Goal: Task Accomplishment & Management: Manage account settings

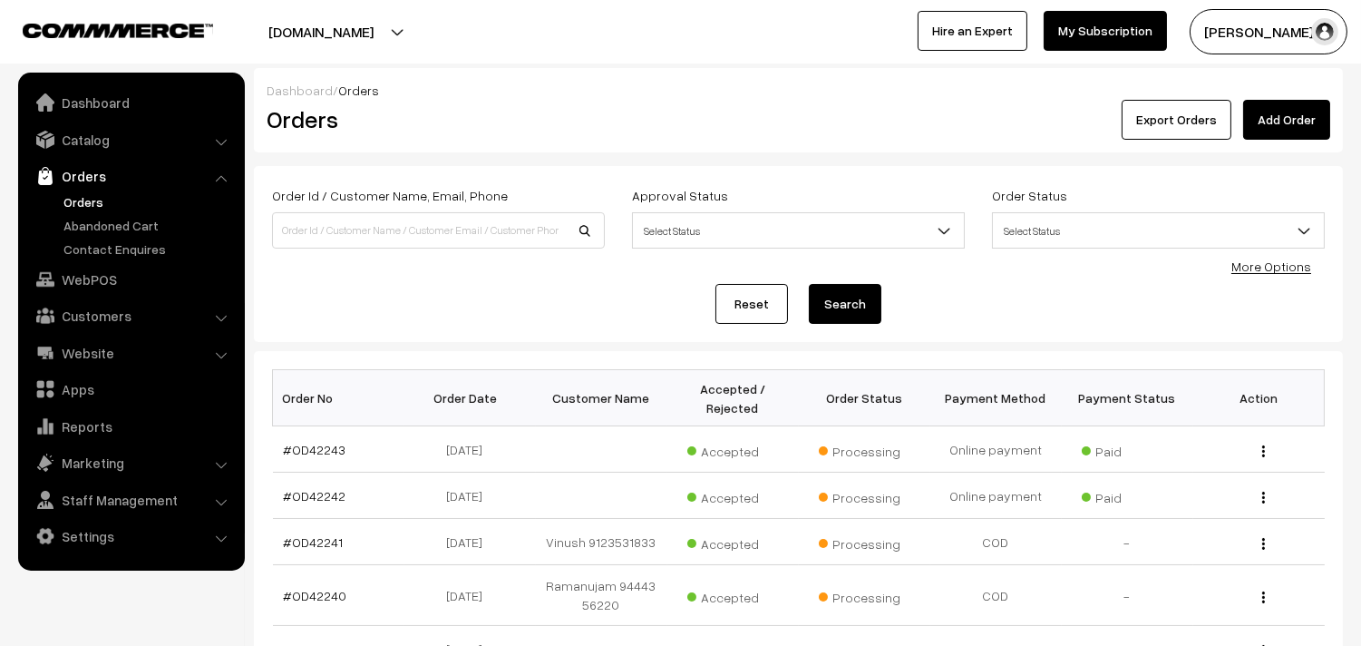
click at [78, 198] on link "Orders" at bounding box center [149, 201] width 180 height 19
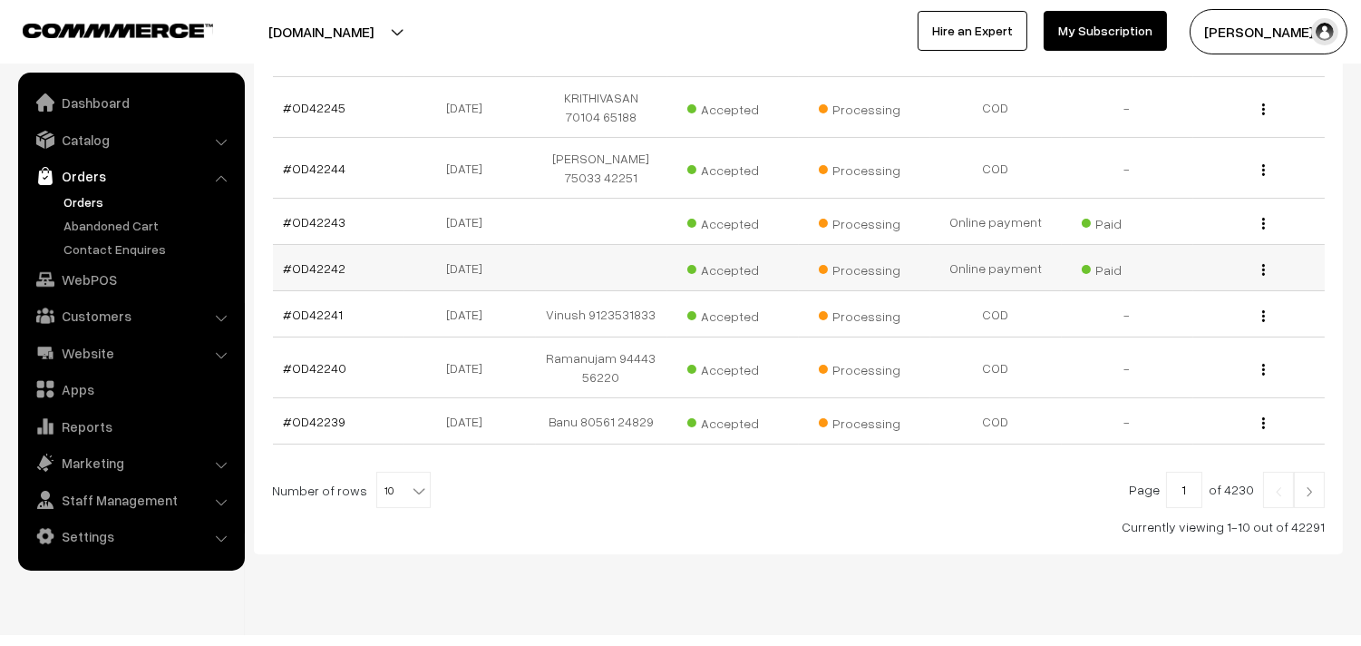
scroll to position [564, 0]
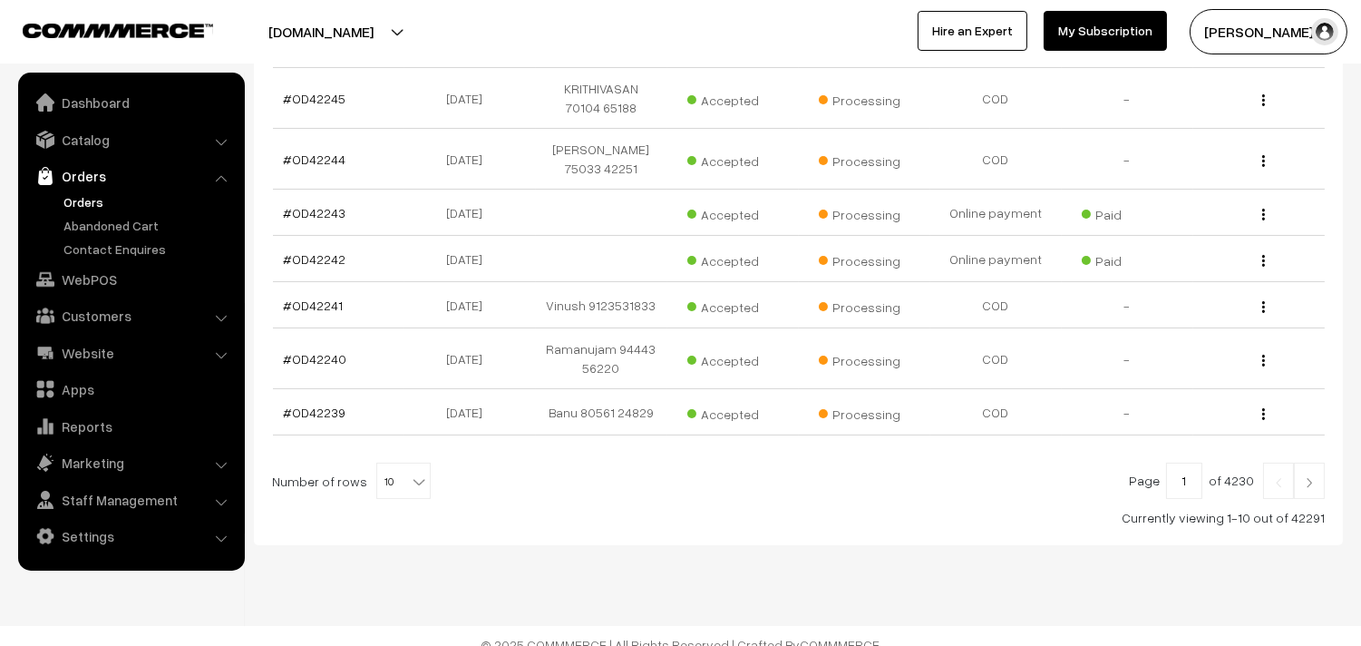
click at [92, 202] on link "Orders" at bounding box center [149, 201] width 180 height 19
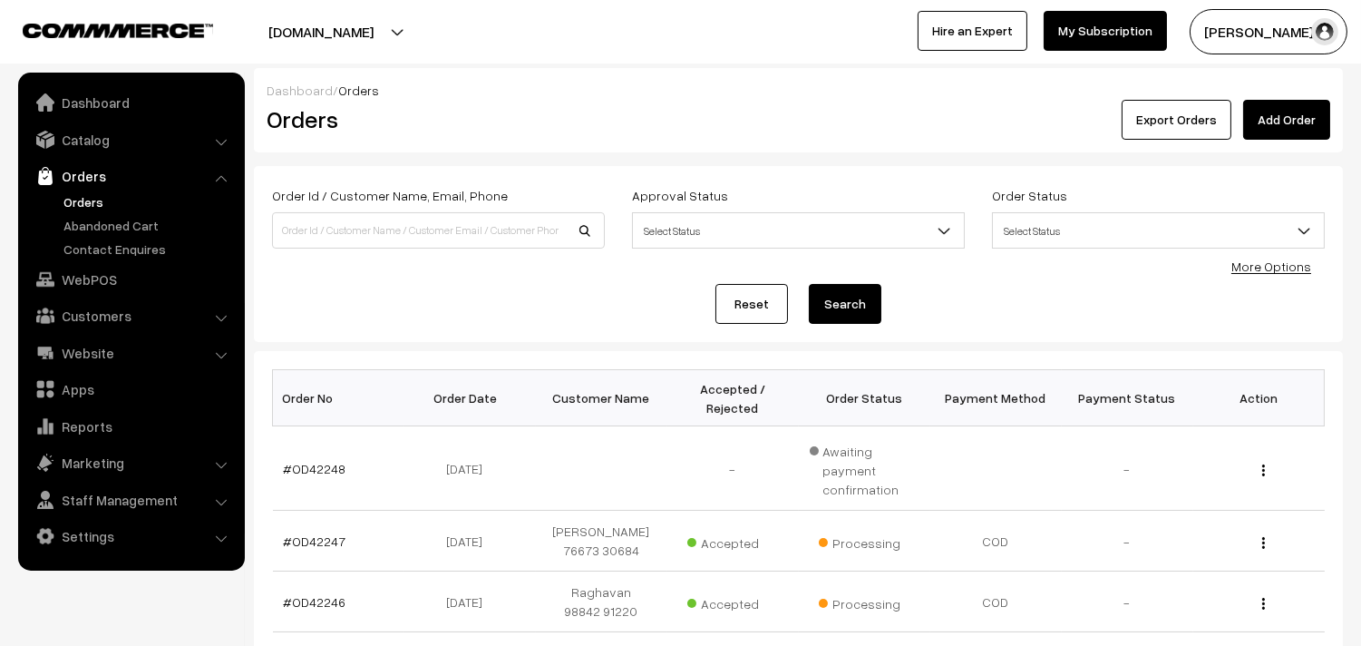
click at [82, 189] on link "Orders" at bounding box center [131, 176] width 216 height 33
click at [77, 201] on link "Orders" at bounding box center [149, 201] width 180 height 19
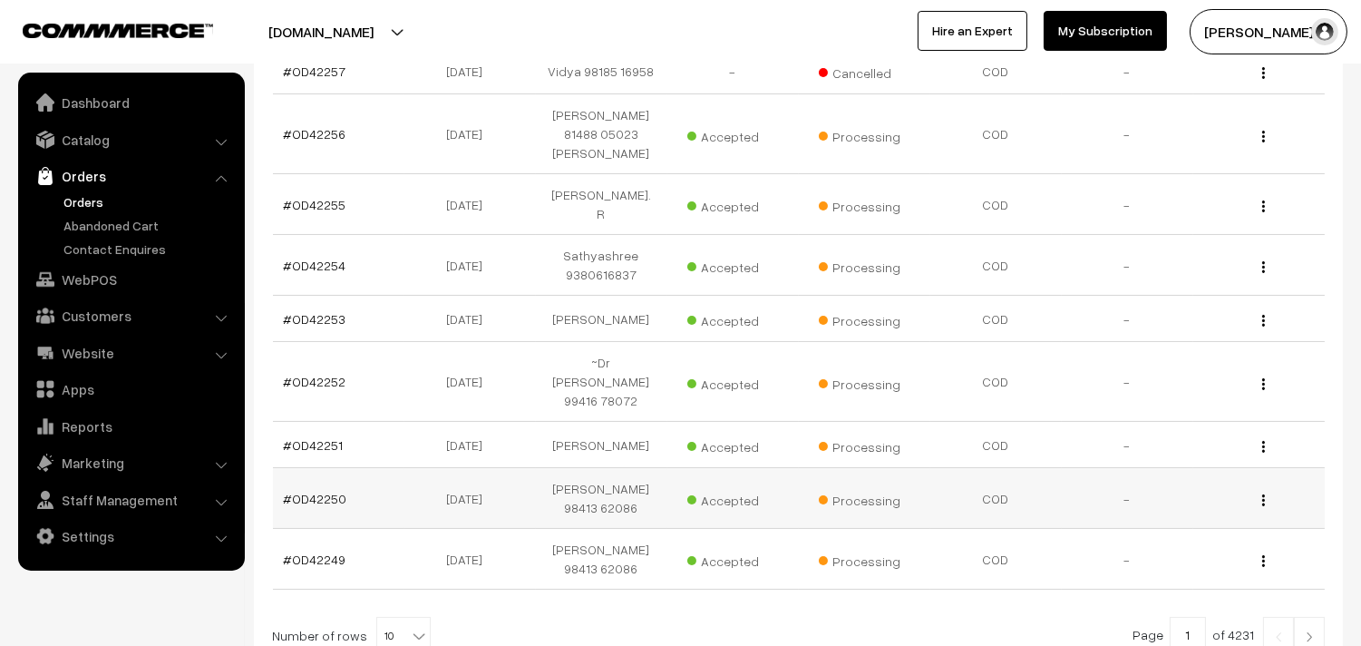
scroll to position [559, 0]
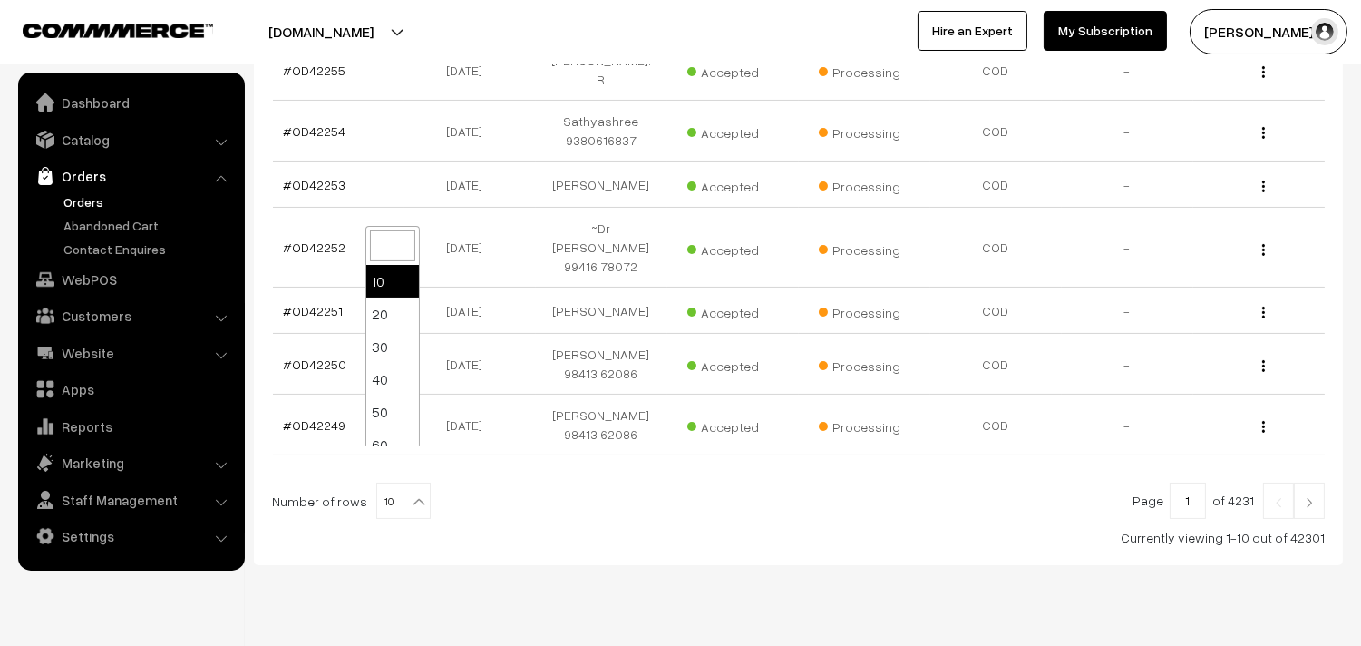
click at [410, 492] on b at bounding box center [419, 501] width 18 height 18
select select "90"
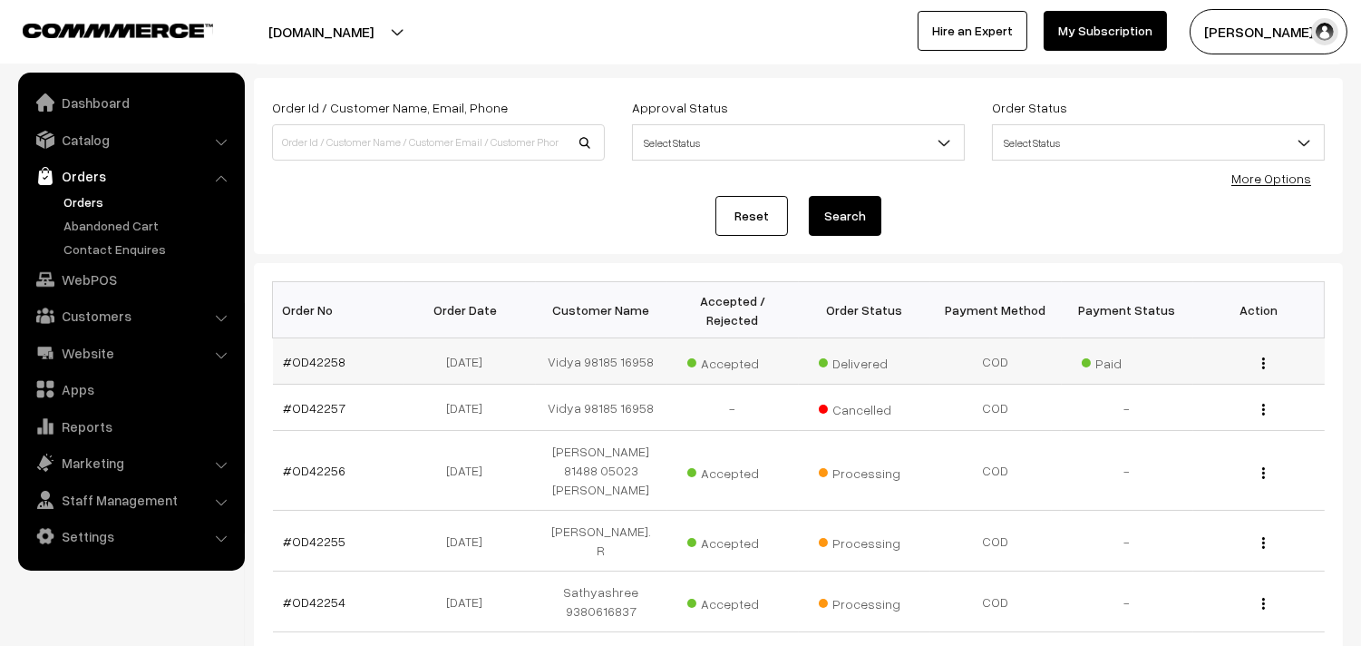
scroll to position [101, 0]
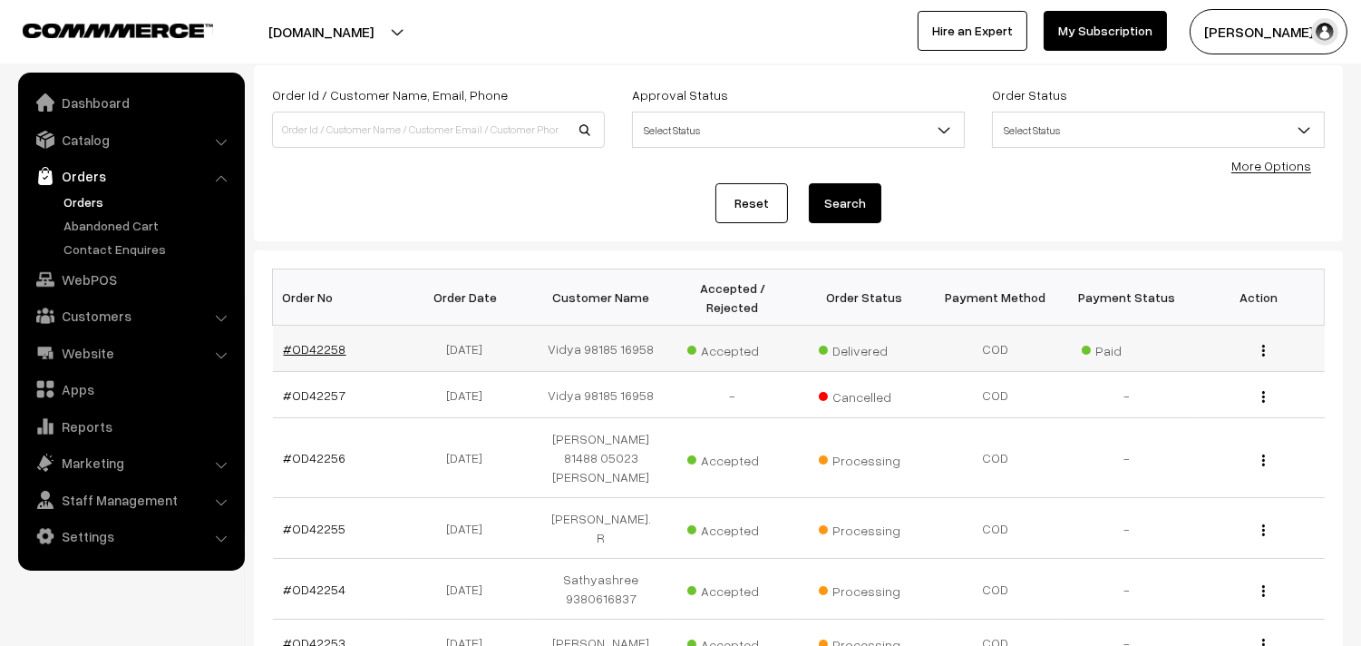
click at [325, 350] on link "#OD42258" at bounding box center [315, 348] width 63 height 15
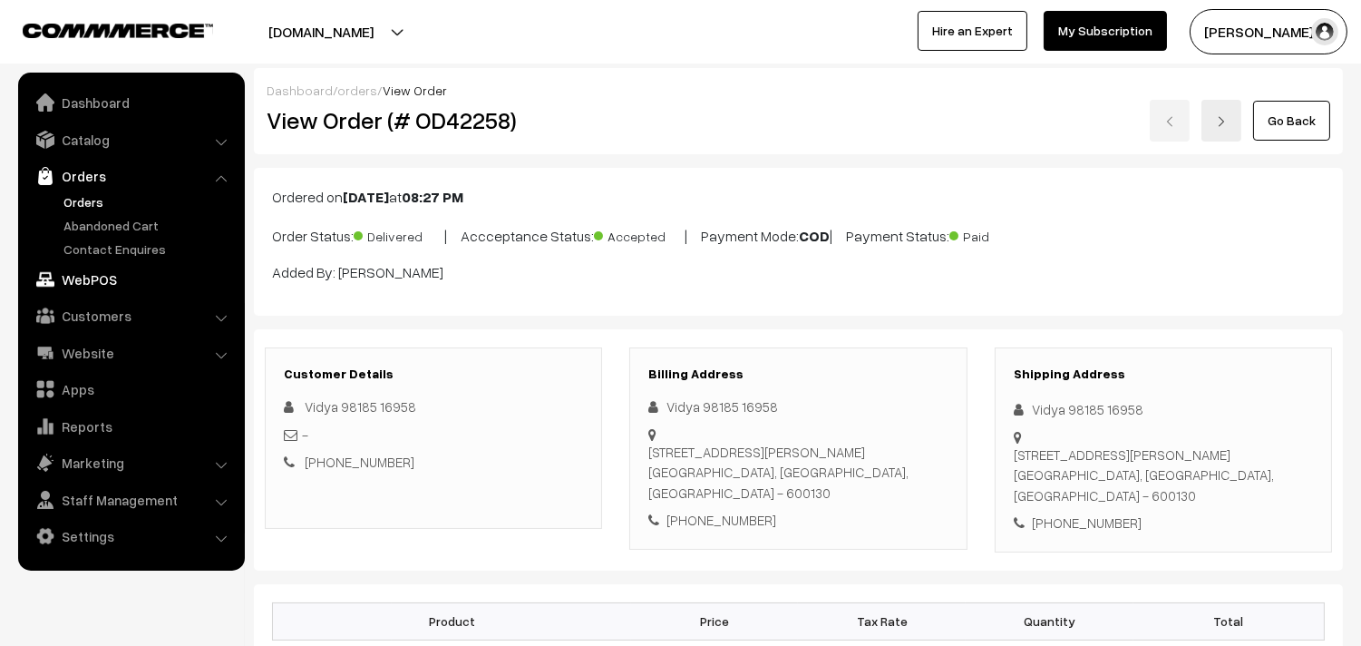
click at [112, 266] on link "WebPOS" at bounding box center [131, 279] width 216 height 33
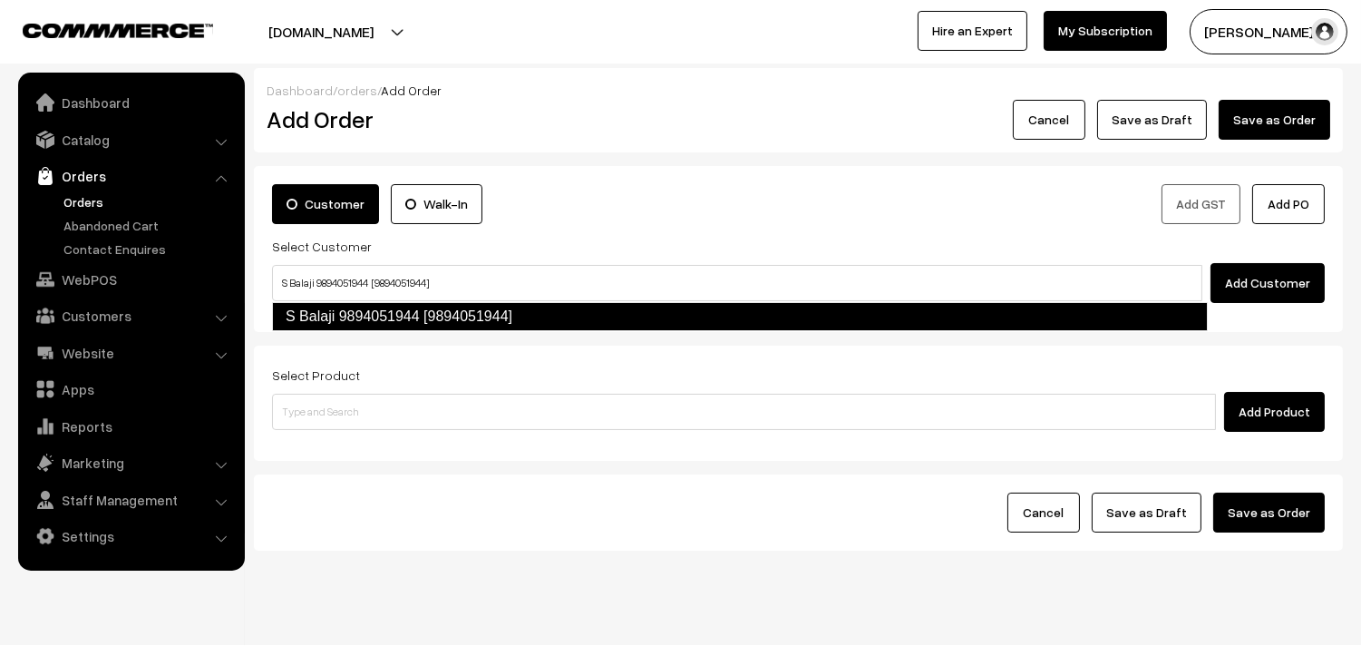
type input "S Balaji 9894051944 [9894051944]"
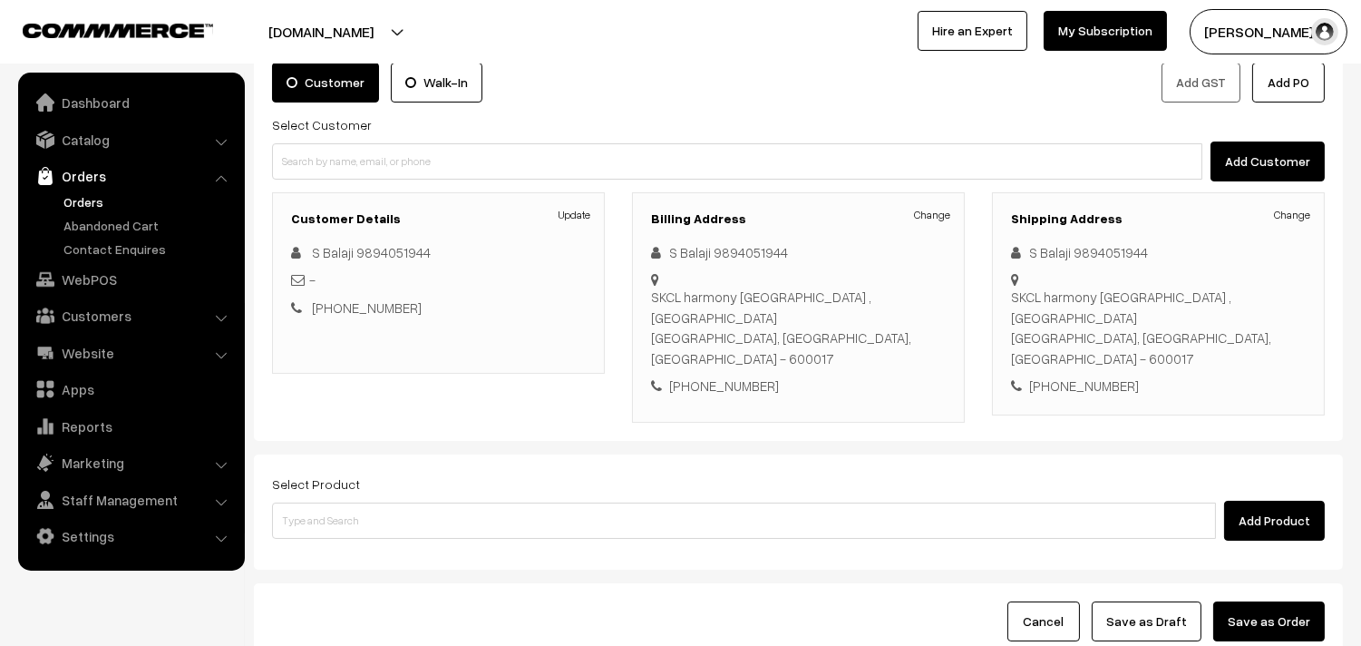
scroll to position [219, 0]
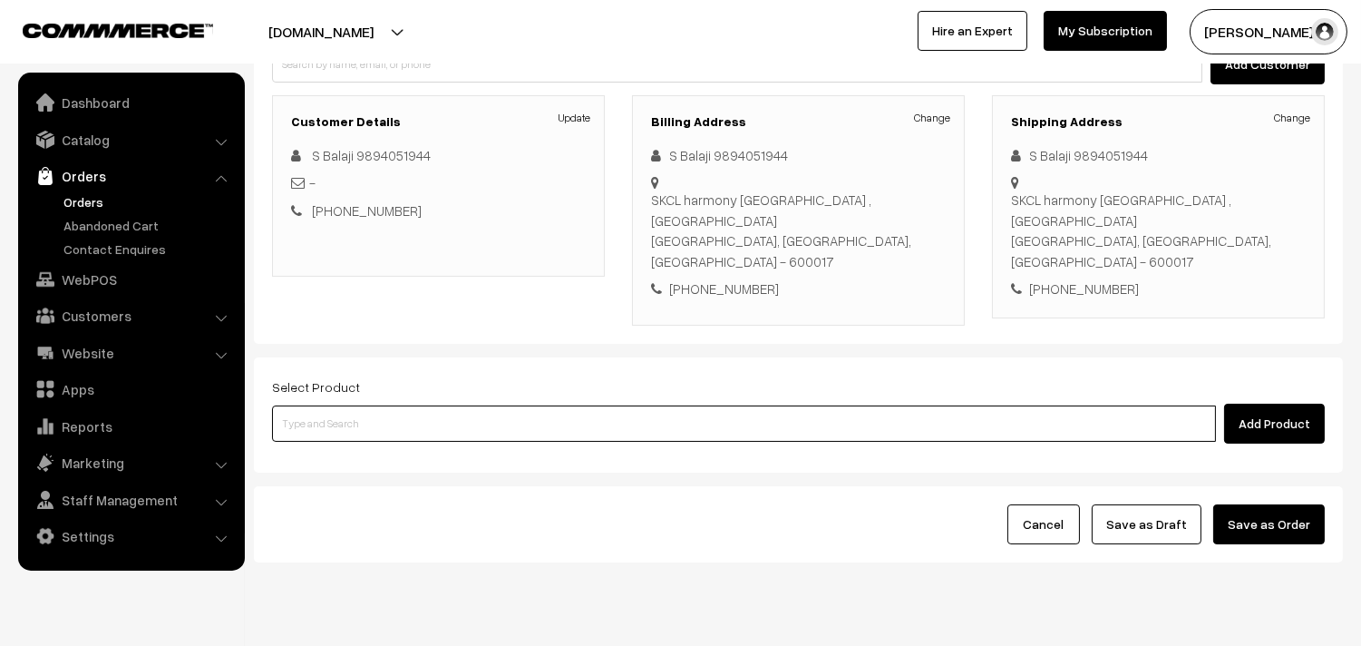
drag, startPoint x: 363, startPoint y: 356, endPoint x: 370, endPoint y: 374, distance: 18.7
click at [365, 405] on input at bounding box center [744, 423] width 944 height 36
paste input "13th With Rice"
click at [370, 405] on input at bounding box center [744, 423] width 944 height 36
type input "13th With Rice"
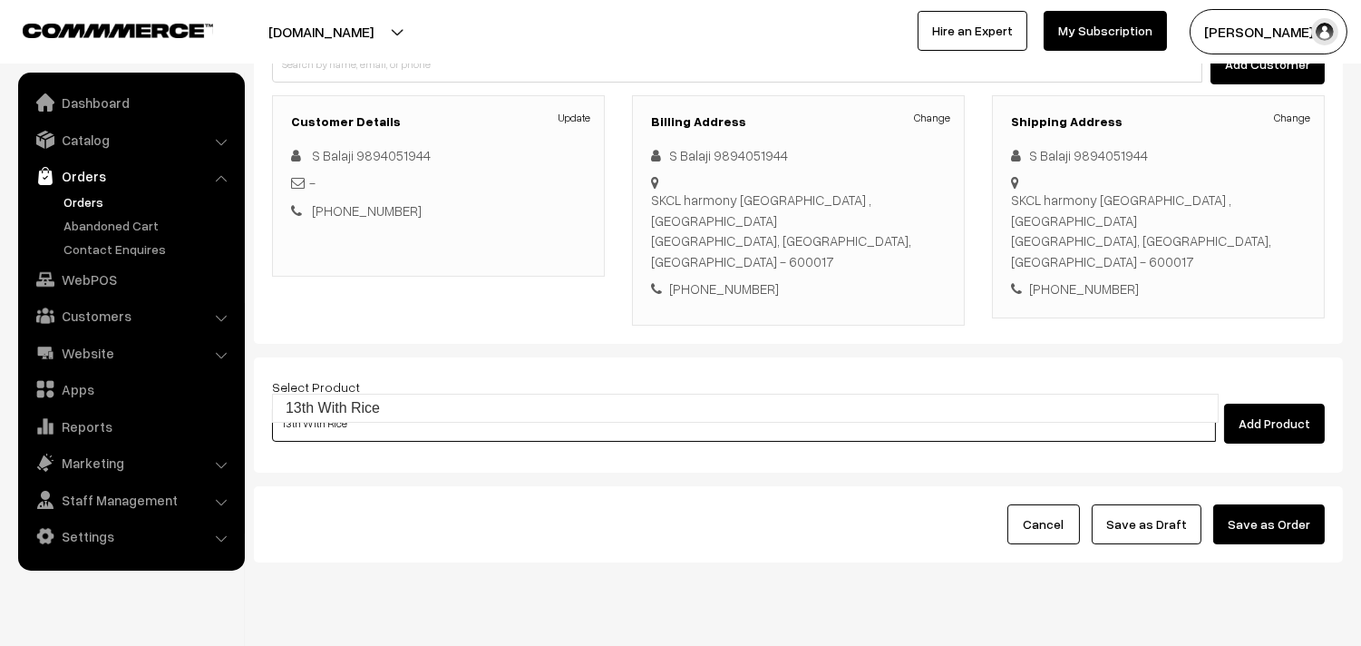
click at [358, 418] on link "13th With Rice" at bounding box center [745, 407] width 945 height 27
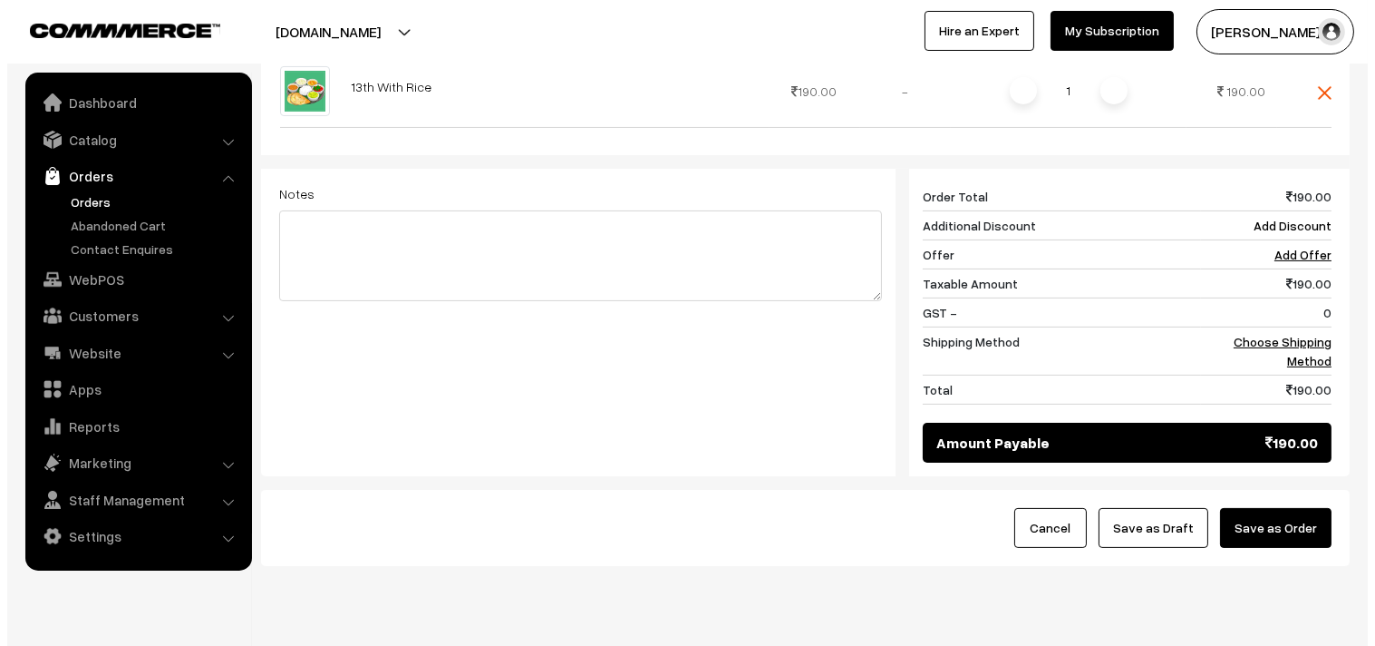
scroll to position [660, 0]
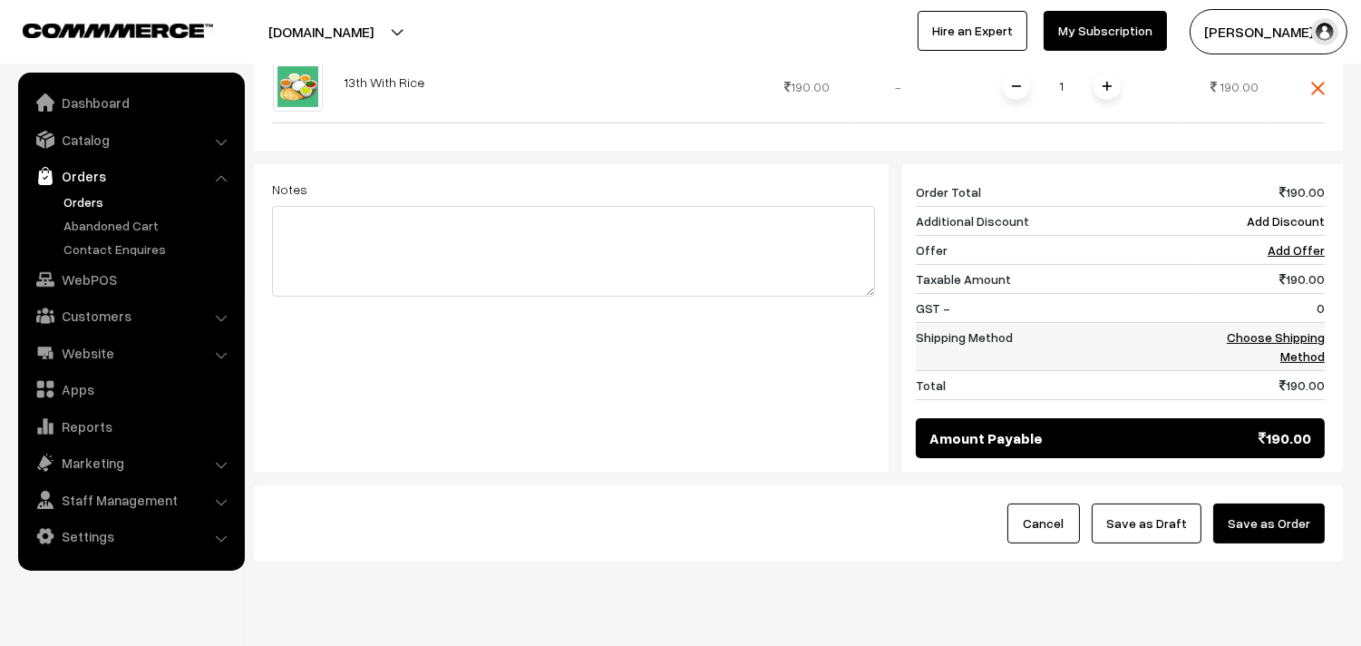
click at [1312, 329] on link "Choose Shipping Method" at bounding box center [1276, 346] width 98 height 34
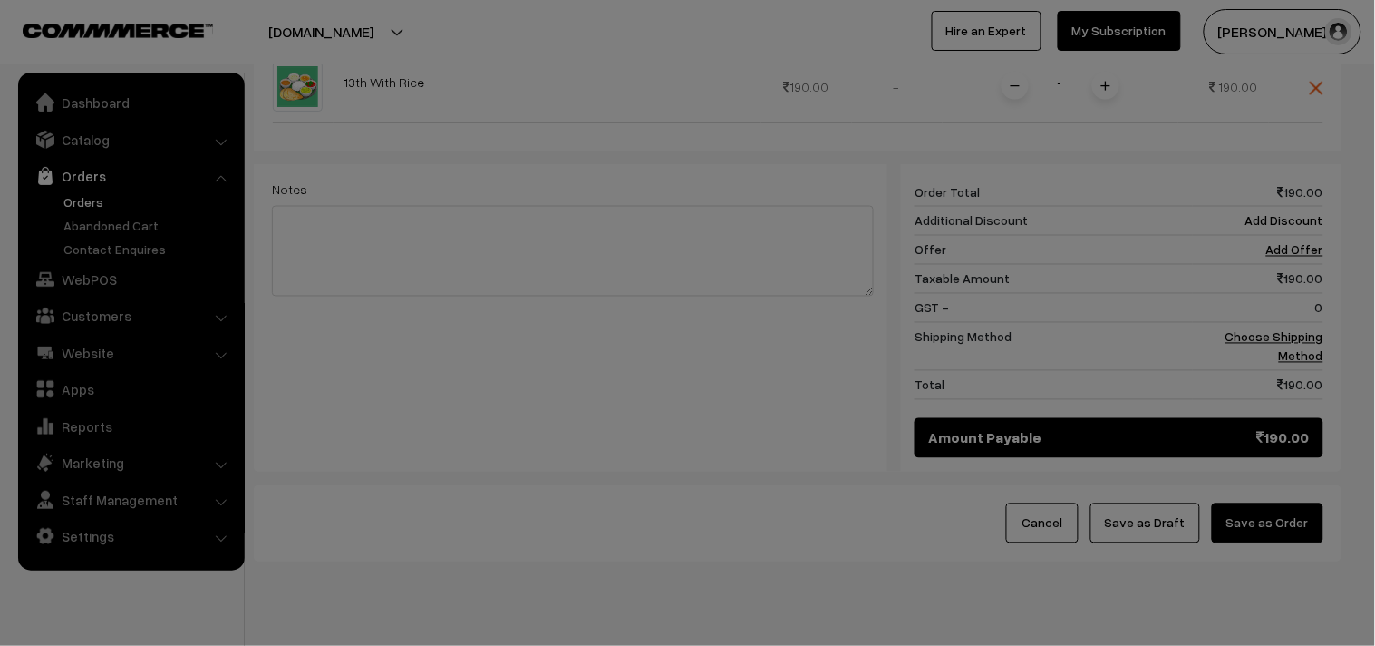
click at [0, 0] on link "Zone -1 Breakfast & Lunch & Others ₹.30 10 - 24 Business Hours Actual shipping …" at bounding box center [0, 0] width 0 height 0
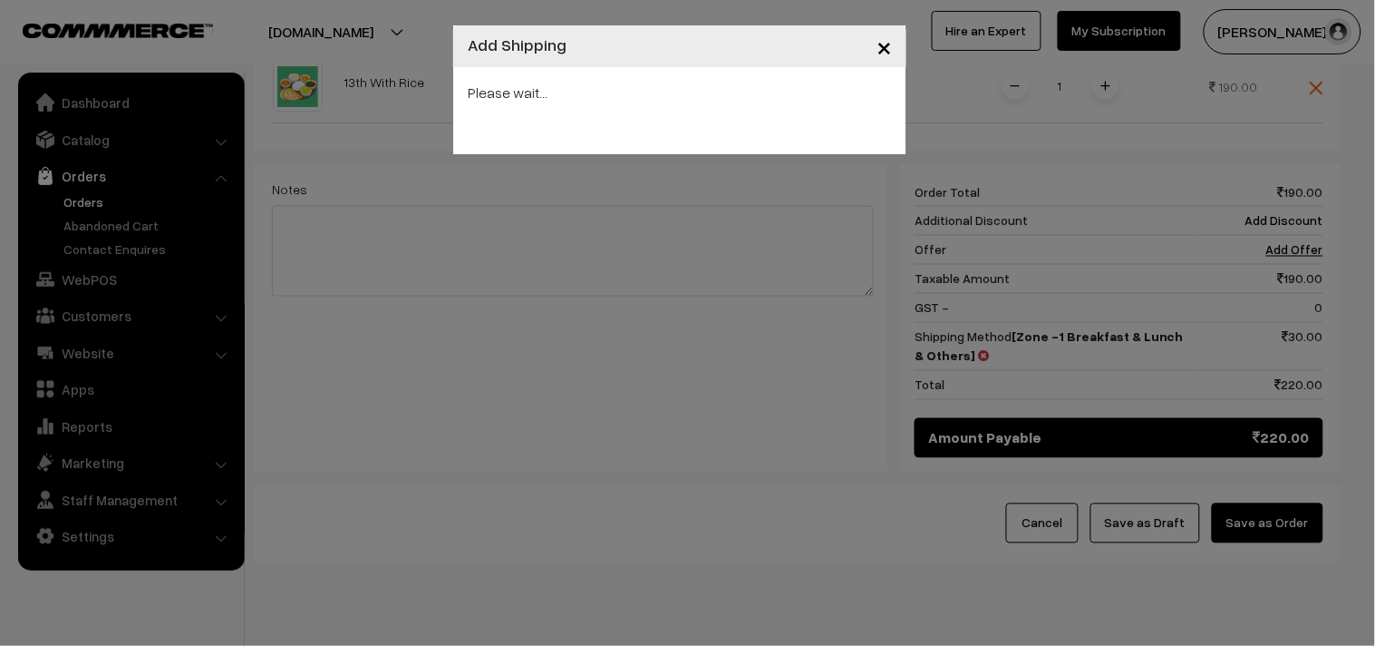
drag, startPoint x: 1336, startPoint y: 481, endPoint x: 1258, endPoint y: 478, distance: 78.9
click at [1333, 481] on div "× Add Shipping Please wait..." at bounding box center [687, 323] width 1375 height 646
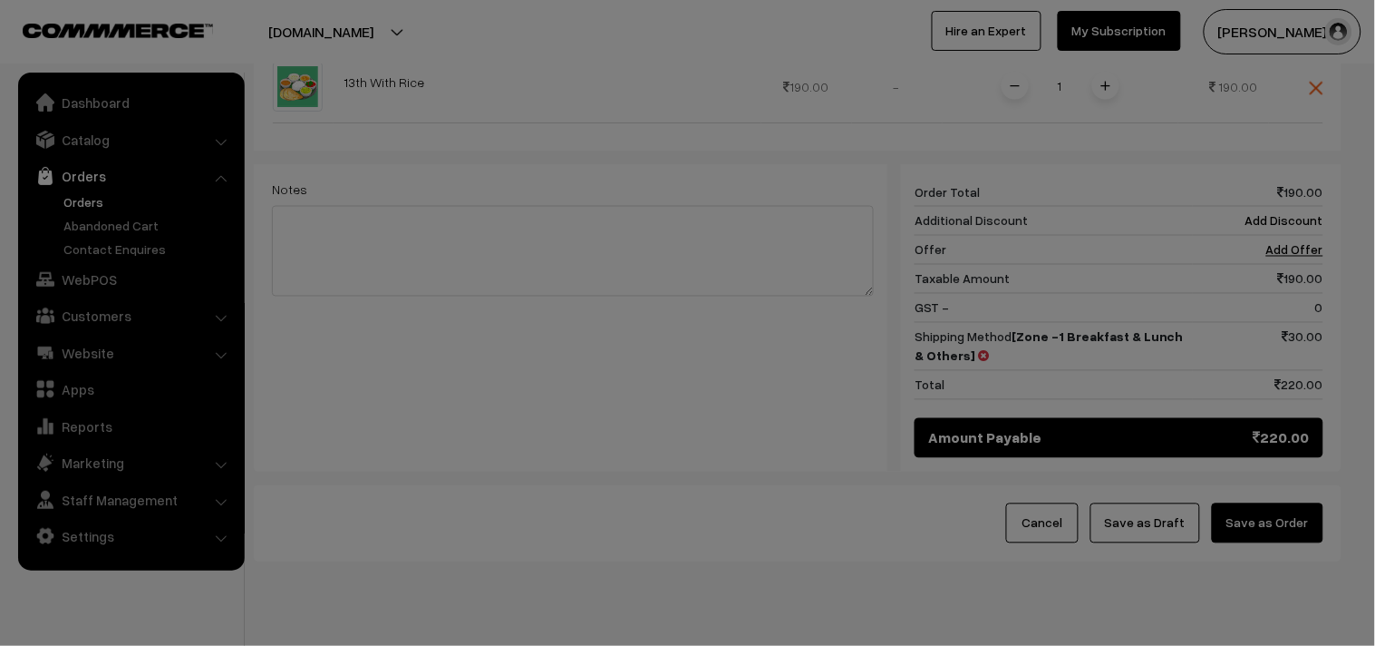
click at [1258, 478] on div at bounding box center [687, 323] width 1375 height 646
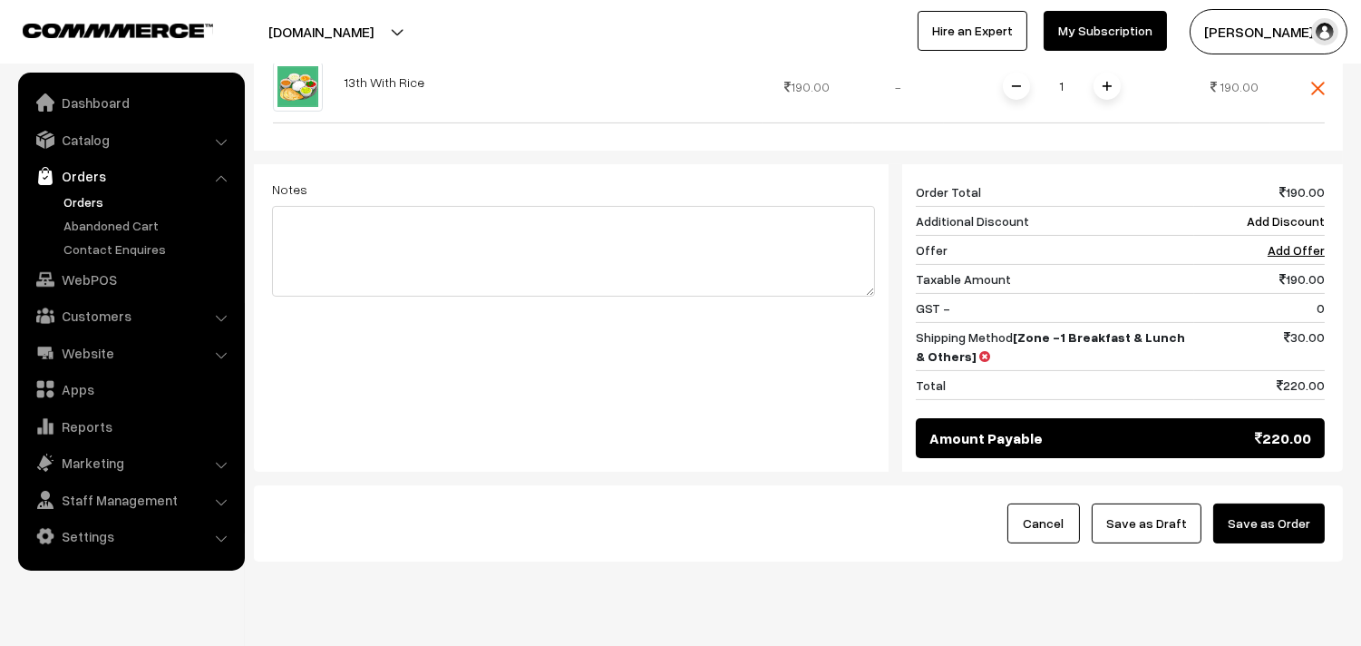
click at [1258, 503] on button "Save as Order" at bounding box center [1269, 523] width 112 height 40
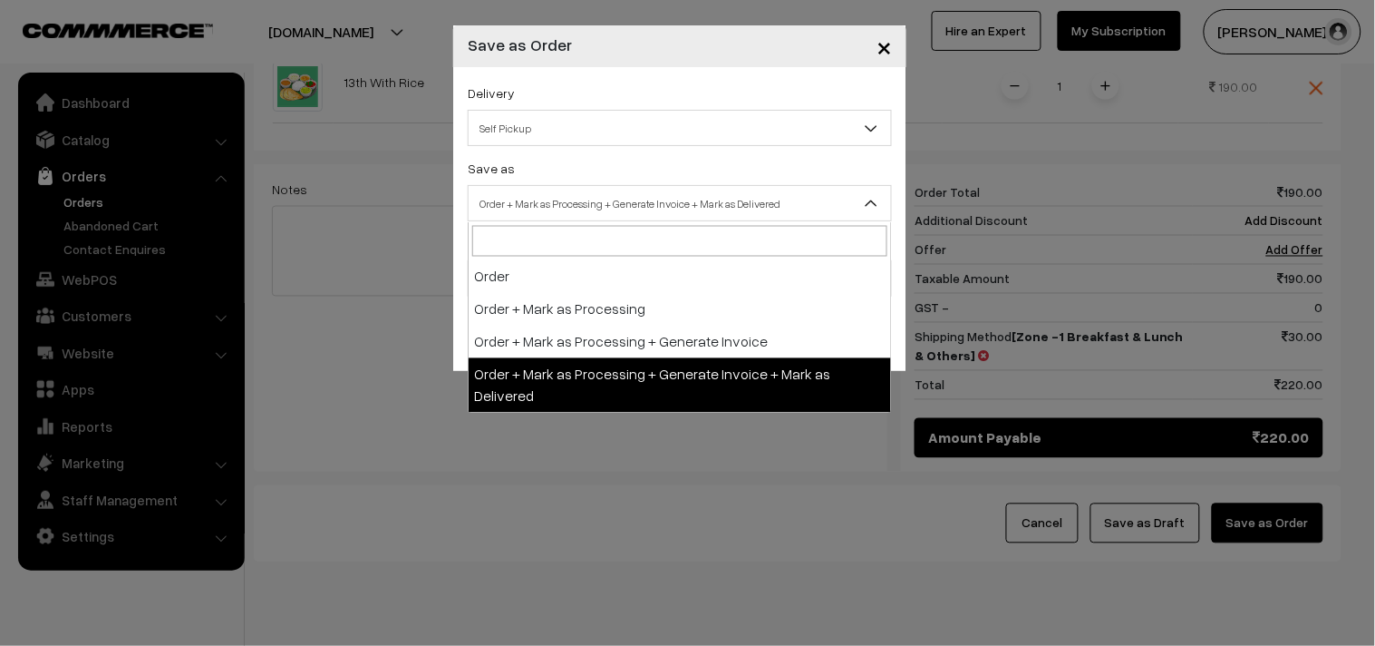
click at [650, 213] on span "Order + Mark as Processing + Generate Invoice + Mark as Delivered" at bounding box center [680, 204] width 423 height 32
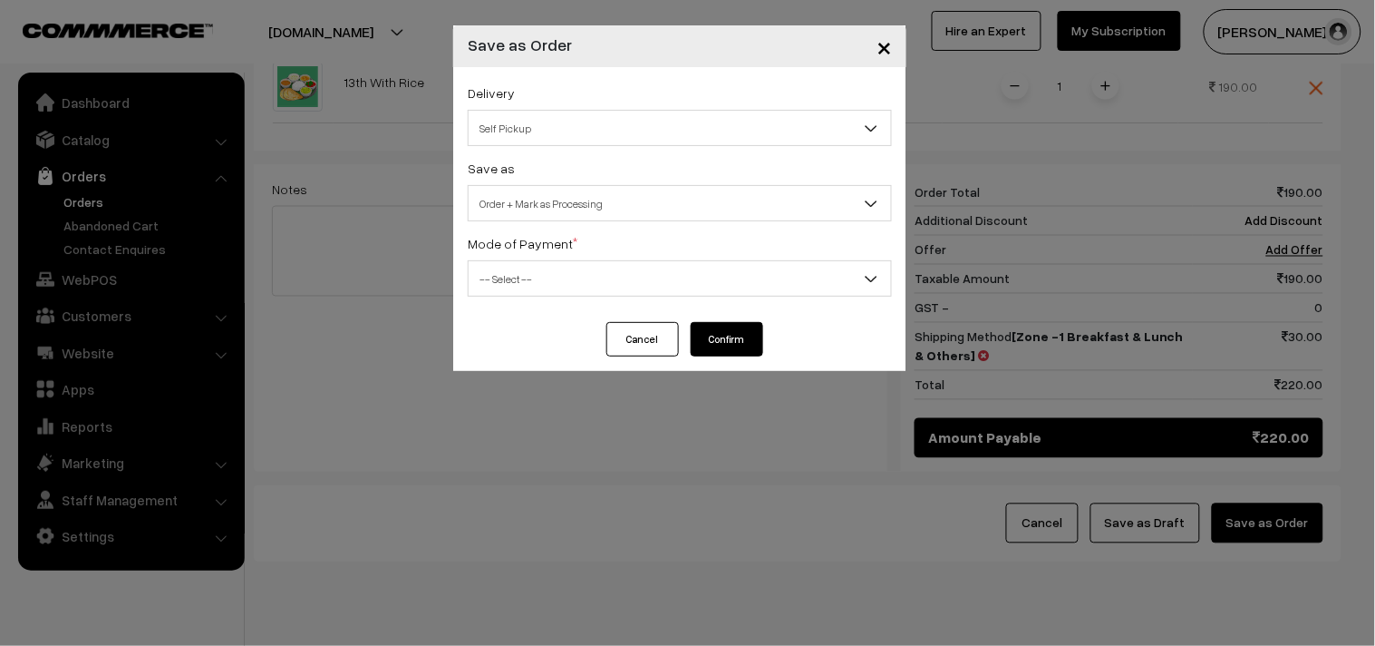
click at [583, 224] on div "Delivery Self Pickup Zone -1 Breakfast & Lunch & Others (₹30) (10 - 24 Business…" at bounding box center [679, 194] width 453 height 255
click at [588, 220] on body "Thank you for showing interest. Our team will call you shortly. Close annamfood…" at bounding box center [687, 16] width 1375 height 1353
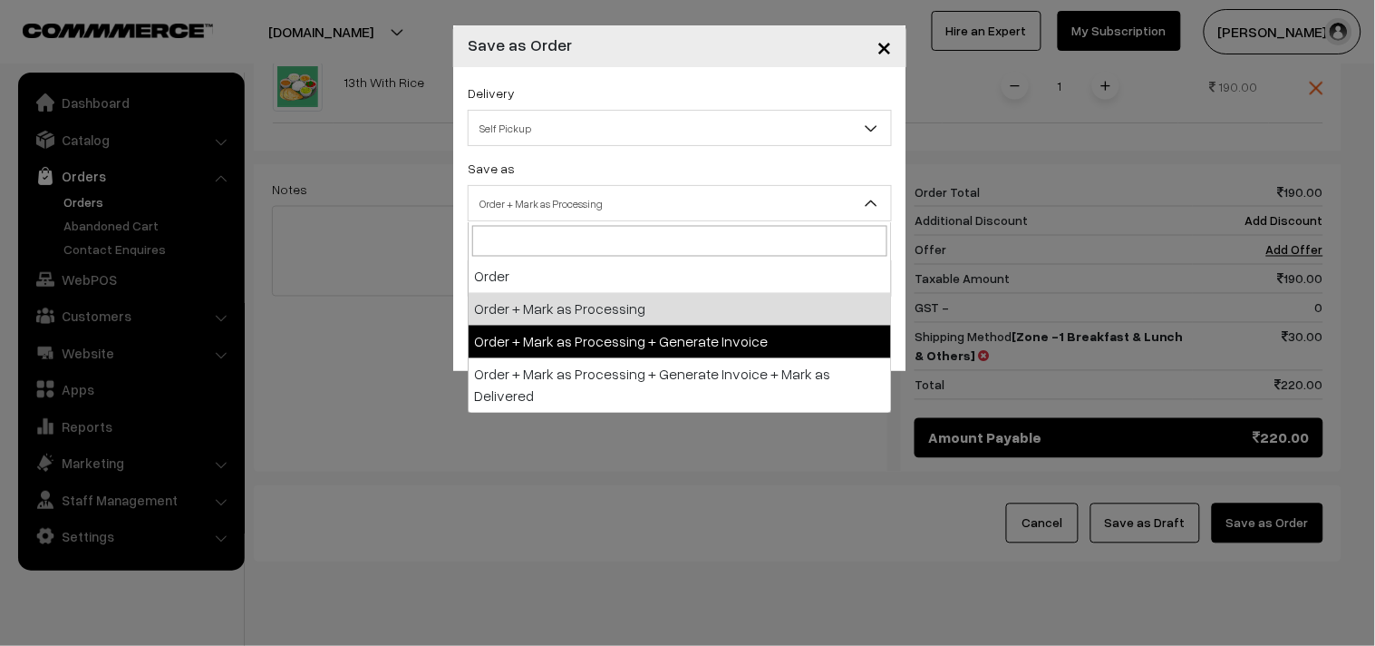
select select "3"
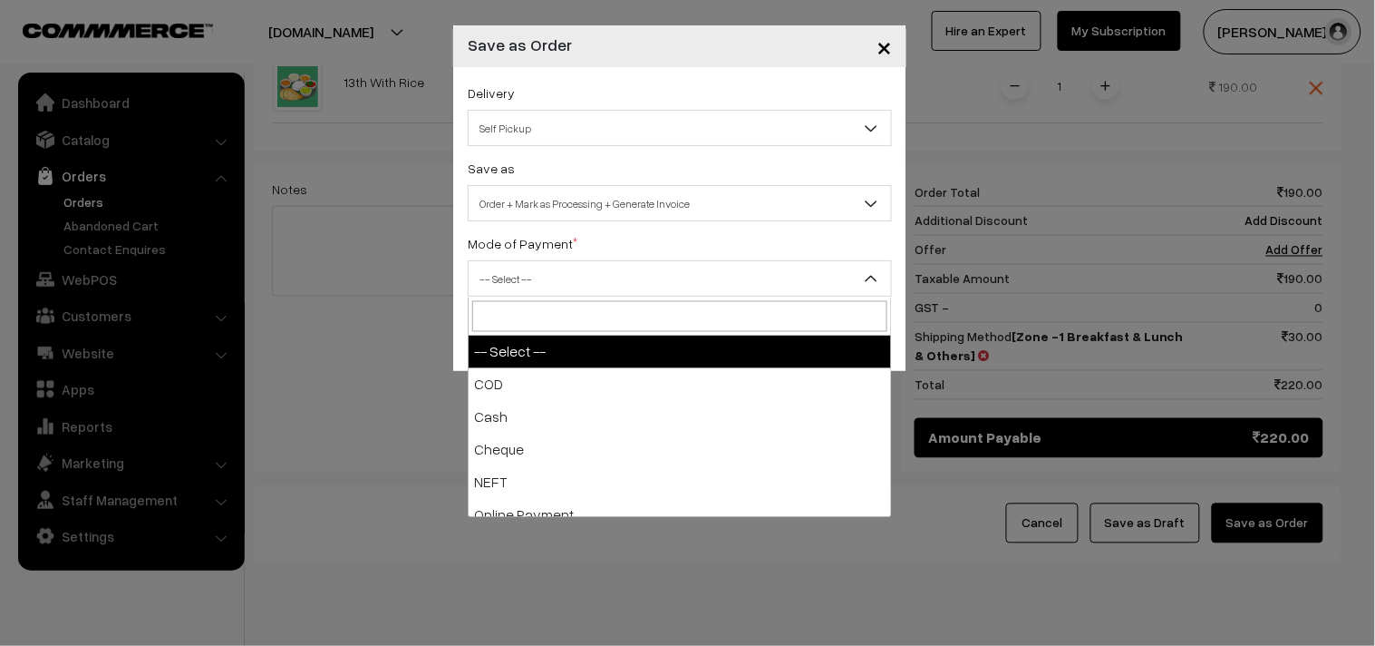
click at [582, 286] on span "-- Select --" at bounding box center [680, 279] width 423 height 32
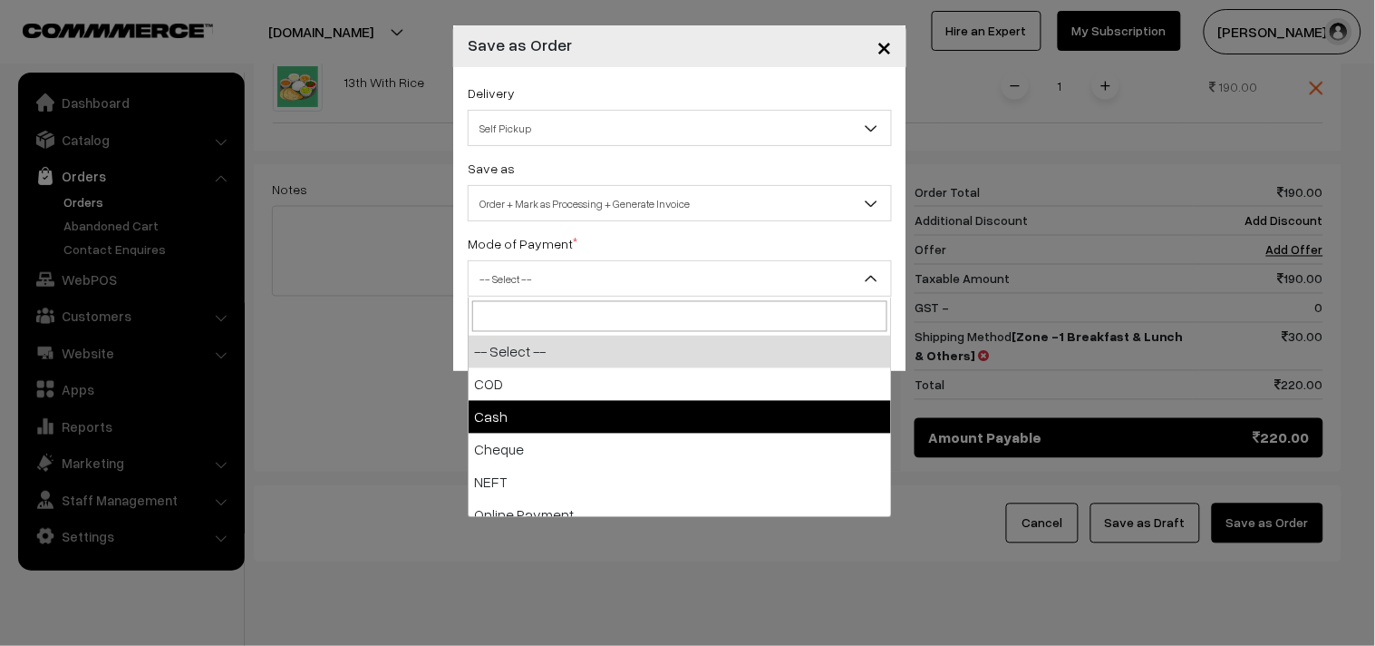
select select "2"
checkbox input "true"
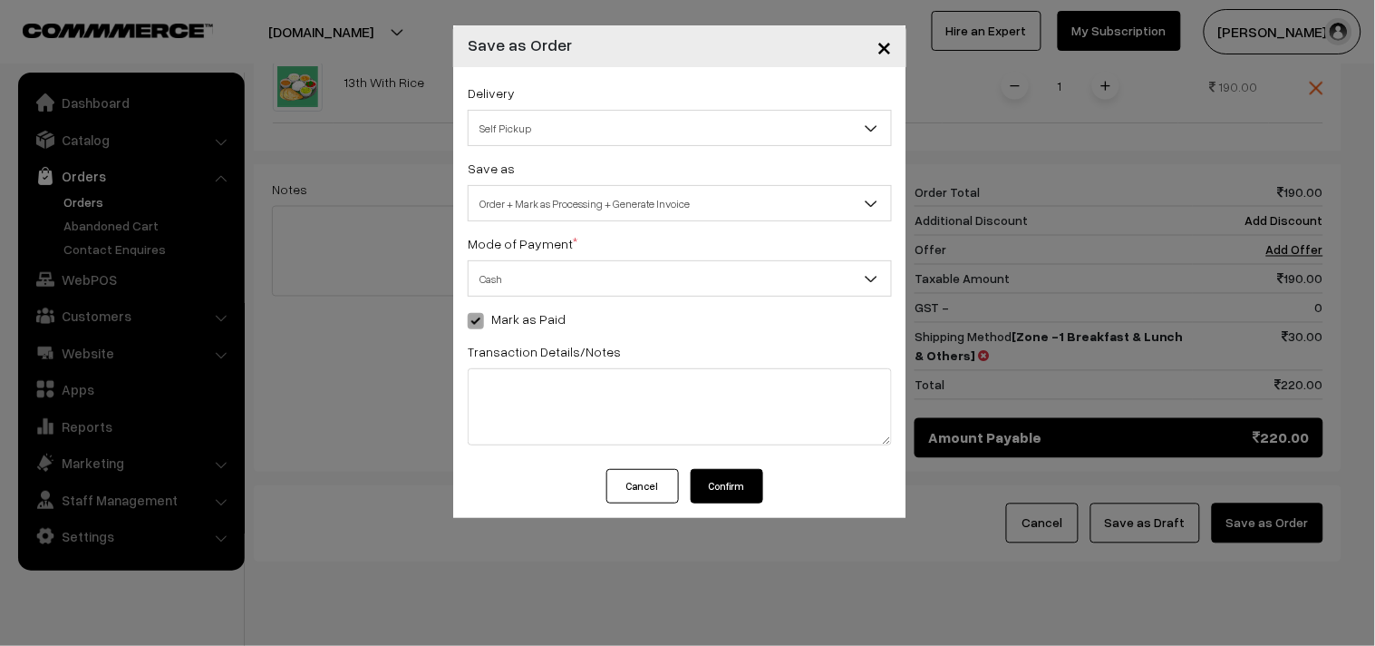
click at [723, 463] on div "Delivery Self Pickup Zone -1 Breakfast & Lunch & Others (₹30) (10 - 24 Business…" at bounding box center [679, 268] width 453 height 402
click at [727, 478] on button "Confirm" at bounding box center [727, 488] width 73 height 34
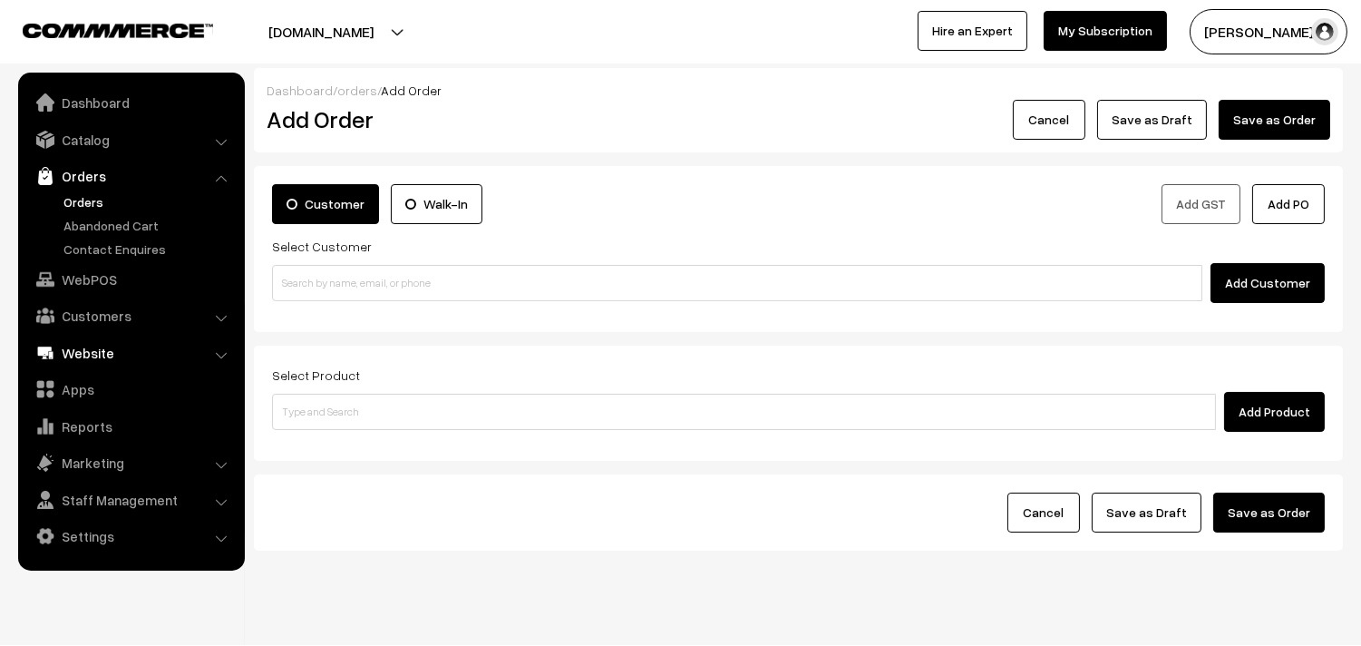
click at [96, 285] on link "WebPOS" at bounding box center [131, 279] width 216 height 33
click at [365, 279] on input at bounding box center [737, 283] width 930 height 36
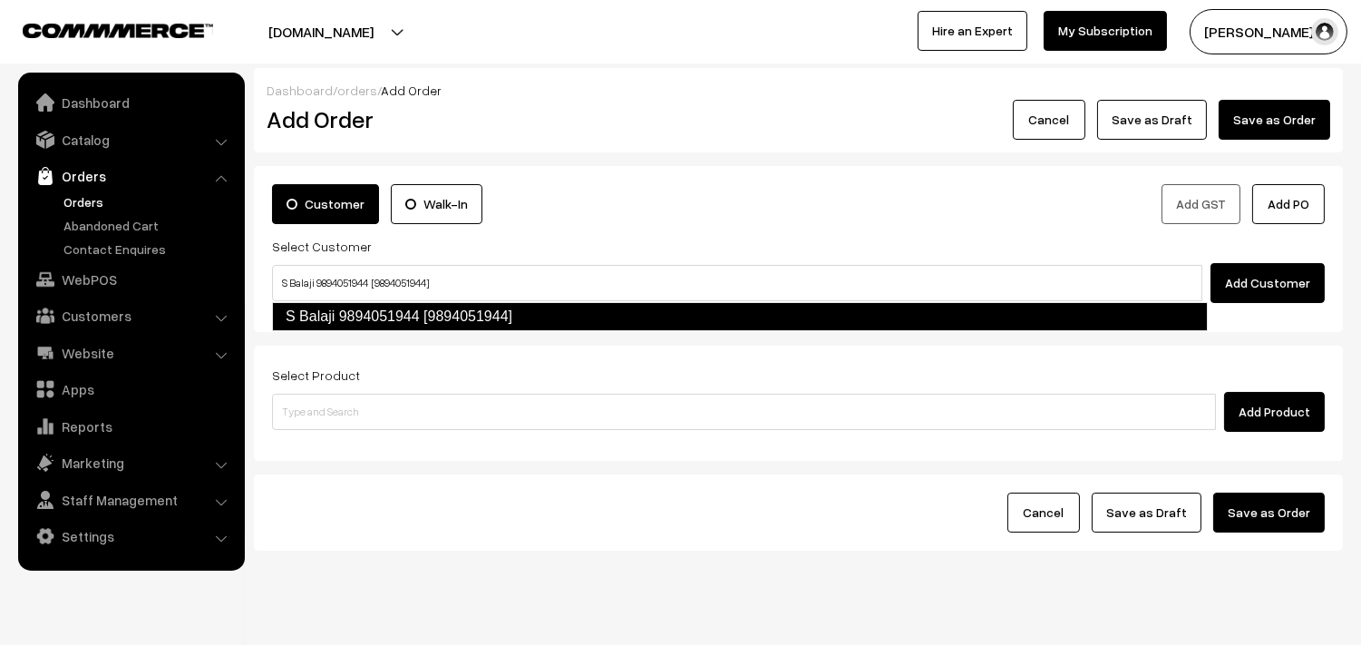
type input "S Balaji 9894051944 [9894051944]"
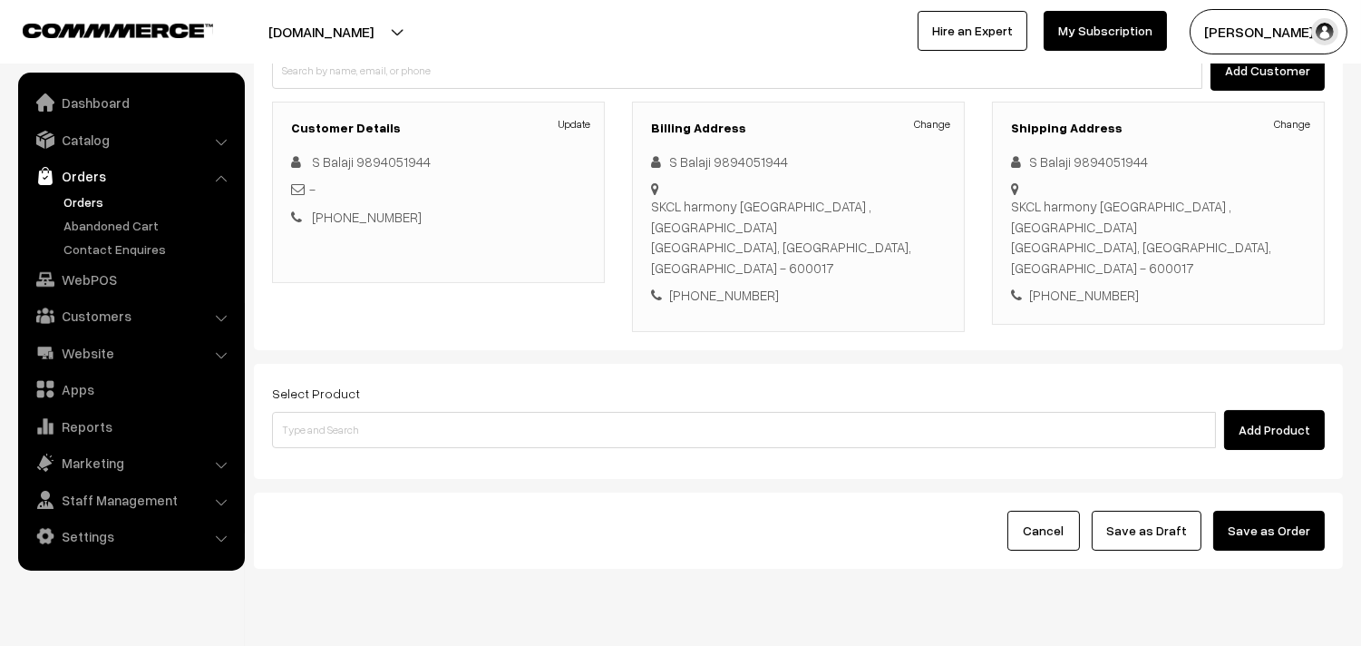
scroll to position [219, 0]
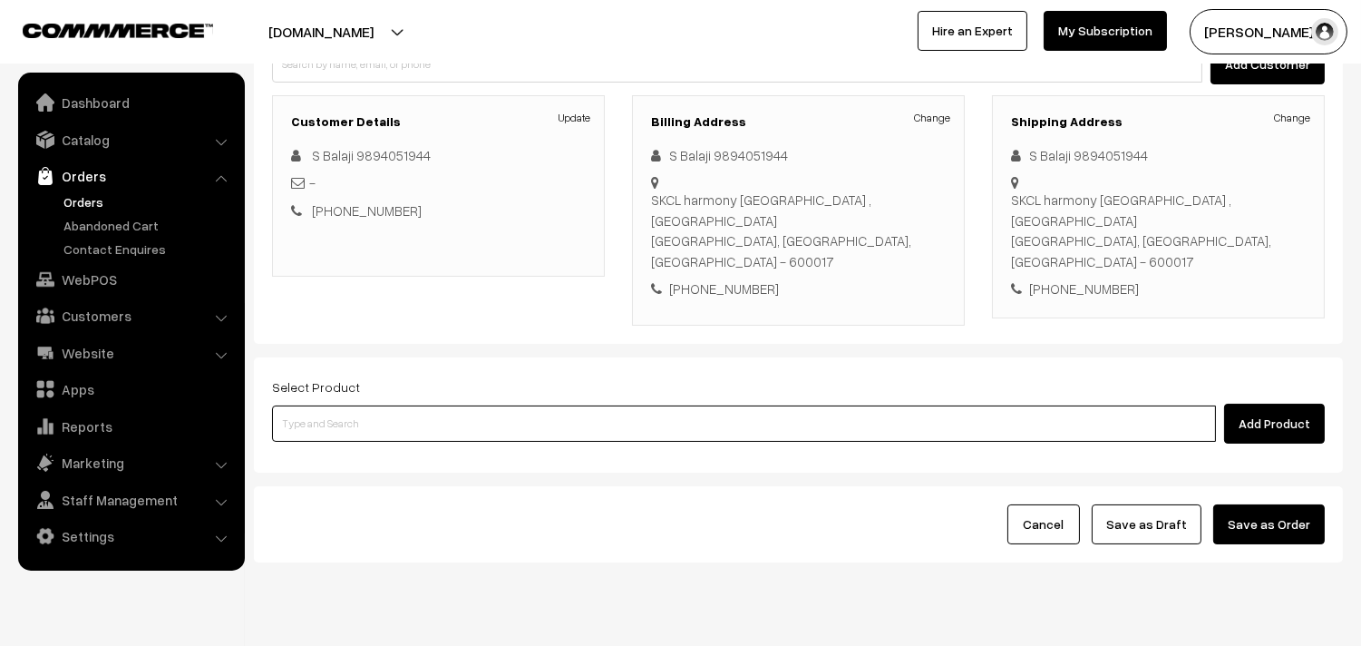
click at [412, 405] on input at bounding box center [744, 423] width 944 height 36
paste input "13th [DATE] Dr - [PERSON_NAME] (2)"
type input "13th [DATE] Dr - [PERSON_NAME] (2)"
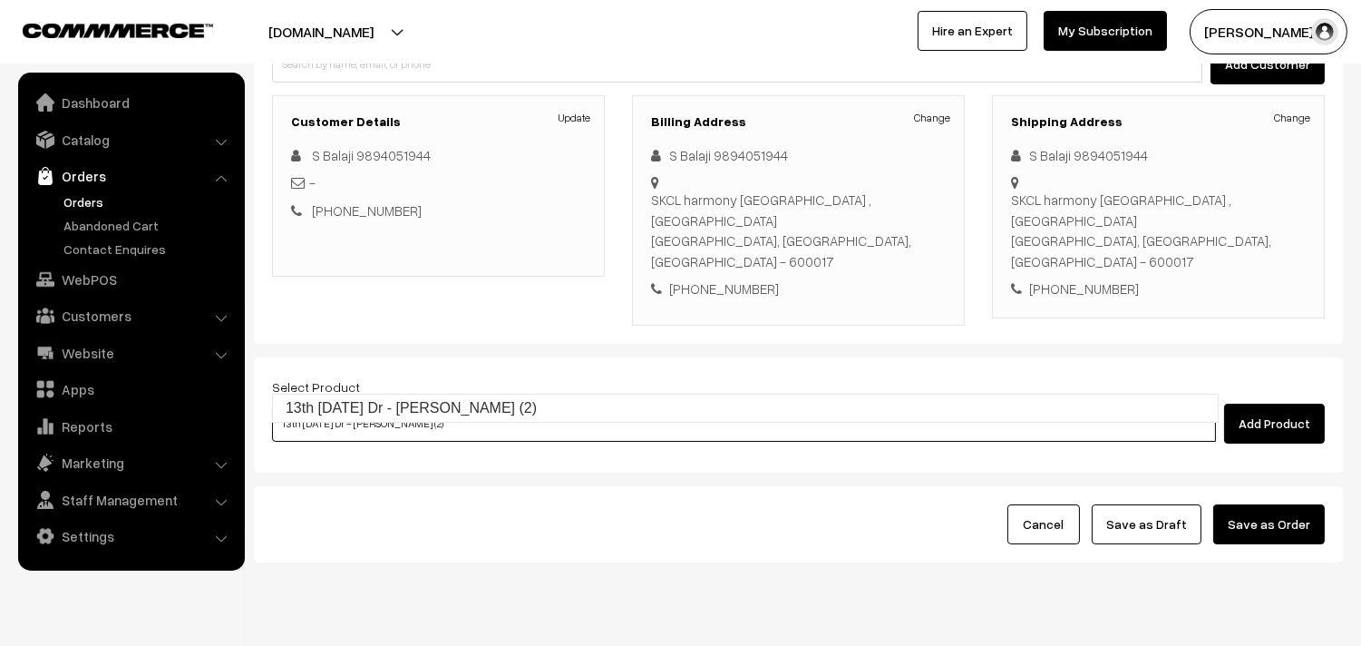
click at [397, 409] on link "13th Saturday Dr - Poori (2)" at bounding box center [745, 407] width 945 height 27
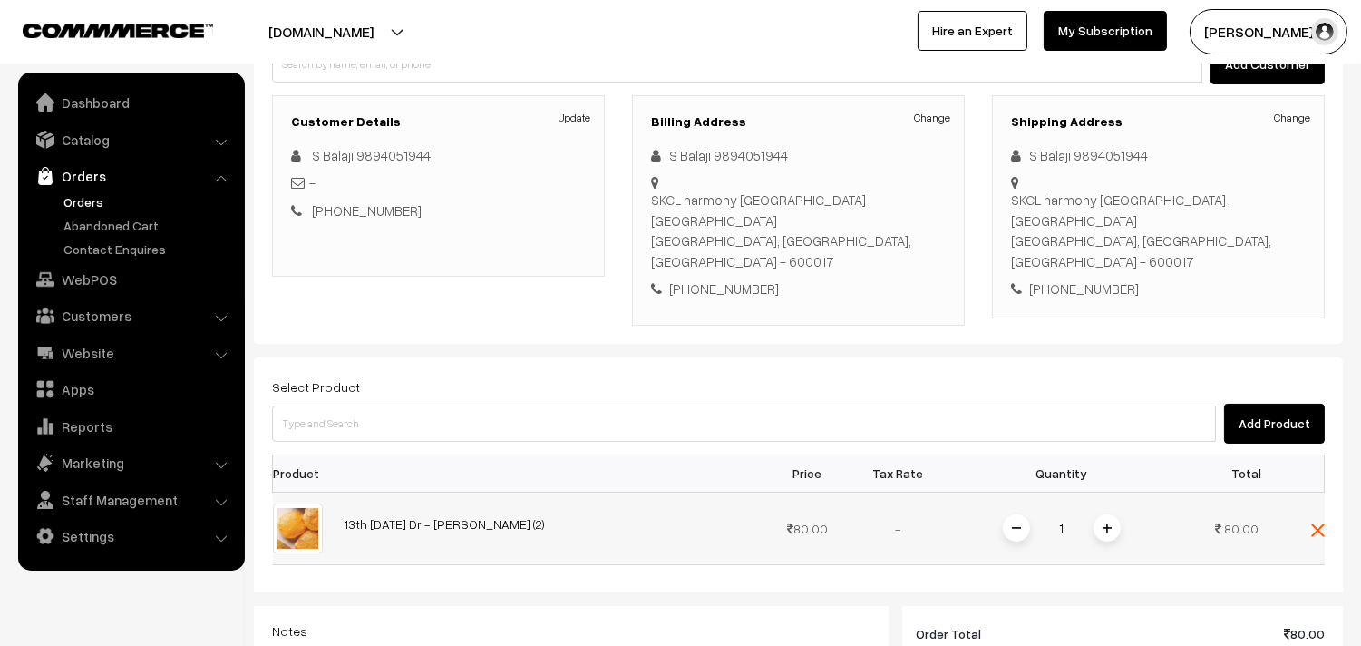
click at [1109, 523] on img at bounding box center [1107, 527] width 9 height 9
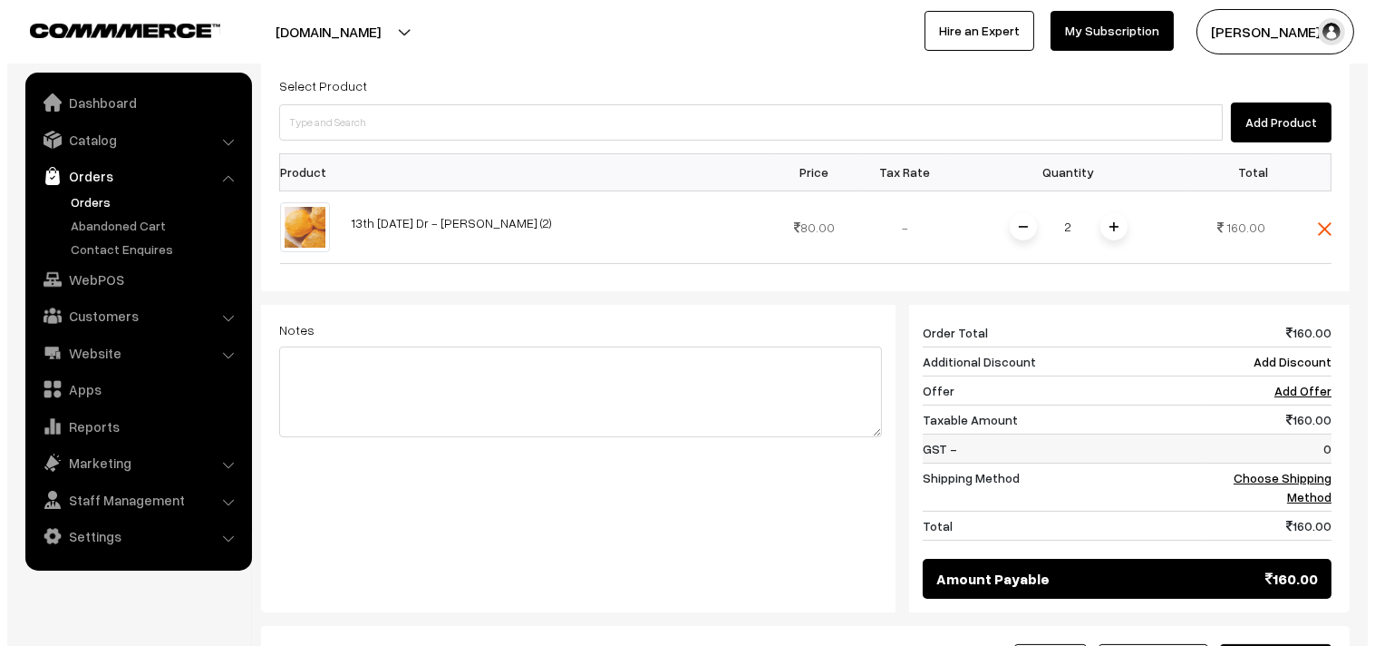
scroll to position [520, 0]
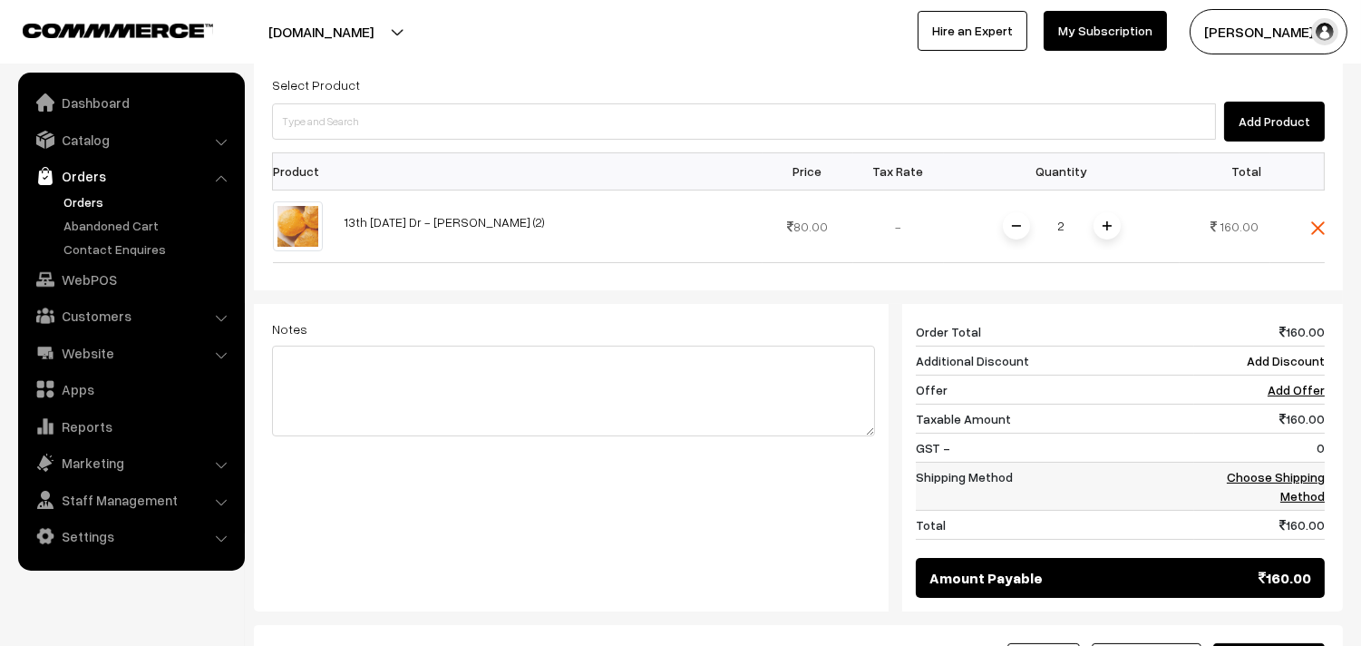
click at [1302, 461] on td "Choose Shipping Method" at bounding box center [1259, 485] width 131 height 48
click at [1258, 469] on link "Choose Shipping Method" at bounding box center [1276, 486] width 98 height 34
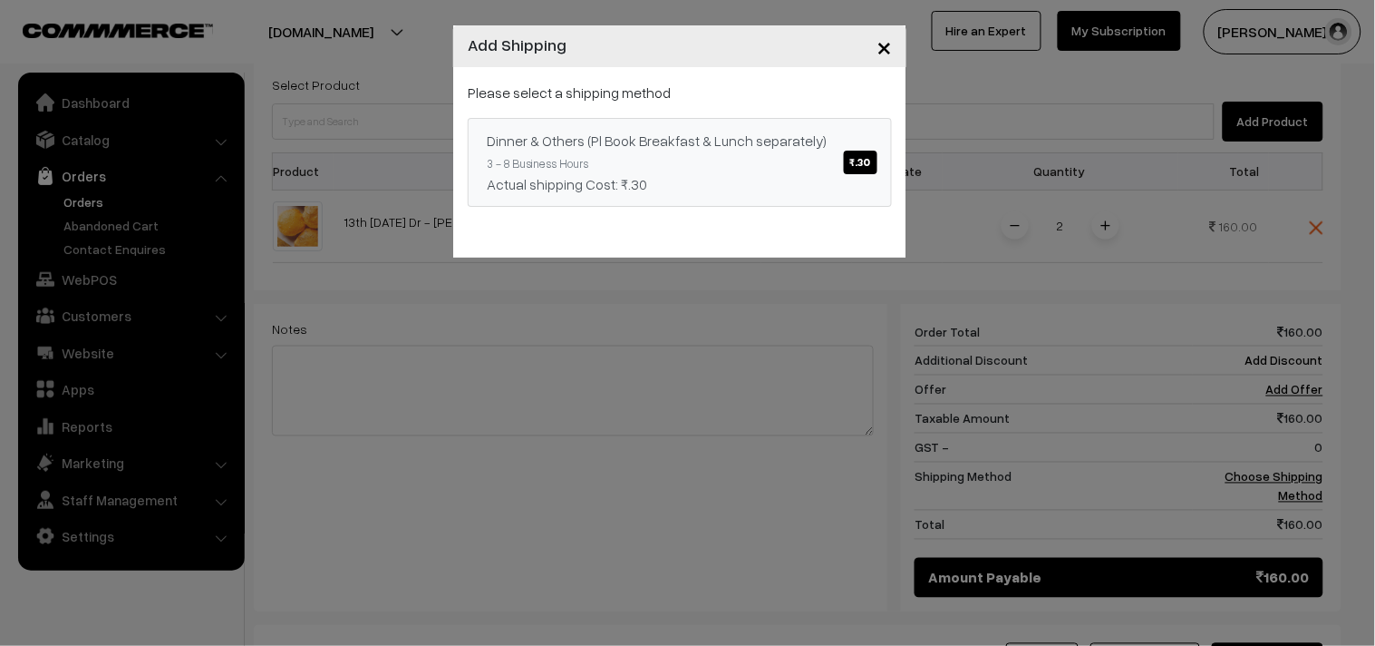
click at [805, 170] on link "Dinner & Others (Pl Book Breakfast & Lunch separately) ₹.30 3 - 8 Business Hour…" at bounding box center [680, 162] width 424 height 89
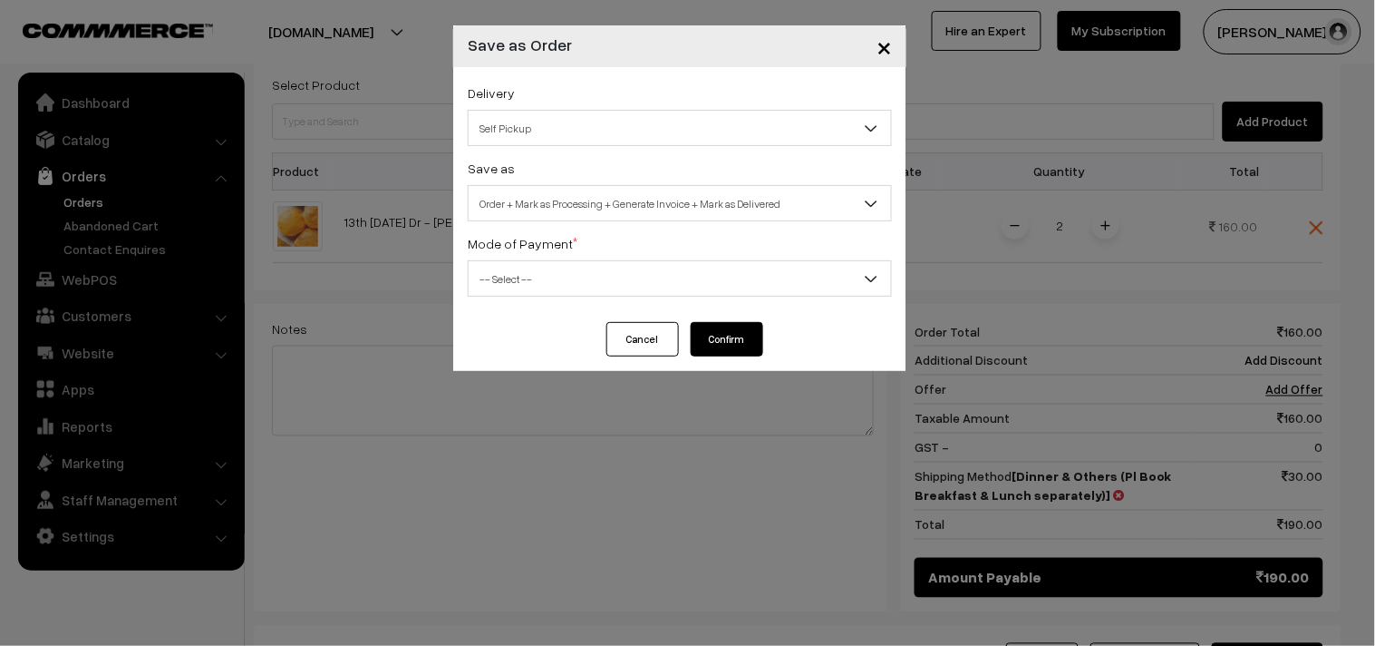
click at [587, 194] on span "Order + Mark as Processing + Generate Invoice + Mark as Delivered" at bounding box center [680, 204] width 423 height 32
click at [551, 209] on span "Order + Mark as Processing" at bounding box center [680, 204] width 423 height 32
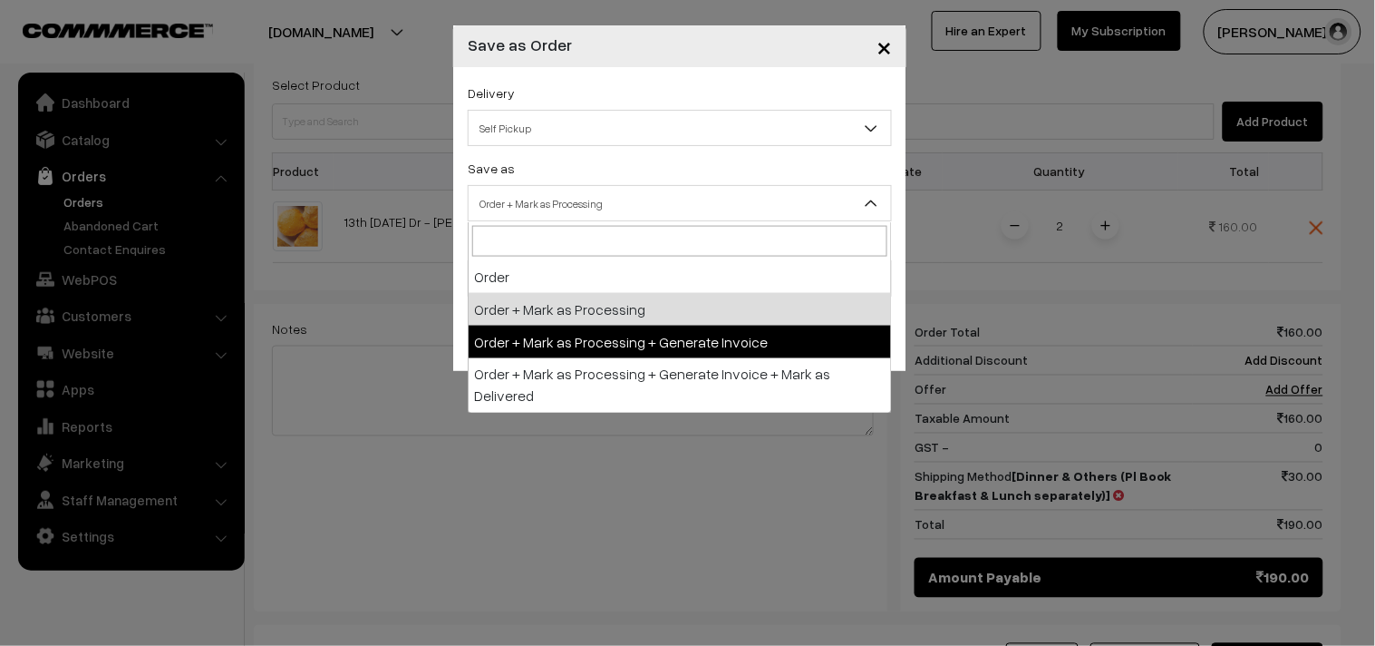
select select "3"
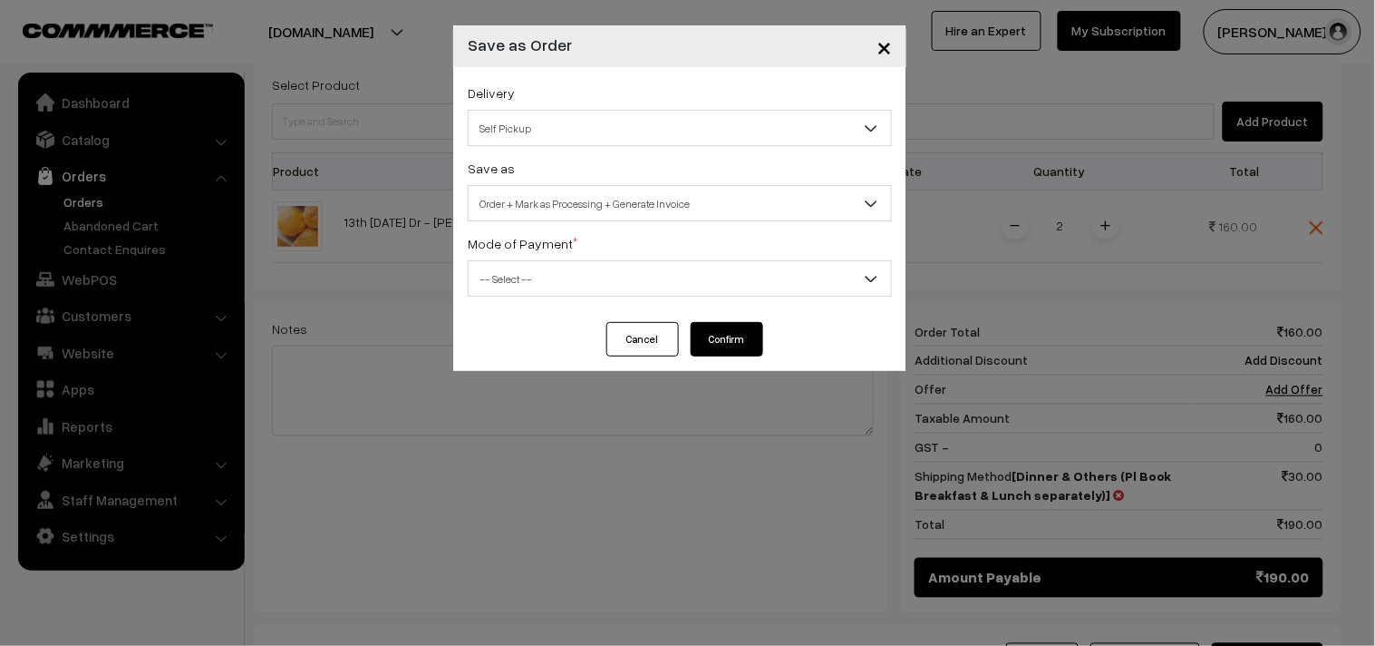
drag, startPoint x: 551, startPoint y: 269, endPoint x: 551, endPoint y: 287, distance: 18.1
click at [551, 287] on span "-- Select --" at bounding box center [680, 279] width 423 height 32
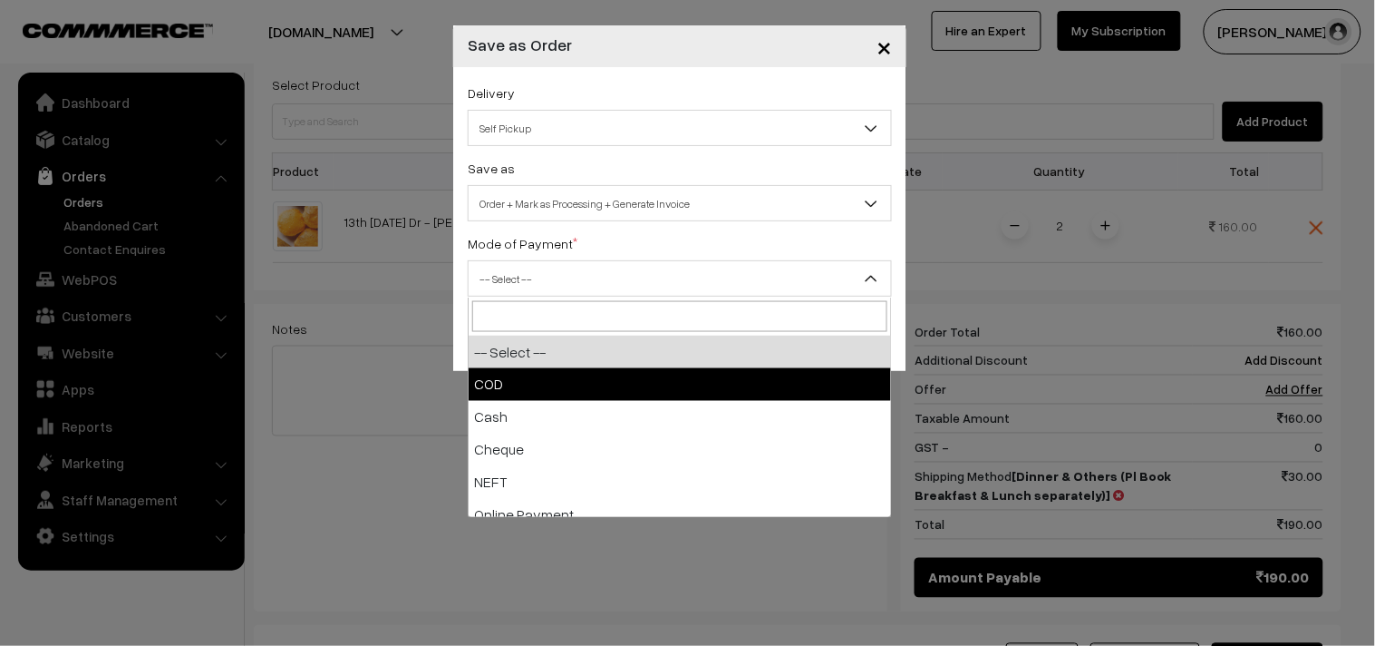
select select "2"
checkbox input "true"
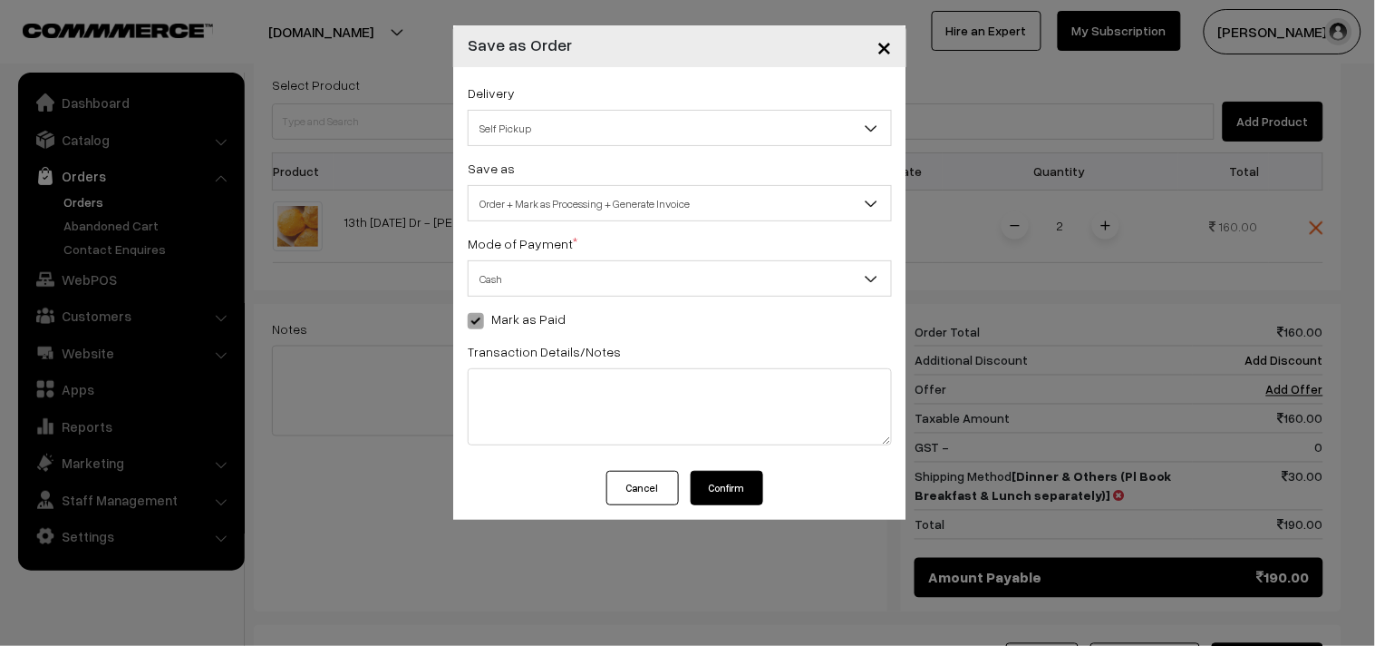
click at [728, 492] on button "Confirm" at bounding box center [727, 488] width 73 height 34
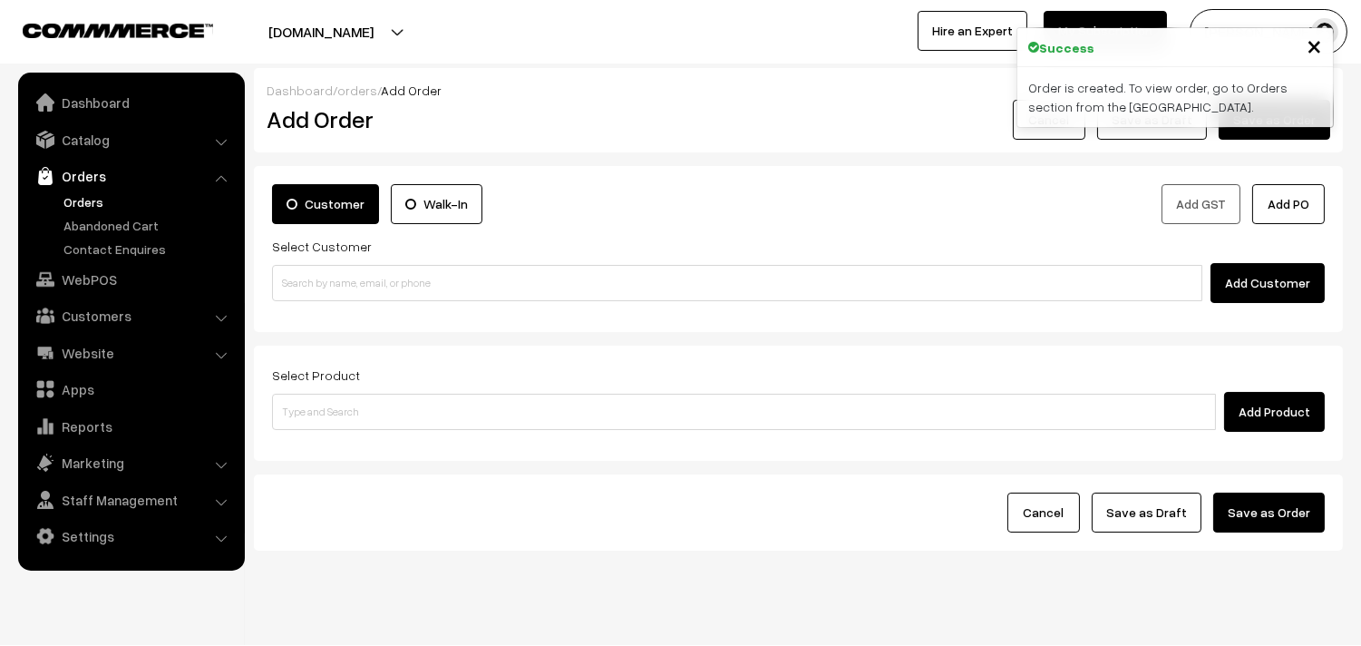
click at [92, 207] on link "Orders" at bounding box center [149, 201] width 180 height 19
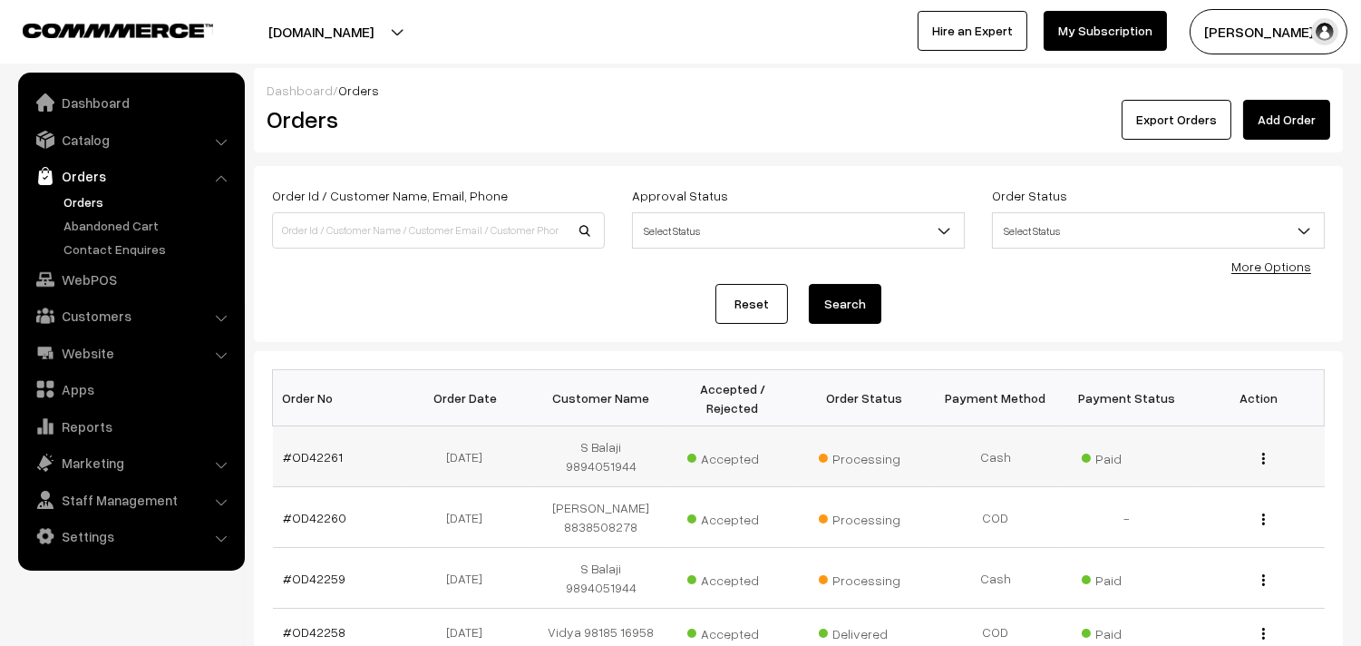
click at [319, 436] on td "#OD42261" at bounding box center [338, 456] width 131 height 61
click at [316, 451] on link "#OD42261" at bounding box center [314, 456] width 60 height 15
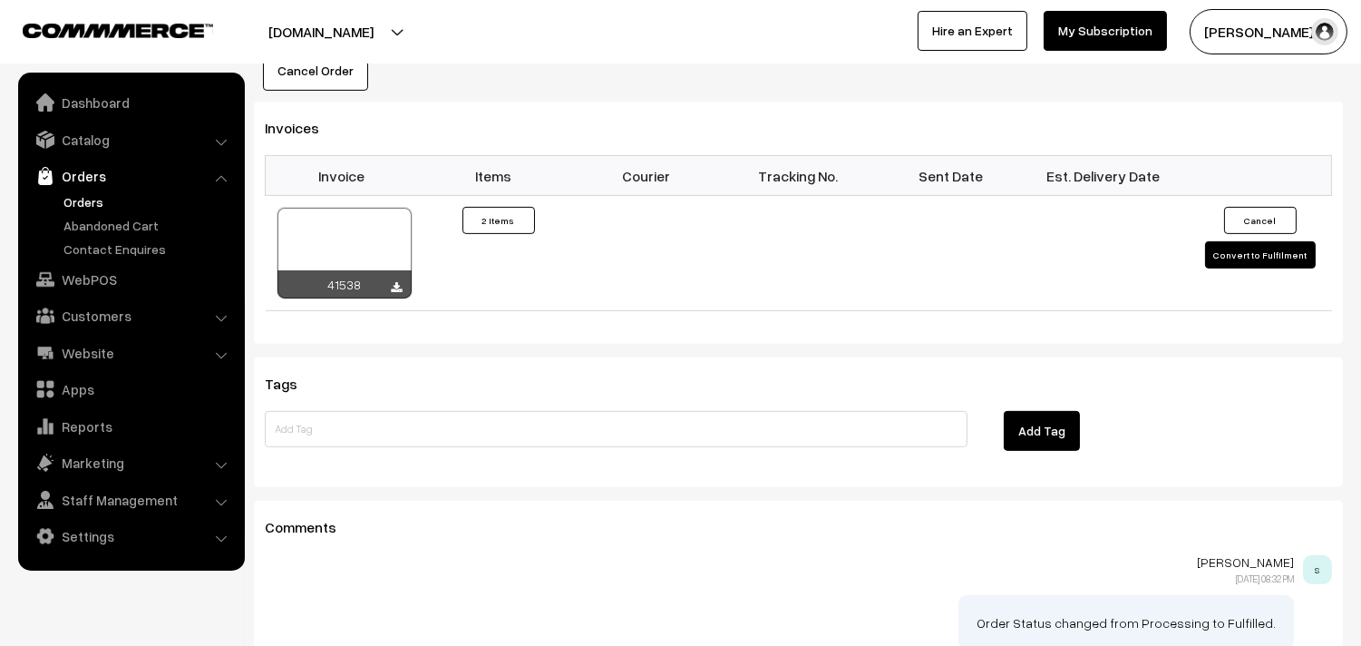
scroll to position [1209, 0]
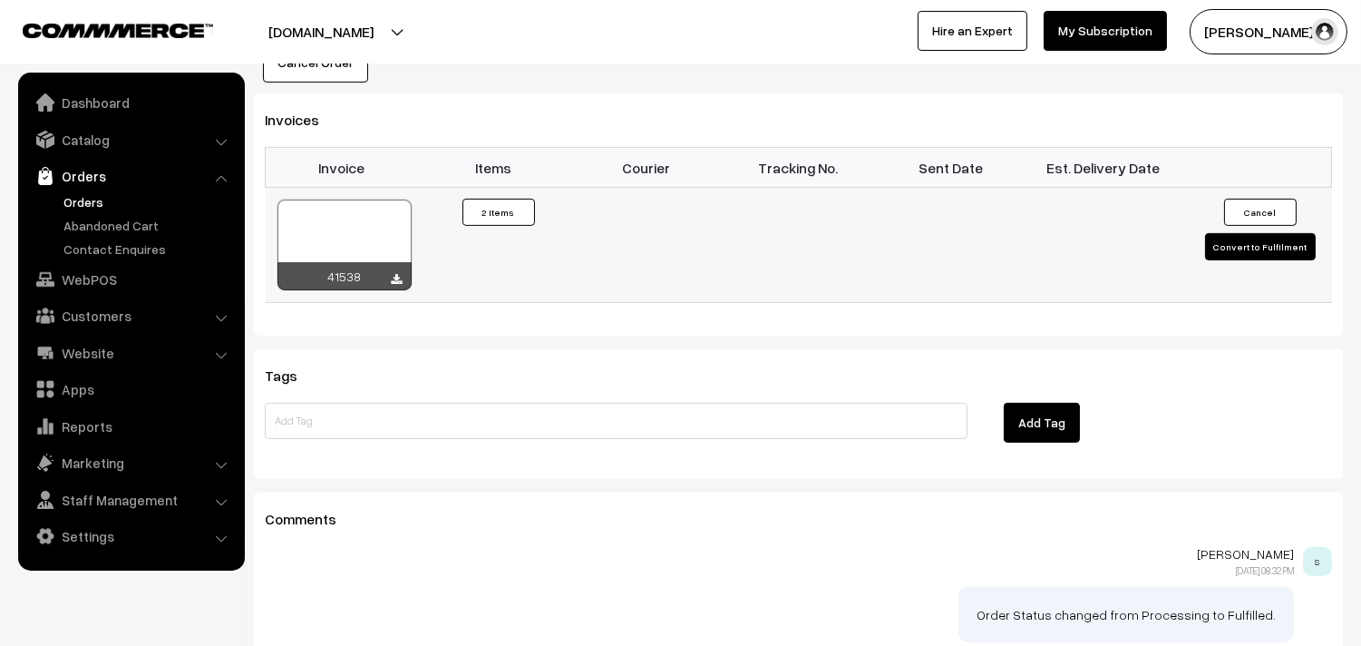
click at [373, 199] on div at bounding box center [344, 244] width 134 height 91
click at [92, 198] on link "Orders" at bounding box center [149, 201] width 180 height 19
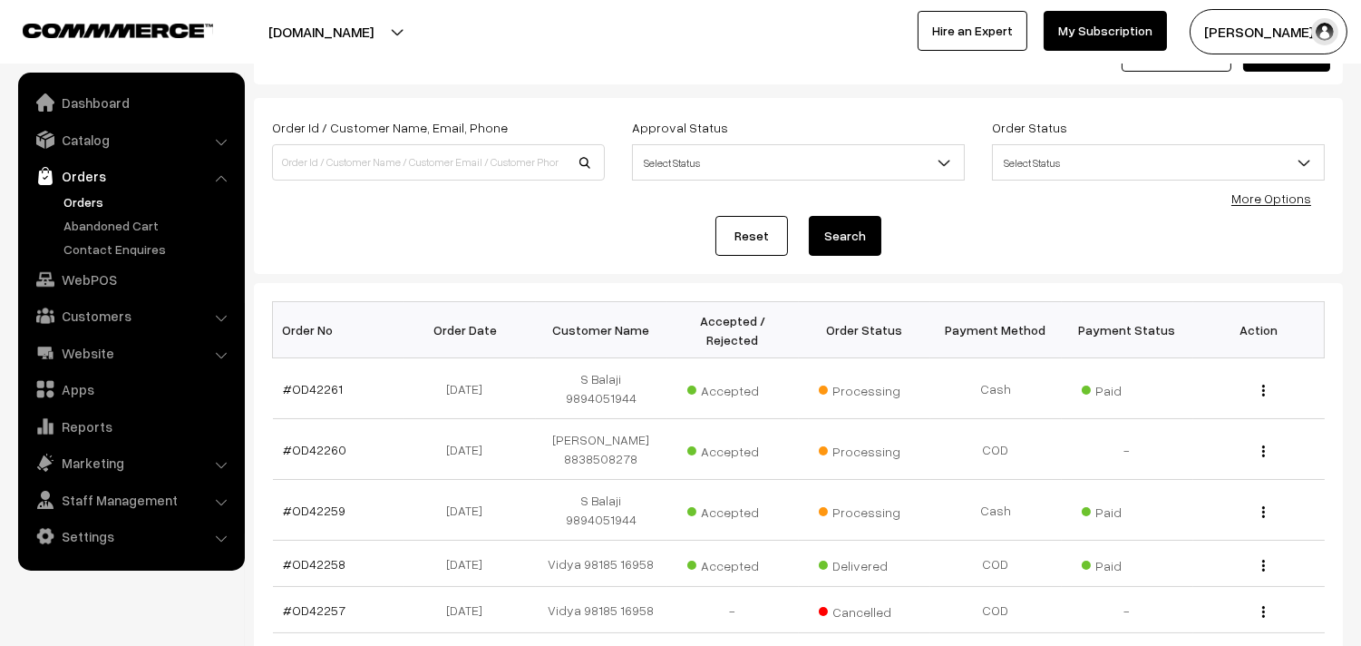
scroll to position [101, 0]
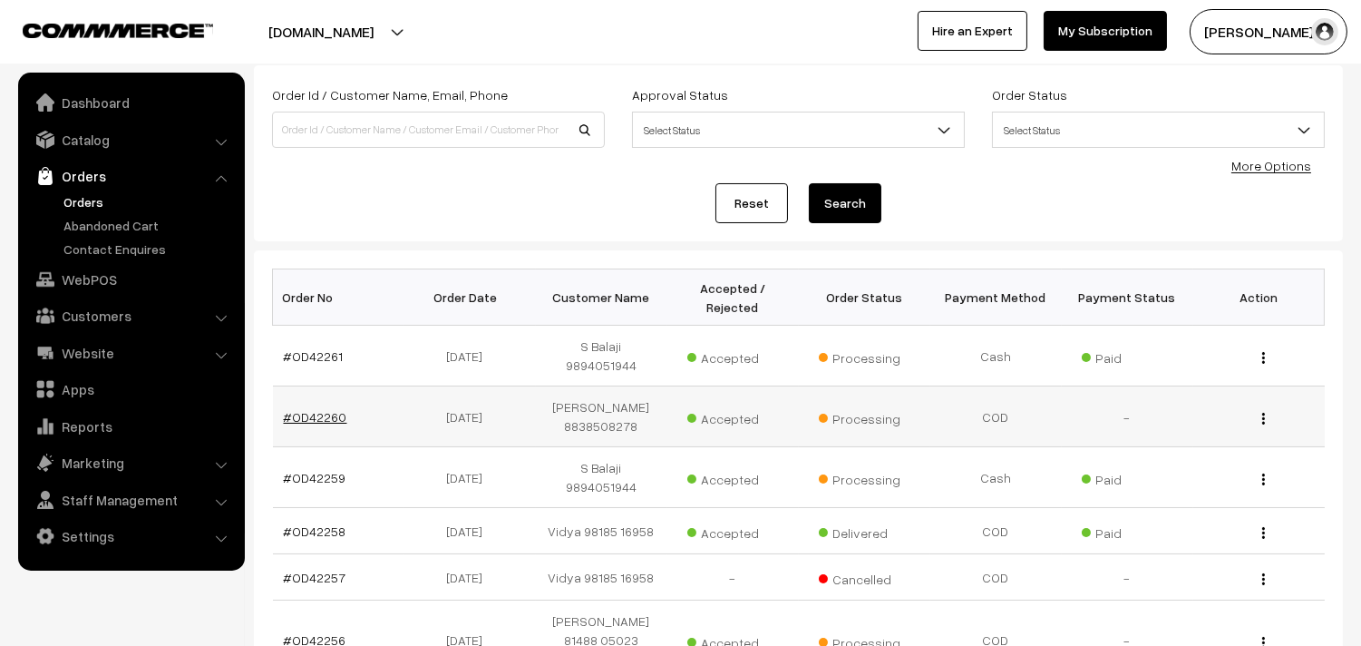
click at [295, 409] on link "#OD42260" at bounding box center [315, 416] width 63 height 15
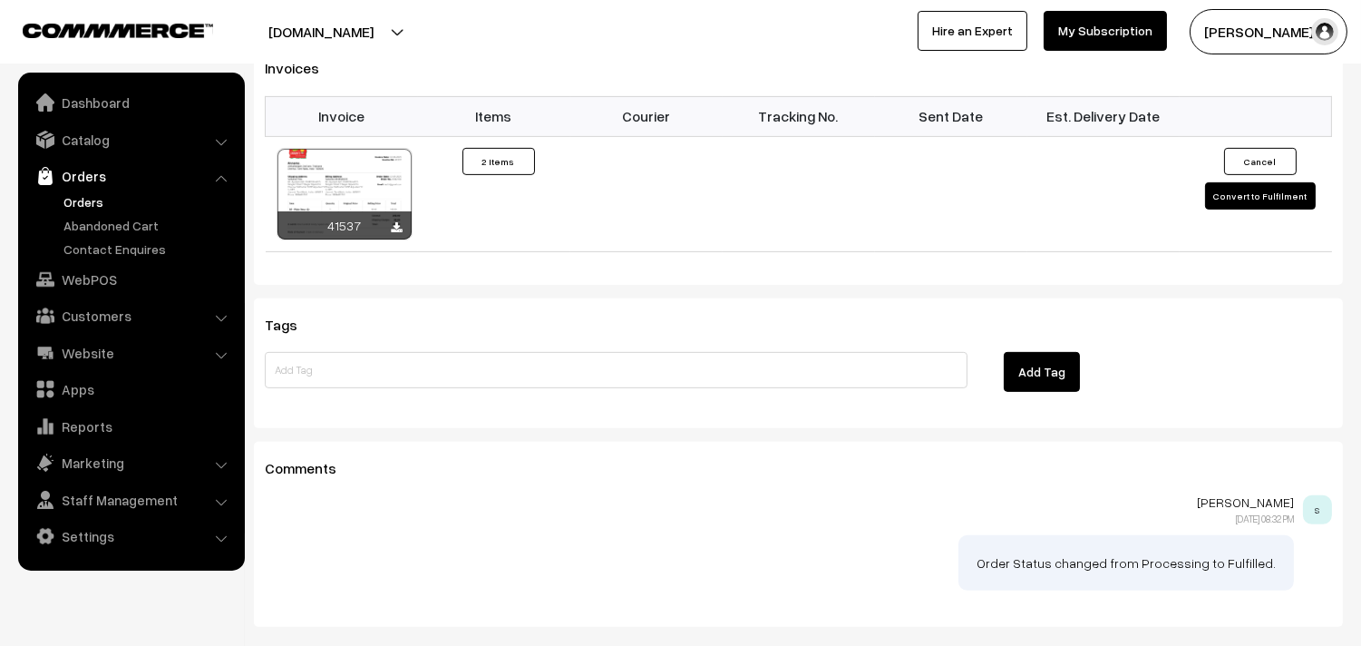
scroll to position [1212, 0]
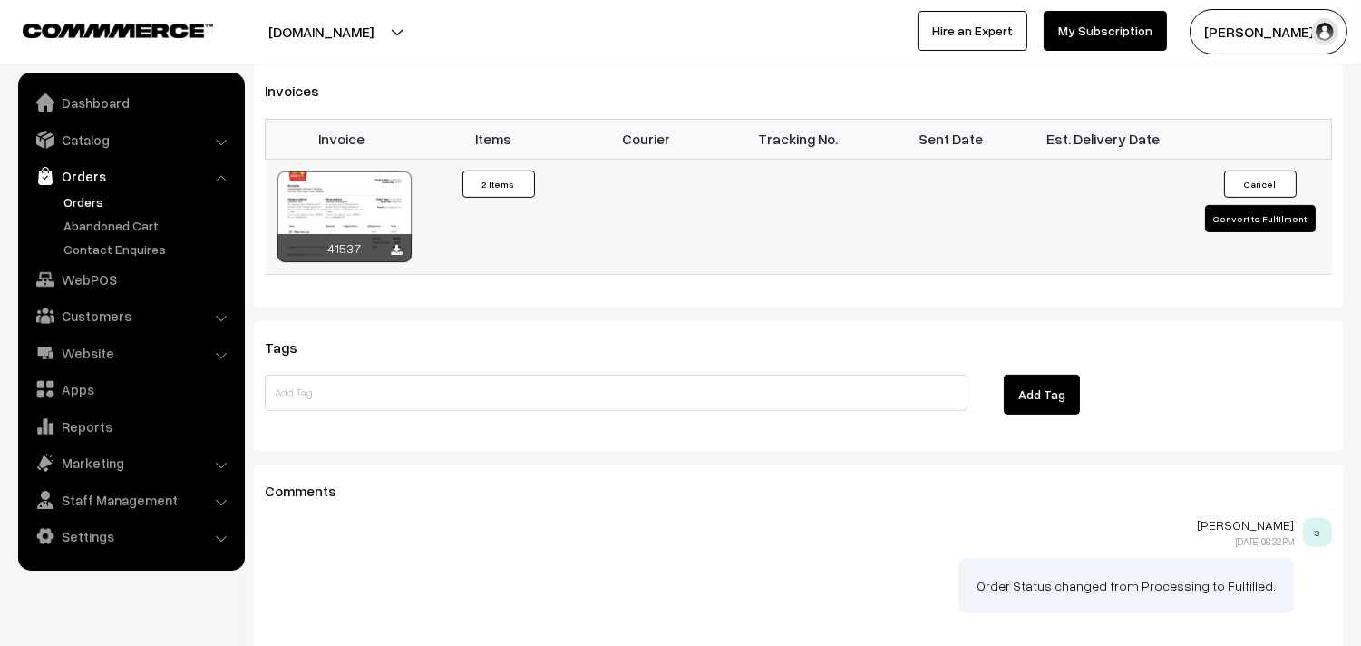
click at [359, 185] on div at bounding box center [344, 216] width 134 height 91
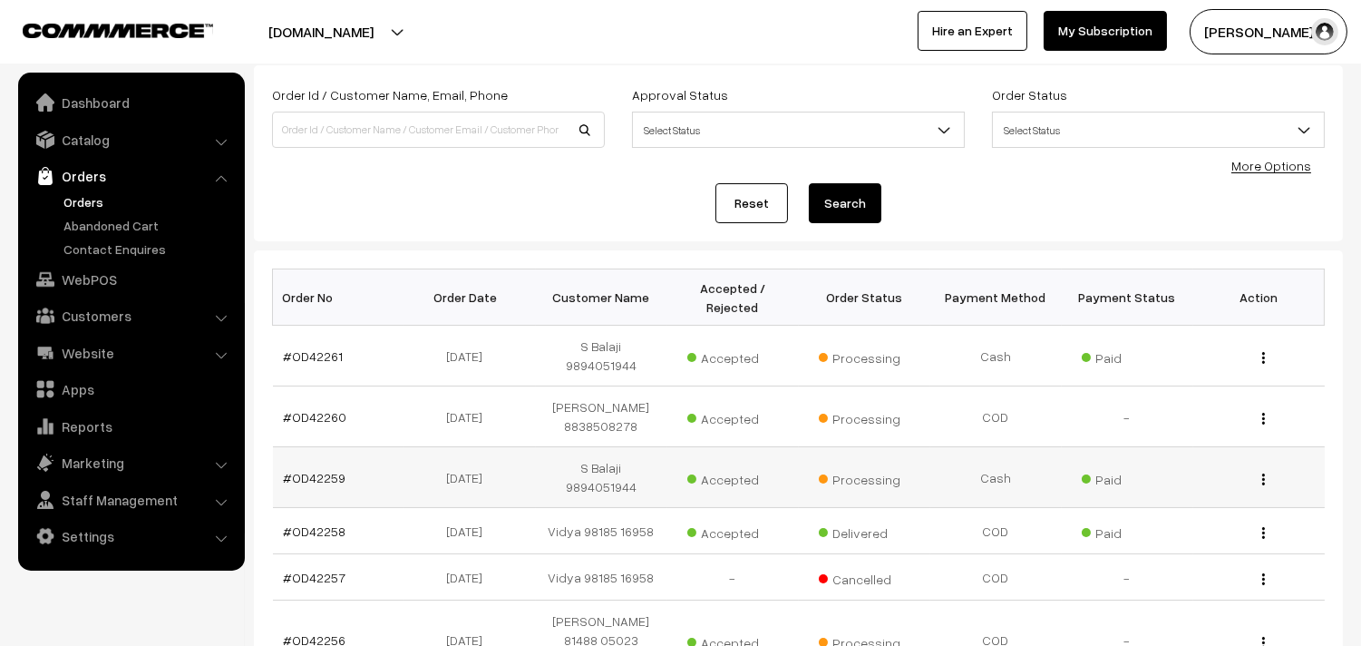
scroll to position [101, 0]
click at [339, 465] on td "#OD42259" at bounding box center [338, 477] width 131 height 61
click at [337, 470] on link "#OD42259" at bounding box center [315, 477] width 63 height 15
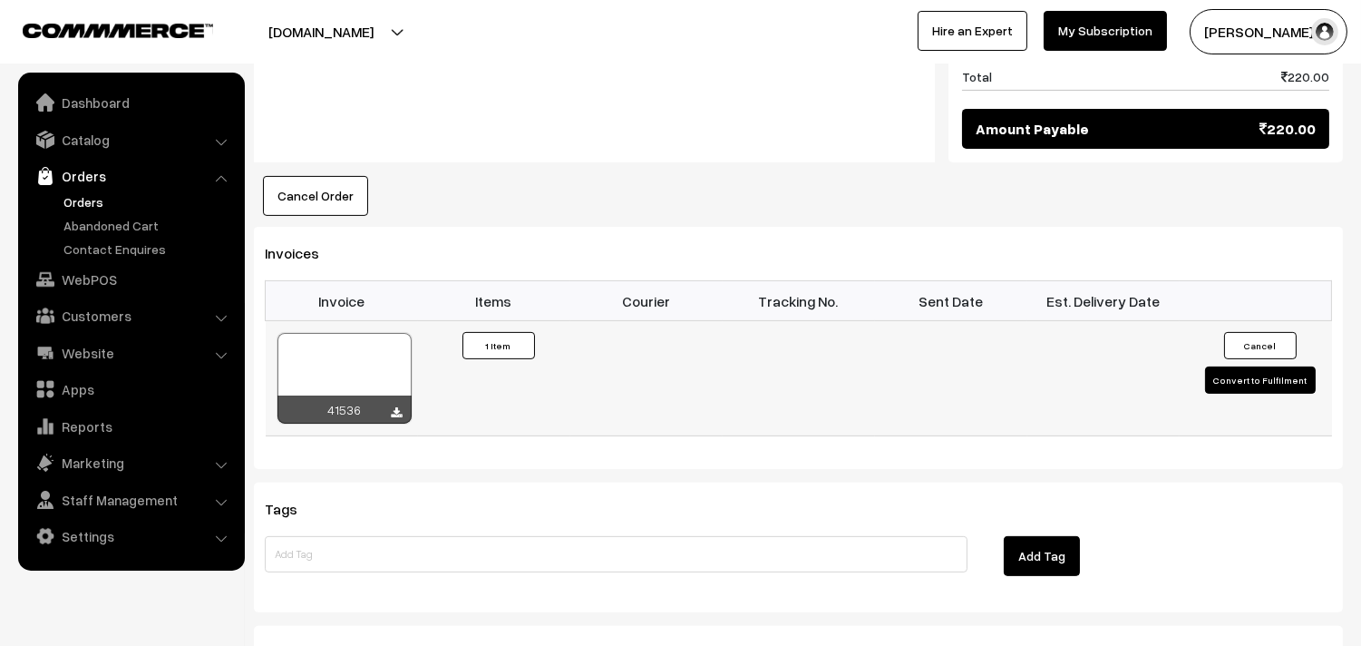
scroll to position [1007, 0]
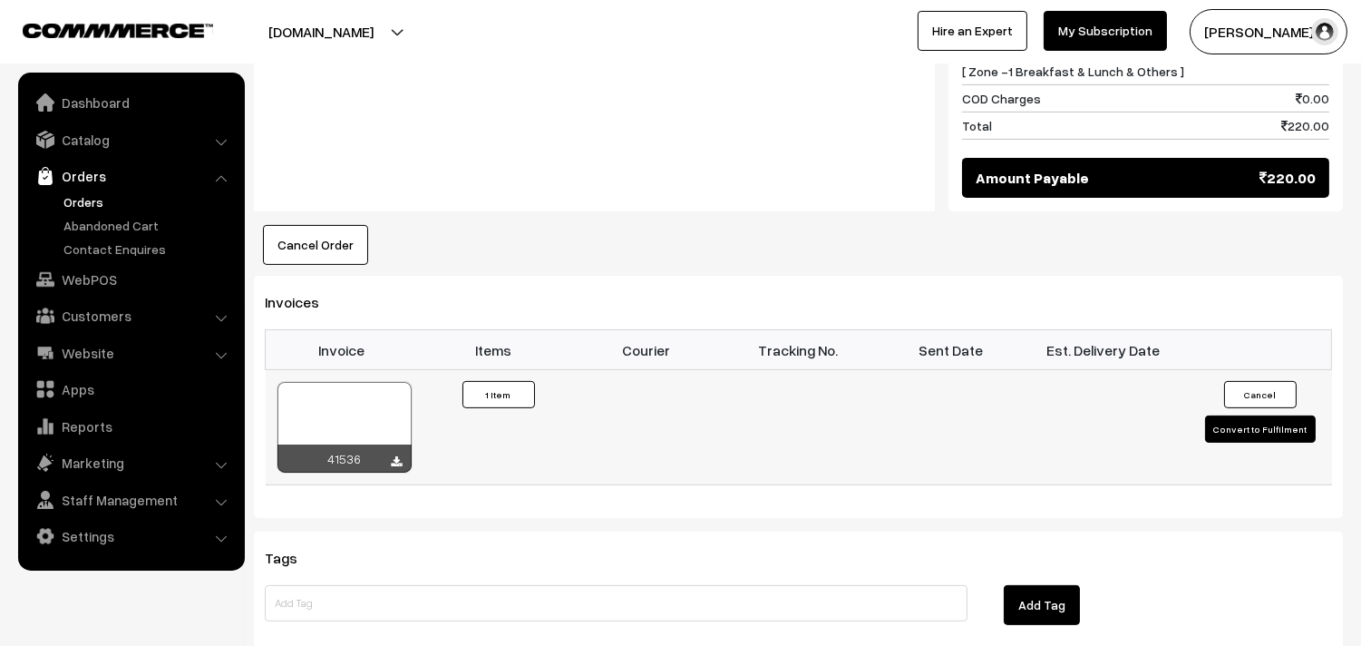
click at [367, 382] on div at bounding box center [344, 427] width 134 height 91
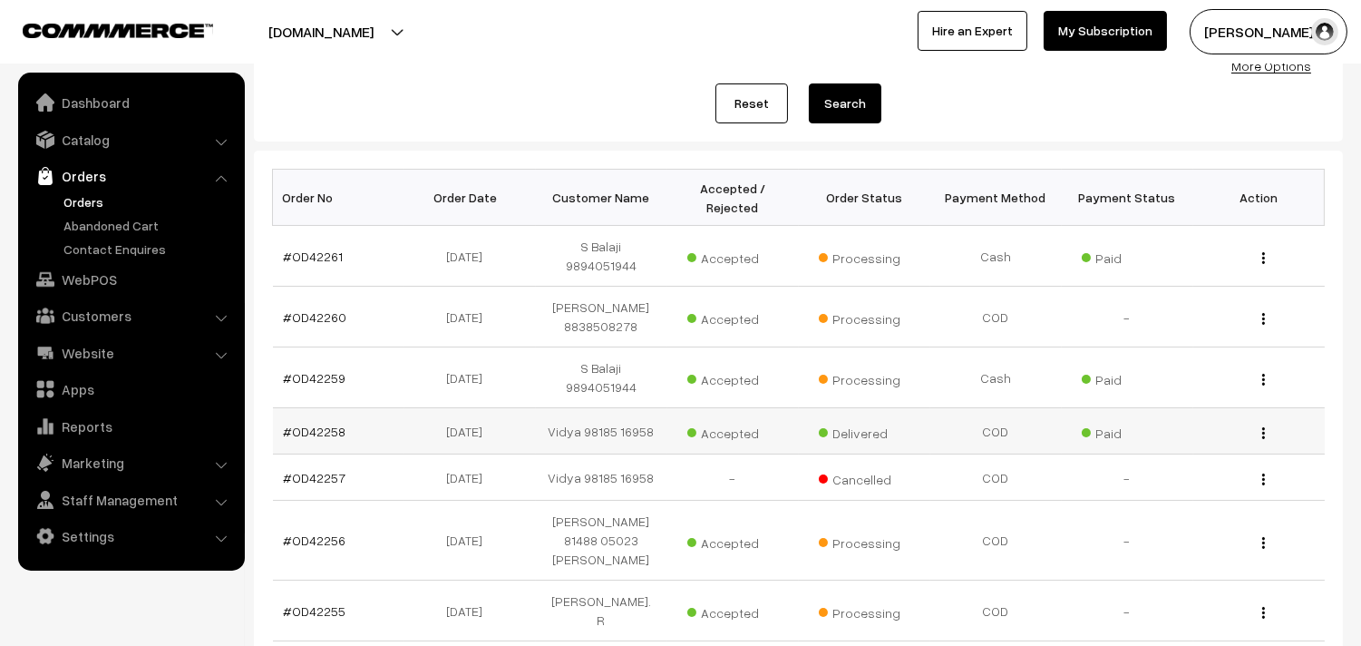
scroll to position [201, 0]
click at [316, 423] on link "#OD42258" at bounding box center [315, 430] width 63 height 15
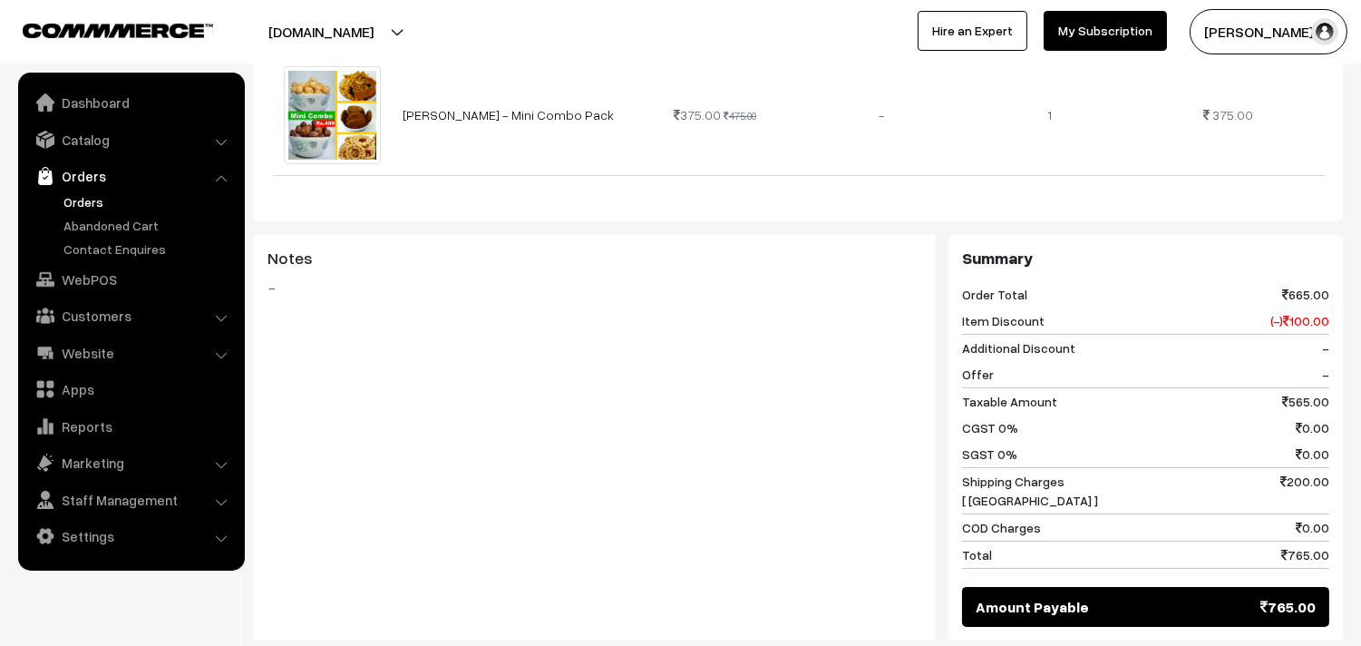
scroll to position [1209, 0]
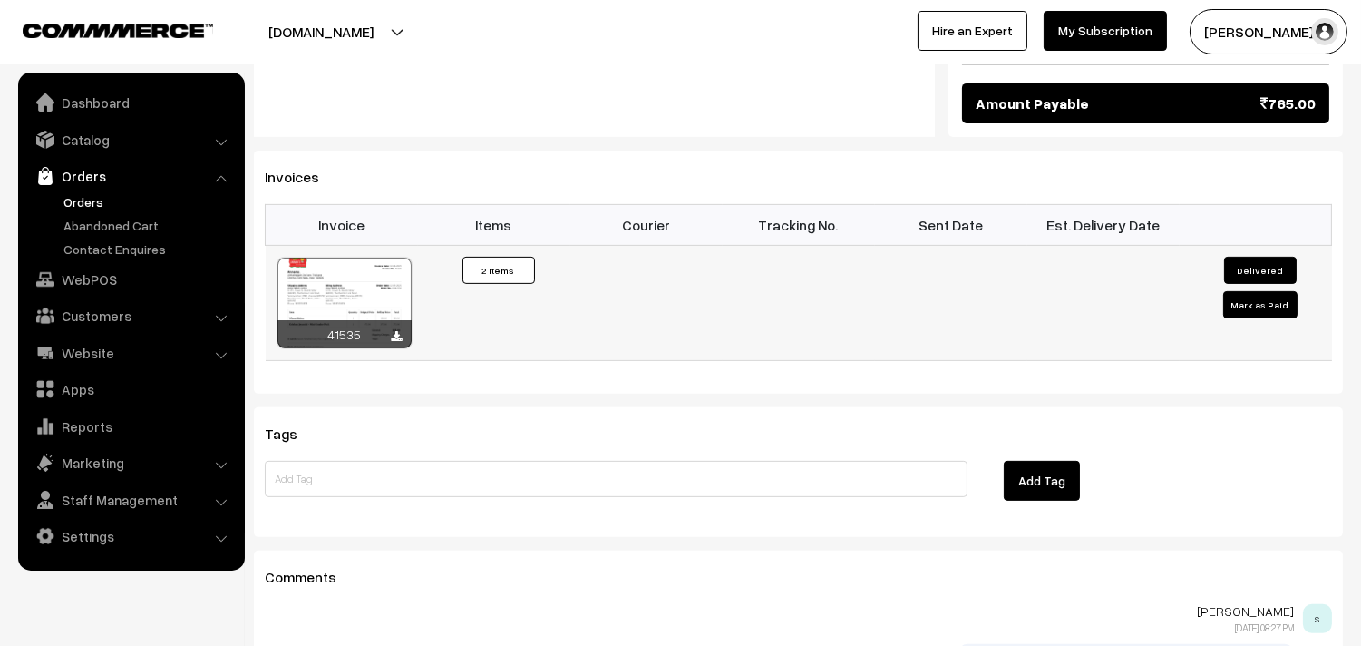
click at [351, 296] on div at bounding box center [344, 302] width 134 height 91
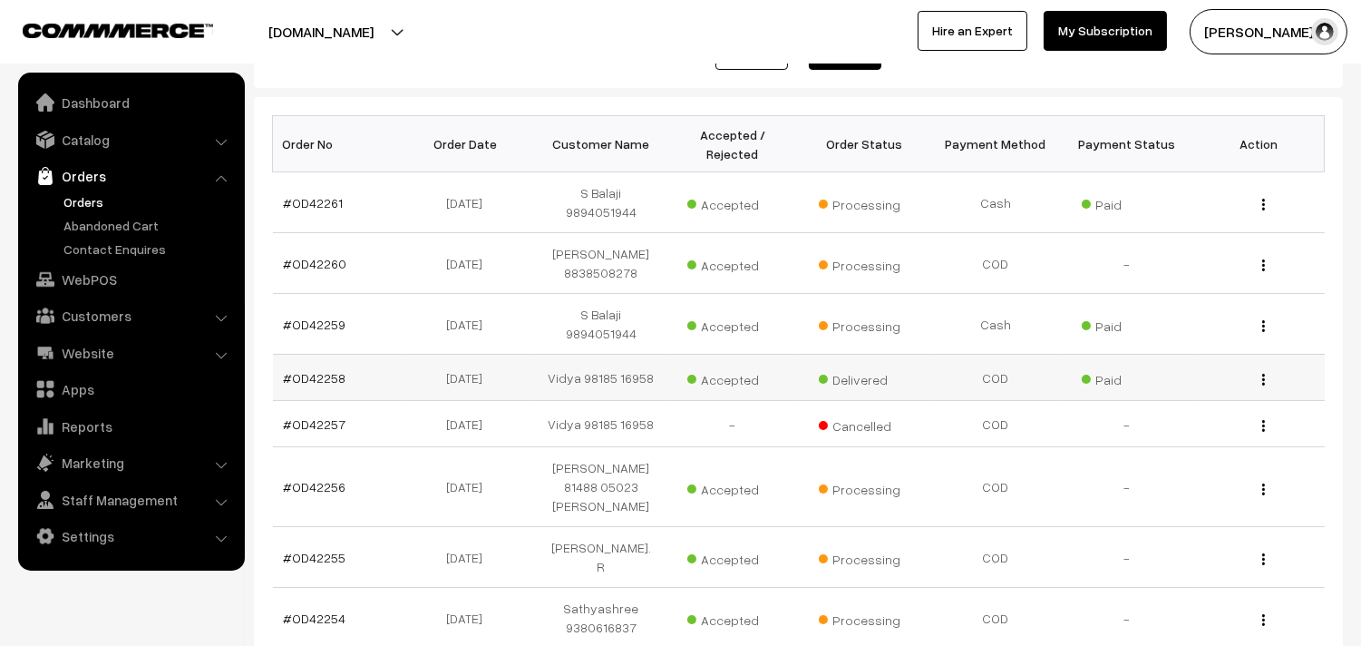
scroll to position [301, 0]
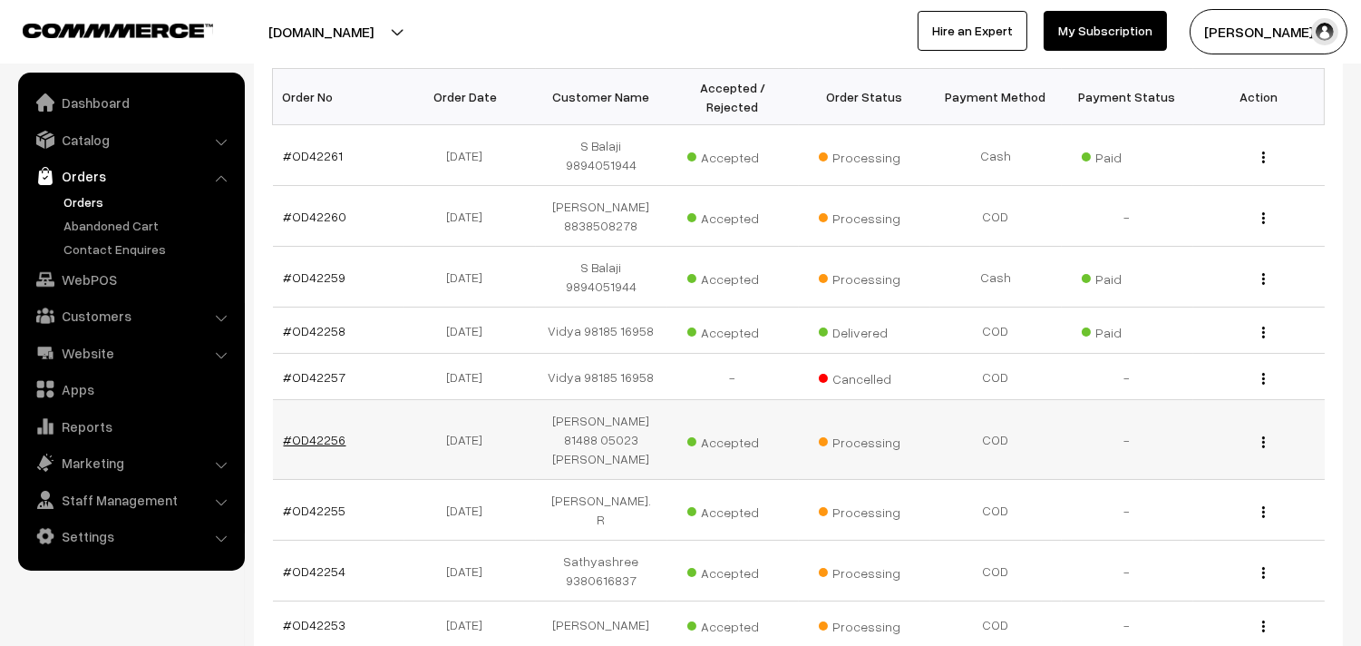
click at [324, 432] on link "#OD42256" at bounding box center [315, 439] width 63 height 15
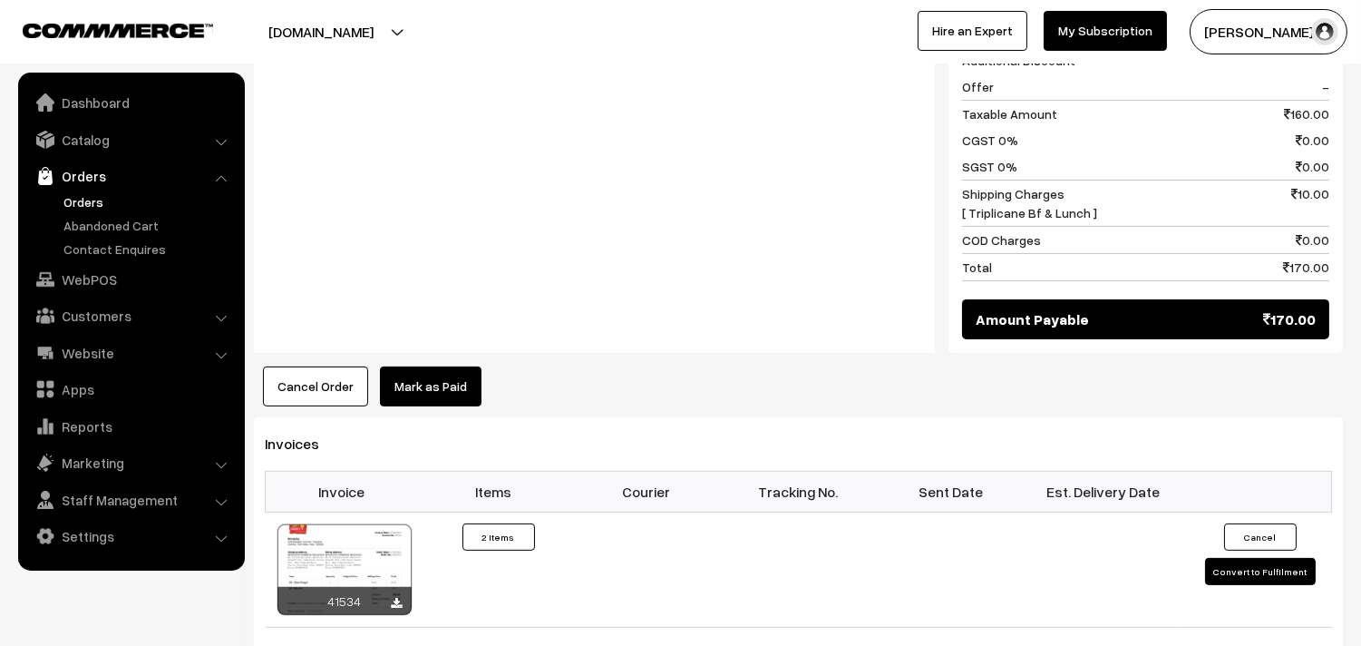
scroll to position [1007, 0]
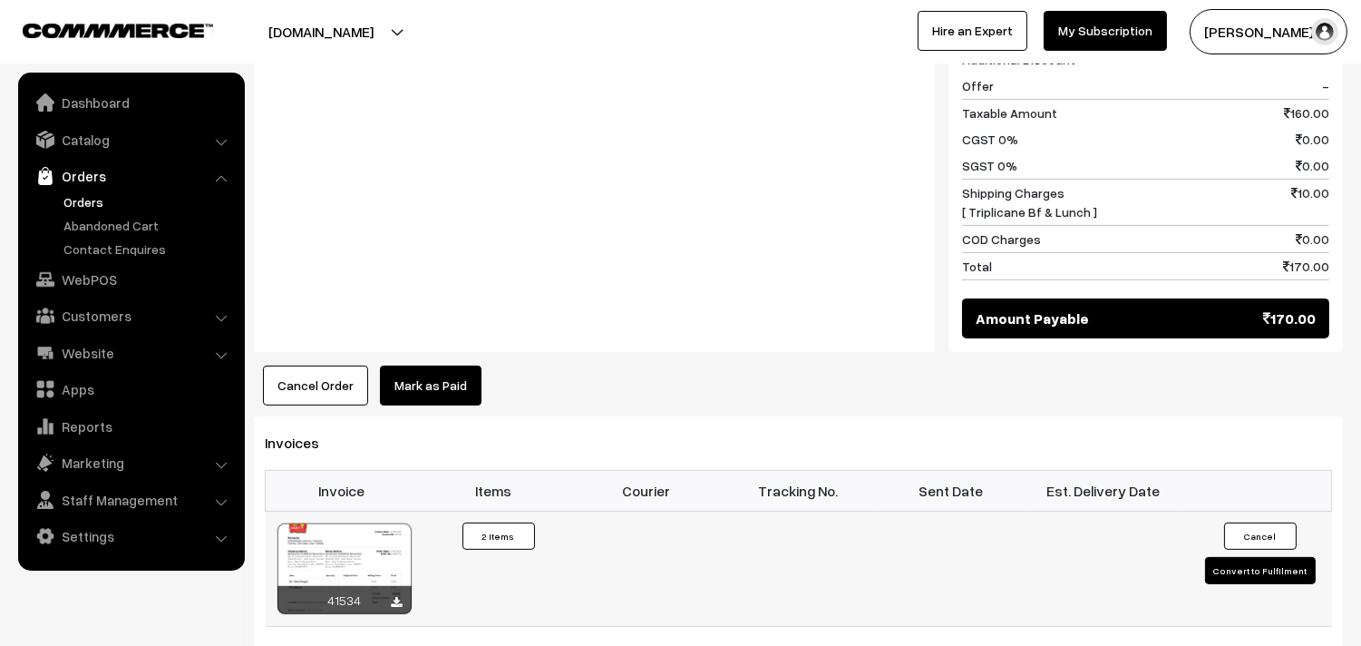
drag, startPoint x: 385, startPoint y: 469, endPoint x: 379, endPoint y: 502, distance: 34.1
click at [385, 470] on table "Invoice Items Courier Tracking No. Sent Date Est. Delivery Date 41534 Invoice #…" at bounding box center [798, 548] width 1067 height 156
click at [379, 523] on div at bounding box center [344, 568] width 134 height 91
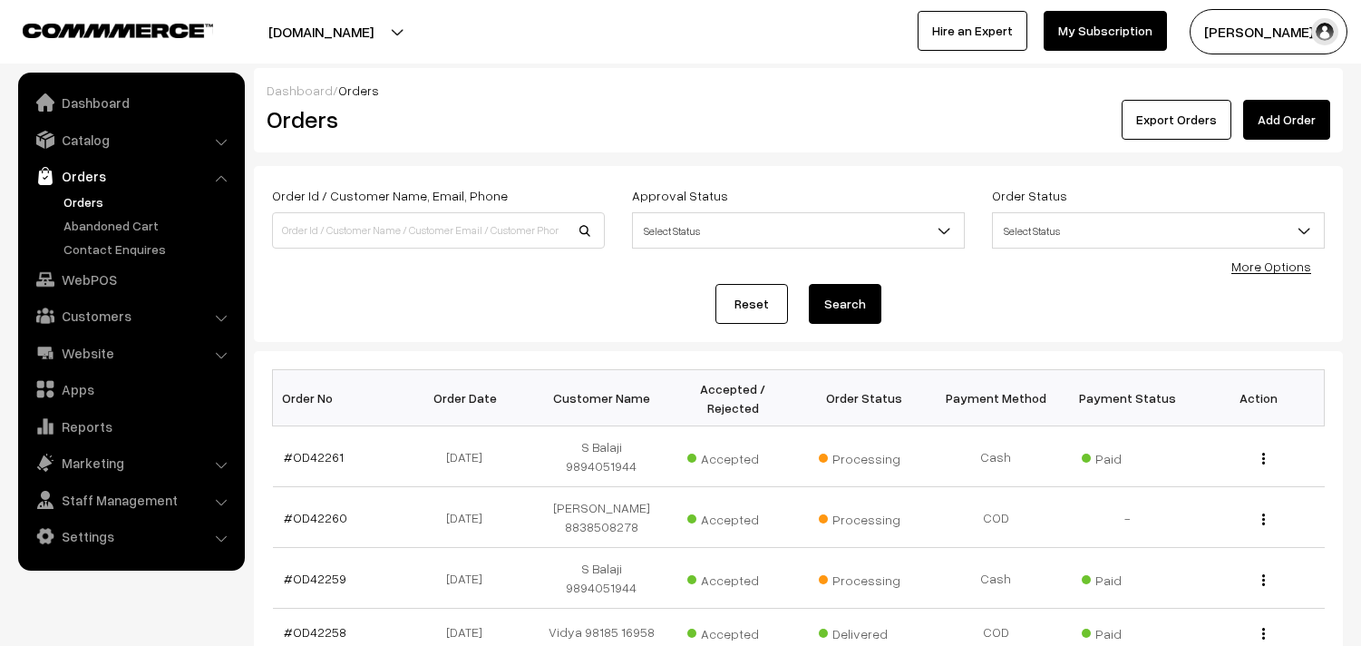
scroll to position [502, 0]
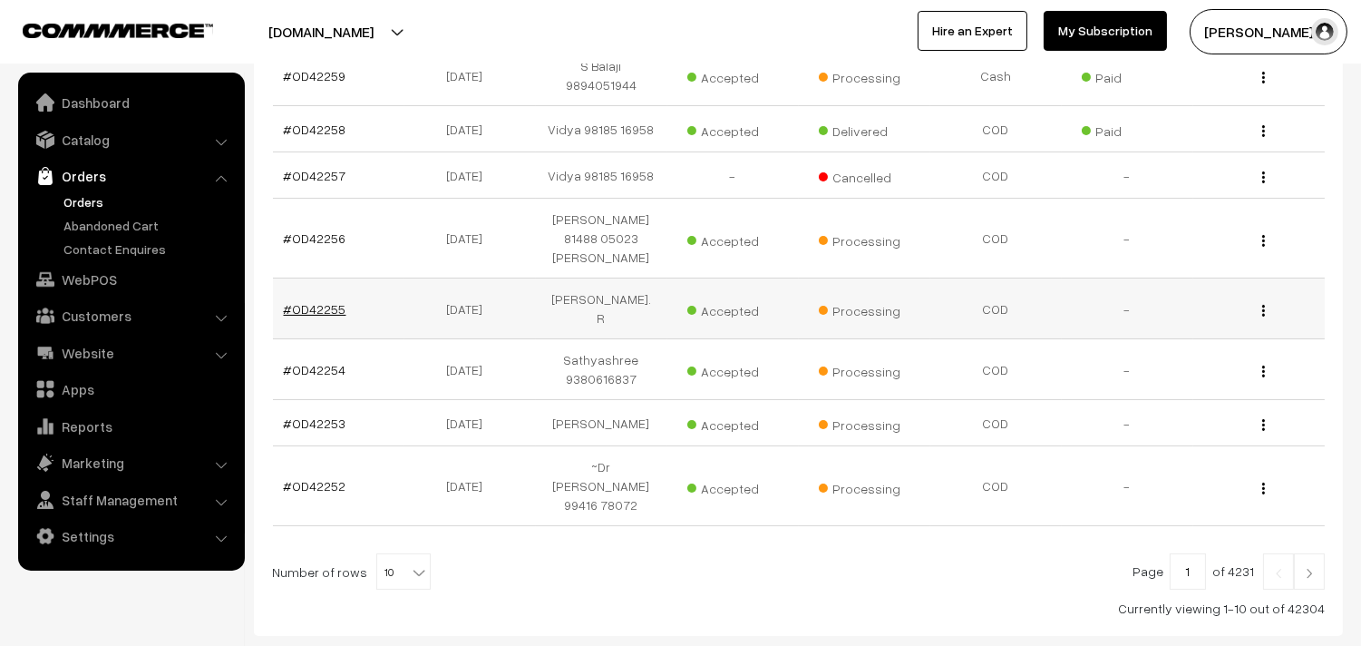
click at [325, 301] on link "#OD42255" at bounding box center [315, 308] width 63 height 15
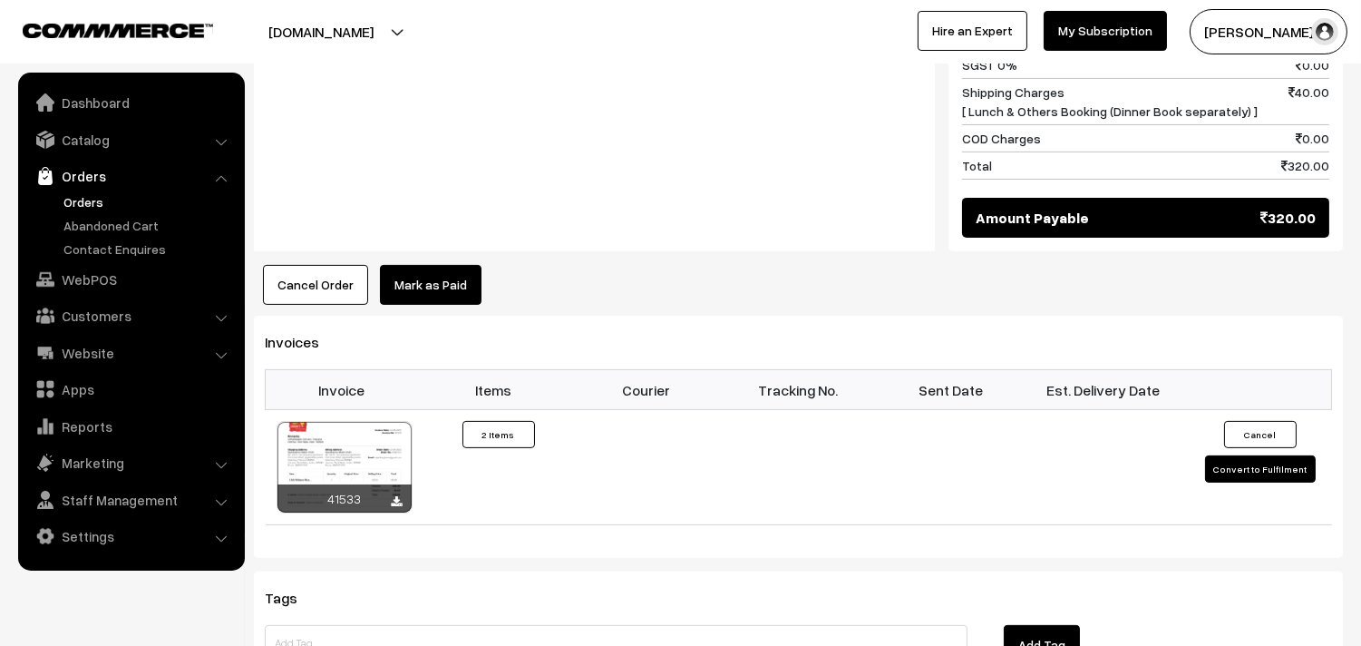
scroll to position [1007, 0]
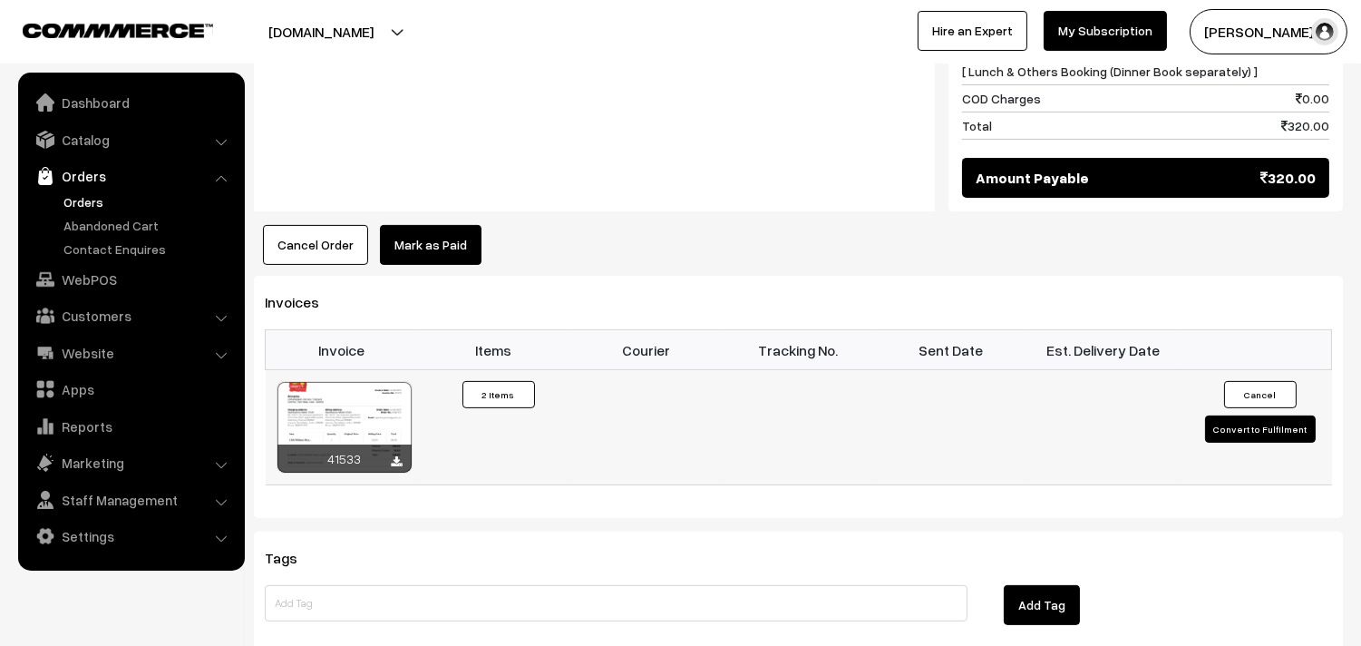
click at [364, 382] on div at bounding box center [344, 427] width 134 height 91
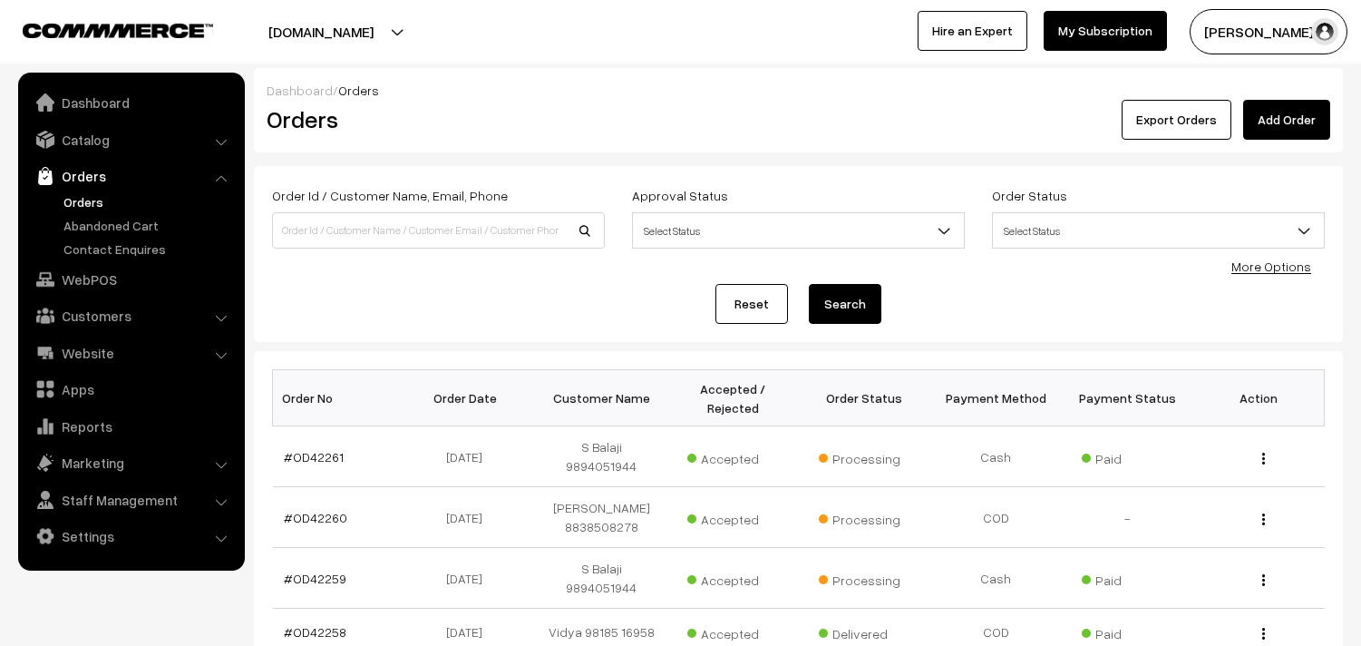
scroll to position [502, 0]
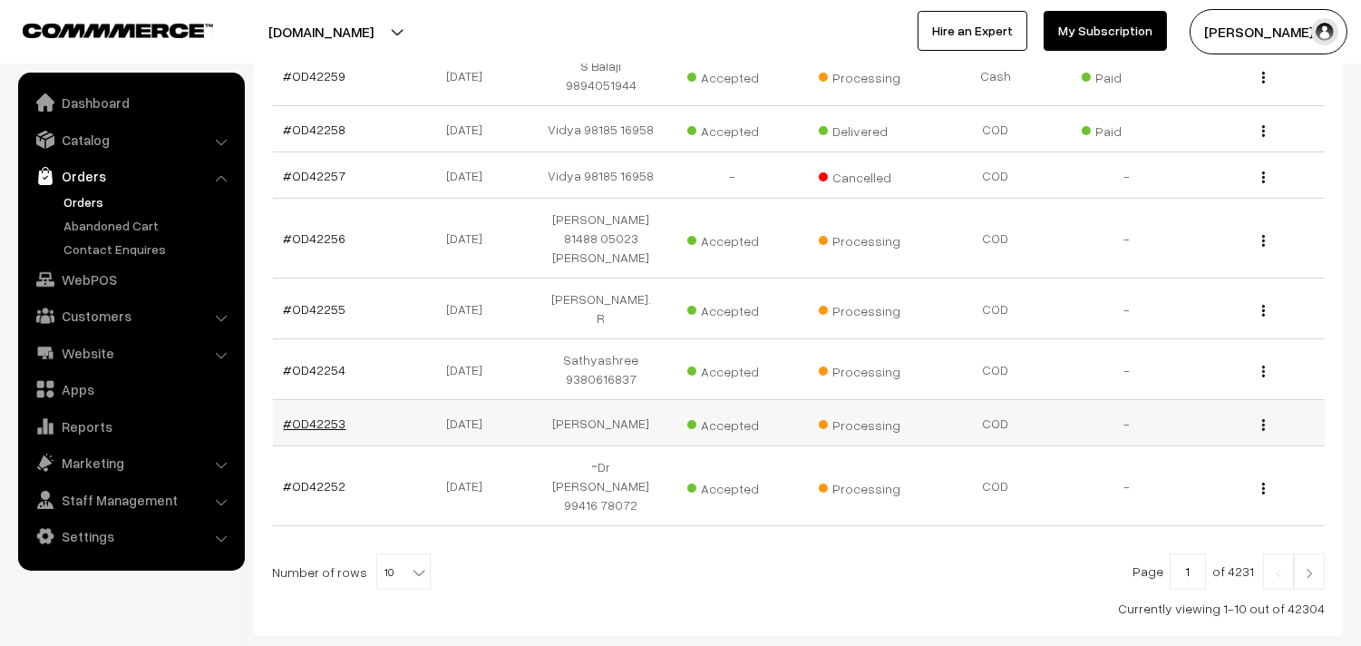
click at [306, 415] on link "#OD42253" at bounding box center [315, 422] width 63 height 15
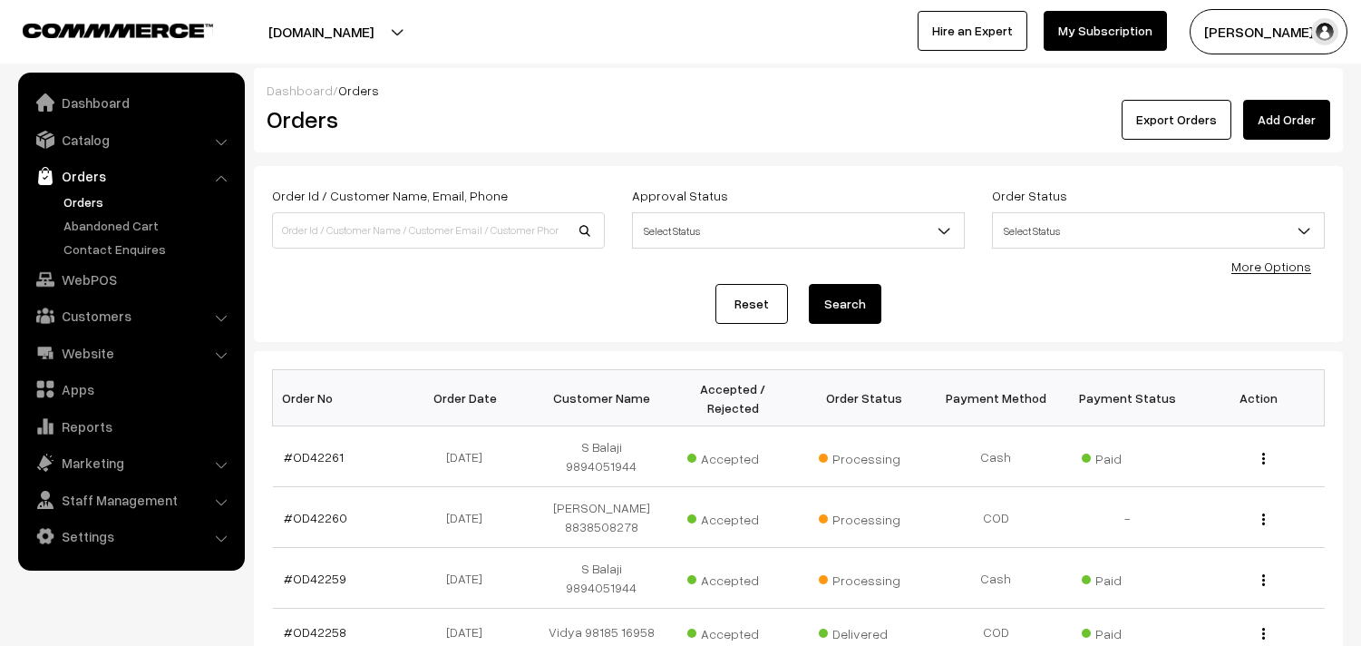
scroll to position [502, 0]
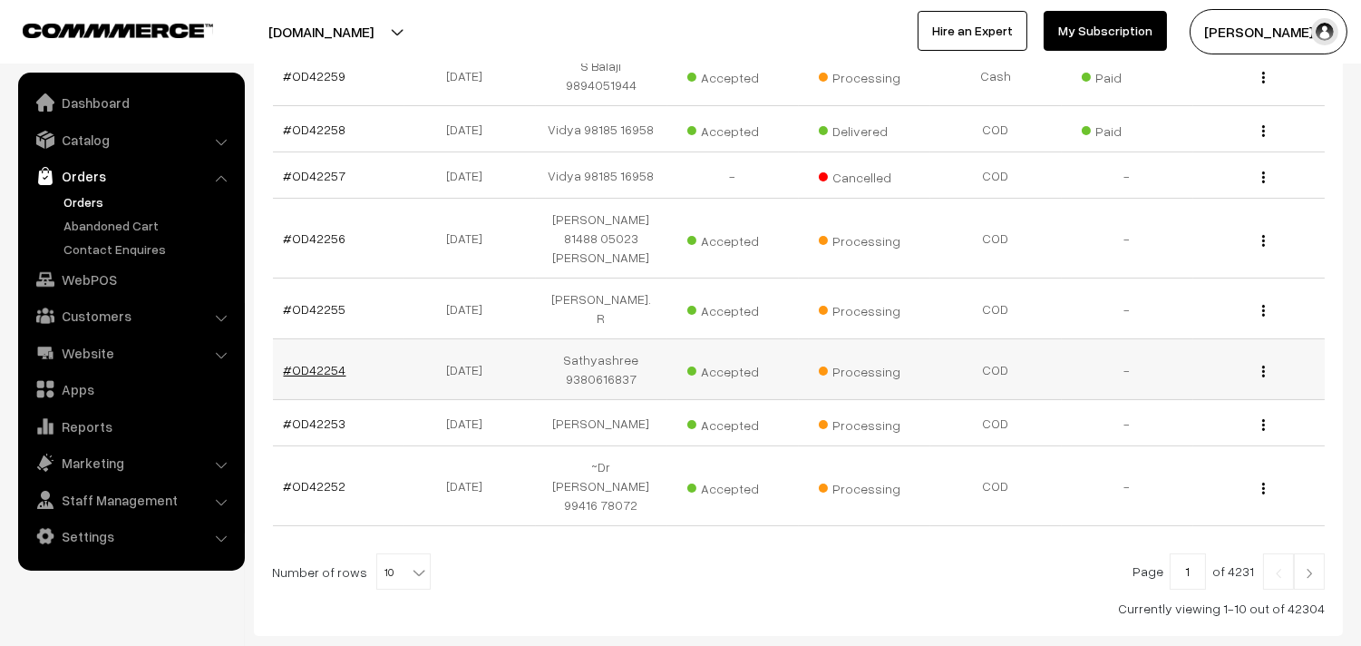
click at [333, 362] on link "#OD42254" at bounding box center [315, 369] width 63 height 15
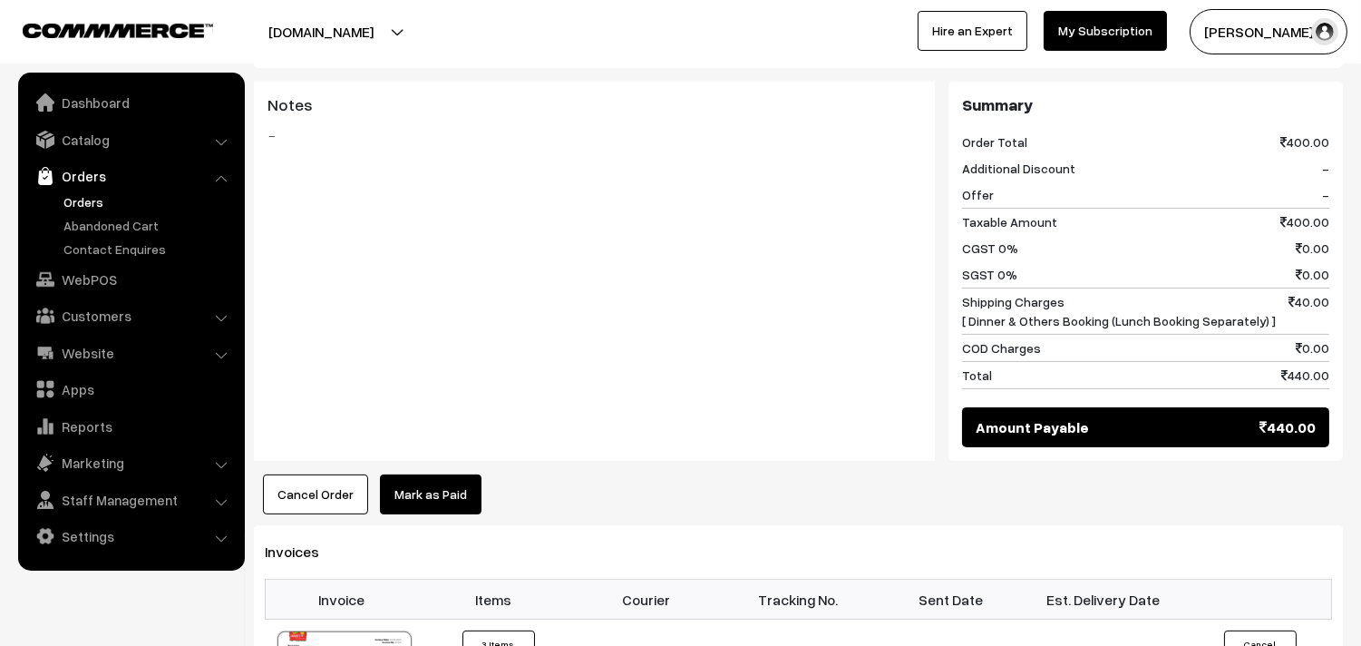
scroll to position [1108, 0]
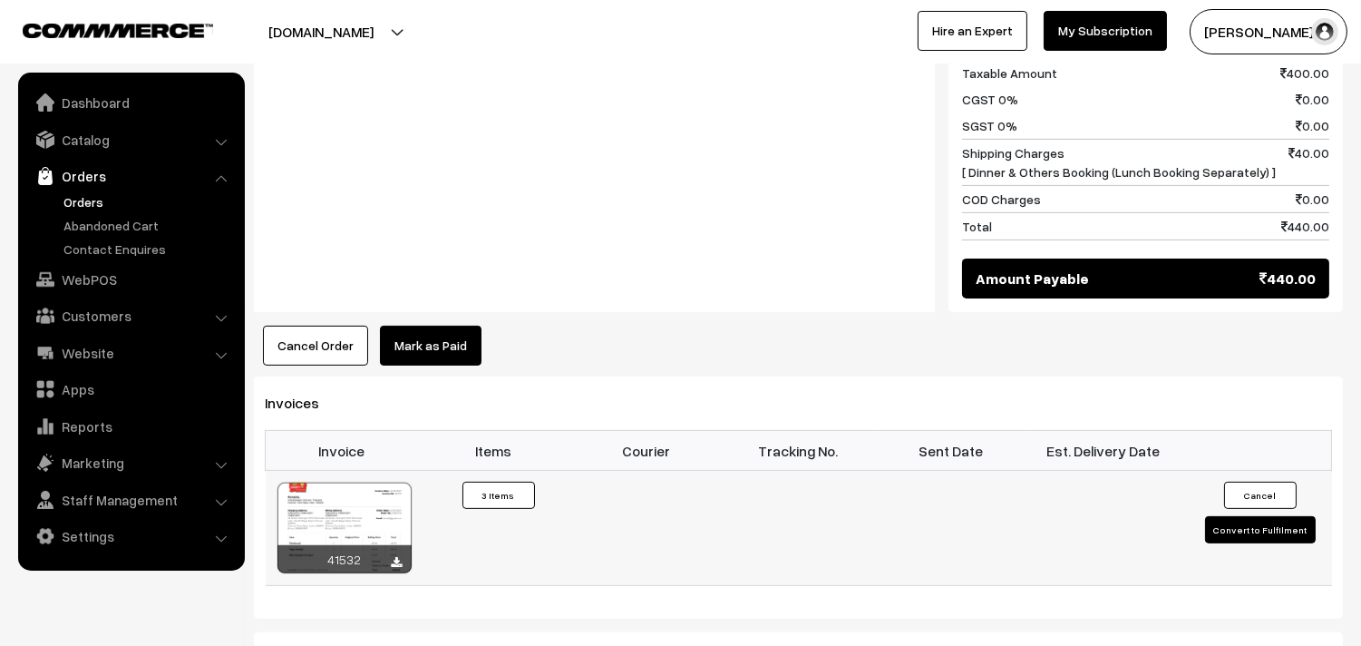
click at [321, 546] on div "41532" at bounding box center [344, 559] width 134 height 28
click at [327, 527] on div at bounding box center [344, 527] width 134 height 91
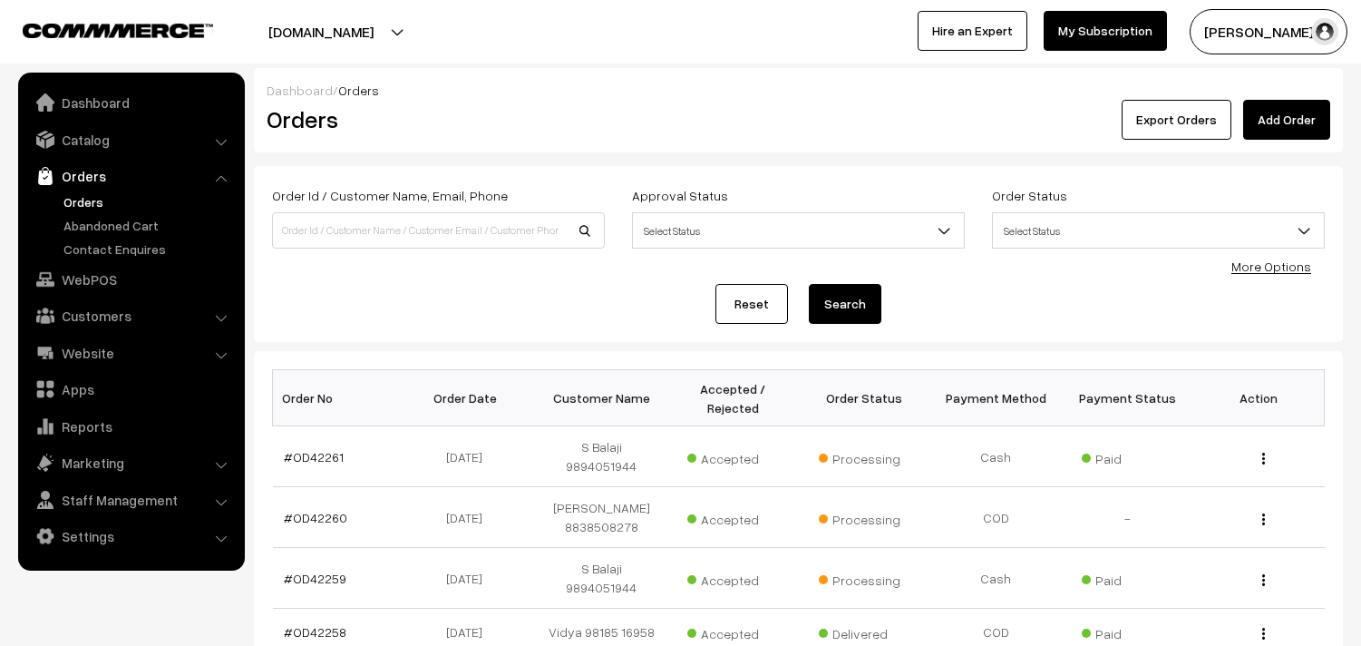
scroll to position [502, 0]
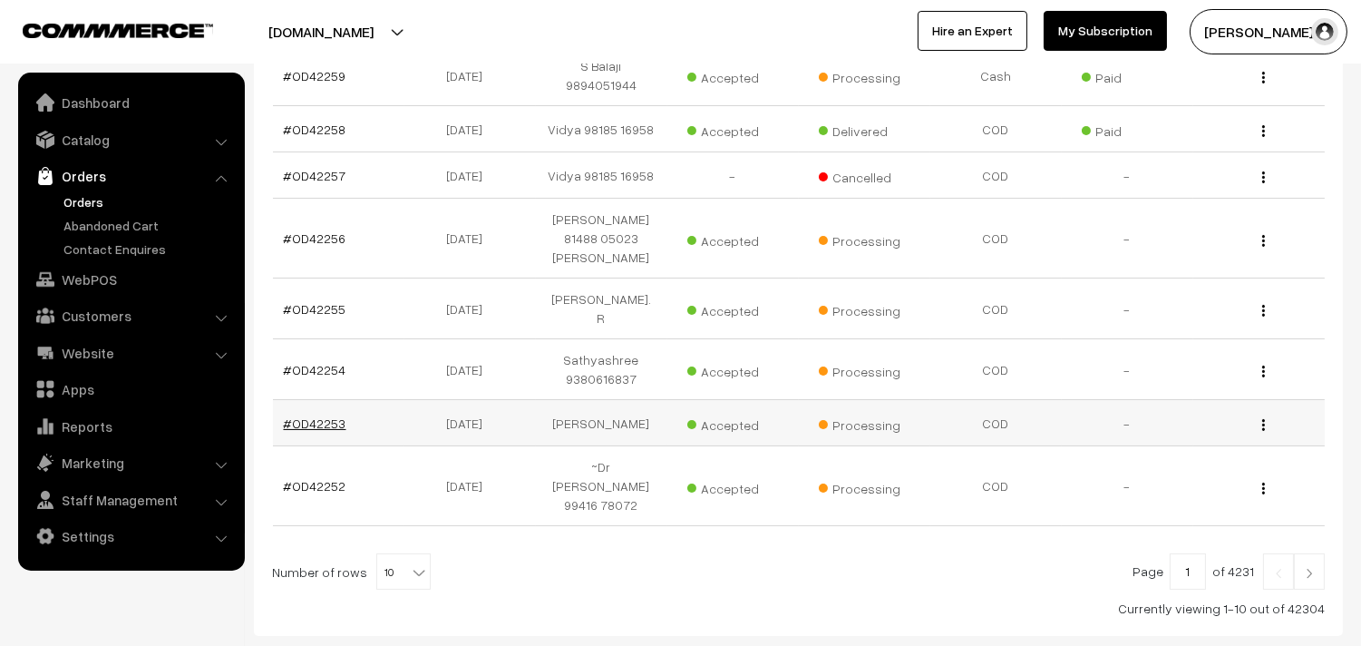
click at [318, 415] on link "#OD42253" at bounding box center [315, 422] width 63 height 15
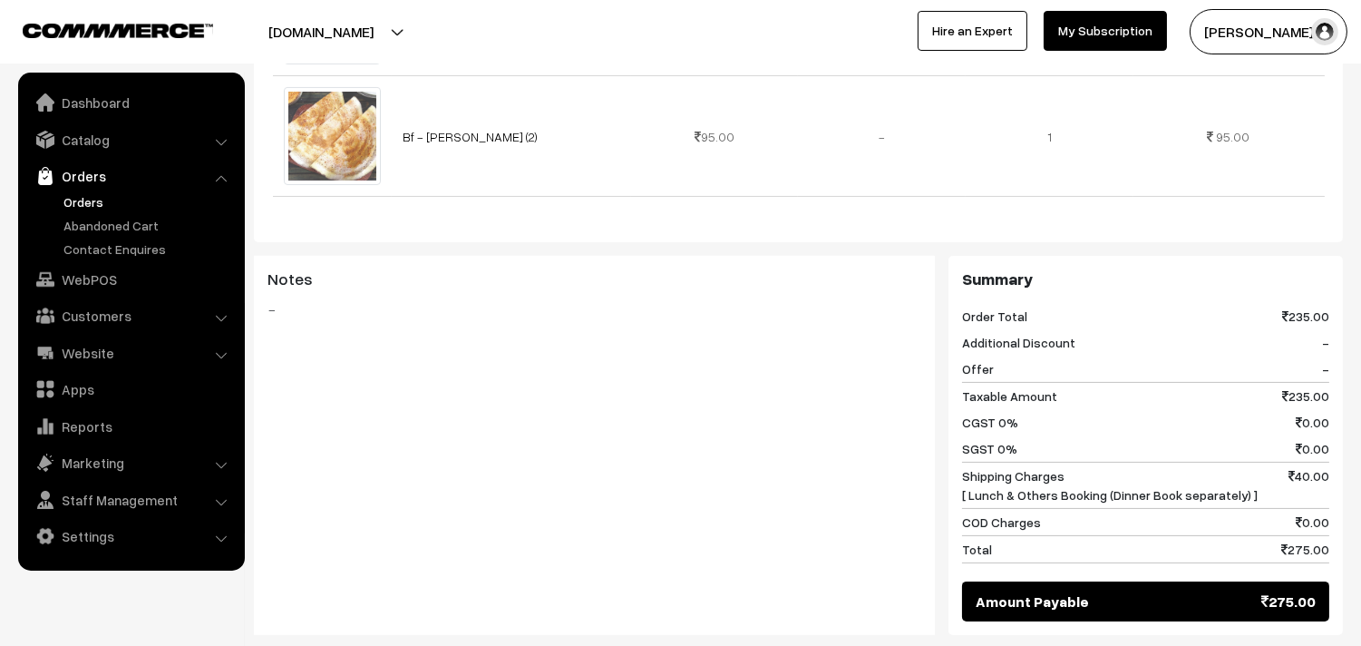
scroll to position [1309, 0]
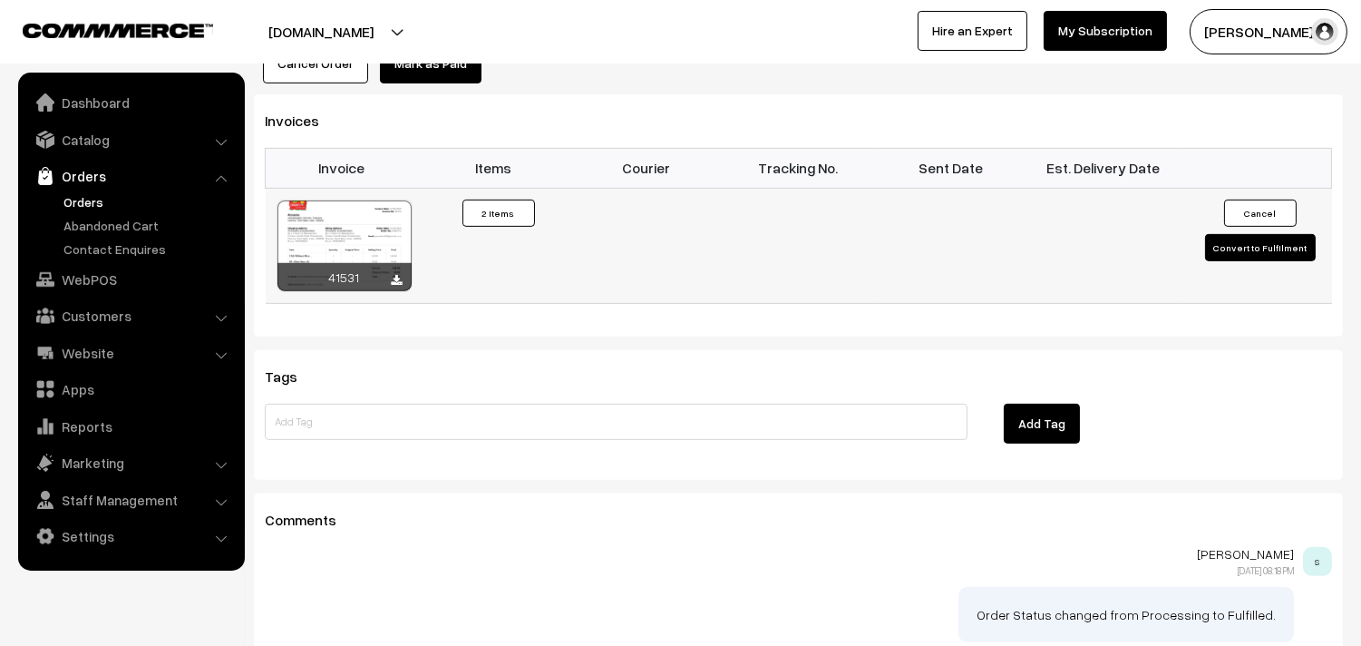
click at [327, 200] on div at bounding box center [344, 245] width 134 height 91
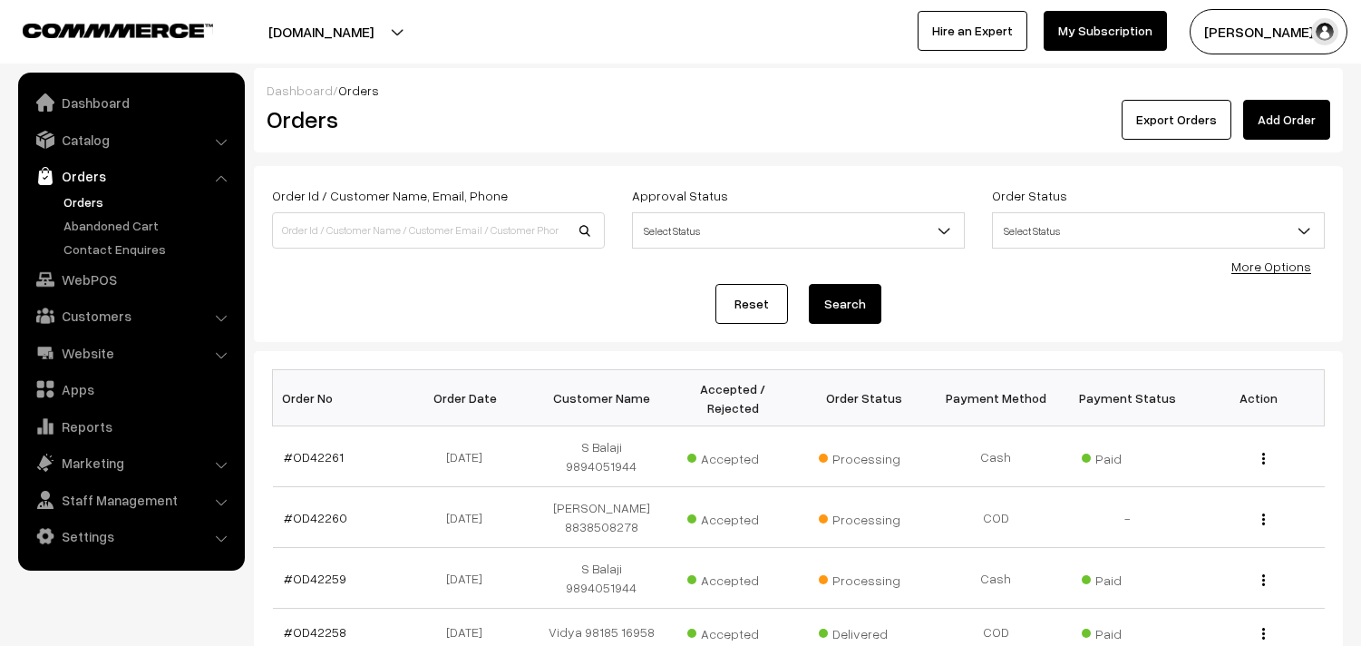
scroll to position [545, 0]
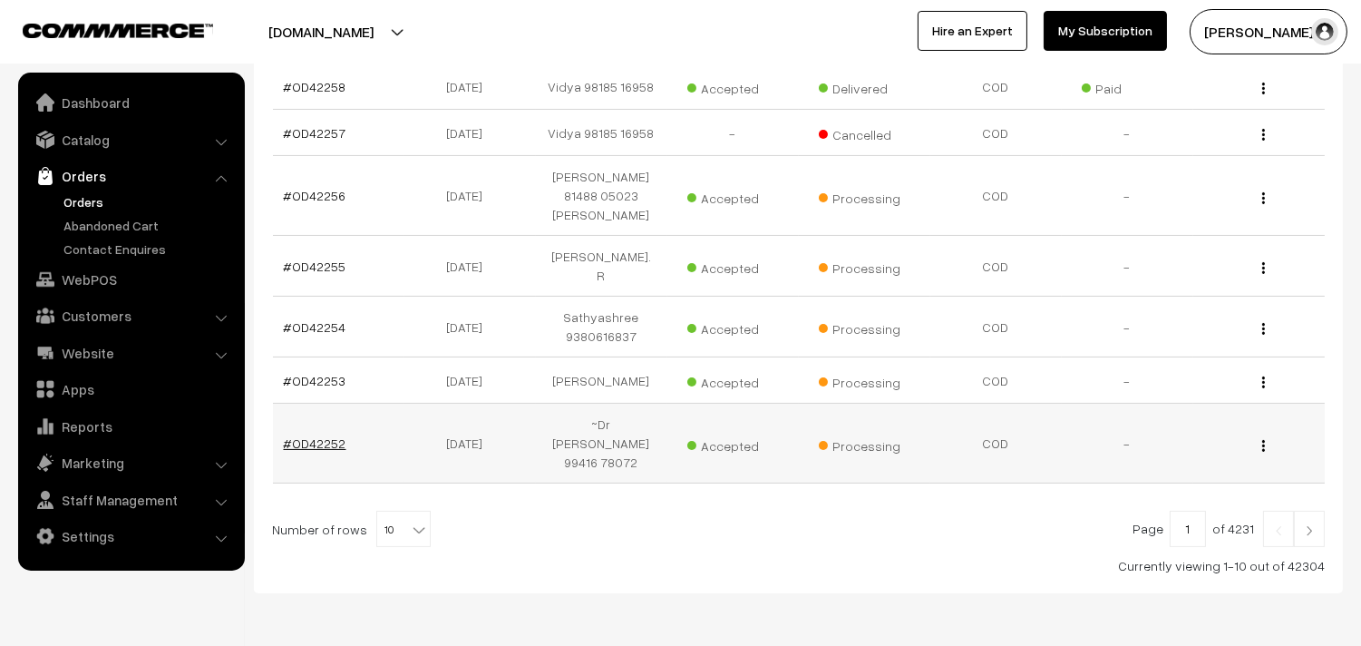
click at [320, 435] on link "#OD42252" at bounding box center [315, 442] width 63 height 15
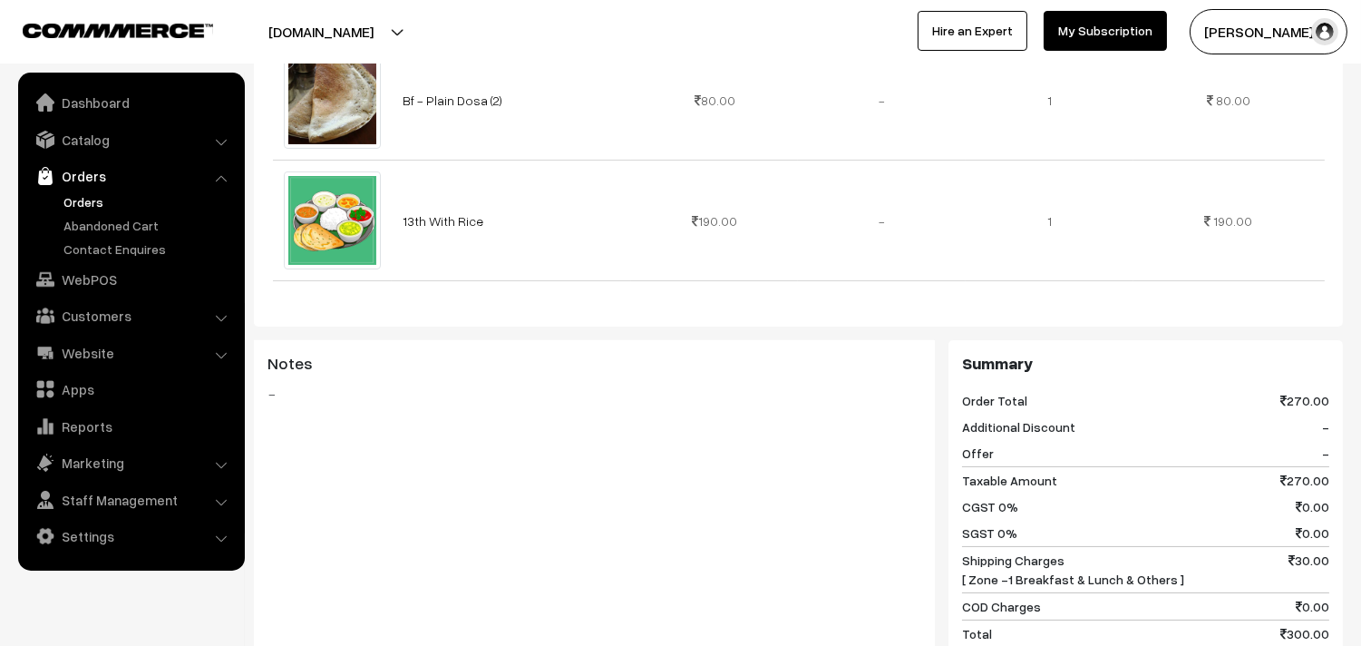
scroll to position [1309, 0]
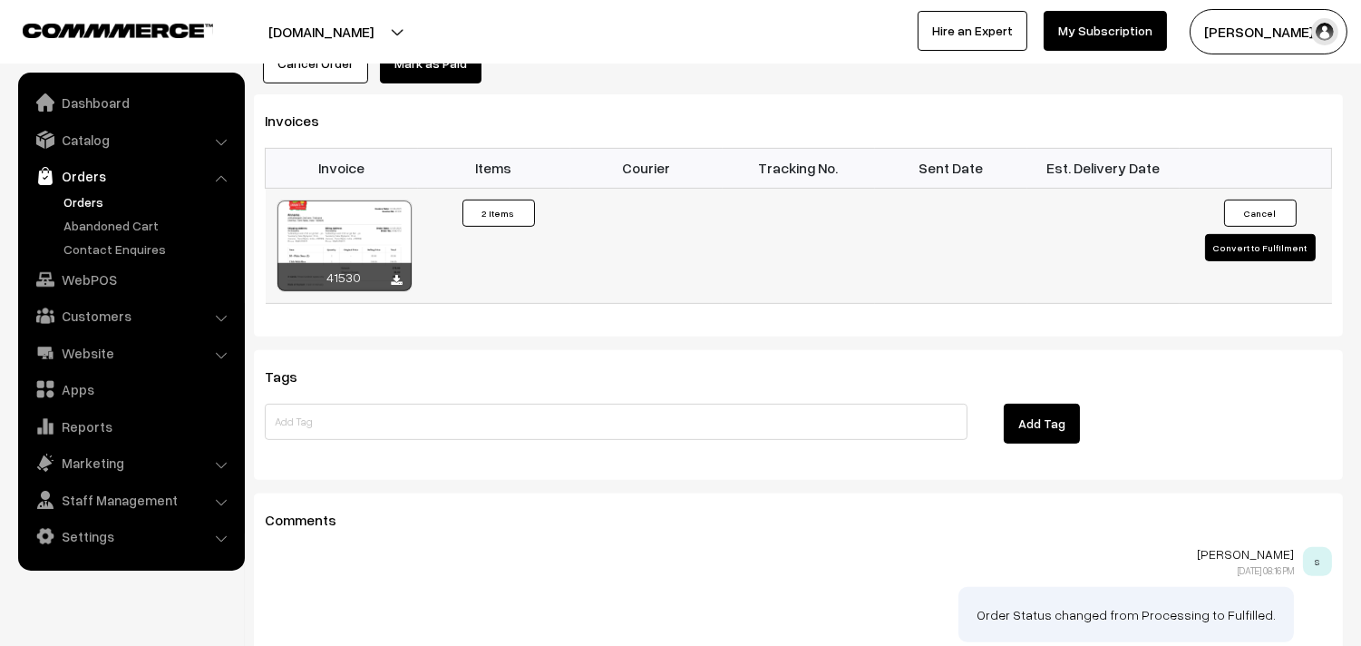
click at [368, 204] on div at bounding box center [344, 245] width 134 height 91
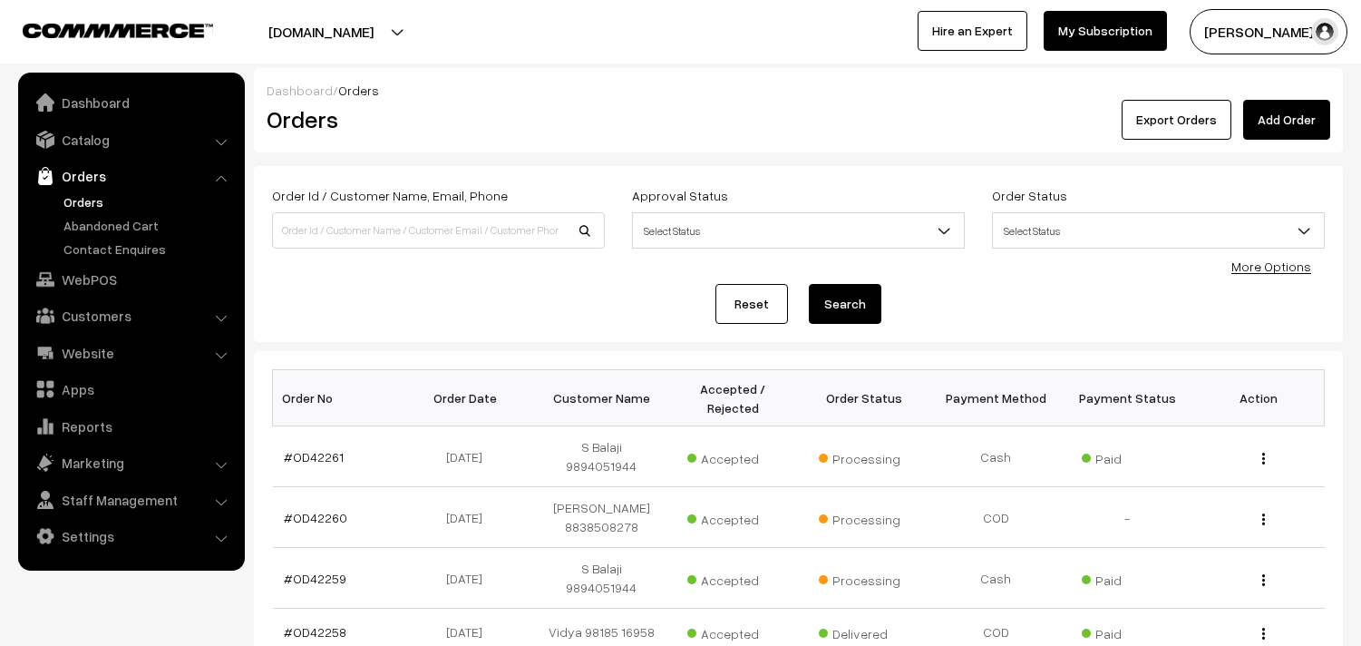
scroll to position [545, 0]
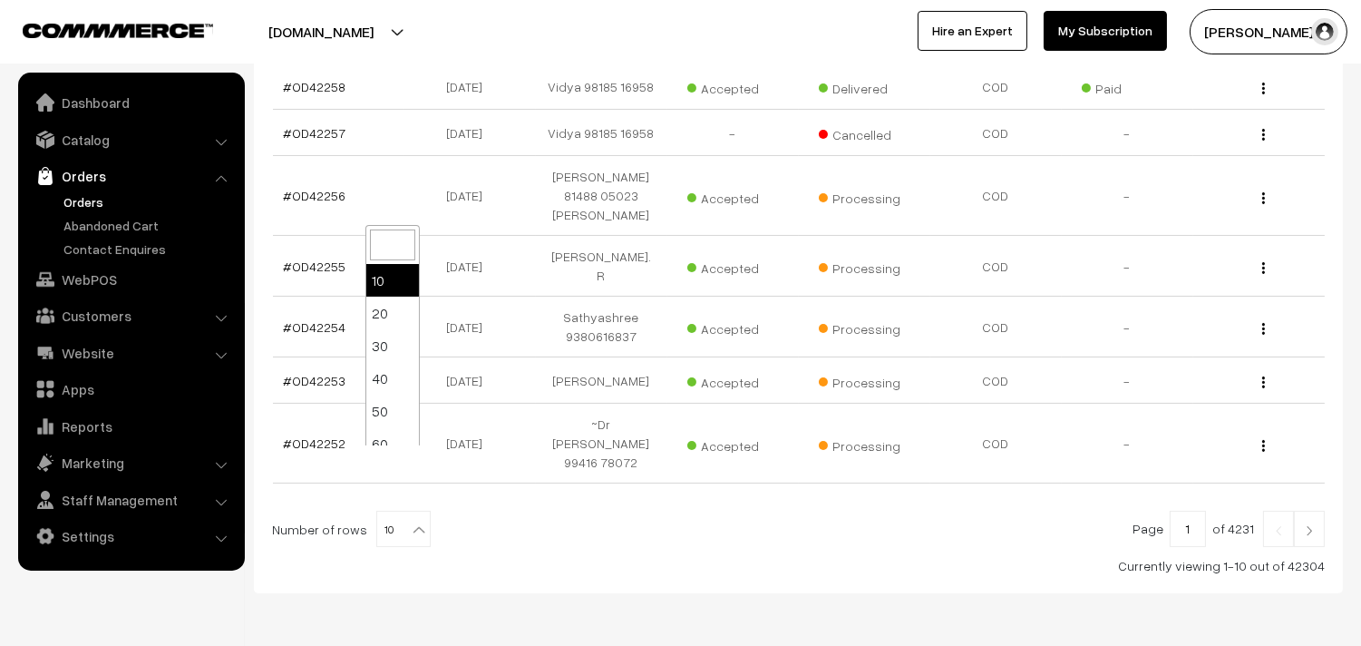
click at [387, 511] on span "10" at bounding box center [403, 529] width 53 height 36
click at [385, 511] on span "10" at bounding box center [403, 529] width 53 height 36
select select "100"
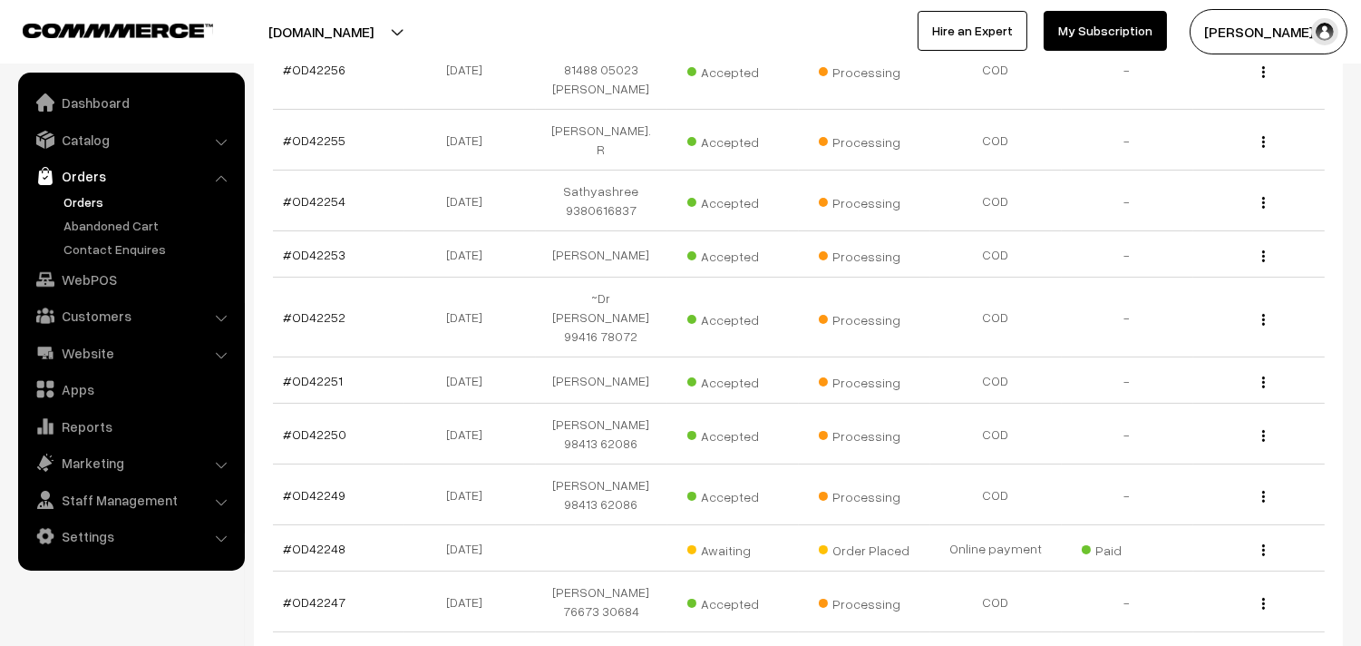
scroll to position [805, 0]
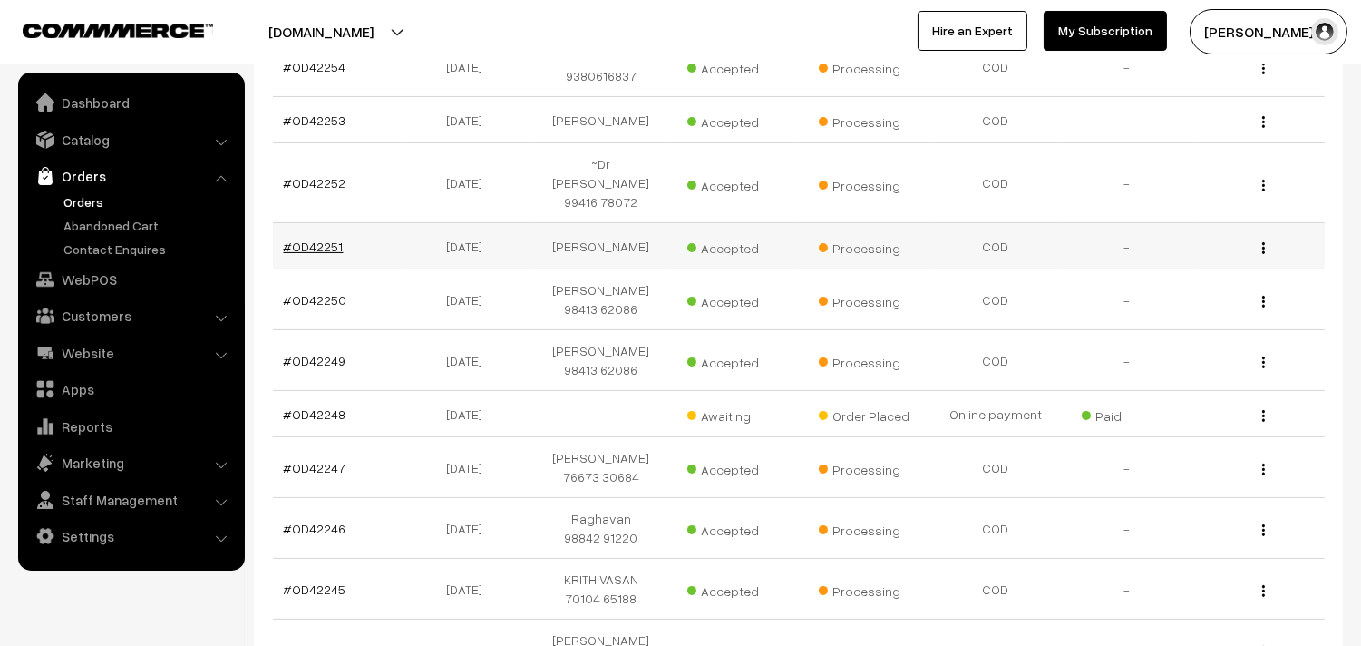
click at [319, 238] on link "#OD42251" at bounding box center [314, 245] width 60 height 15
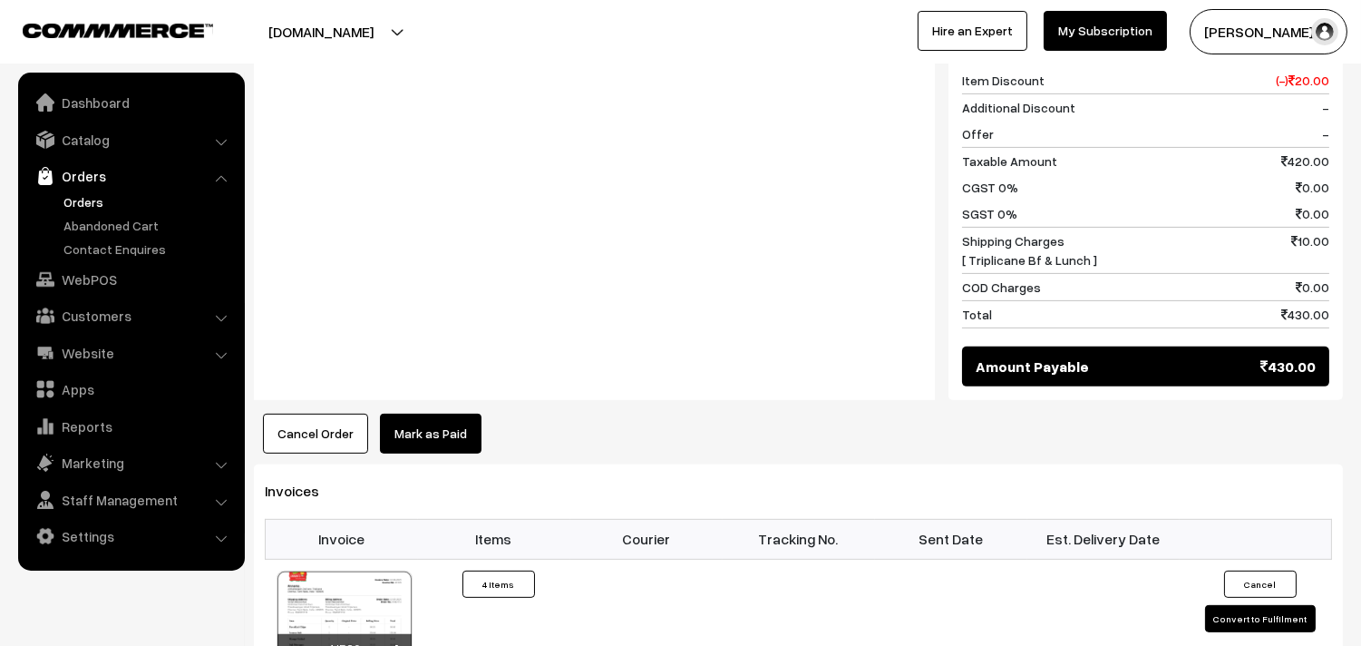
scroll to position [1209, 0]
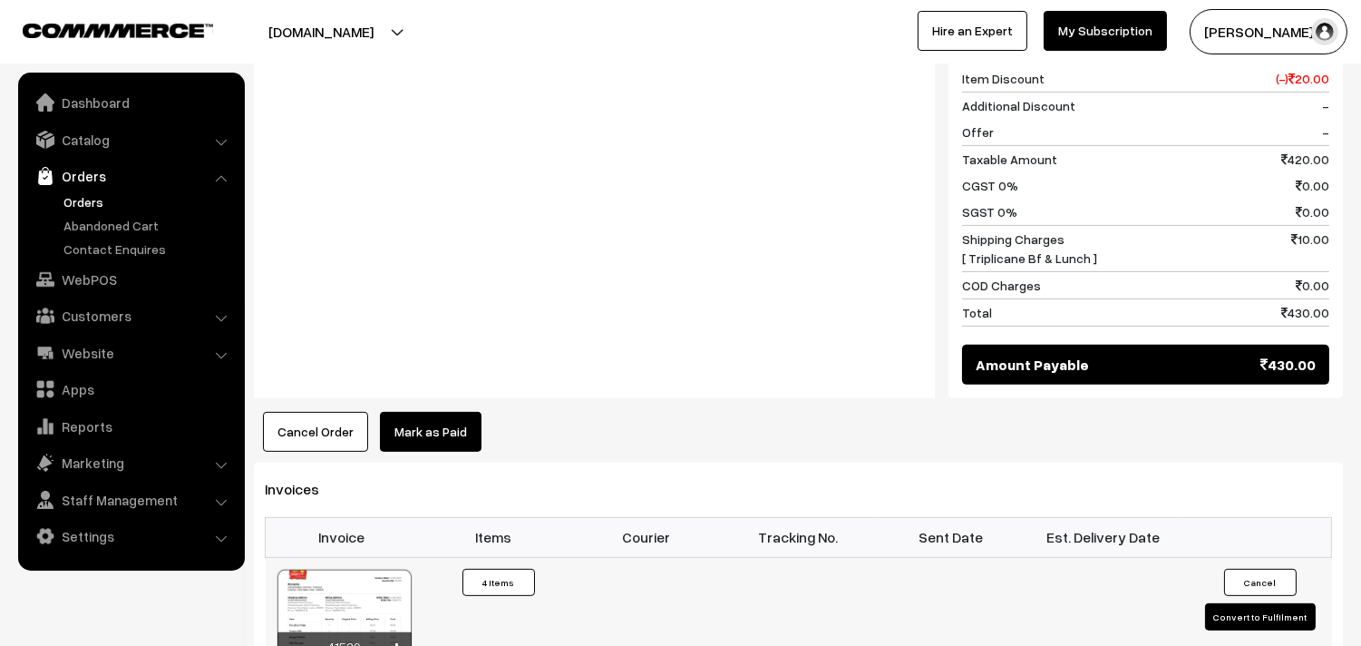
click at [346, 576] on div at bounding box center [344, 614] width 134 height 91
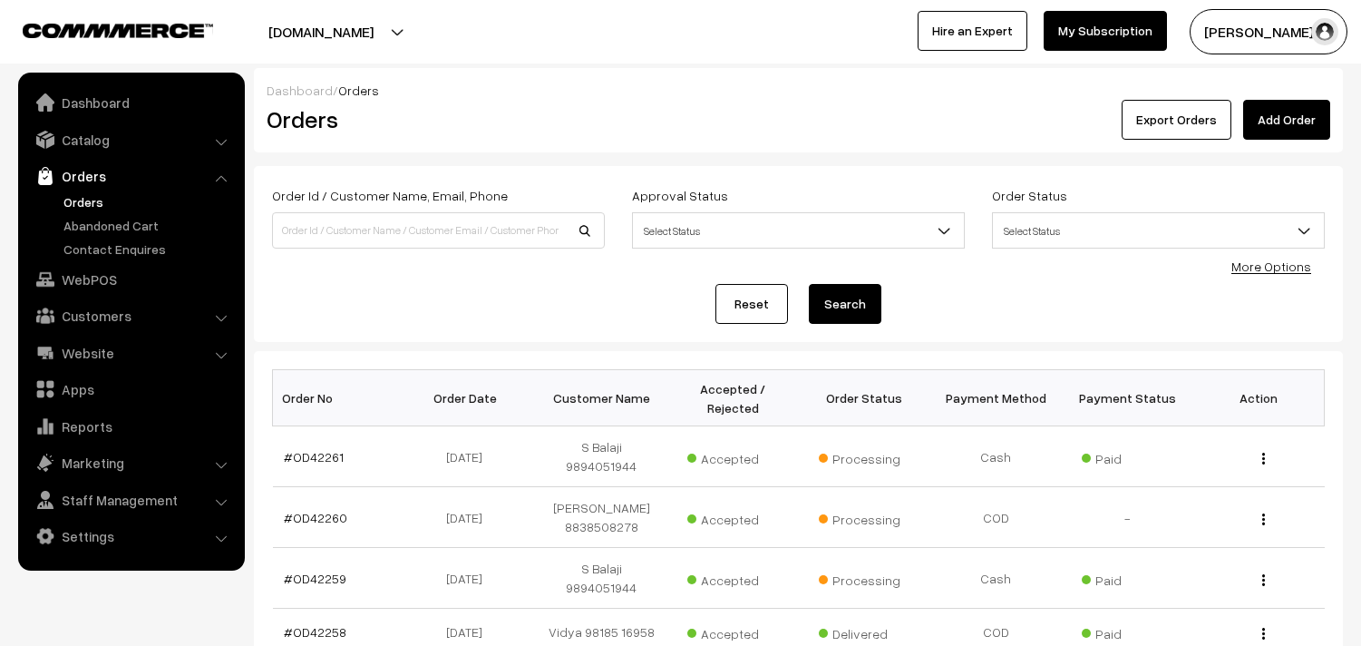
scroll to position [805, 0]
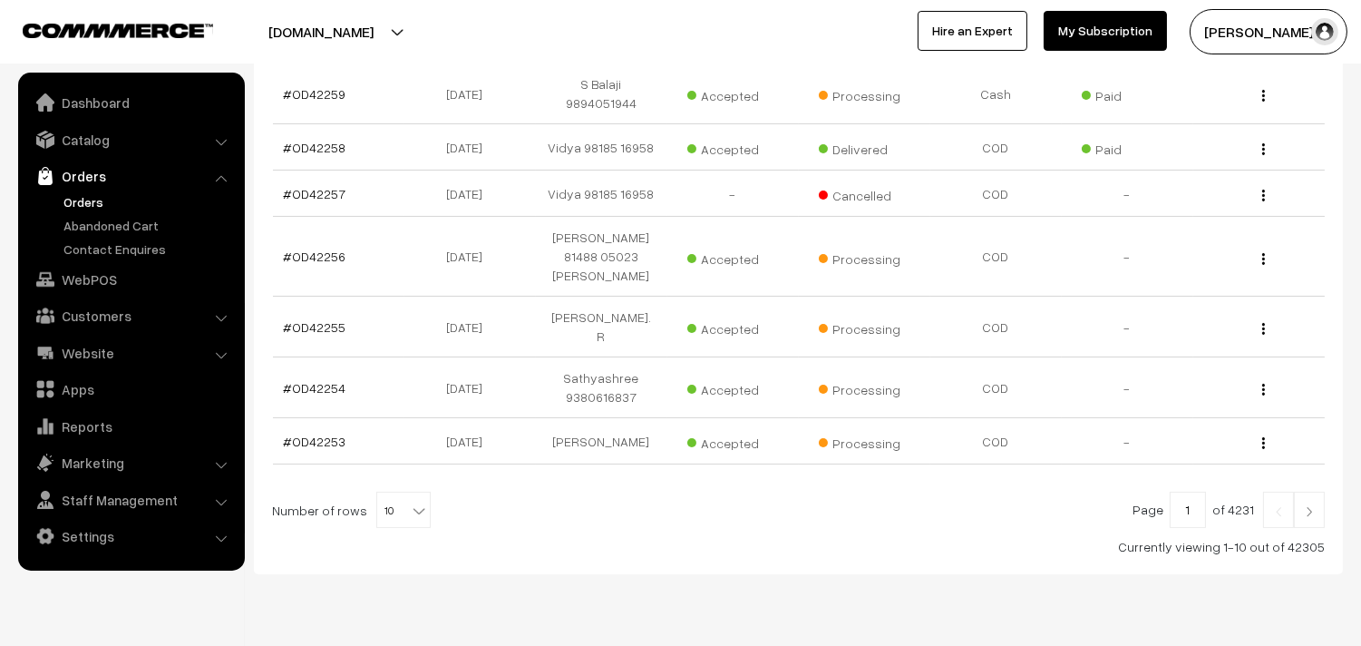
click at [386, 491] on div "Page 1 of 4231 Number of rows 10 20 30 40 50 60 70 80 90 100 10 Currently viewi…" at bounding box center [798, 523] width 1053 height 64
click at [388, 492] on span "10" at bounding box center [403, 510] width 53 height 36
select select "70"
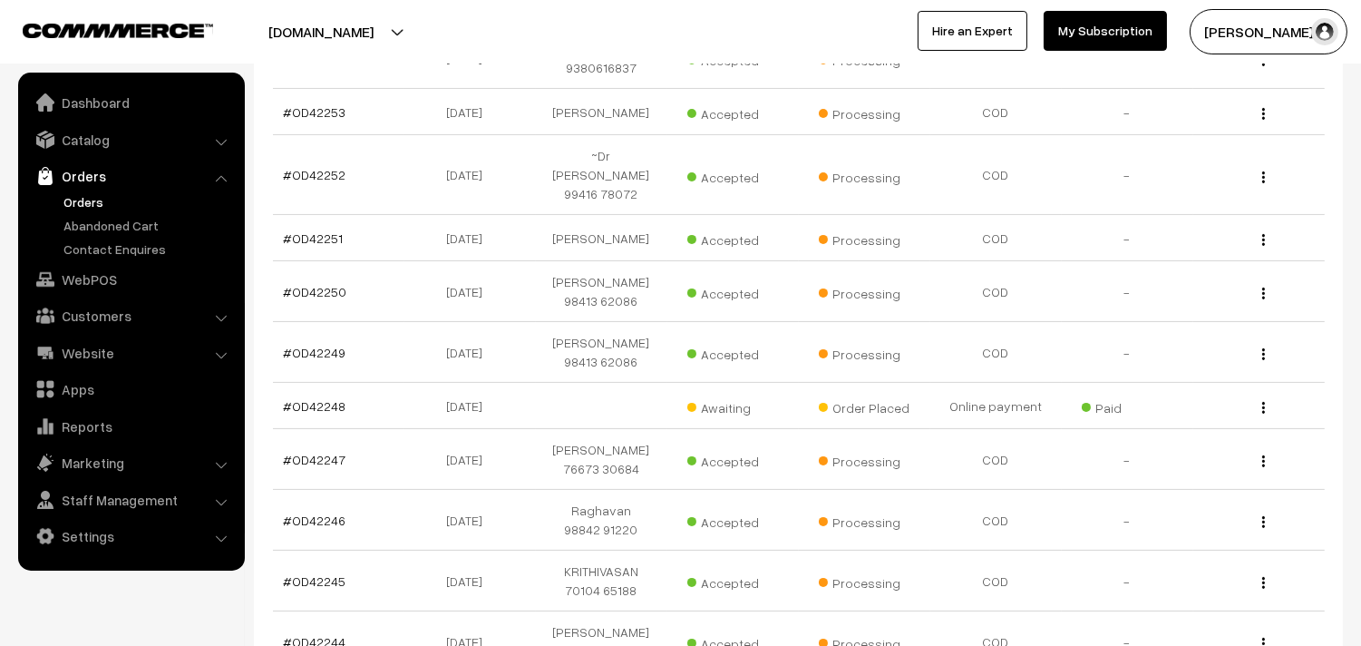
scroll to position [1007, 0]
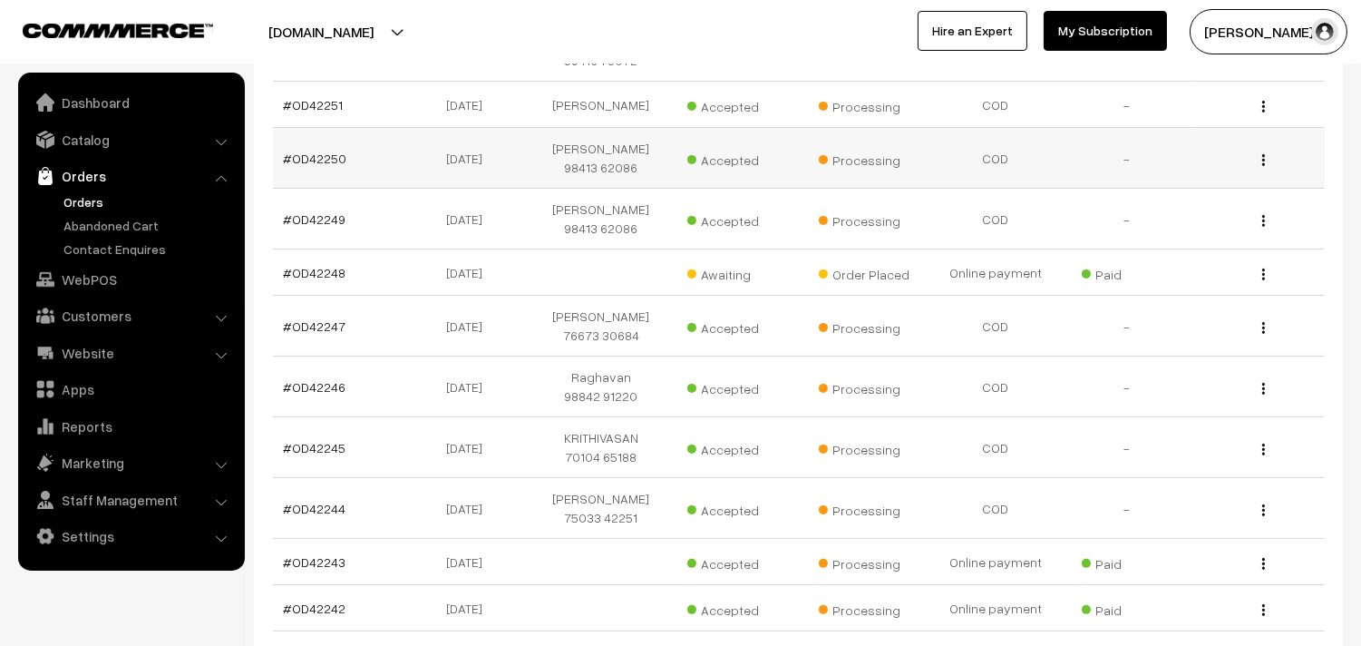
click at [323, 128] on td "#OD42250" at bounding box center [338, 158] width 131 height 61
click at [328, 151] on link "#OD42250" at bounding box center [315, 158] width 63 height 15
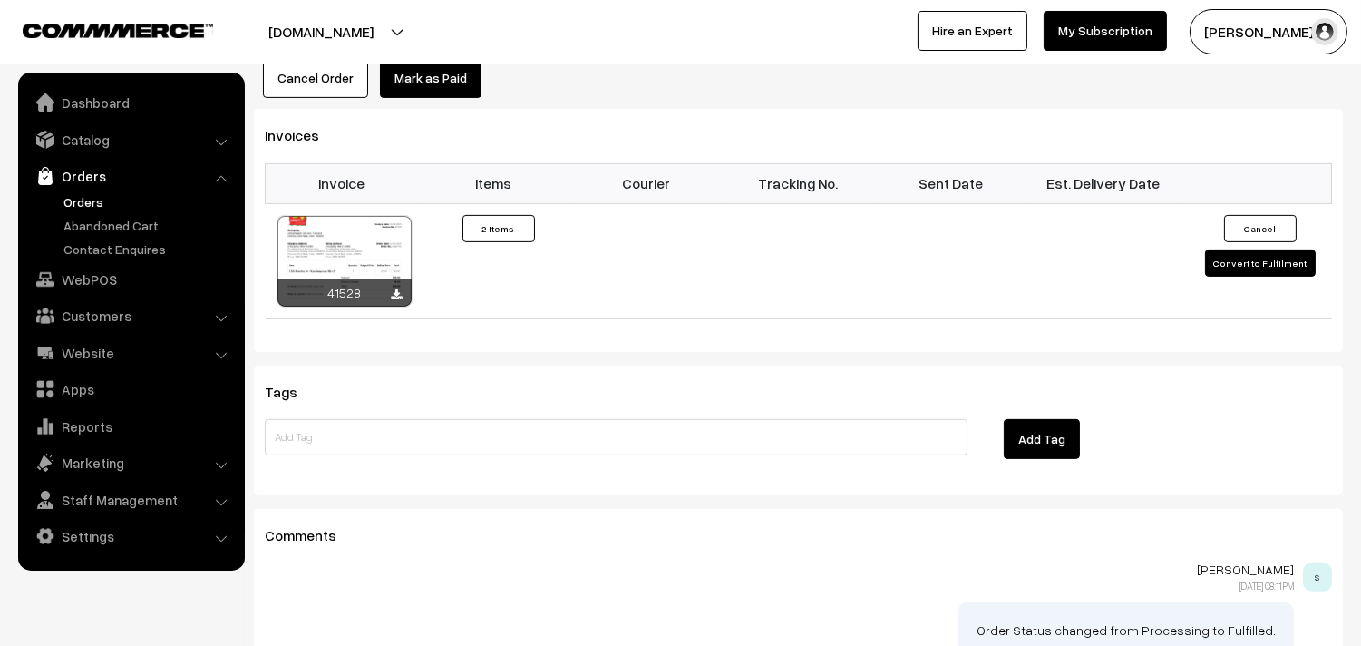
scroll to position [1209, 0]
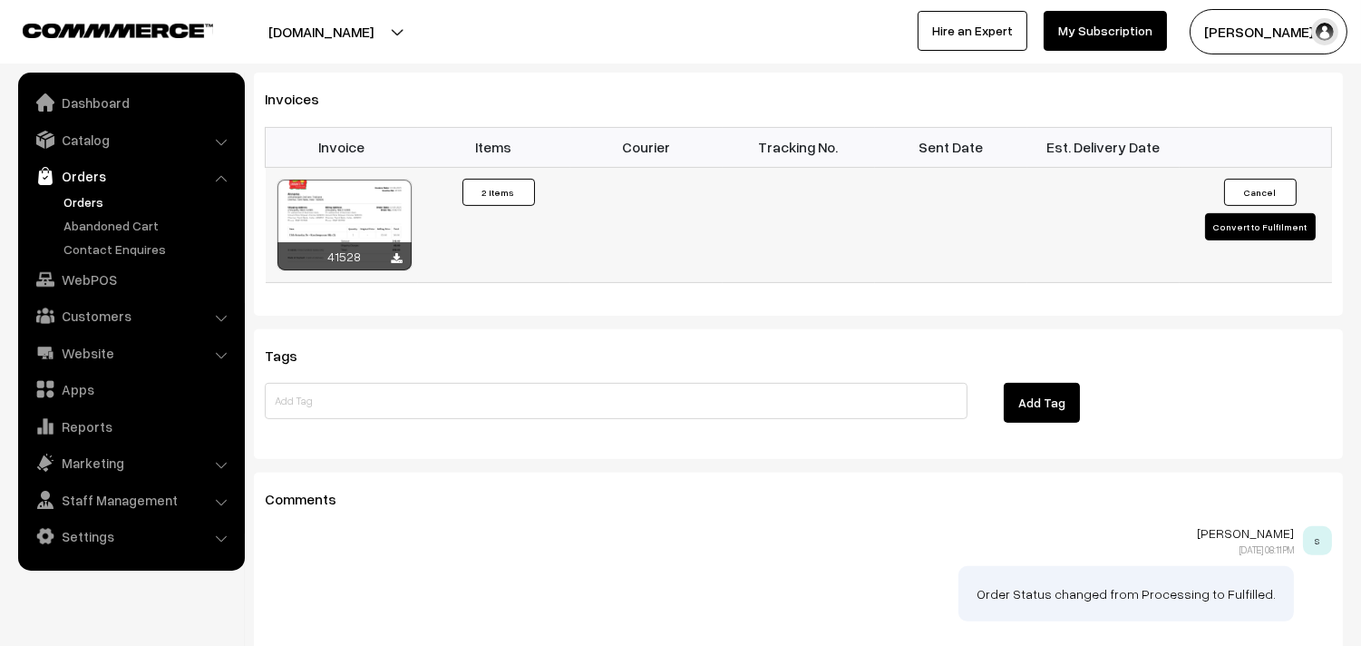
click at [345, 180] on div at bounding box center [344, 225] width 134 height 91
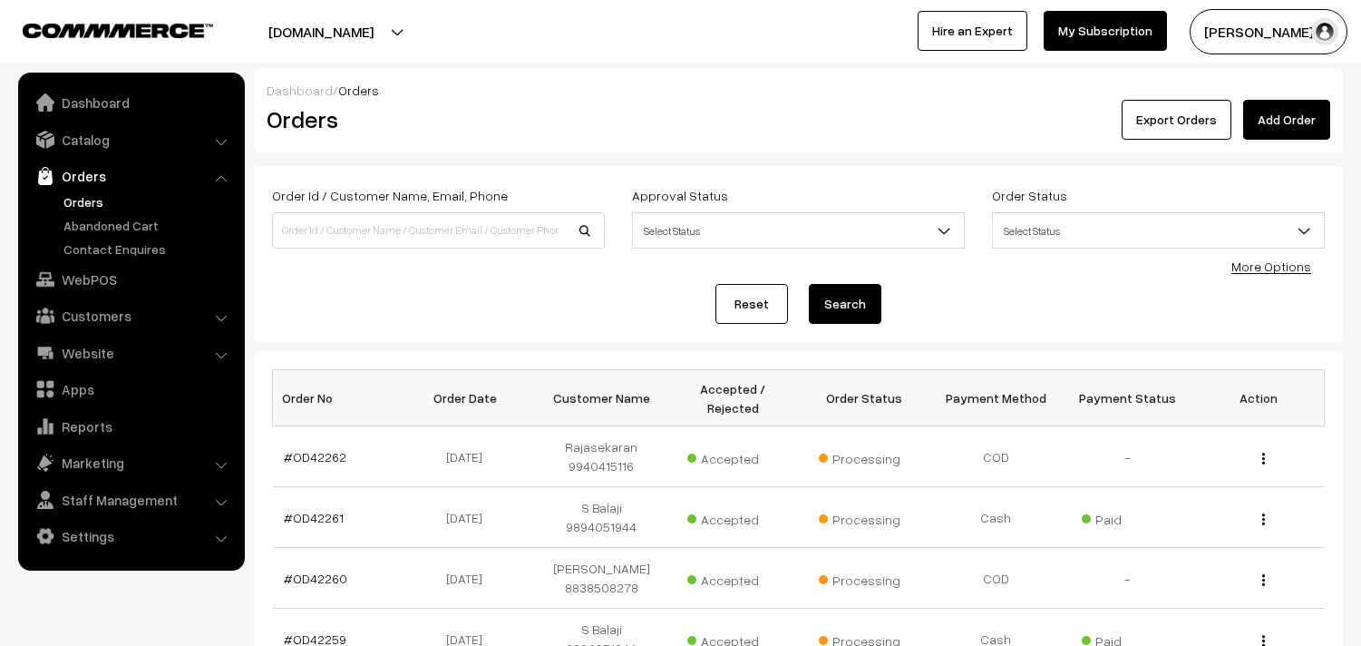
scroll to position [1007, 0]
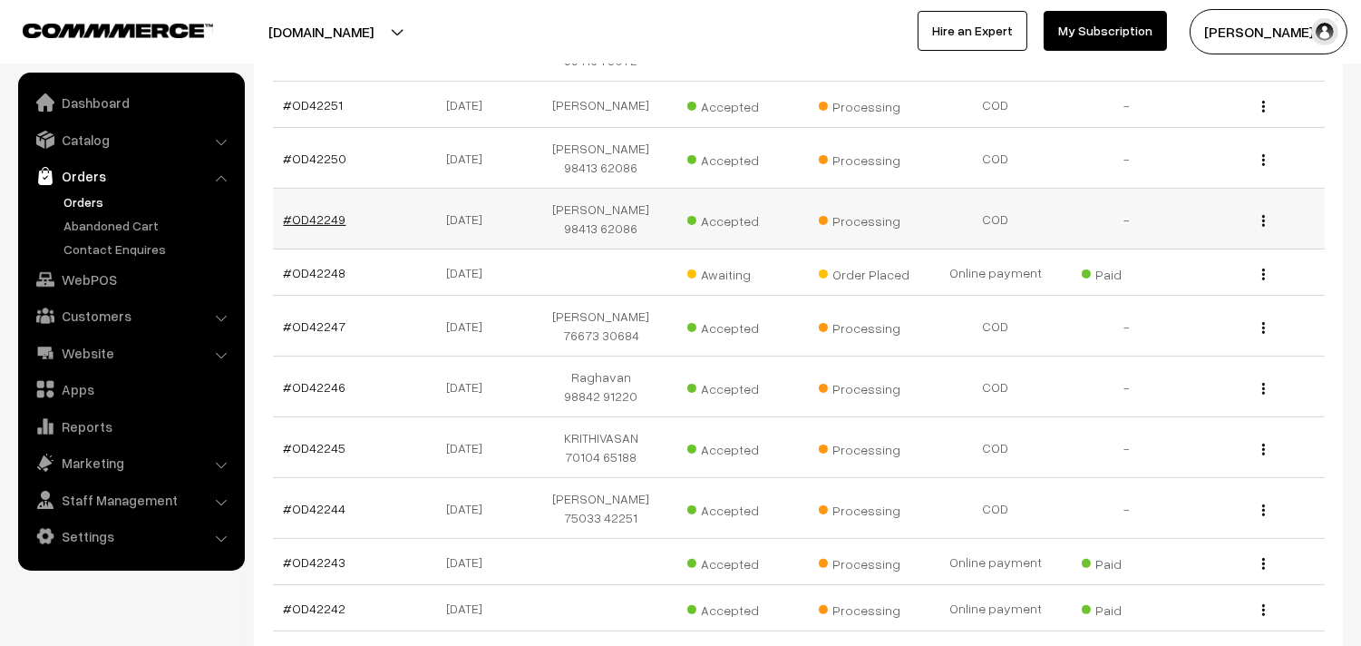
click at [321, 211] on link "#OD42249" at bounding box center [315, 218] width 63 height 15
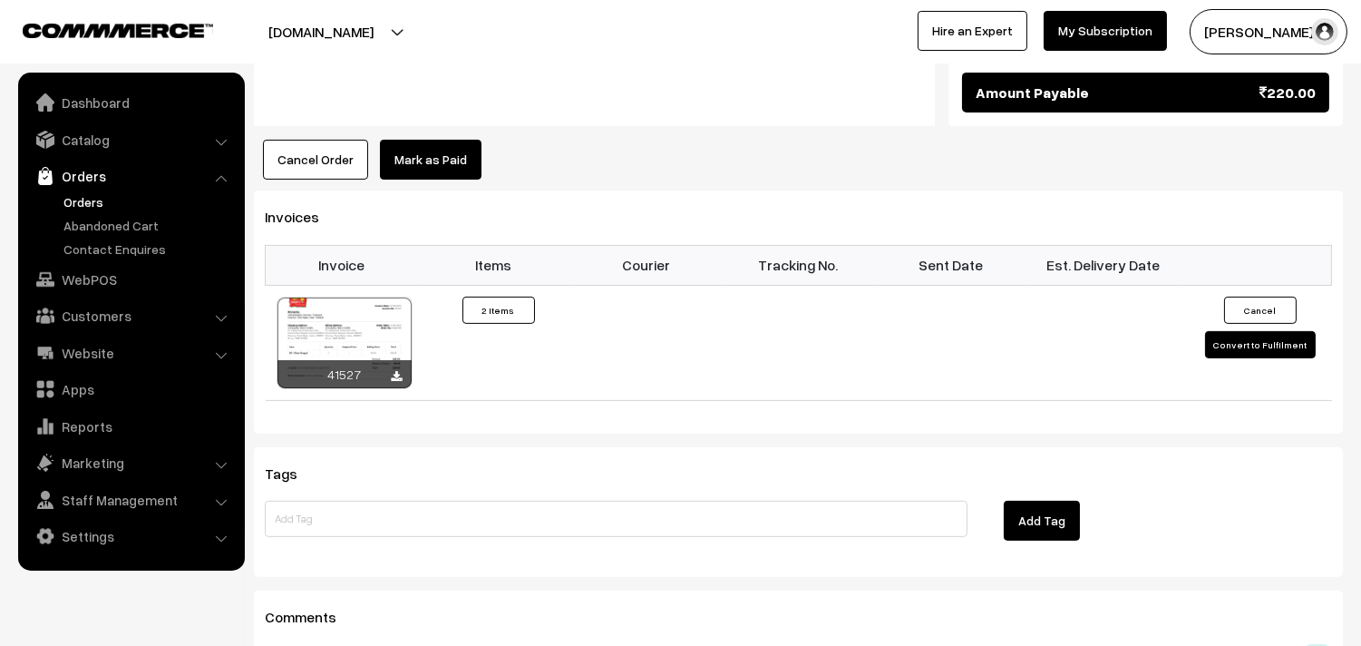
scroll to position [1108, 0]
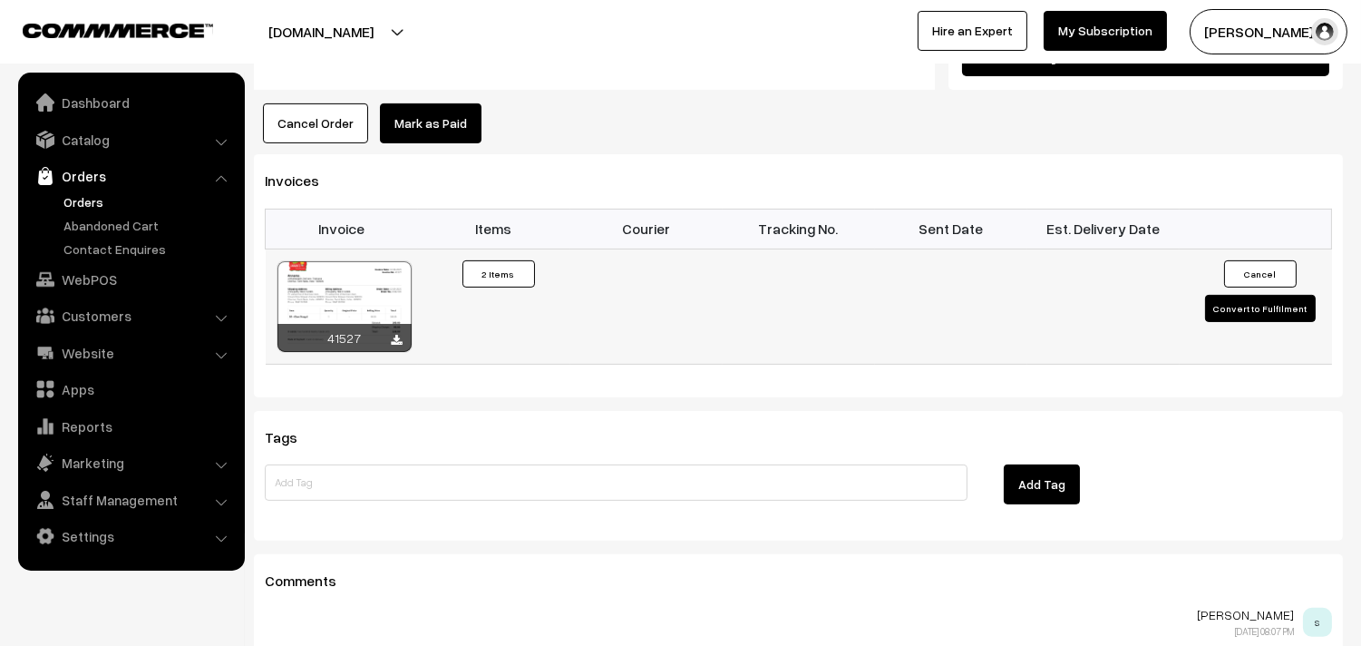
click at [363, 316] on div at bounding box center [344, 306] width 134 height 91
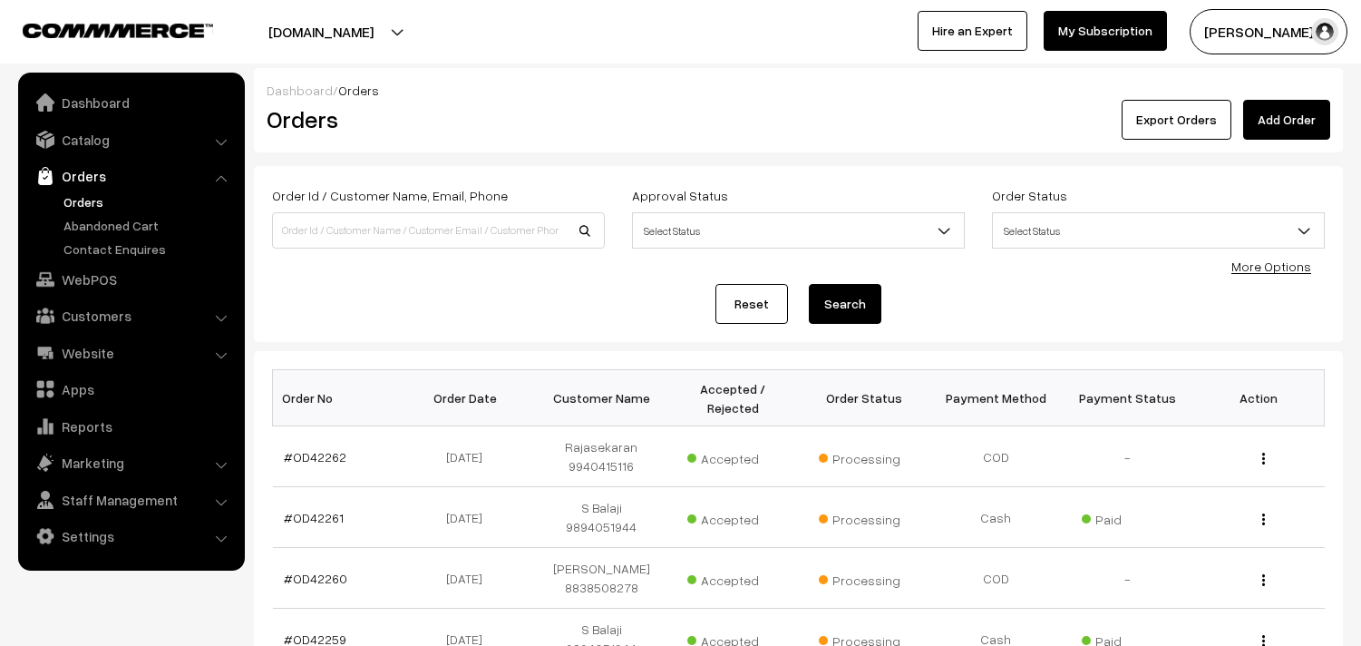
scroll to position [1007, 0]
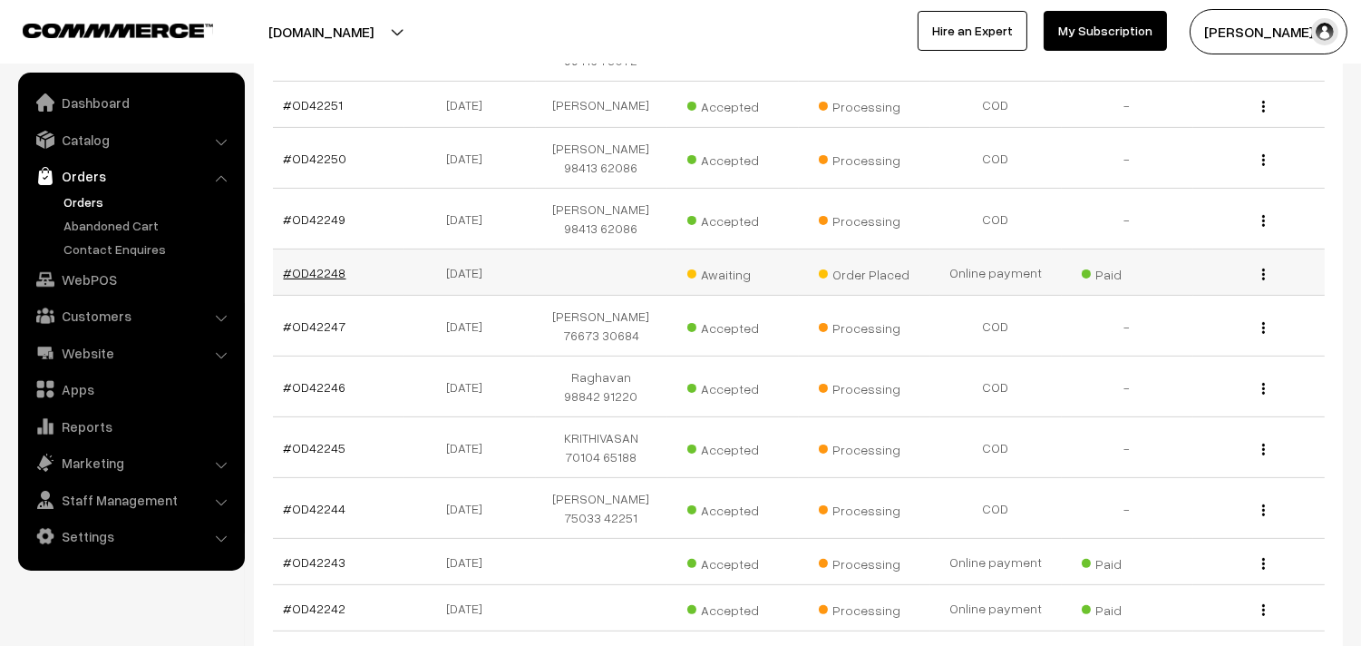
click at [316, 265] on link "#OD42248" at bounding box center [315, 272] width 63 height 15
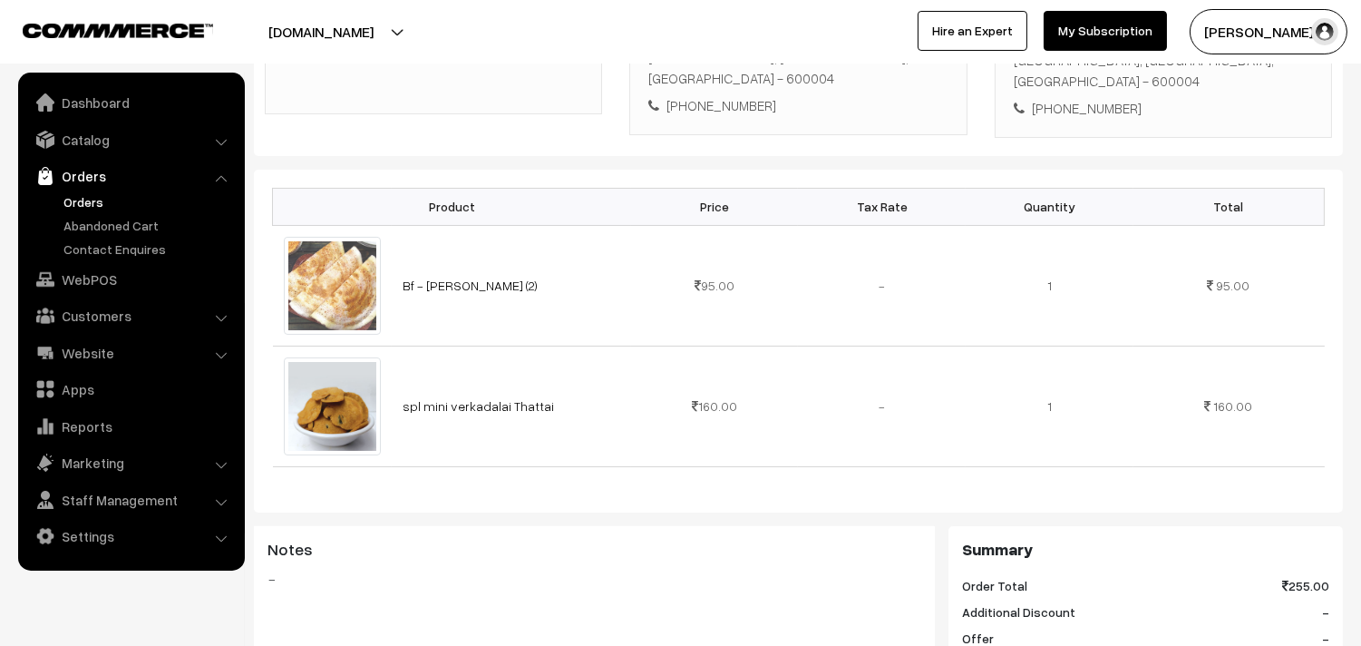
scroll to position [201, 0]
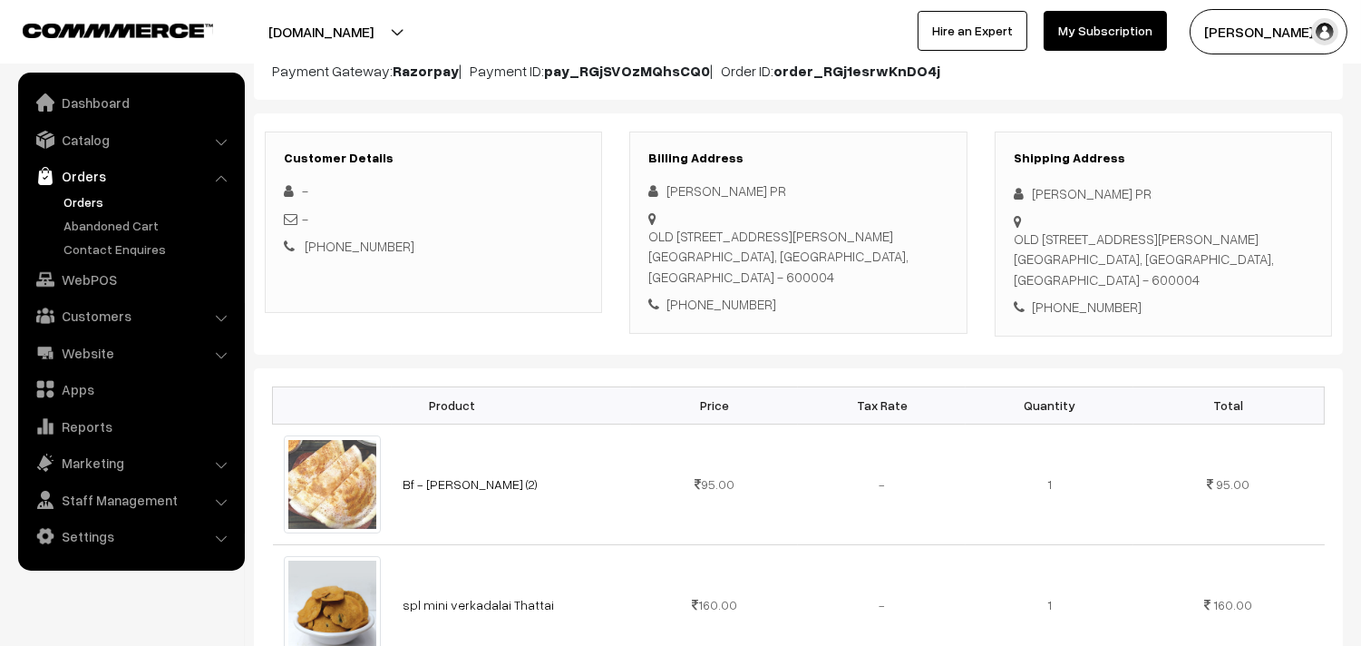
click at [724, 315] on div "[PHONE_NUMBER]" at bounding box center [797, 304] width 299 height 21
copy div "9840966812"
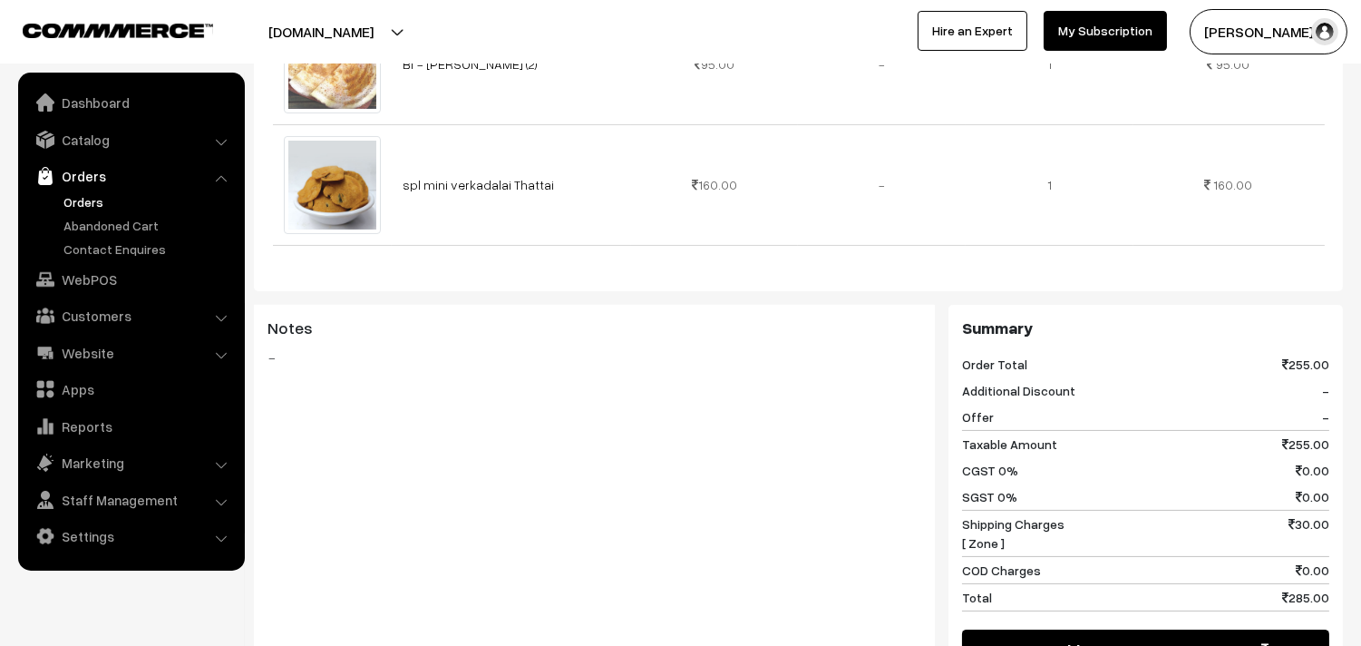
scroll to position [704, 0]
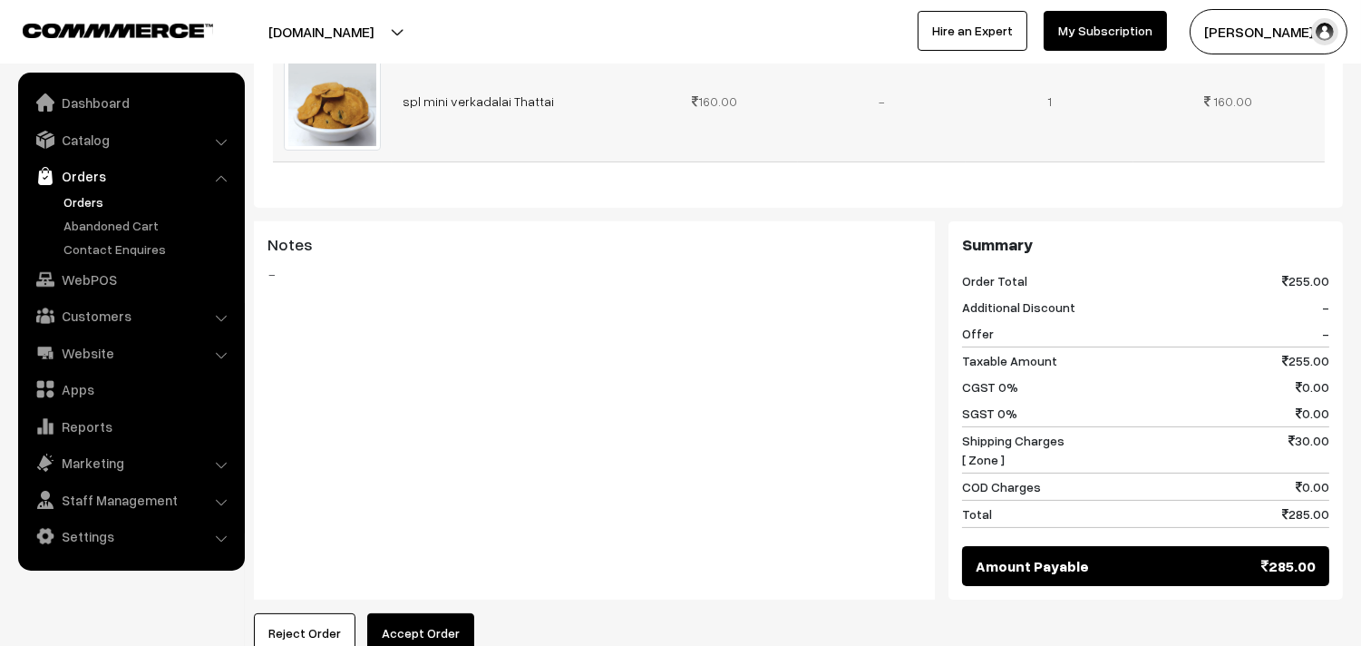
click at [483, 109] on td "spl mini verkadalai Thattai" at bounding box center [511, 101] width 239 height 121
click at [482, 109] on link "spl mini verkadalai Thattai" at bounding box center [478, 100] width 151 height 15
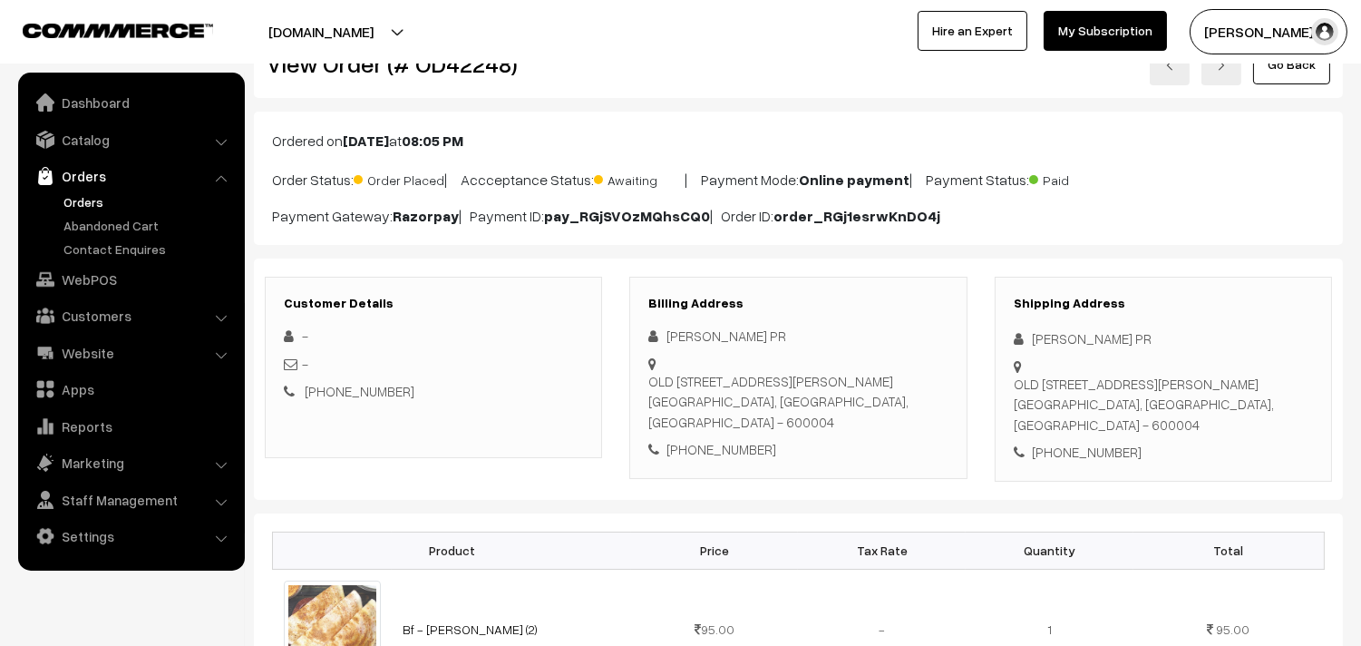
scroll to position [101, 0]
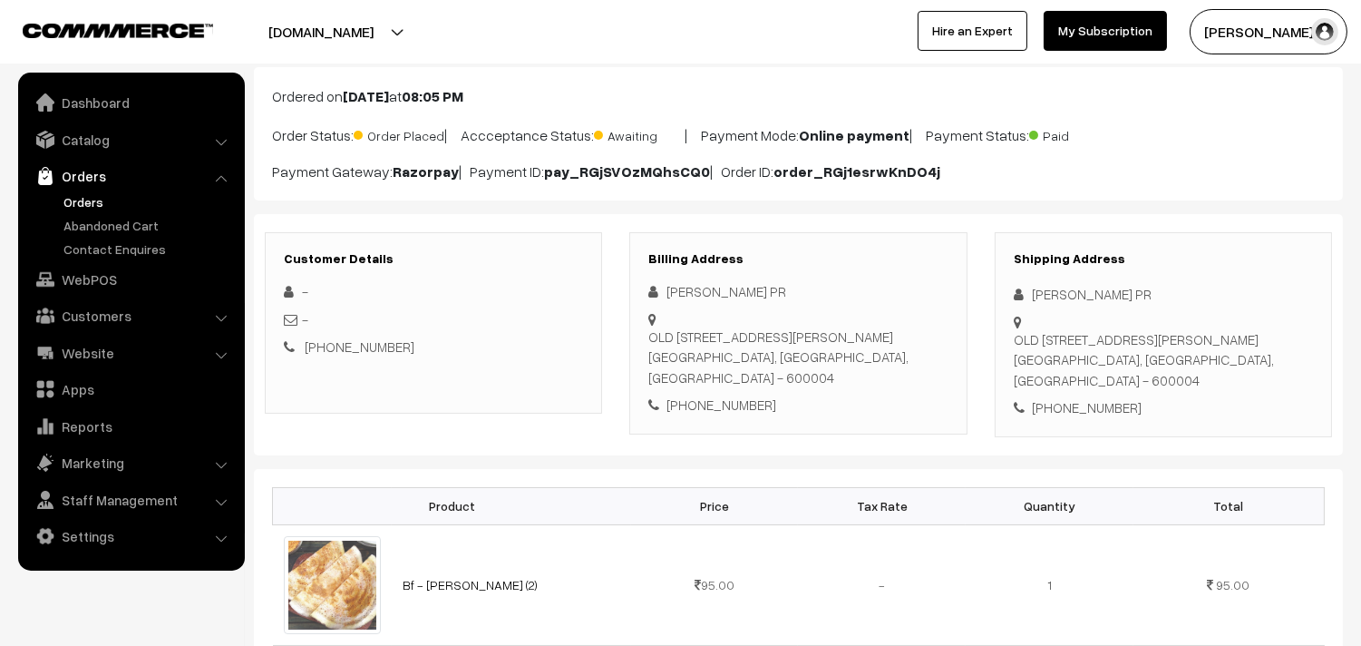
click at [776, 410] on div "ASWIN PR OLD NO 2 NEW NO 5 BALASURAMANIAM STREET JAYALAKSHMI FLATS,, GROUND FLO…" at bounding box center [797, 348] width 299 height 134
click at [742, 415] on div "+91 9840966812" at bounding box center [797, 404] width 299 height 21
copy div "9840966812"
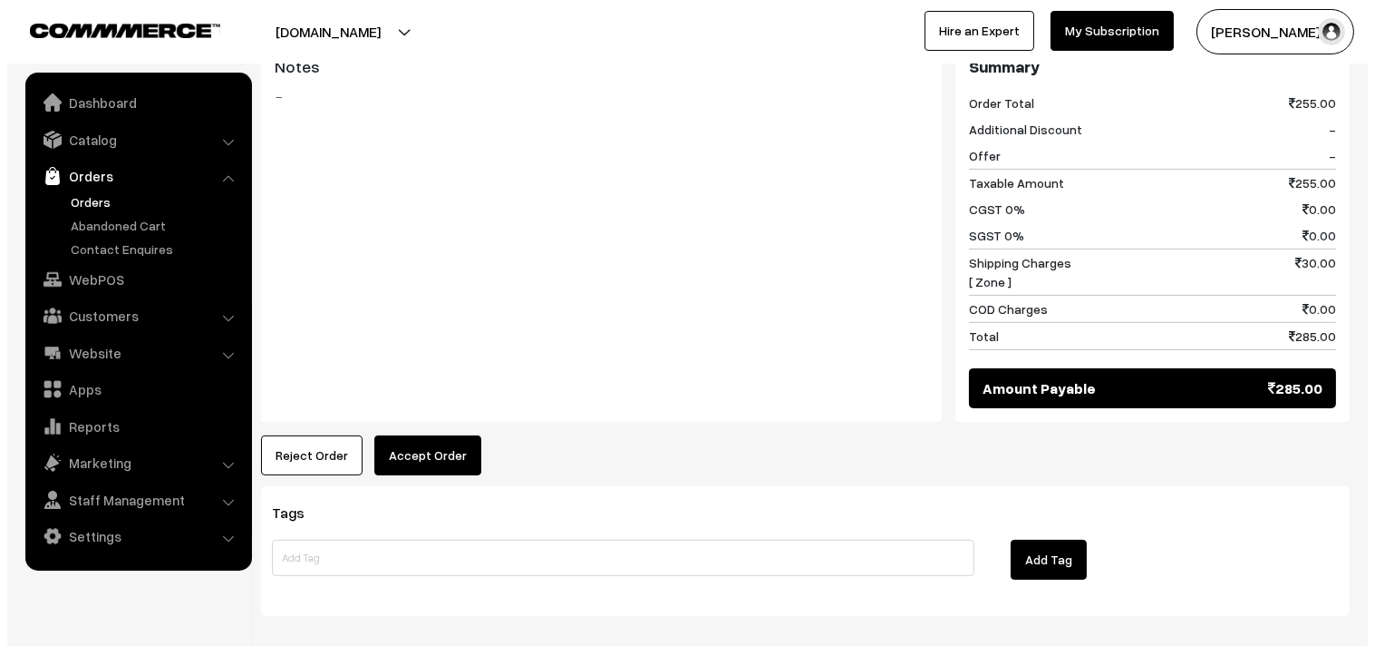
scroll to position [891, 0]
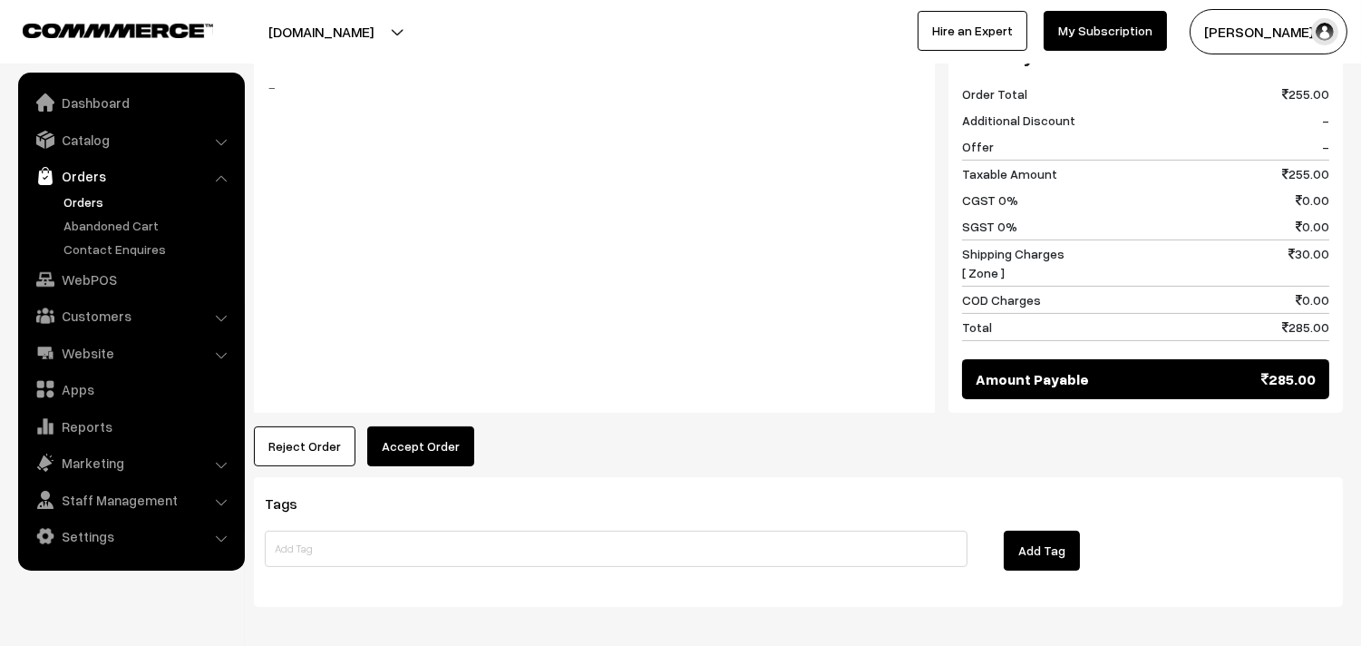
click at [403, 466] on button "Accept Order" at bounding box center [420, 446] width 107 height 40
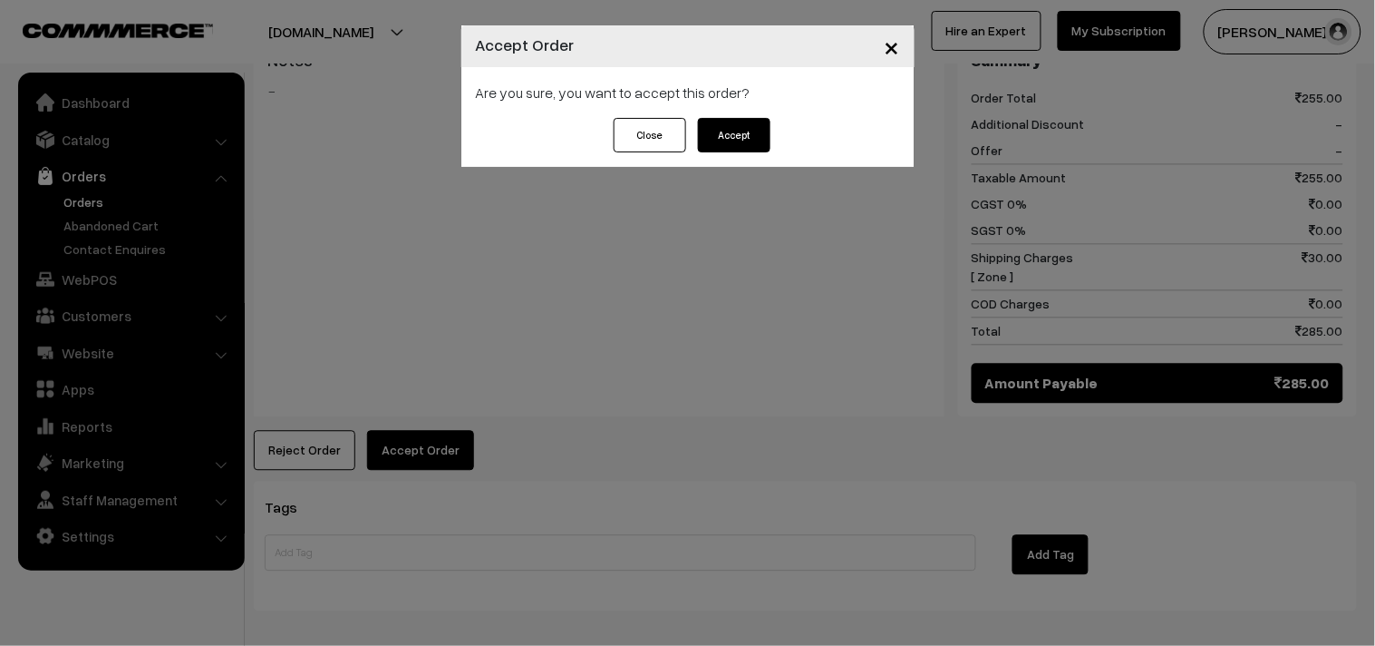
drag, startPoint x: 751, startPoint y: 119, endPoint x: 666, endPoint y: 141, distance: 87.3
click at [751, 118] on button "Accept" at bounding box center [734, 135] width 73 height 34
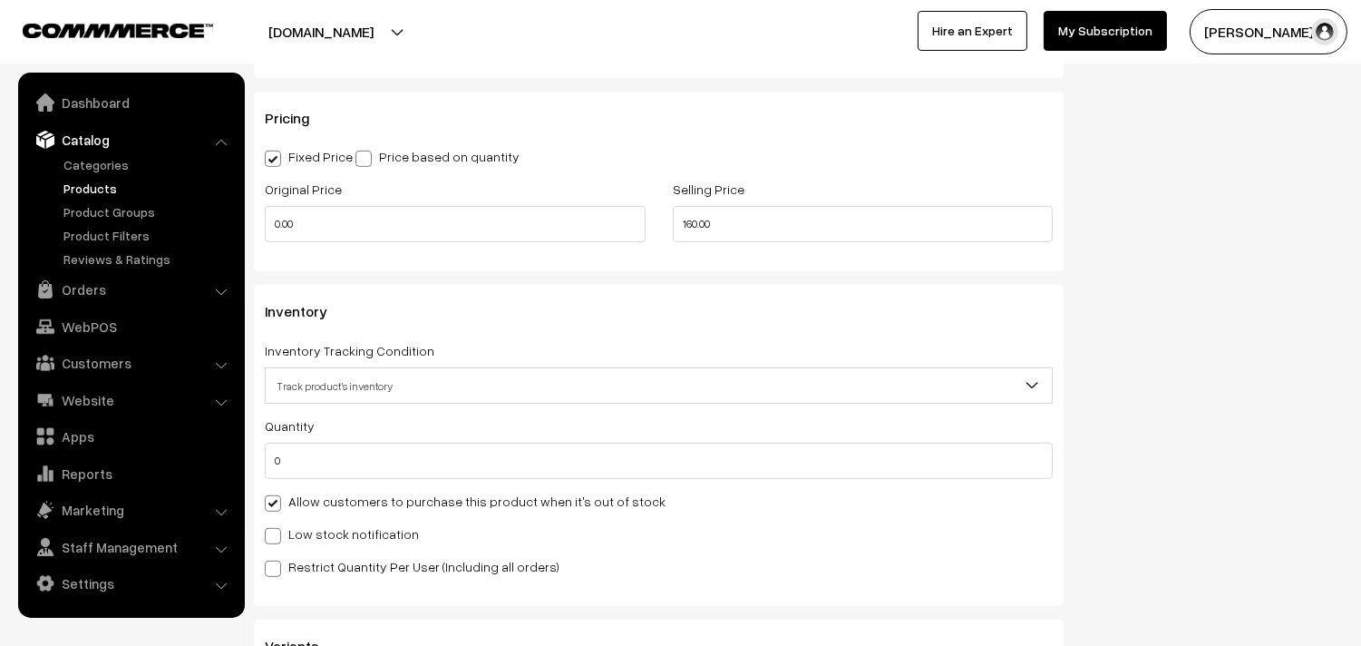
scroll to position [1813, 0]
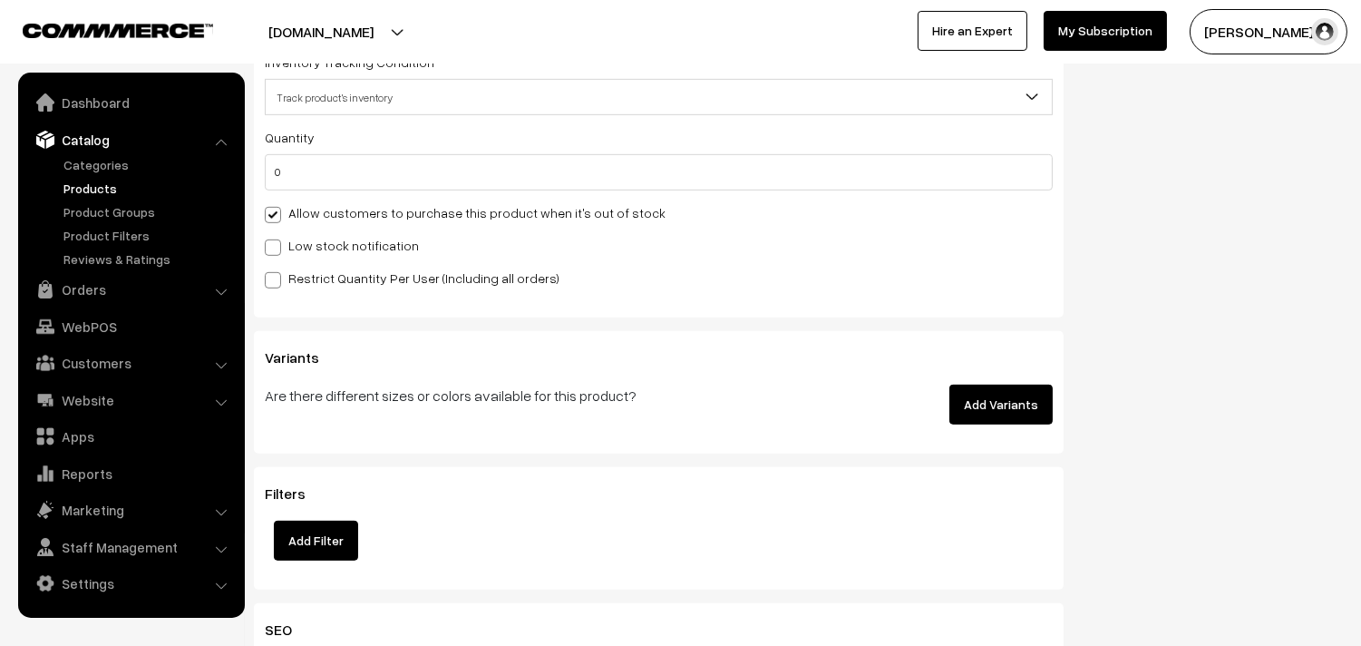
click at [342, 206] on label "Allow customers to purchase this product when it's out of stock" at bounding box center [465, 212] width 401 height 19
click at [277, 206] on input "Allow customers to purchase this product when it's out of stock" at bounding box center [271, 212] width 12 height 12
checkbox input "false"
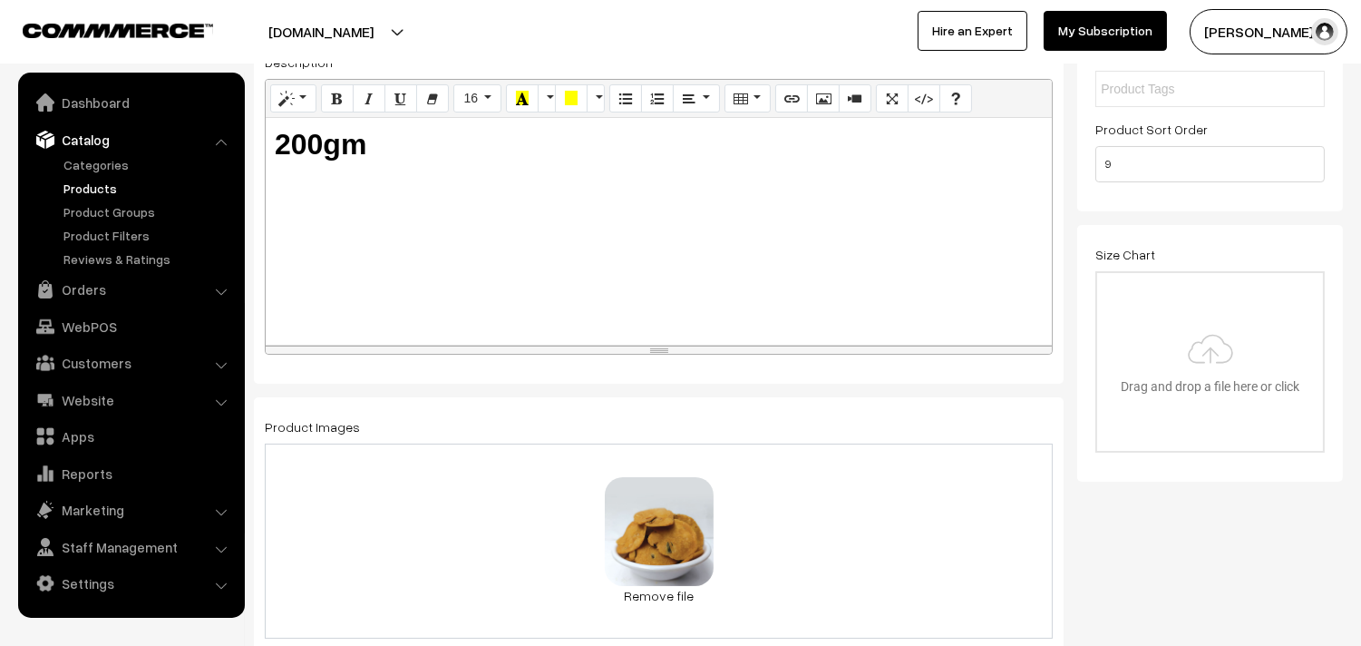
scroll to position [0, 0]
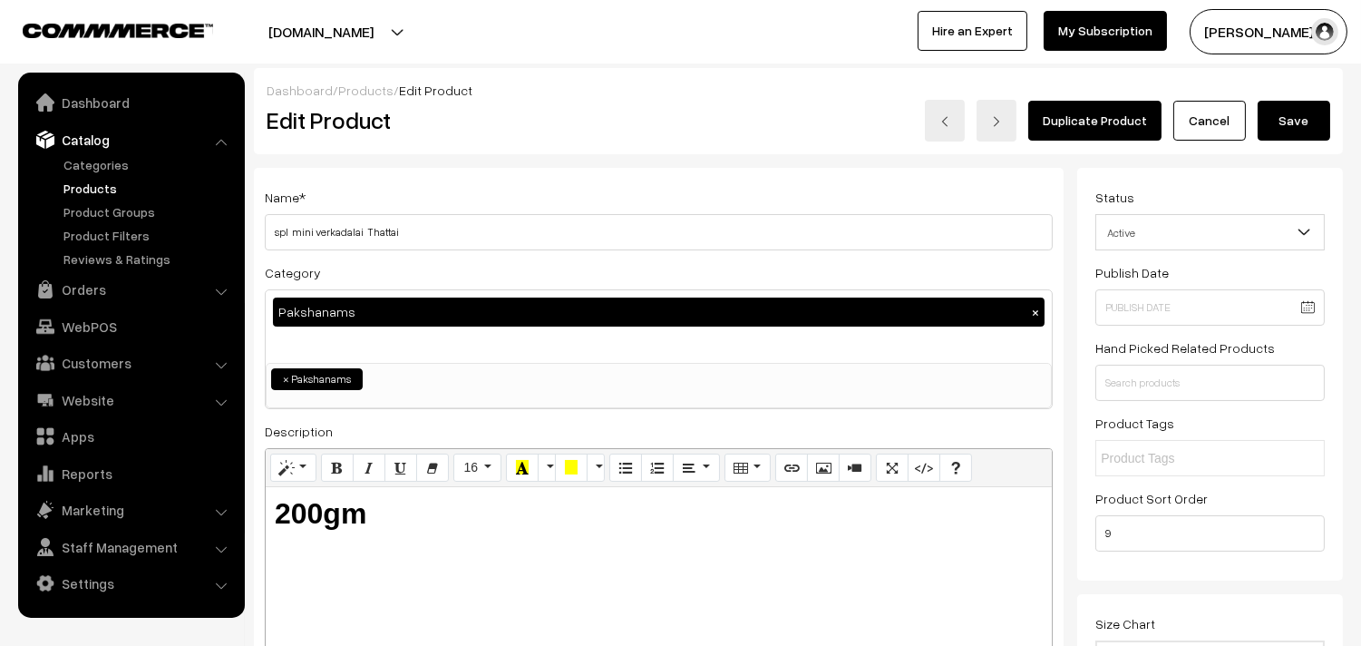
click at [1301, 133] on button "Save" at bounding box center [1294, 121] width 73 height 40
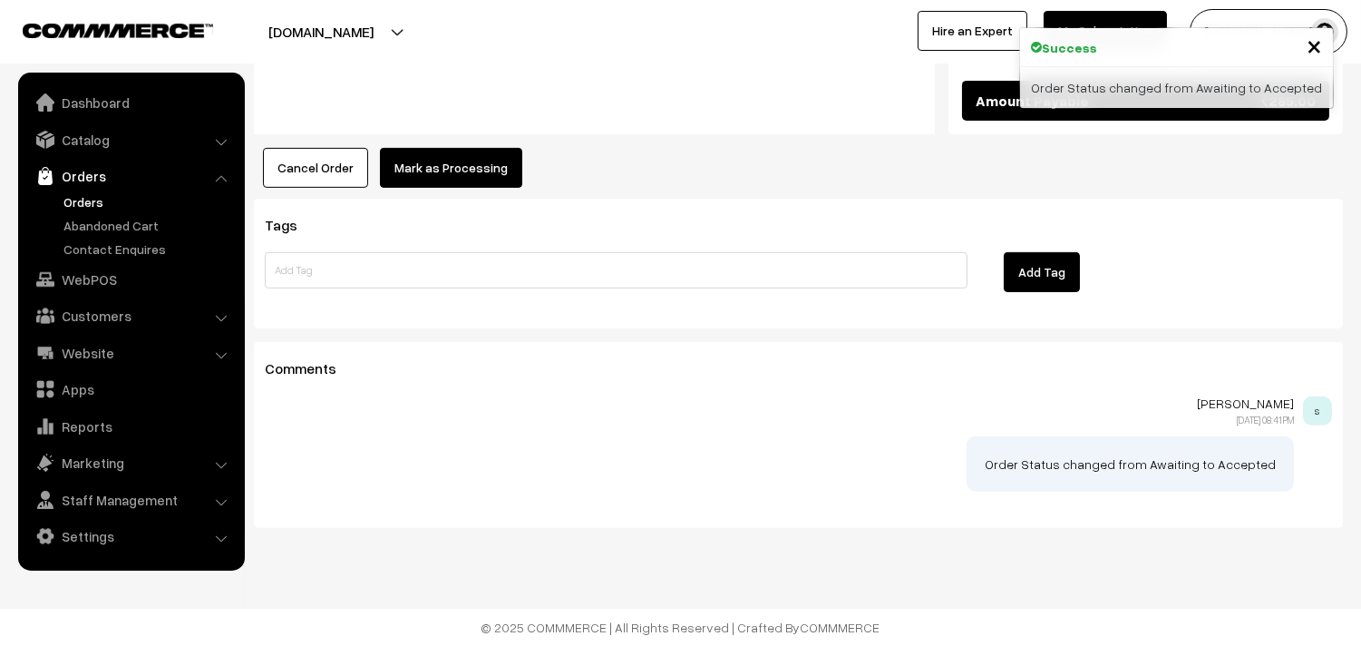
click at [433, 160] on button "Mark as Processing" at bounding box center [451, 168] width 142 height 40
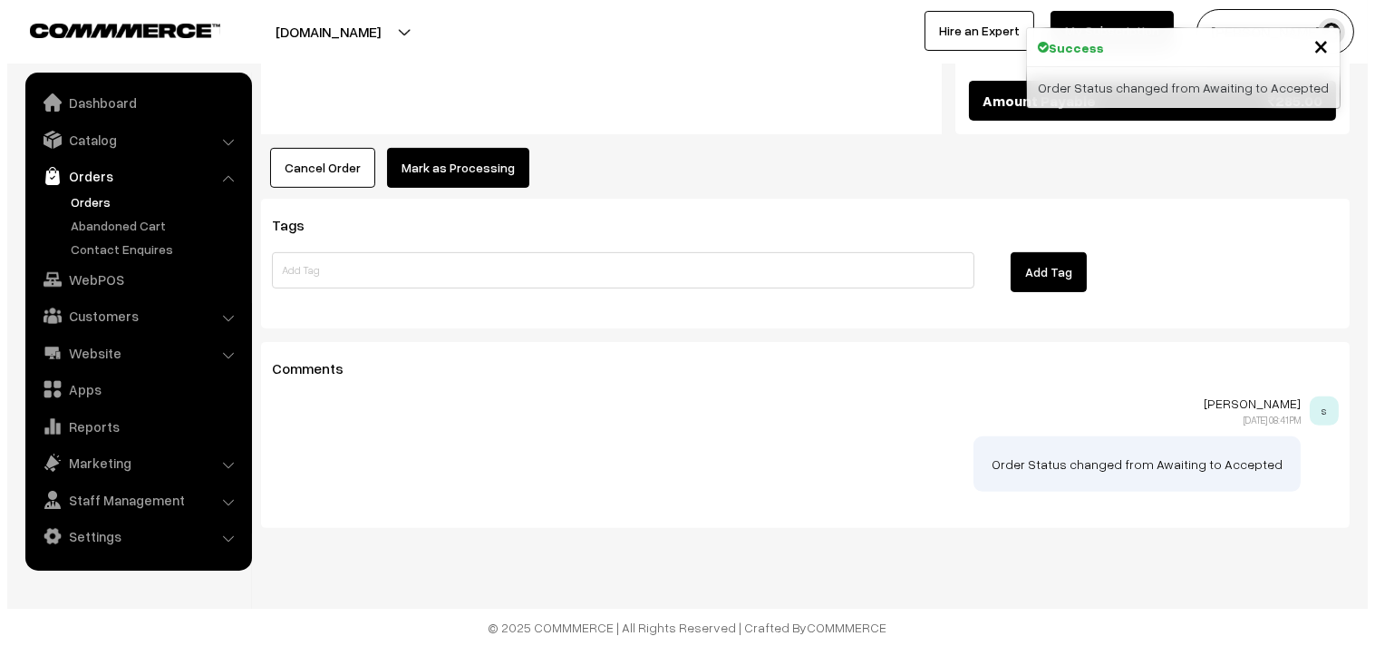
scroll to position [1192, 0]
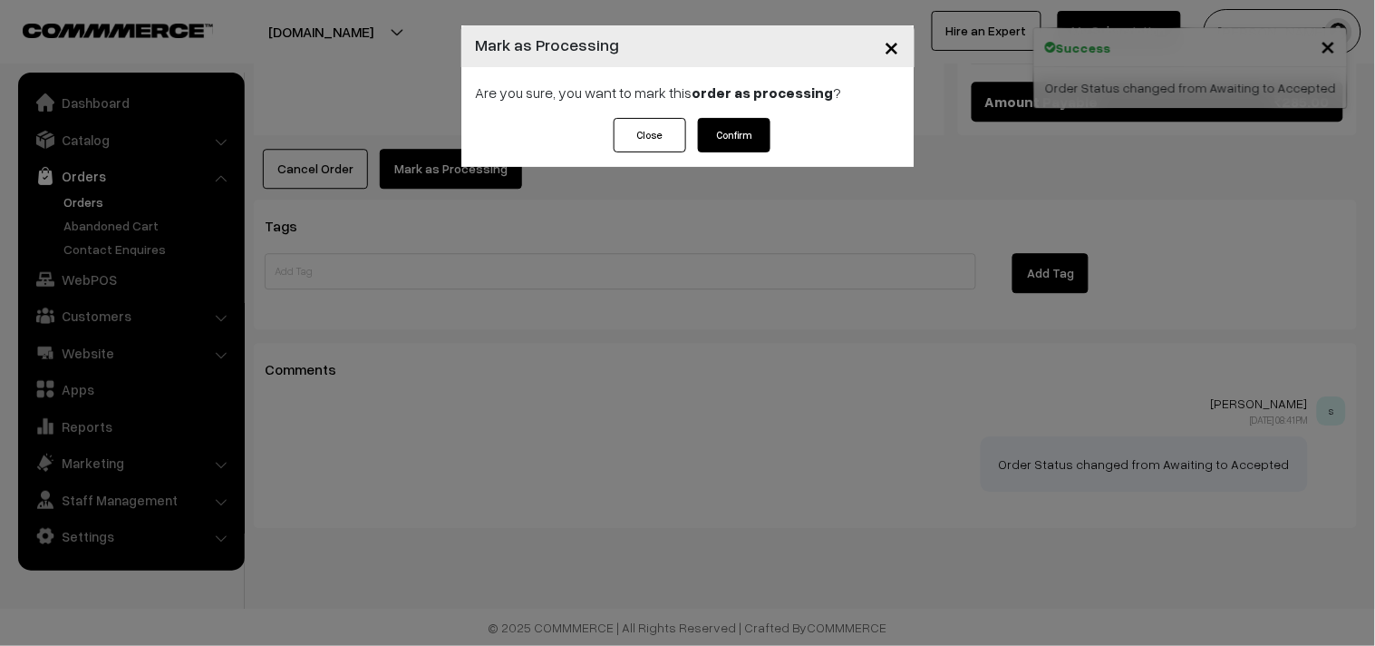
drag, startPoint x: 754, startPoint y: 128, endPoint x: 648, endPoint y: 204, distance: 130.6
click at [754, 125] on button "Confirm" at bounding box center [734, 135] width 73 height 34
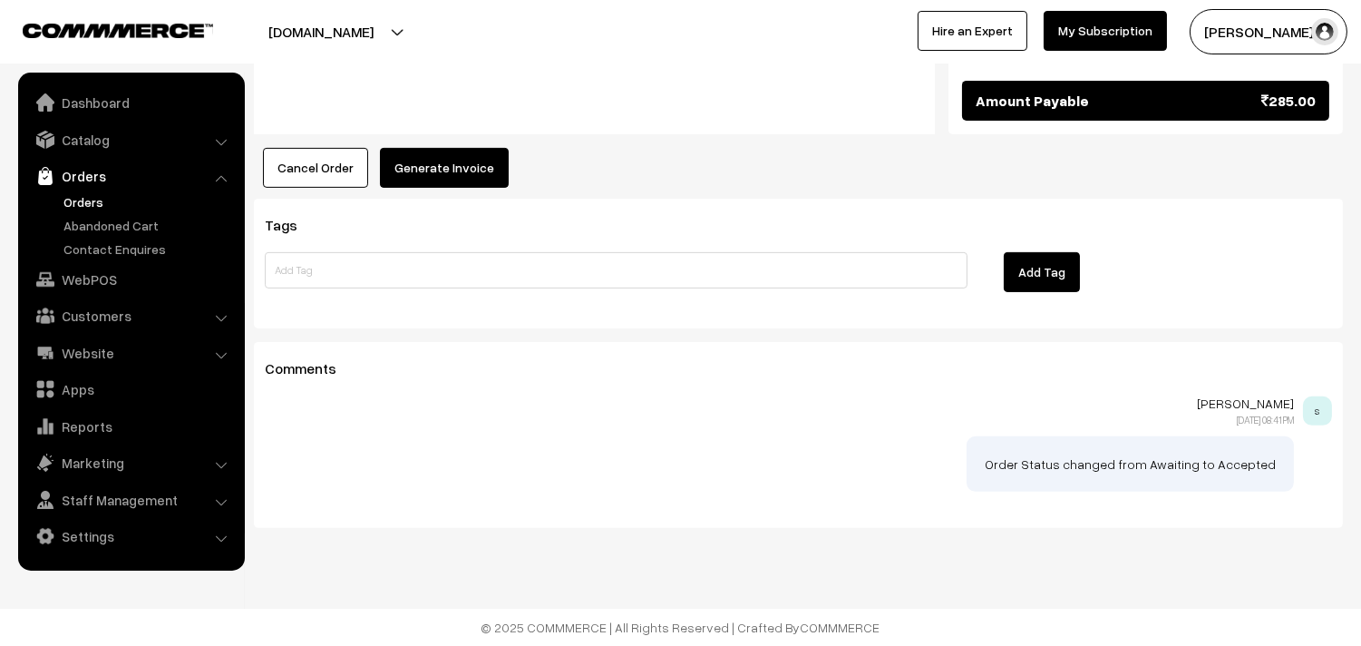
click at [421, 156] on button "Generate Invoice" at bounding box center [444, 168] width 129 height 40
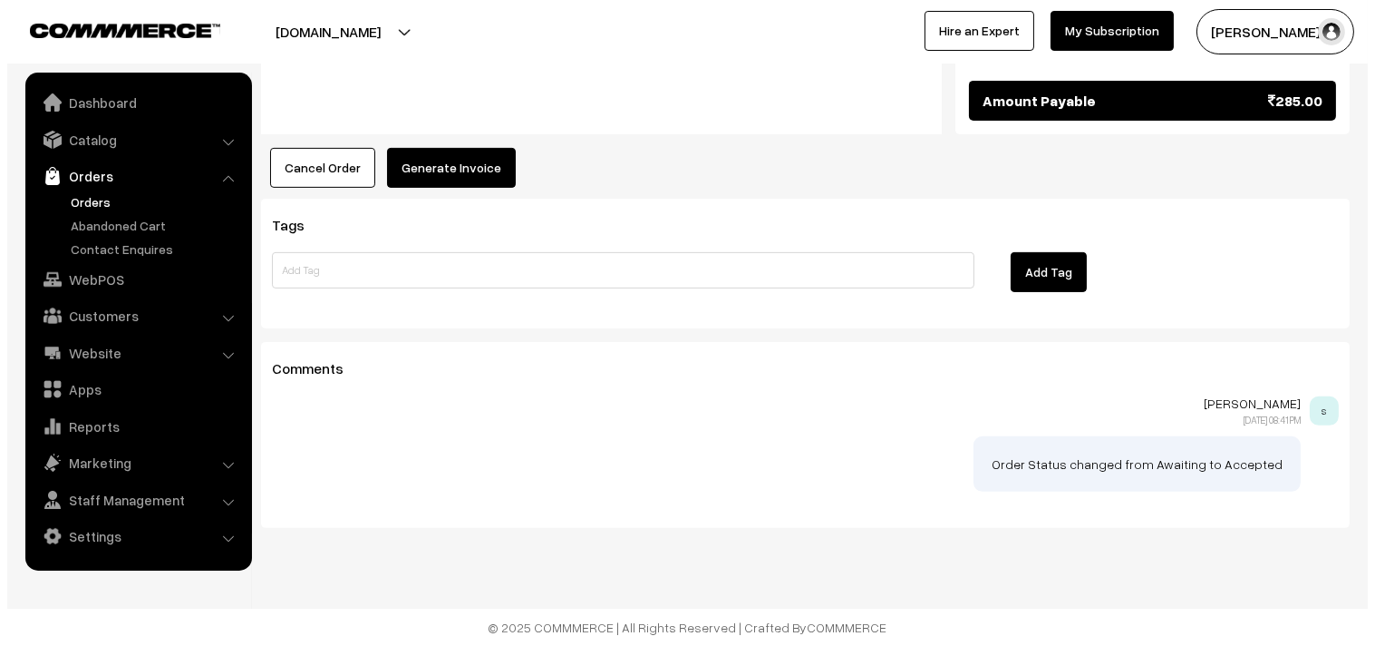
scroll to position [1192, 0]
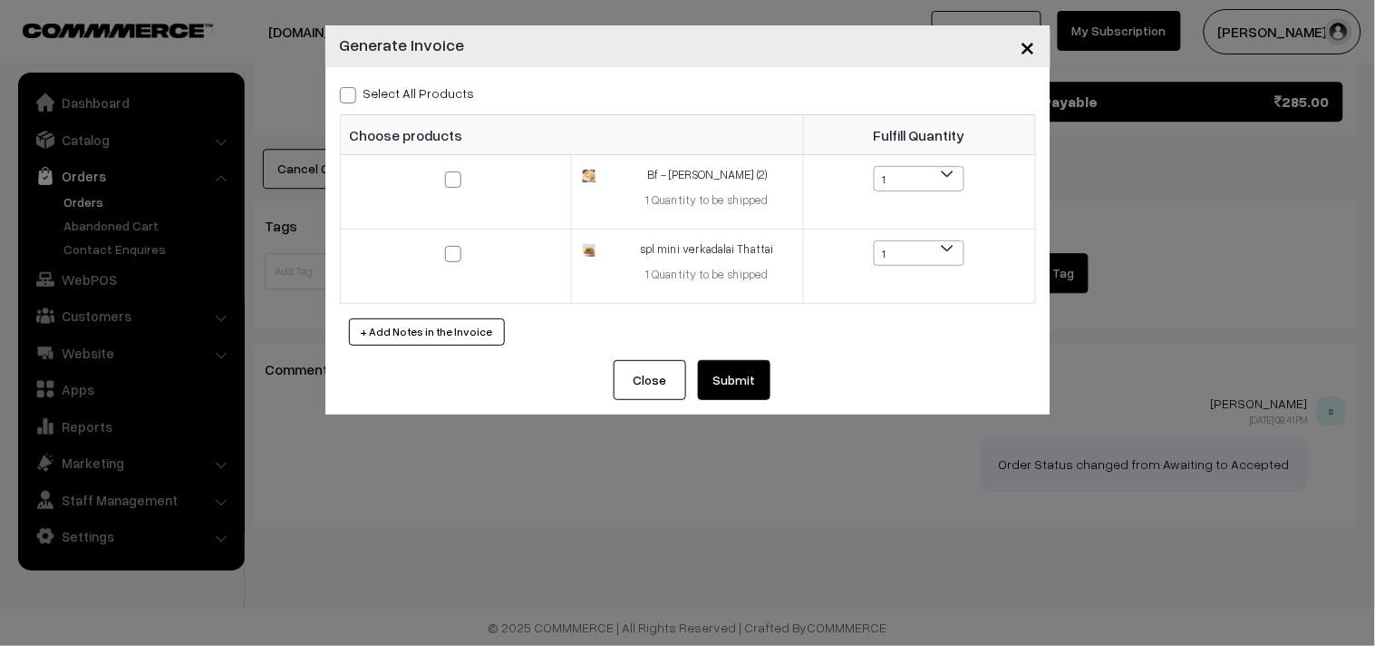
click at [442, 92] on label "Select All Products" at bounding box center [407, 92] width 135 height 19
click at [352, 92] on input "Select All Products" at bounding box center [346, 92] width 12 height 12
checkbox input "true"
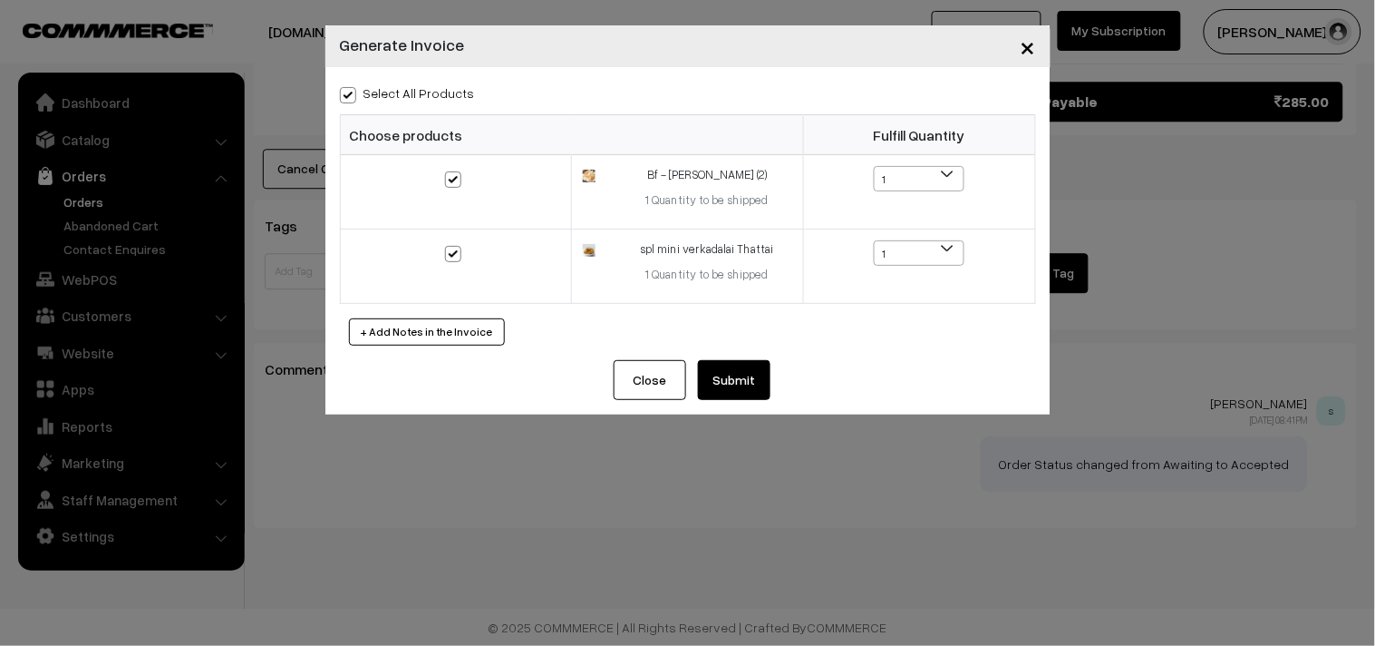
drag, startPoint x: 733, startPoint y: 352, endPoint x: 732, endPoint y: 363, distance: 10.9
click at [732, 352] on div "Select All Products Choose products Fulfill Quantity 1 1 1 1" at bounding box center [687, 213] width 725 height 293
click at [734, 365] on button "Submit" at bounding box center [734, 380] width 73 height 40
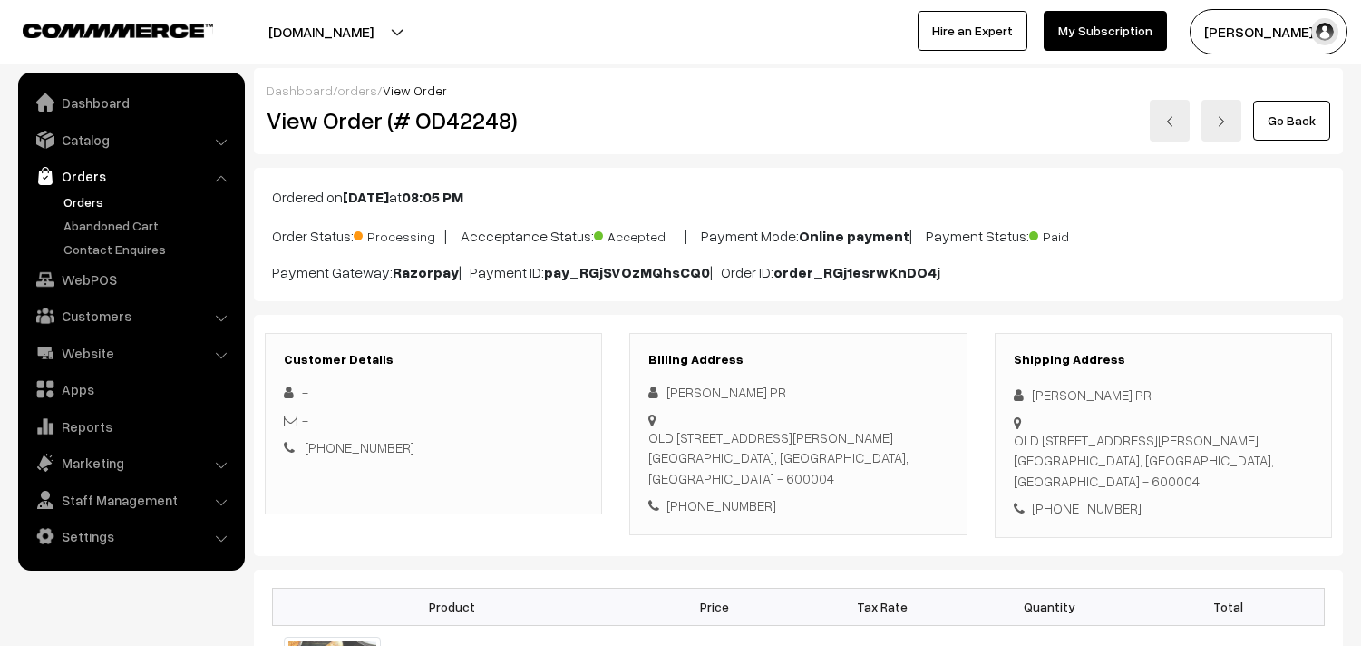
scroll to position [1189, 0]
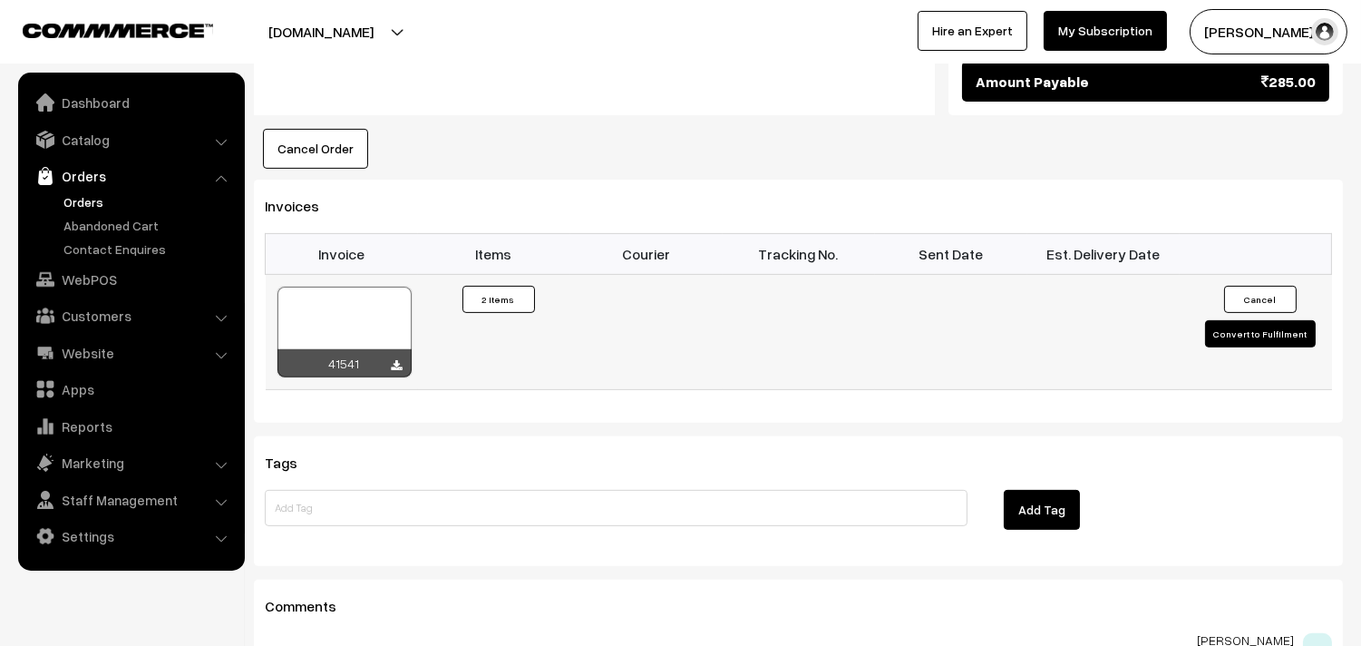
click at [332, 326] on div at bounding box center [344, 332] width 134 height 91
click at [95, 198] on link "Orders" at bounding box center [149, 201] width 180 height 19
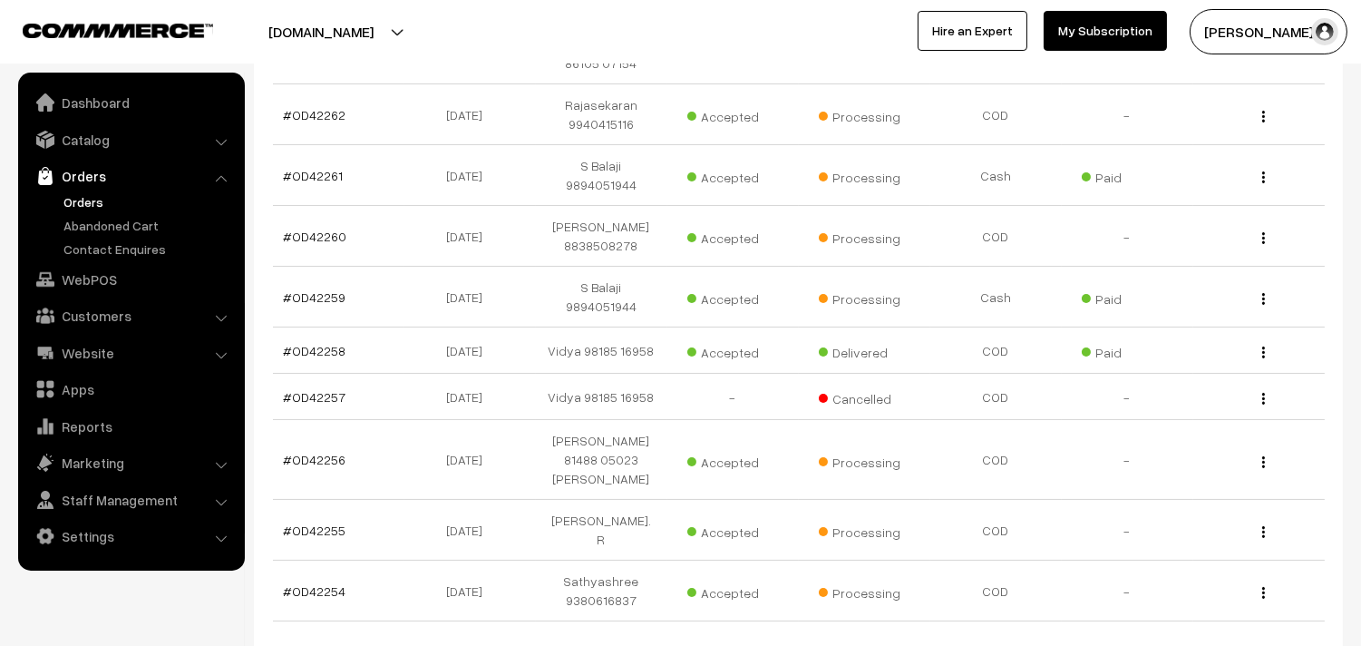
scroll to position [444, 0]
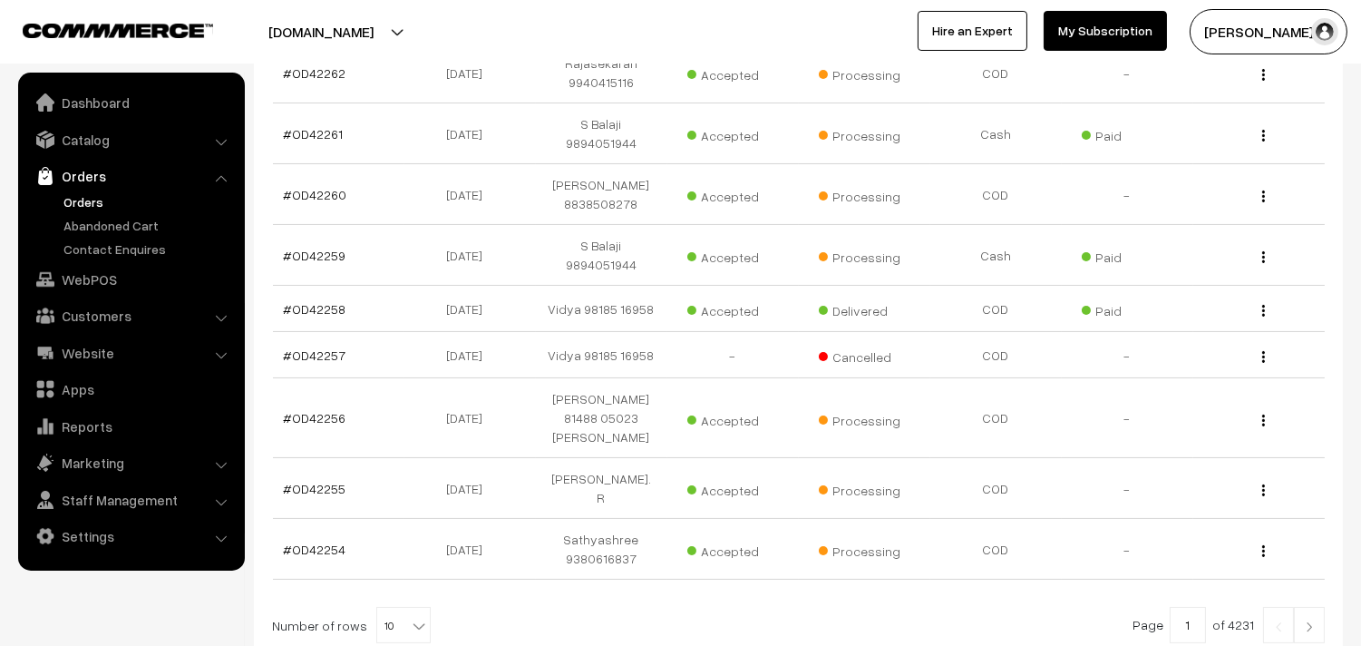
click at [395, 607] on span "10" at bounding box center [403, 625] width 53 height 36
select select "100"
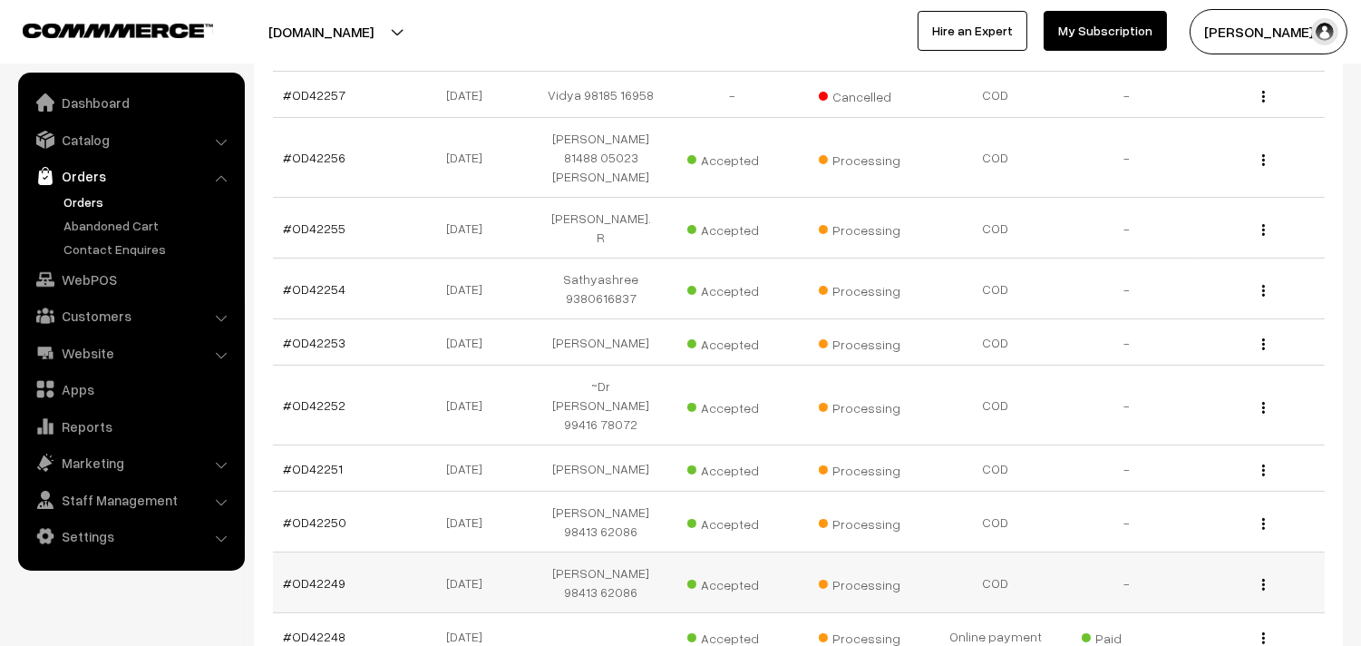
scroll to position [805, 0]
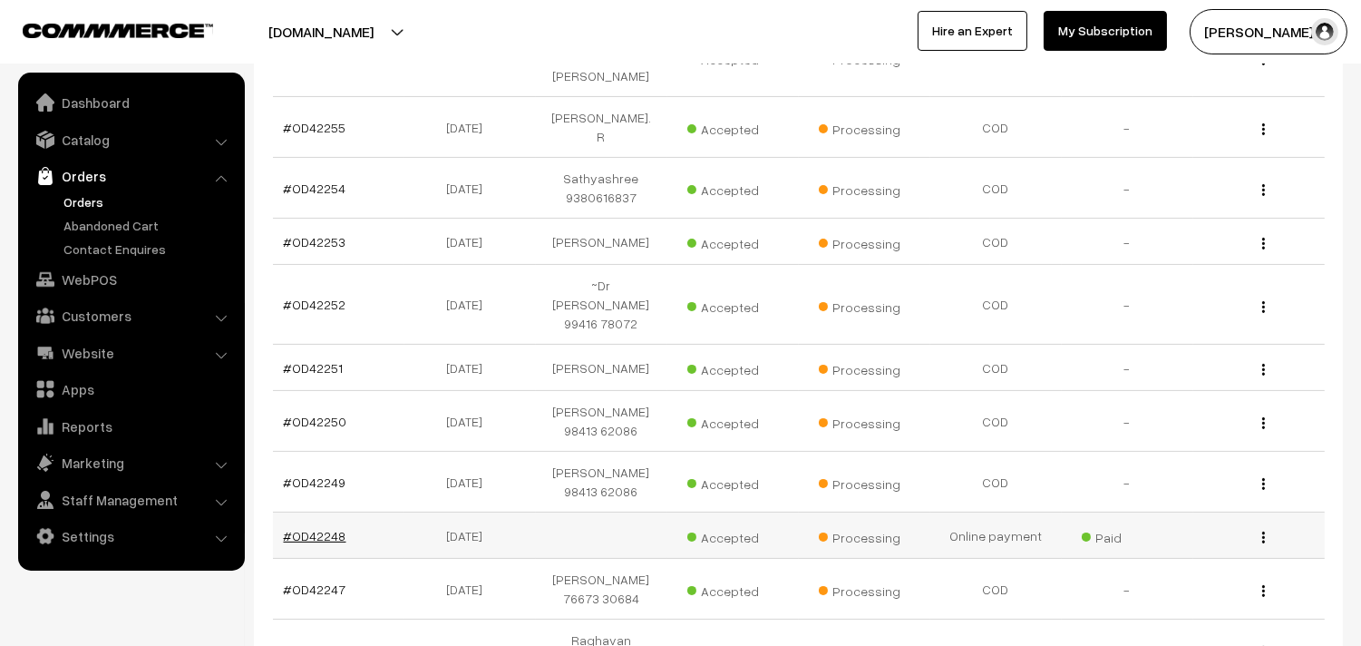
click at [304, 528] on link "#OD42248" at bounding box center [315, 535] width 63 height 15
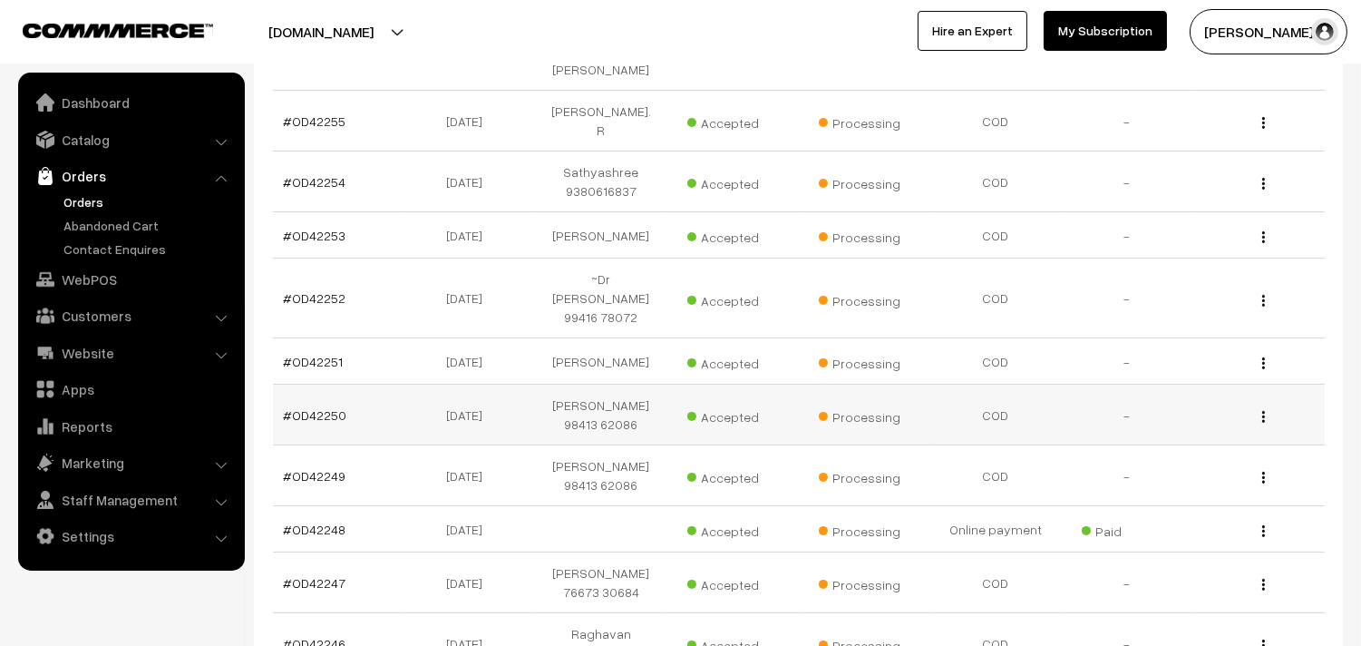
scroll to position [1108, 0]
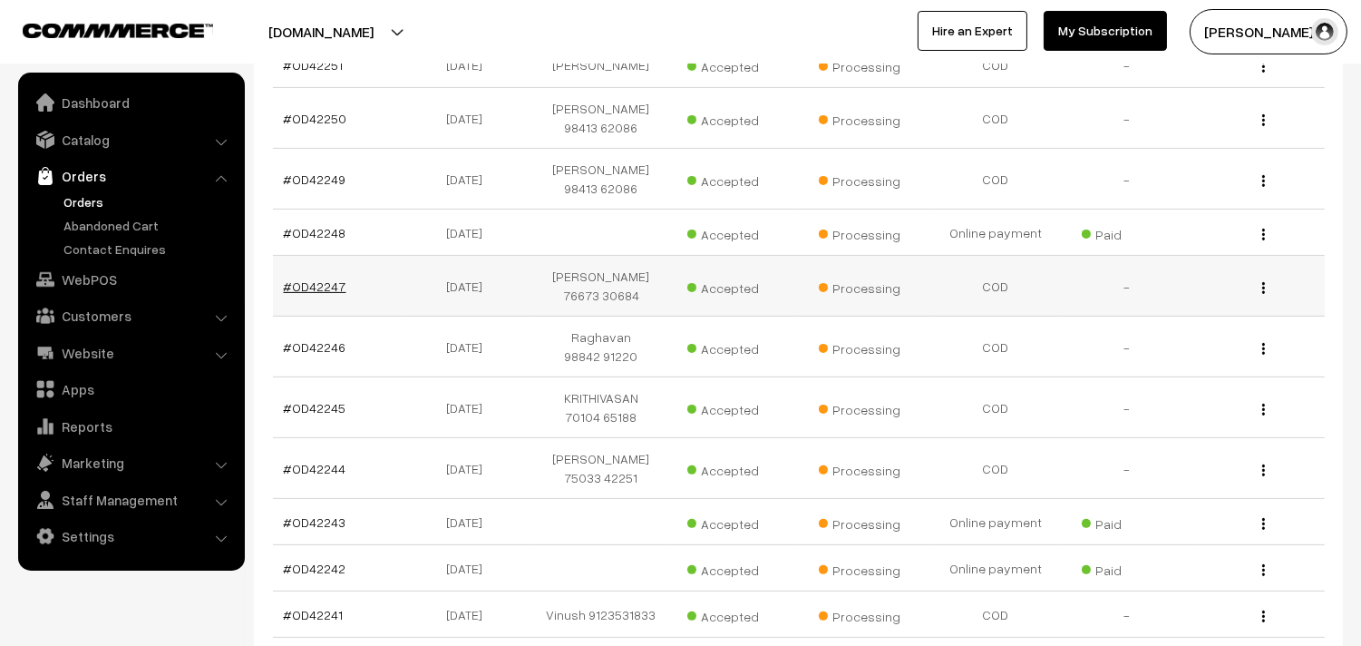
click at [318, 278] on link "#OD42247" at bounding box center [315, 285] width 63 height 15
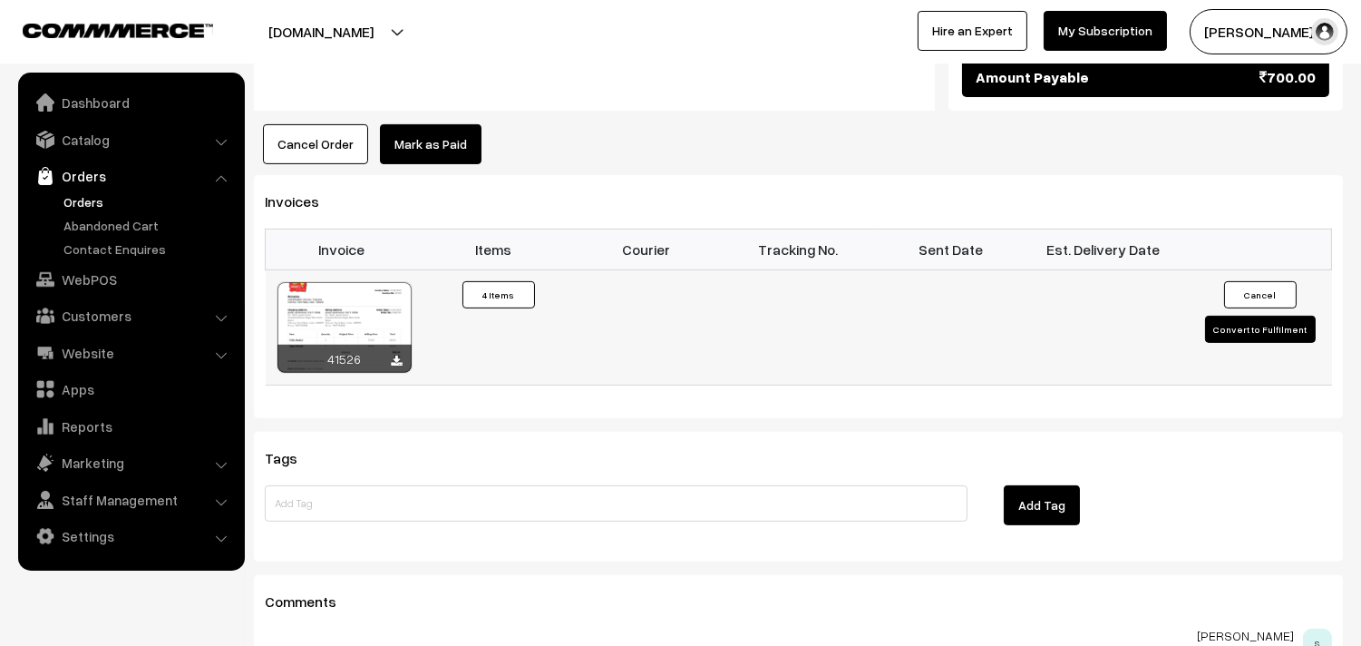
scroll to position [1209, 0]
click at [361, 318] on div at bounding box center [344, 326] width 134 height 91
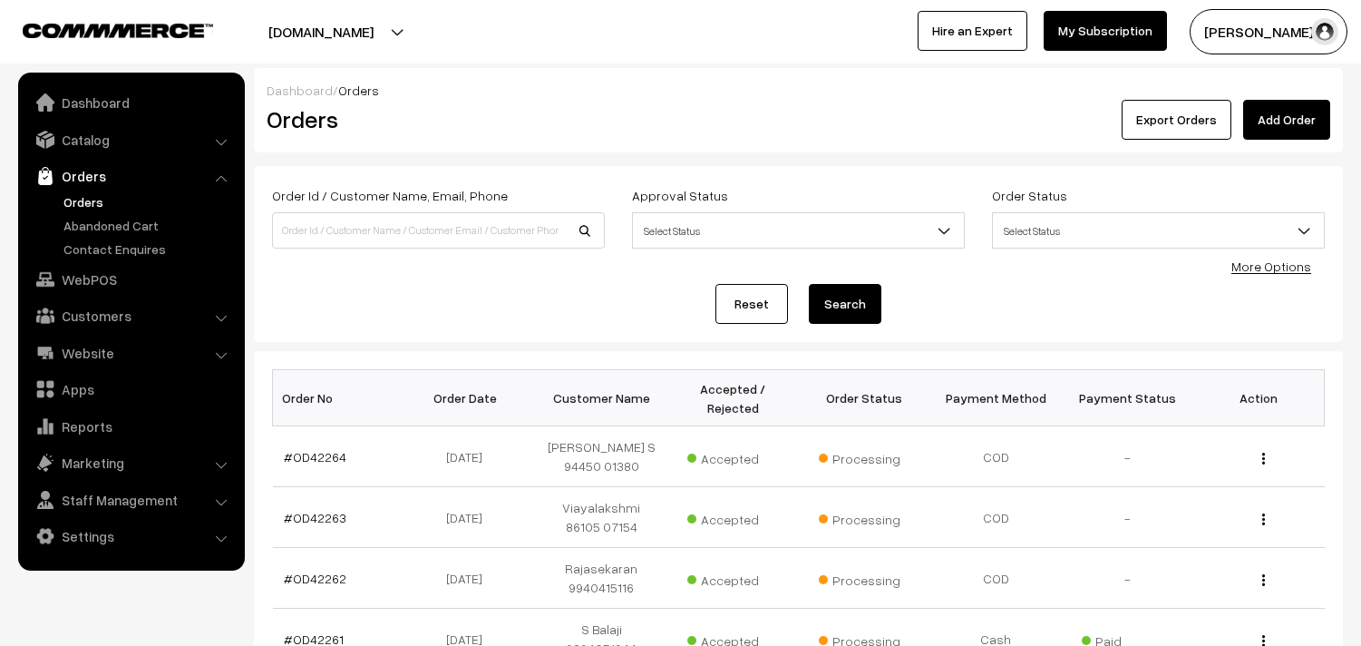
scroll to position [1108, 0]
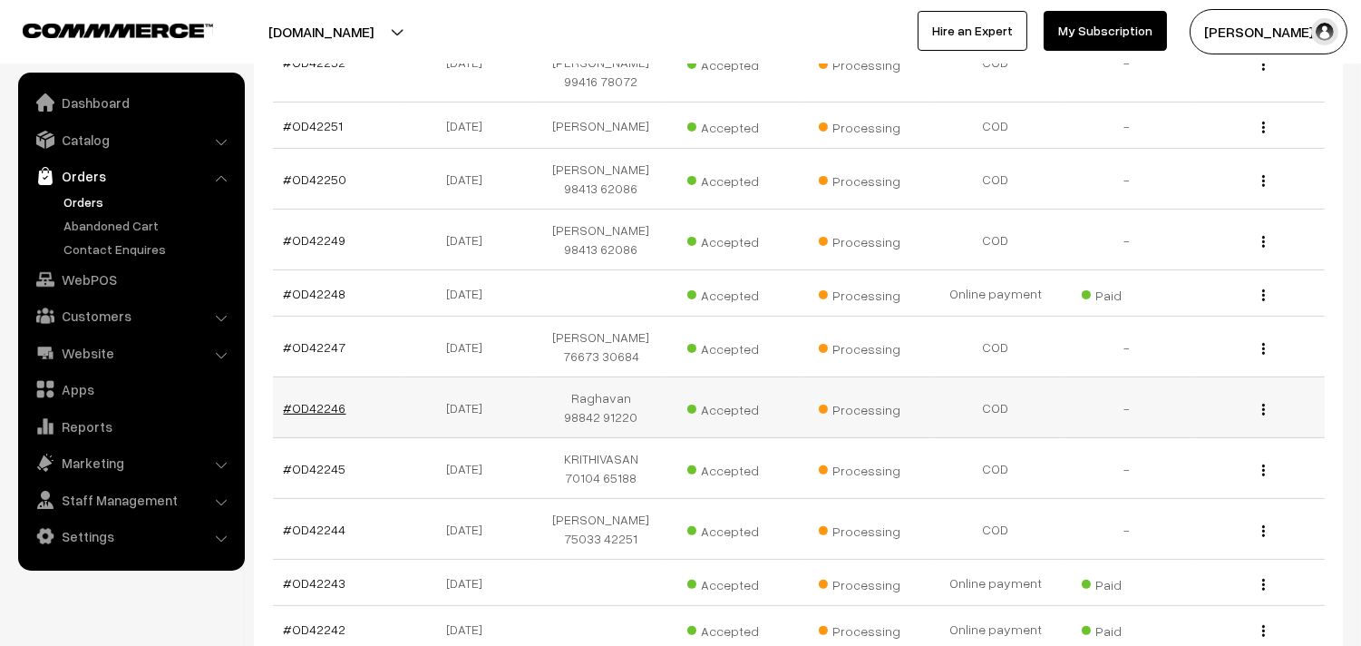
click at [308, 400] on link "#OD42246" at bounding box center [315, 407] width 63 height 15
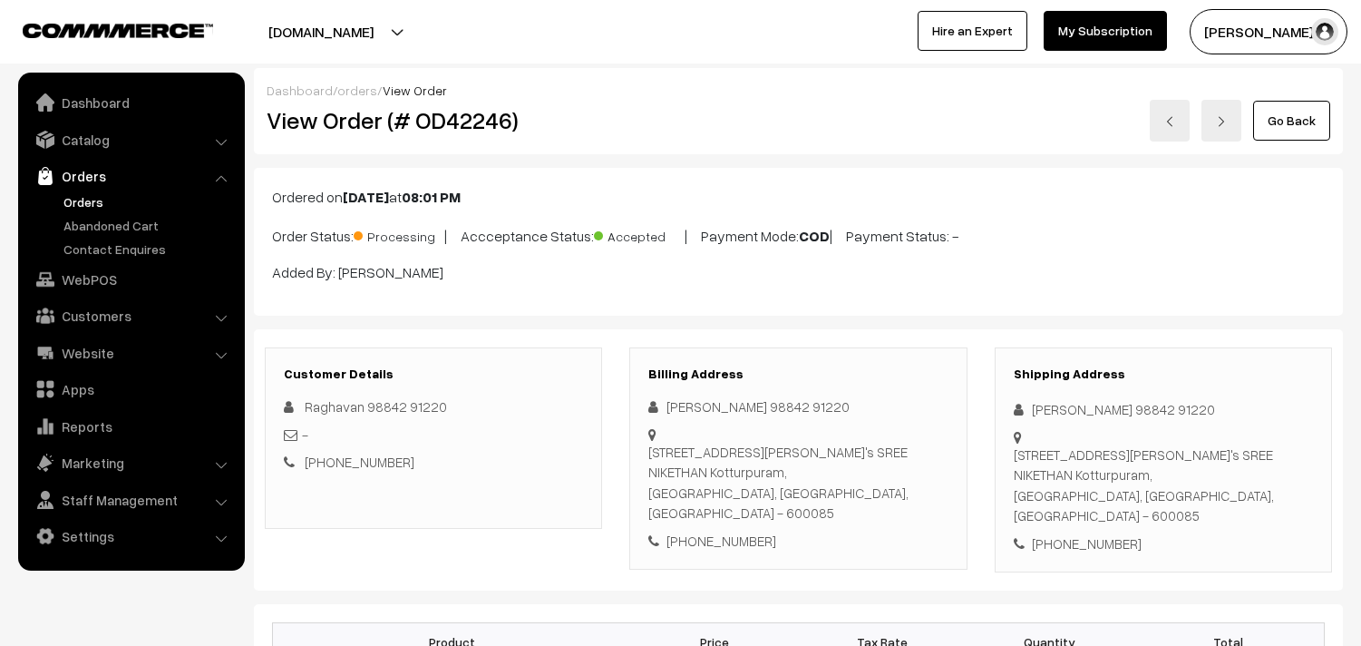
scroll to position [1209, 0]
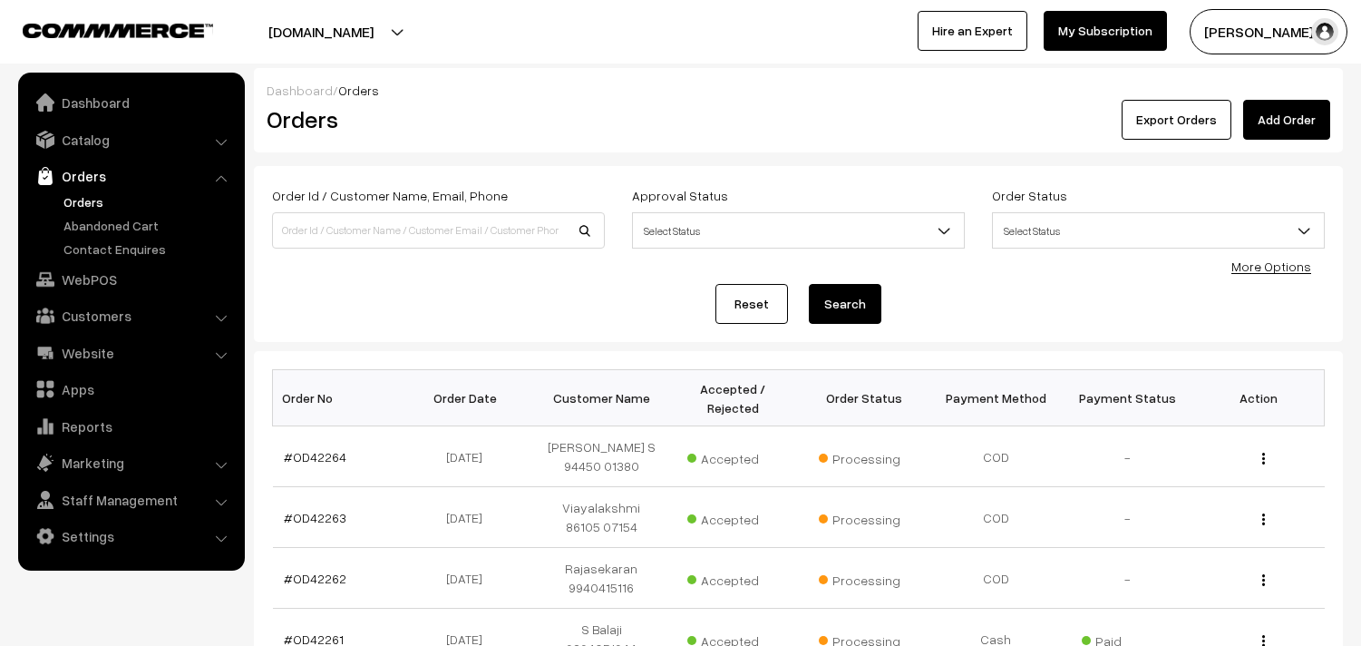
scroll to position [1108, 0]
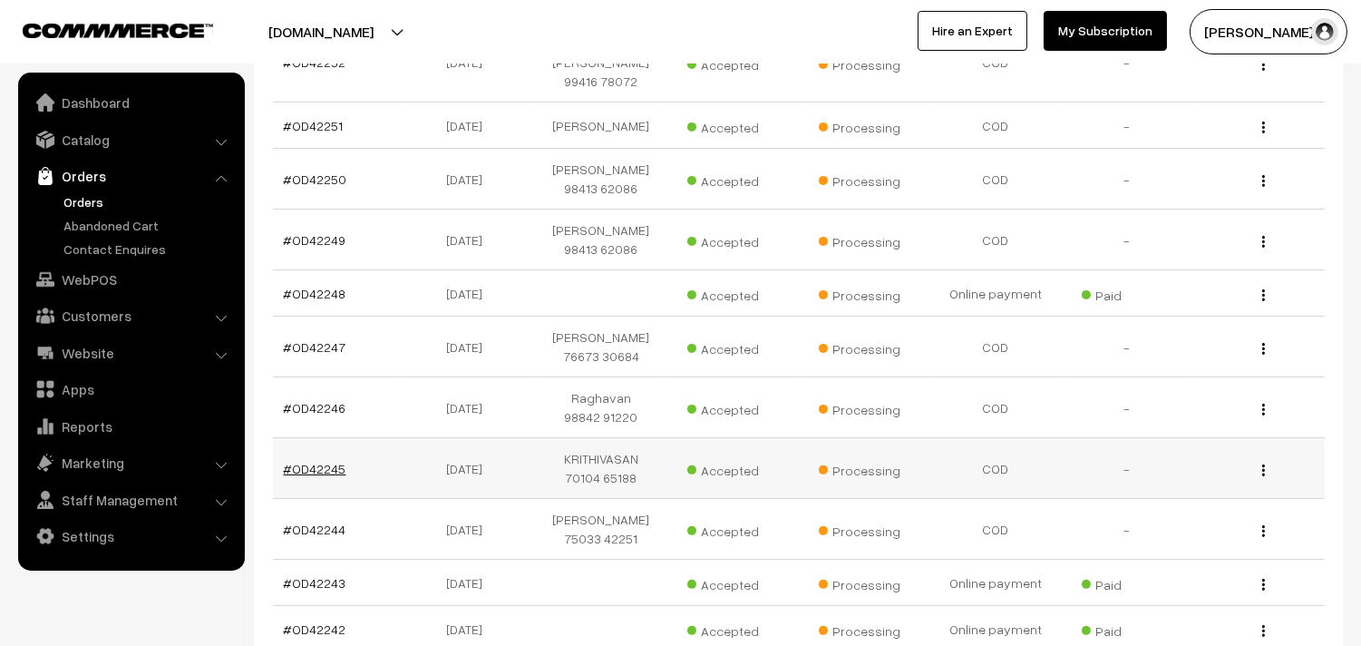
click at [332, 461] on link "#OD42245" at bounding box center [315, 468] width 63 height 15
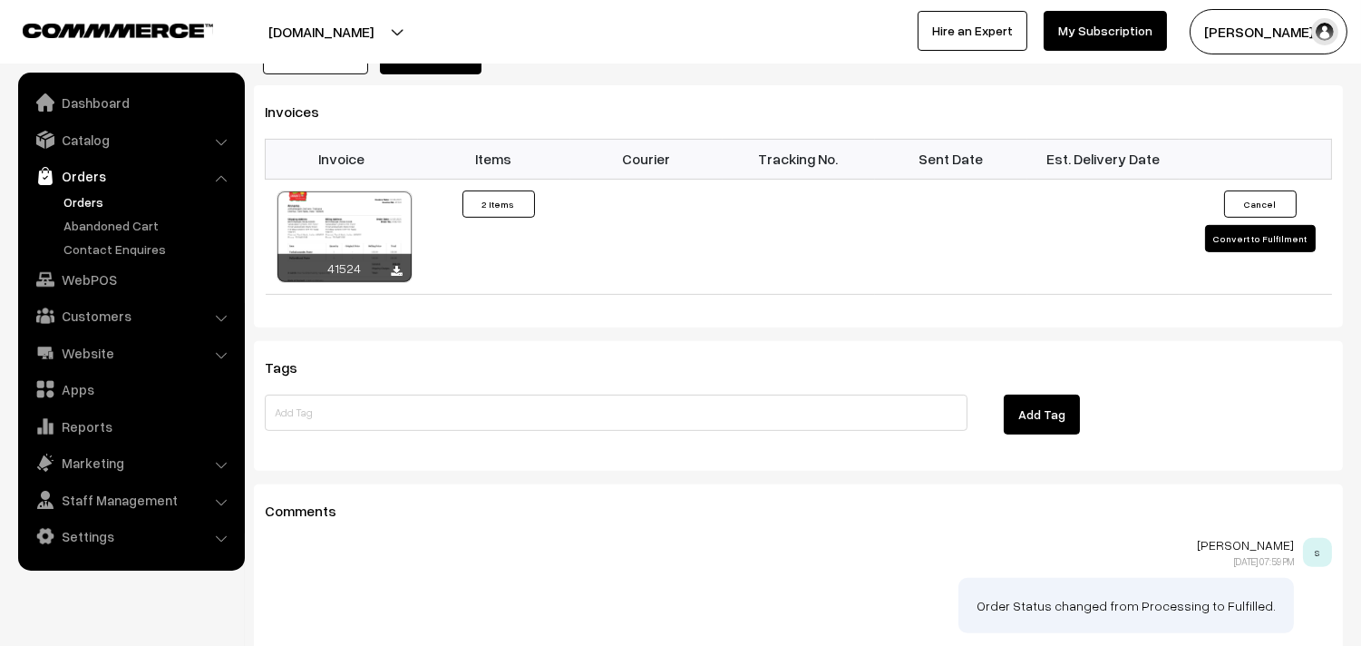
scroll to position [1410, 0]
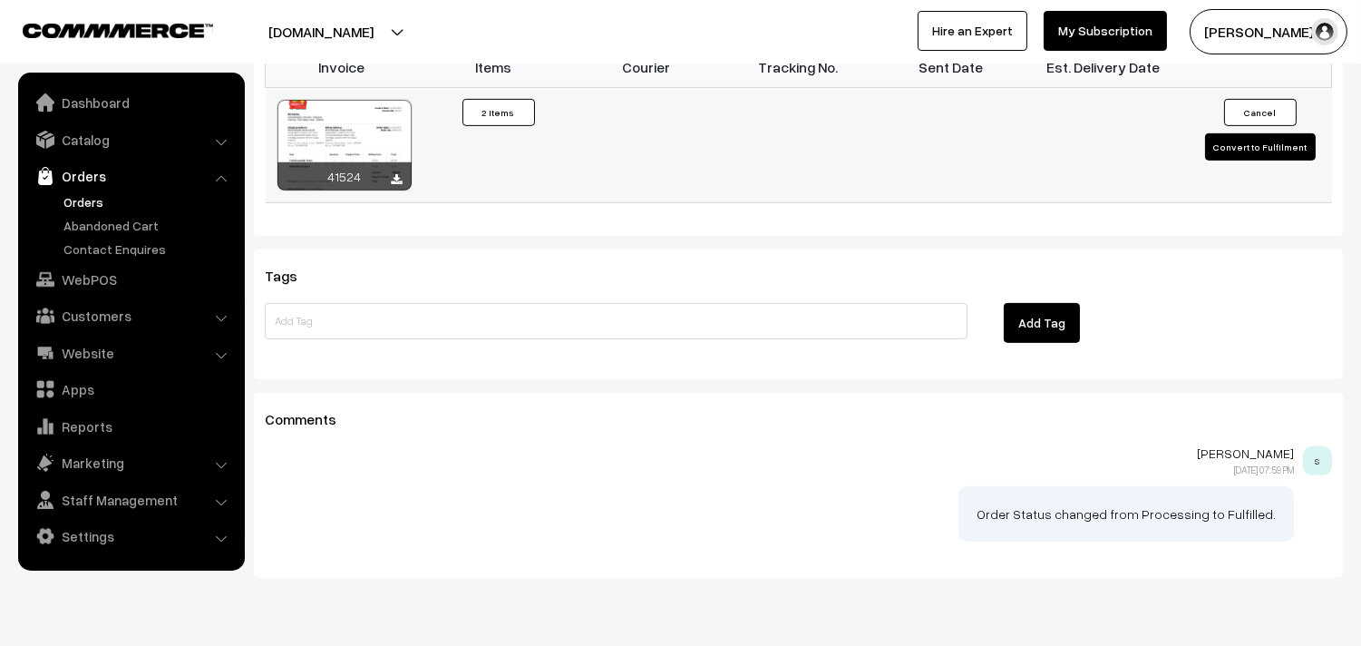
click at [360, 112] on div at bounding box center [344, 145] width 134 height 91
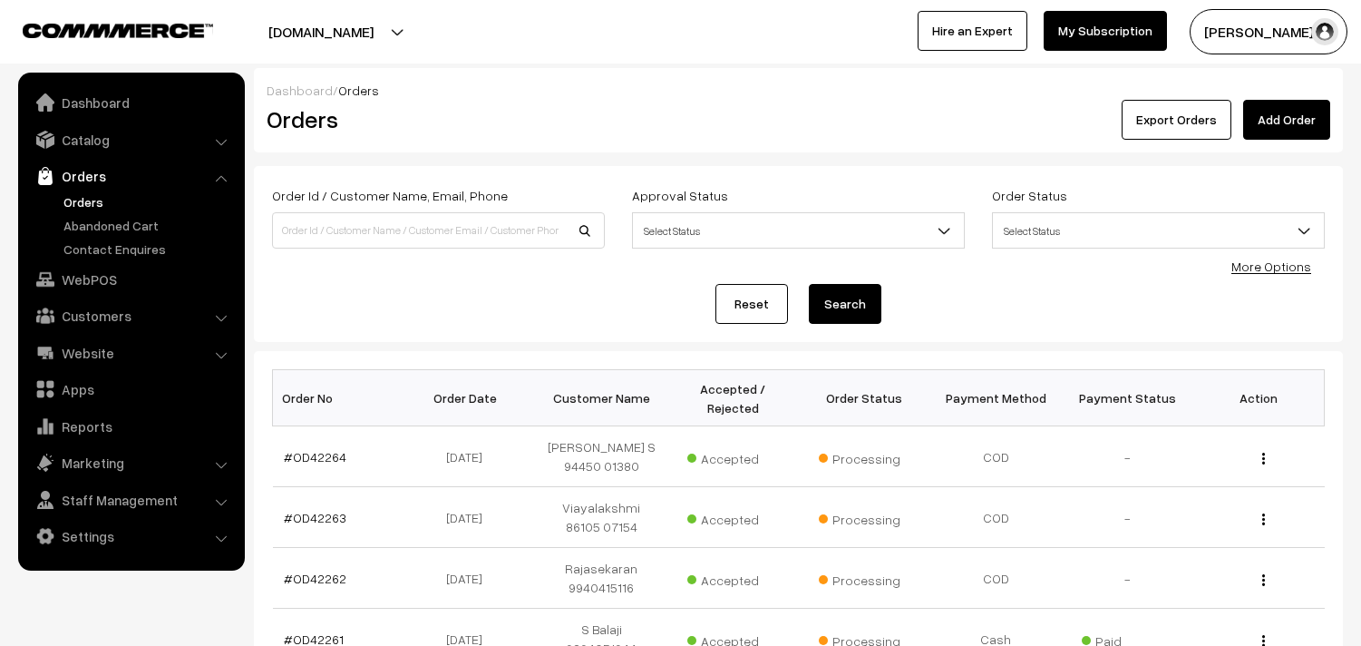
scroll to position [1108, 0]
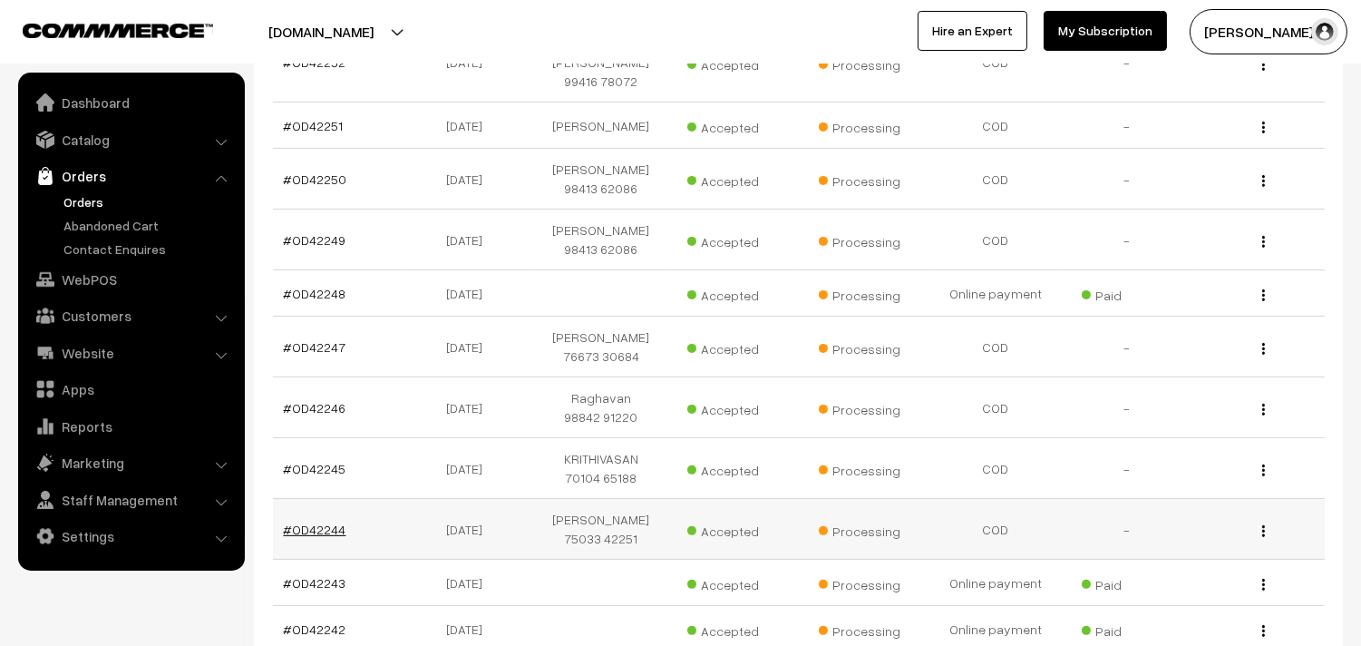
click at [327, 521] on link "#OD42244" at bounding box center [315, 528] width 63 height 15
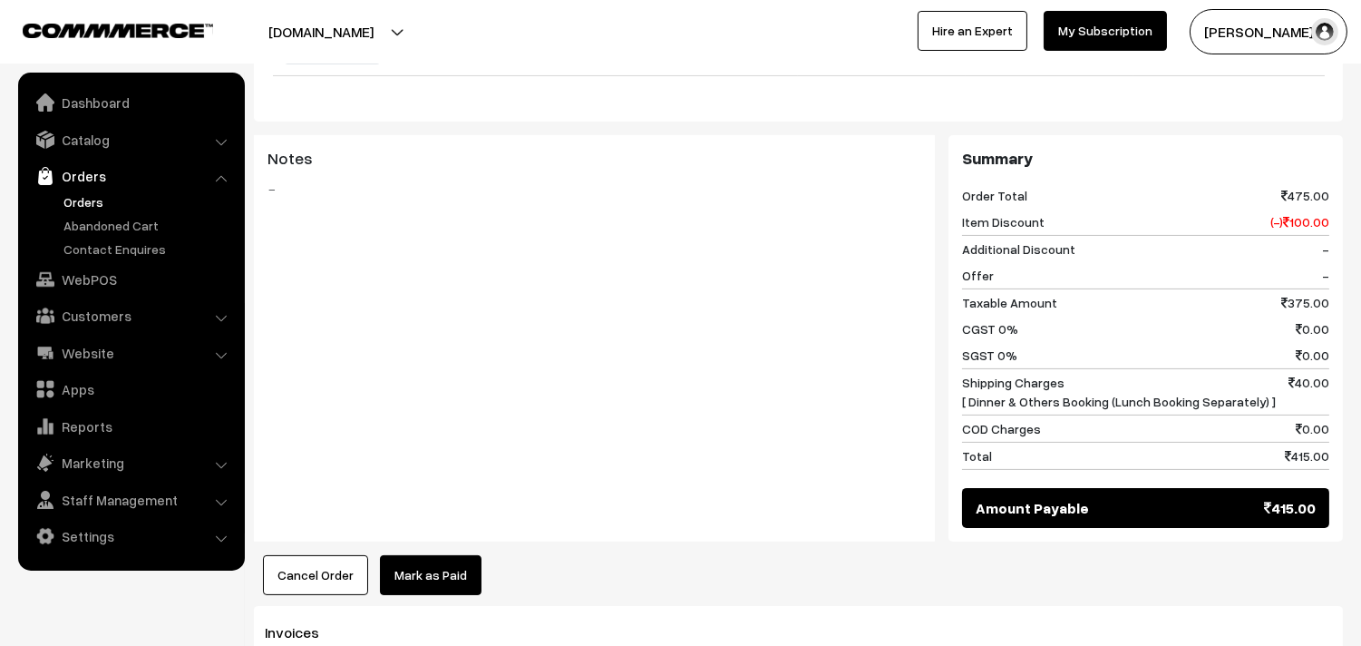
scroll to position [1108, 0]
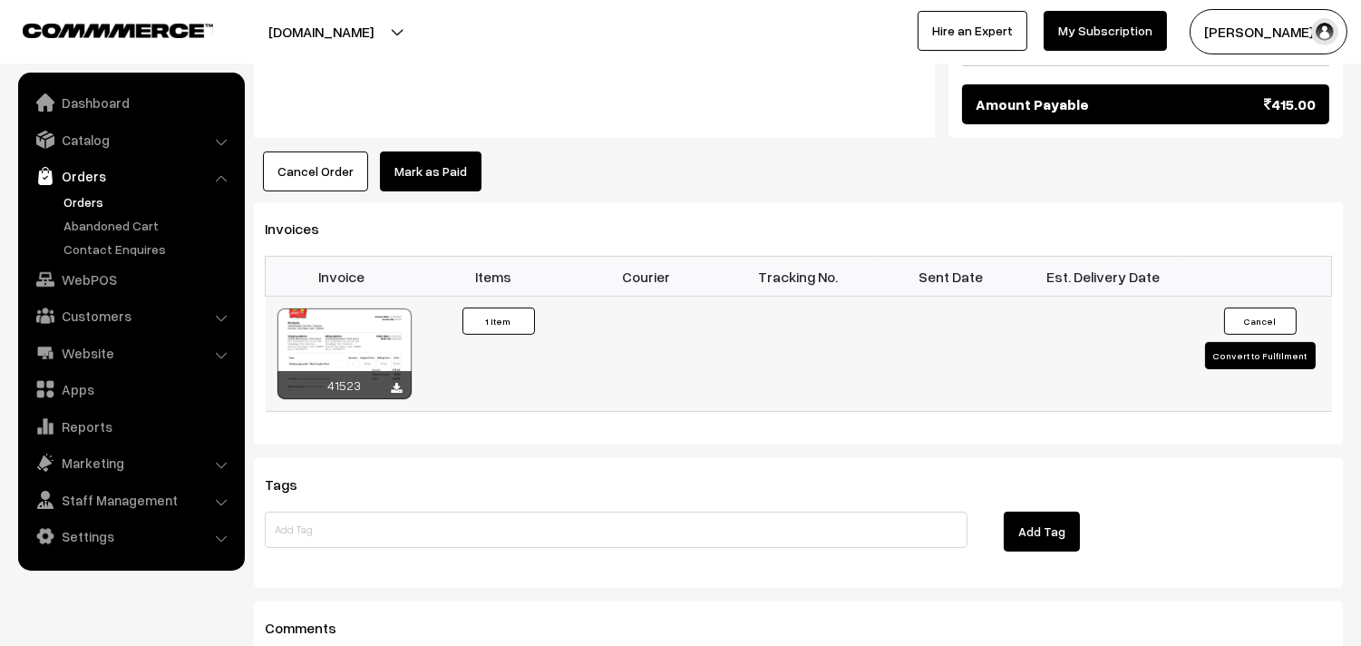
click at [334, 311] on div at bounding box center [344, 353] width 134 height 91
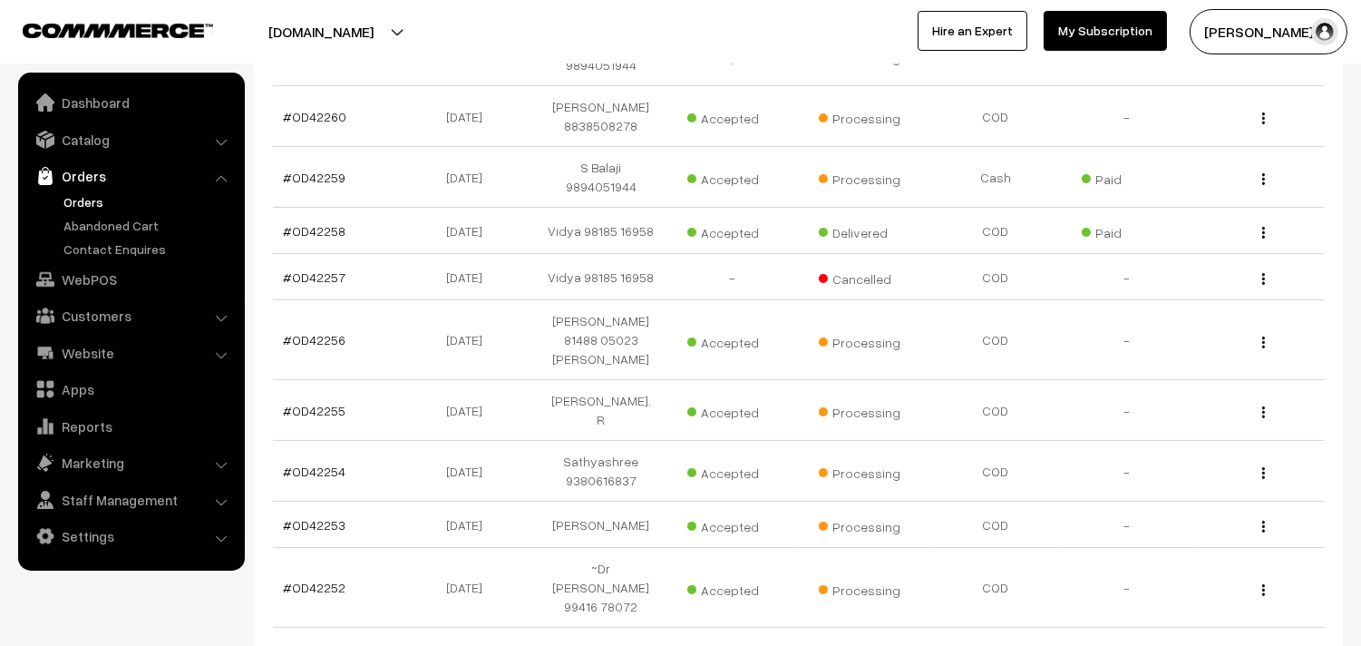
scroll to position [503, 0]
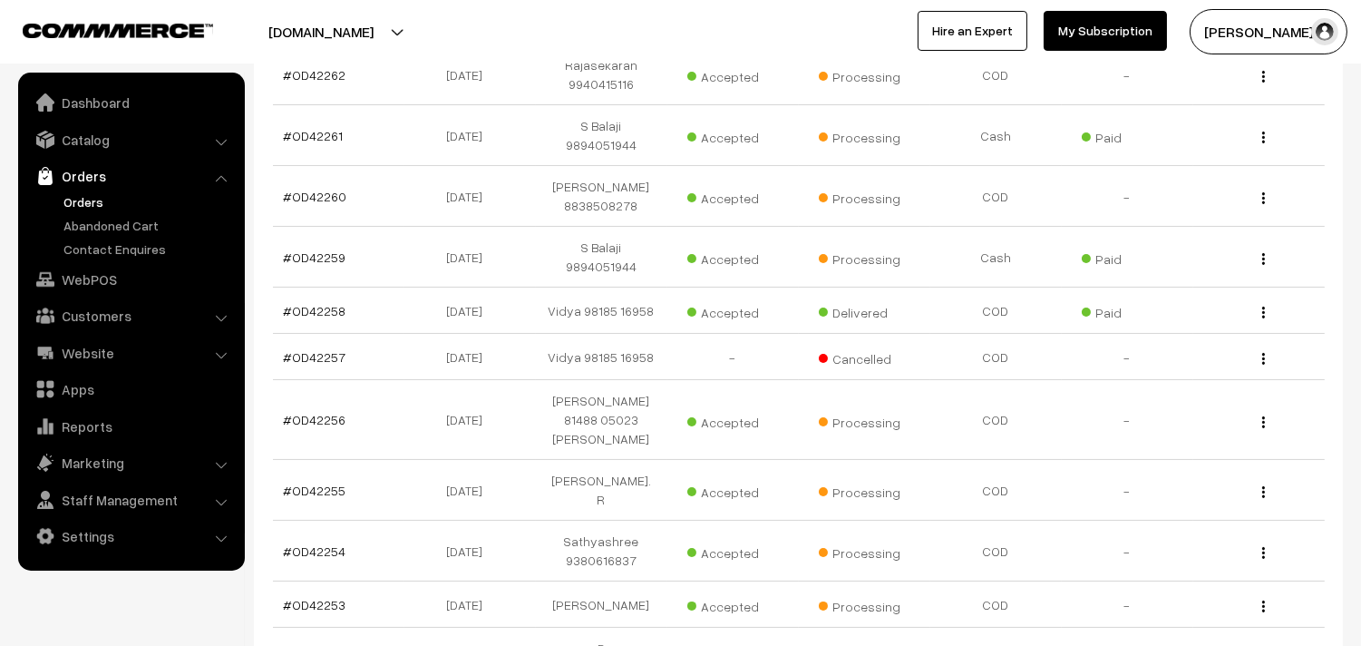
click at [92, 202] on link "Orders" at bounding box center [149, 201] width 180 height 19
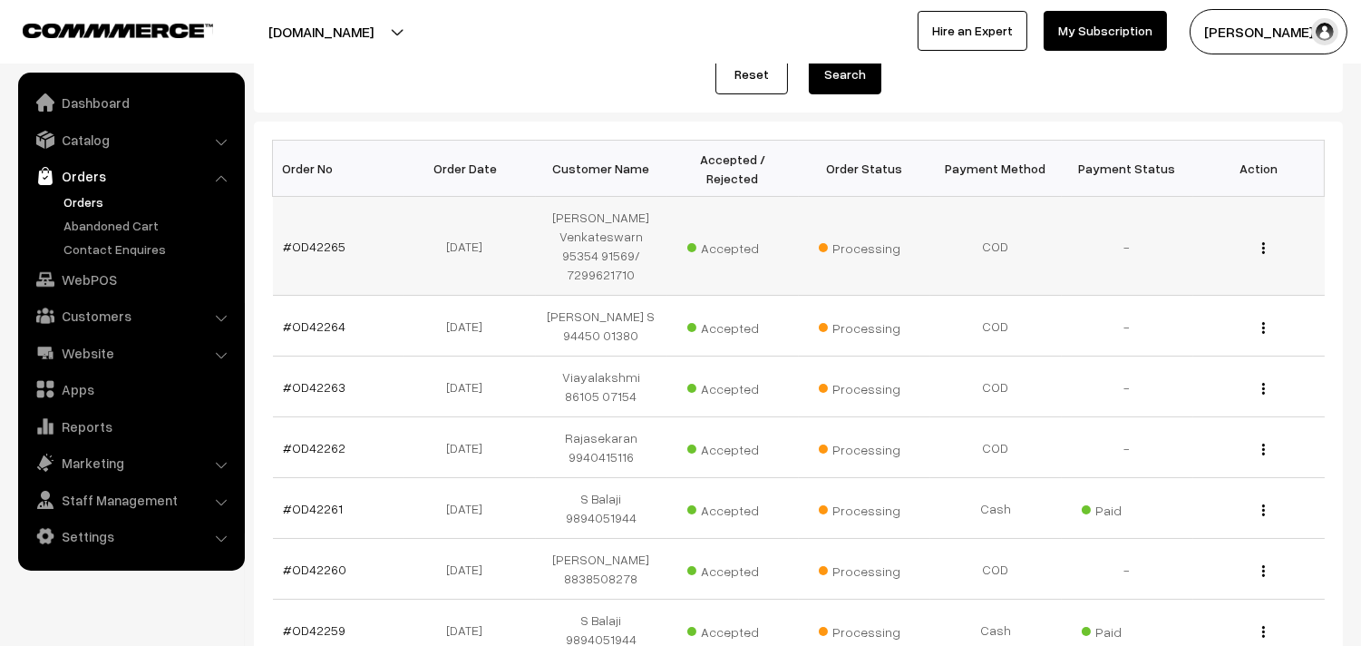
scroll to position [302, 0]
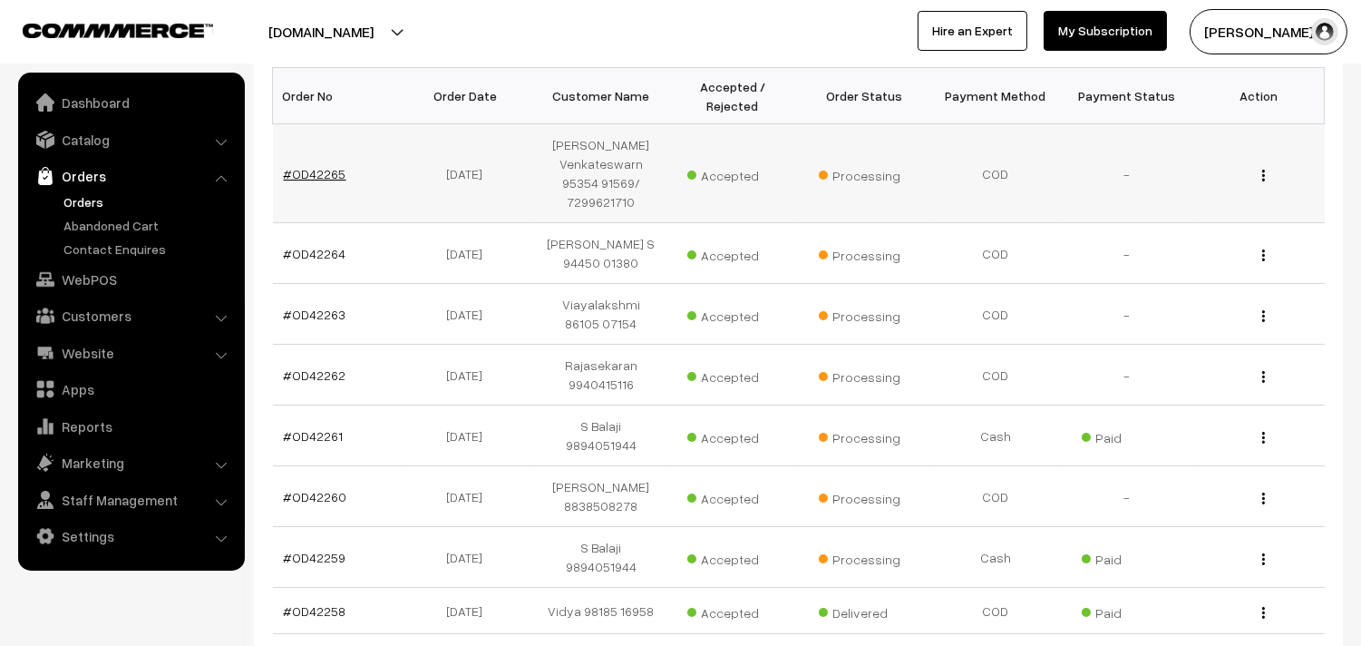
click at [336, 170] on link "#OD42265" at bounding box center [315, 173] width 63 height 15
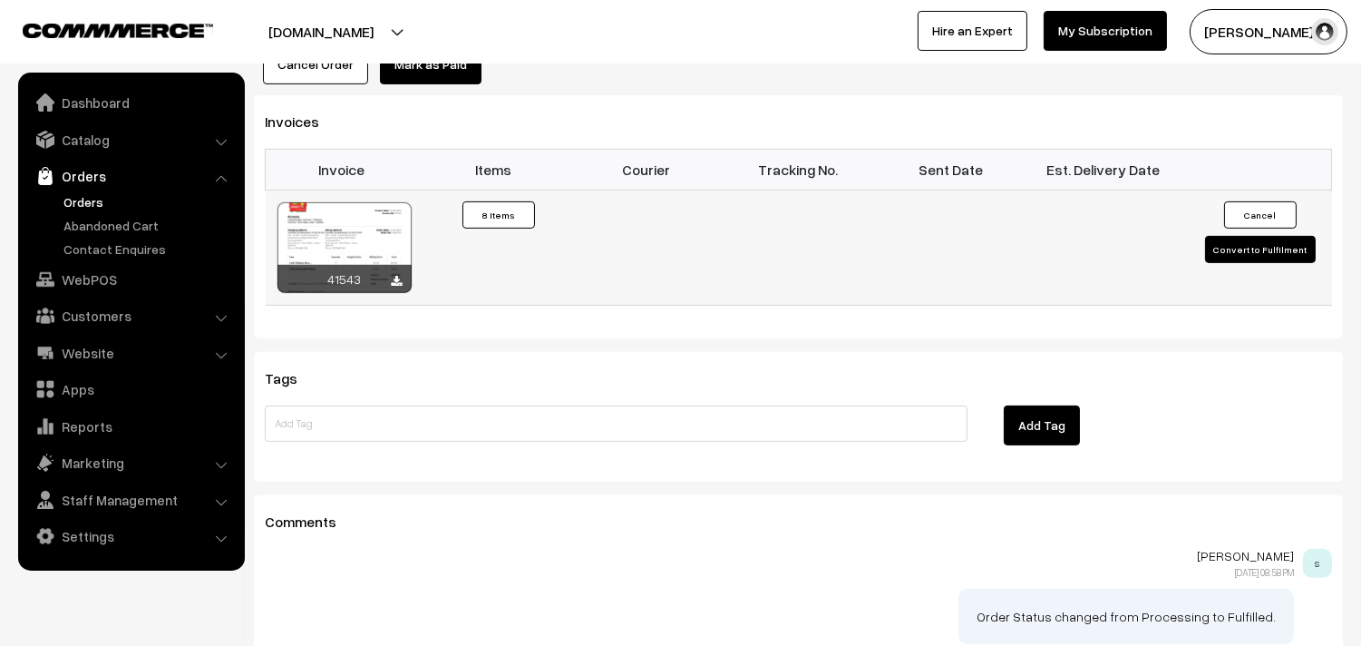
scroll to position [1309, 0]
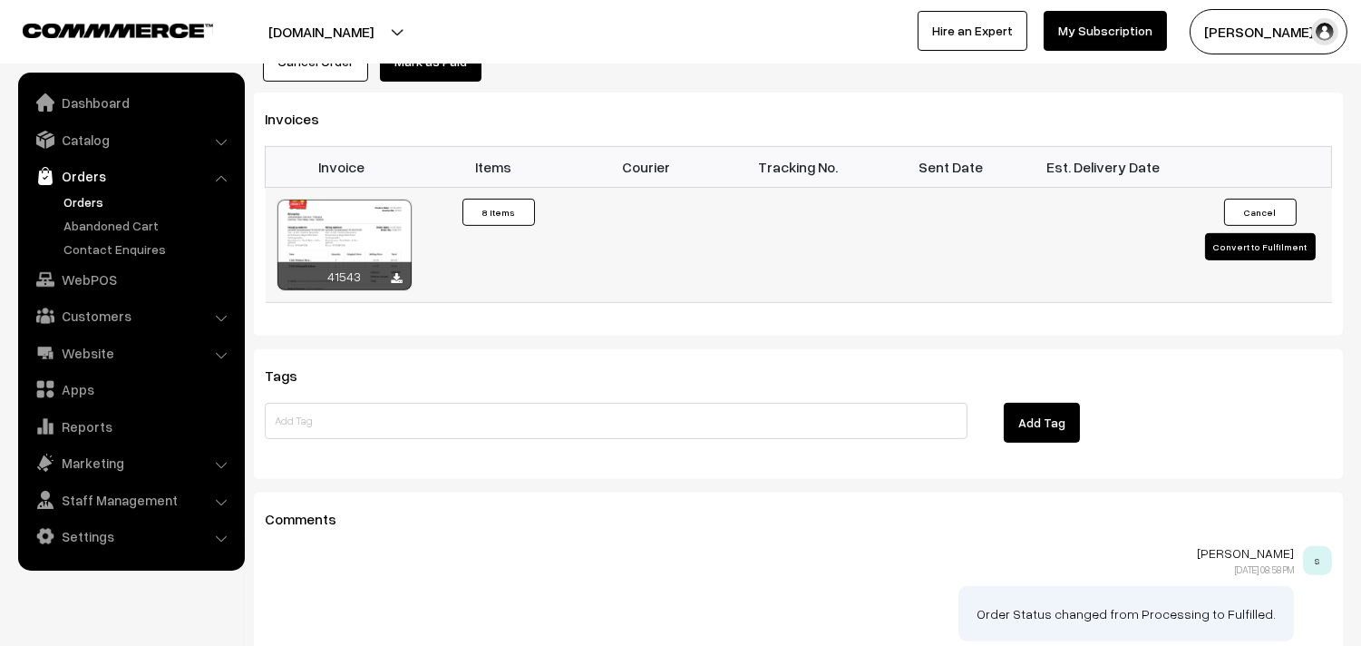
click at [370, 201] on div at bounding box center [344, 244] width 134 height 91
click at [331, 243] on div at bounding box center [344, 244] width 134 height 91
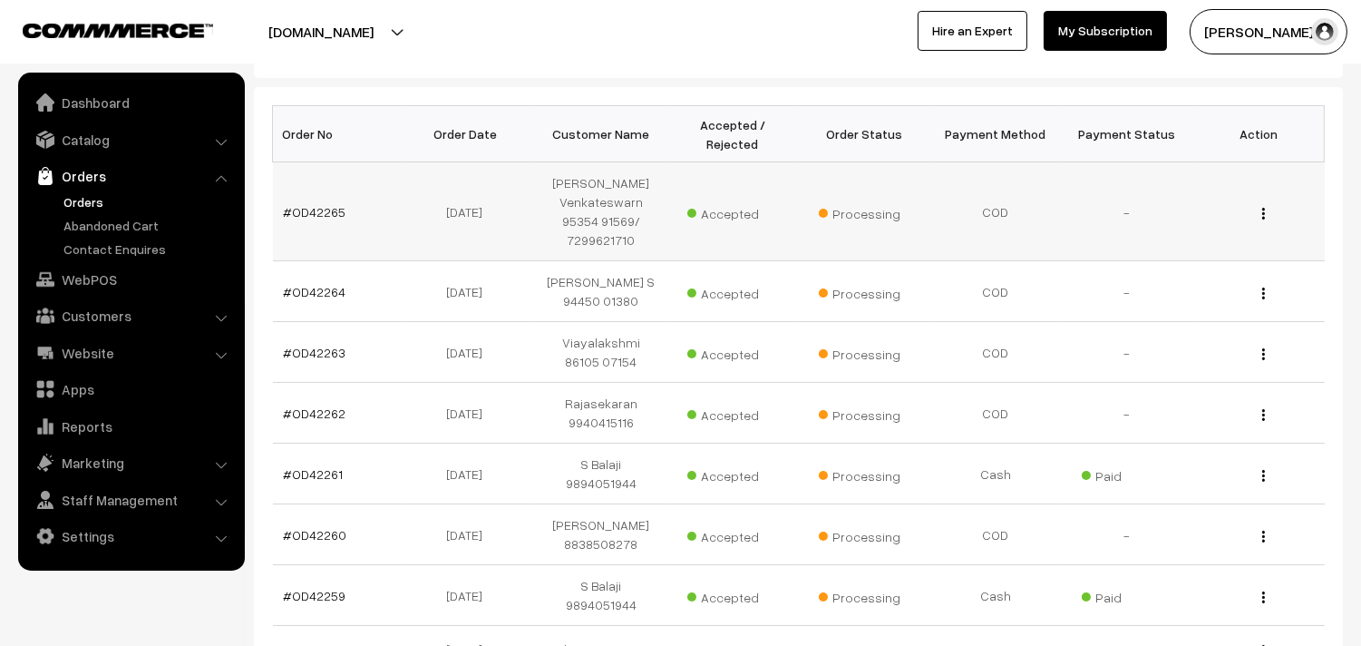
scroll to position [201, 0]
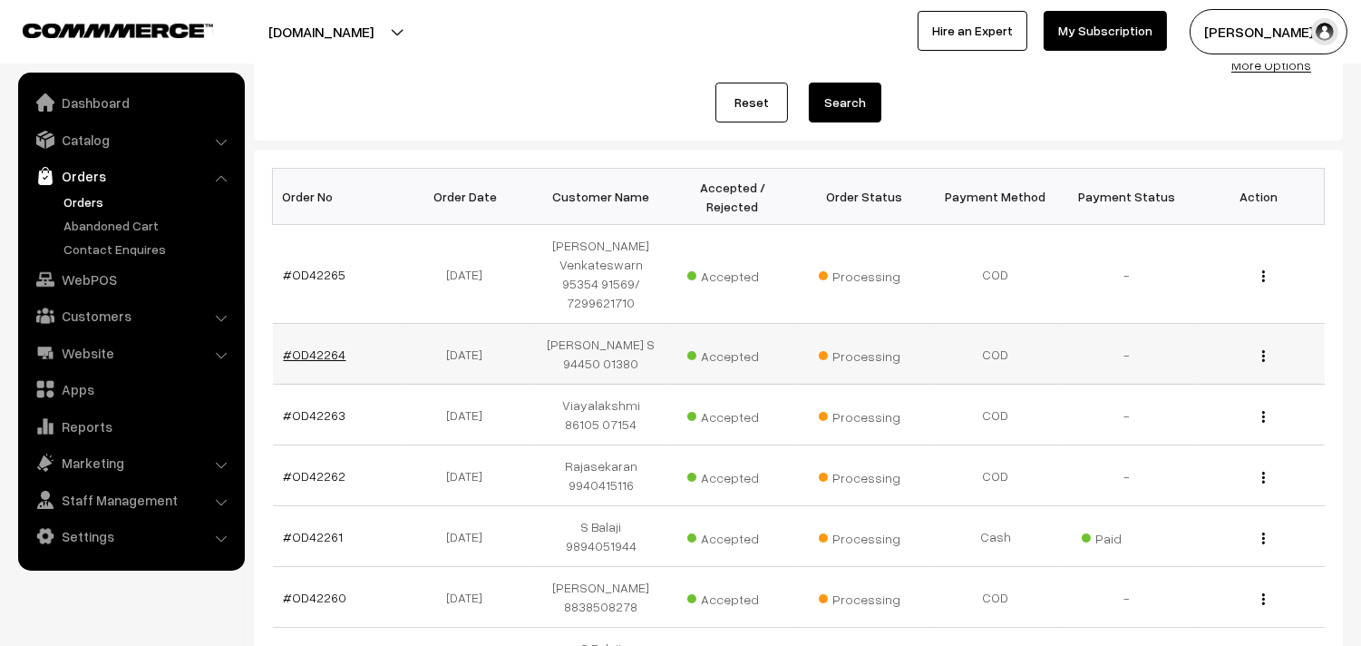
click at [310, 356] on link "#OD42264" at bounding box center [315, 353] width 63 height 15
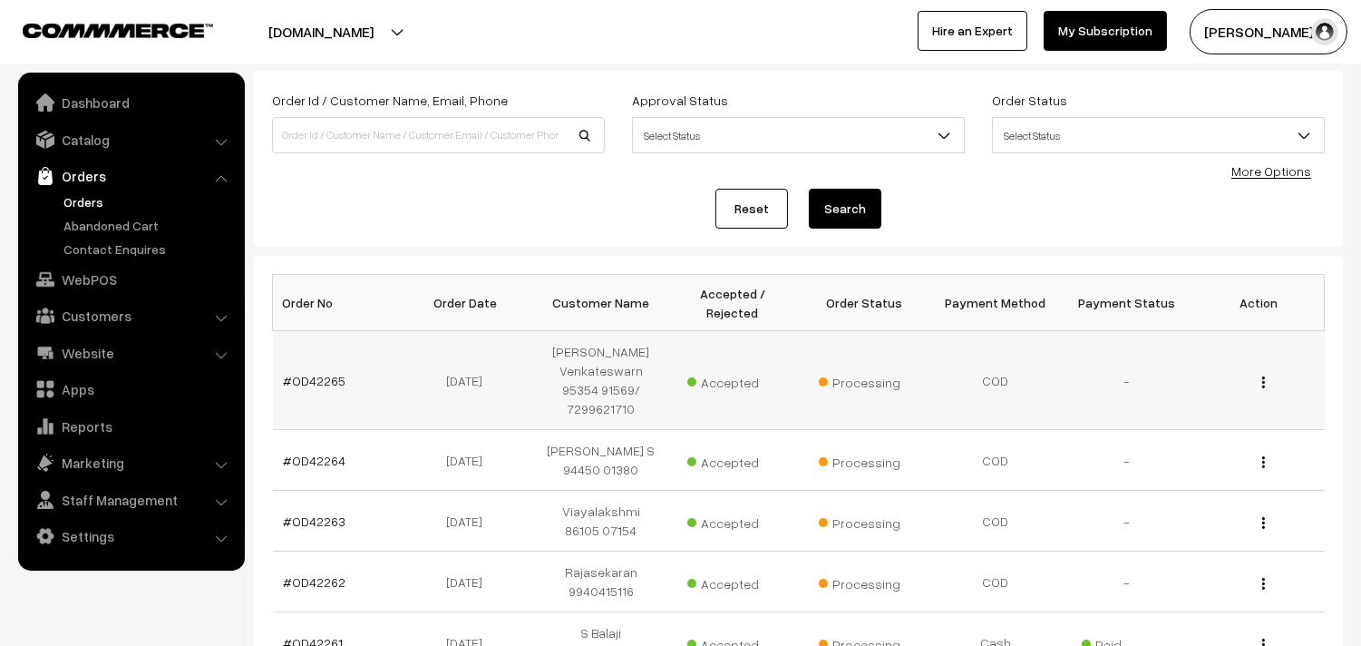
scroll to position [0, 0]
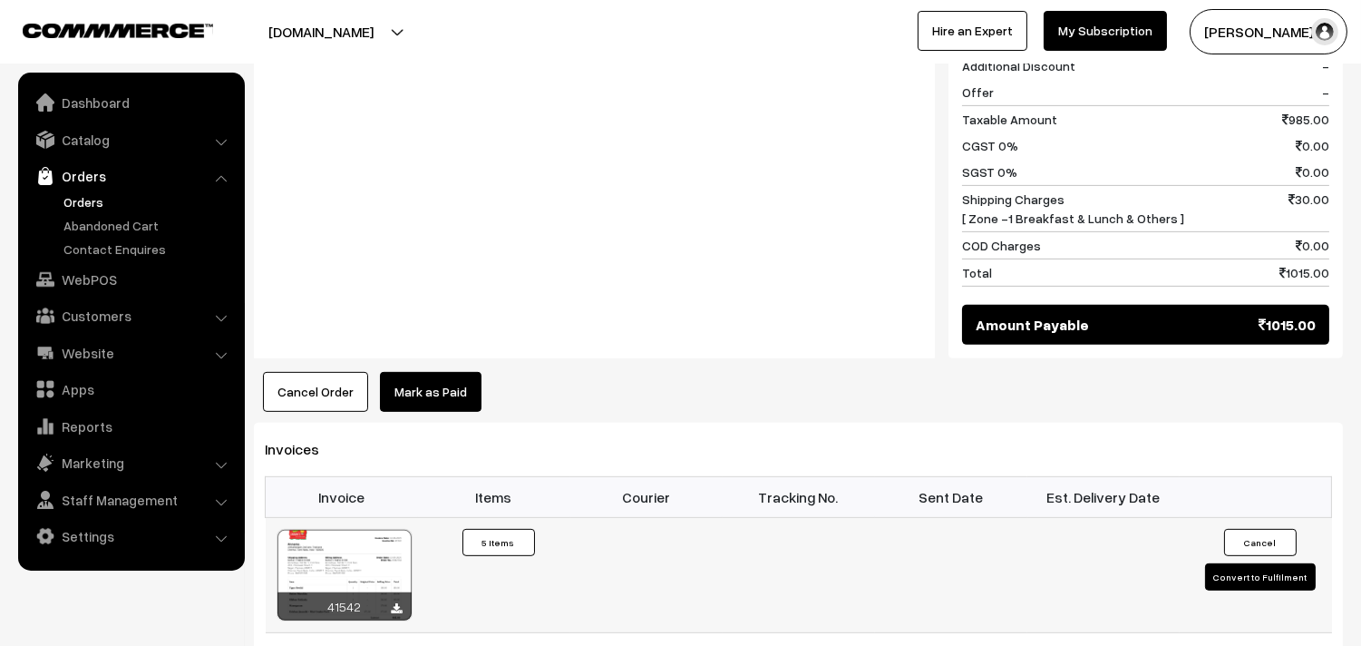
scroll to position [1410, 0]
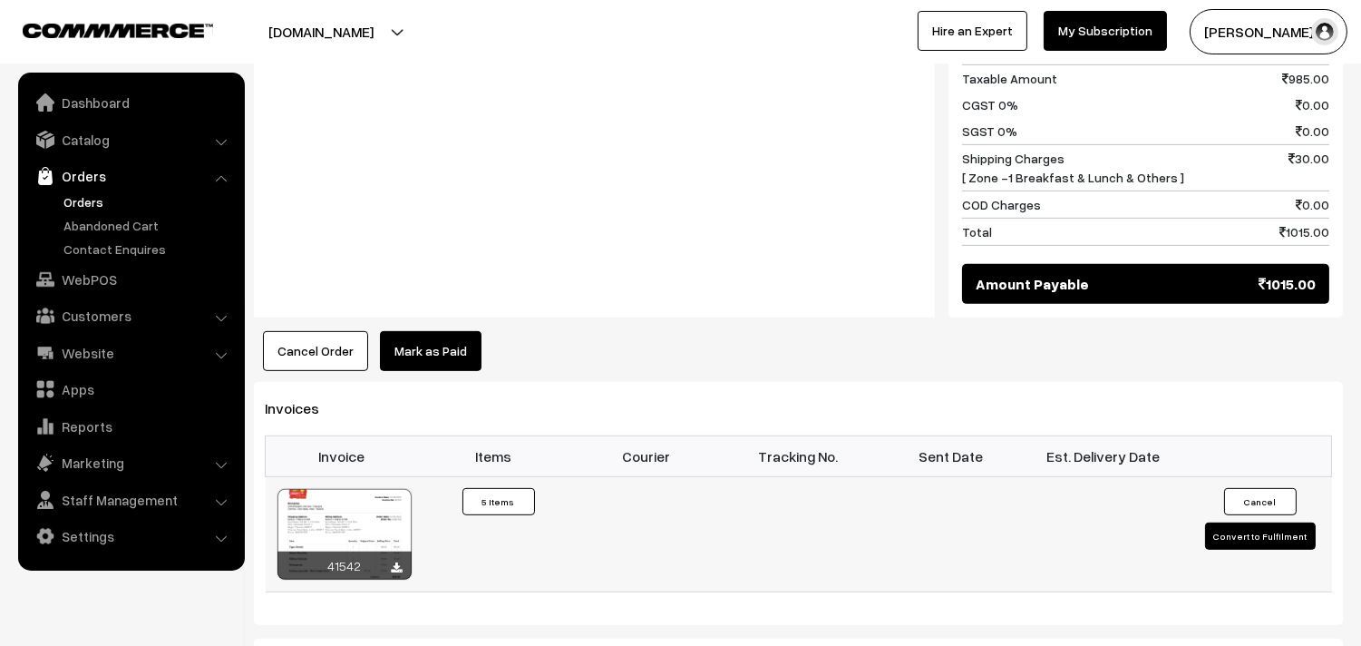
drag, startPoint x: 355, startPoint y: 510, endPoint x: 363, endPoint y: 504, distance: 10.3
click at [355, 509] on div at bounding box center [344, 534] width 134 height 91
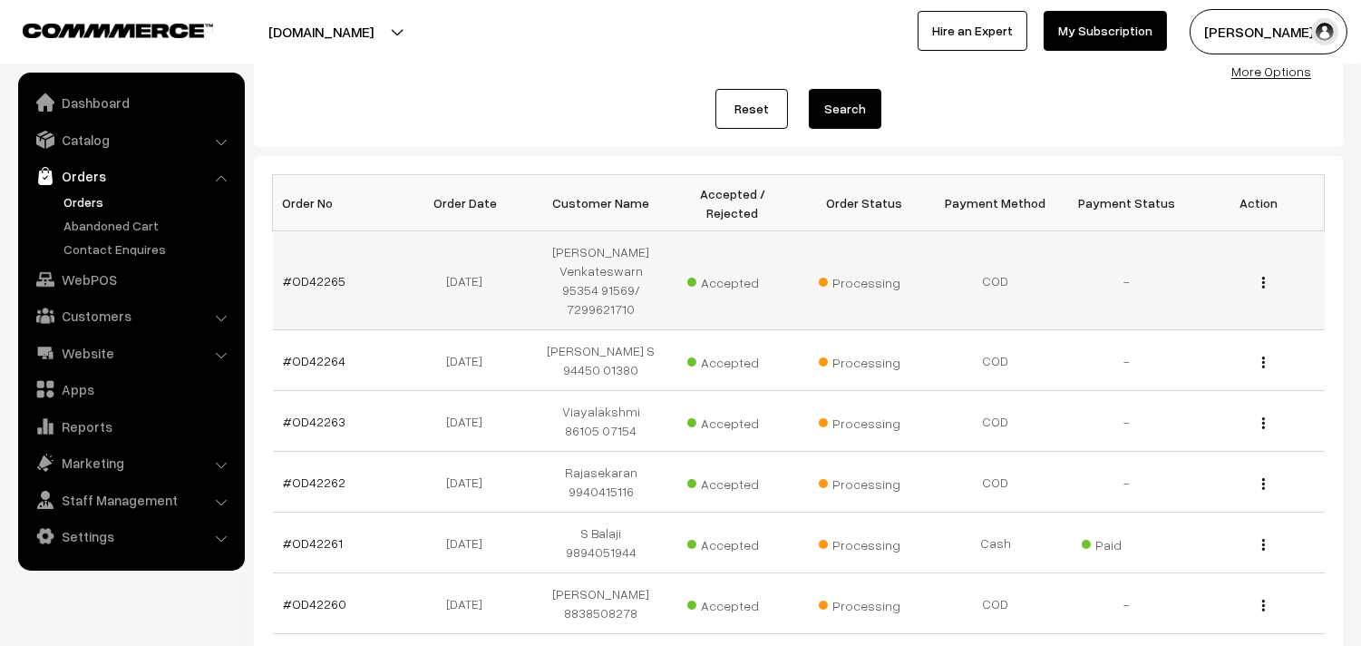
scroll to position [201, 0]
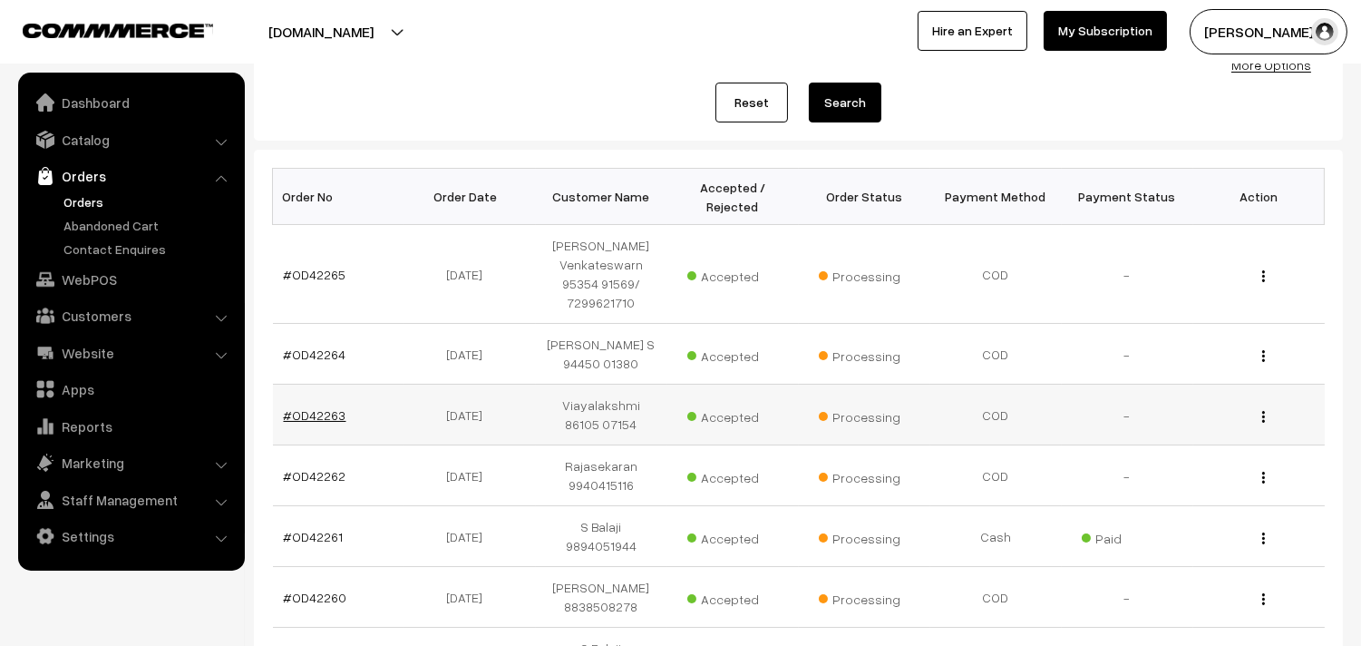
click at [334, 411] on link "#OD42263" at bounding box center [315, 414] width 63 height 15
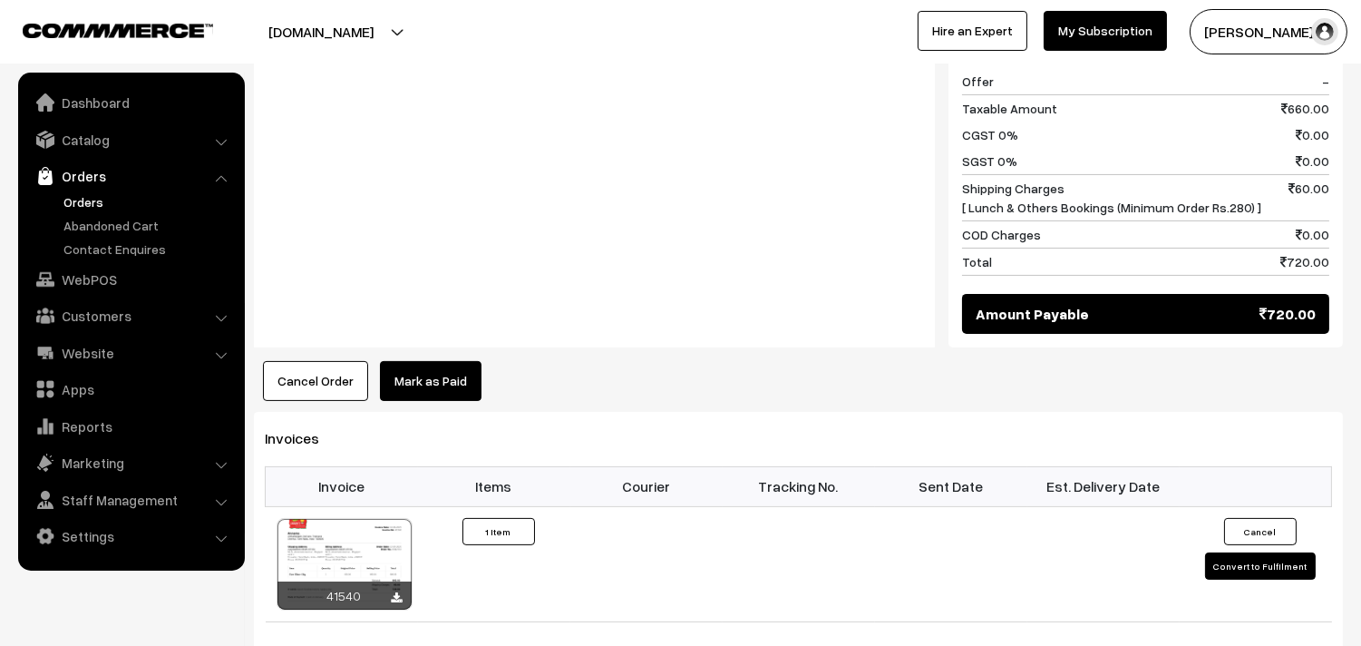
scroll to position [907, 0]
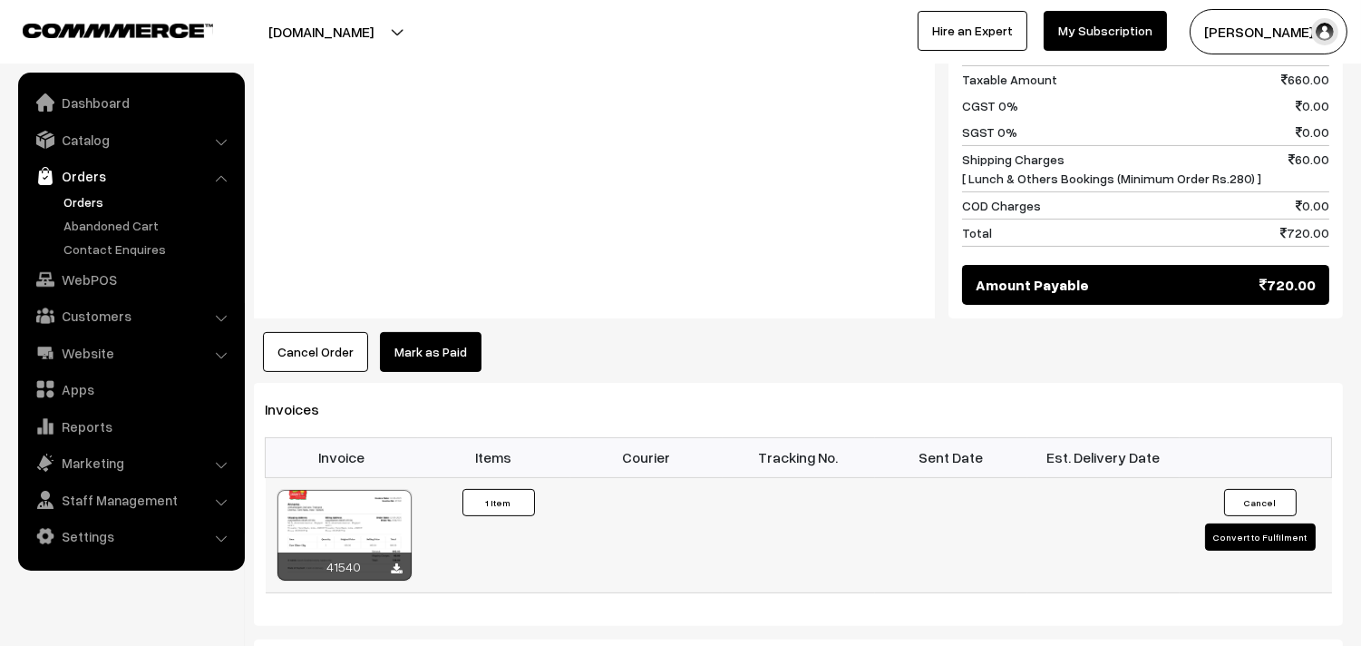
click at [340, 513] on div at bounding box center [344, 535] width 134 height 91
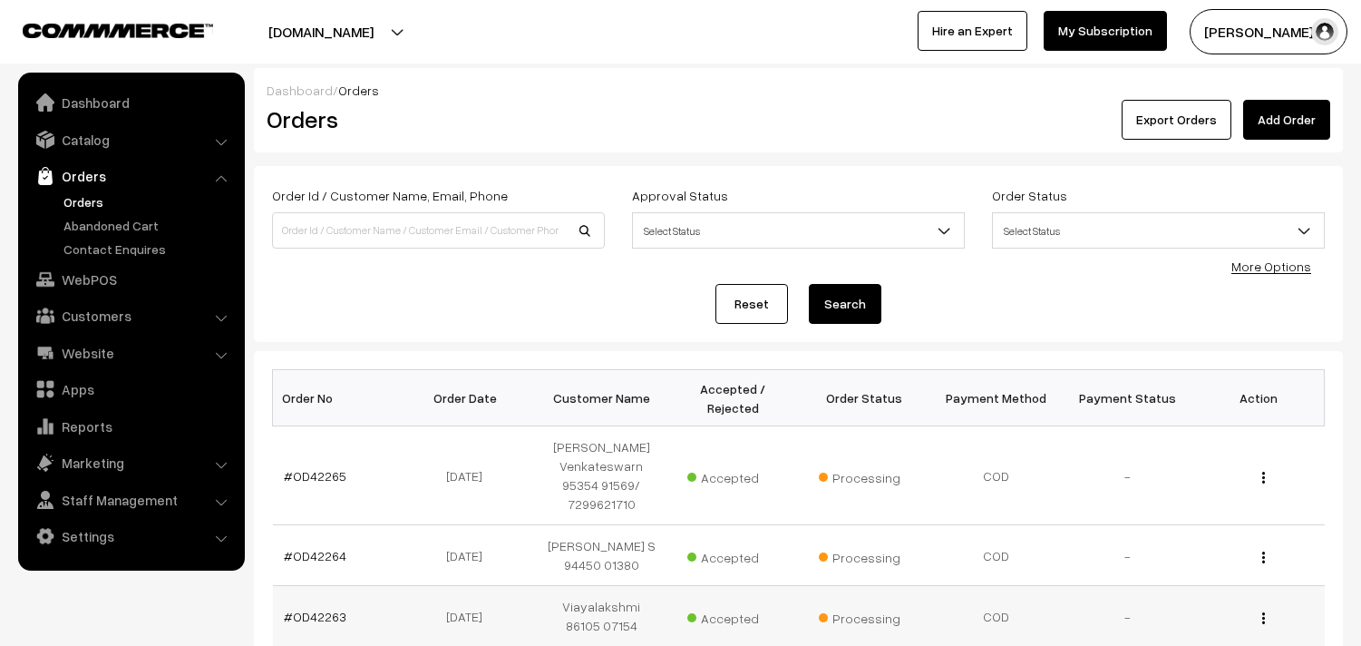
scroll to position [200, 0]
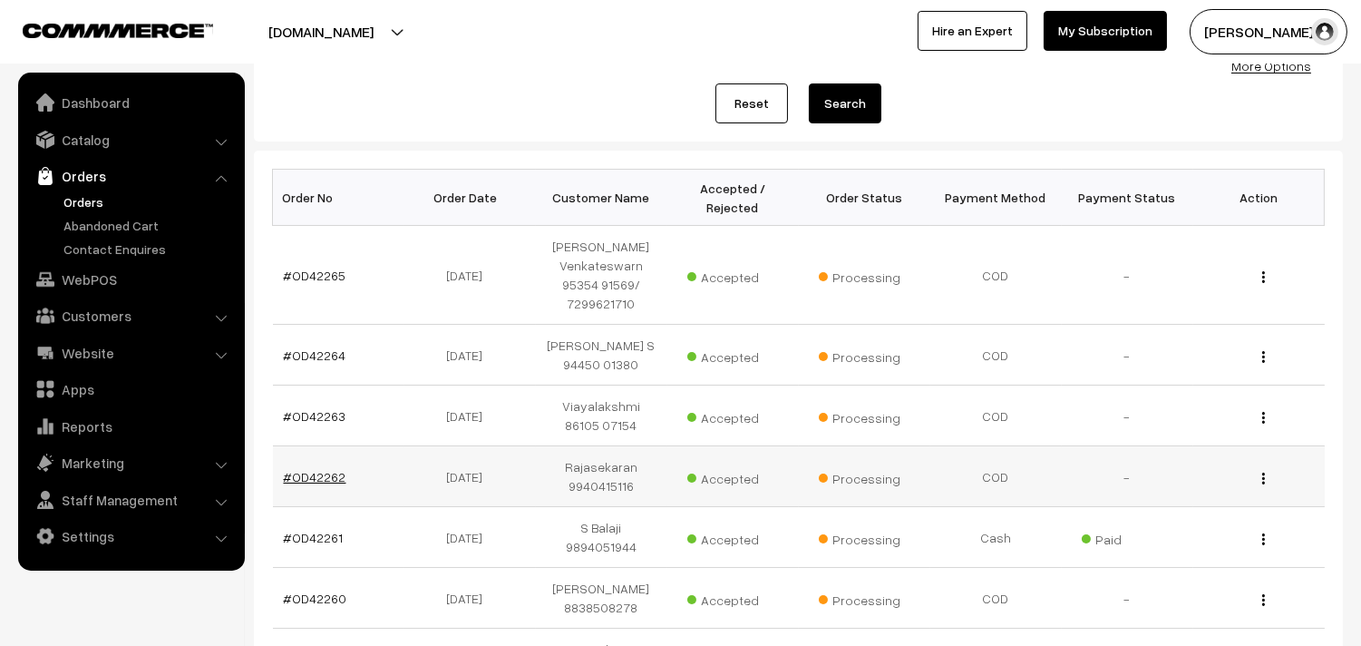
click at [317, 472] on link "#OD42262" at bounding box center [315, 476] width 63 height 15
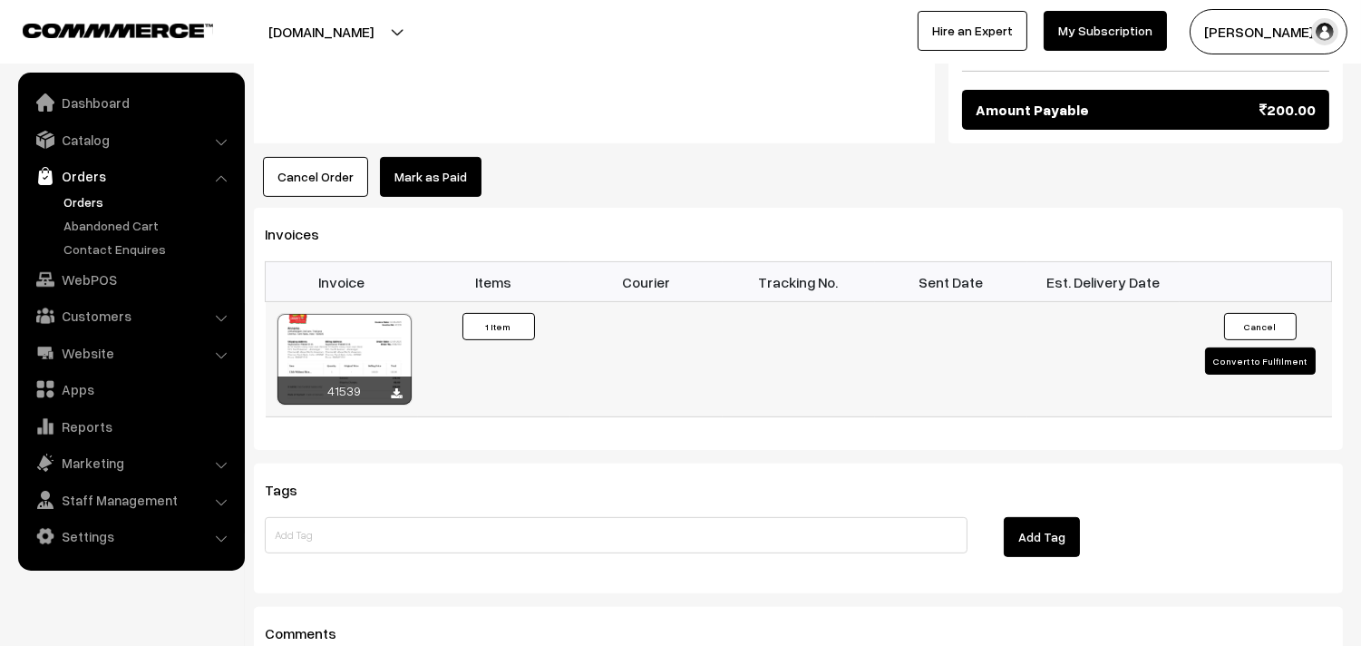
scroll to position [1108, 0]
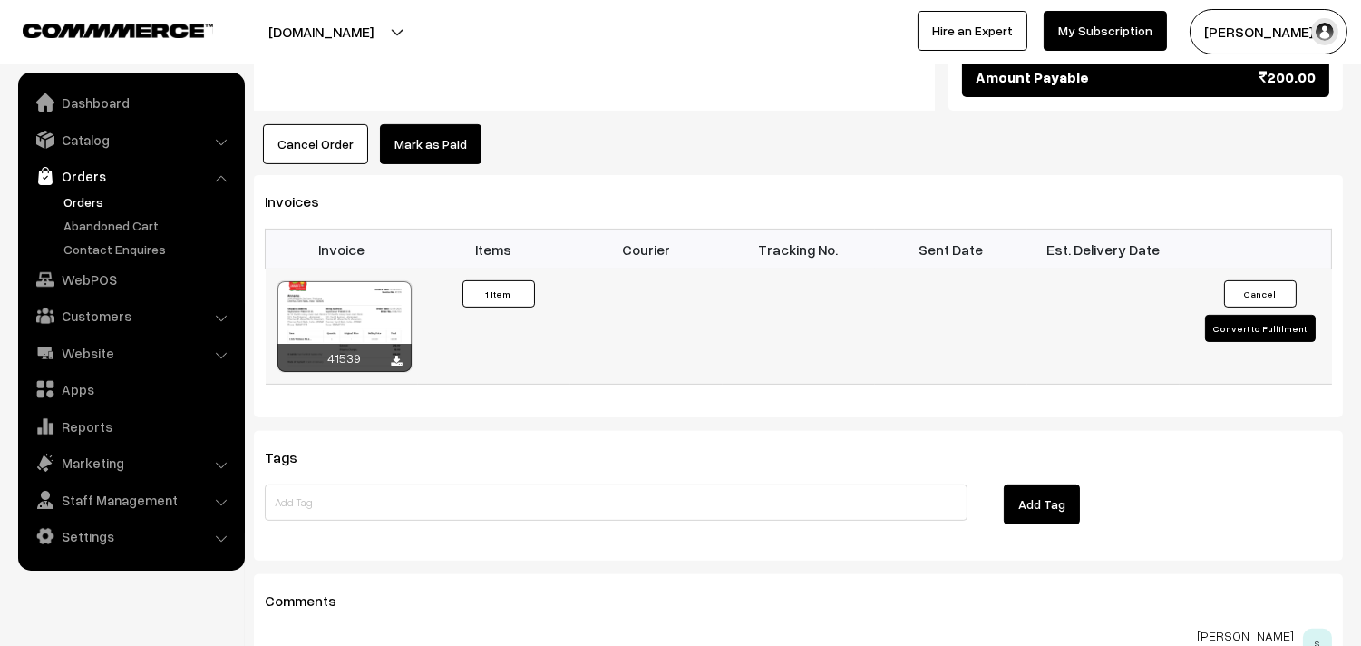
click at [379, 296] on div at bounding box center [344, 326] width 134 height 91
click at [79, 197] on link "Orders" at bounding box center [149, 201] width 180 height 19
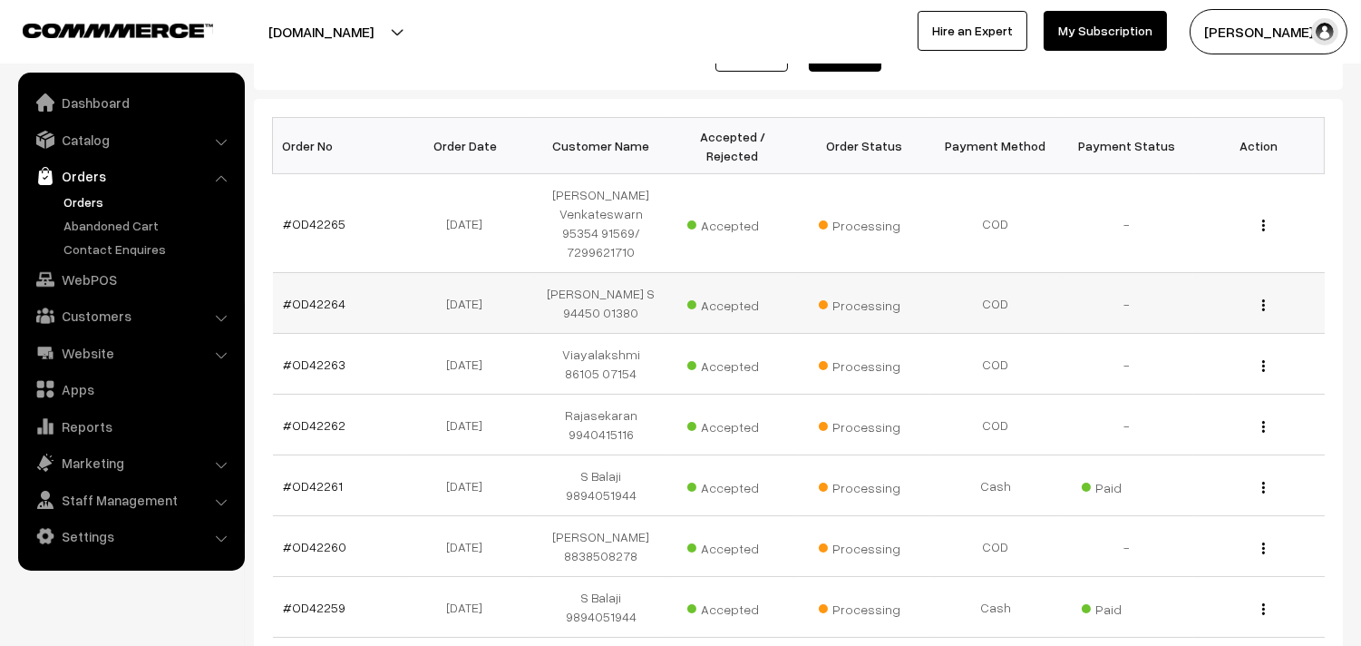
scroll to position [302, 0]
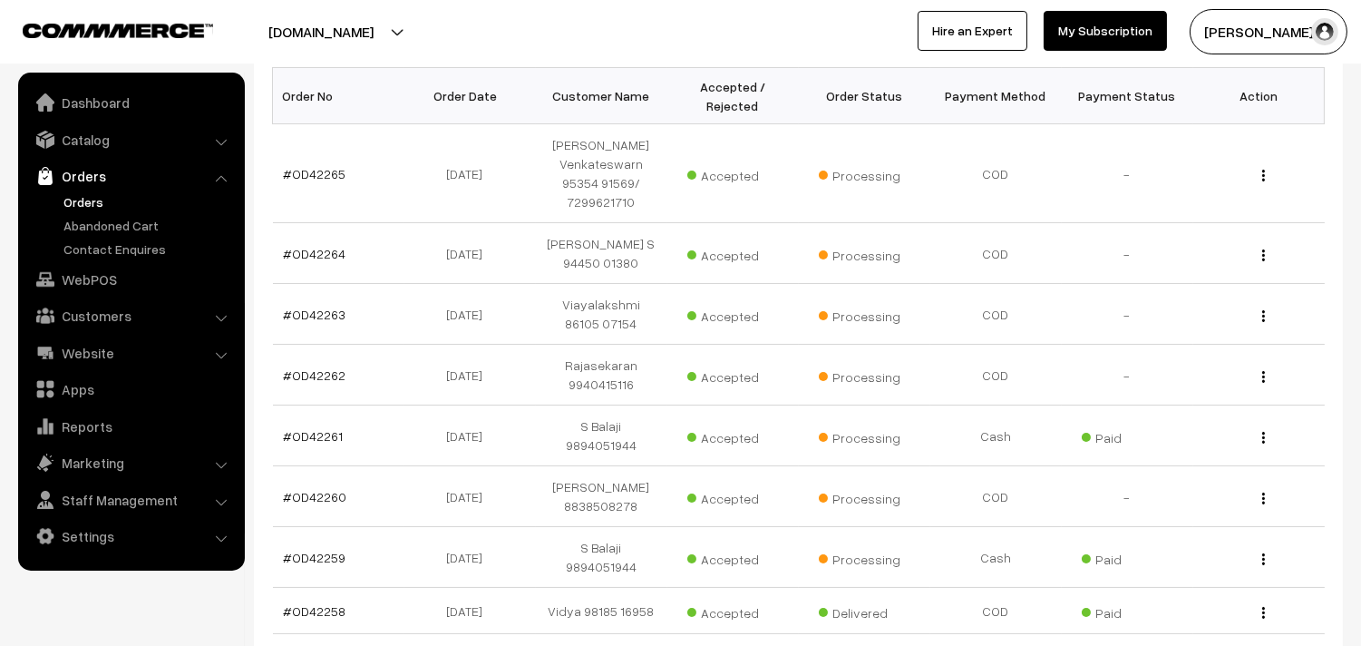
click at [98, 193] on link "Orders" at bounding box center [149, 201] width 180 height 19
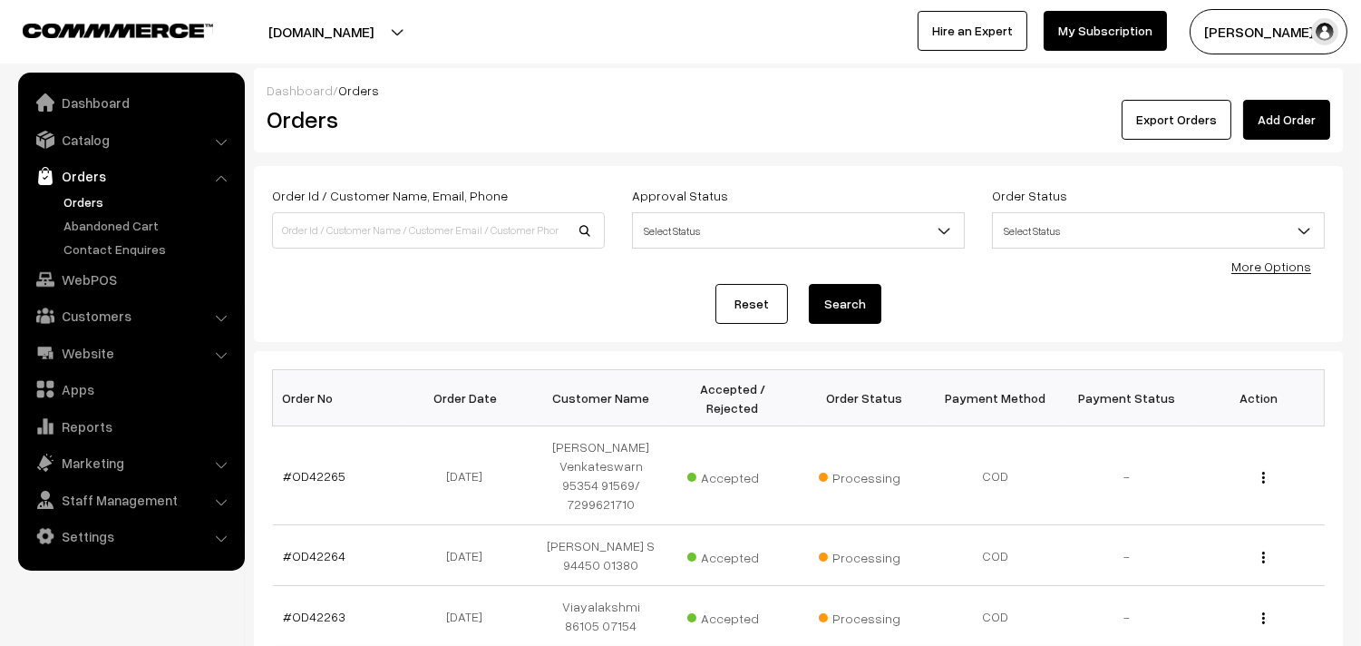
click at [80, 200] on link "Orders" at bounding box center [149, 201] width 180 height 19
click at [96, 203] on link "Orders" at bounding box center [149, 201] width 180 height 19
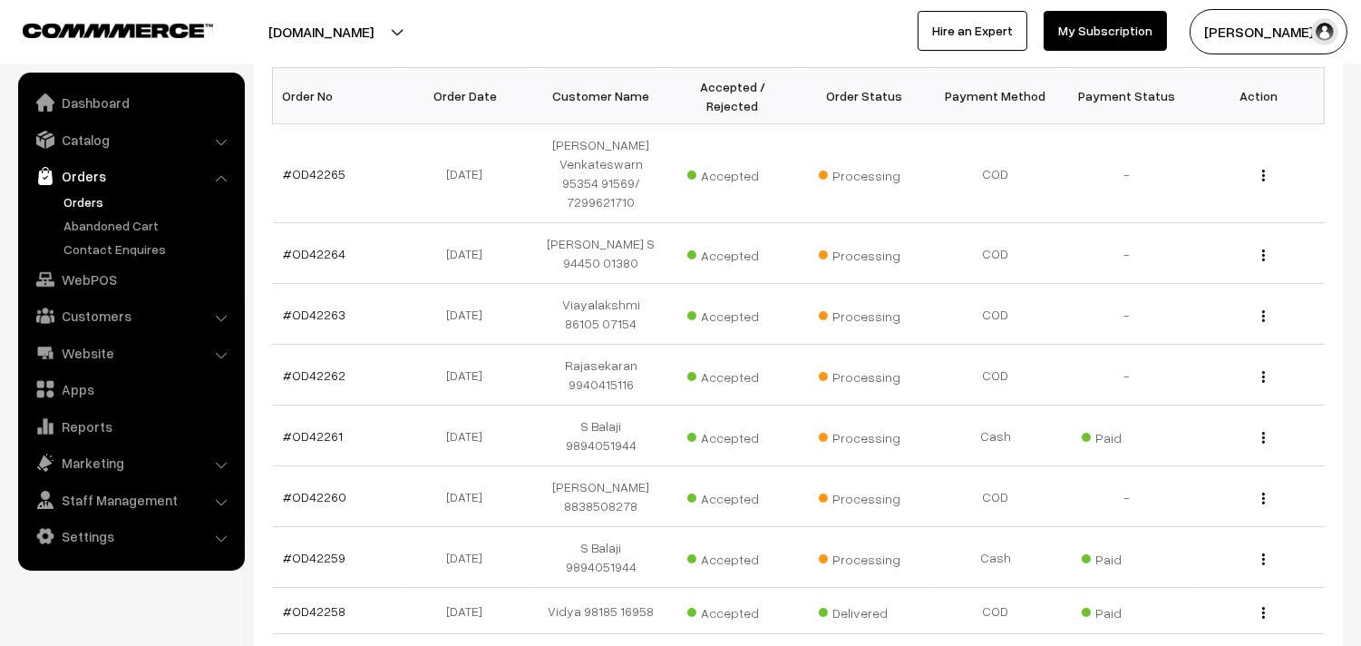
click at [95, 199] on link "Orders" at bounding box center [149, 201] width 180 height 19
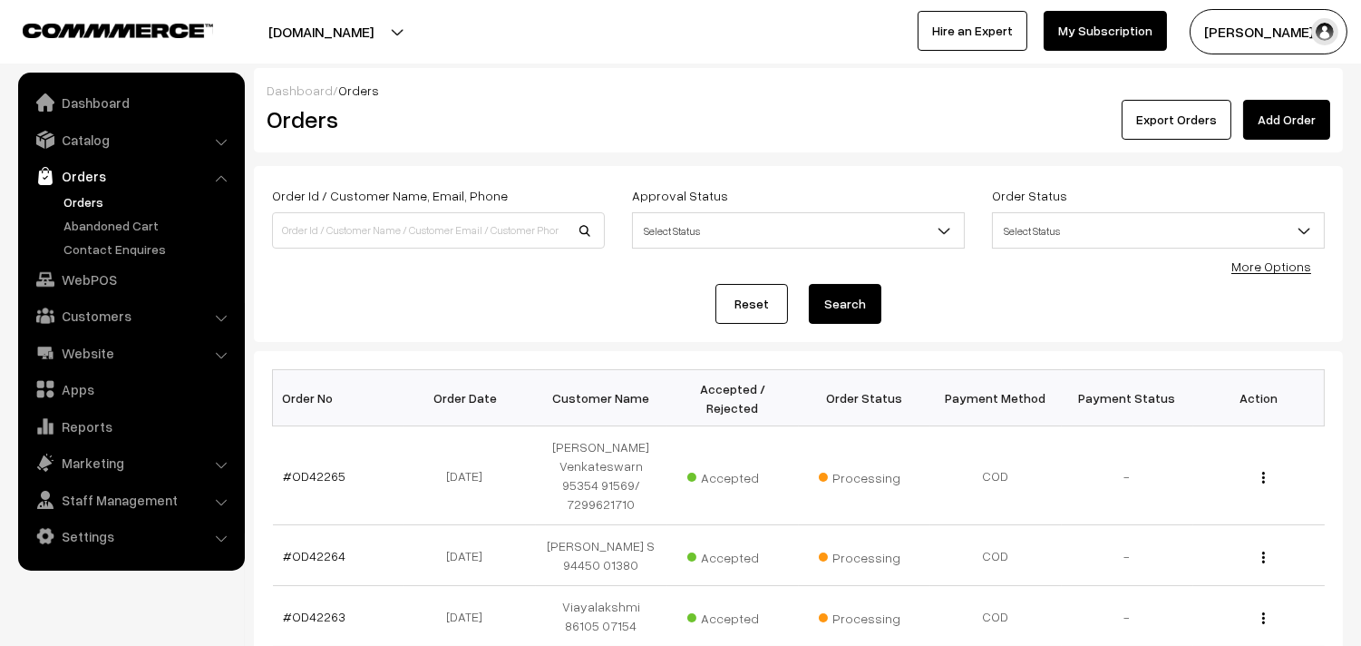
click at [101, 200] on link "Orders" at bounding box center [149, 201] width 180 height 19
click at [84, 198] on link "Orders" at bounding box center [149, 201] width 180 height 19
click at [96, 269] on link "WebPOS" at bounding box center [131, 279] width 216 height 33
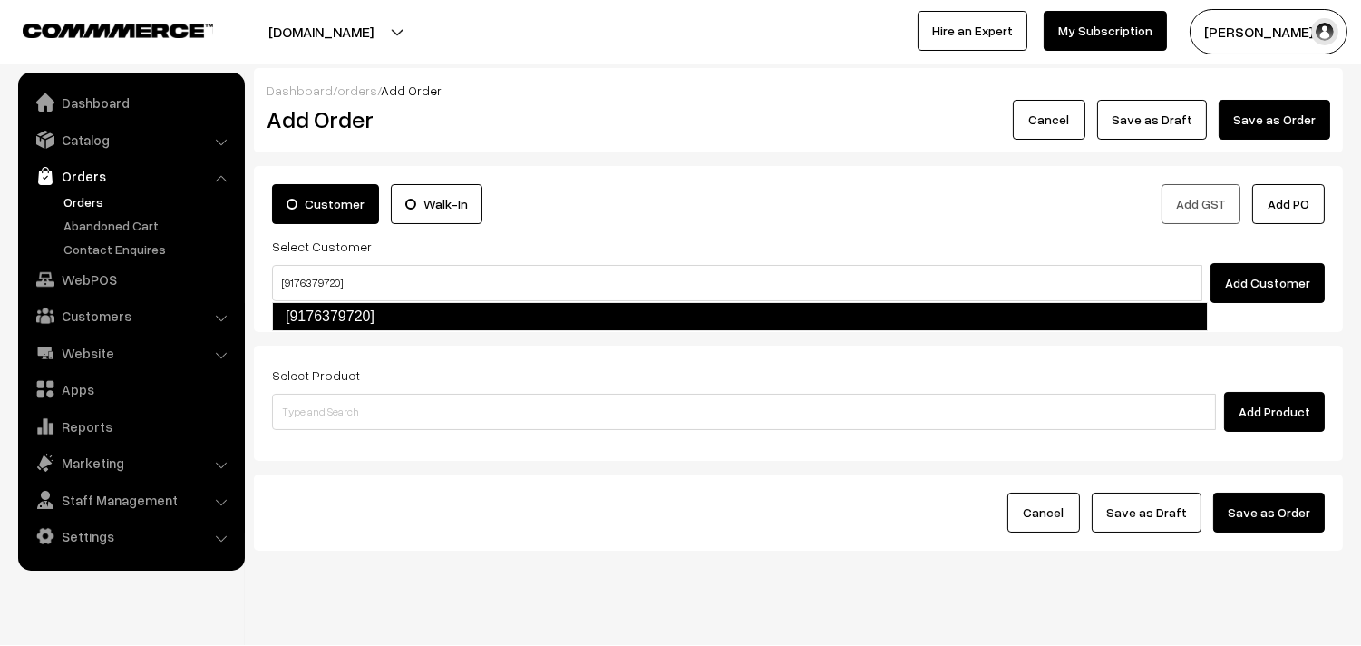
type input "[9176379720]"
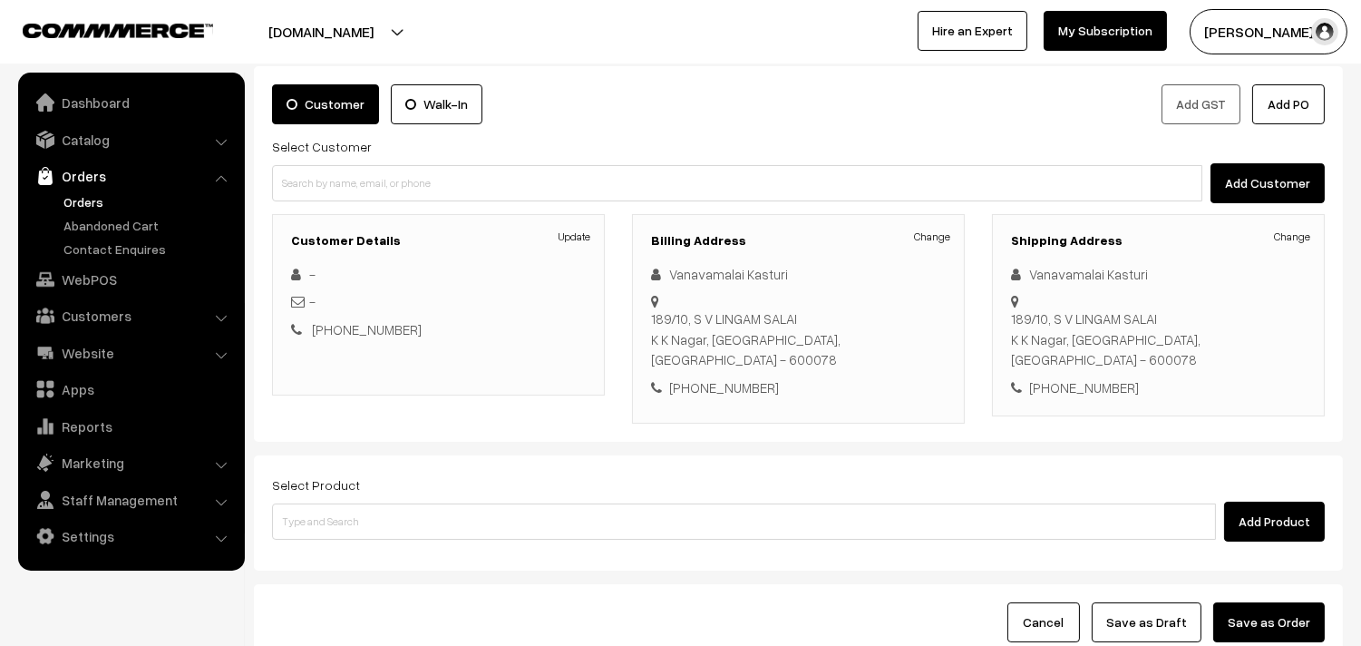
scroll to position [101, 0]
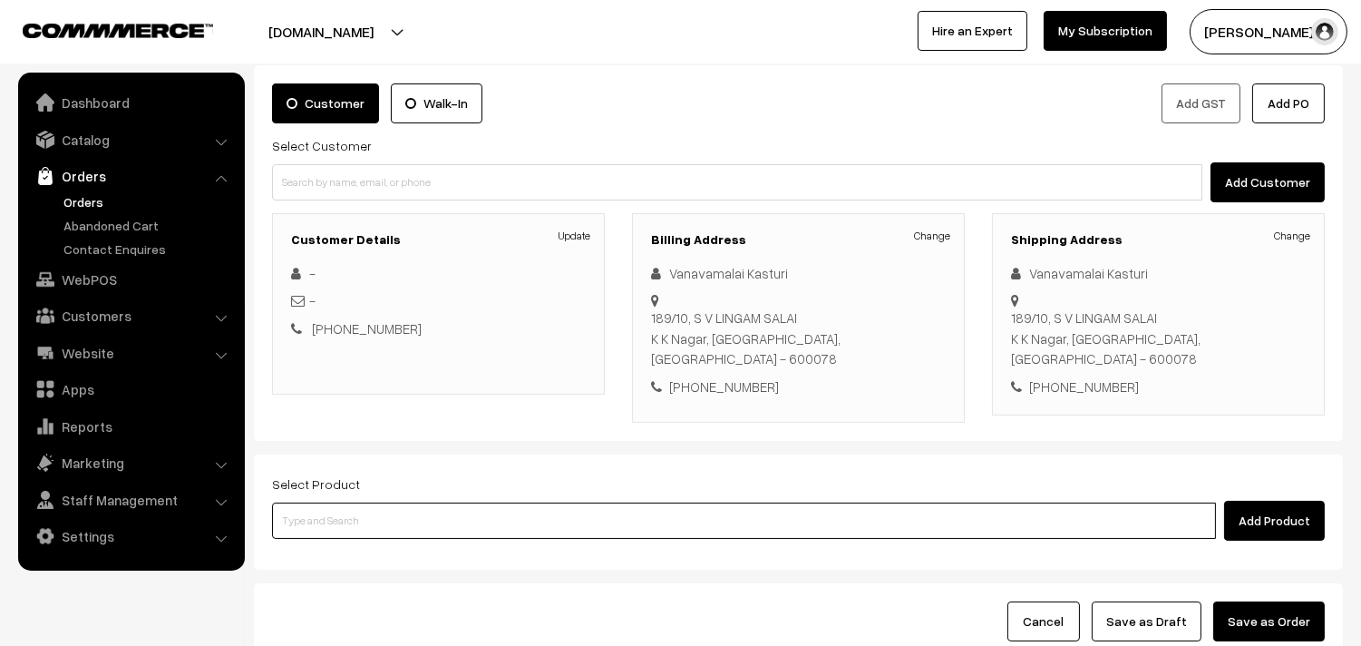
click at [432, 502] on input at bounding box center [744, 520] width 944 height 36
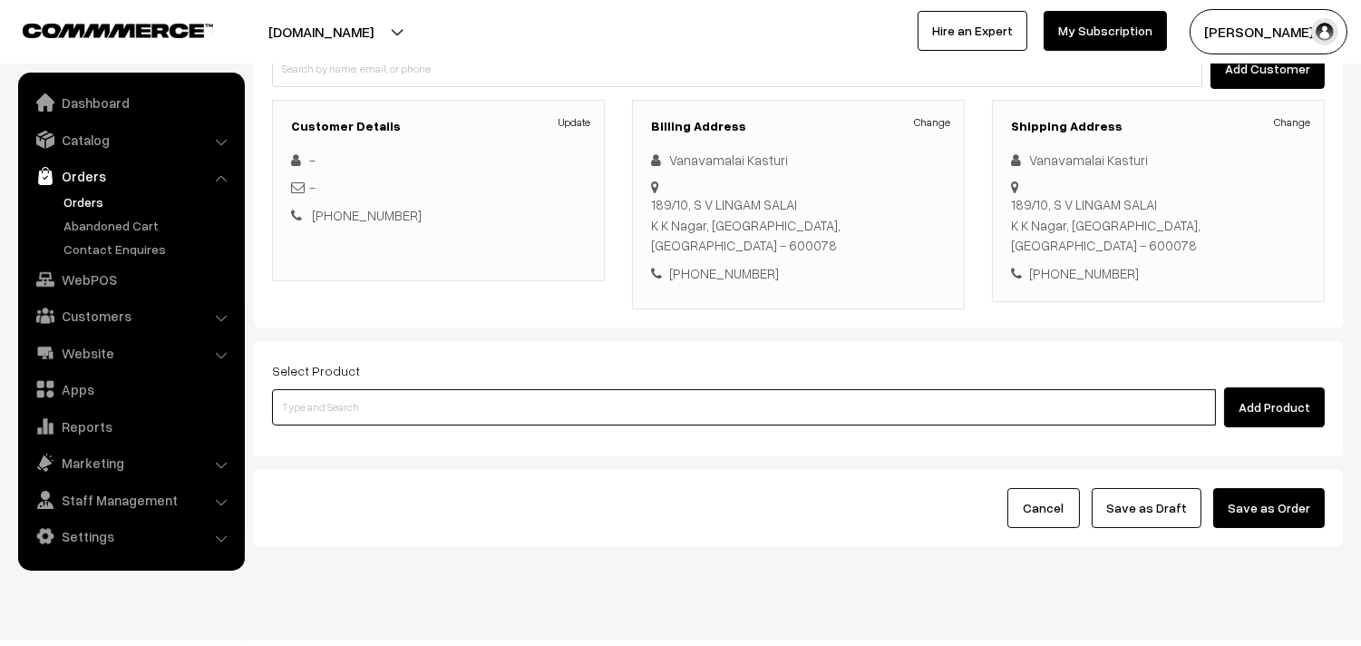
scroll to position [219, 0]
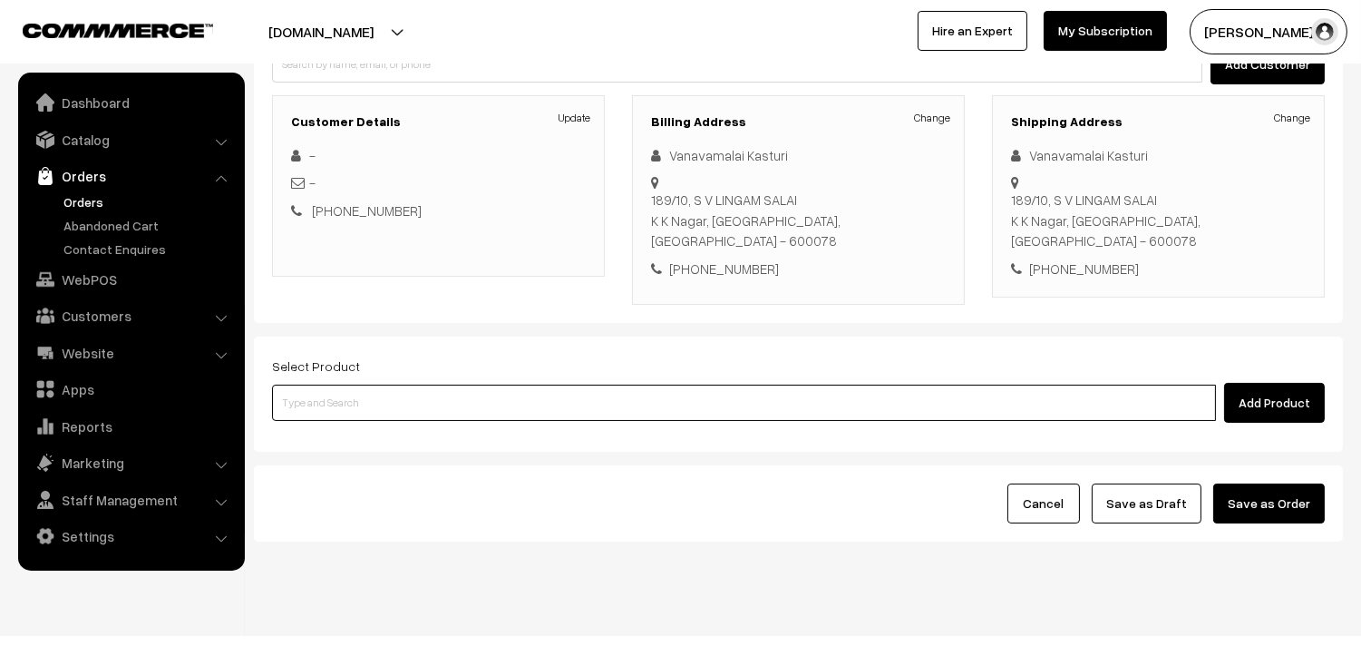
click at [529, 387] on input at bounding box center [744, 402] width 944 height 36
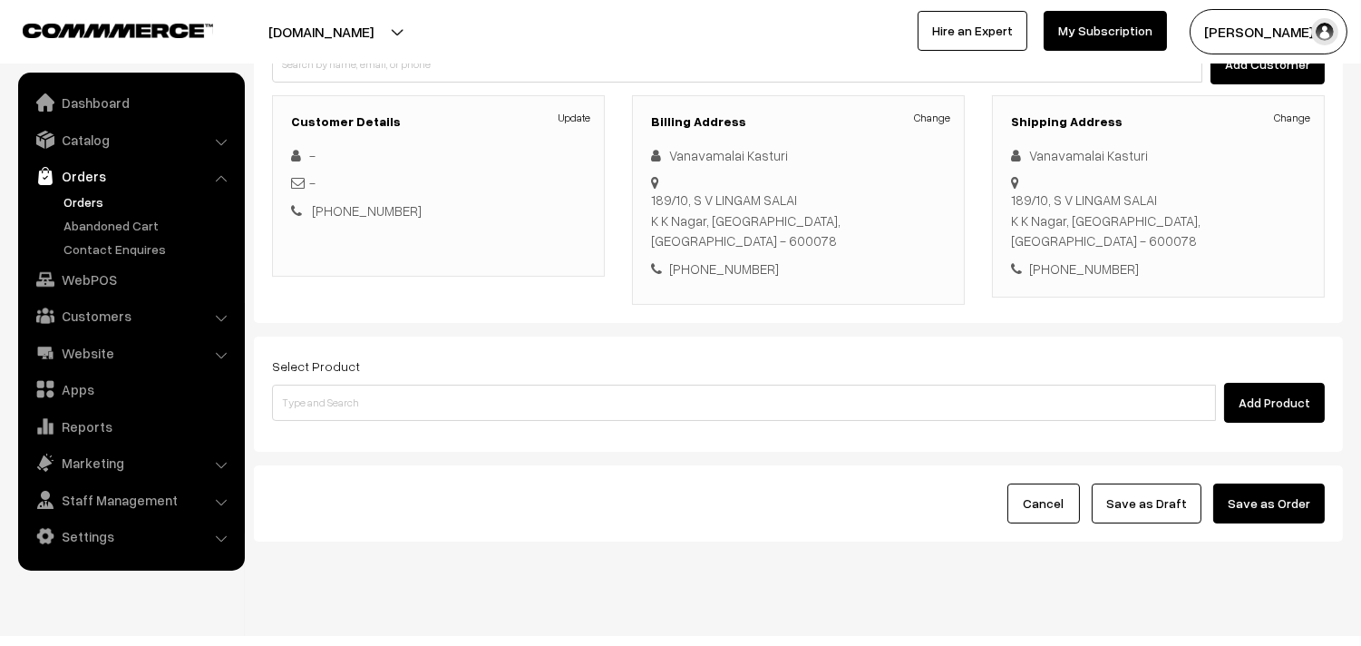
drag, startPoint x: 411, startPoint y: 347, endPoint x: 413, endPoint y: 363, distance: 15.5
click at [412, 355] on div "Select Product Add Product" at bounding box center [798, 389] width 1053 height 68
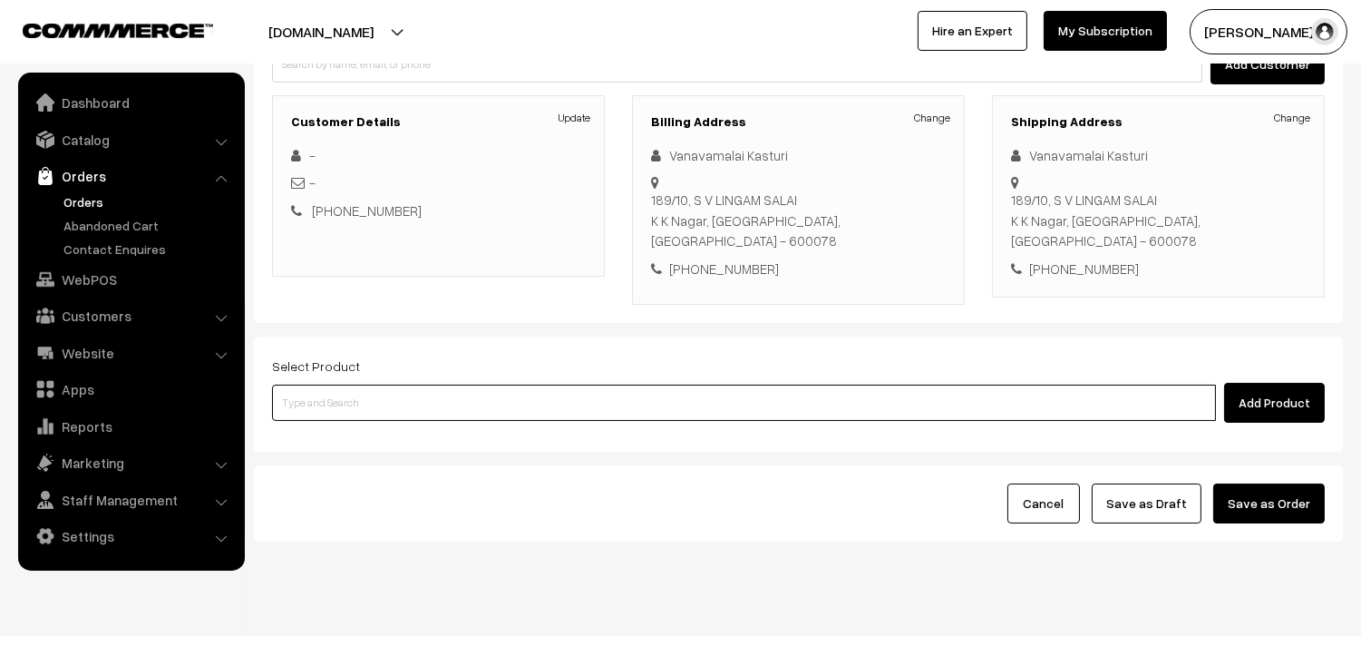
drag, startPoint x: 413, startPoint y: 377, endPoint x: 394, endPoint y: 360, distance: 25.0
click at [410, 384] on input at bounding box center [744, 402] width 944 height 36
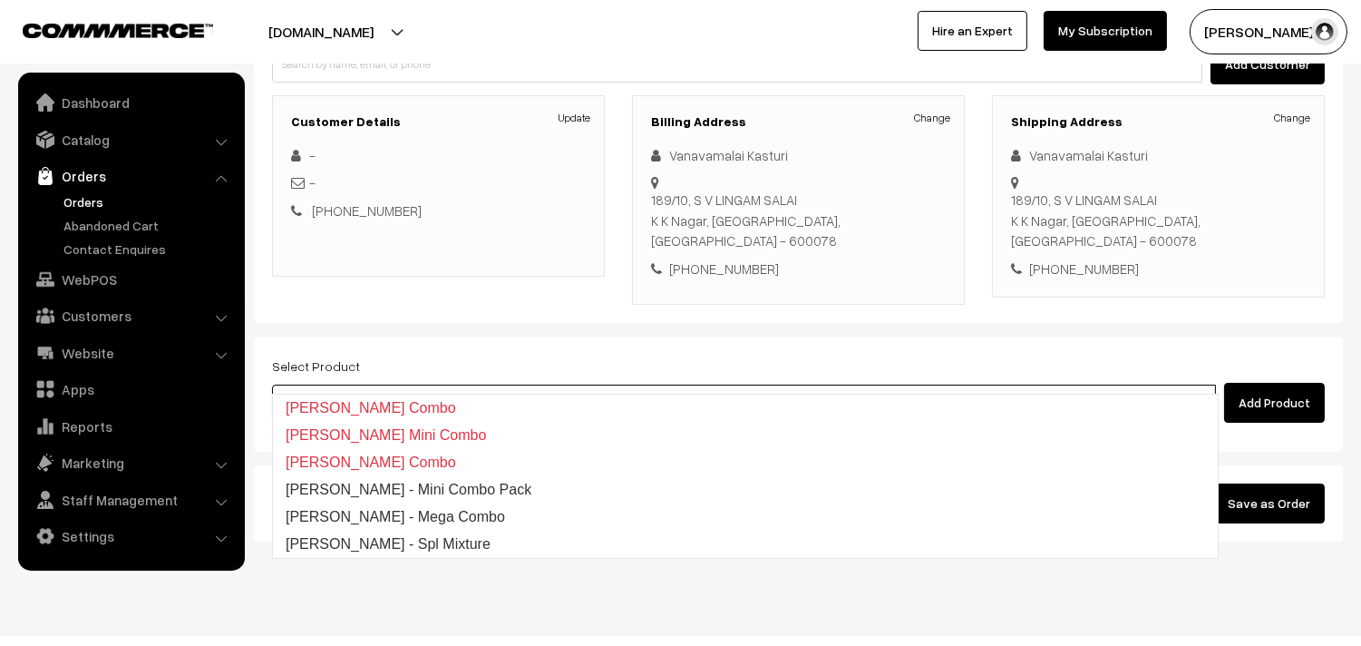
type input "Krishna Jayanthi - Mega Combo"
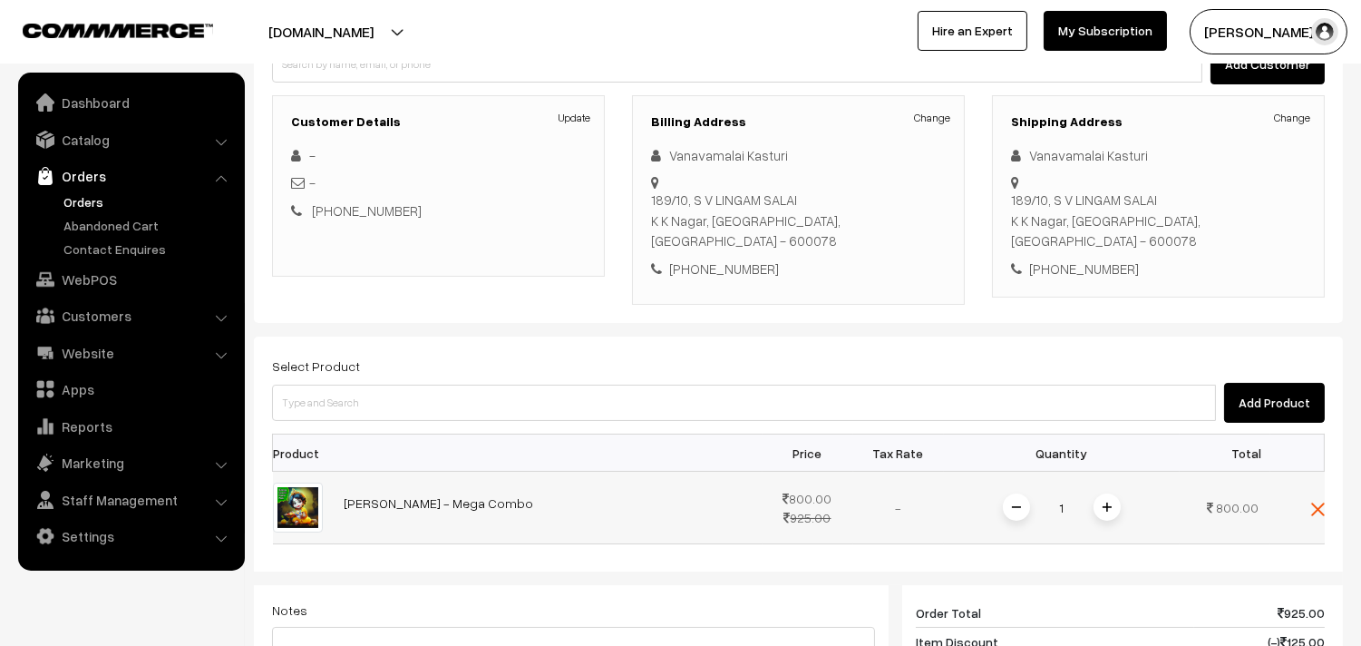
click at [1102, 493] on span at bounding box center [1106, 506] width 27 height 27
click at [736, 258] on div "+91 9176379720" at bounding box center [798, 268] width 295 height 21
copy div "9176379720"
click at [149, 306] on link "Customers" at bounding box center [131, 315] width 216 height 33
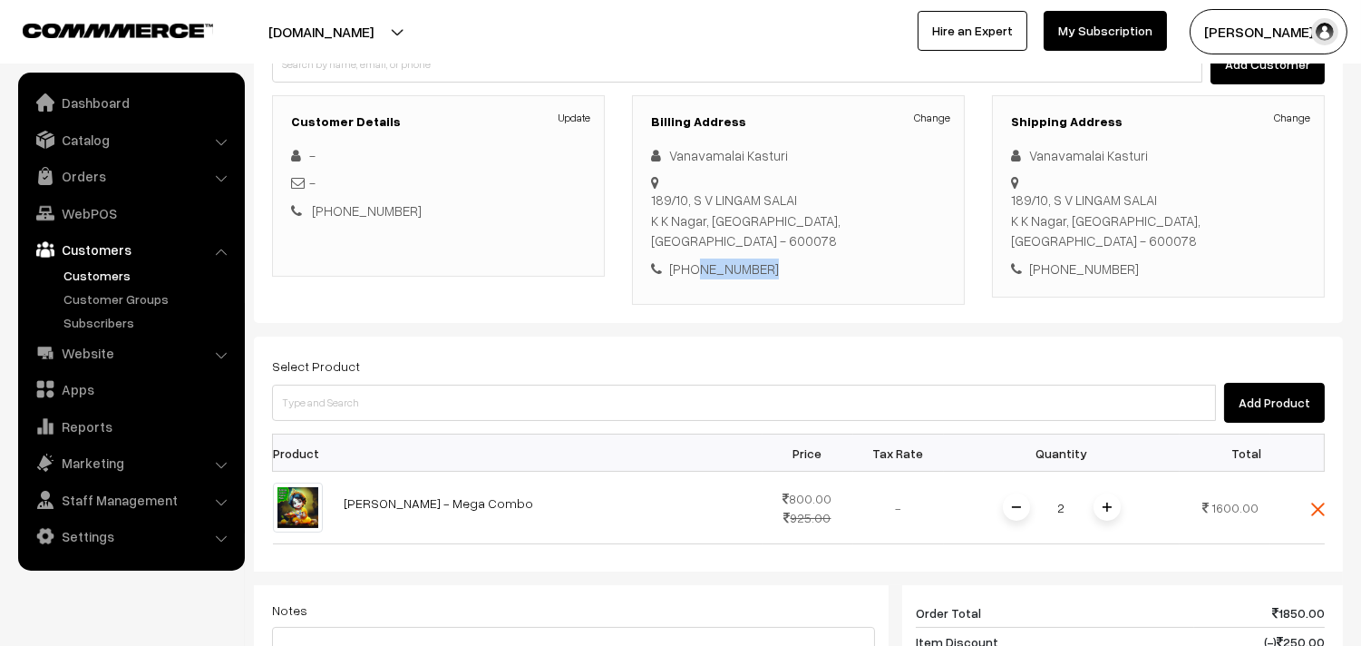
click at [113, 268] on link "Customers" at bounding box center [149, 275] width 180 height 19
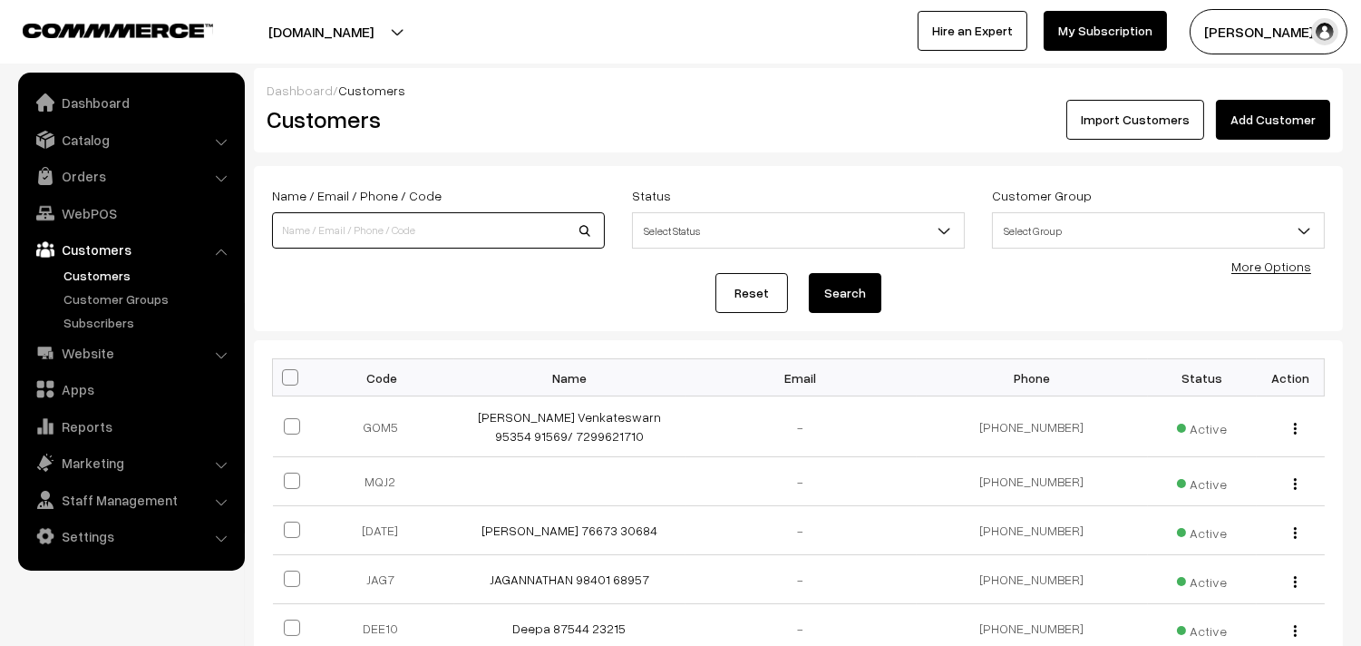
click at [358, 240] on input at bounding box center [438, 230] width 333 height 36
paste input "9176379720"
type input "9176379720"
click at [809, 273] on button "Search" at bounding box center [845, 293] width 73 height 40
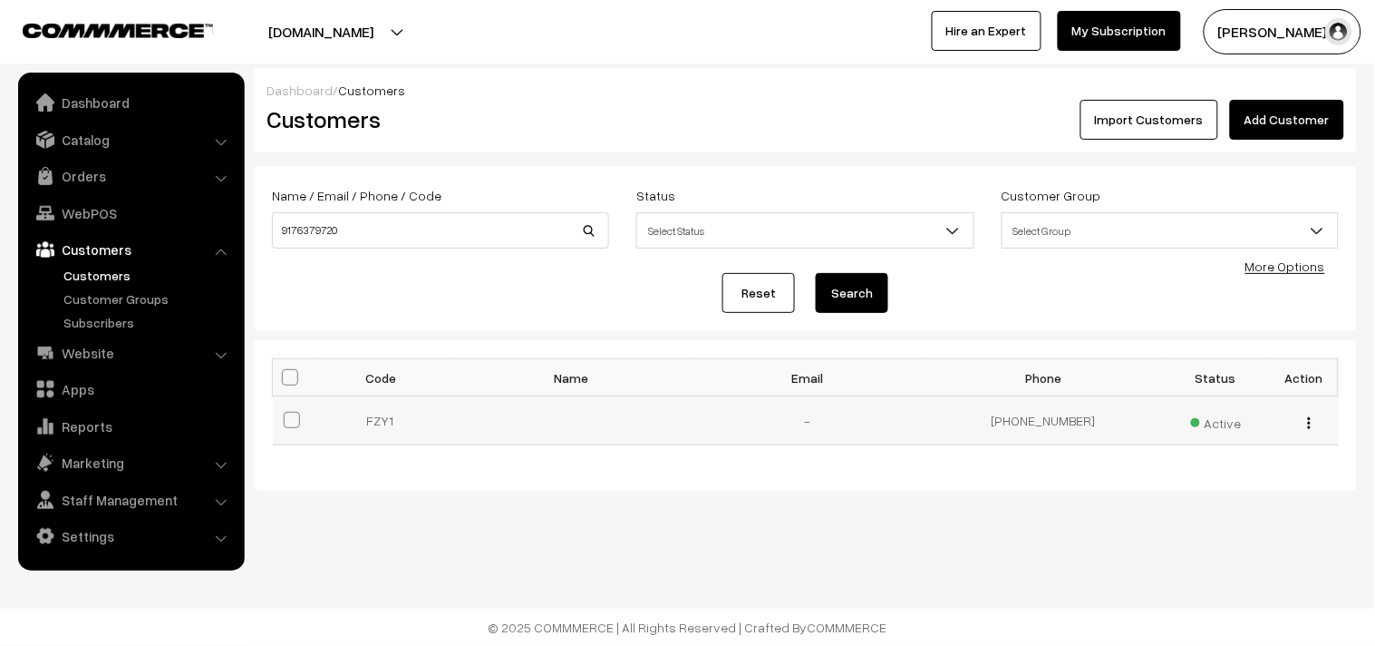
click at [1307, 424] on button "button" at bounding box center [1309, 422] width 5 height 15
click at [1206, 495] on link "Edit" at bounding box center [1228, 488] width 154 height 40
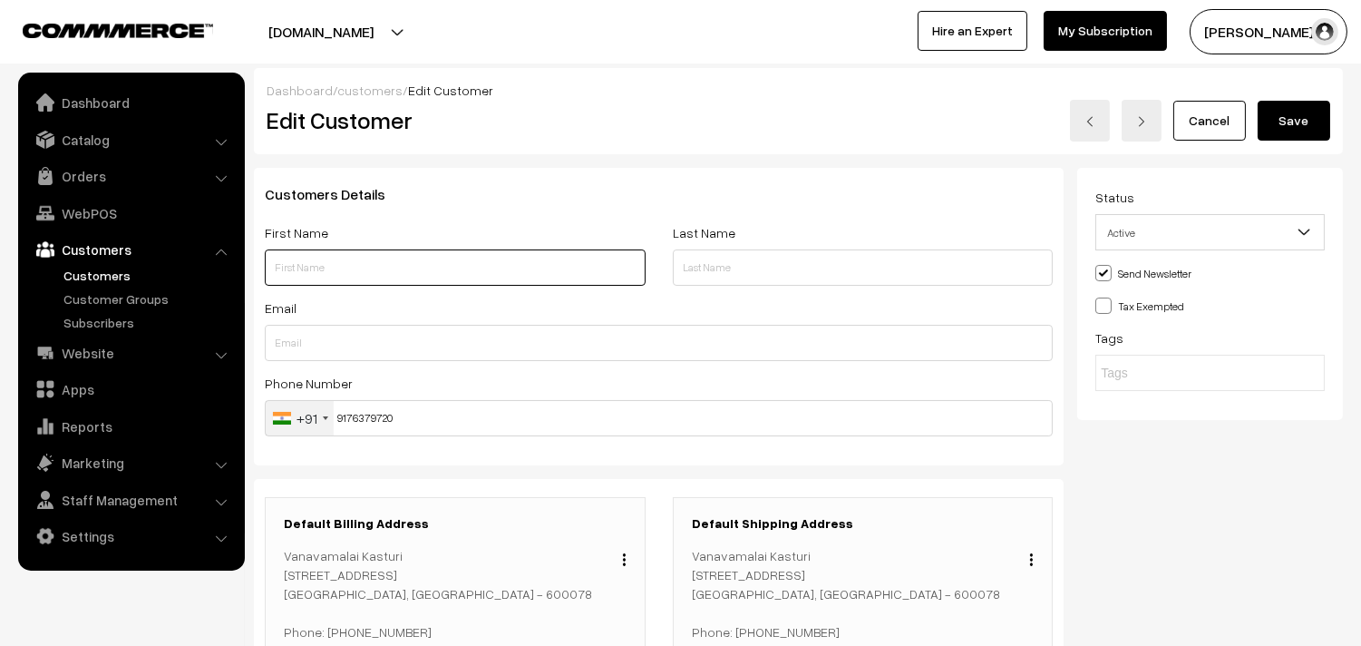
click at [316, 279] on input "text" at bounding box center [455, 267] width 381 height 36
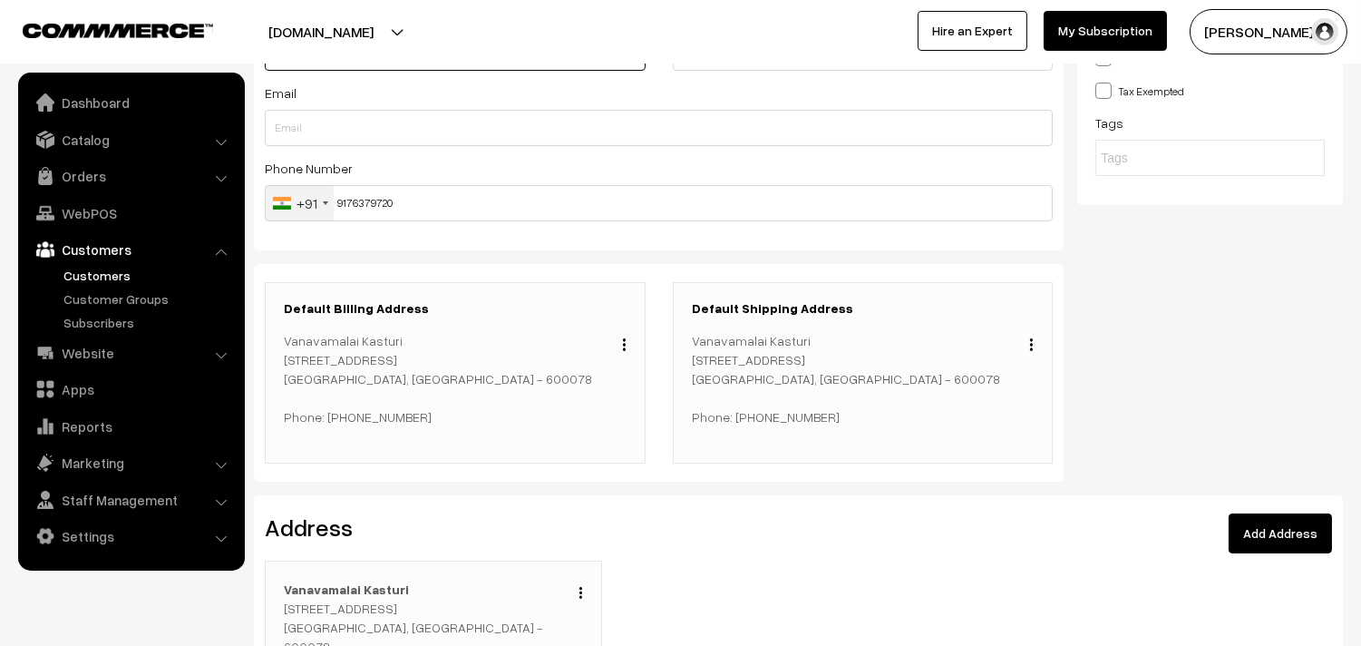
scroll to position [502, 0]
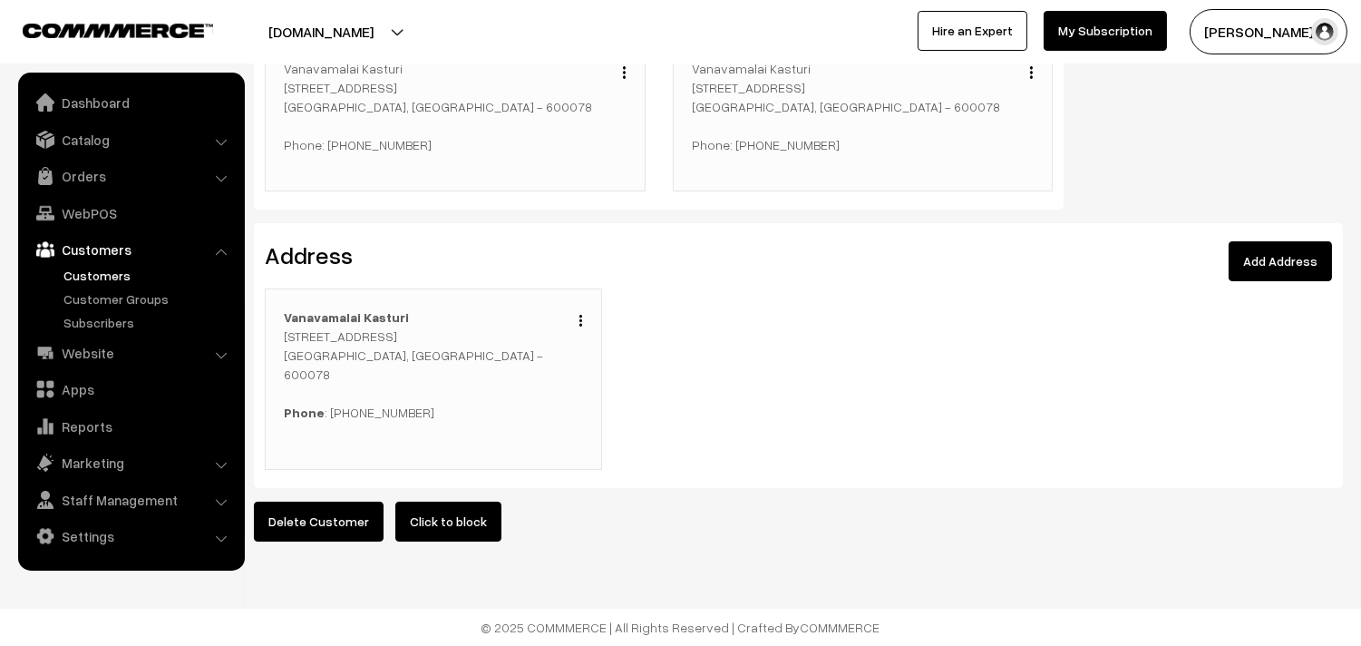
drag, startPoint x: 581, startPoint y: 292, endPoint x: 572, endPoint y: 301, distance: 12.8
click at [580, 307] on div "Edit Duplicate Delete" at bounding box center [576, 318] width 14 height 22
click at [572, 307] on div "Edit Duplicate Delete" at bounding box center [576, 318] width 14 height 22
click at [576, 307] on div "Edit Duplicate Delete" at bounding box center [576, 318] width 14 height 22
click at [579, 315] on img "button" at bounding box center [580, 321] width 3 height 12
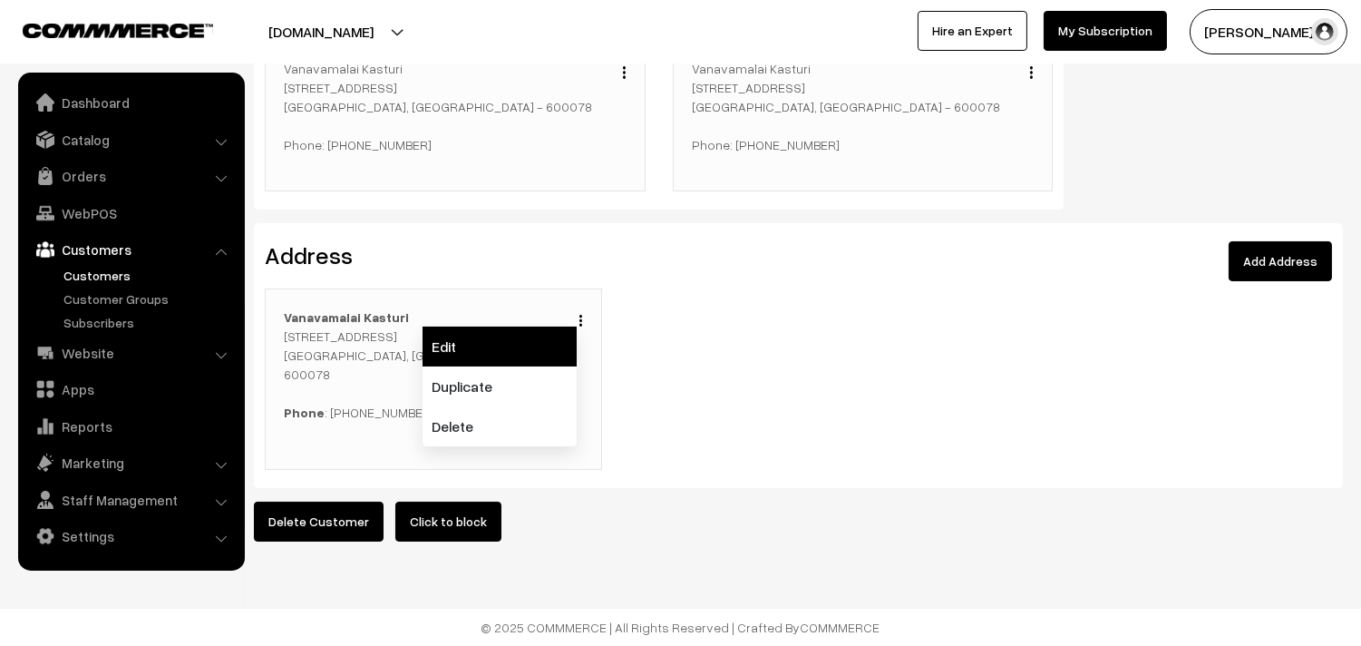
click at [523, 326] on link "Edit" at bounding box center [500, 346] width 154 height 40
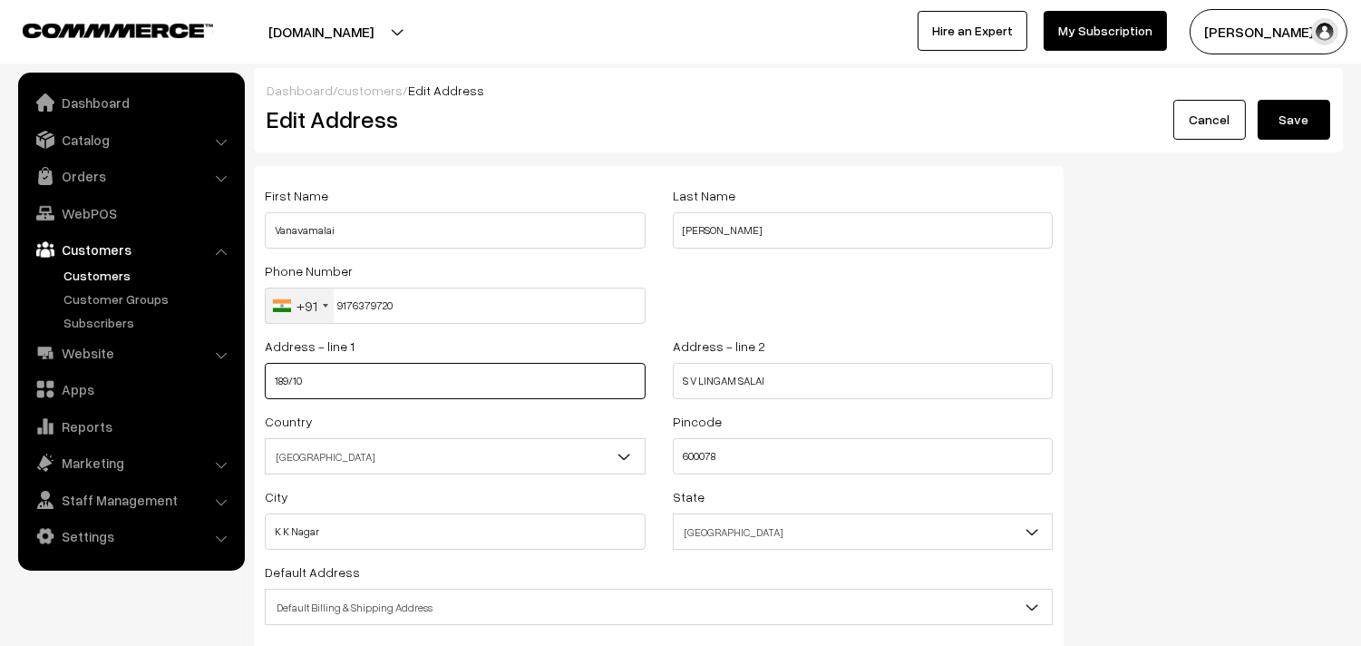
click at [356, 374] on input "189/10" at bounding box center [455, 381] width 381 height 36
click at [364, 374] on input "189/10" at bounding box center [455, 381] width 381 height 36
click at [355, 372] on input "189/10" at bounding box center [455, 381] width 381 height 36
drag, startPoint x: 355, startPoint y: 372, endPoint x: 140, endPoint y: 354, distance: 216.5
click at [140, 354] on body "Thank you for showing interest. Our team will call you shortly. Close annamfood…" at bounding box center [680, 414] width 1361 height 828
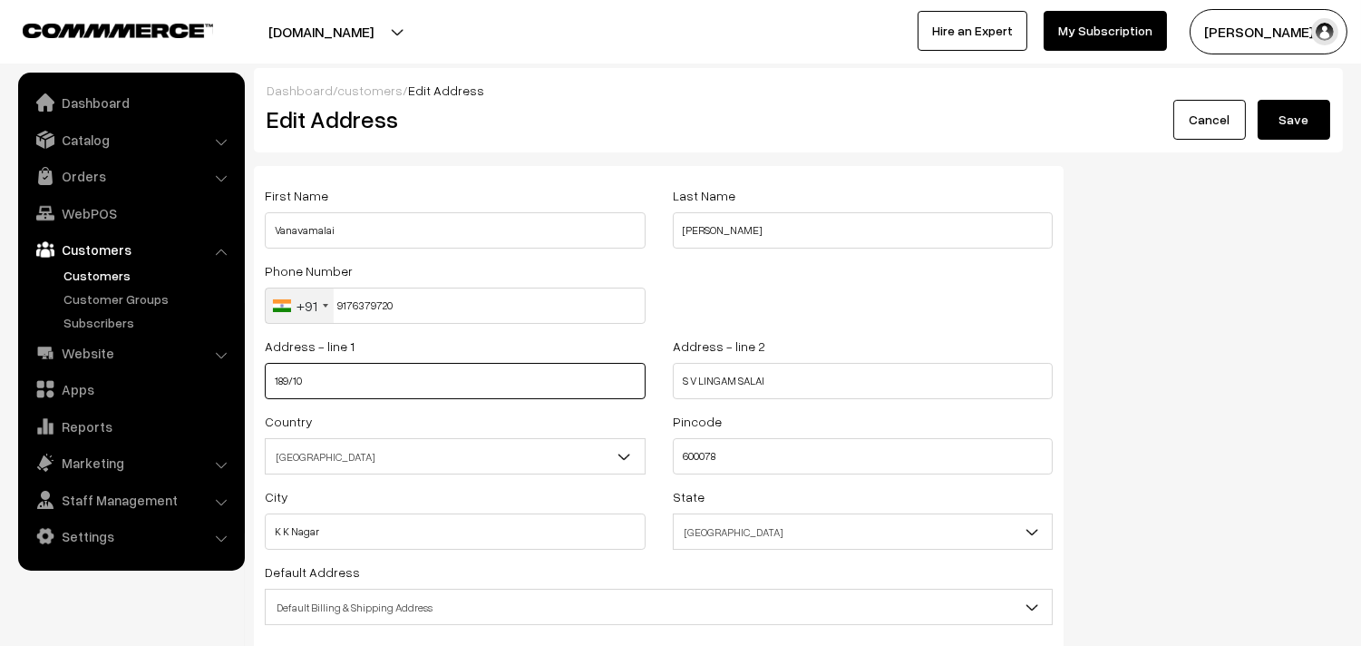
paste input "189/10 S V LINGAM SALAI KK NAGAR CHENNAI 78. Land mark. Lakshman Sruthi PT Raja…"
drag, startPoint x: 306, startPoint y: 382, endPoint x: 648, endPoint y: 401, distance: 343.2
click at [648, 401] on div "Address - line 1 189/10 S V LINGAM SALAI KK NAGAR CHENNAI 78. Land mark. Lakshm…" at bounding box center [455, 372] width 408 height 75
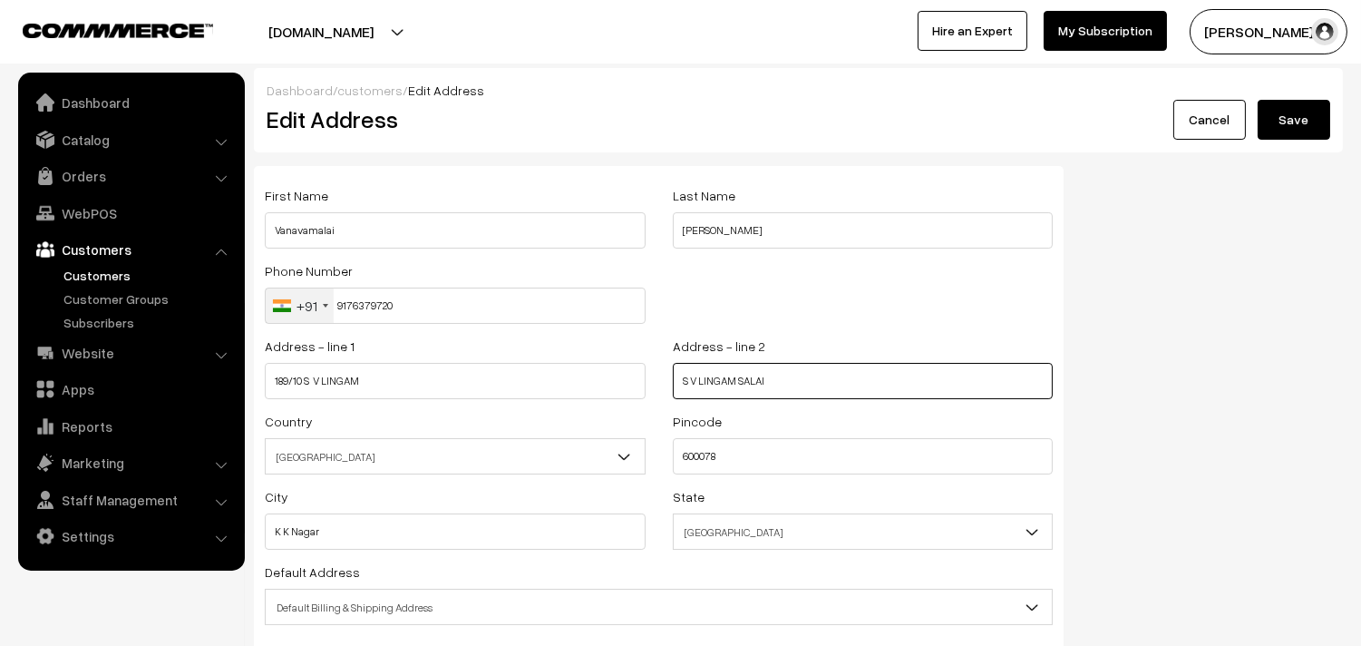
click at [768, 385] on input "S V LINGAM SALAI" at bounding box center [863, 381] width 381 height 36
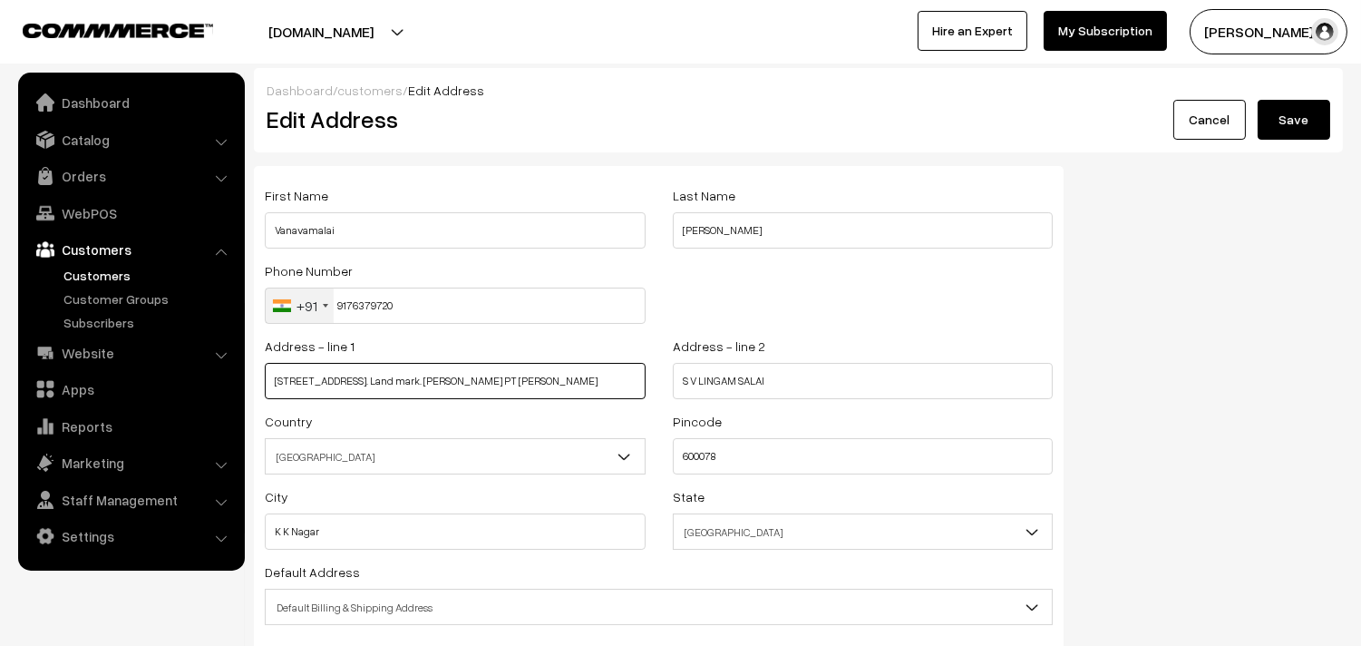
click at [508, 384] on input "189/10 S V LINGAM SALAI KK NAGAR CHENNAI 78. Land mark. Lakshman Sruthi PT Raja…" at bounding box center [455, 381] width 381 height 36
drag, startPoint x: 499, startPoint y: 383, endPoint x: 663, endPoint y: 387, distance: 164.2
click at [663, 387] on div "Address - line 1 189/10 S V LINGAM SALAI KK NAGAR CHENNAI 78. Land mark. Lakshm…" at bounding box center [658, 372] width 815 height 75
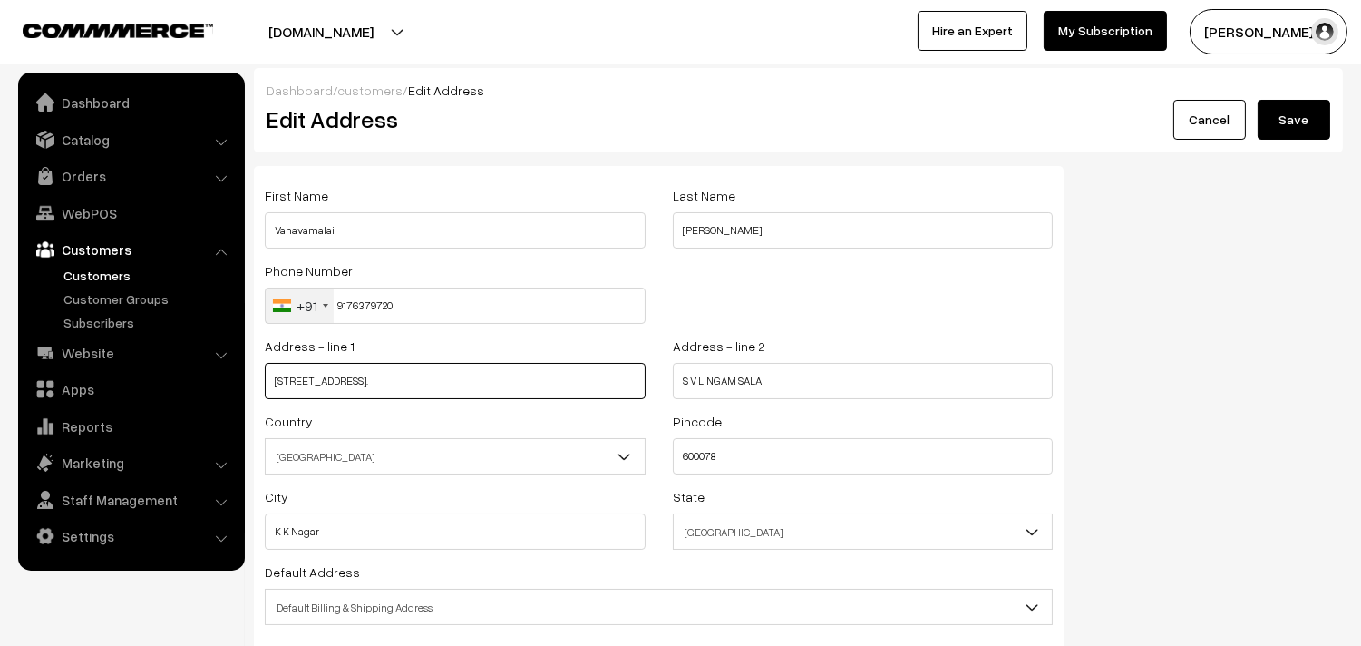
type input "189/10 S V LINGAM SALAI KK NAGAR CHENNAI 78."
click at [753, 378] on input "S V LINGAM SALAI" at bounding box center [863, 381] width 381 height 36
paste input "Land mark. Lakshman Sruthi PT Rajan Salai"
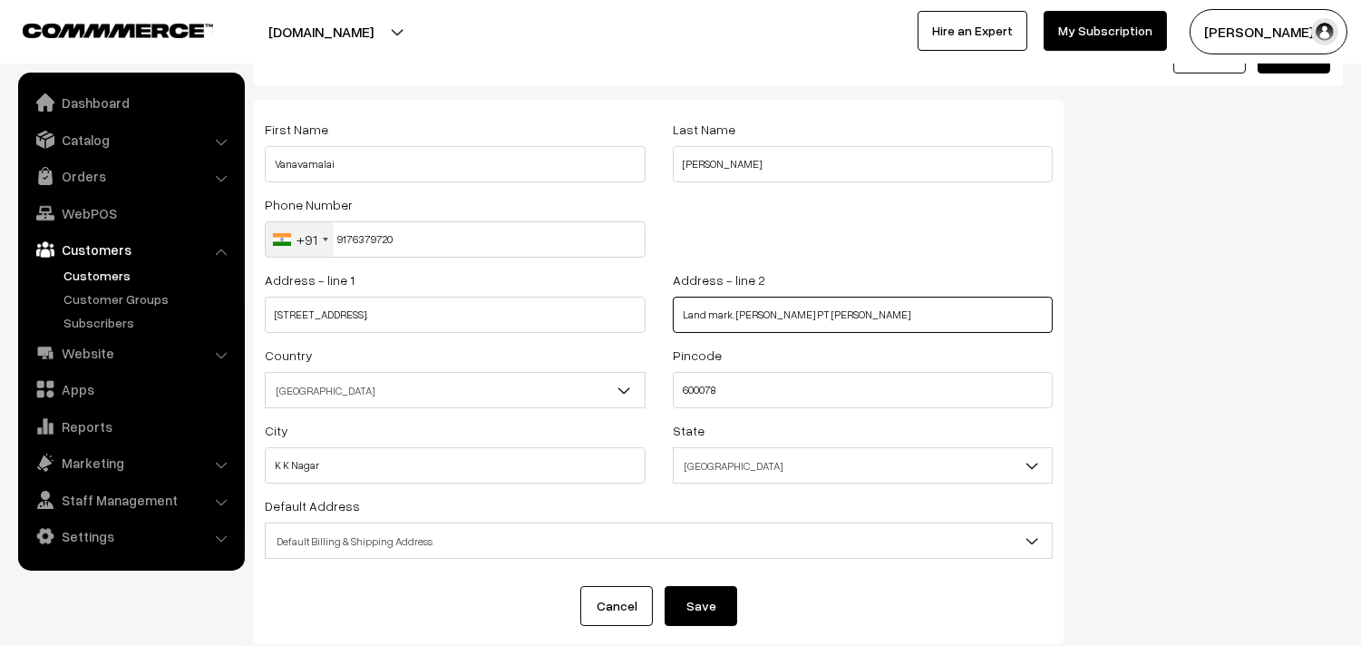
scroll to position [101, 0]
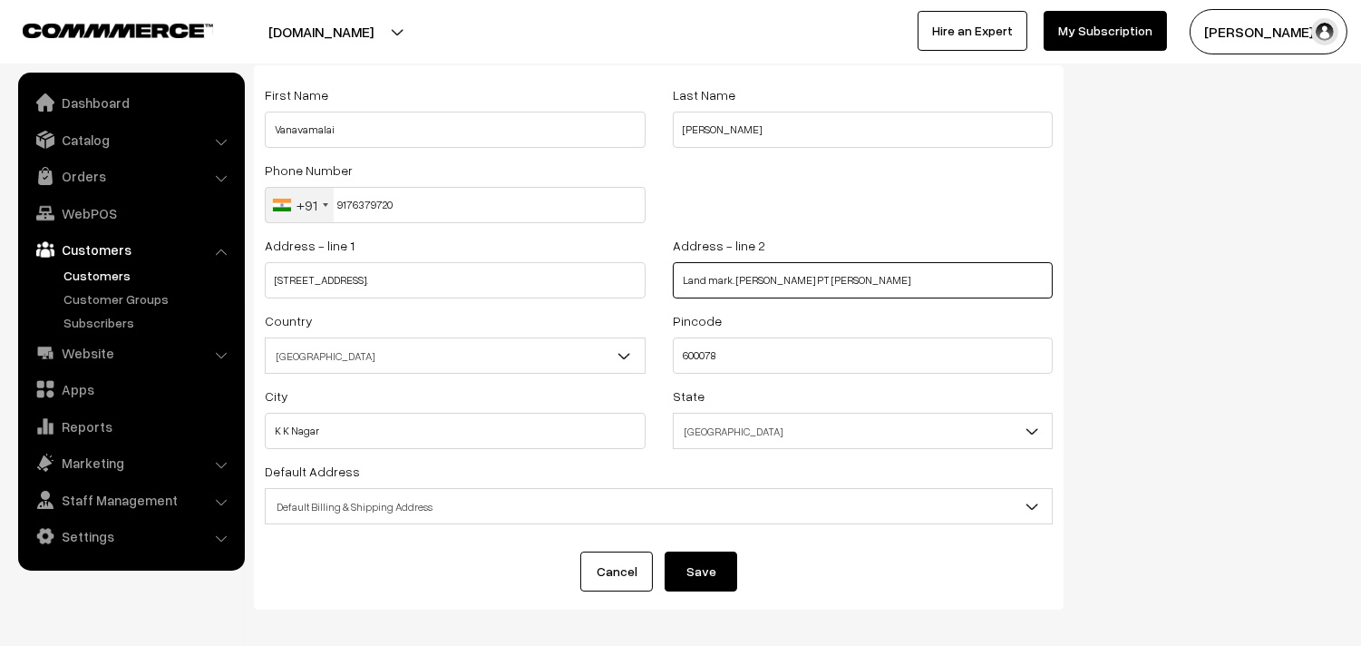
type input "Land mark. Lakshman Sruthi PT Rajan Salai"
click at [363, 504] on span "Default Billing & Shipping Address" at bounding box center [659, 507] width 786 height 32
click at [698, 573] on button "Save" at bounding box center [701, 571] width 73 height 40
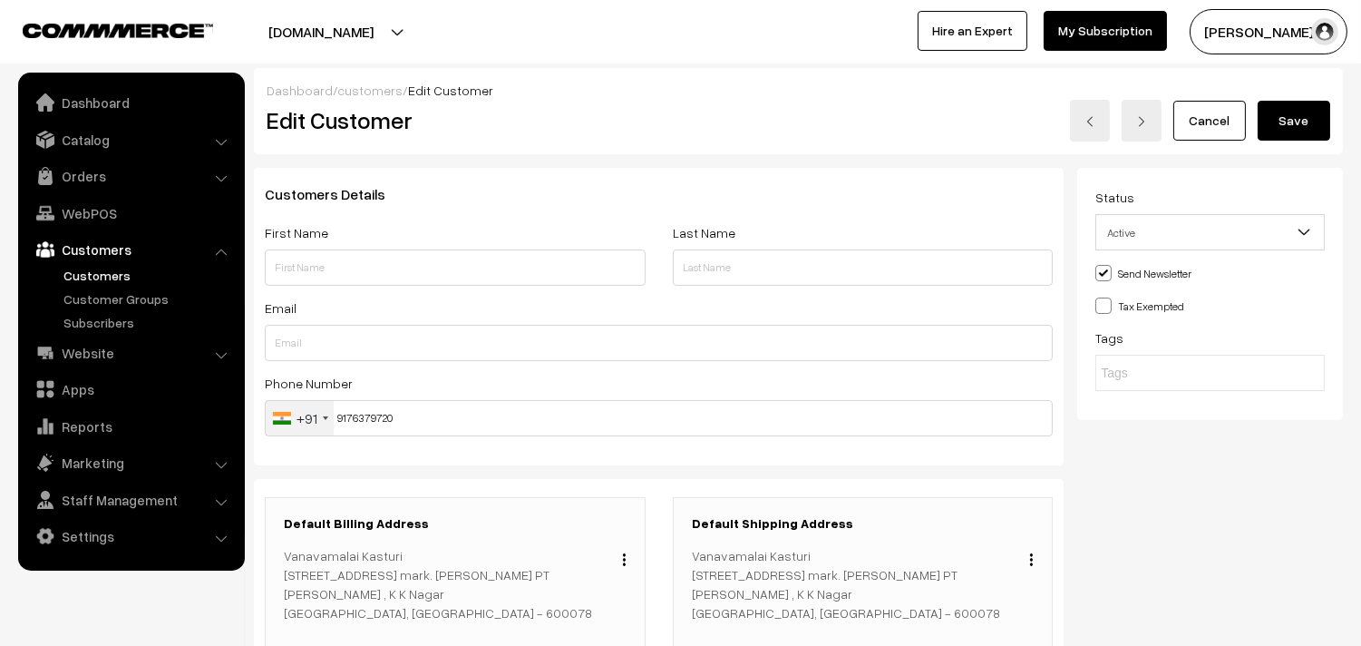
click at [1292, 121] on button "Save" at bounding box center [1294, 121] width 73 height 40
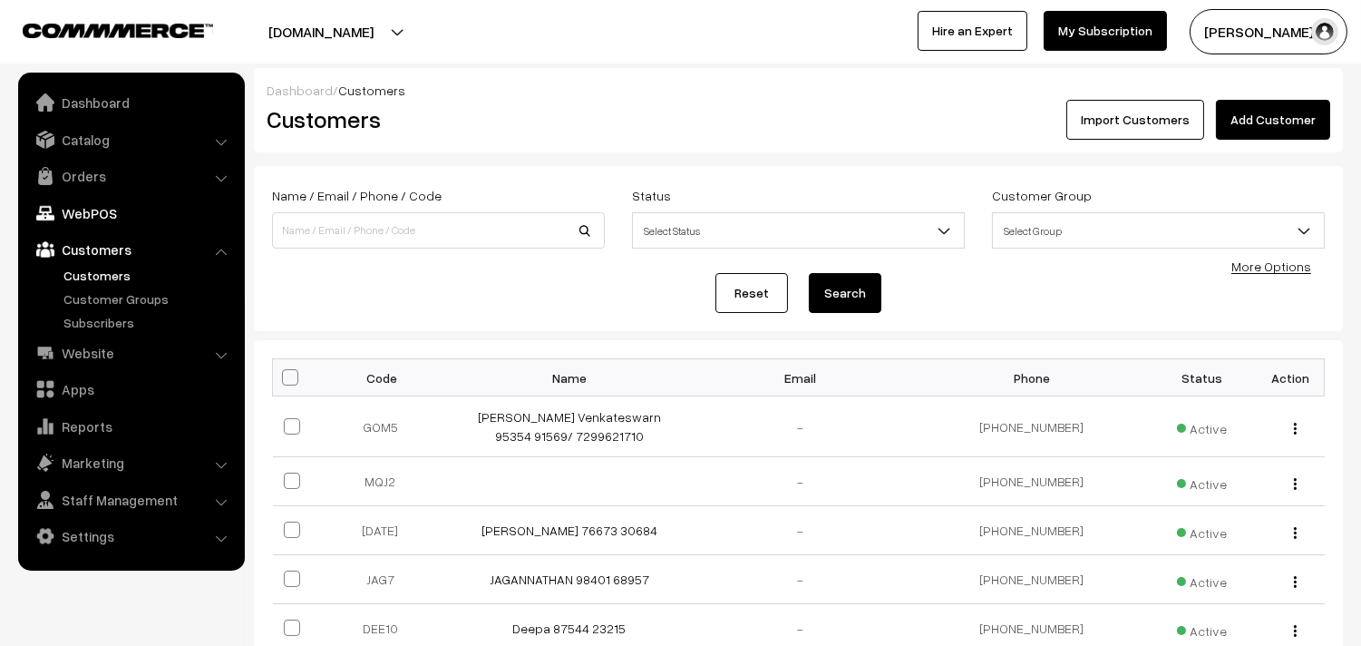
click at [109, 201] on link "WebPOS" at bounding box center [131, 213] width 216 height 33
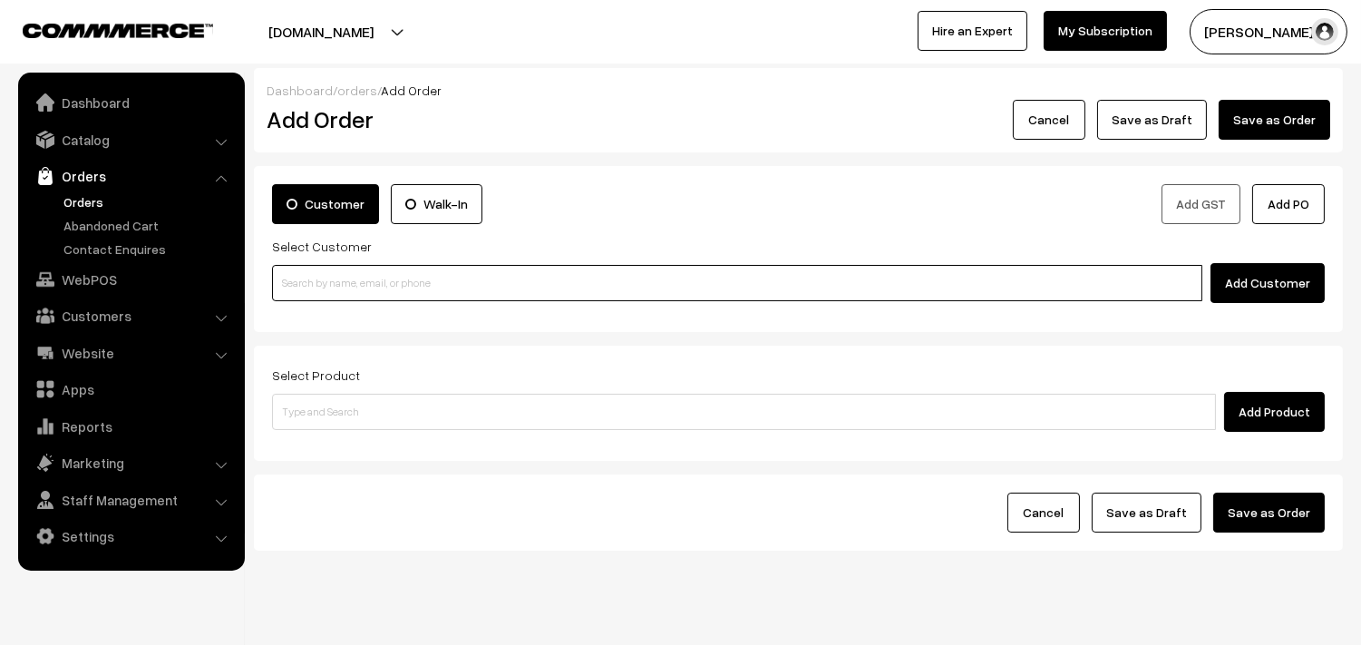
click at [402, 284] on input at bounding box center [737, 283] width 930 height 36
paste input "91763 79720"
click at [319, 275] on input "91763 79720" at bounding box center [737, 283] width 930 height 36
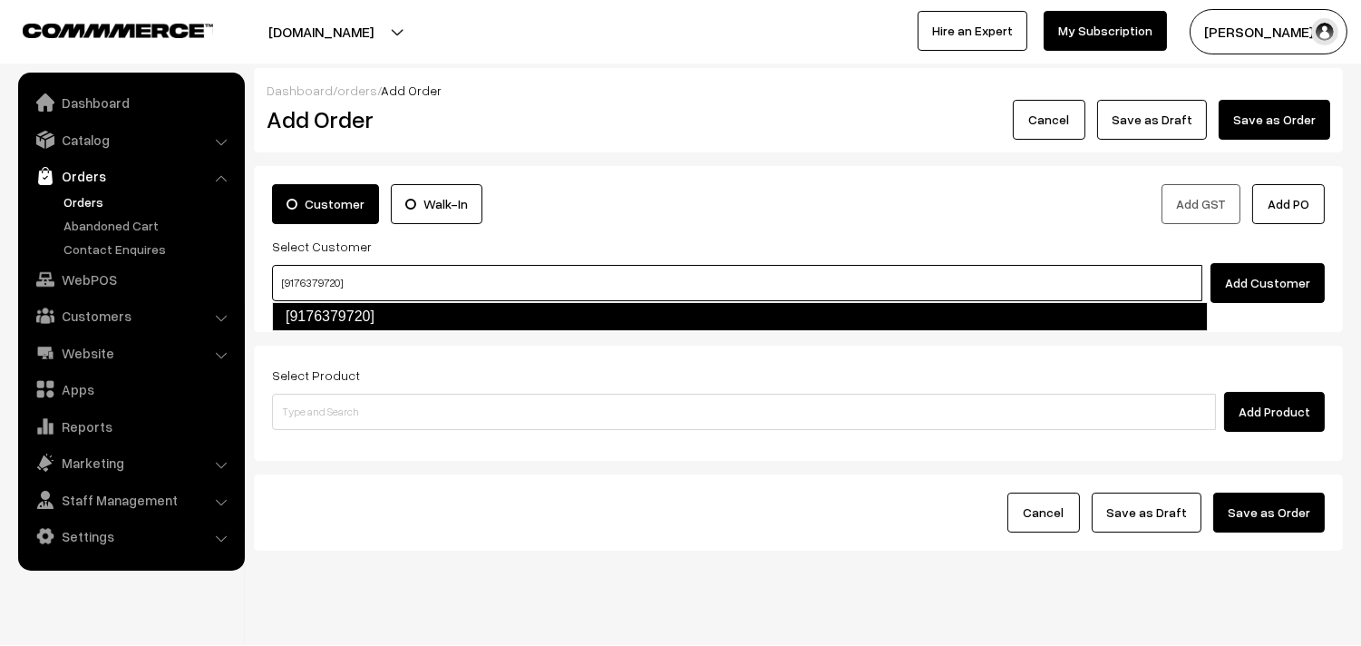
type input "[9176379720]"
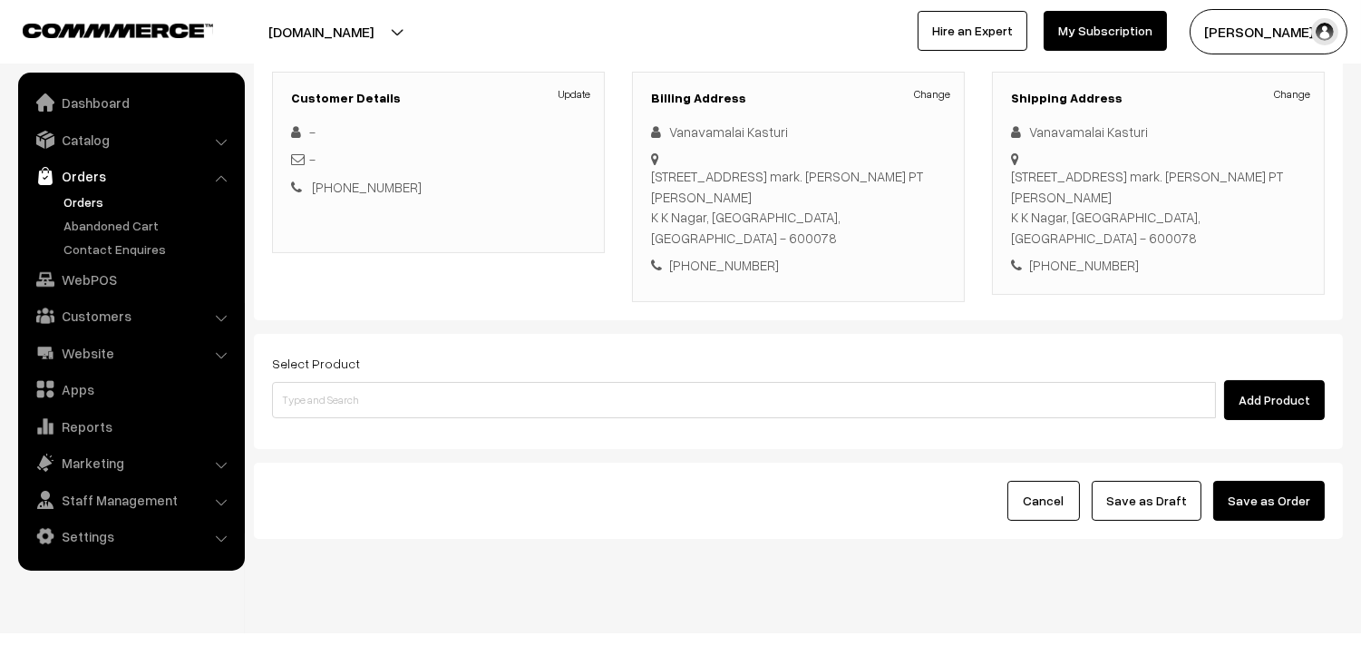
scroll to position [247, 0]
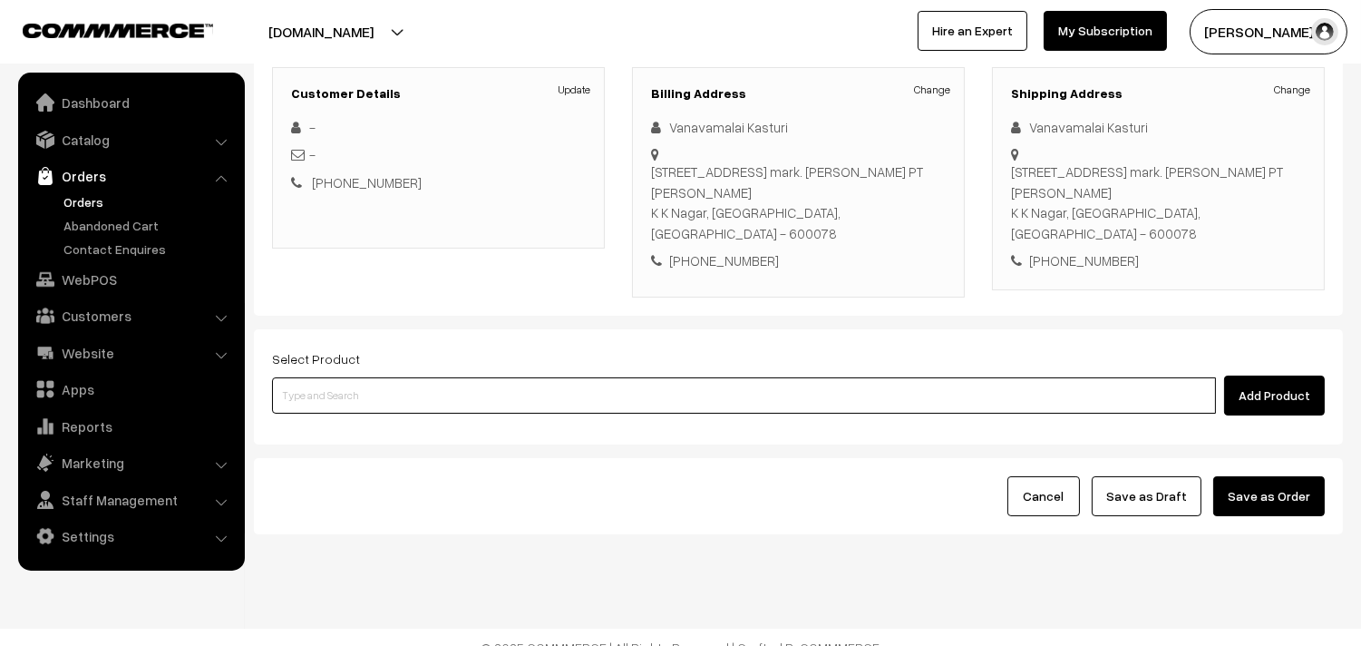
click at [585, 384] on input at bounding box center [744, 395] width 944 height 36
click at [454, 385] on input at bounding box center [744, 395] width 944 height 36
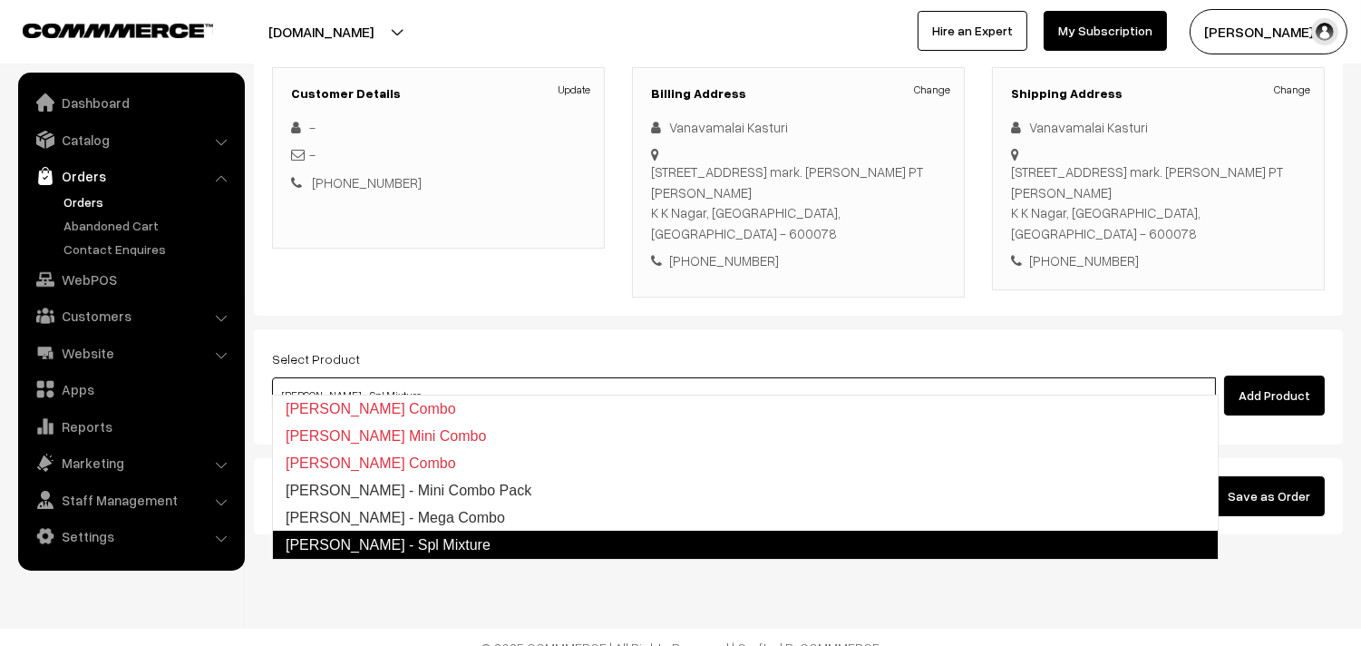
type input "[PERSON_NAME] - Mega Combo"
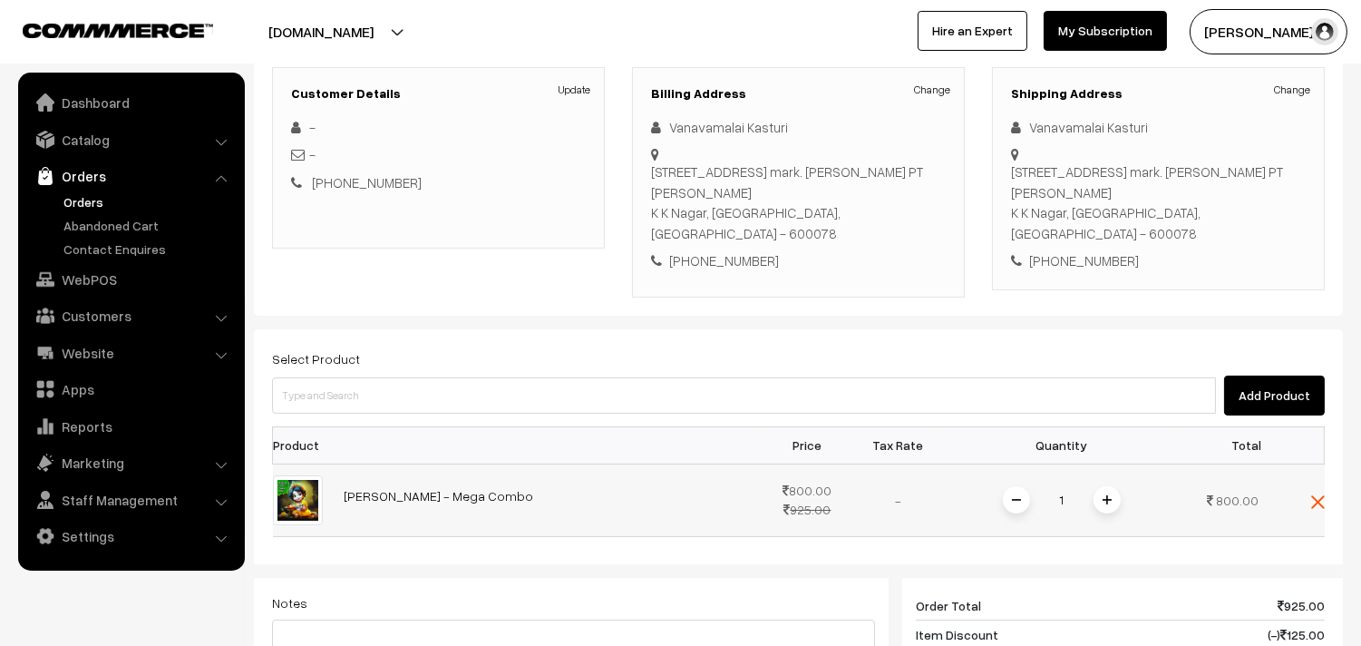
click at [1117, 486] on span at bounding box center [1106, 499] width 27 height 27
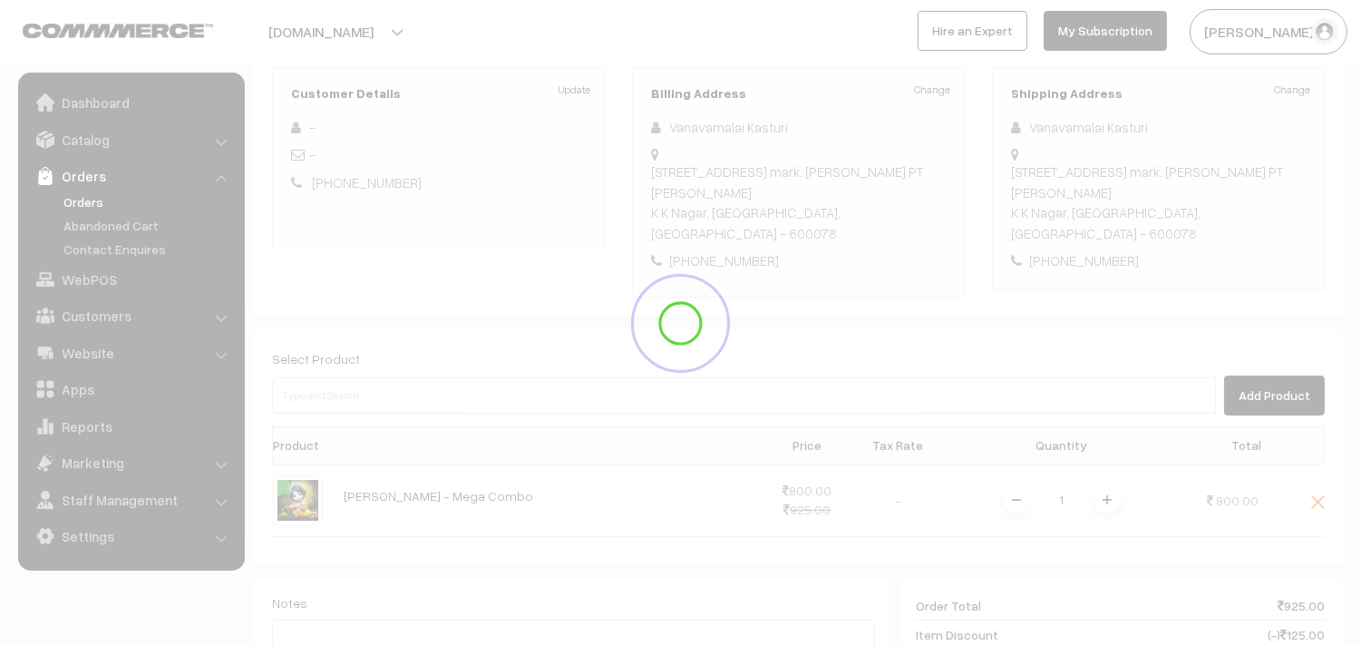
click at [1098, 485] on div "Dashboard / orders / Add Order Add Order Cancel Save as Draft Save as Order Sav…" at bounding box center [798, 412] width 1089 height 1182
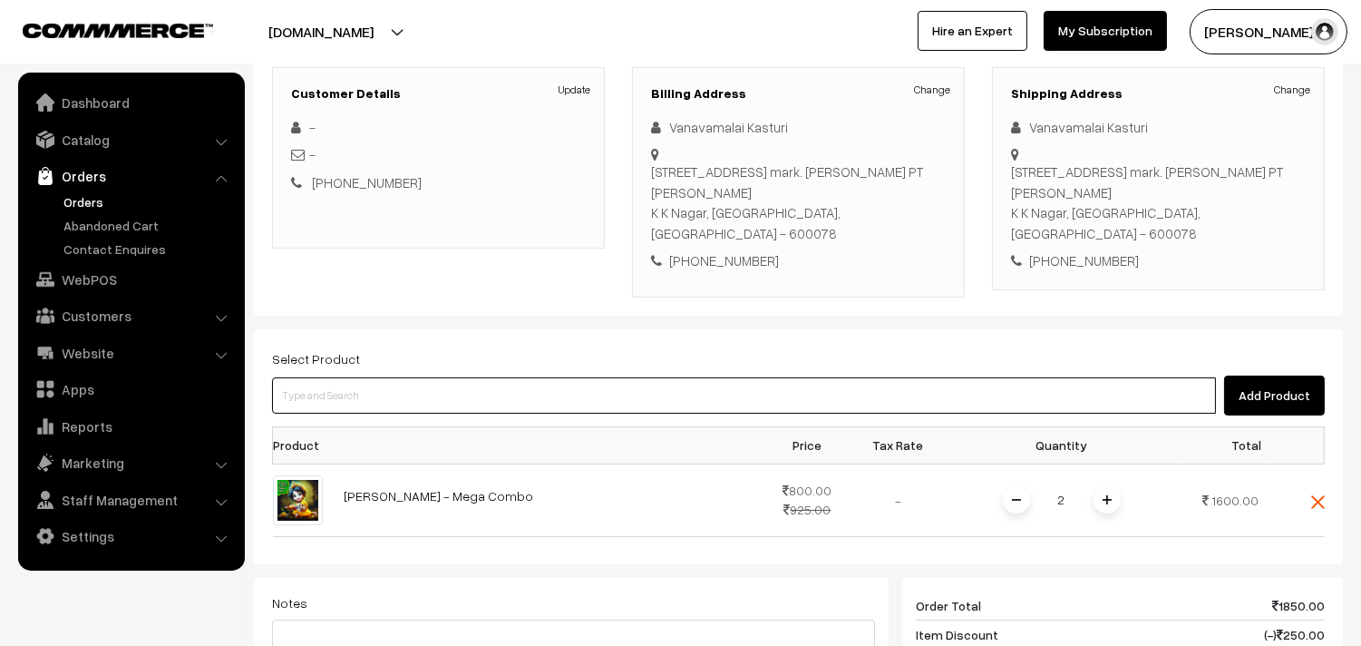
click at [557, 377] on input at bounding box center [744, 395] width 944 height 36
click at [564, 377] on input at bounding box center [744, 395] width 944 height 36
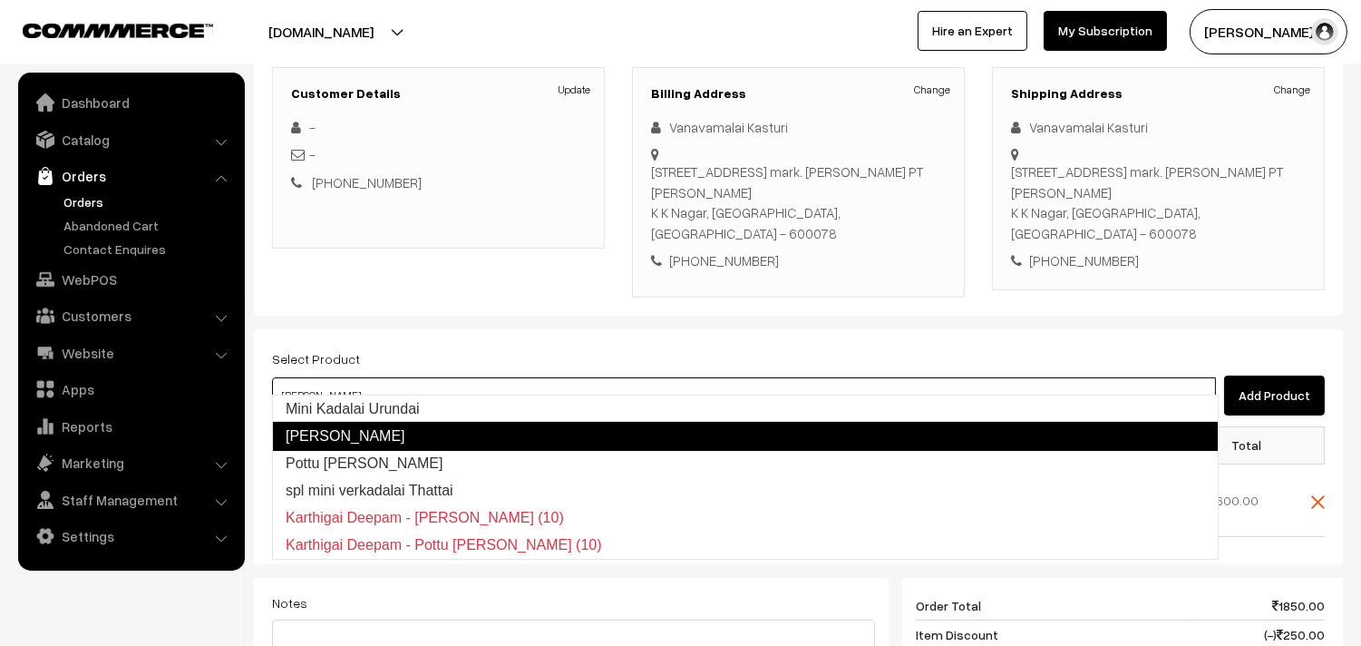
type input "Mini Kadalai Urundai"
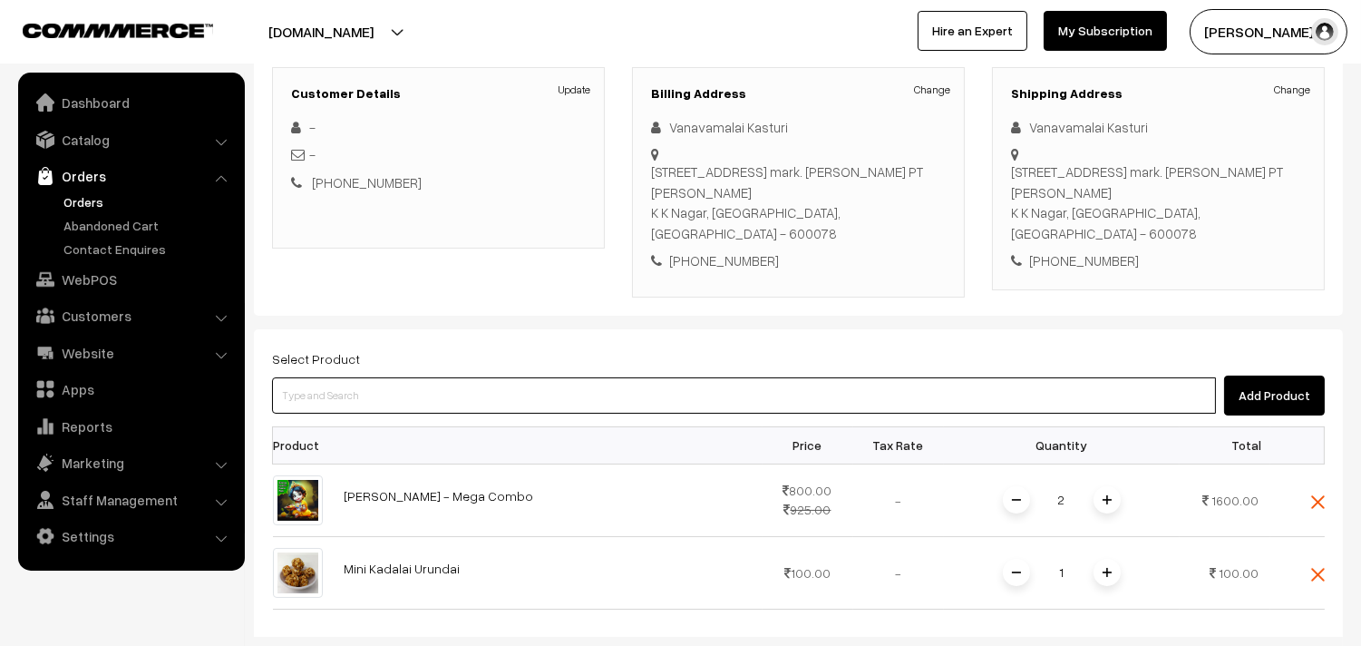
click at [582, 377] on input at bounding box center [744, 395] width 944 height 36
type input "k"
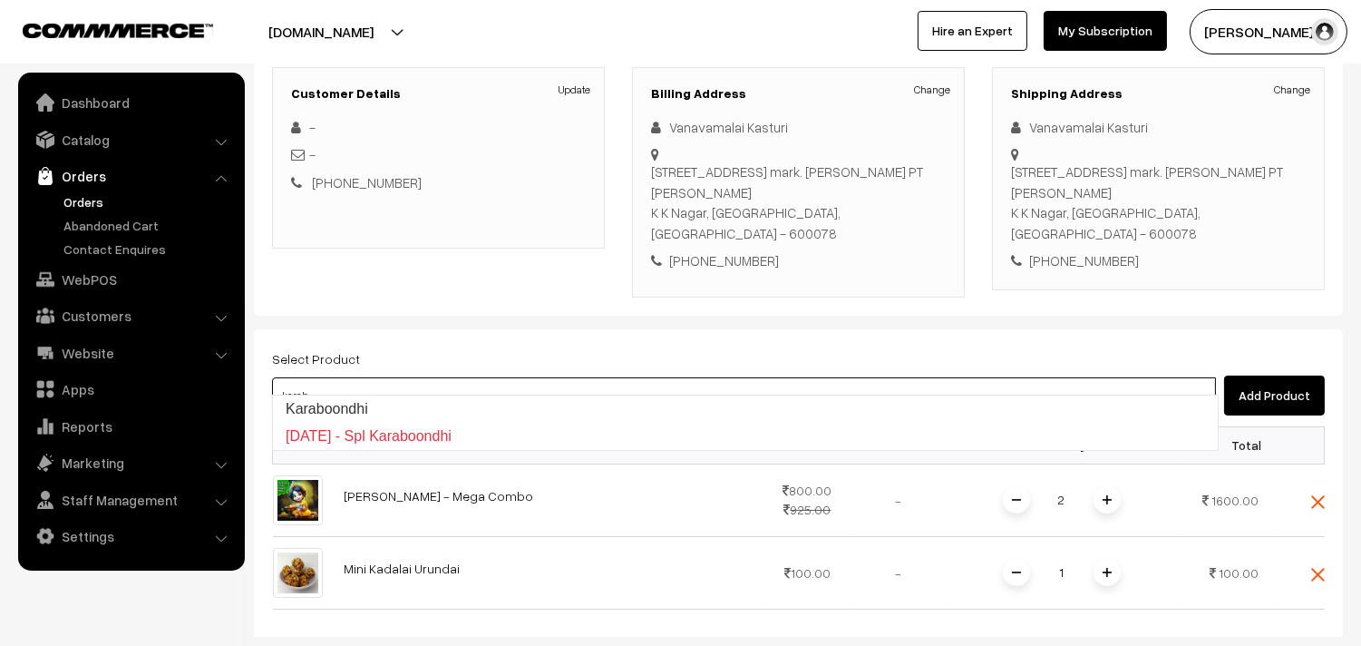
type input "Karaboondhi"
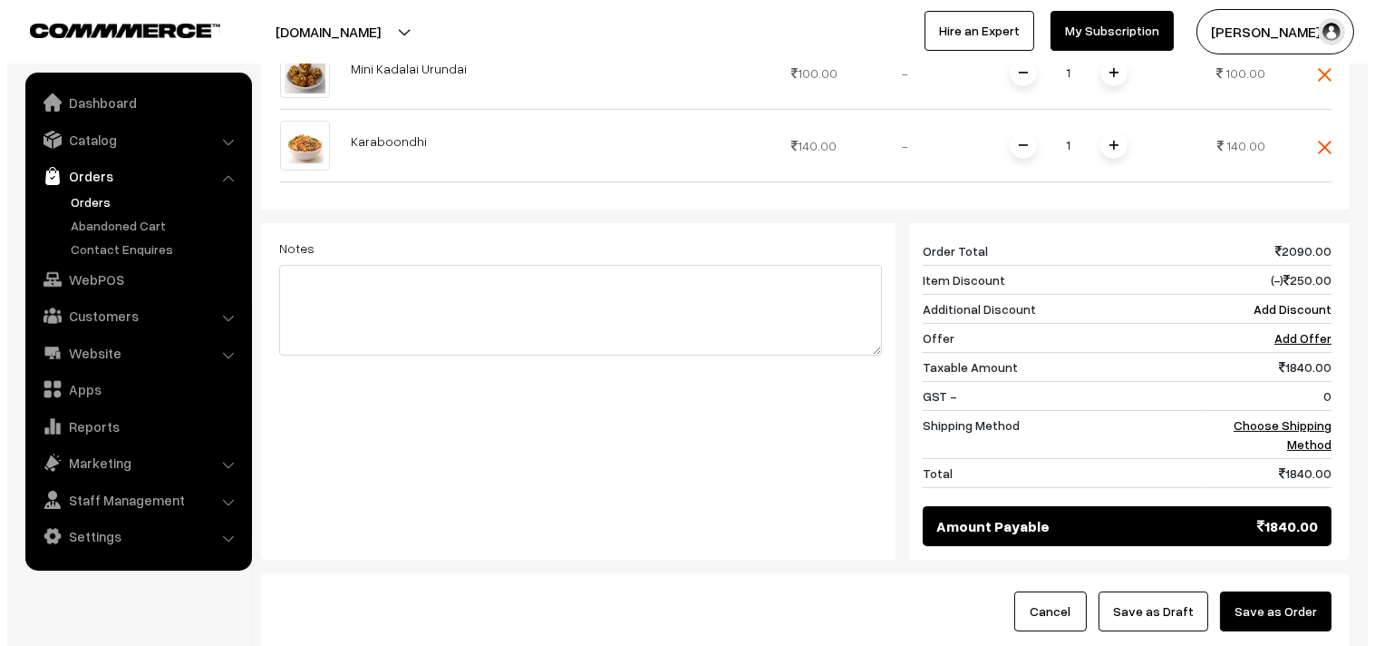
scroll to position [750, 0]
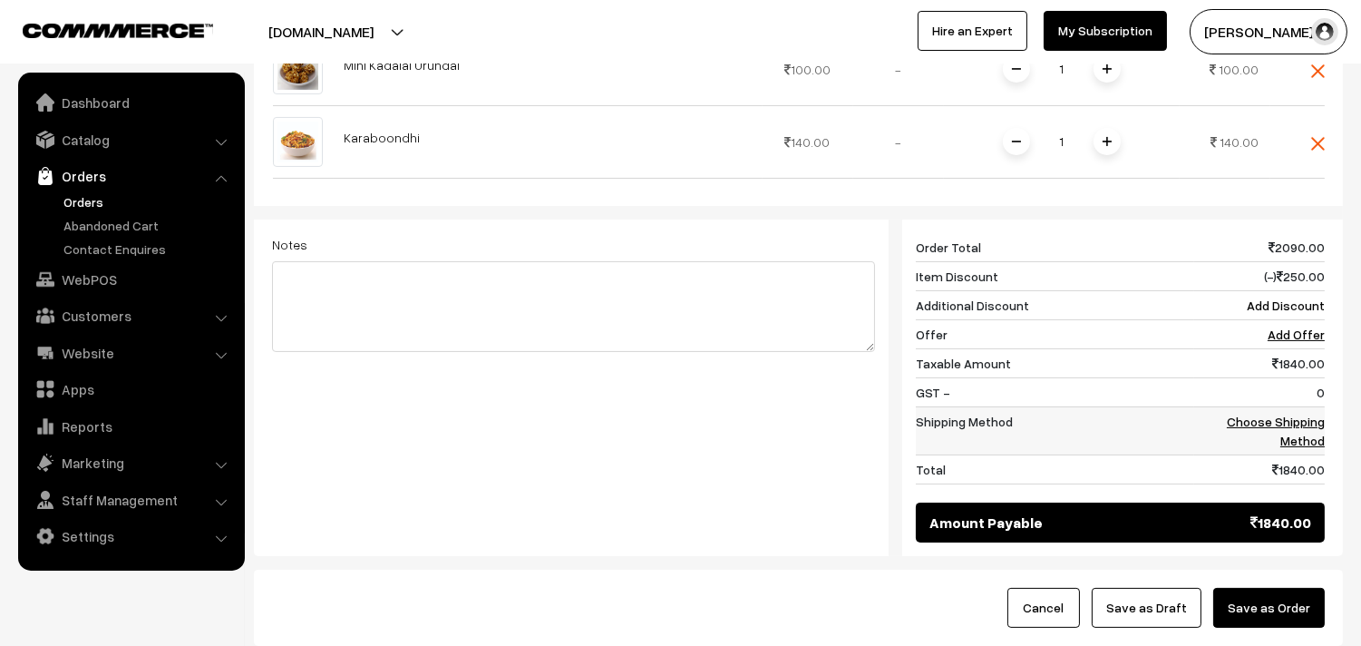
click at [1300, 413] on link "Choose Shipping Method" at bounding box center [1276, 430] width 98 height 34
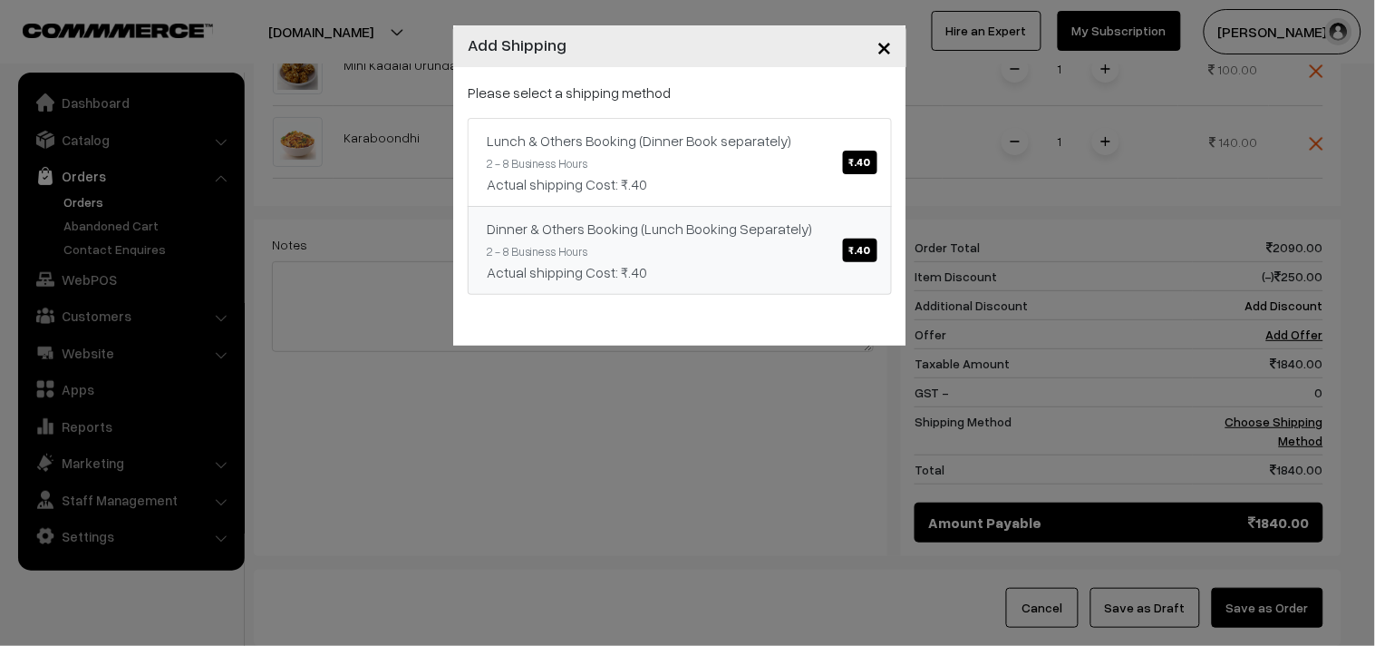
drag, startPoint x: 749, startPoint y: 213, endPoint x: 760, endPoint y: 247, distance: 35.3
click at [749, 212] on link "Dinner & Others Booking (Lunch Booking Separately) ₹.40 2 - 8 Business Hours Ac…" at bounding box center [680, 250] width 424 height 89
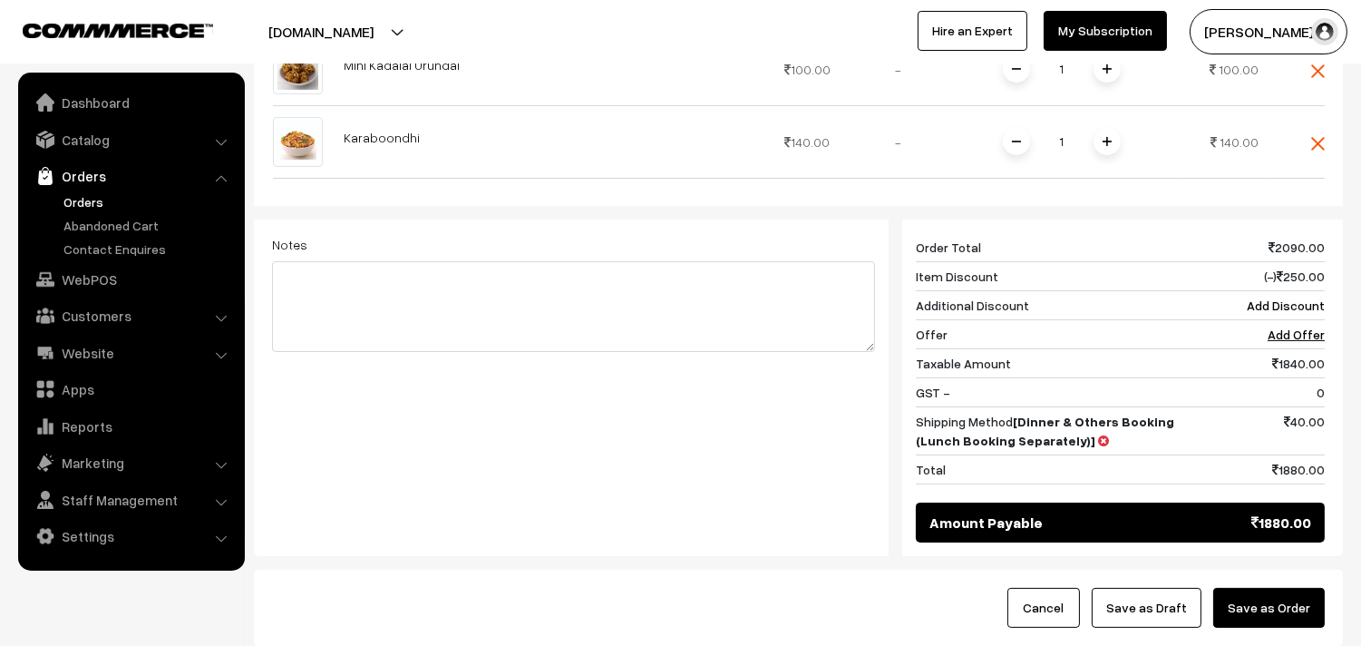
click at [1278, 588] on button "Save as Order" at bounding box center [1269, 608] width 112 height 40
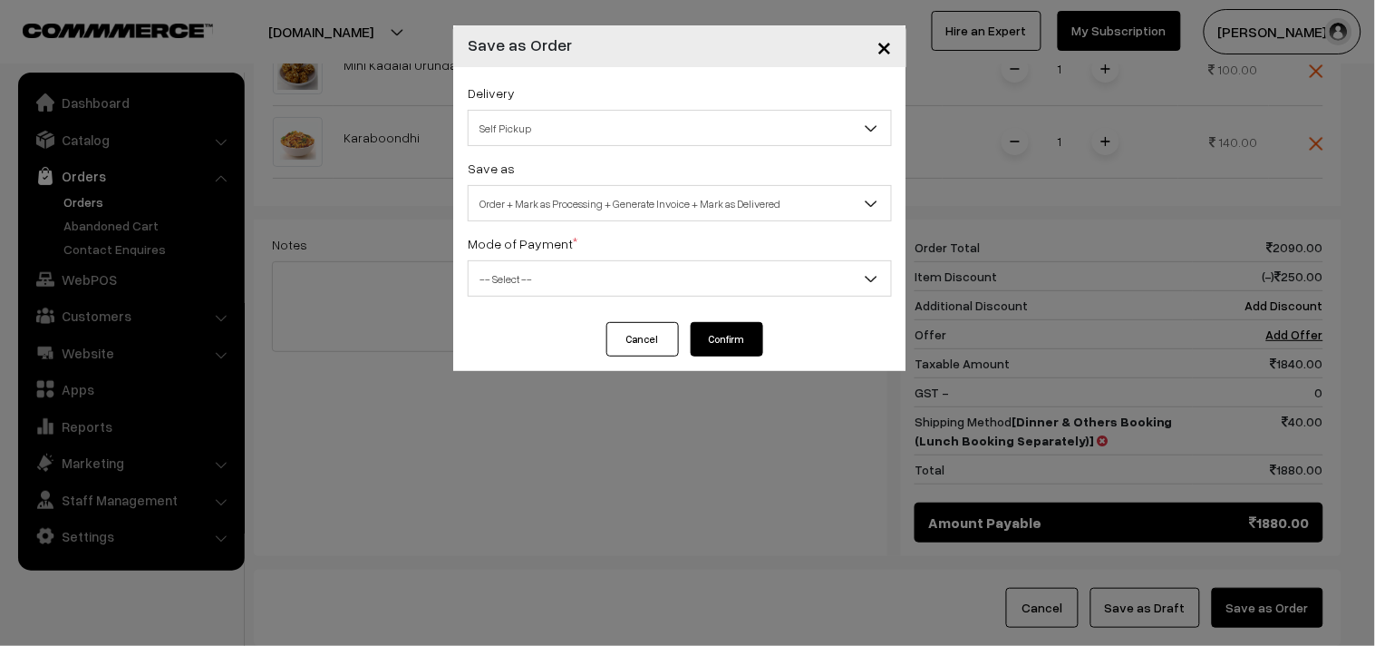
click at [613, 215] on span "Order + Mark as Processing + Generate Invoice + Mark as Delivered" at bounding box center [680, 204] width 423 height 32
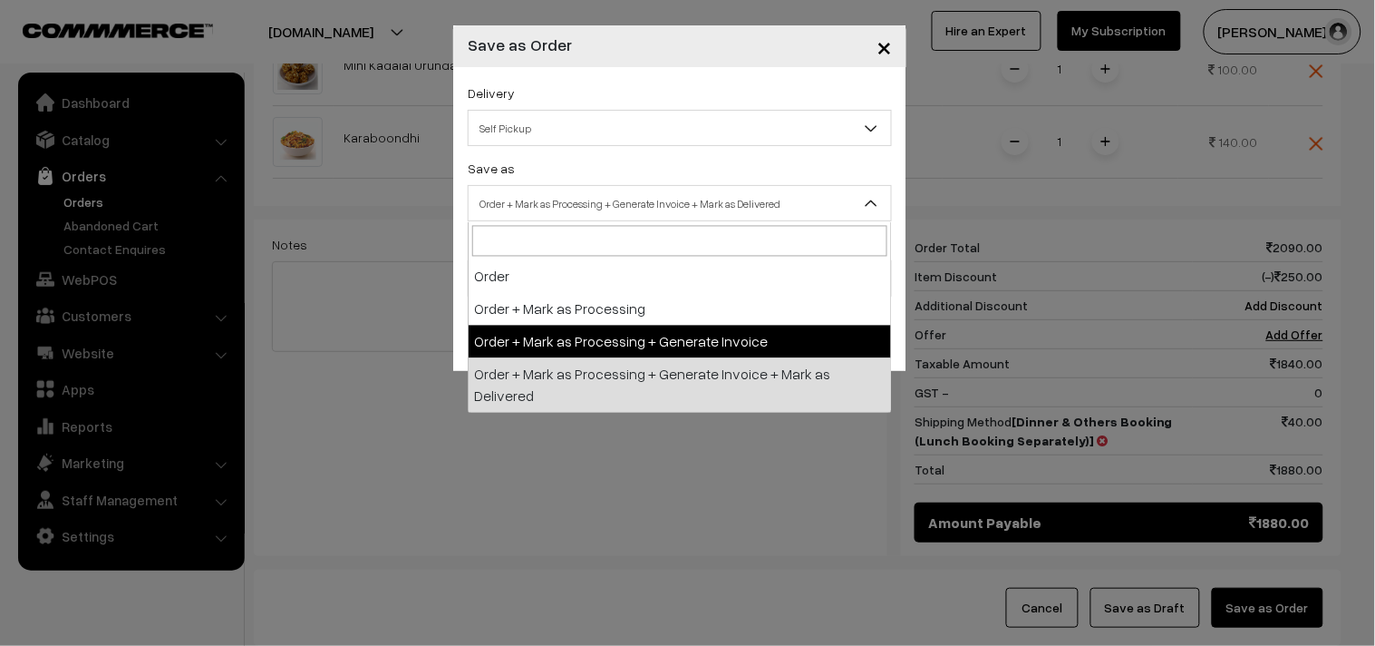
select select "3"
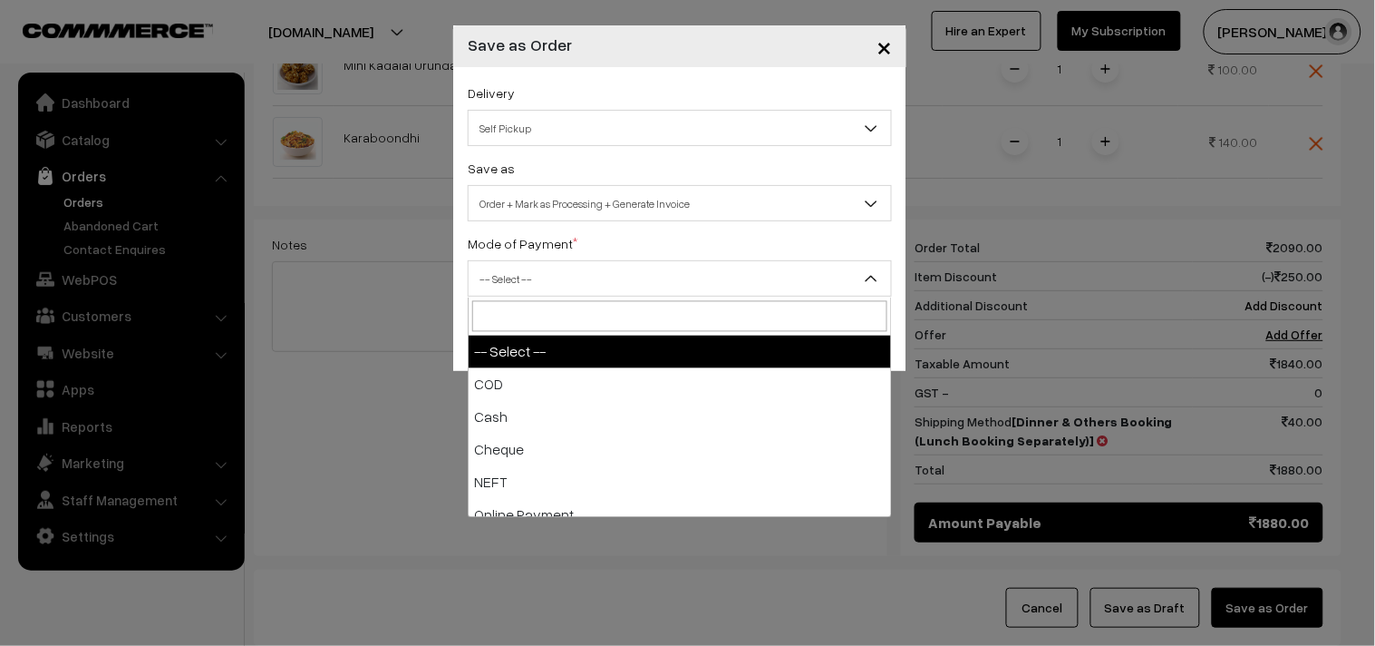
click at [538, 267] on span "-- Select --" at bounding box center [680, 279] width 423 height 32
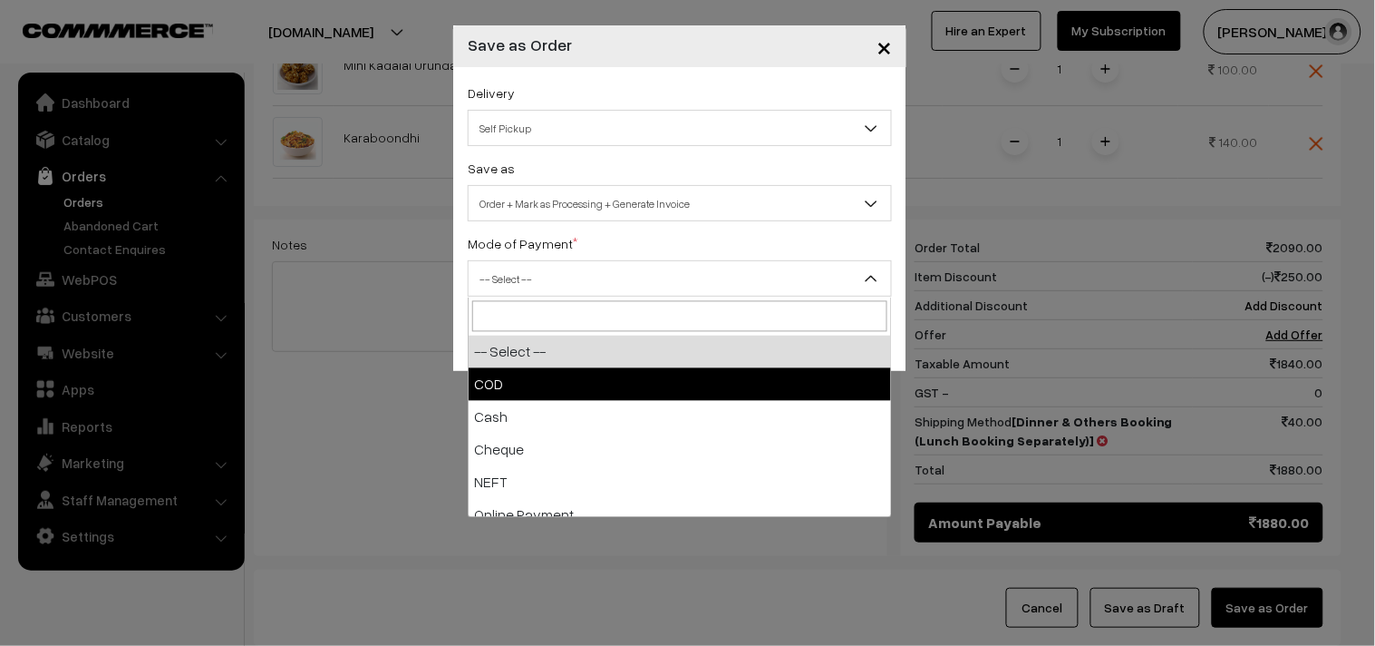
select select "1"
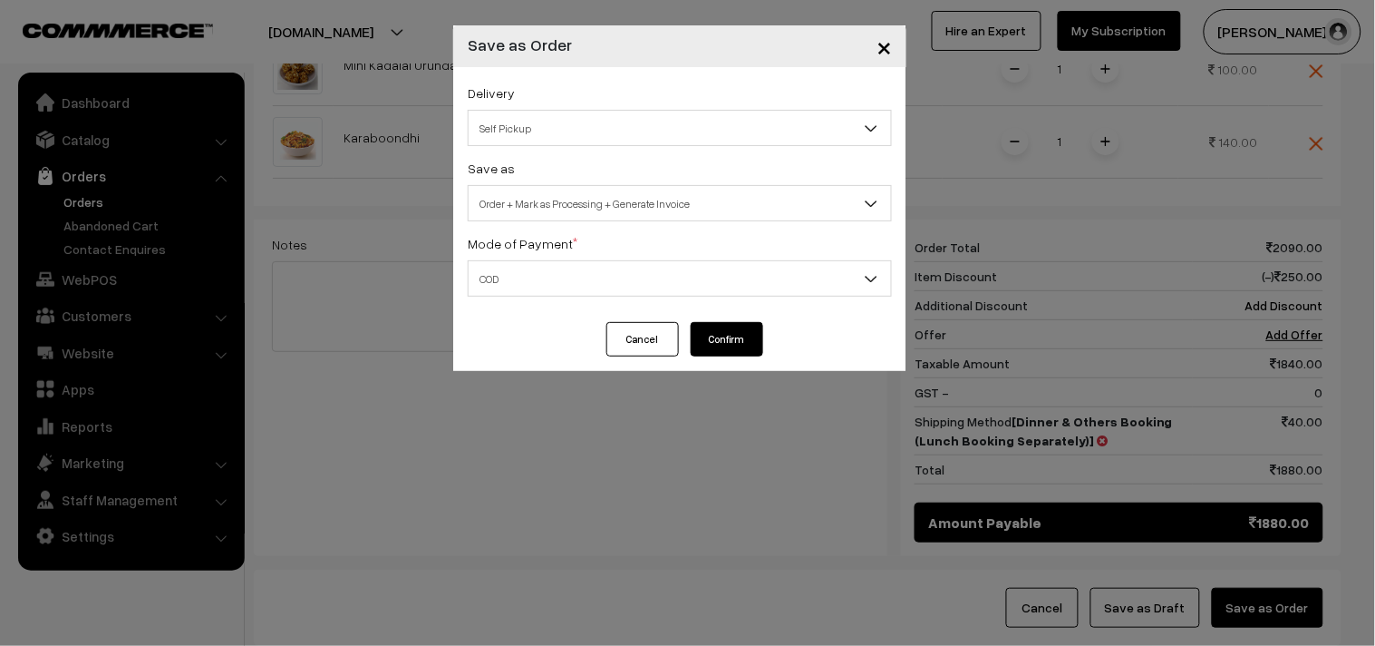
click at [728, 342] on button "Confirm" at bounding box center [727, 339] width 73 height 34
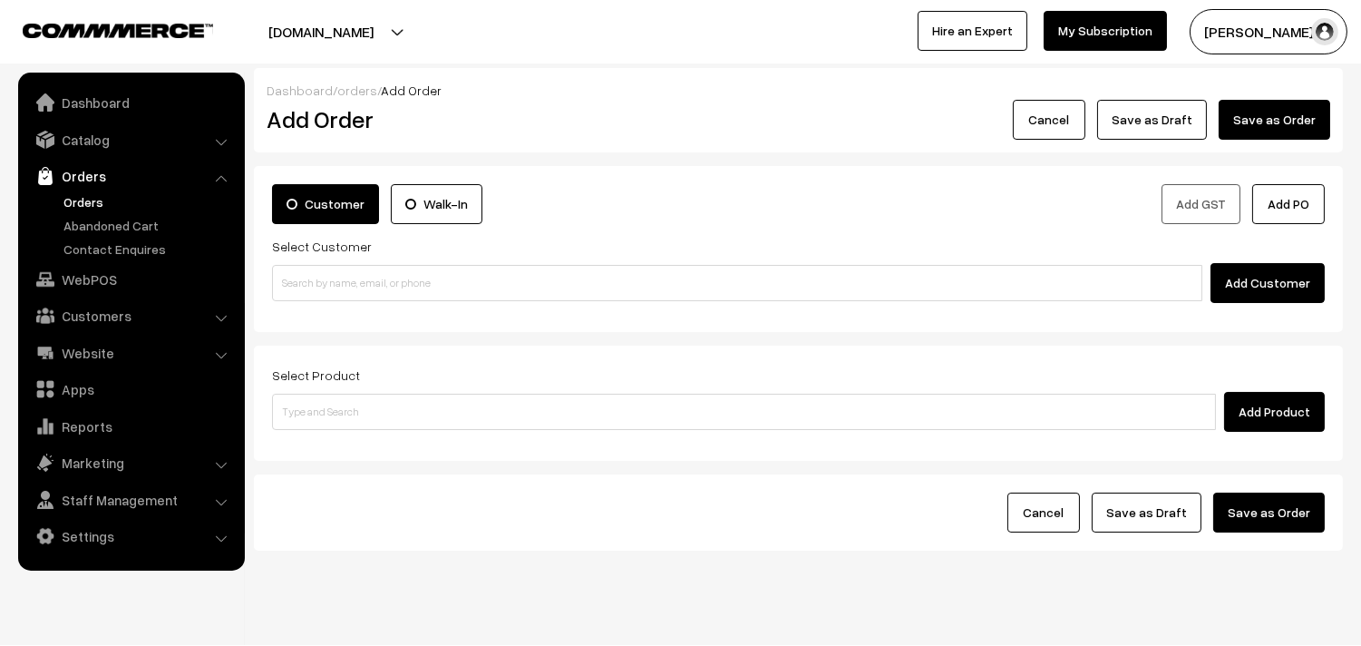
click at [93, 195] on link "Orders" at bounding box center [149, 201] width 180 height 19
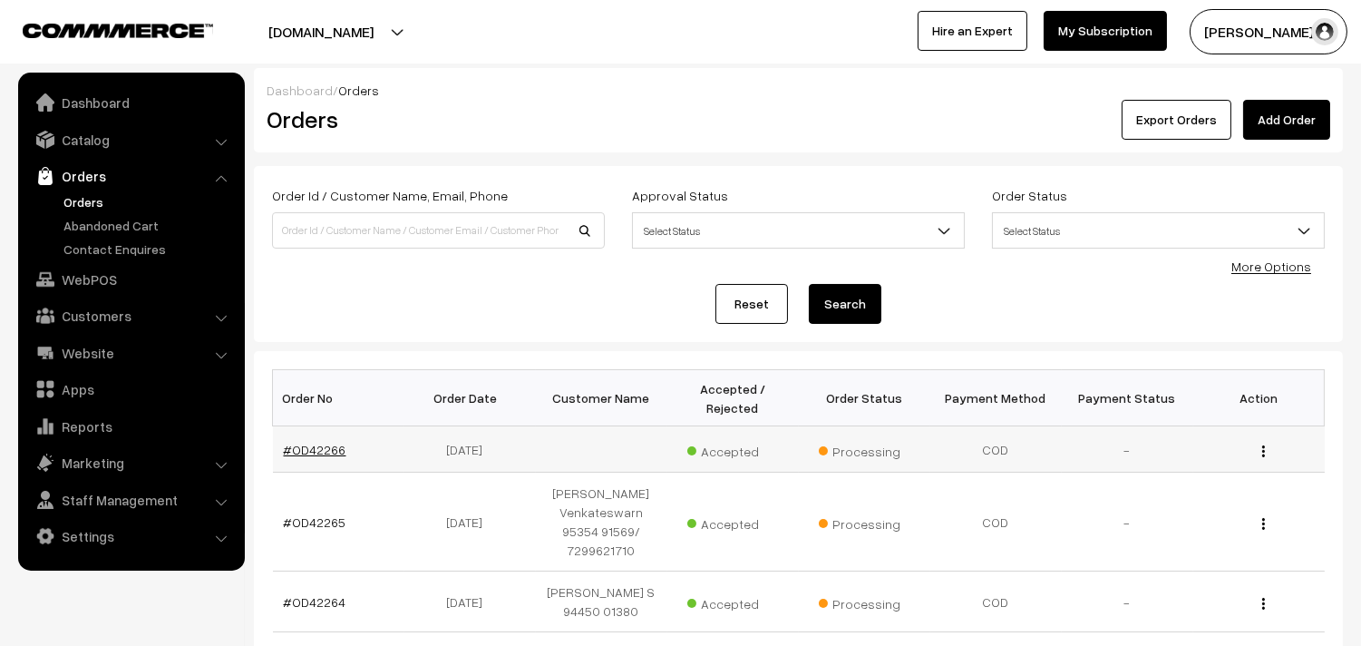
click at [315, 447] on link "#OD42266" at bounding box center [315, 449] width 63 height 15
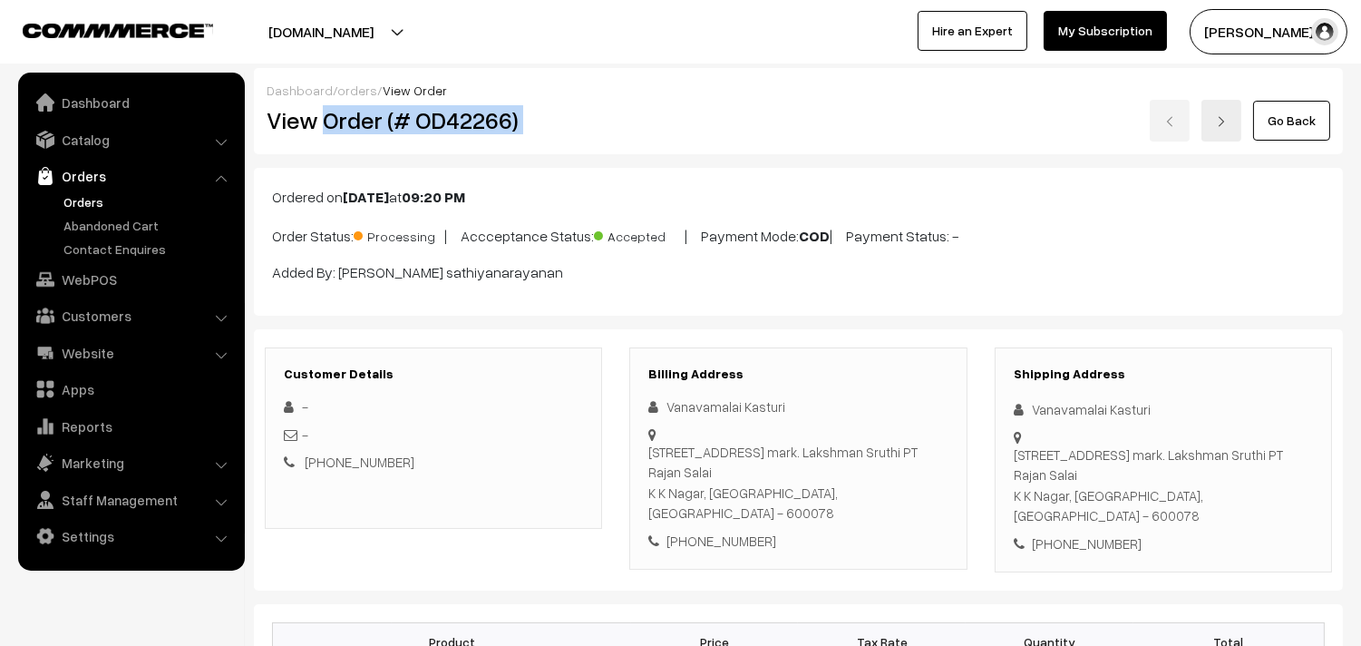
drag, startPoint x: 0, startPoint y: 0, endPoint x: 677, endPoint y: 103, distance: 685.1
click at [684, 105] on div "View Order (# OD42266) Go Back" at bounding box center [798, 121] width 1091 height 42
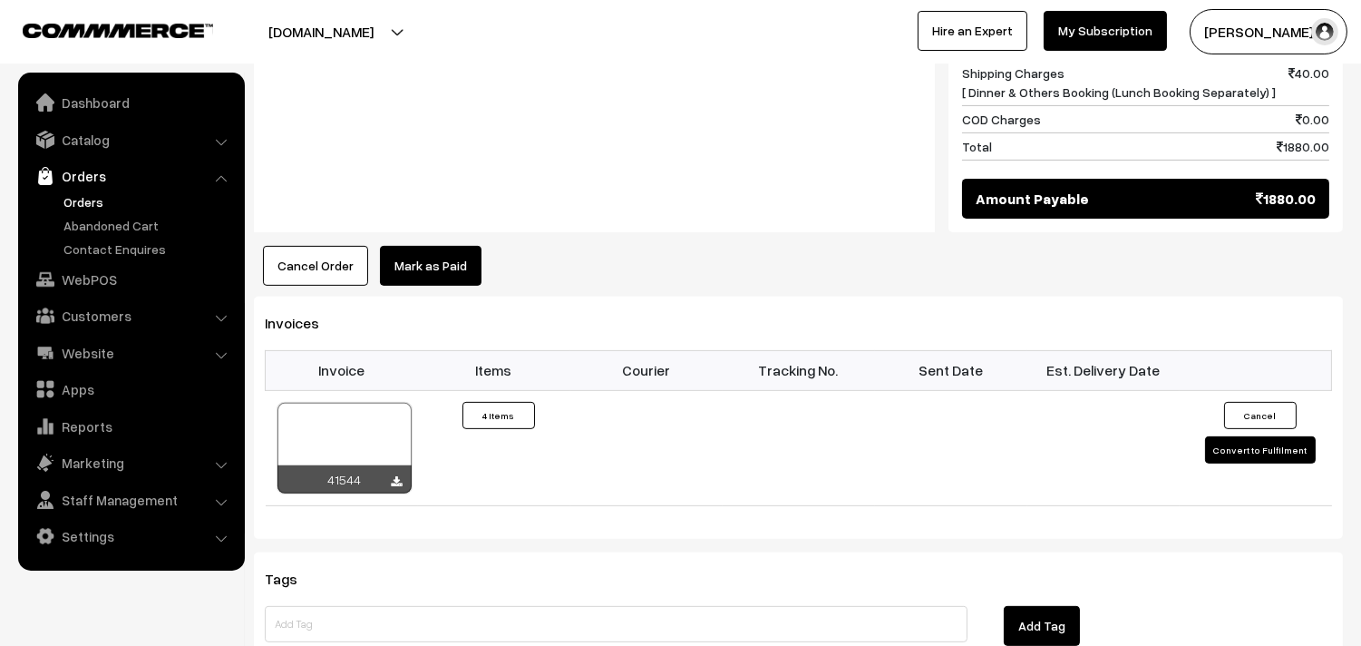
scroll to position [1209, 0]
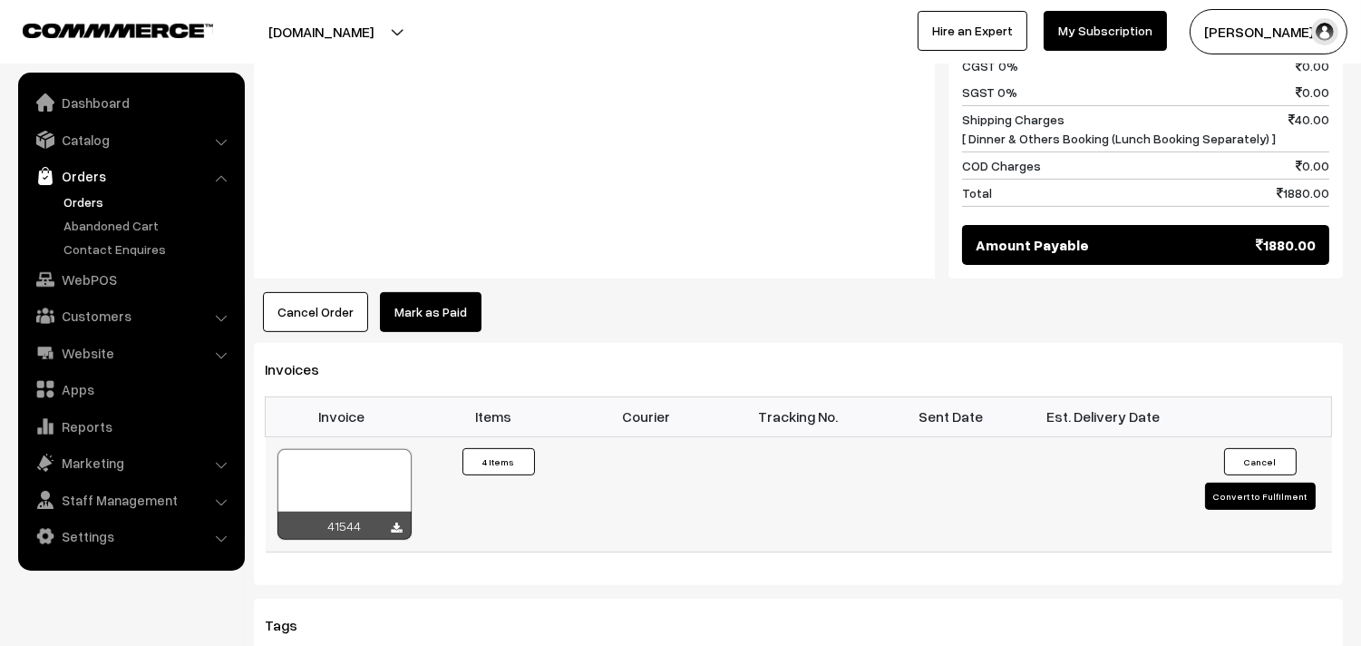
click at [376, 469] on div at bounding box center [344, 494] width 134 height 91
click at [79, 276] on link "WebPOS" at bounding box center [131, 279] width 216 height 33
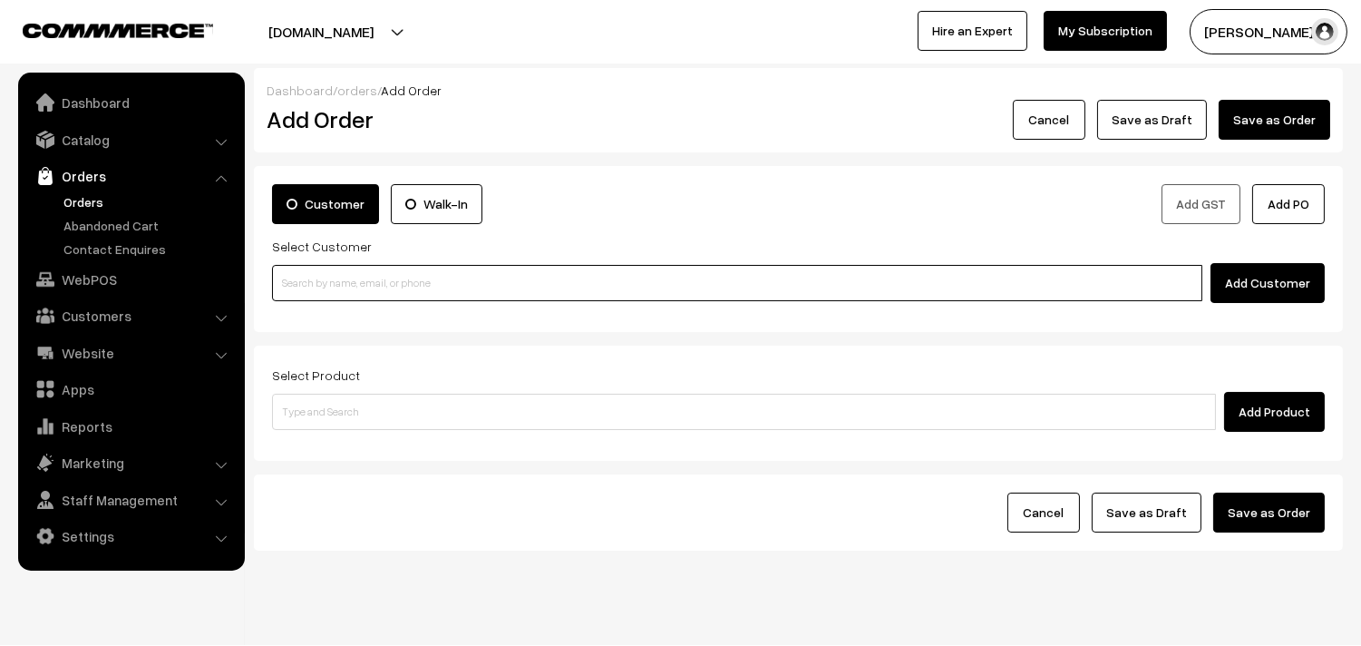
click at [392, 277] on input at bounding box center [737, 283] width 930 height 36
paste input "98402 99806"
click at [305, 276] on input "98402 99806" at bounding box center [737, 283] width 930 height 36
click at [312, 275] on input "98402 99806" at bounding box center [737, 283] width 930 height 36
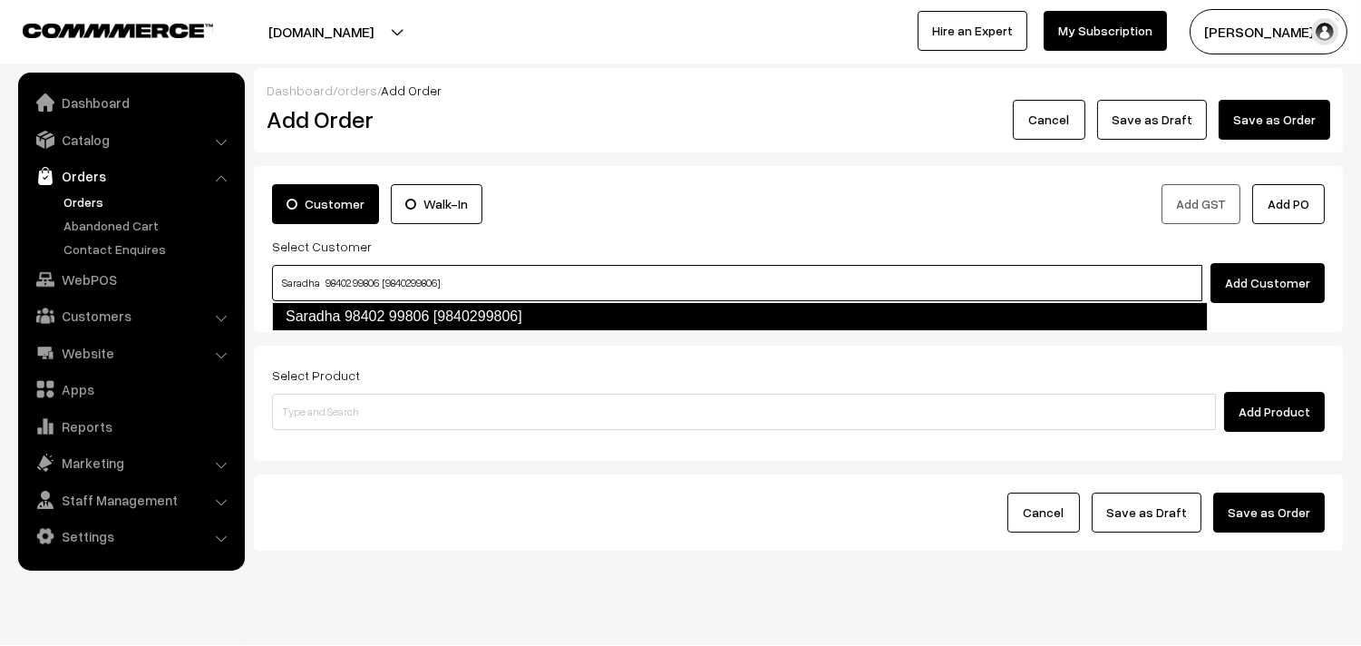
type input "Saradha 98402 99806 [9840299806]"
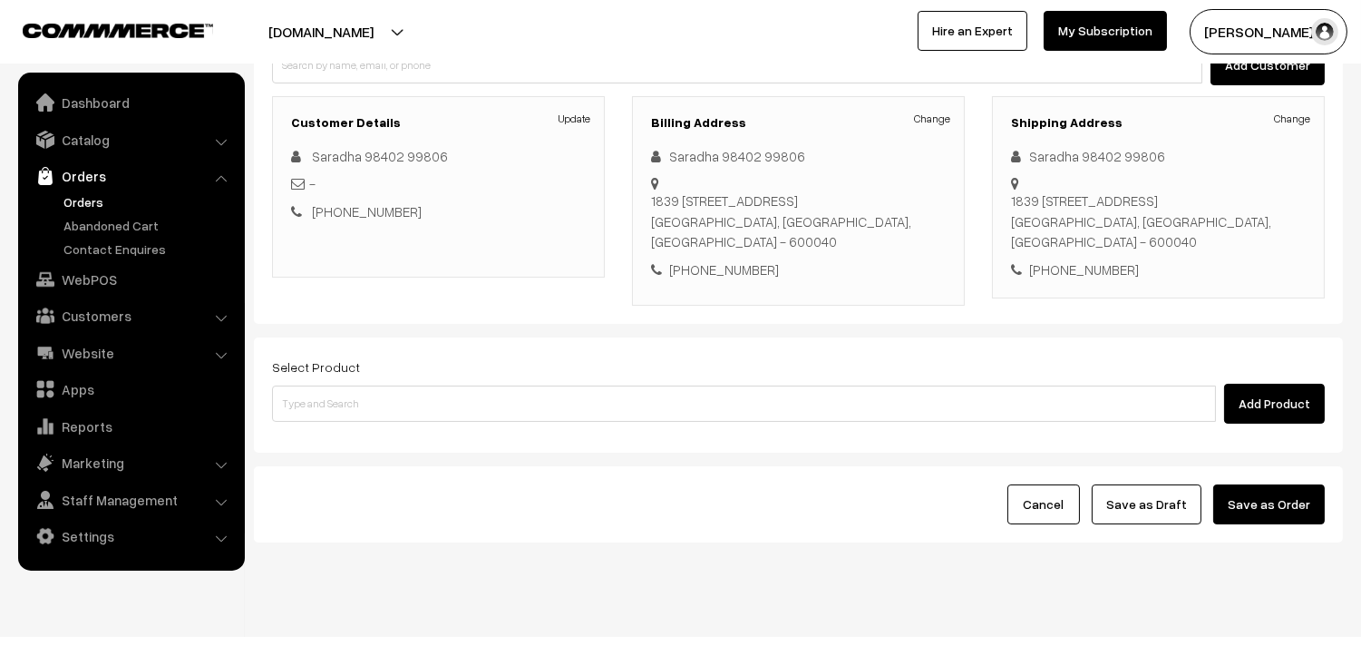
scroll to position [219, 0]
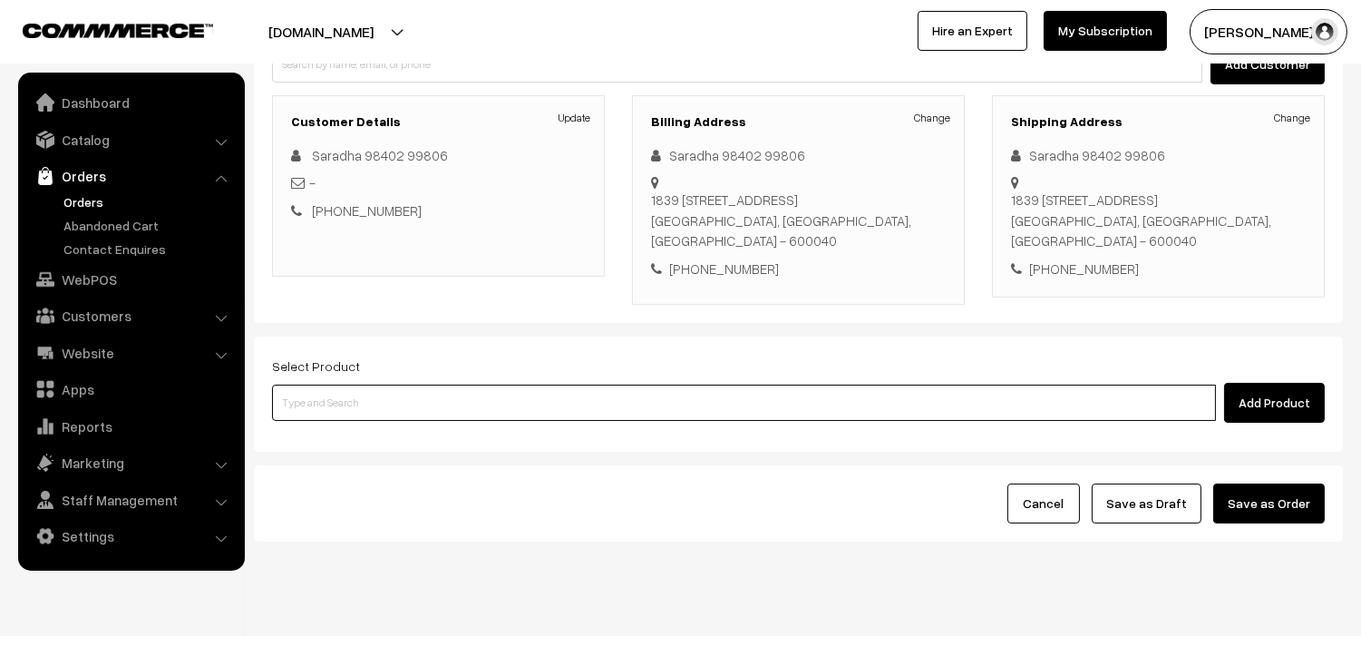
click at [513, 384] on input at bounding box center [744, 402] width 944 height 36
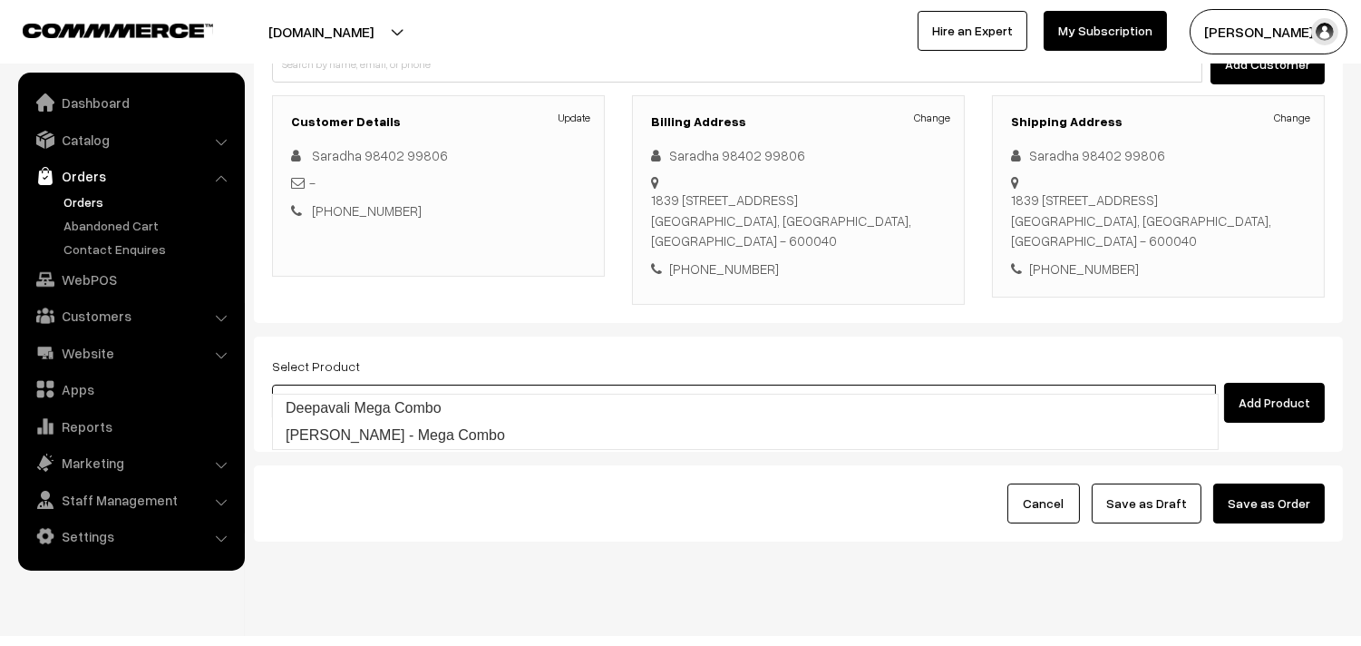
type input "[PERSON_NAME] - Mega Combo"
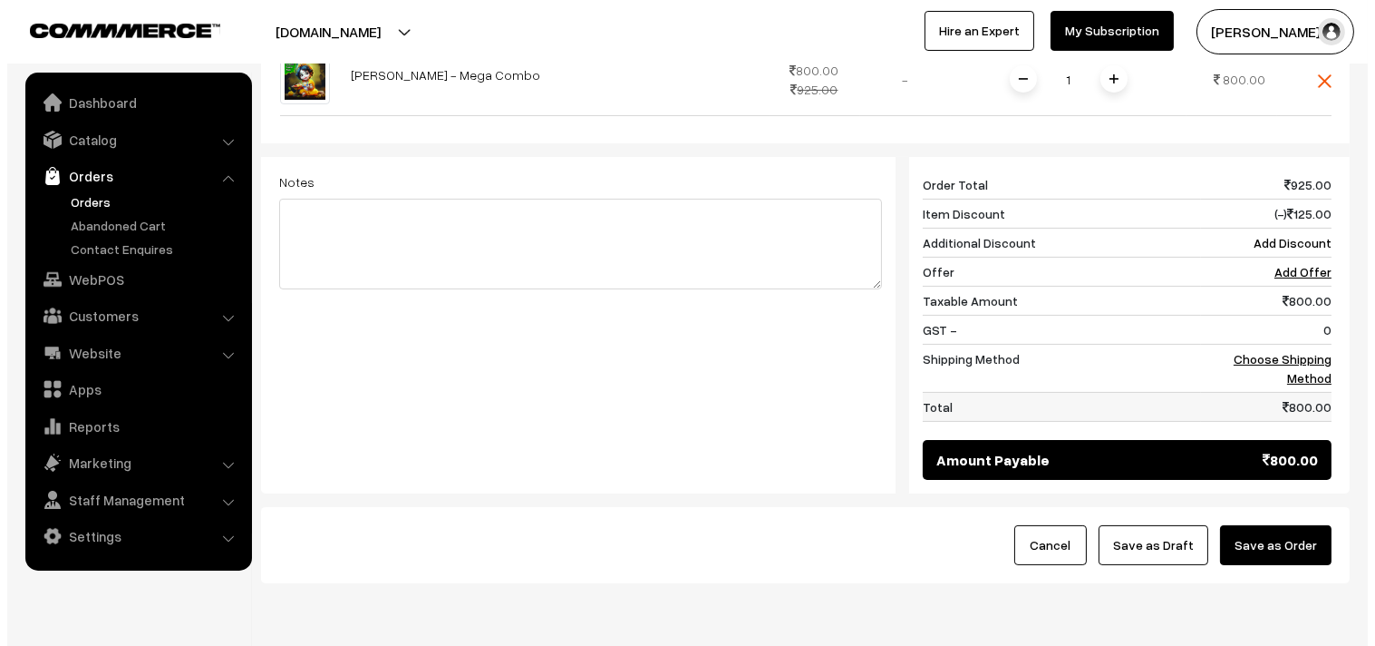
scroll to position [689, 0]
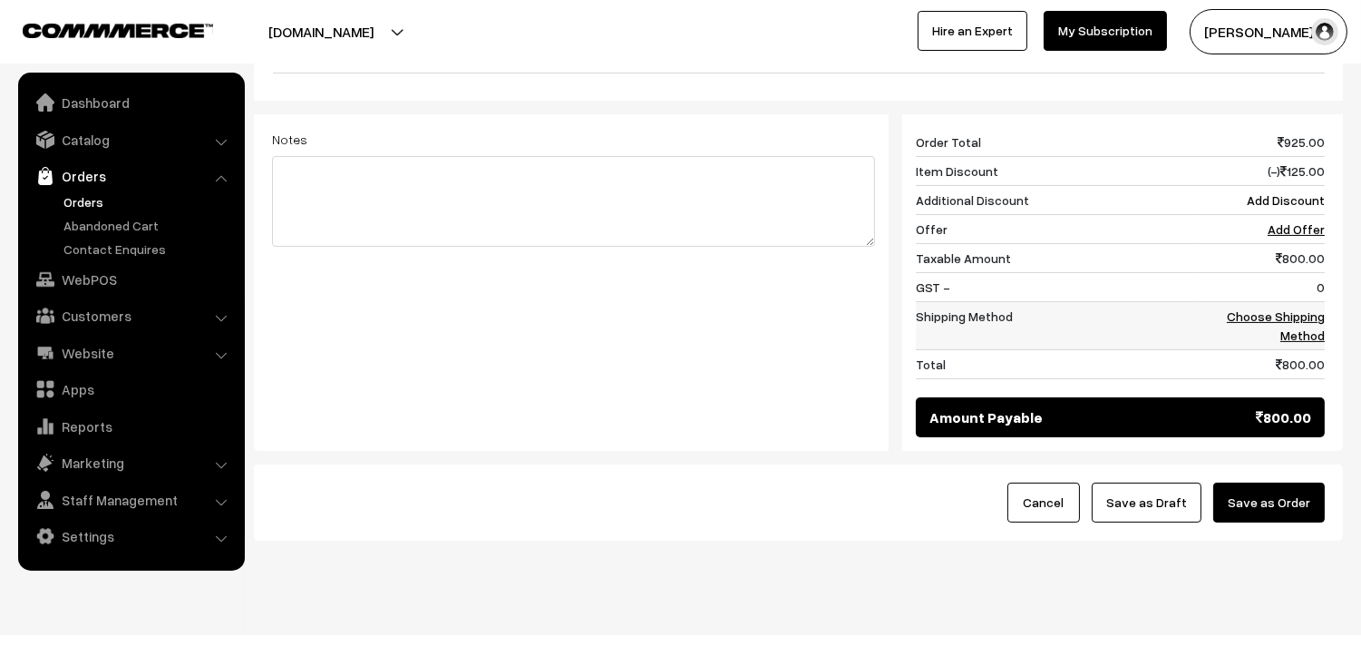
click at [1312, 308] on link "Choose Shipping Method" at bounding box center [1276, 325] width 98 height 34
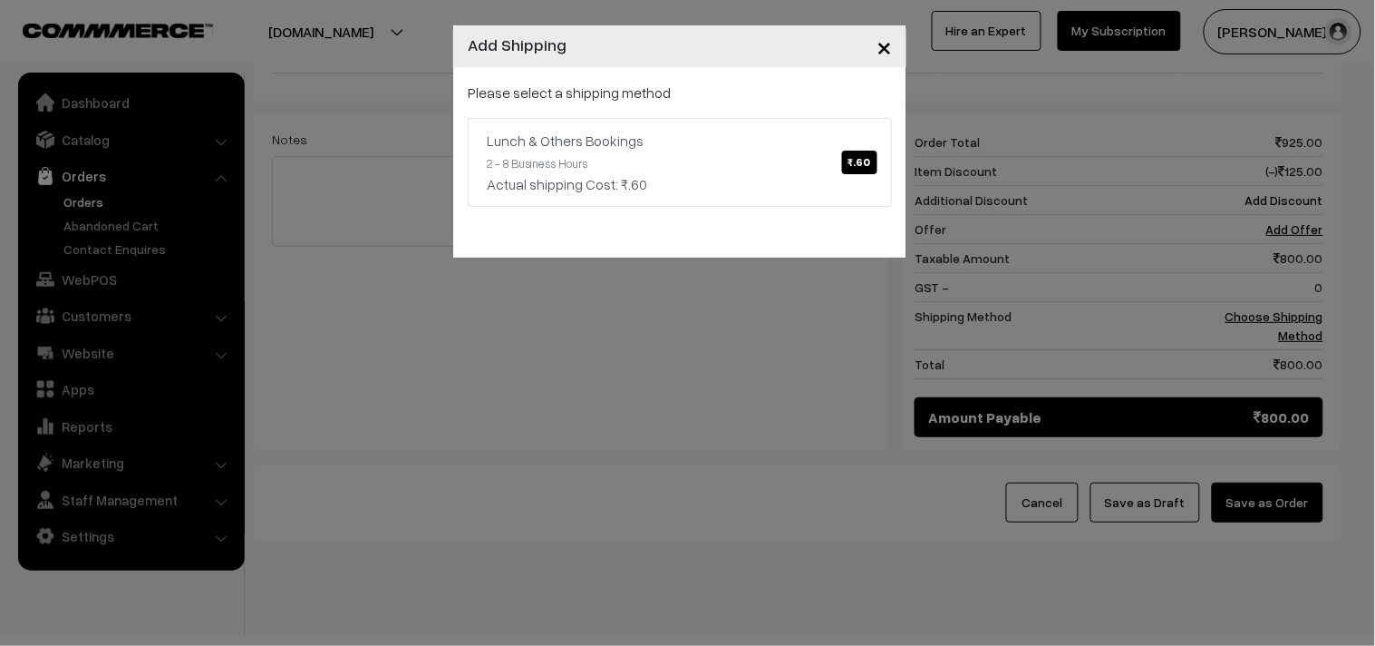
click at [748, 127] on link "Lunch & Others Bookings ₹.60 2 - 8 Business Hours Actual shipping Cost: ₹.60" at bounding box center [680, 162] width 424 height 89
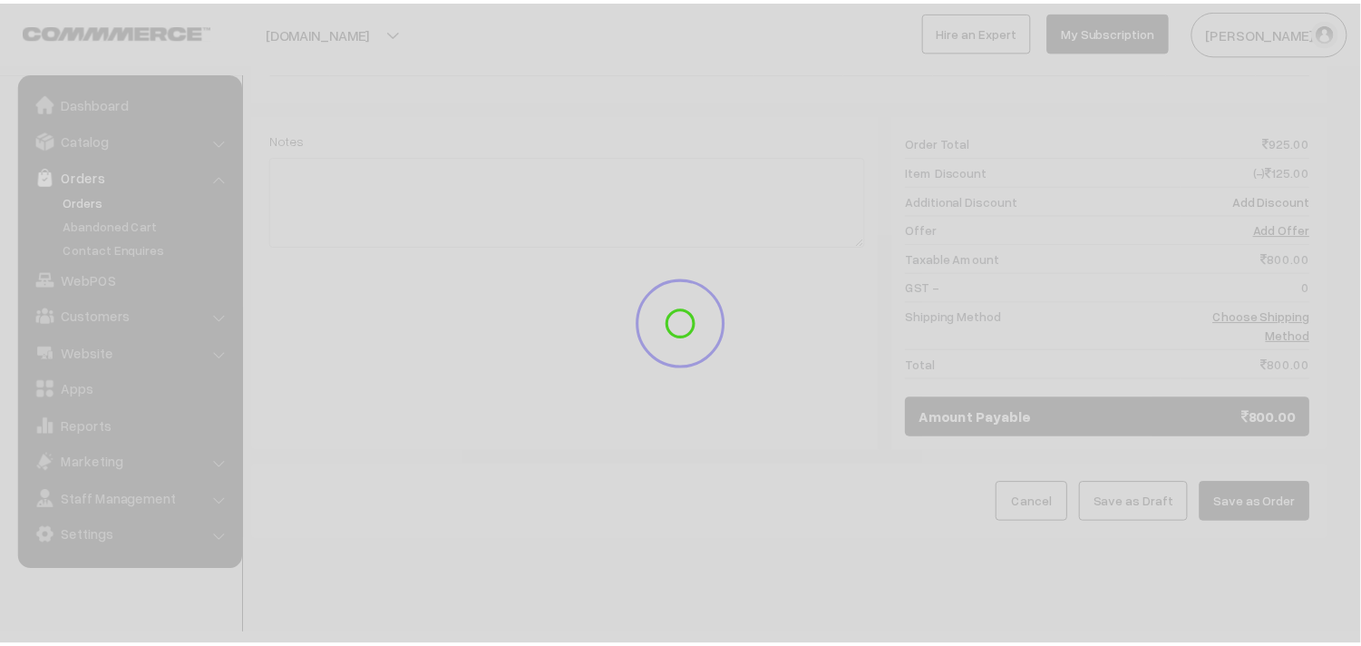
scroll to position [671, 0]
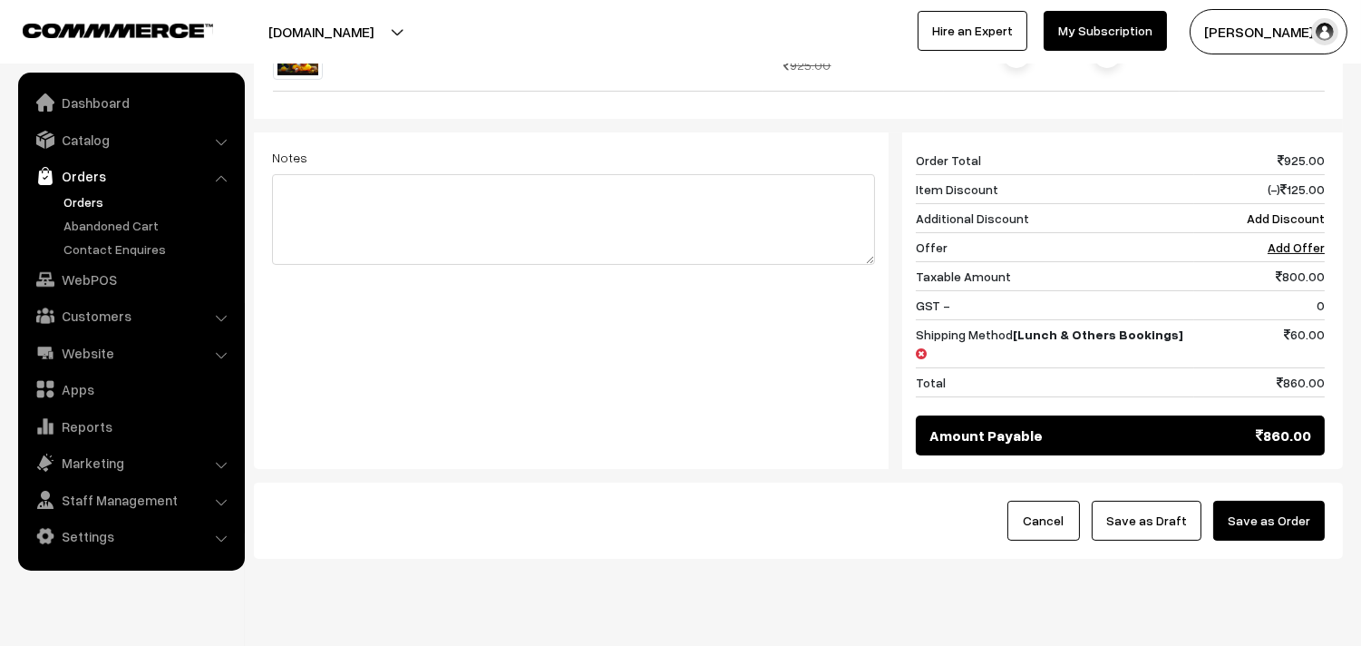
click at [1297, 500] on button "Save as Order" at bounding box center [1269, 520] width 112 height 40
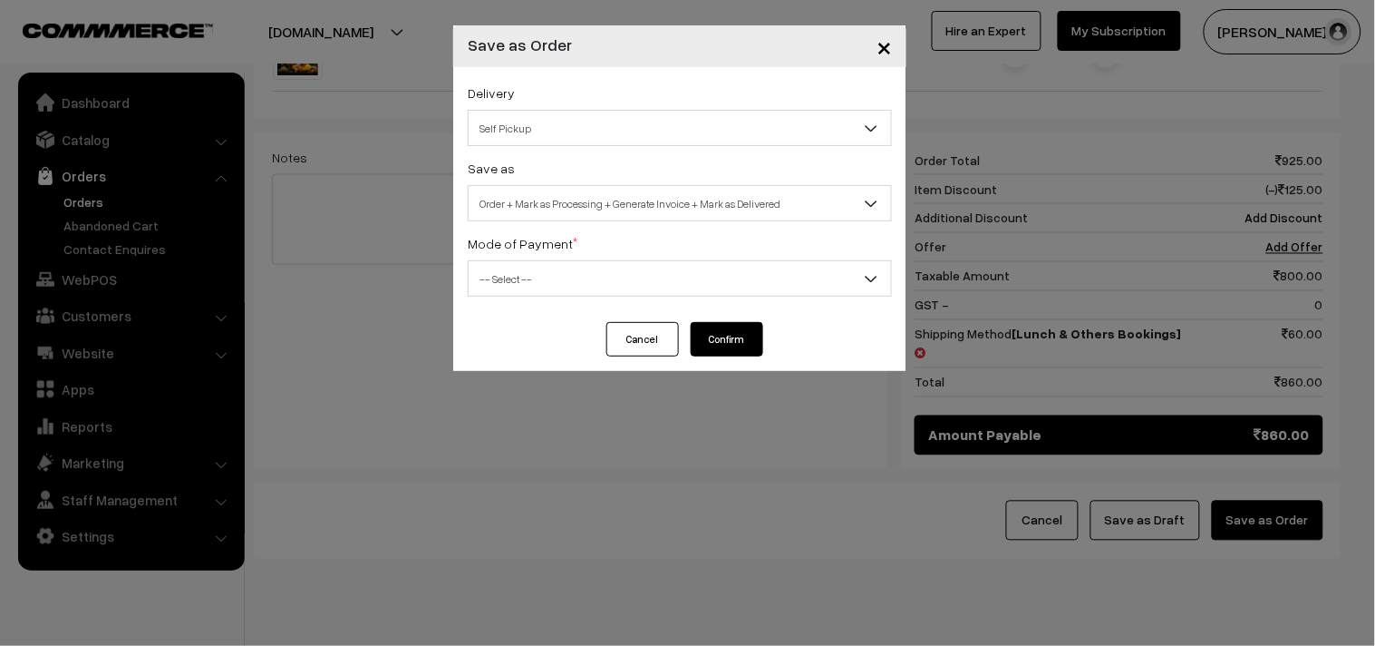
click at [629, 345] on button "Cancel" at bounding box center [643, 339] width 73 height 34
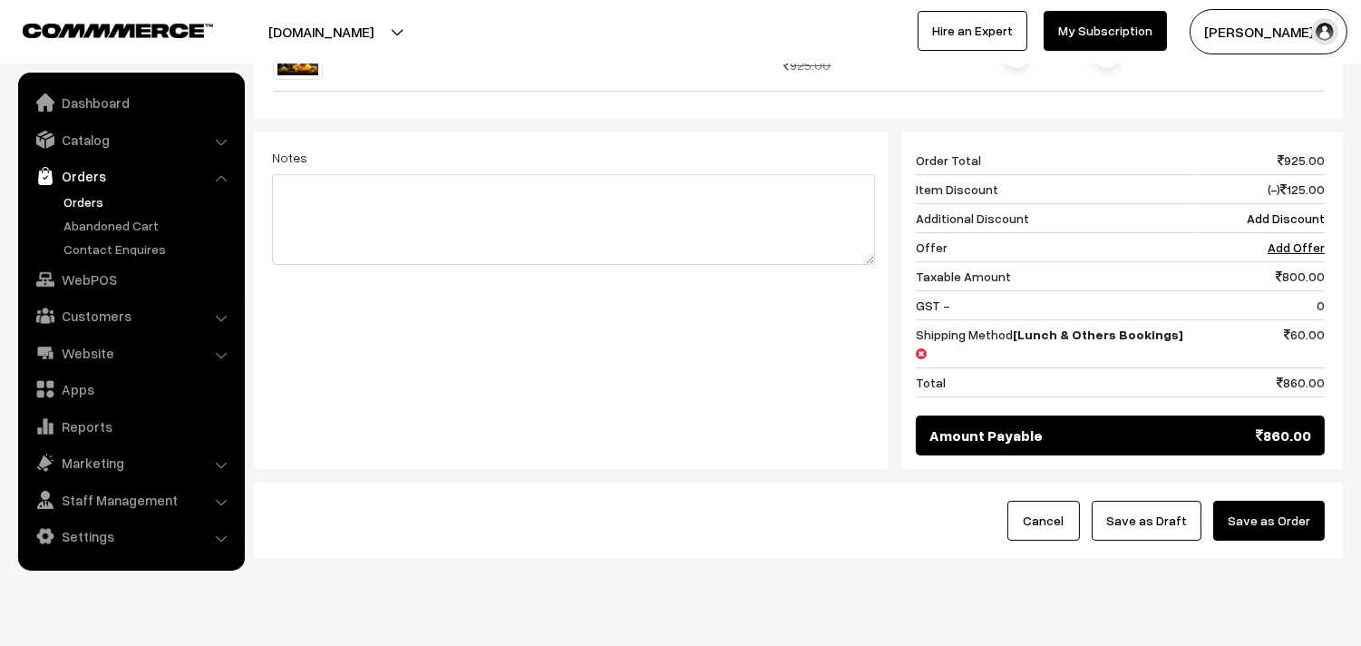
click at [1274, 500] on button "Save as Order" at bounding box center [1269, 520] width 112 height 40
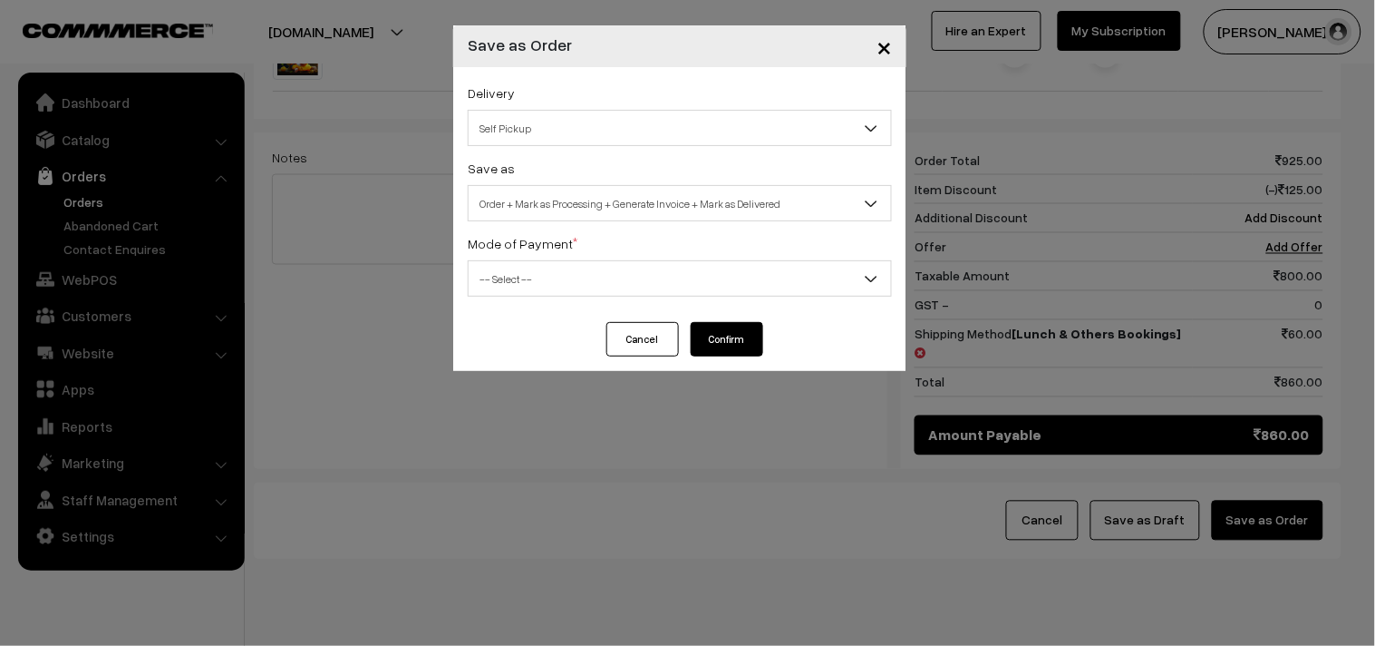
click at [646, 223] on div "Delivery Self Pickup Lunch & Others Bookings (₹60) (2 - 8 Business Hours) Self …" at bounding box center [679, 194] width 453 height 255
click at [636, 202] on span "Order + Mark as Processing + Generate Invoice + Mark as Delivered" at bounding box center [680, 204] width 423 height 32
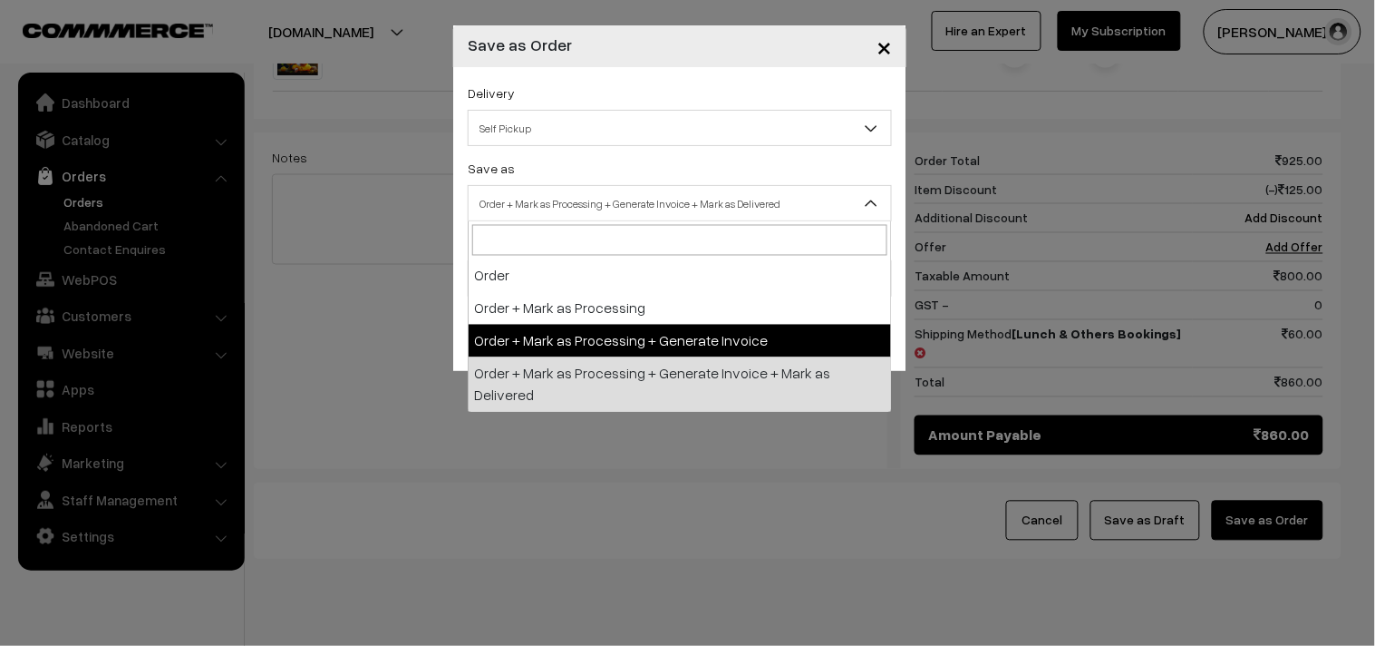
drag, startPoint x: 574, startPoint y: 339, endPoint x: 566, endPoint y: 309, distance: 31.0
select select "3"
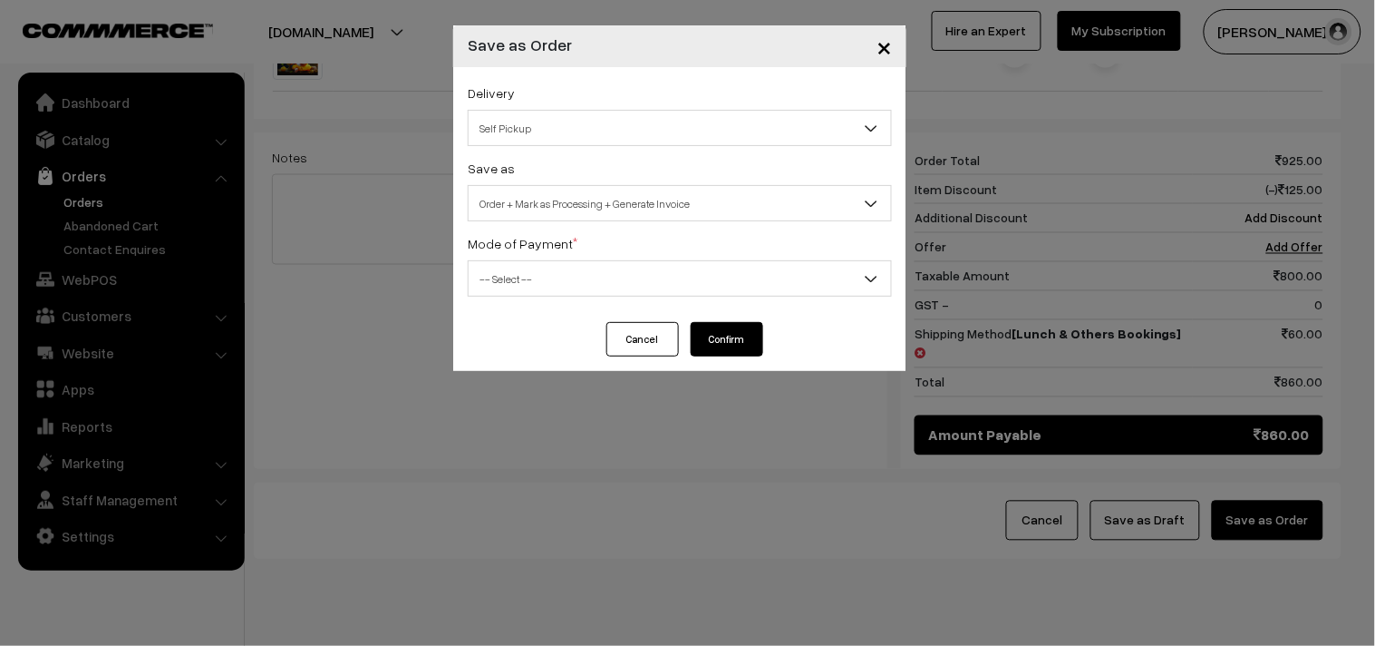
click at [553, 278] on span "-- Select --" at bounding box center [680, 279] width 423 height 32
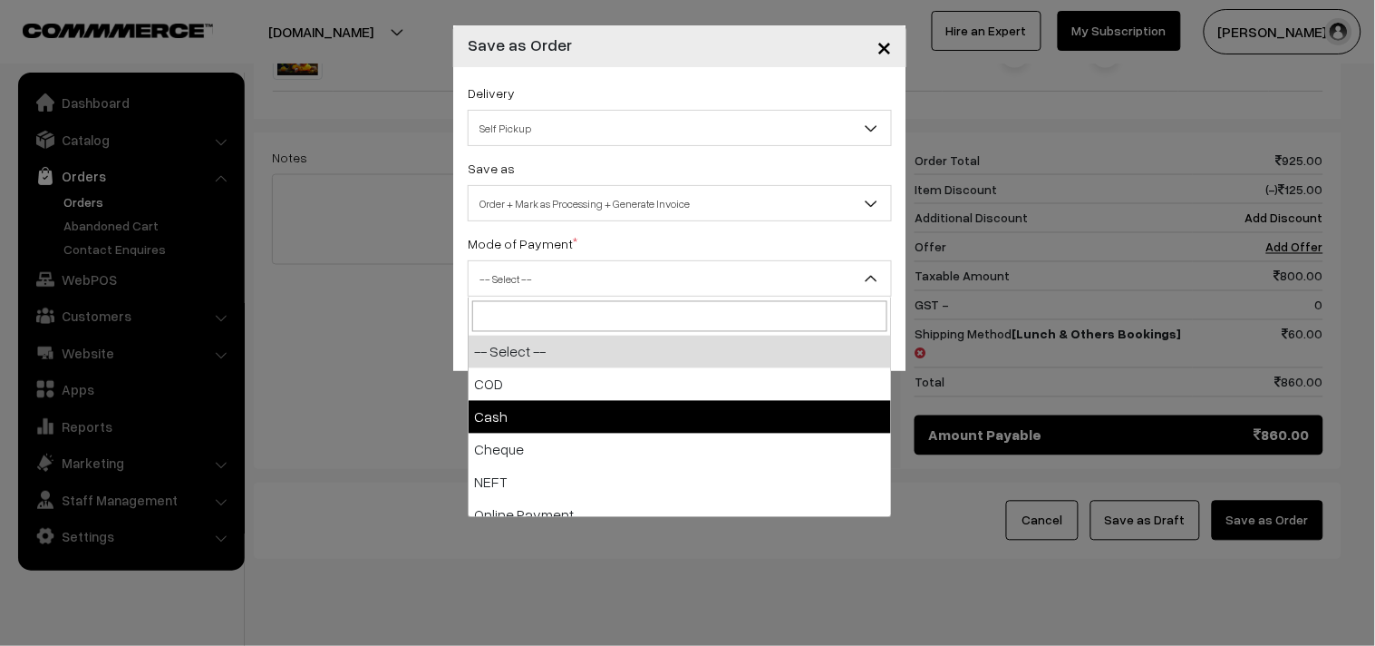
select select "2"
checkbox input "true"
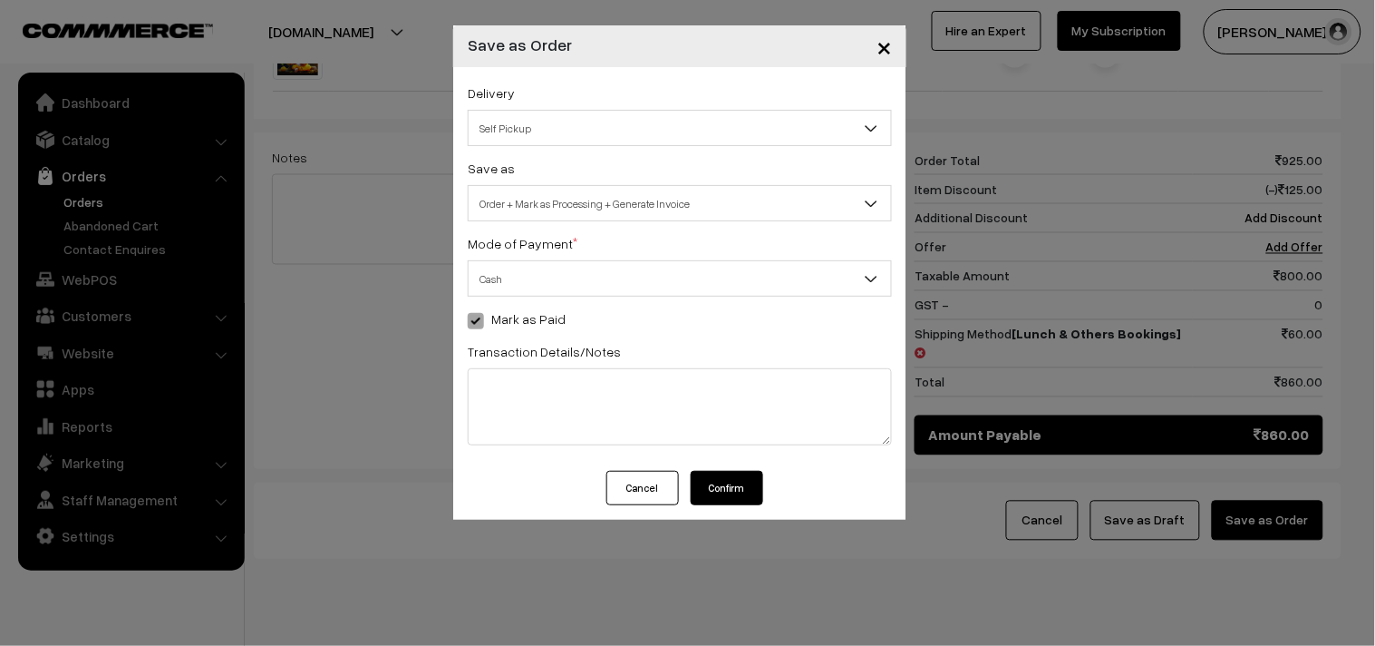
click at [732, 504] on button "Confirm" at bounding box center [727, 488] width 73 height 34
click at [730, 492] on button "Confirm" at bounding box center [727, 488] width 73 height 34
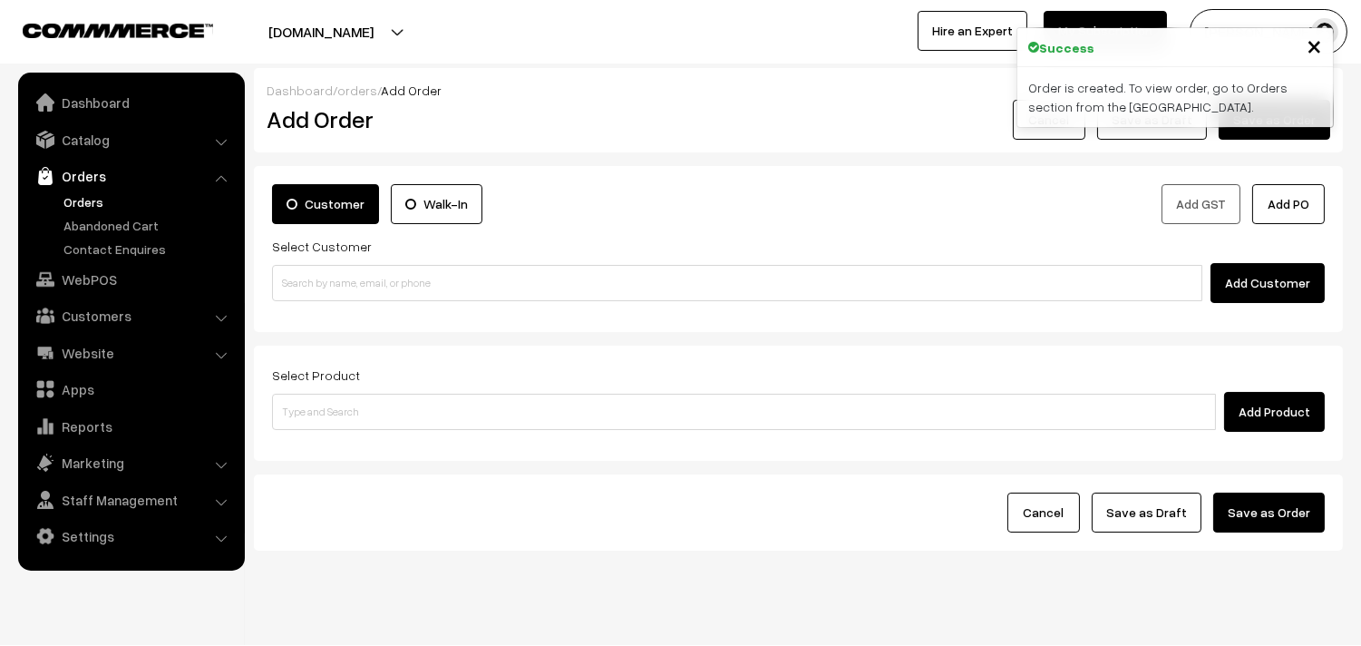
click at [91, 196] on link "Orders" at bounding box center [149, 201] width 180 height 19
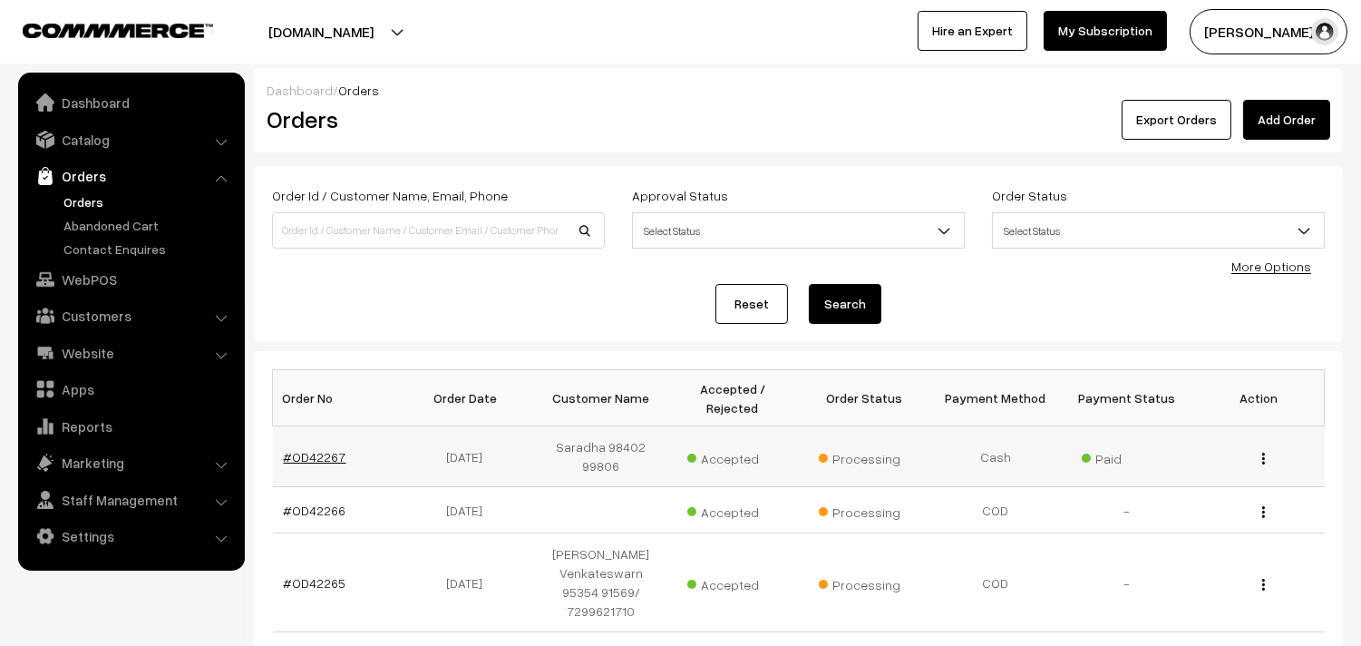
drag, startPoint x: 317, startPoint y: 440, endPoint x: 318, endPoint y: 452, distance: 11.8
click at [317, 442] on td "#OD42267" at bounding box center [338, 456] width 131 height 61
click at [319, 453] on link "#OD42267" at bounding box center [315, 456] width 63 height 15
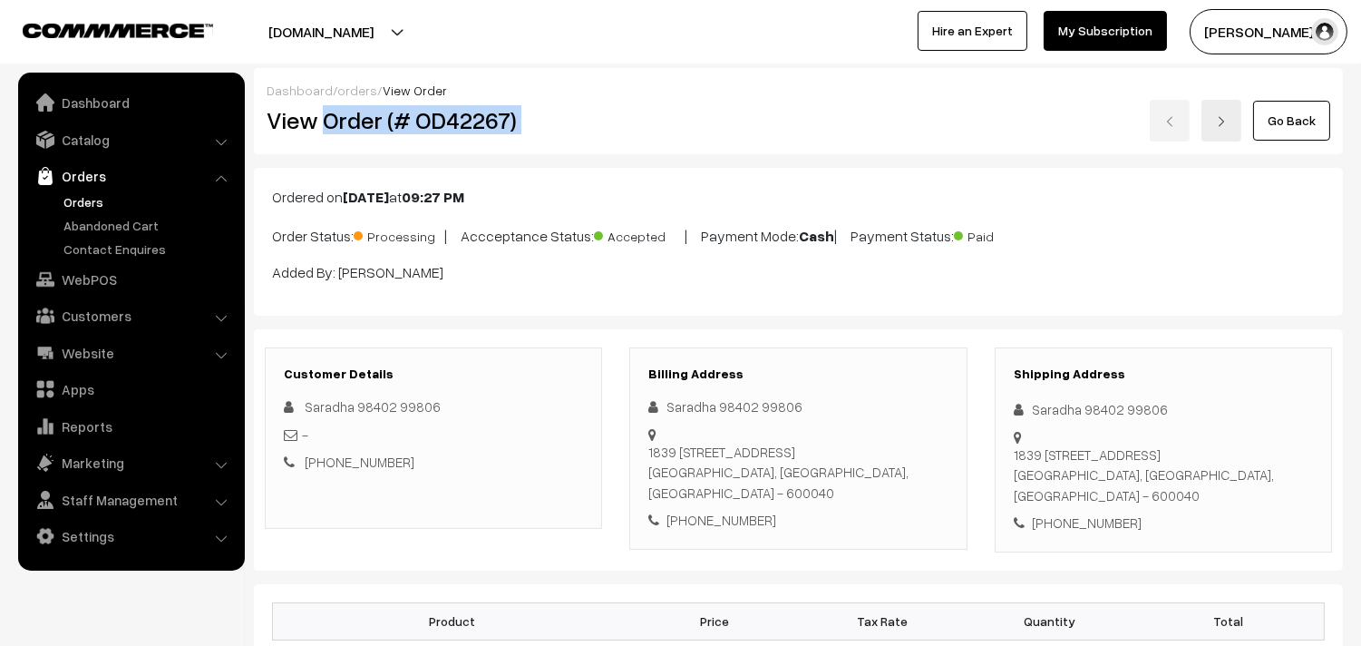
drag, startPoint x: 495, startPoint y: 132, endPoint x: 627, endPoint y: 132, distance: 131.5
click at [627, 132] on div "View Order (# OD42267) Go Back" at bounding box center [798, 121] width 1091 height 42
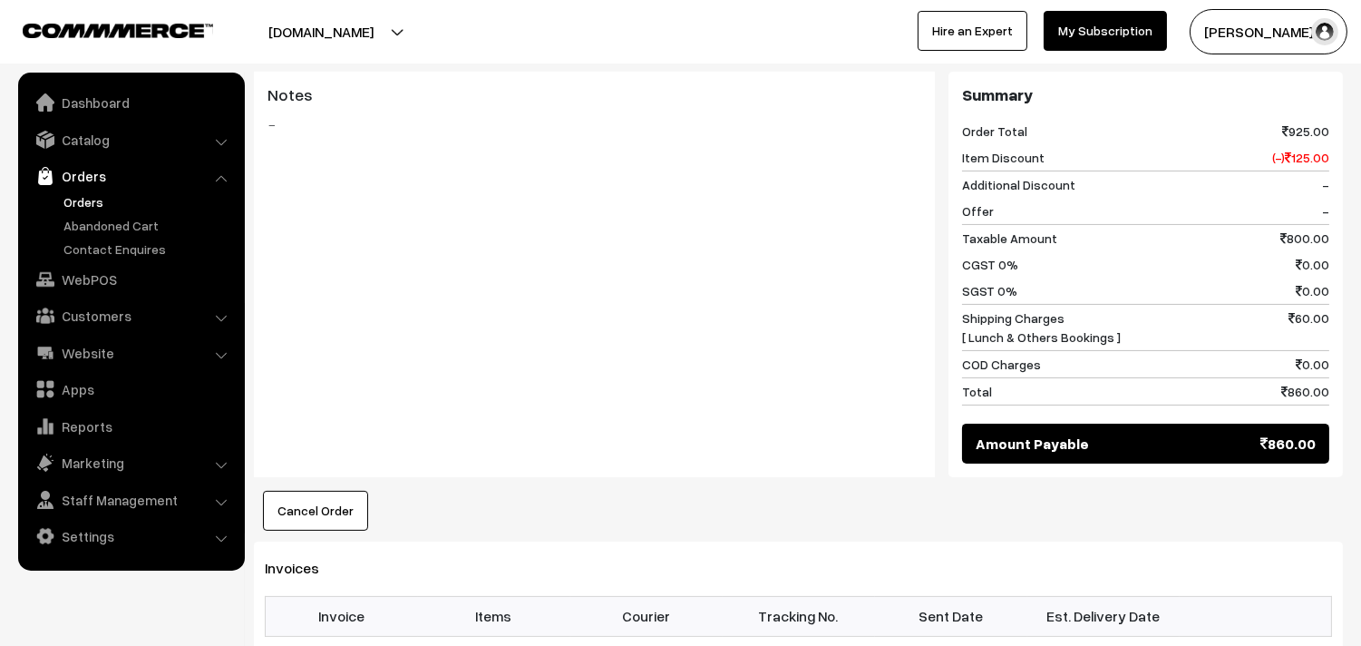
scroll to position [805, 0]
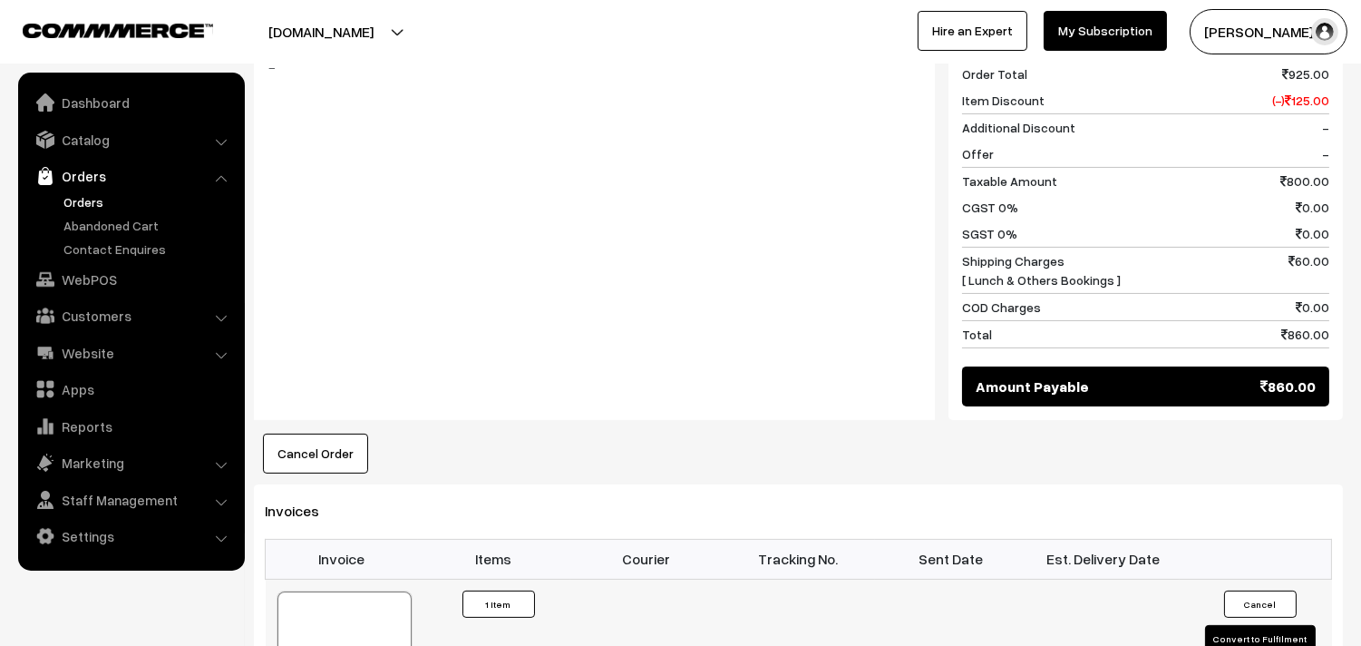
click at [352, 591] on div at bounding box center [344, 636] width 134 height 91
click at [114, 273] on link "WebPOS" at bounding box center [131, 279] width 216 height 33
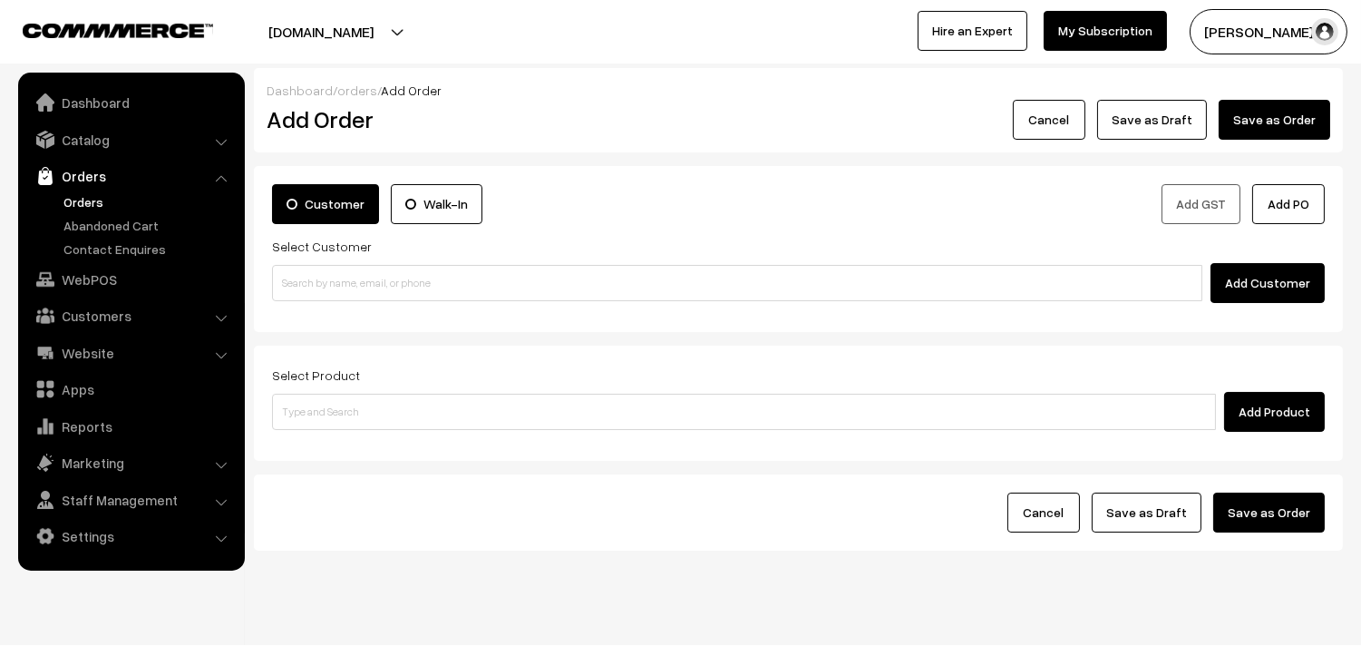
click at [335, 284] on input at bounding box center [737, 283] width 930 height 36
click at [327, 275] on input "80561 30015" at bounding box center [737, 283] width 930 height 36
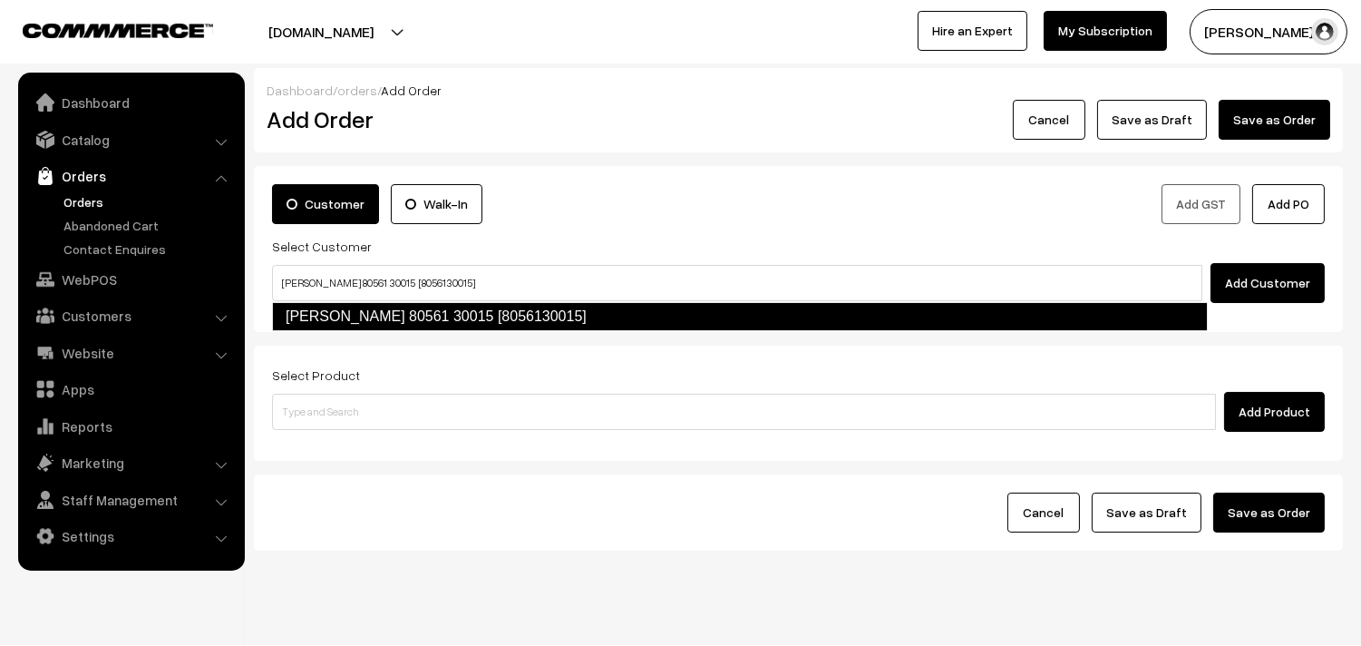
type input "[PERSON_NAME] 80561 30015 [8056130015]"
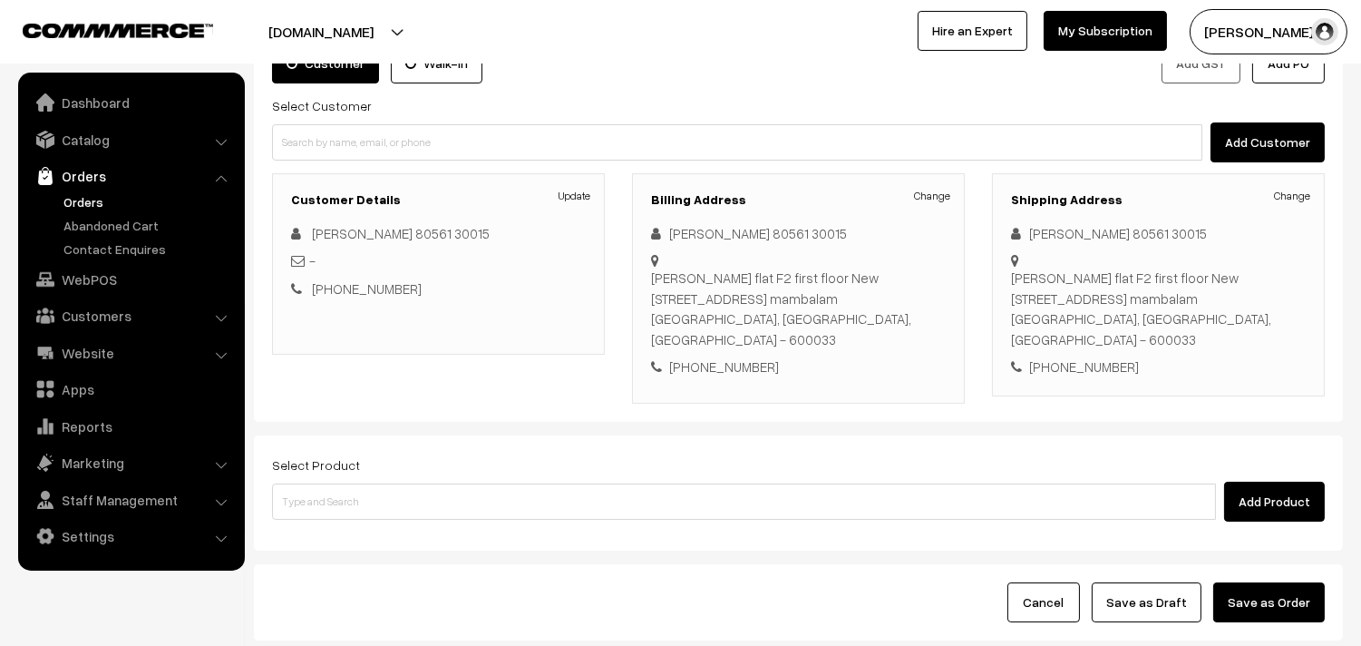
scroll to position [267, 0]
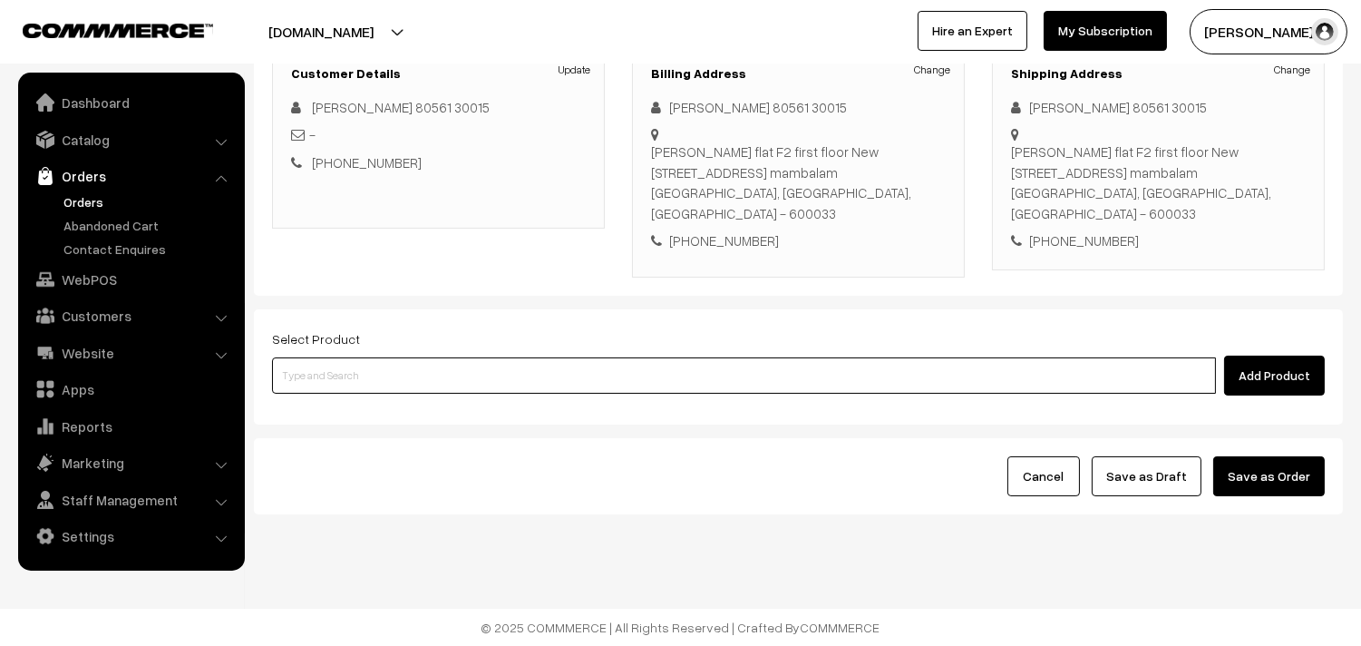
click at [687, 386] on input at bounding box center [744, 375] width 944 height 36
click at [526, 379] on input at bounding box center [744, 375] width 944 height 36
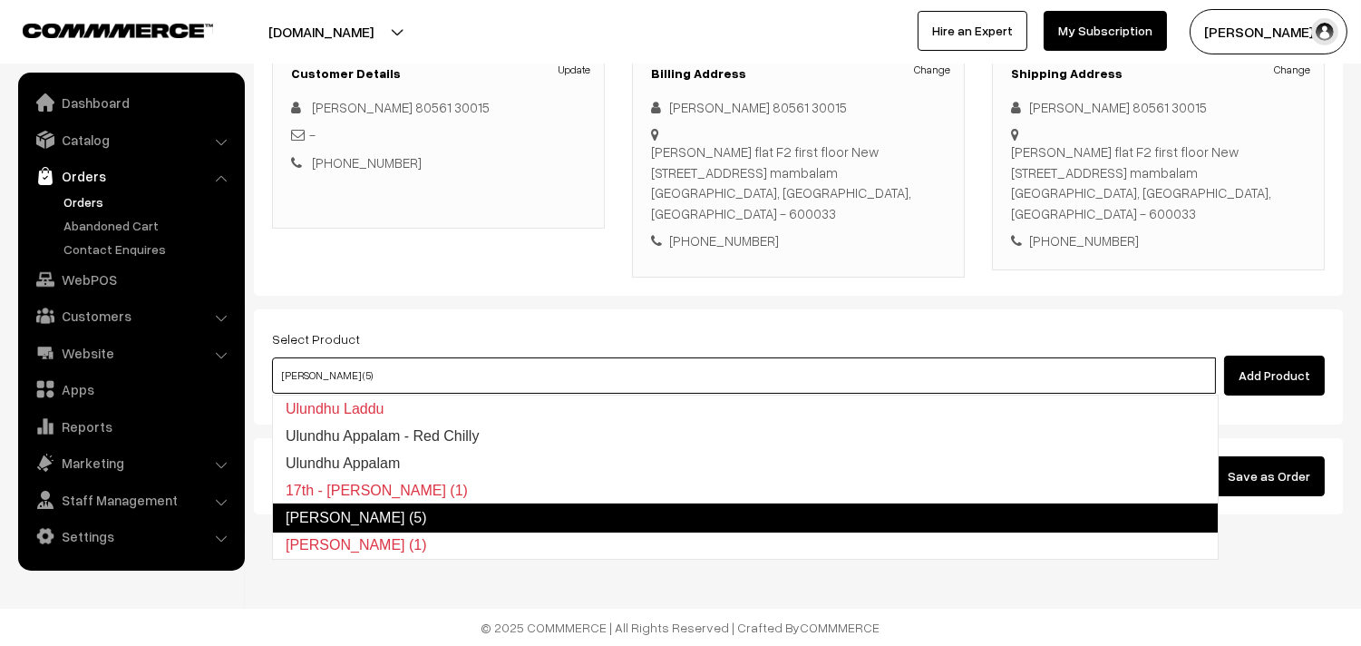
type input "17th - [PERSON_NAME] (1)"
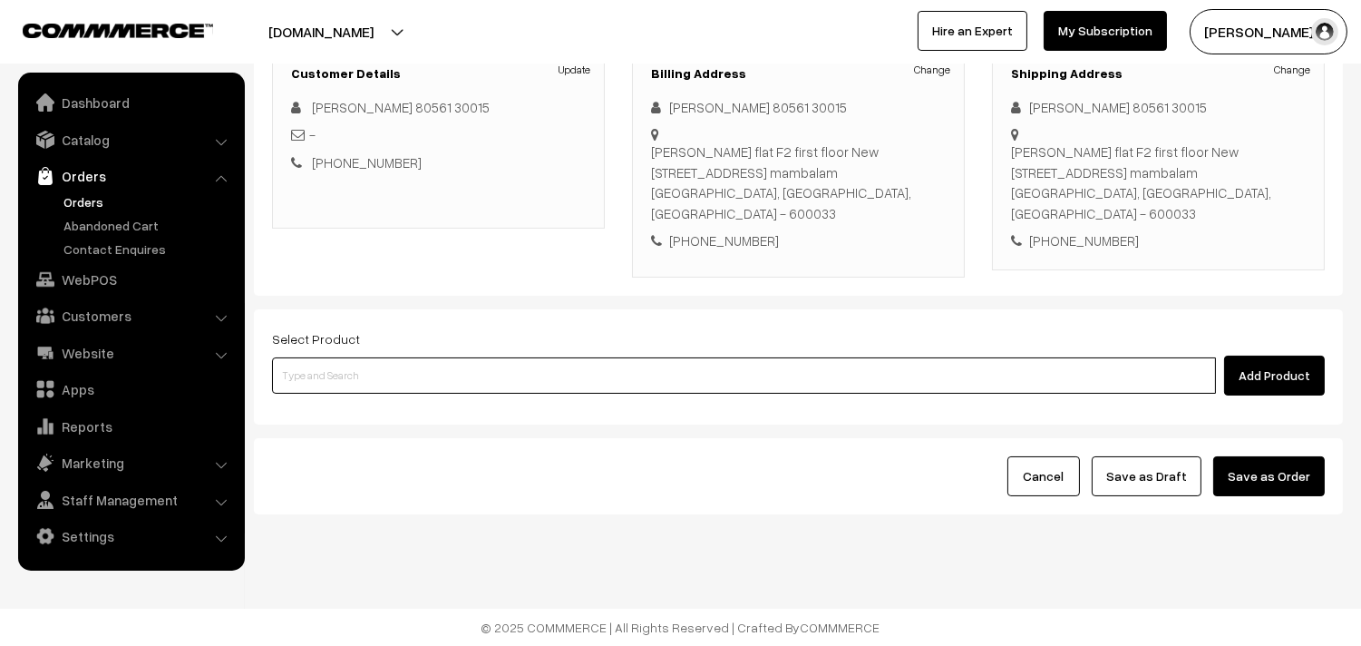
click at [423, 370] on input at bounding box center [744, 375] width 944 height 36
click at [583, 390] on input at bounding box center [744, 375] width 944 height 36
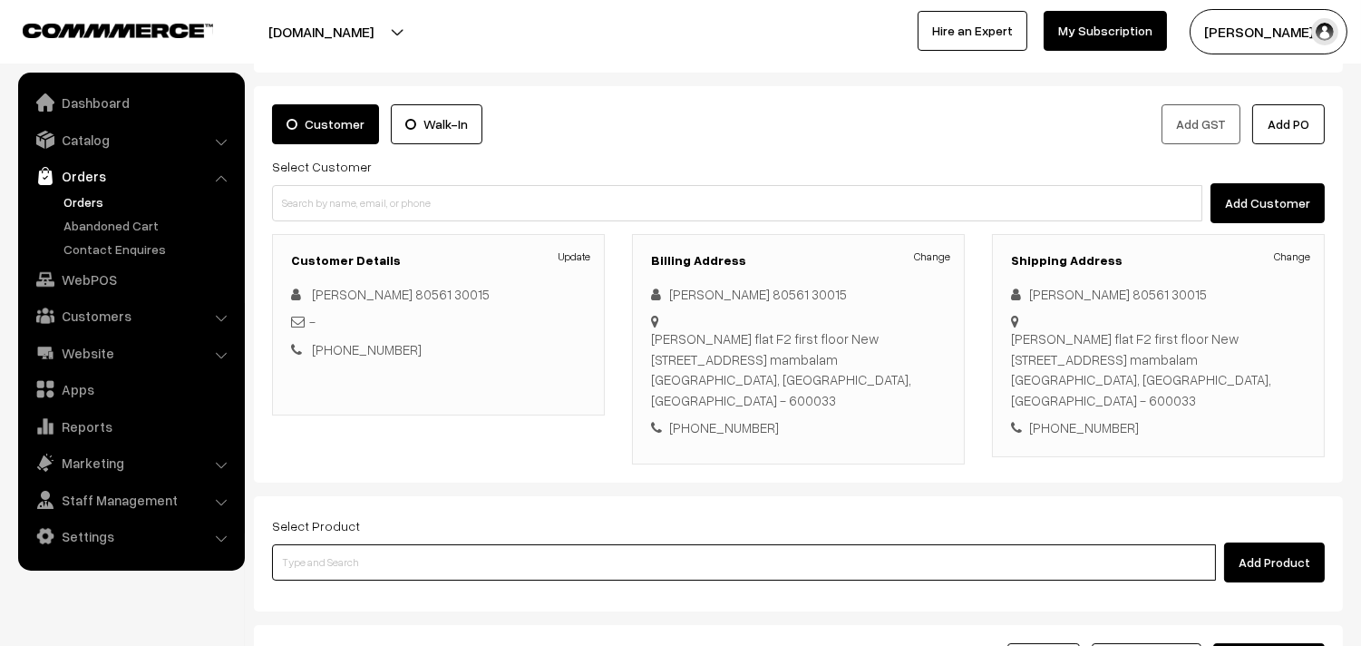
scroll to position [66, 0]
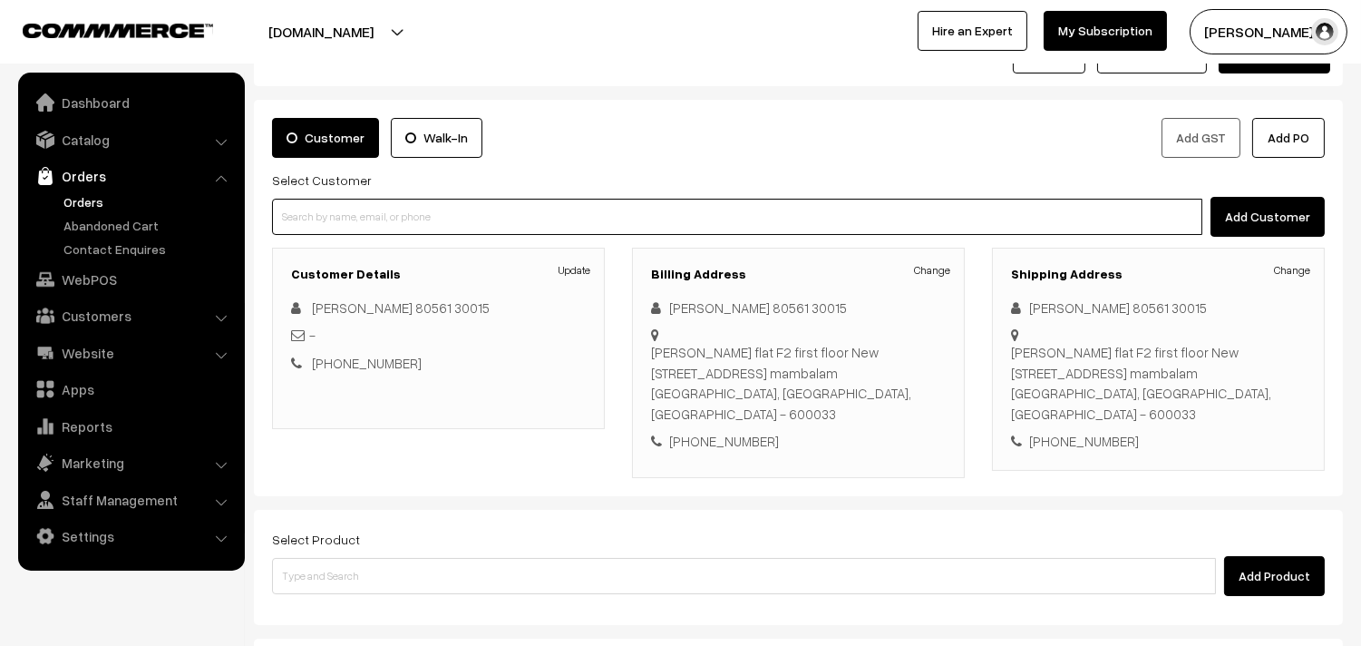
click at [378, 210] on input at bounding box center [737, 217] width 930 height 36
paste input "98408 04183"
click at [321, 209] on input "98408 04183" at bounding box center [737, 217] width 930 height 36
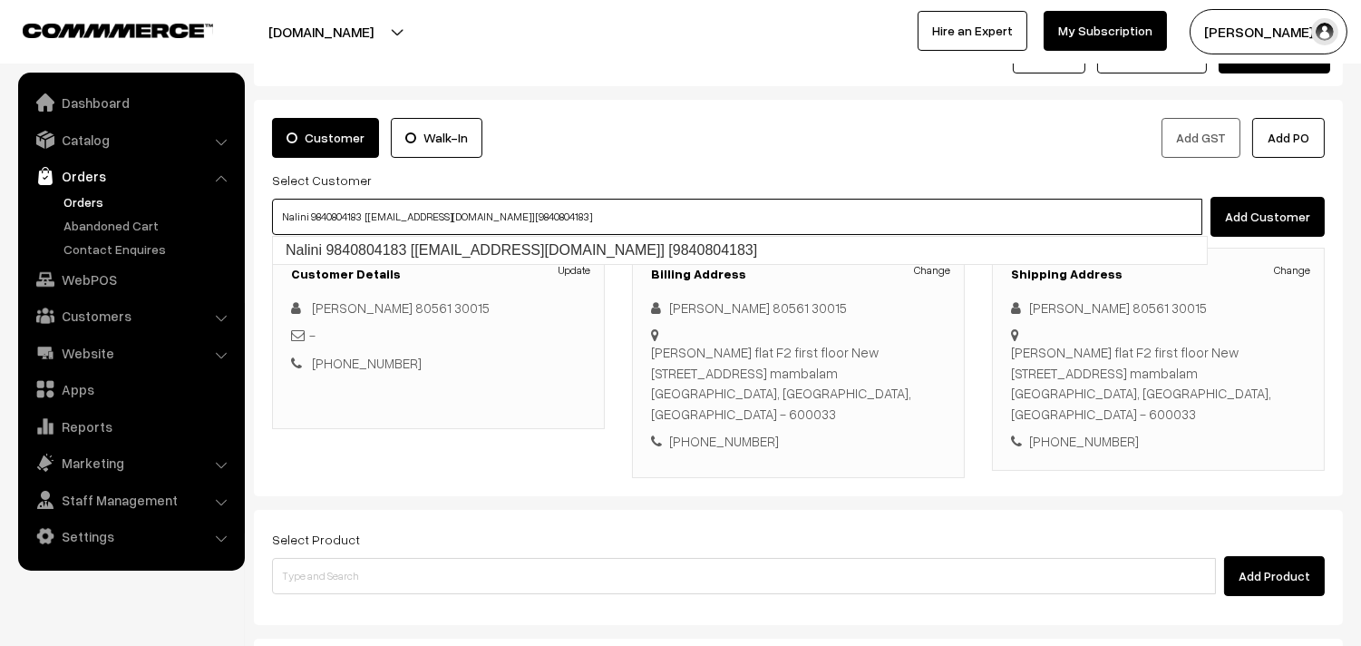
type input "Nalini 9840804183 [[EMAIL_ADDRESS][DOMAIN_NAME]] [9840804183]"
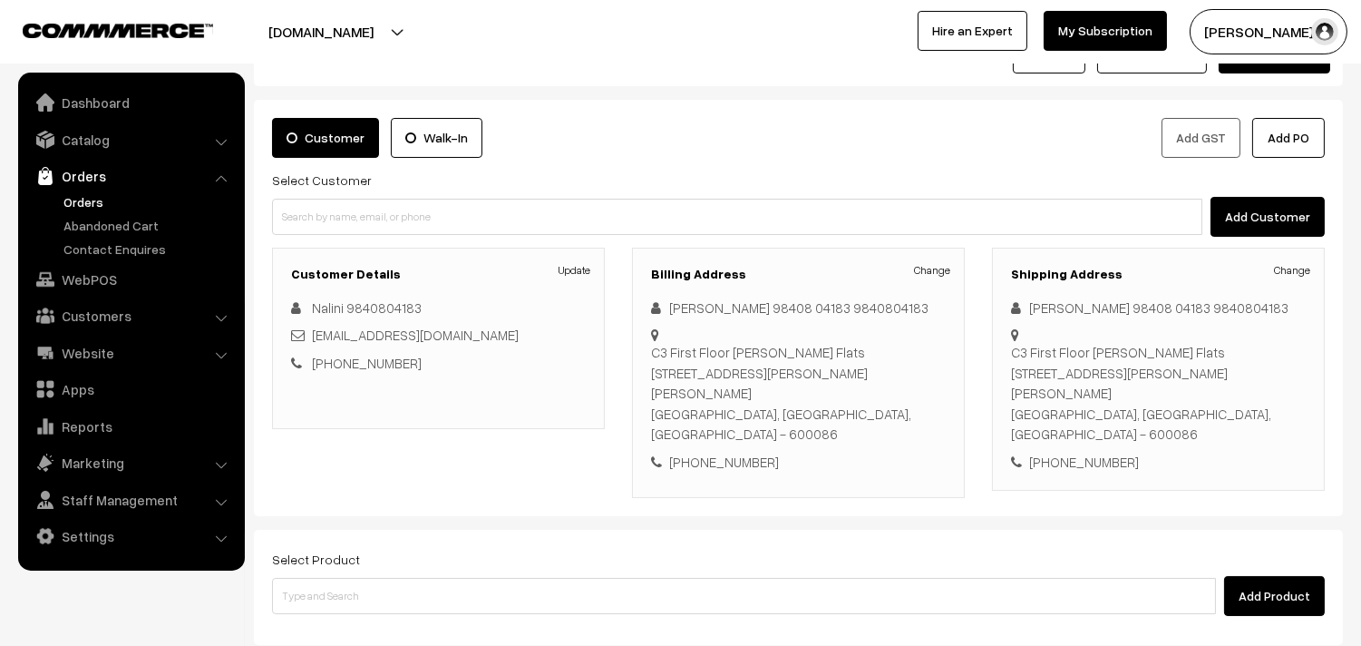
scroll to position [247, 0]
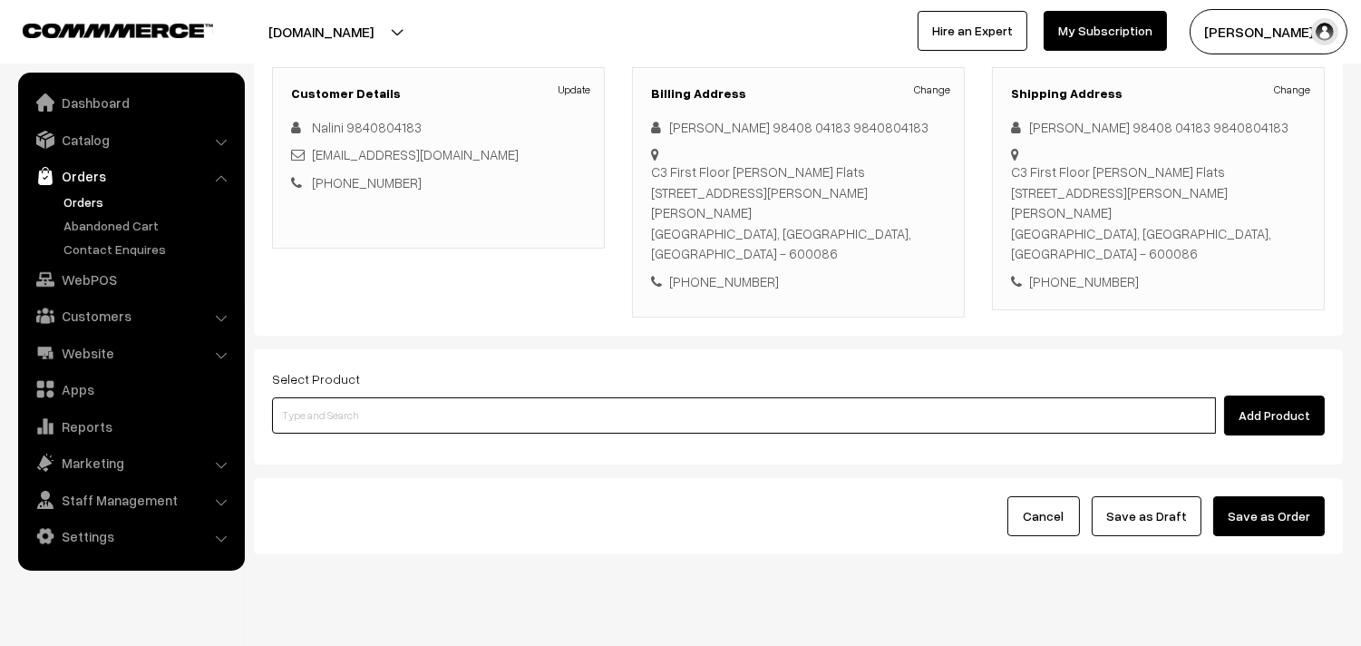
drag, startPoint x: 512, startPoint y: 378, endPoint x: 502, endPoint y: 379, distance: 10.0
click at [502, 397] on input at bounding box center [744, 415] width 944 height 36
type input "krish"
click at [406, 397] on input at bounding box center [744, 415] width 944 height 36
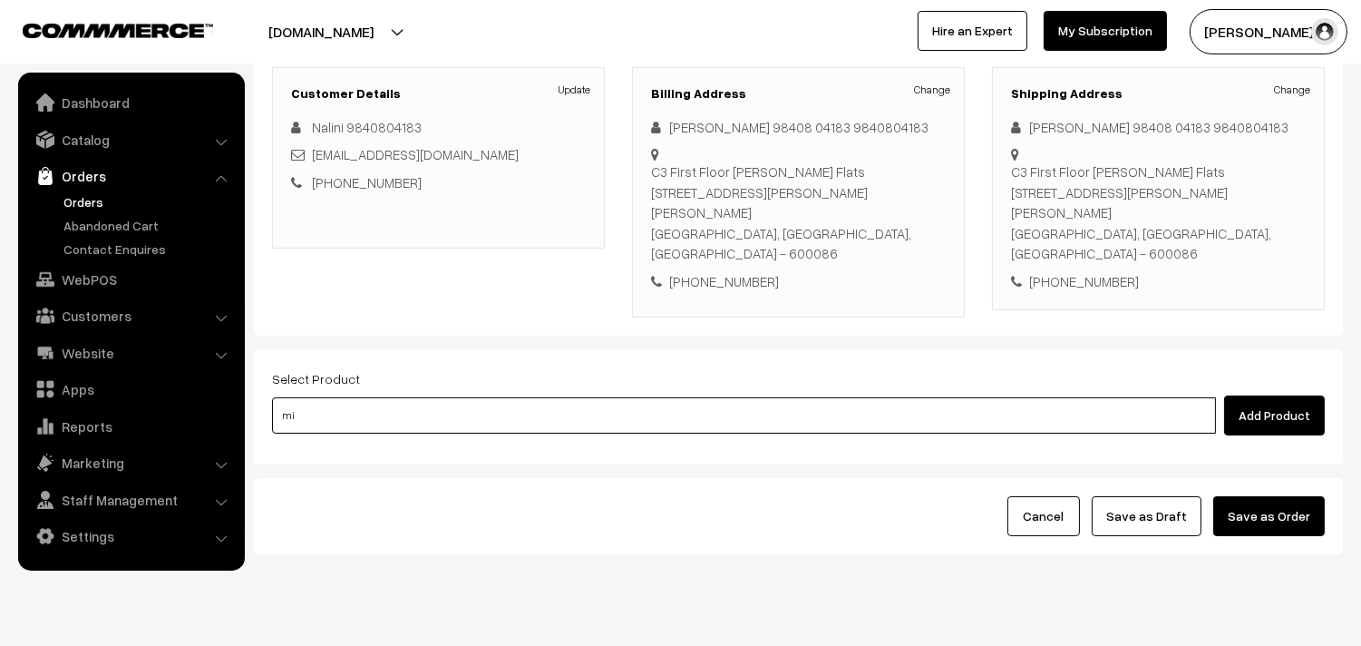
type input "m"
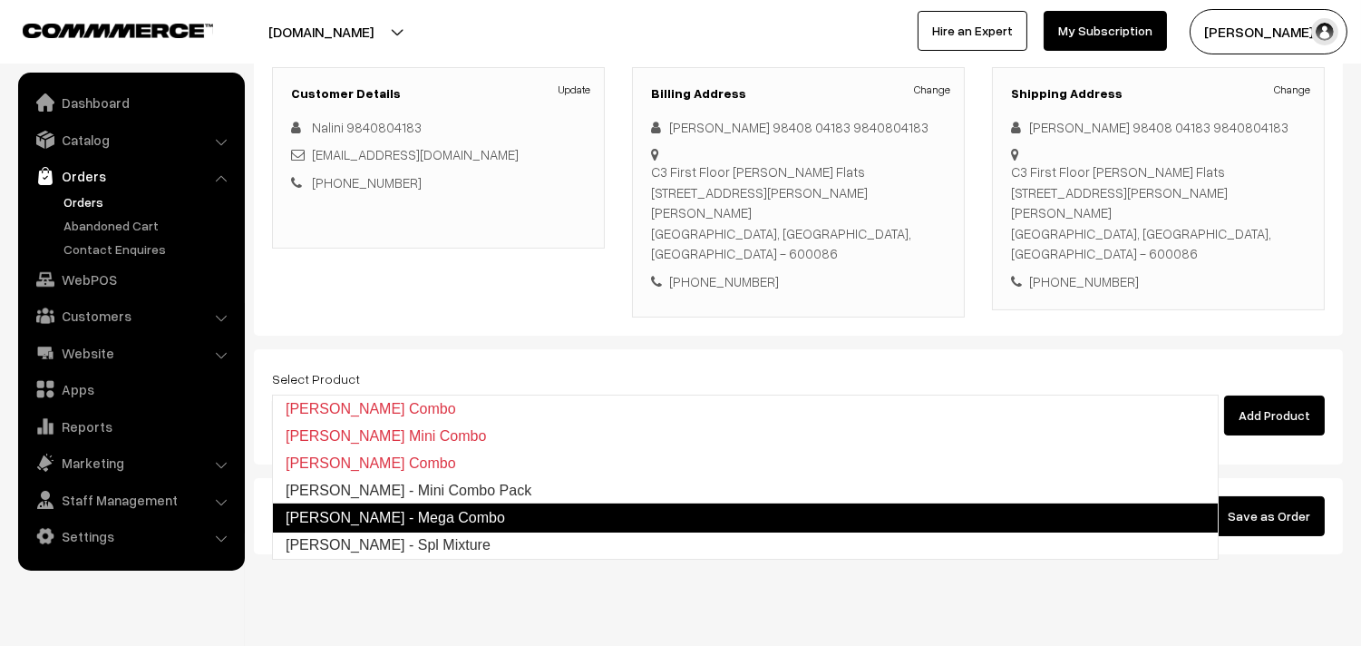
type input "Krishna Jeyanthi - Mini Combo Pack"
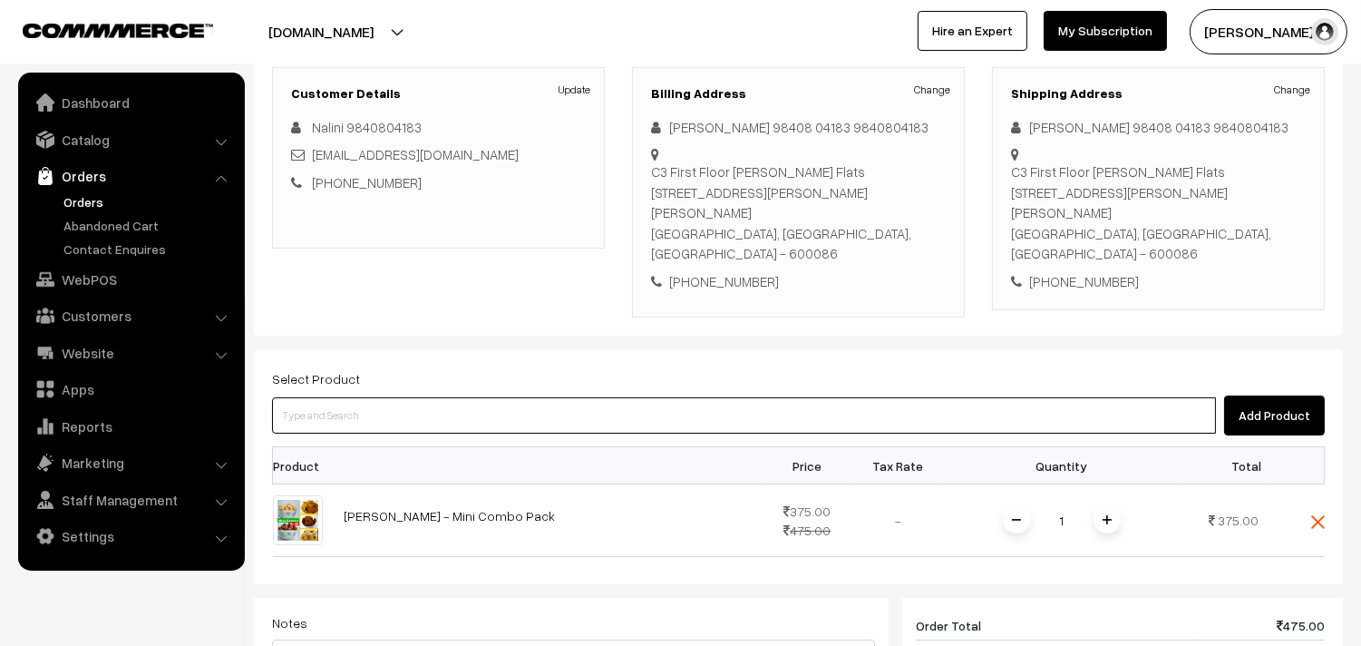
click at [475, 397] on input at bounding box center [744, 415] width 944 height 36
type input "Cow Ghee -1kg"
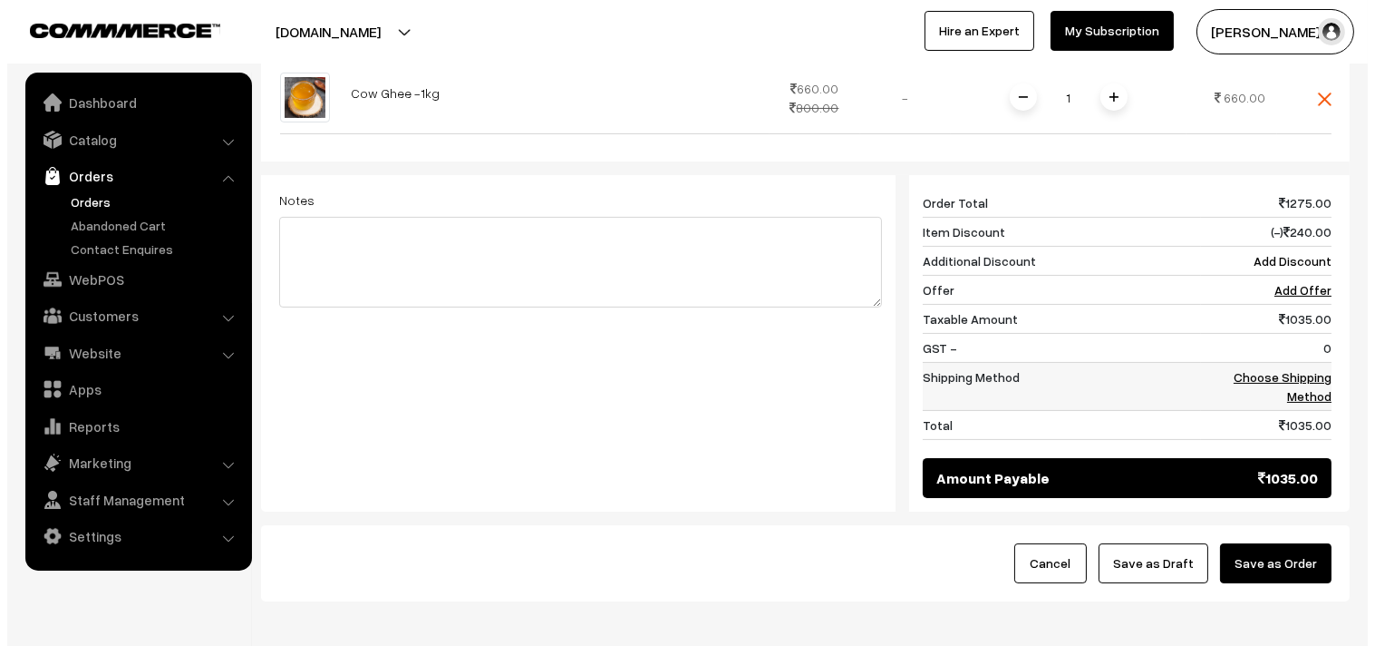
scroll to position [750, 0]
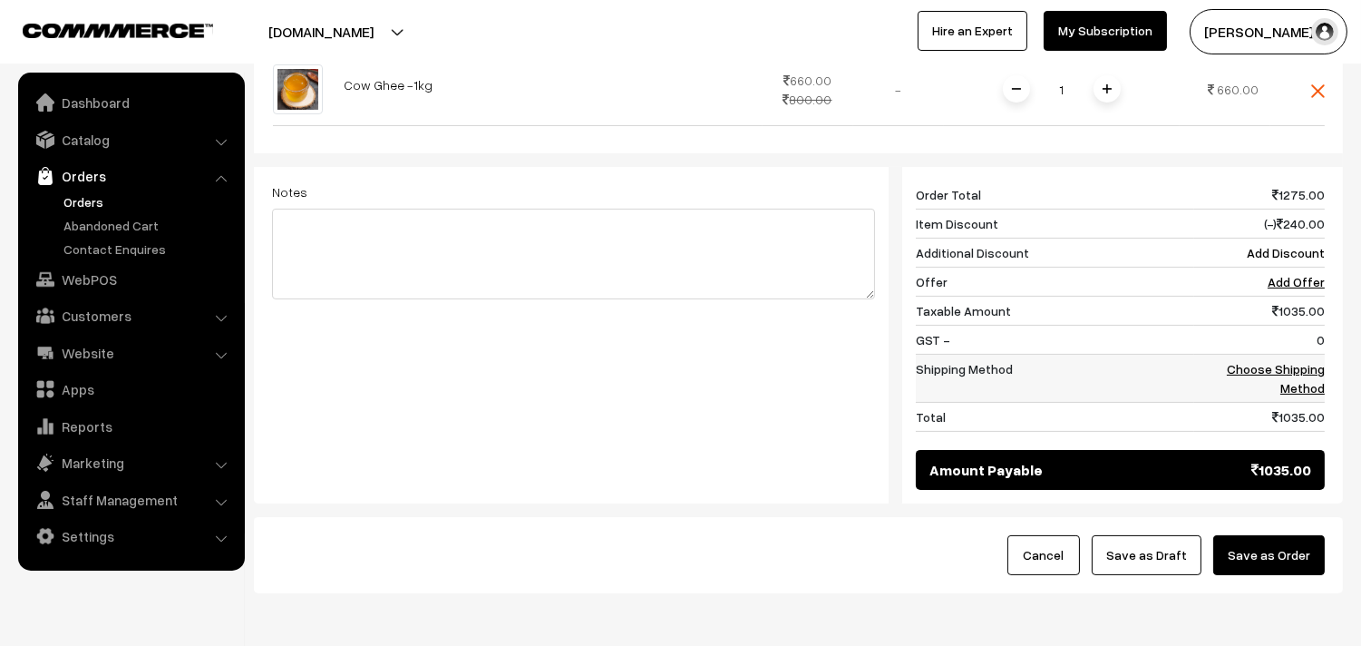
click at [1308, 361] on link "Choose Shipping Method" at bounding box center [1276, 378] width 98 height 34
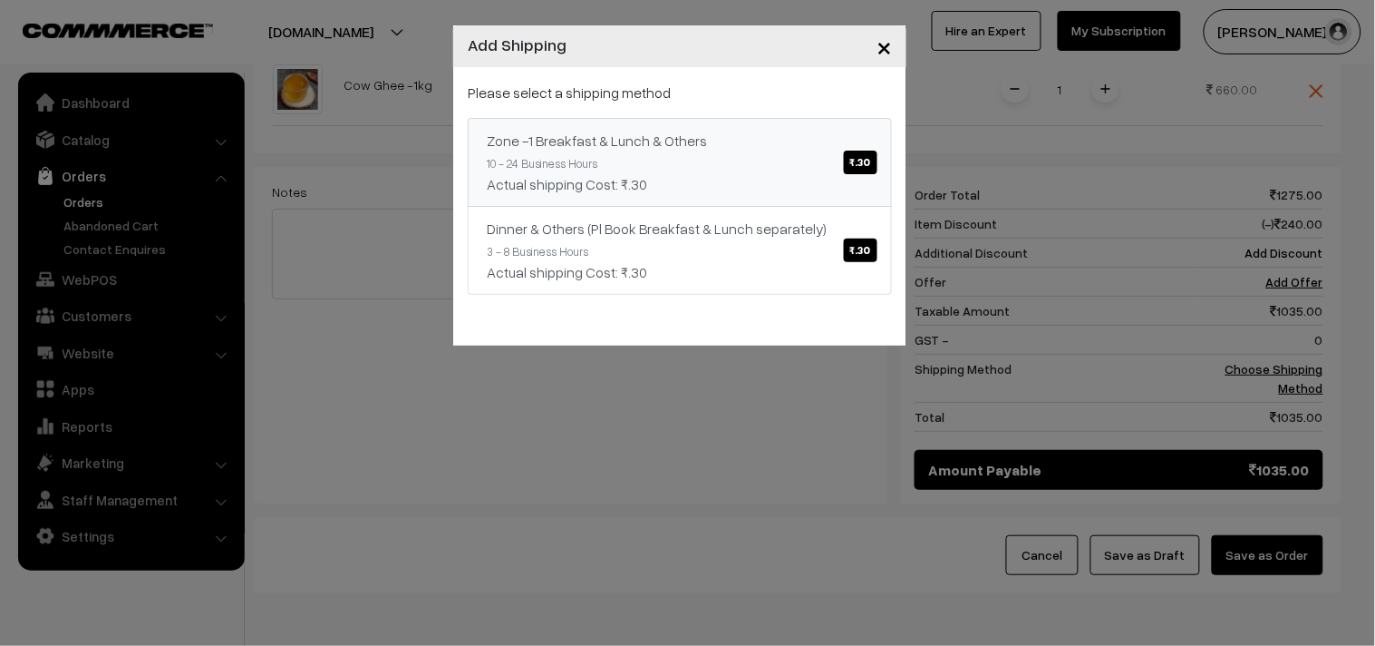
click at [845, 192] on div "Actual shipping Cost: ₹.30" at bounding box center [680, 184] width 386 height 22
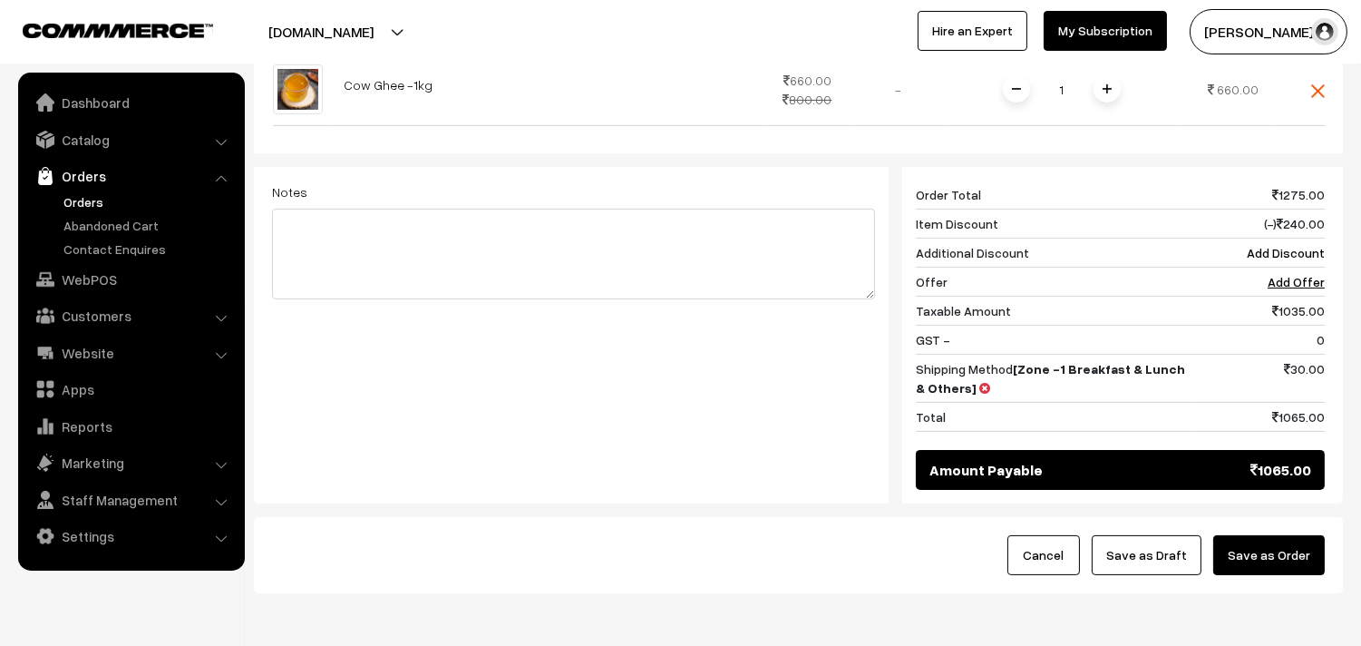
click at [1271, 535] on button "Save as Order" at bounding box center [1269, 555] width 112 height 40
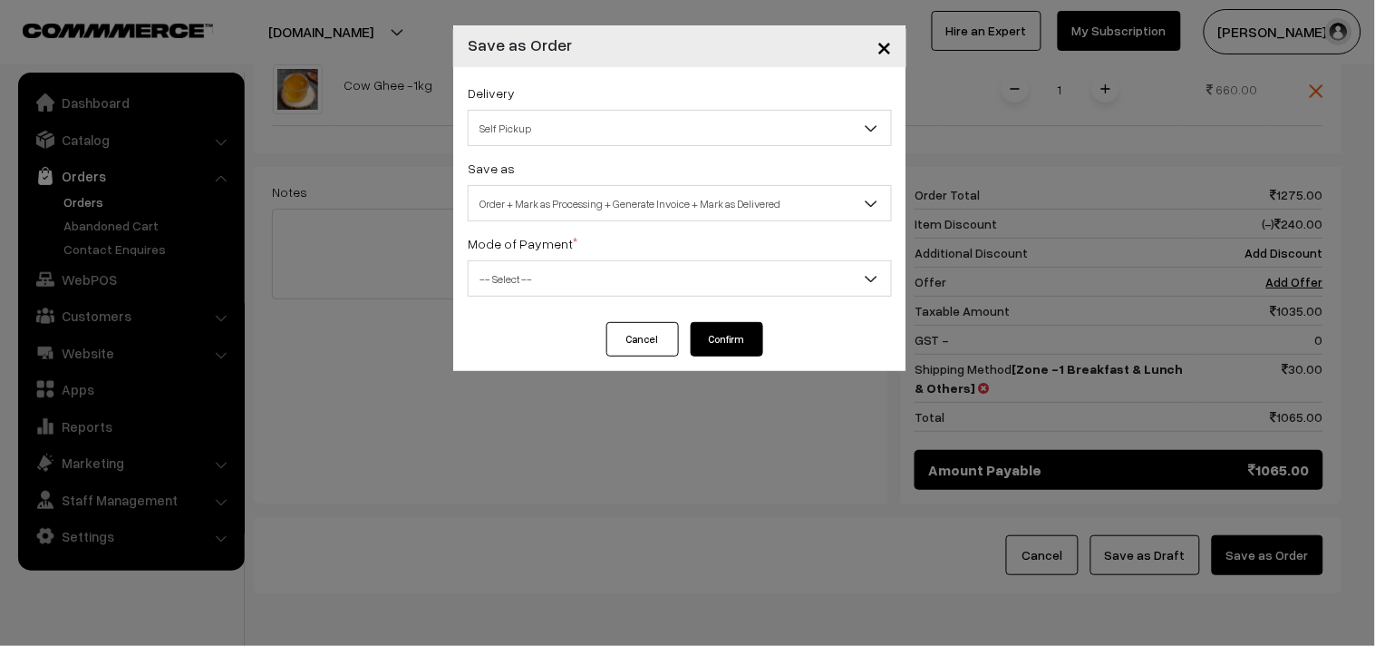
click at [583, 205] on span "Order + Mark as Processing + Generate Invoice + Mark as Delivered" at bounding box center [680, 204] width 423 height 32
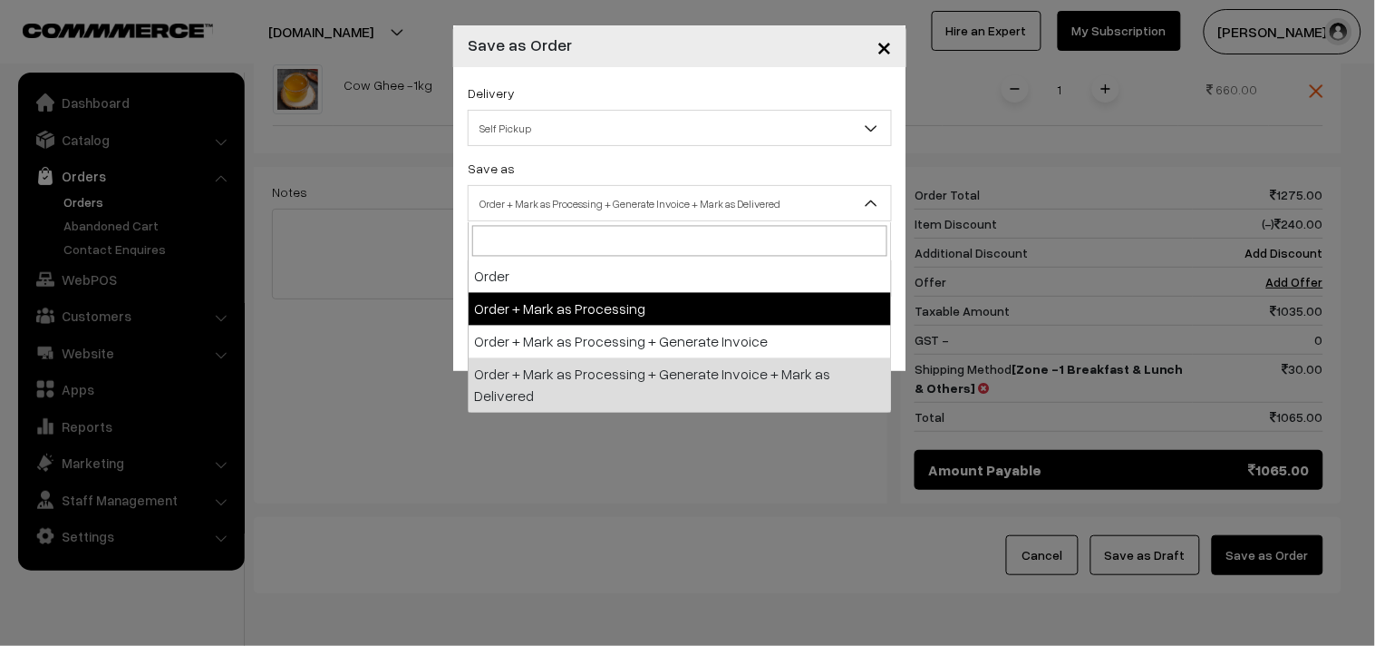
click at [578, 316] on div "Delivery Self Pickup Zone -1 Breakfast & Lunch & Others (₹30) (10 - 24 Business…" at bounding box center [679, 194] width 453 height 255
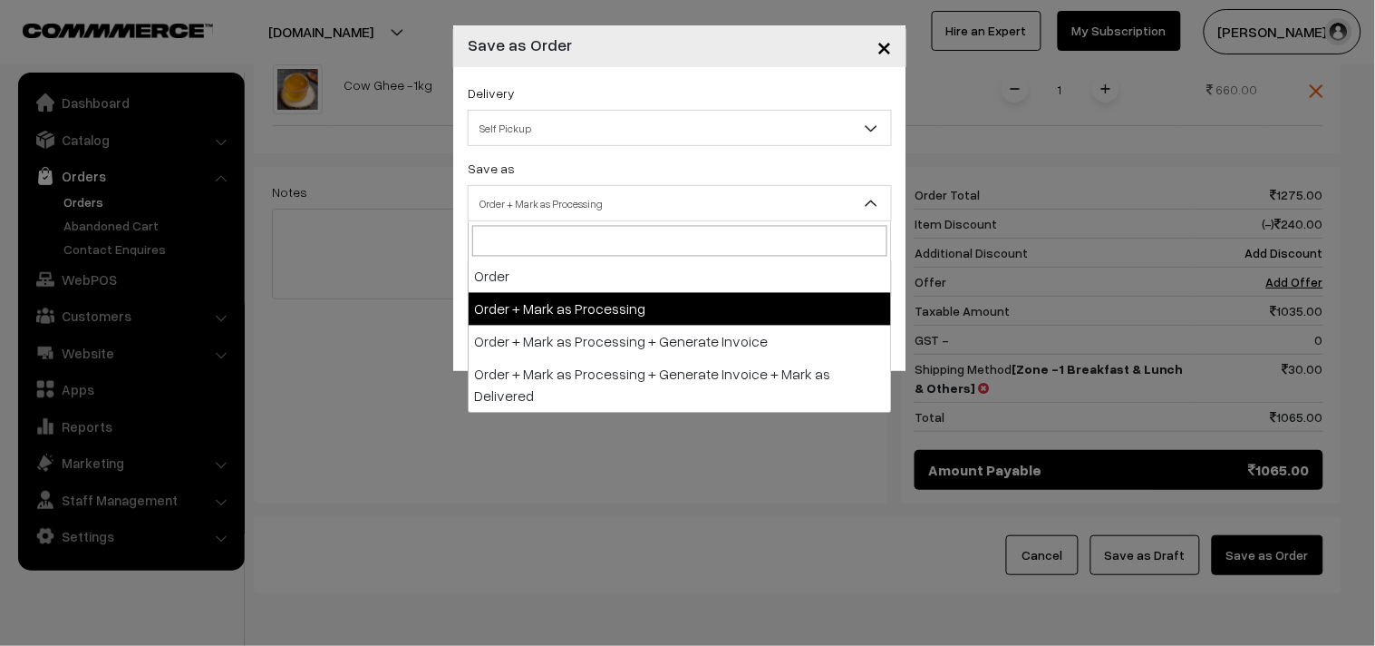
drag, startPoint x: 584, startPoint y: 194, endPoint x: 588, endPoint y: 339, distance: 145.1
click at [586, 201] on span "Order + Mark as Processing" at bounding box center [680, 204] width 423 height 32
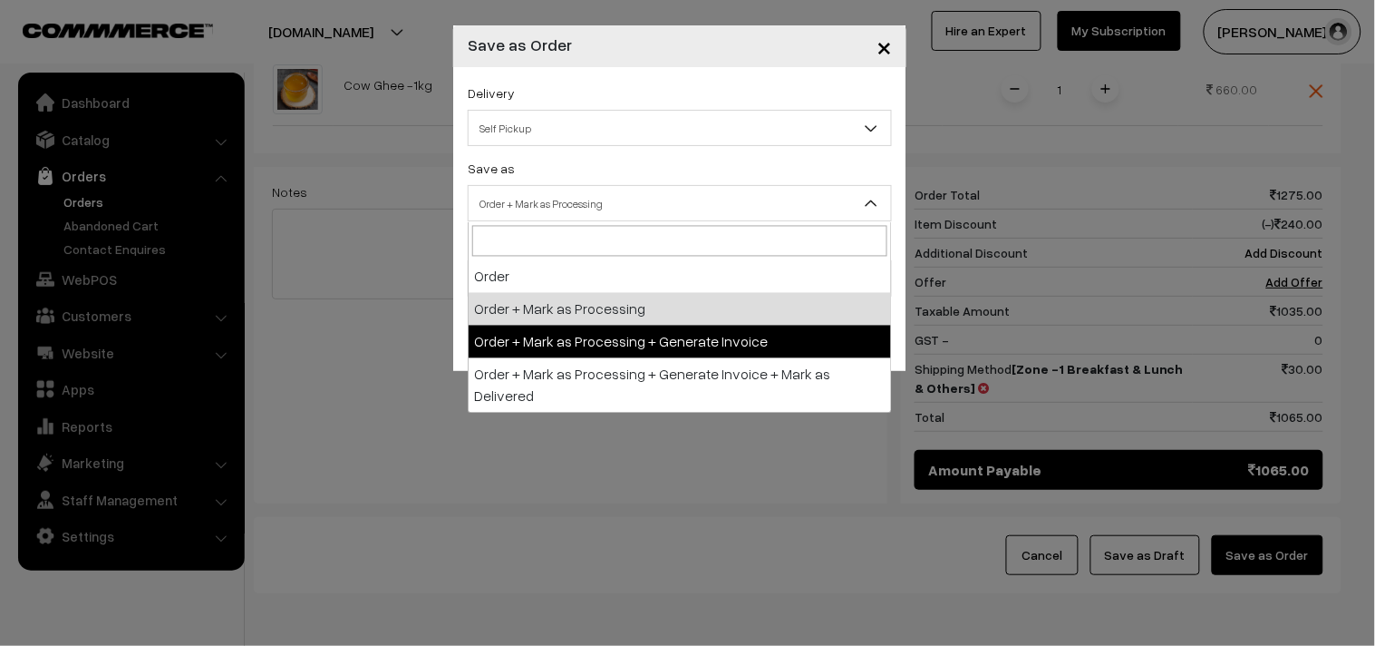
select select "3"
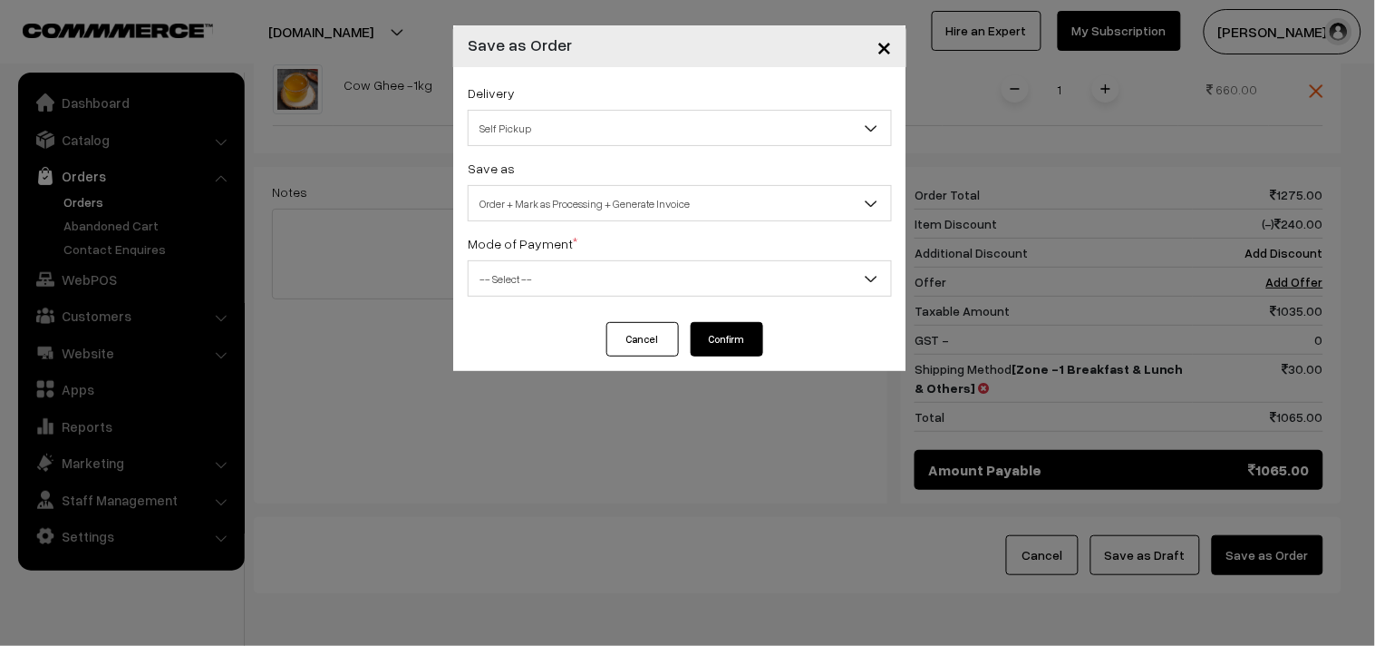
click at [583, 294] on span "-- Select --" at bounding box center [680, 279] width 423 height 32
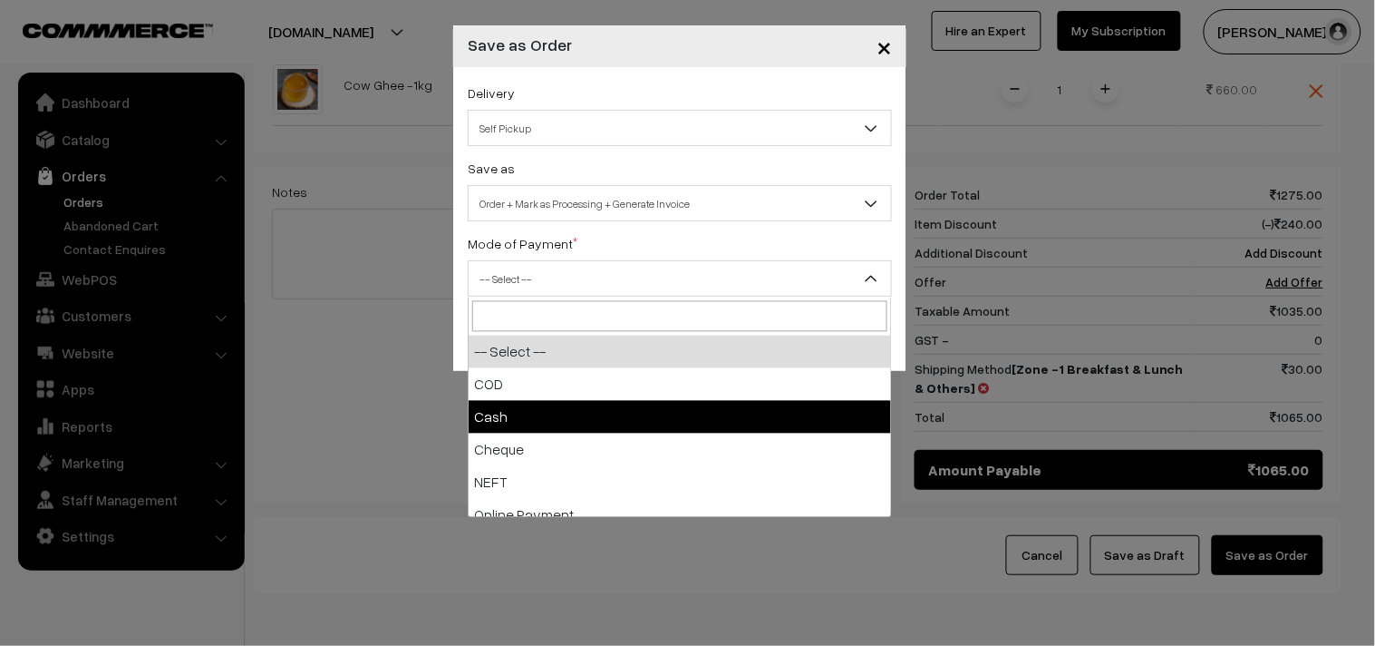
select select "2"
checkbox input "true"
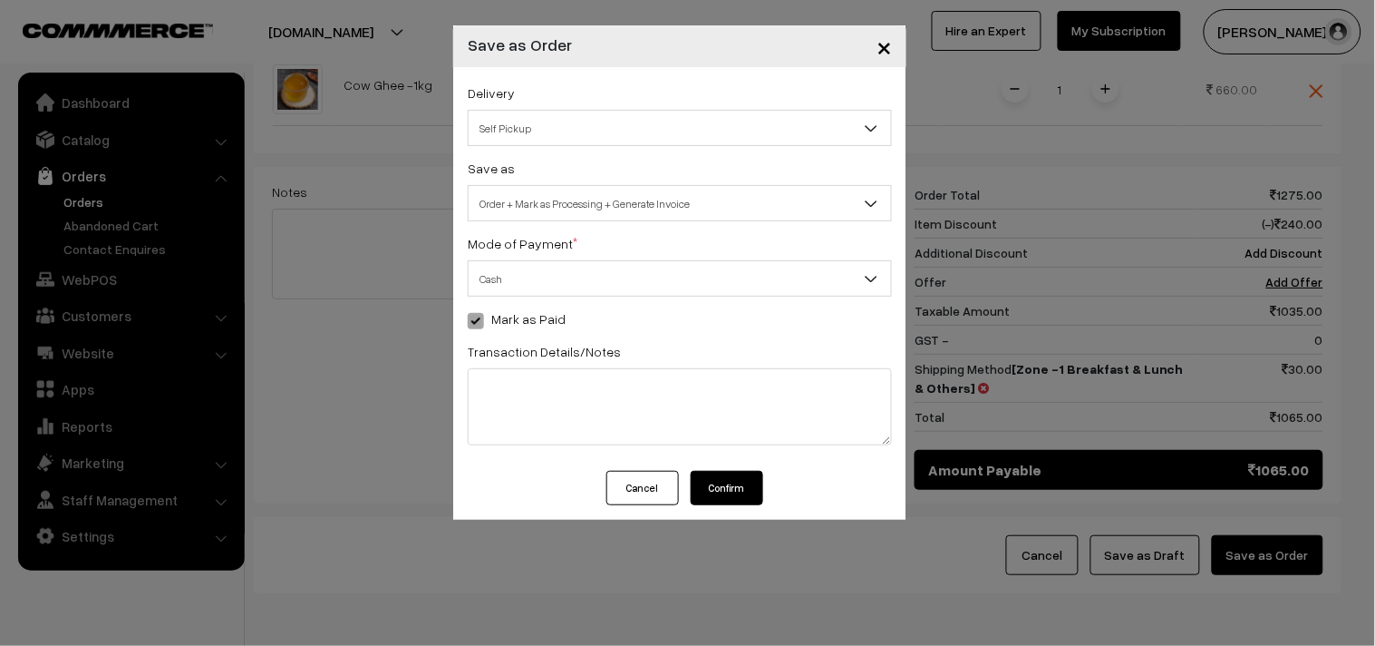
click at [725, 485] on button "Confirm" at bounding box center [727, 488] width 73 height 34
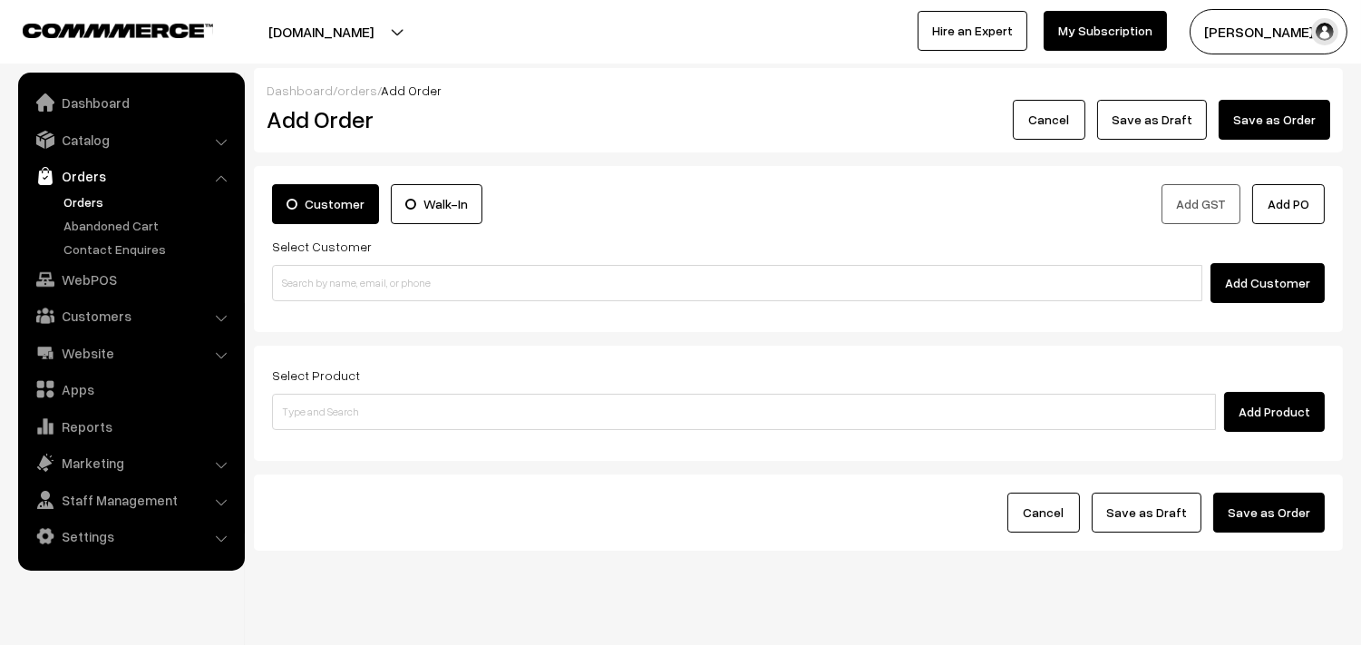
click at [92, 197] on link "Orders" at bounding box center [149, 201] width 180 height 19
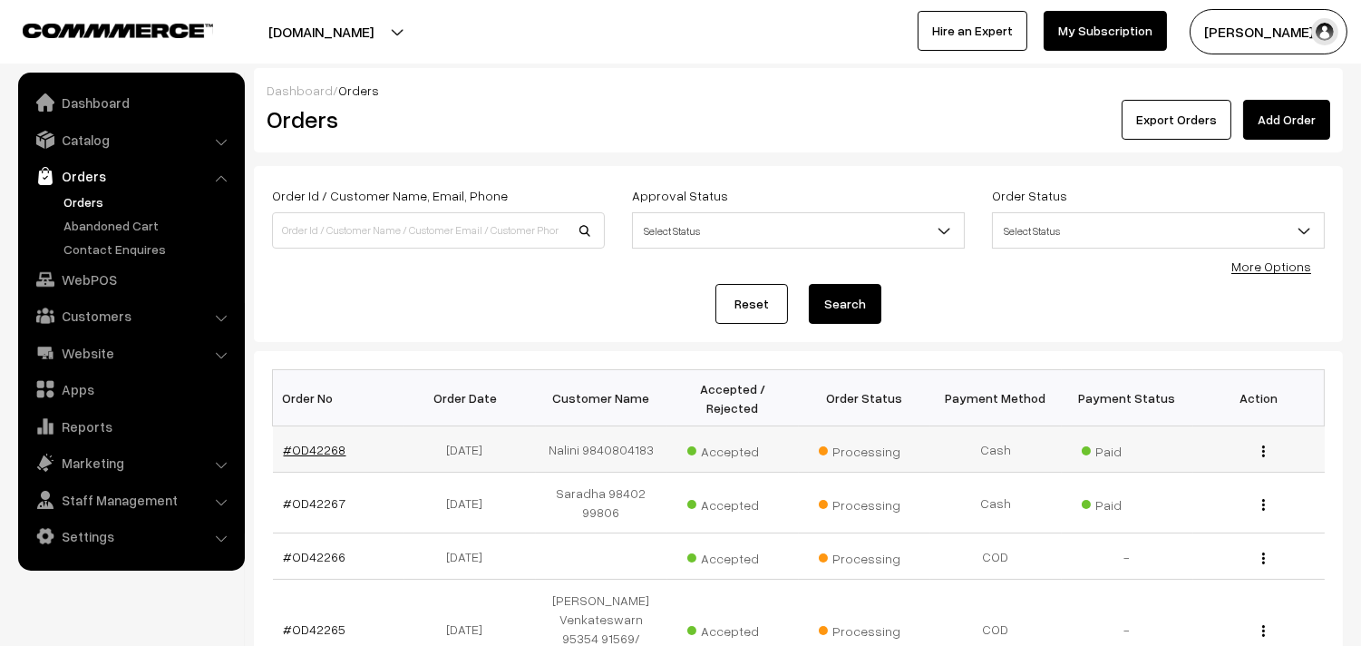
click at [291, 447] on link "#OD42268" at bounding box center [315, 449] width 63 height 15
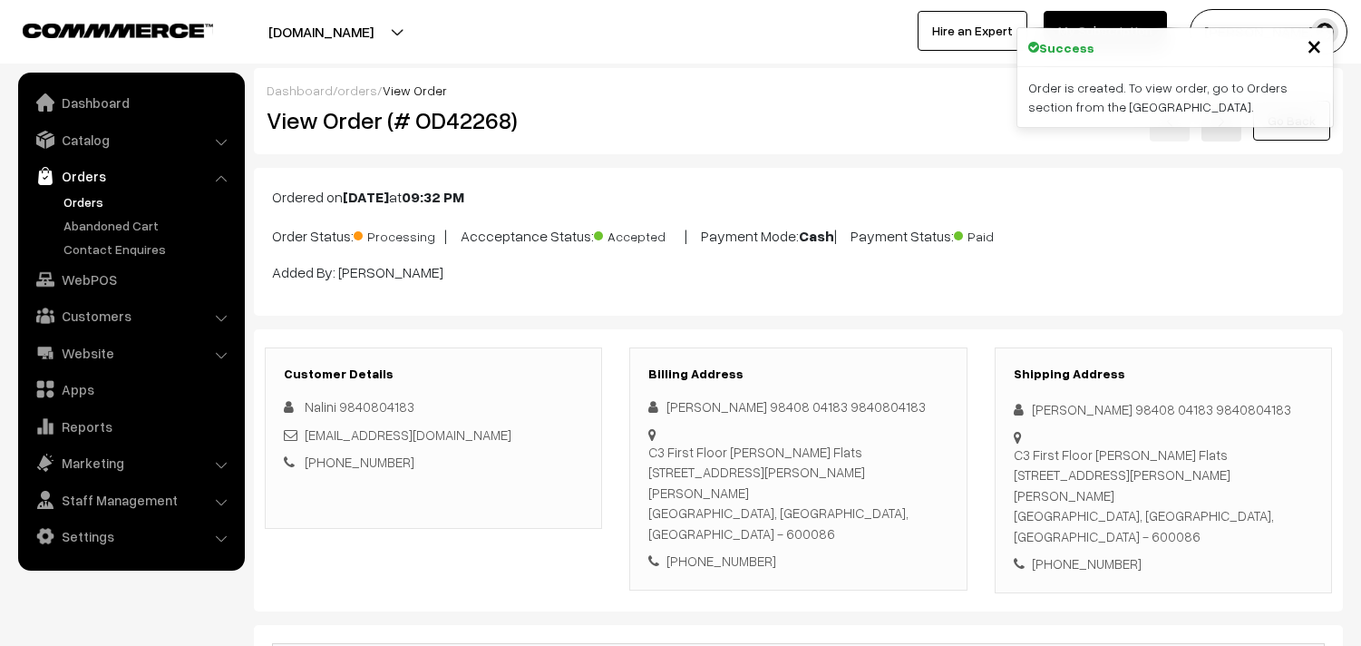
click at [611, 123] on div "View Order (# OD42268)" at bounding box center [435, 121] width 364 height 42
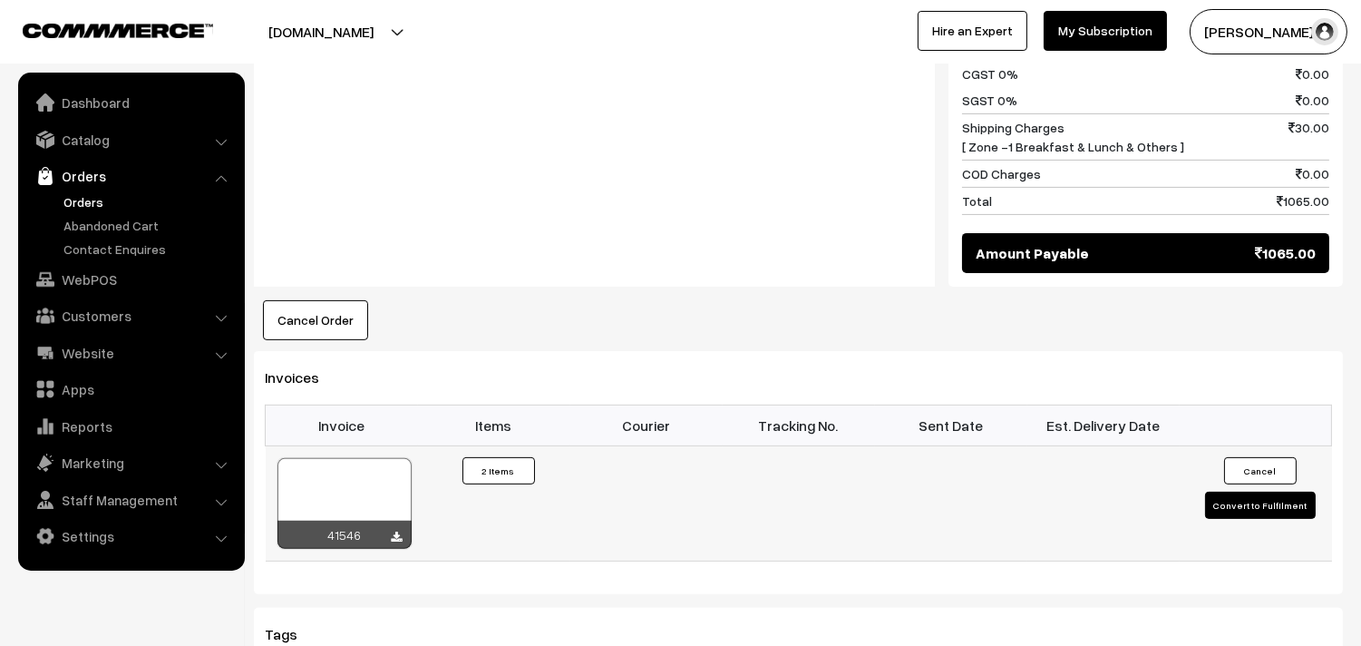
scroll to position [1108, 0]
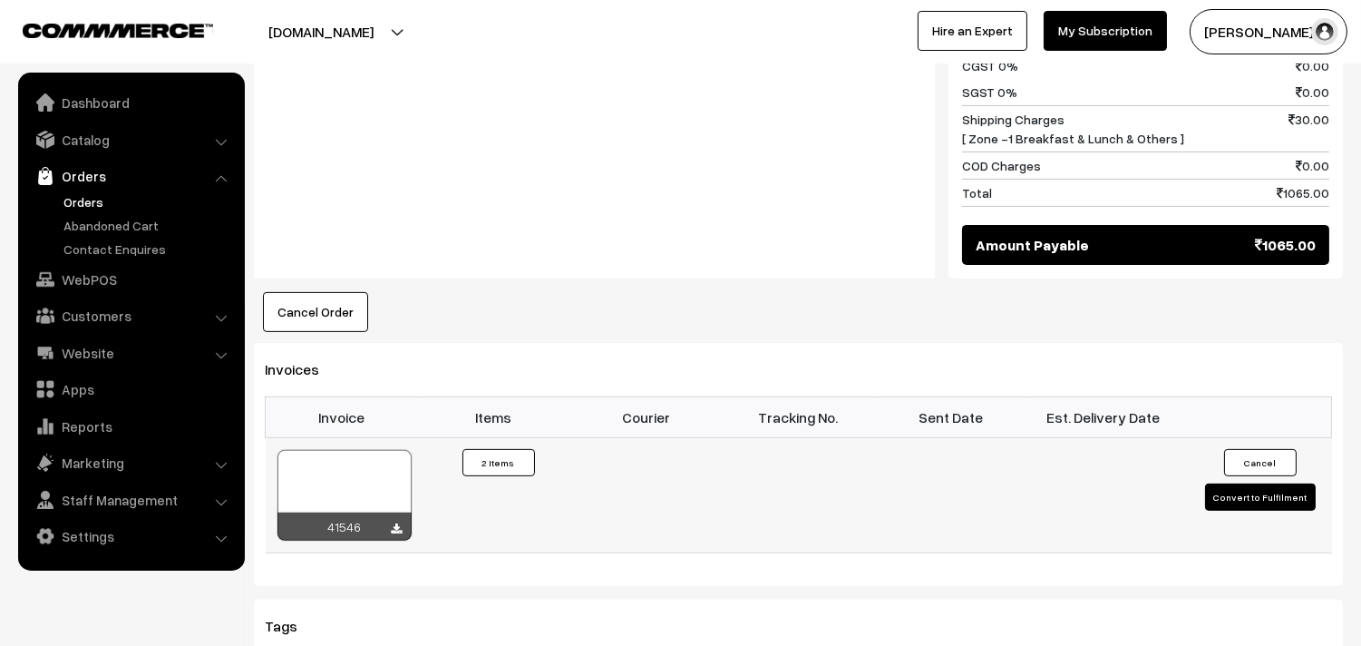
click at [386, 450] on div at bounding box center [344, 495] width 134 height 91
click at [80, 200] on link "Orders" at bounding box center [149, 201] width 180 height 19
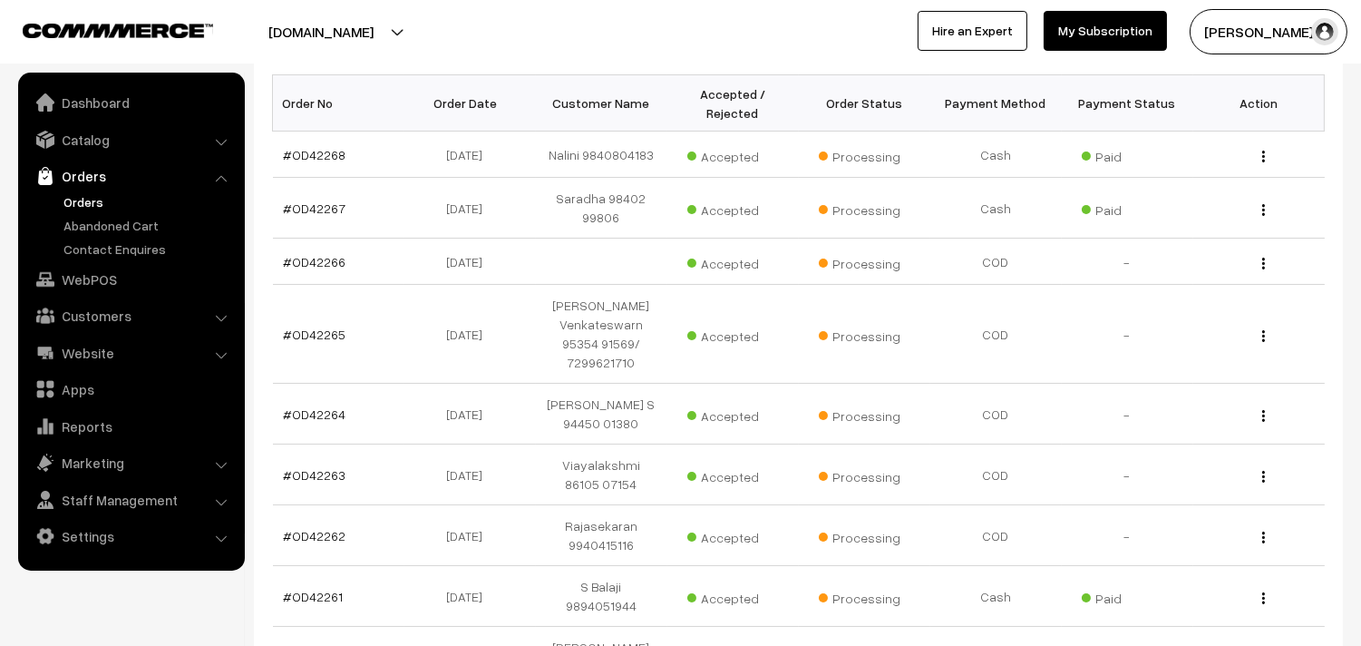
scroll to position [302, 0]
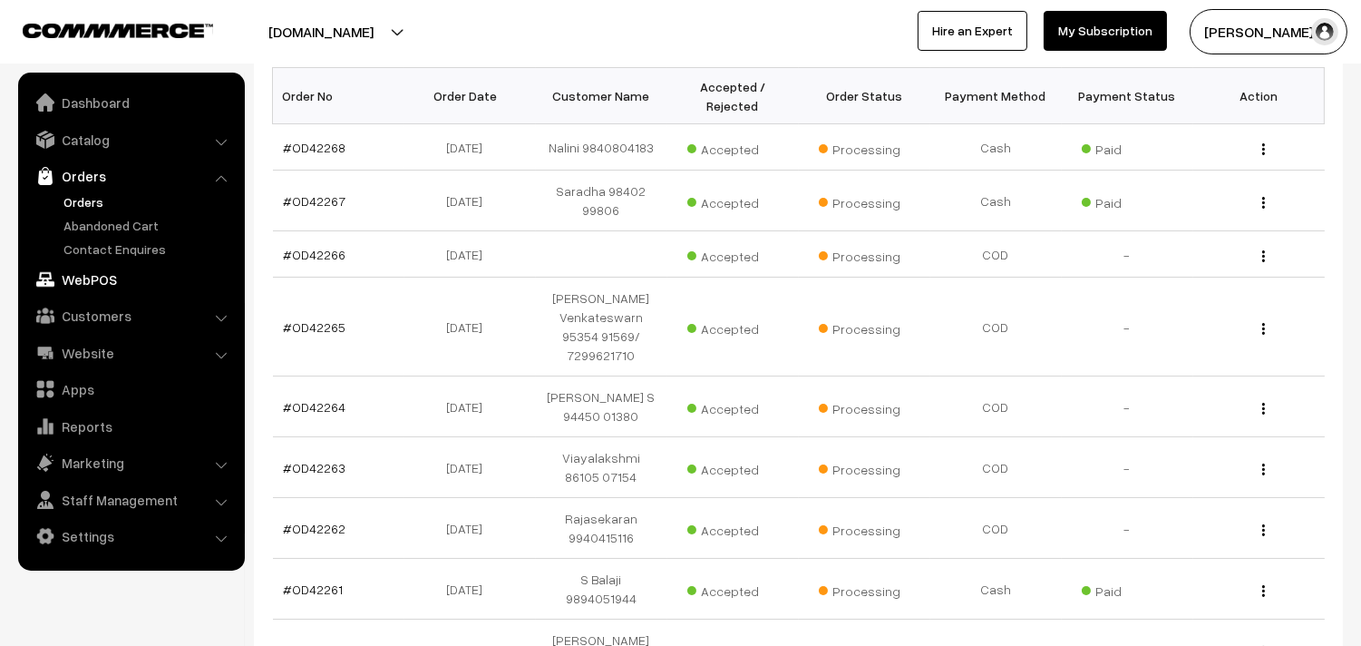
click at [111, 273] on link "WebPOS" at bounding box center [131, 279] width 216 height 33
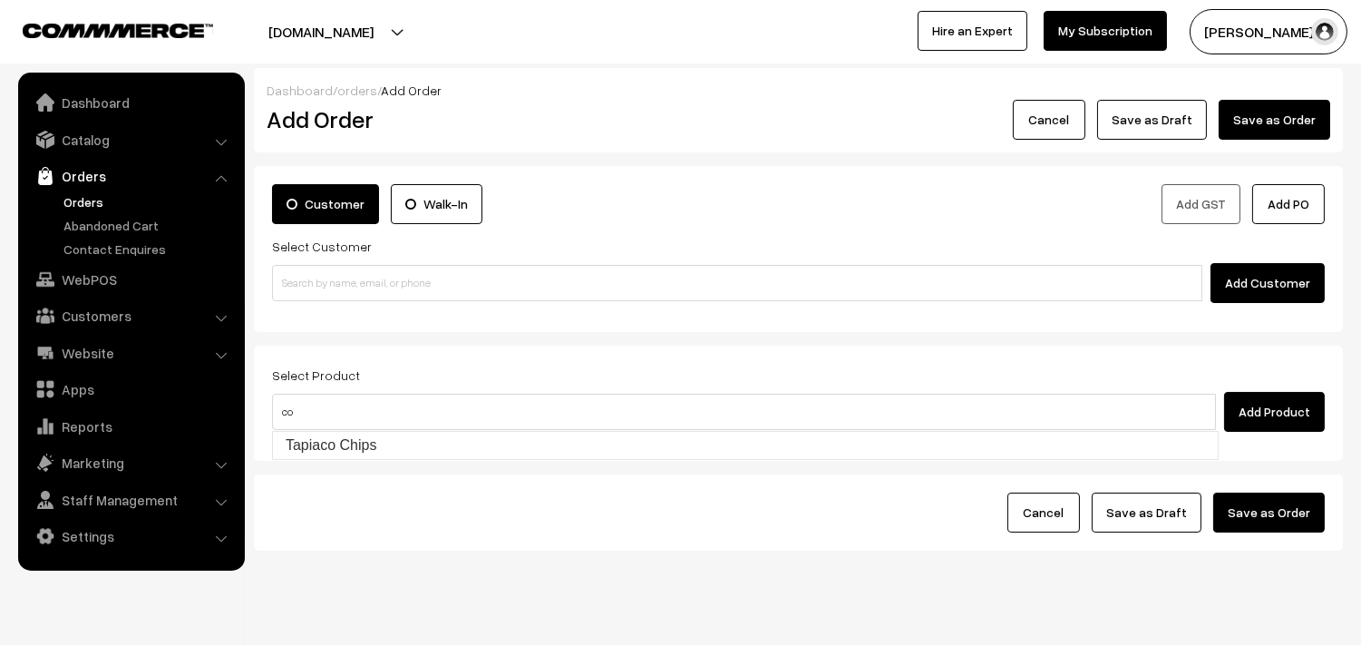
type input "c"
type input "cow g"
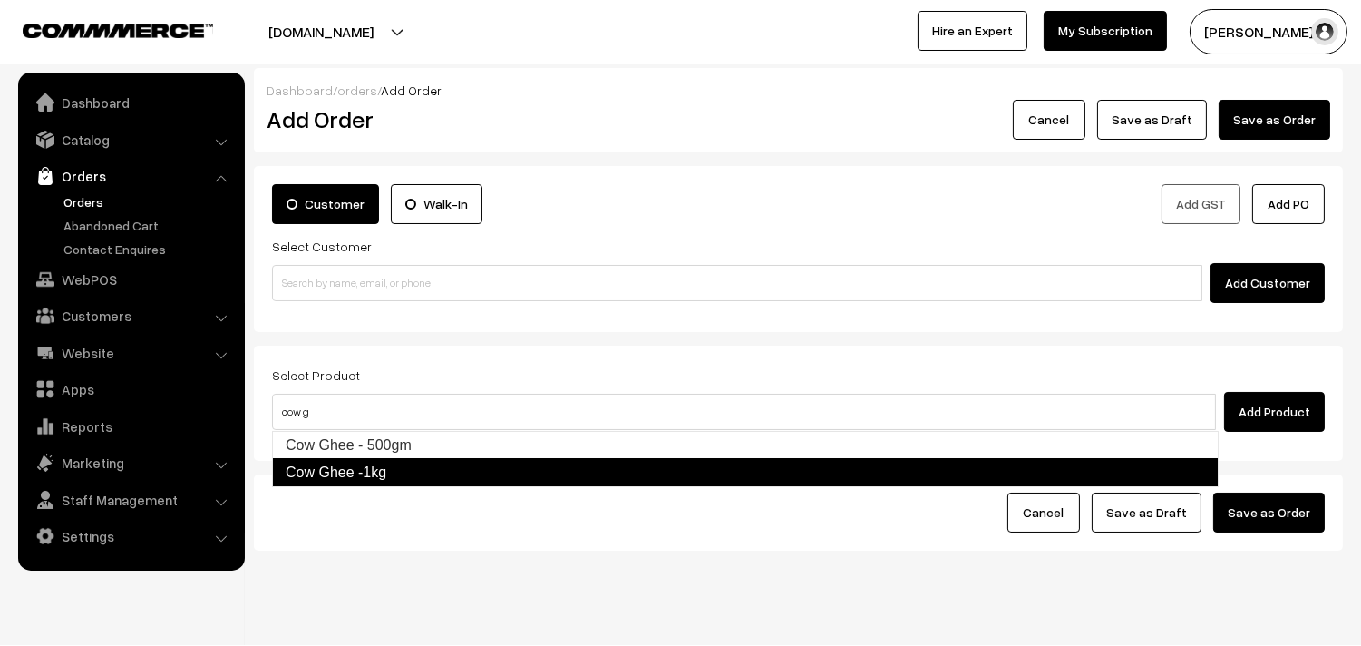
click at [365, 471] on link "Cow Ghee -1kg" at bounding box center [745, 472] width 947 height 29
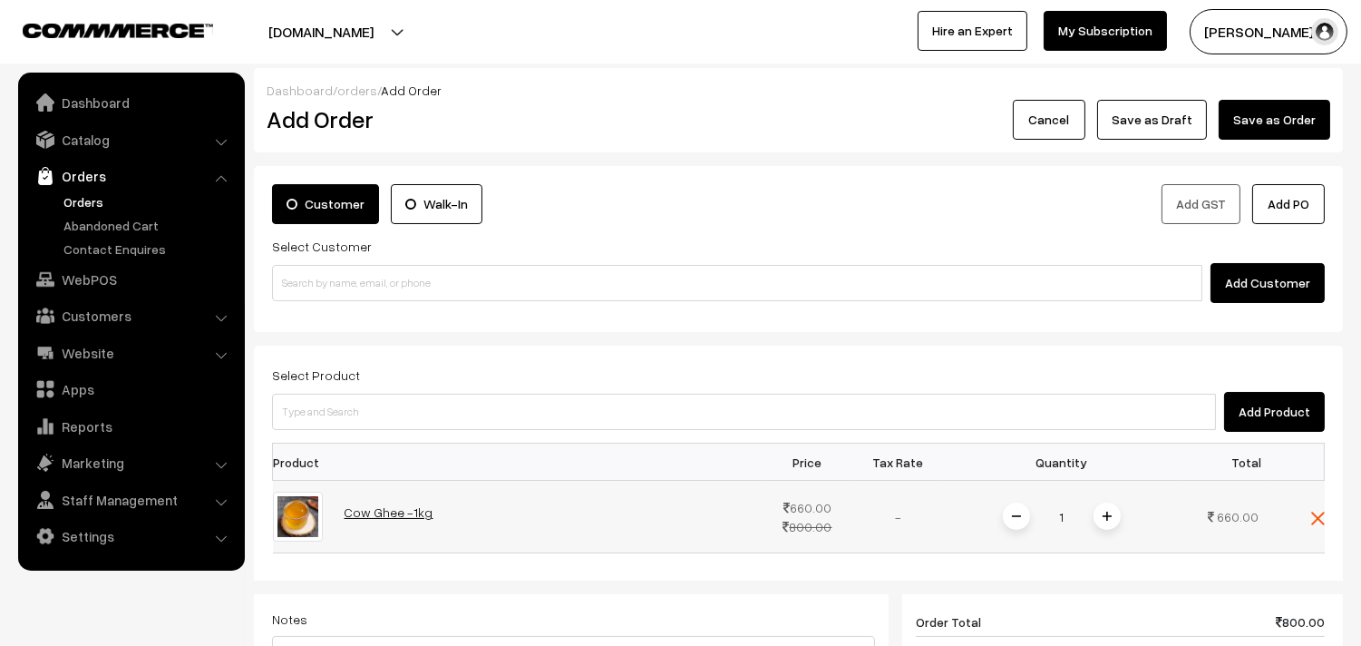
click at [403, 509] on link "Cow Ghee -1kg" at bounding box center [389, 511] width 89 height 15
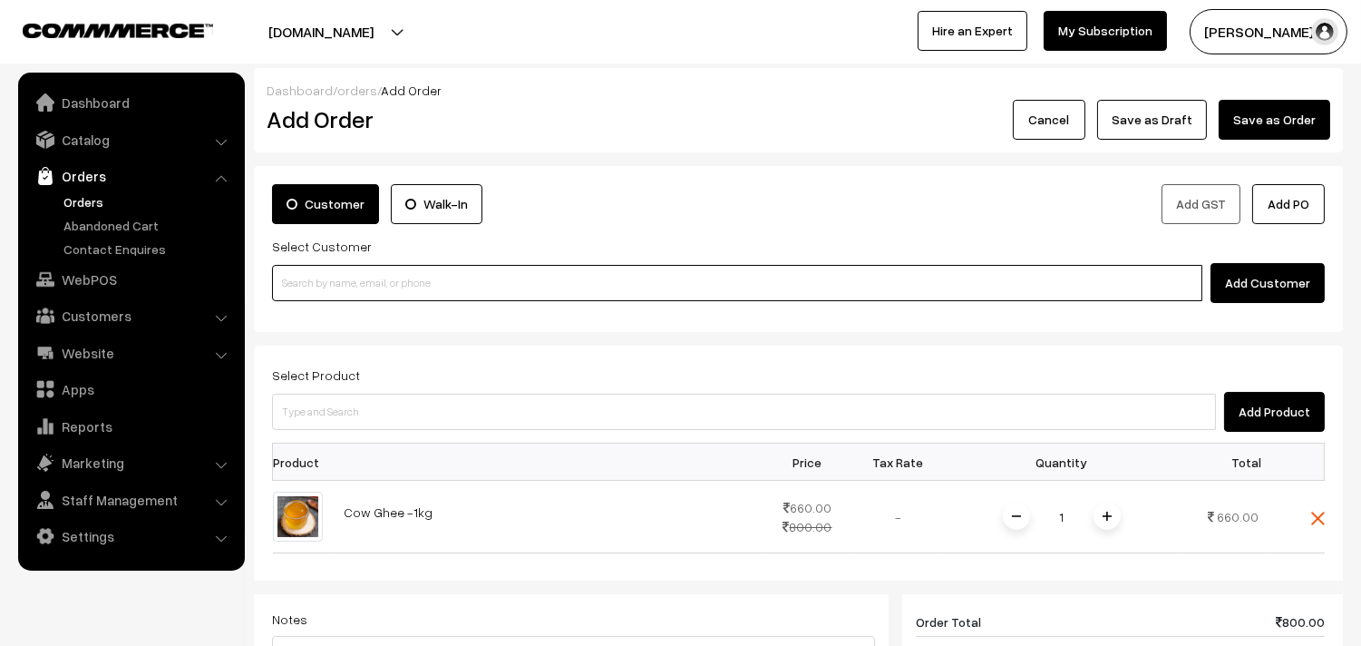
click at [359, 275] on input at bounding box center [737, 283] width 930 height 36
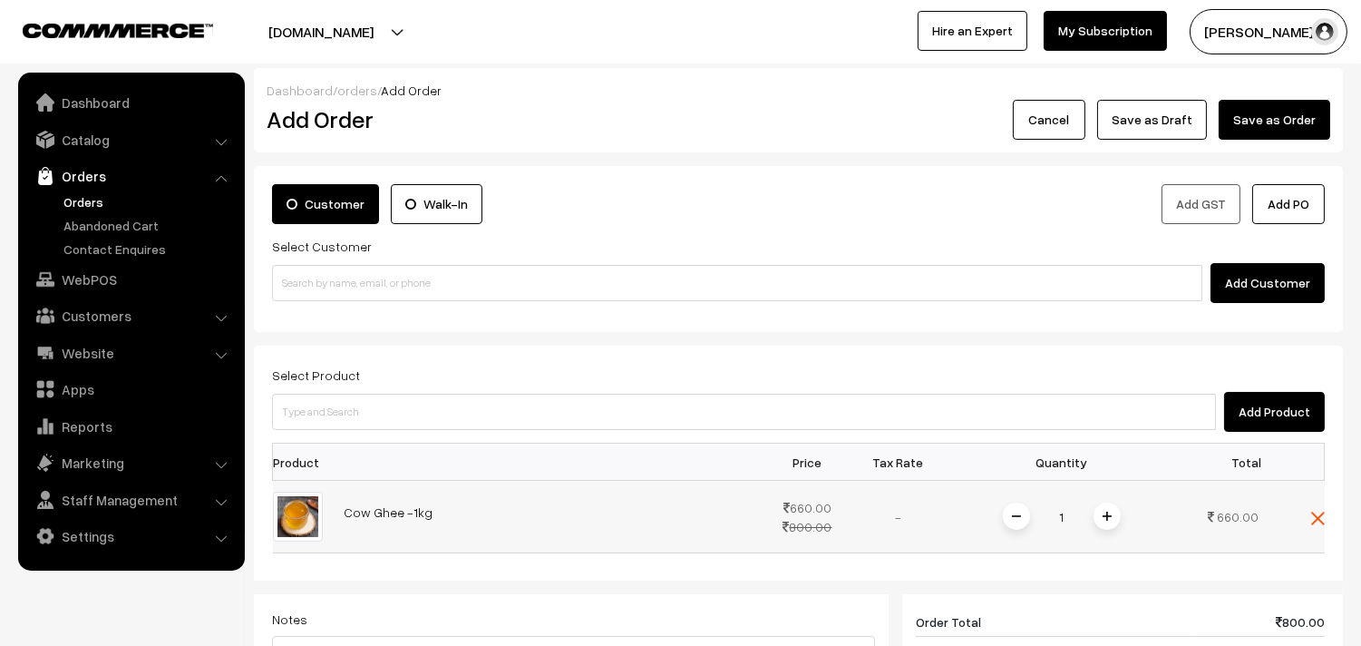
click at [1110, 514] on img at bounding box center [1107, 515] width 9 height 9
click at [1027, 523] on span at bounding box center [1016, 515] width 27 height 27
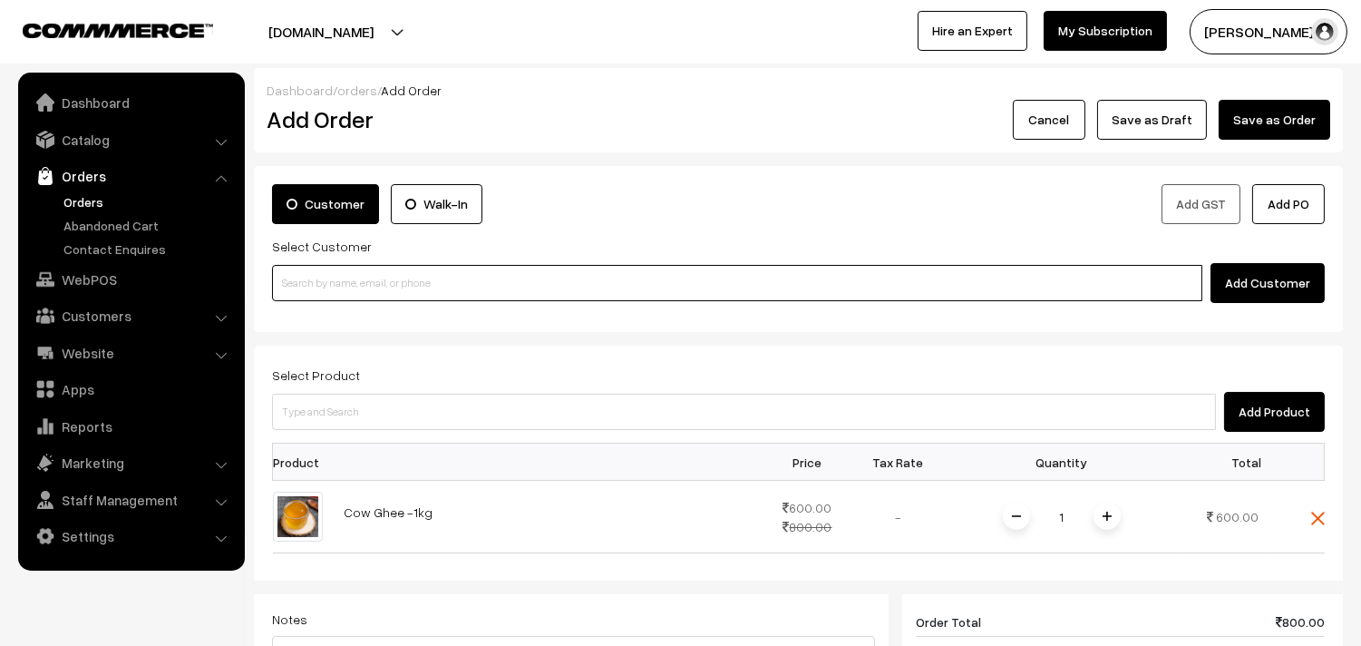
click at [546, 270] on input at bounding box center [737, 283] width 930 height 36
type input "9"
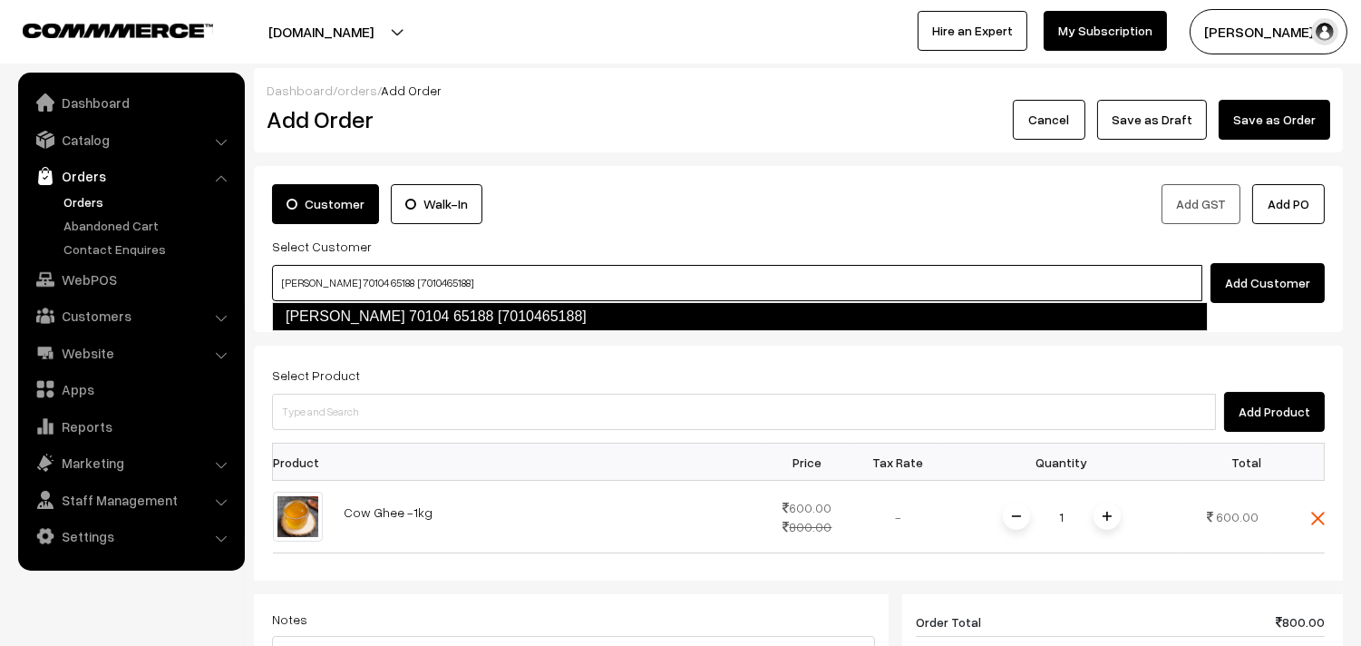
type input "KRITHIVASAN 70104 65188 [7010465188]"
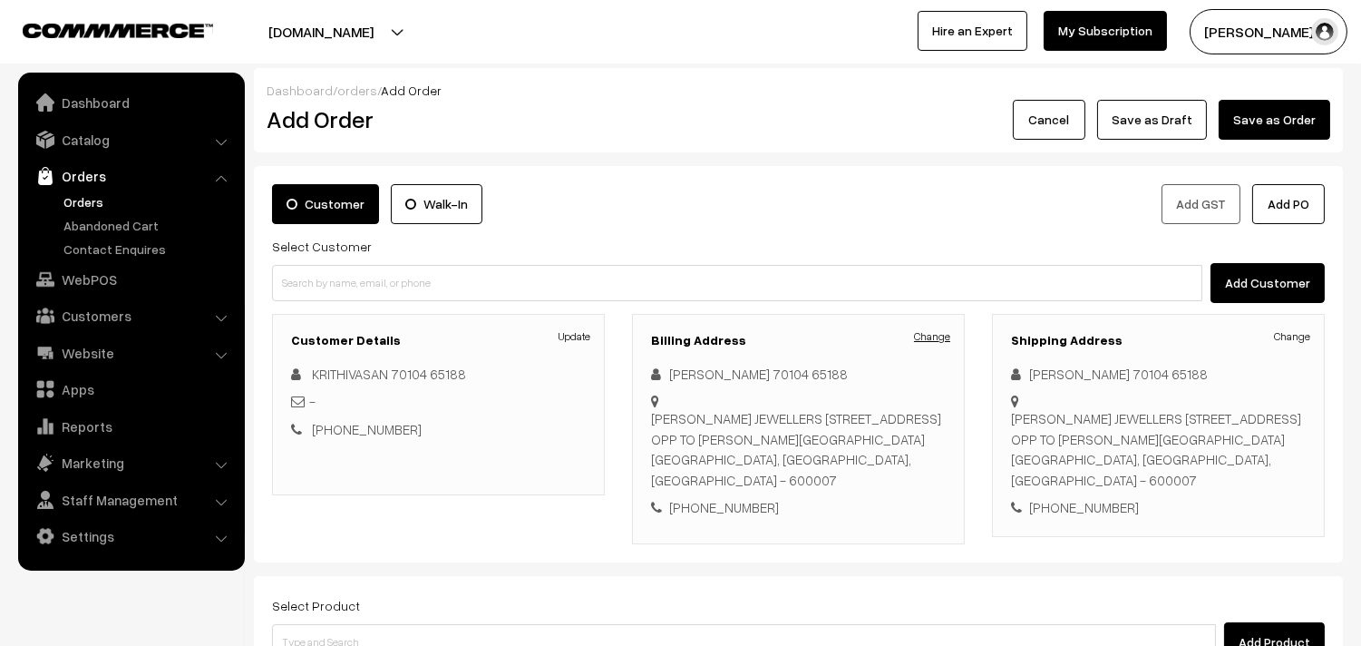
click at [934, 340] on link "Change" at bounding box center [932, 336] width 36 height 16
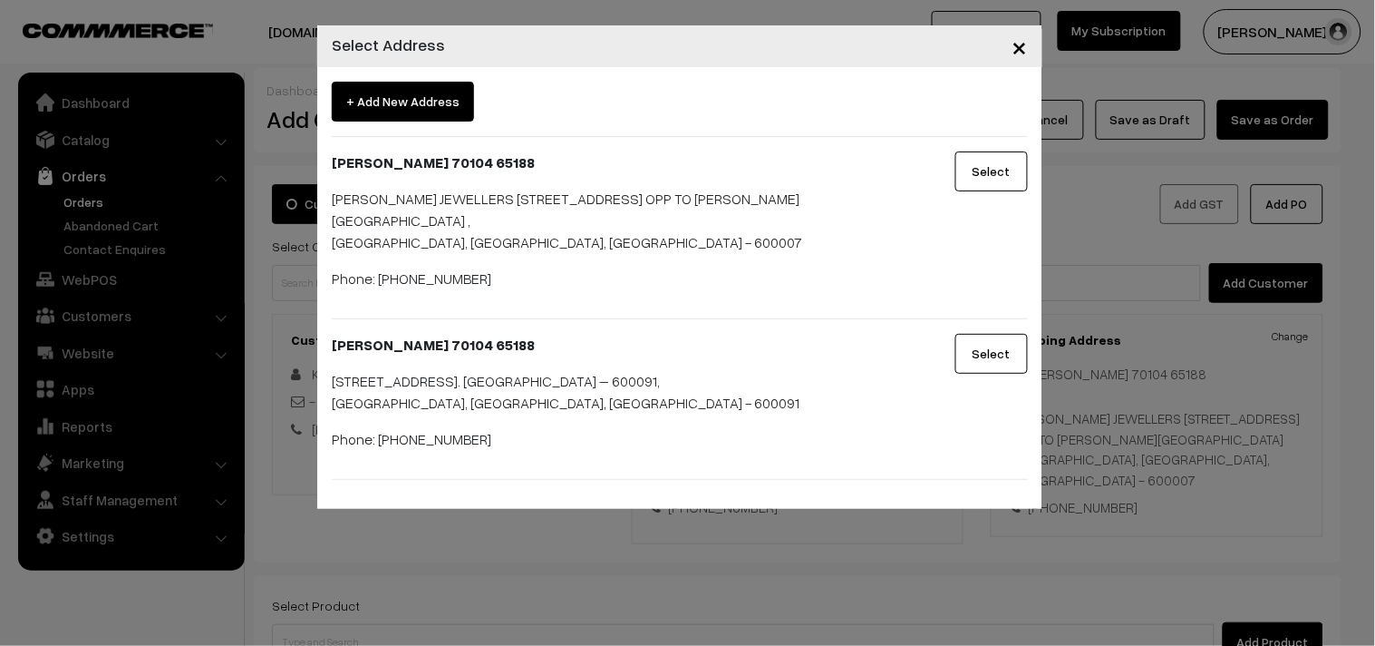
click at [992, 358] on button "Select" at bounding box center [992, 354] width 73 height 40
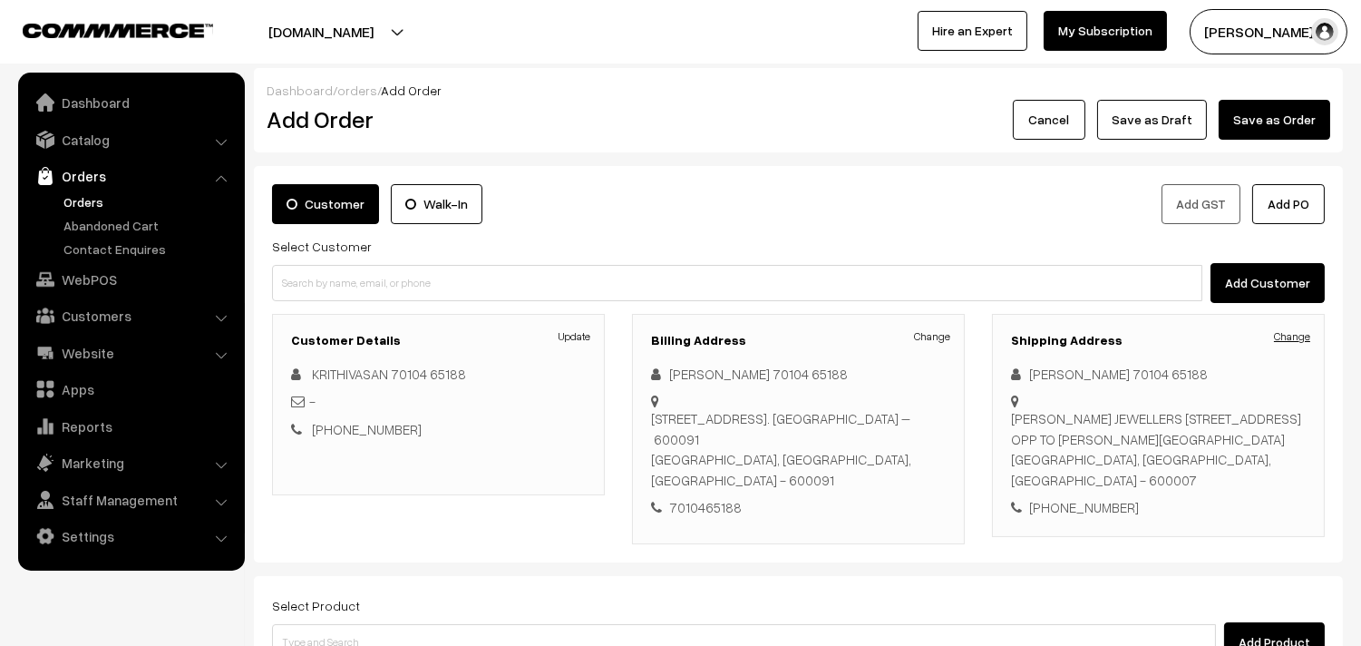
drag, startPoint x: 1309, startPoint y: 325, endPoint x: 1297, endPoint y: 332, distance: 13.8
click at [1309, 324] on div "Shipping Address Change KRITHIVASAN 70104 65188 SARAVANA'S JEWELLERS 59/27 PURA…" at bounding box center [1158, 425] width 333 height 223
click at [1297, 335] on link "Change" at bounding box center [1292, 336] width 36 height 16
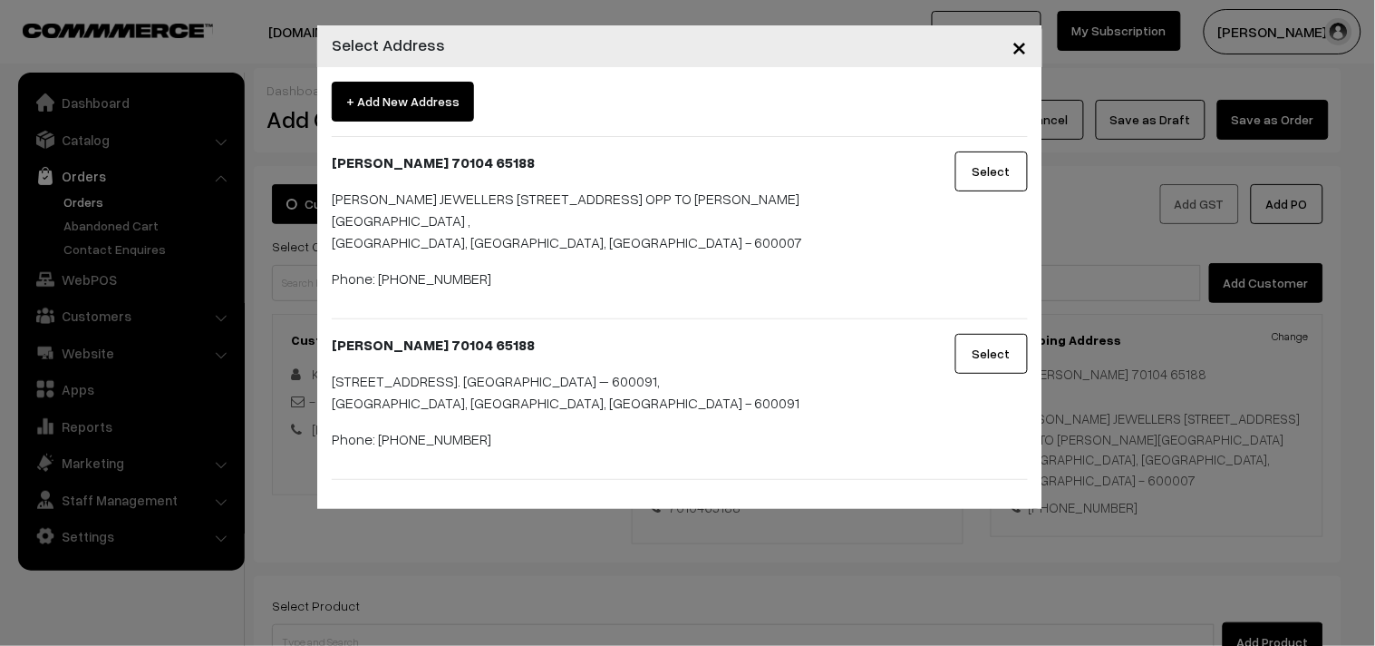
click at [990, 348] on button "Select" at bounding box center [992, 354] width 73 height 40
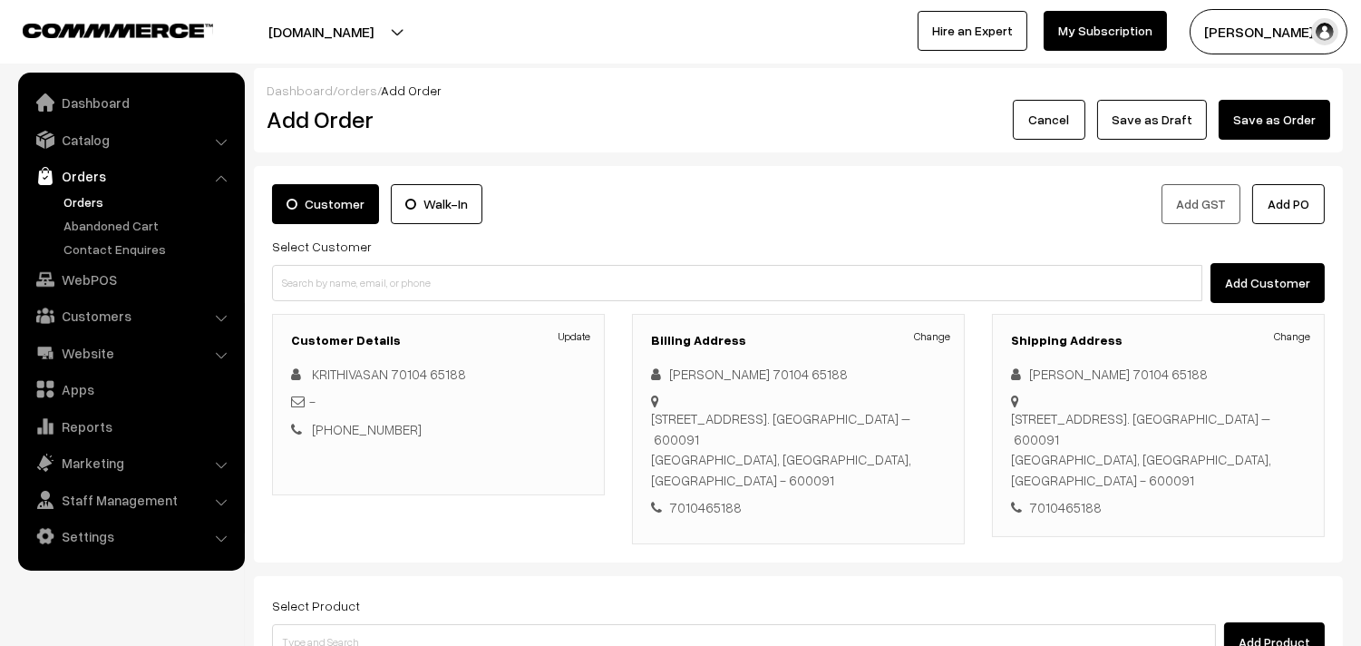
drag, startPoint x: 87, startPoint y: 192, endPoint x: 198, endPoint y: 319, distance: 168.4
click at [87, 192] on link "Orders" at bounding box center [149, 201] width 180 height 19
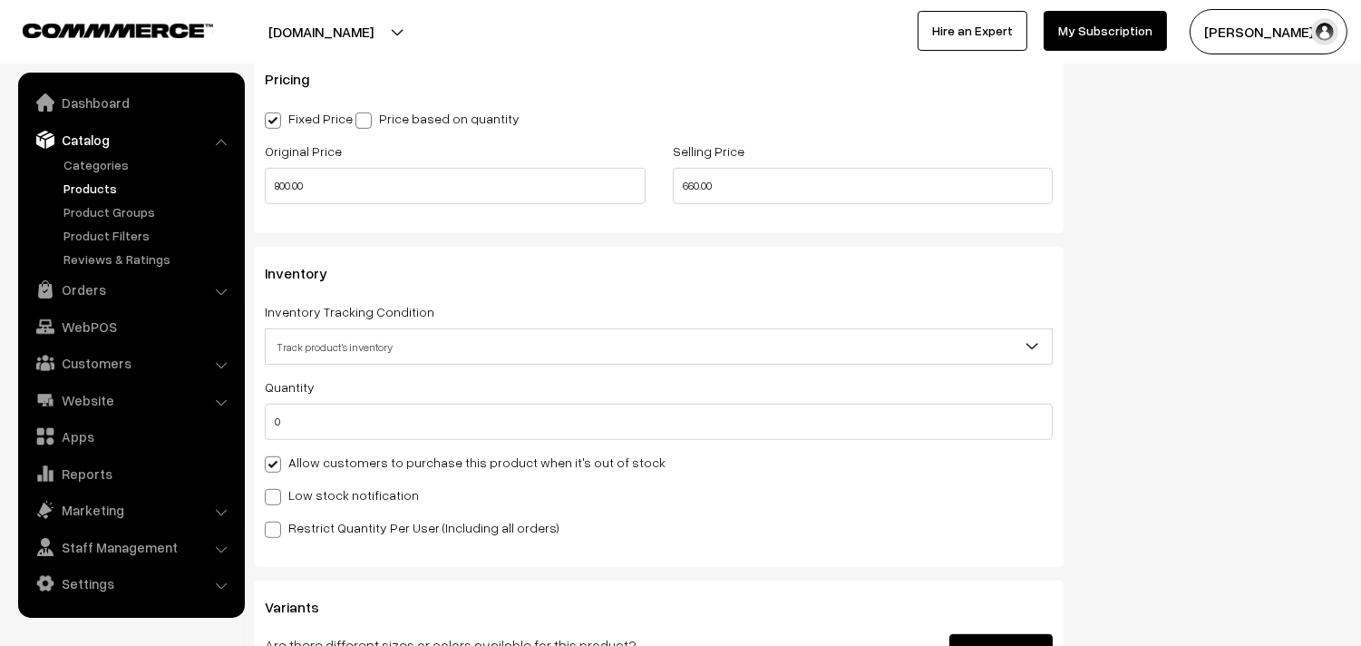
scroll to position [1555, 0]
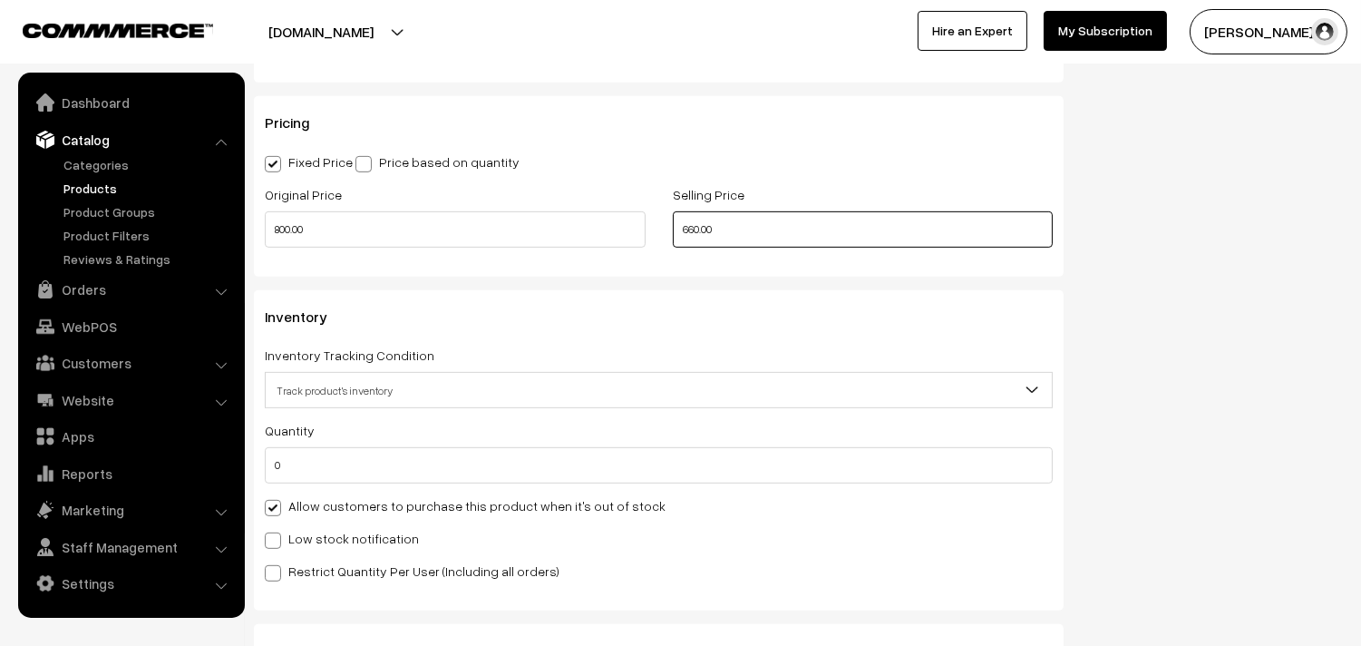
drag, startPoint x: 711, startPoint y: 234, endPoint x: 541, endPoint y: 239, distance: 169.6
click at [541, 239] on div "Original Price 800.00 Selling Price 660.00" at bounding box center [658, 220] width 815 height 75
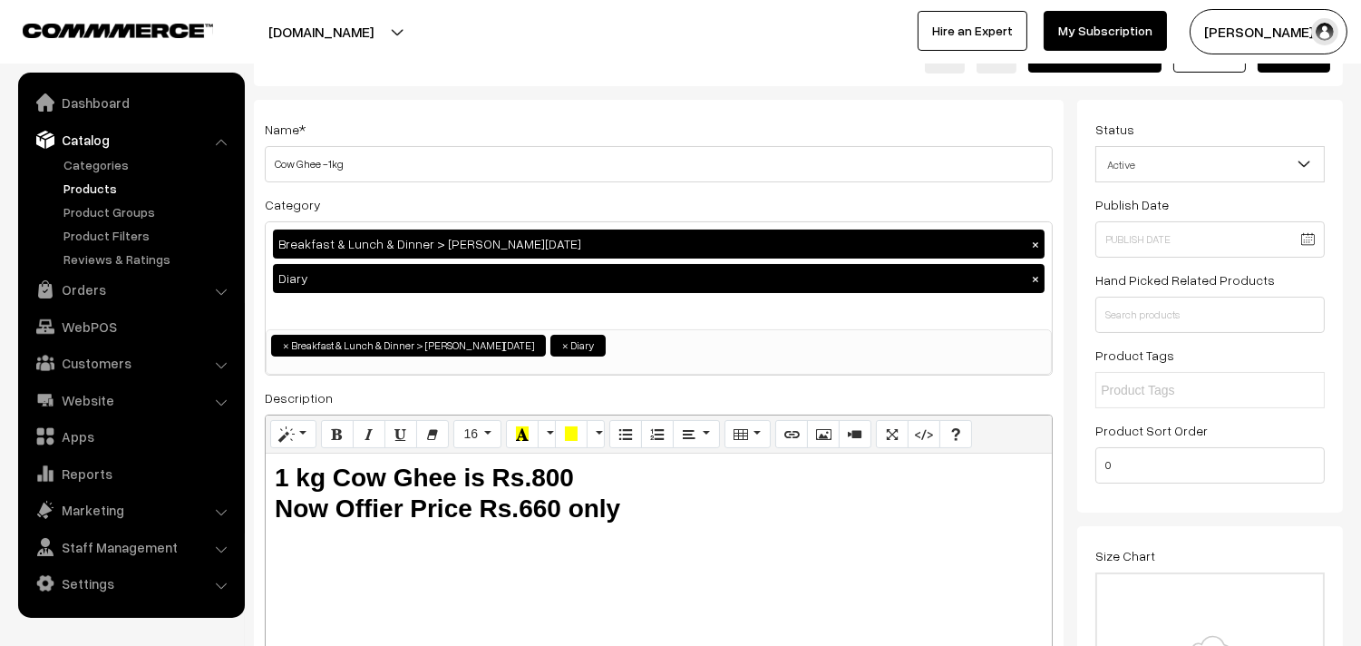
scroll to position [2, 0]
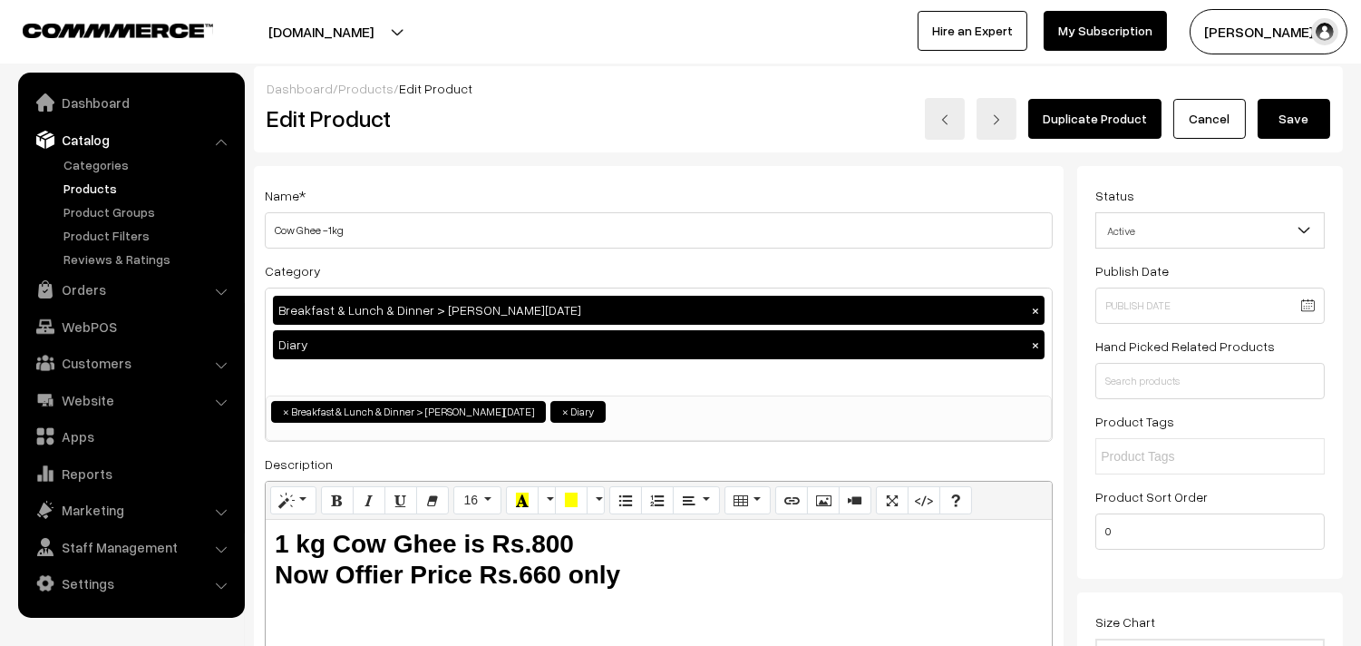
type input "600.00"
click at [1304, 120] on button "Save" at bounding box center [1294, 119] width 73 height 40
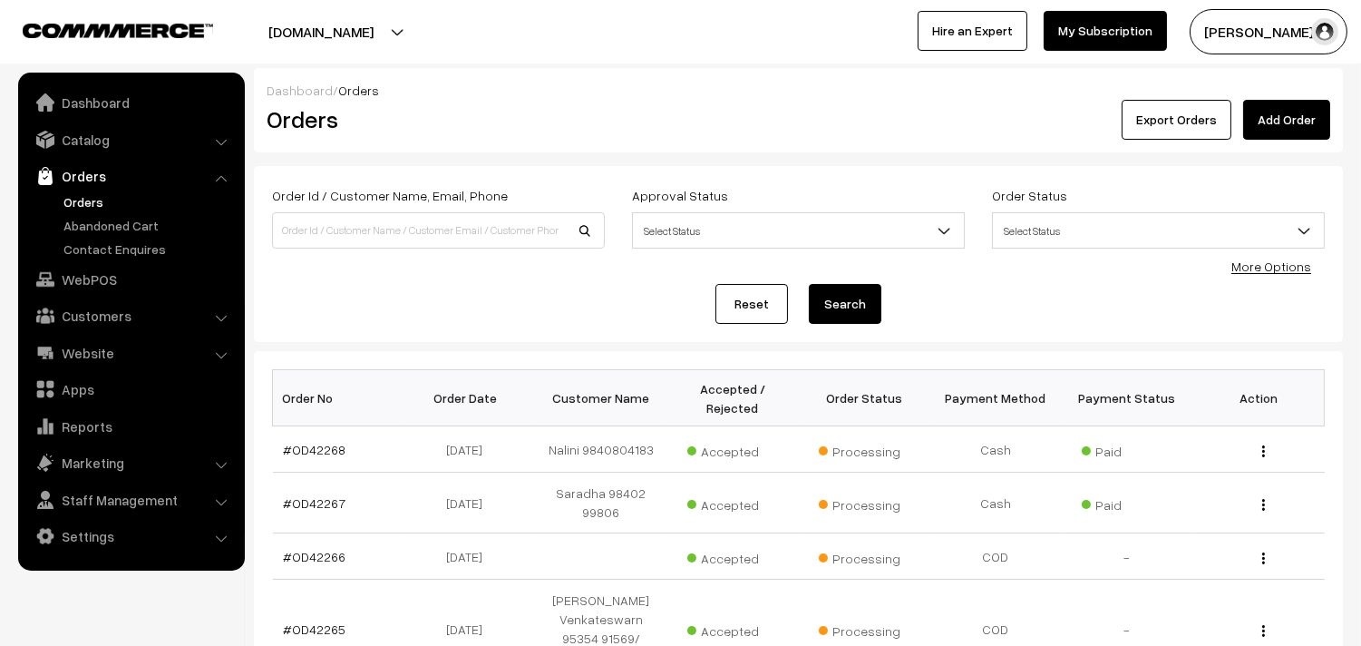
click at [523, 645] on html "Thank you for showing interest. Our team will call you shortly. Close [DOMAIN_N…" at bounding box center [680, 323] width 1361 height 646
click at [92, 268] on link "WebPOS" at bounding box center [131, 279] width 216 height 33
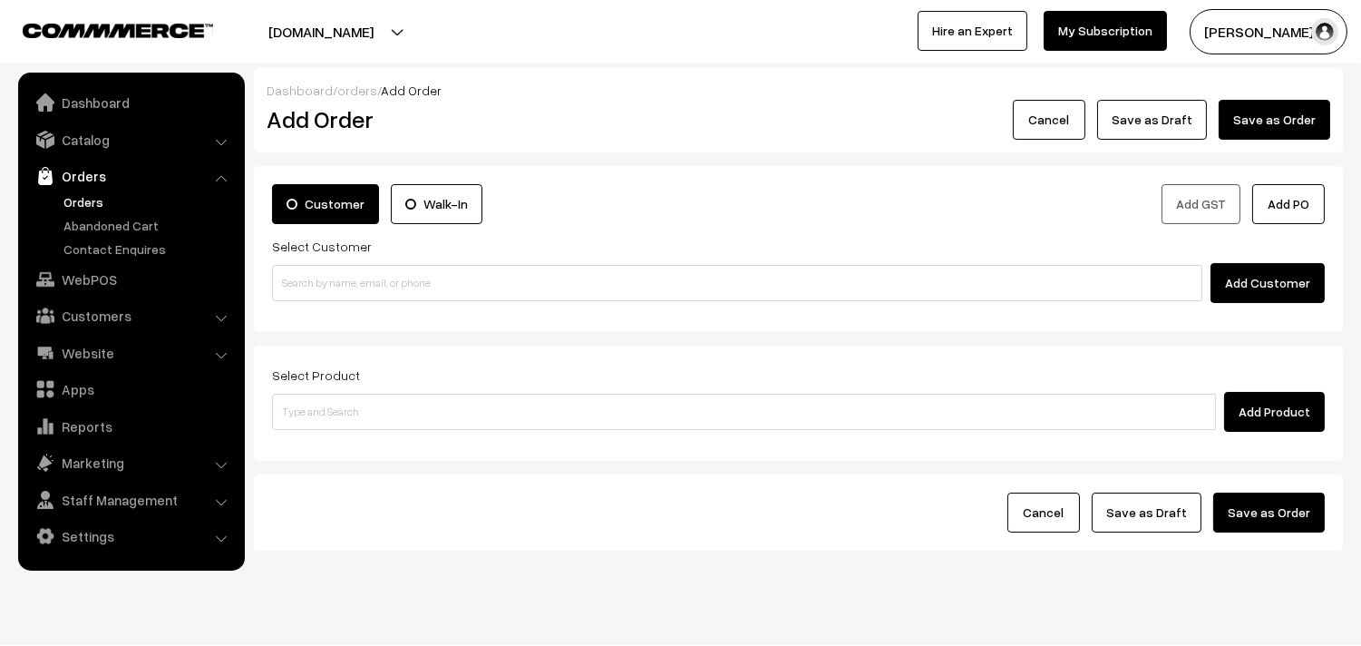
click at [374, 305] on div "Customer Walk-In Add GST Add PO Select Customer Add Customer" at bounding box center [798, 249] width 1089 height 166
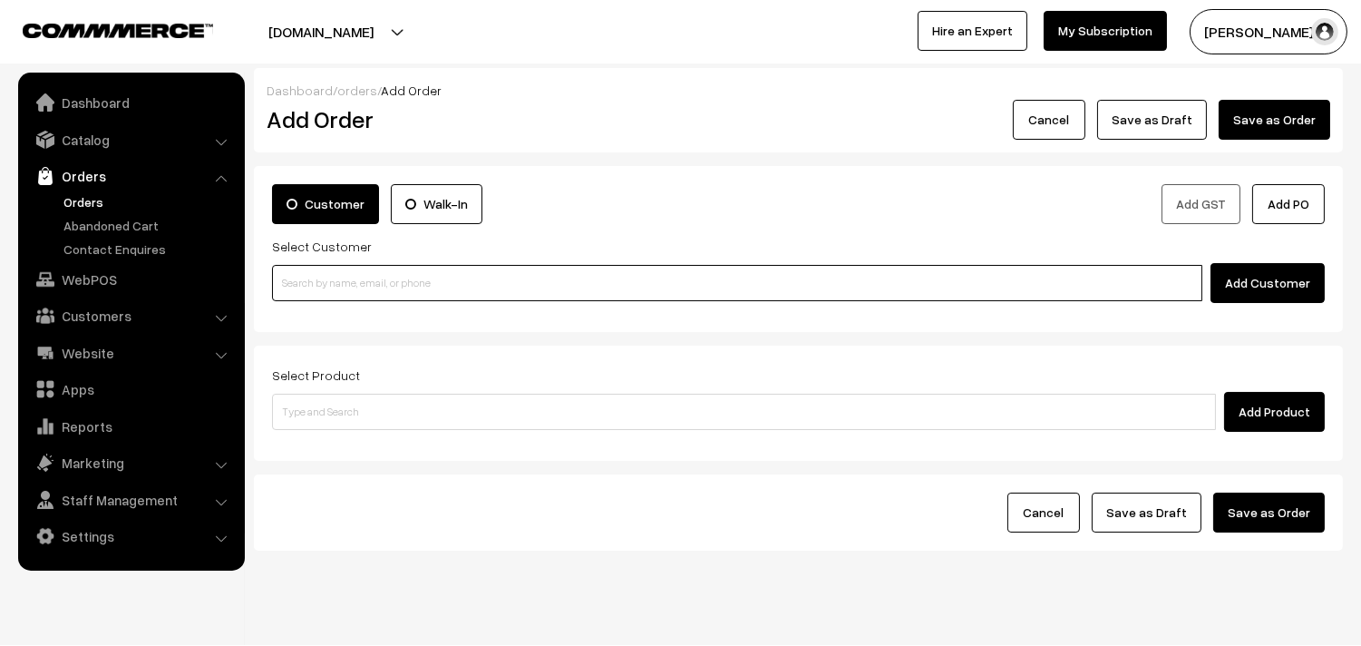
paste input "73388 74716"
click at [357, 279] on input "73388 74716" at bounding box center [737, 283] width 930 height 36
click at [306, 276] on input "73388 74716" at bounding box center [737, 283] width 930 height 36
click at [321, 311] on link "Anand 73388 74716 [7338874716]" at bounding box center [740, 316] width 934 height 27
type input "73388 74716"
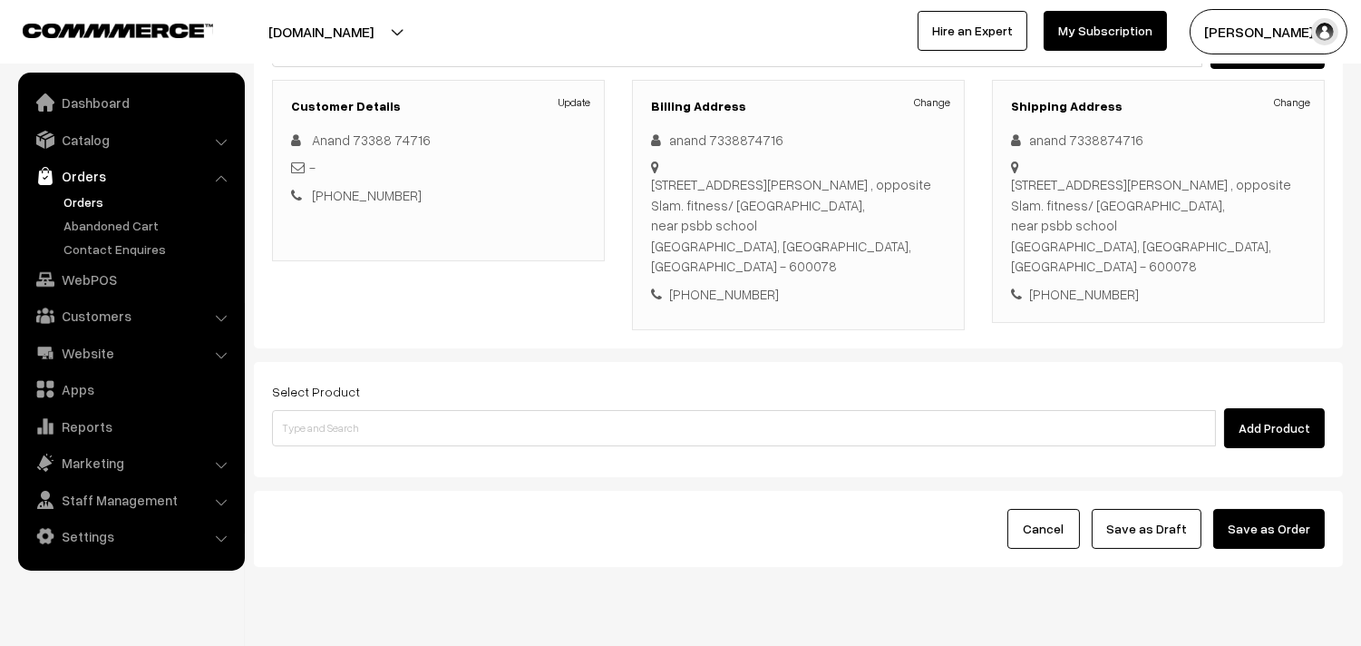
scroll to position [247, 0]
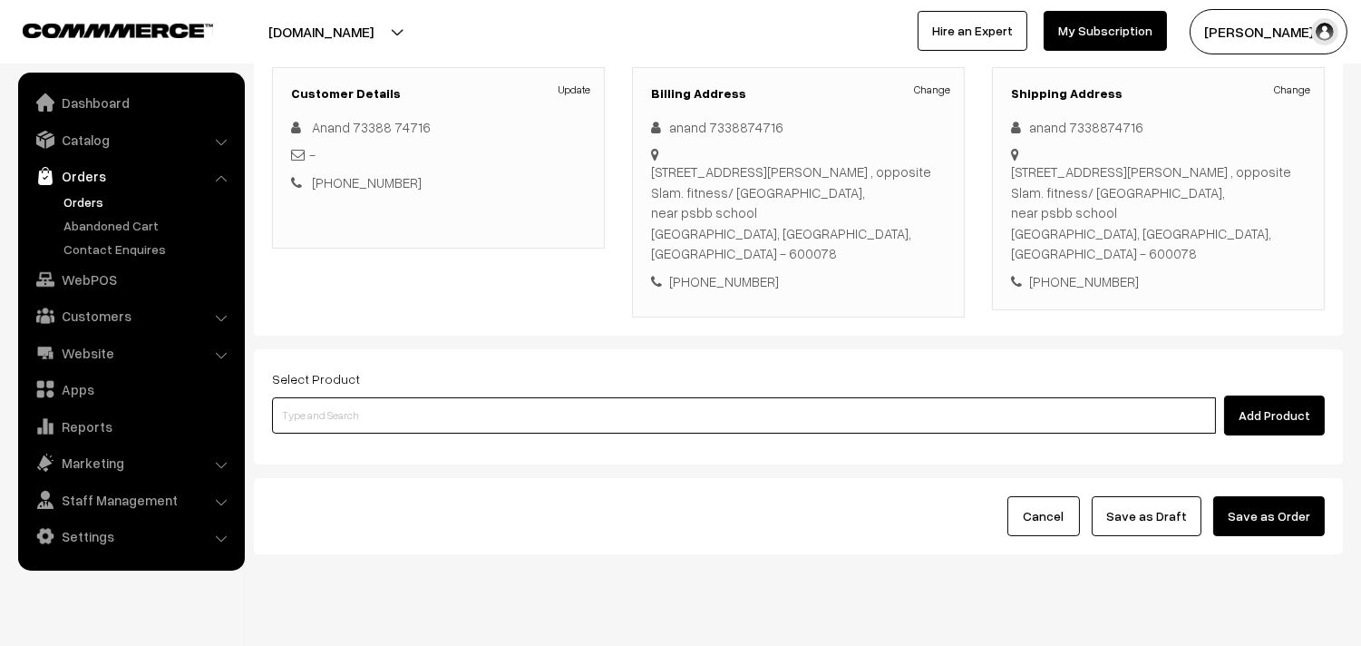
click at [500, 397] on input at bounding box center [744, 415] width 944 height 36
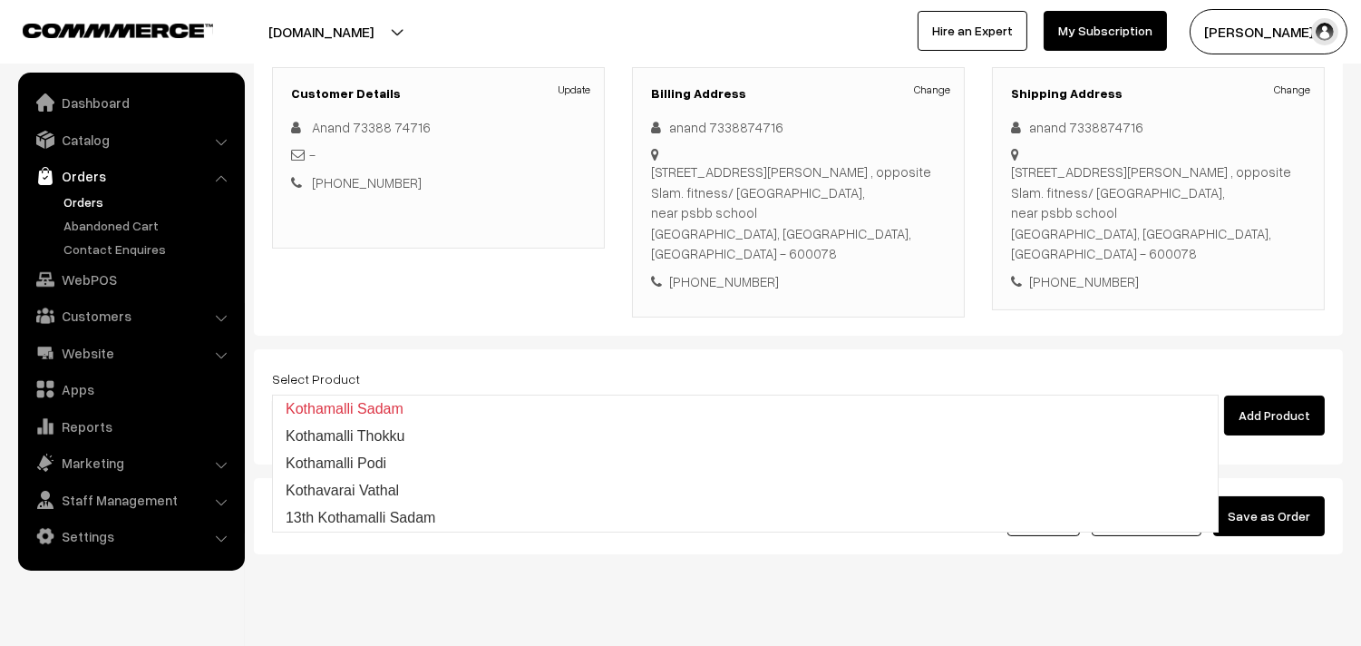
type input "13th Kothamalli Sadam"
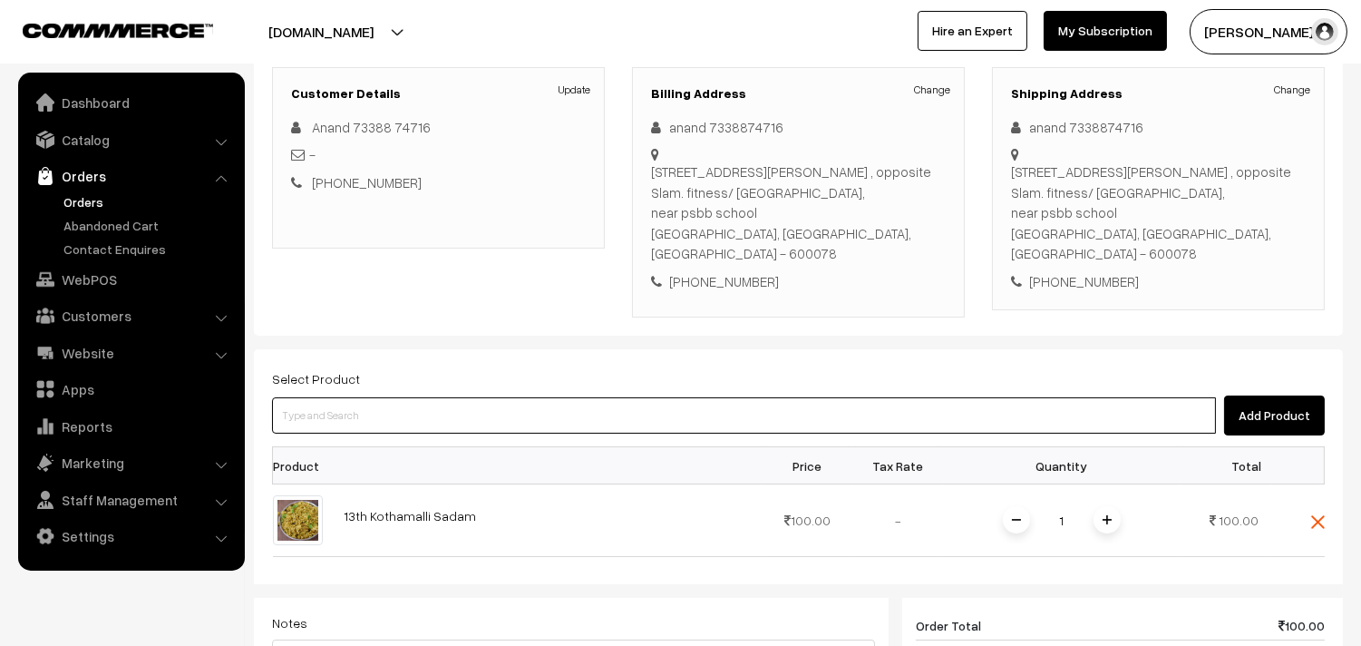
click at [500, 397] on input at bounding box center [744, 415] width 944 height 36
click at [374, 397] on input at bounding box center [744, 415] width 944 height 36
paste input "13th Without Rice..."
type input "13th Without Rice..."
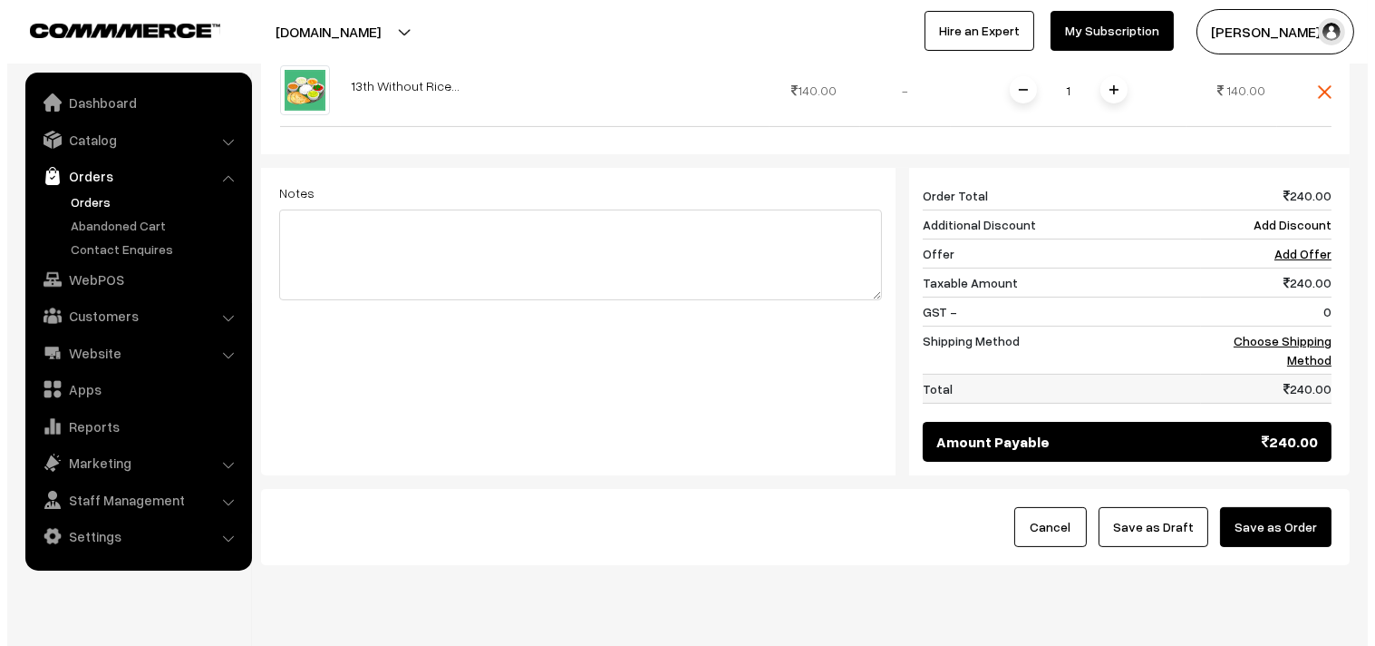
scroll to position [750, 0]
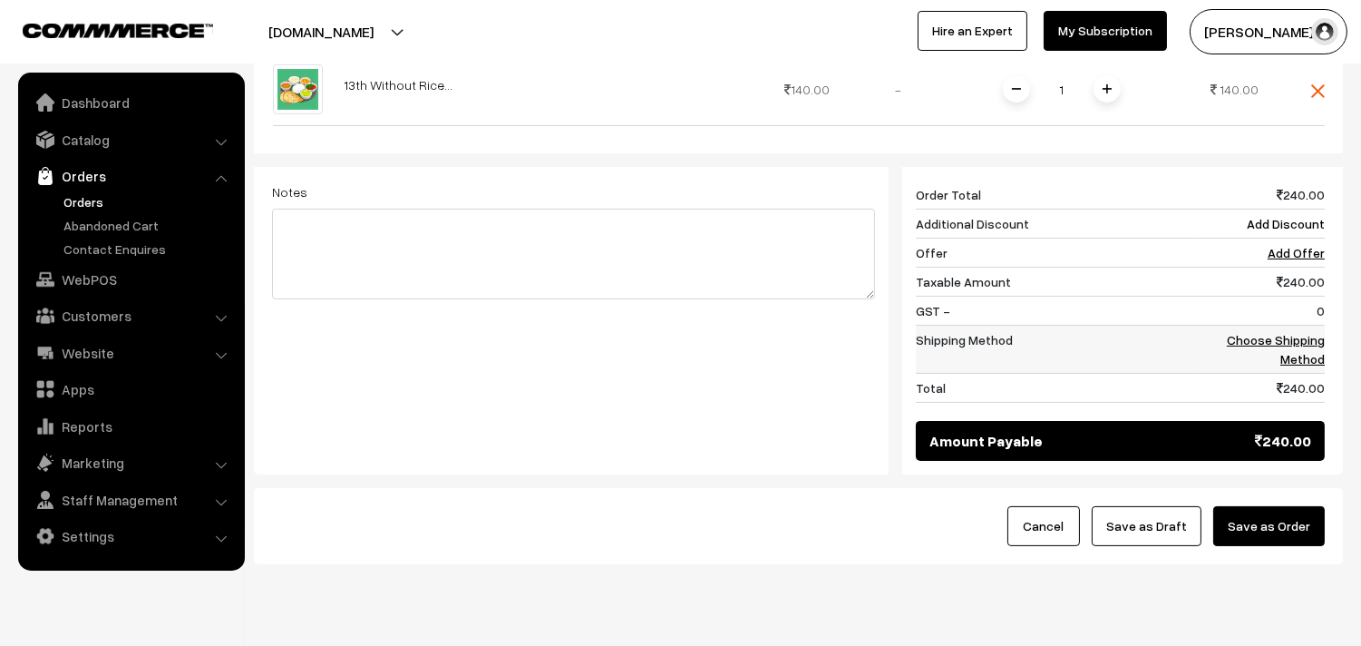
click at [1313, 332] on link "Choose Shipping Method" at bounding box center [1276, 349] width 98 height 34
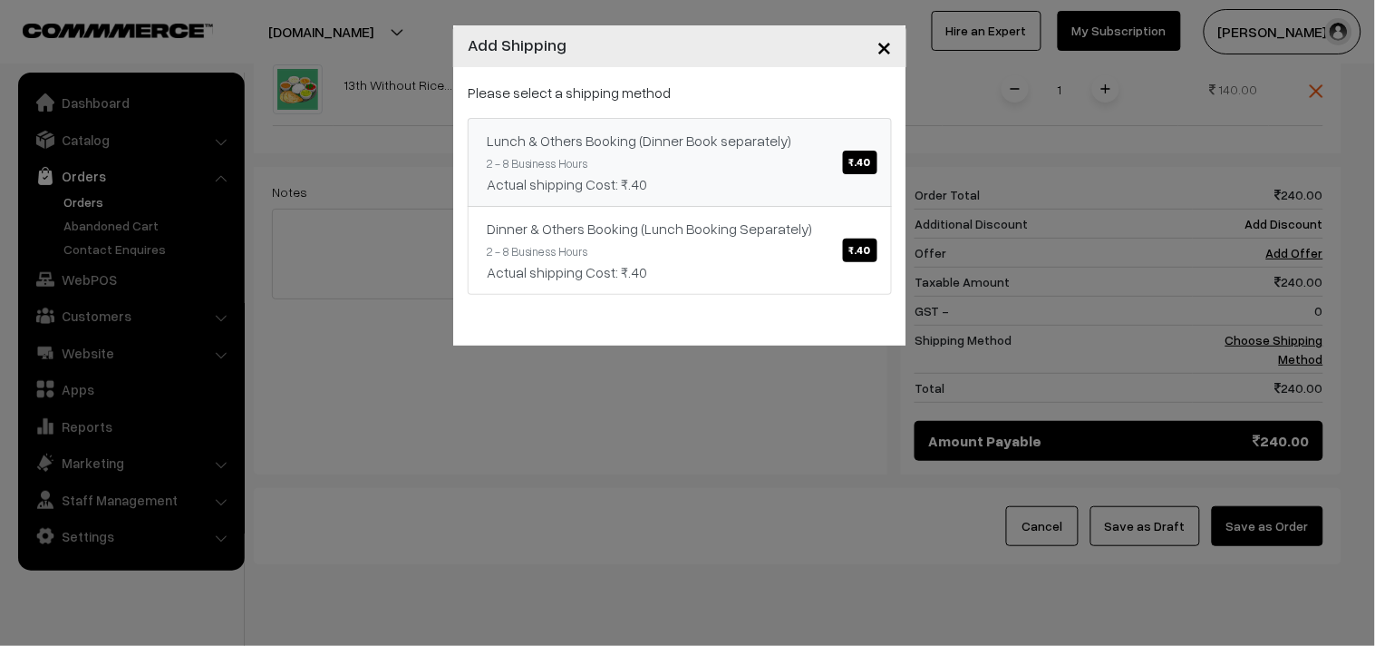
click at [772, 183] on div "Actual shipping Cost: ₹.40" at bounding box center [680, 184] width 386 height 22
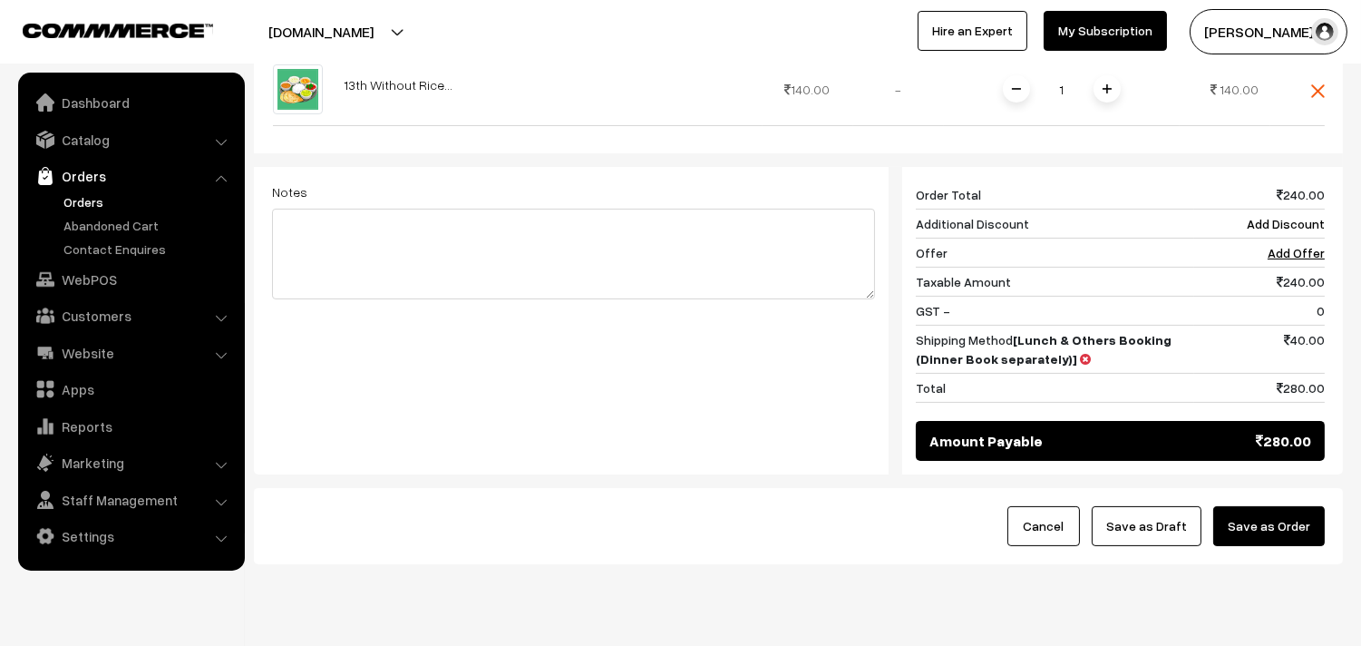
click at [1306, 506] on button "Save as Order" at bounding box center [1269, 526] width 112 height 40
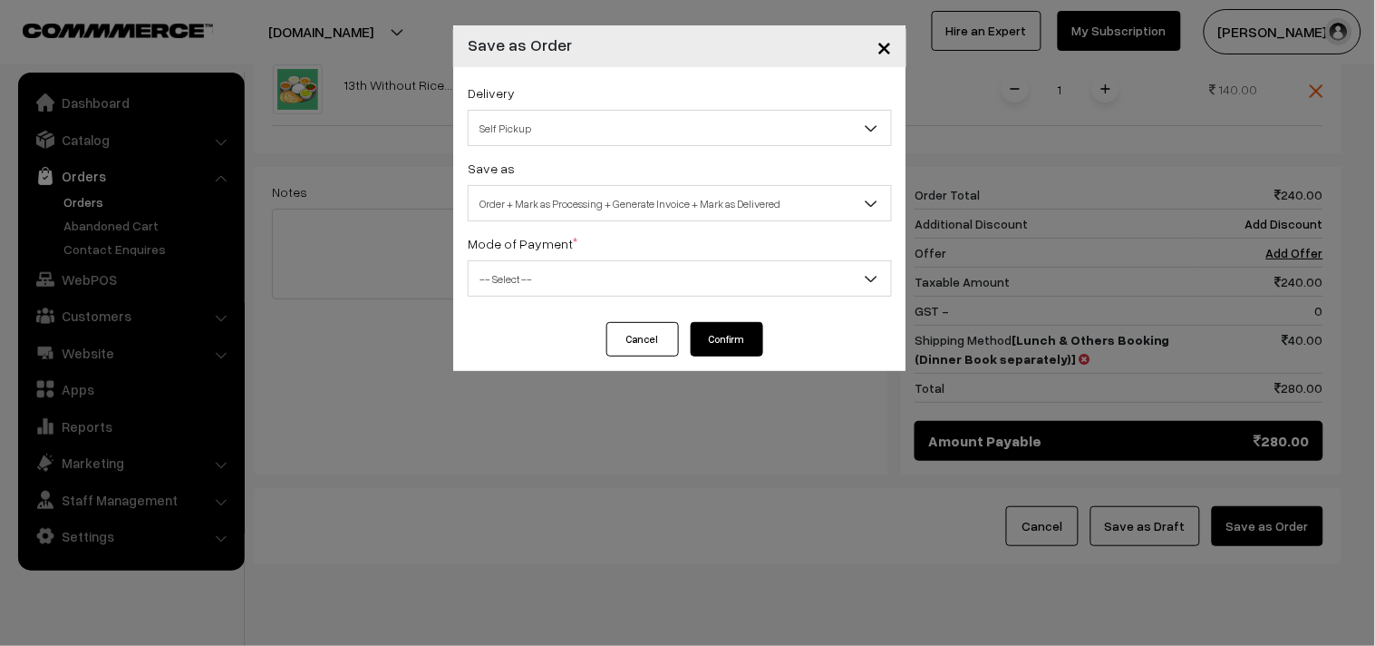
click at [546, 199] on span "Order + Mark as Processing + Generate Invoice + Mark as Delivered" at bounding box center [680, 204] width 423 height 32
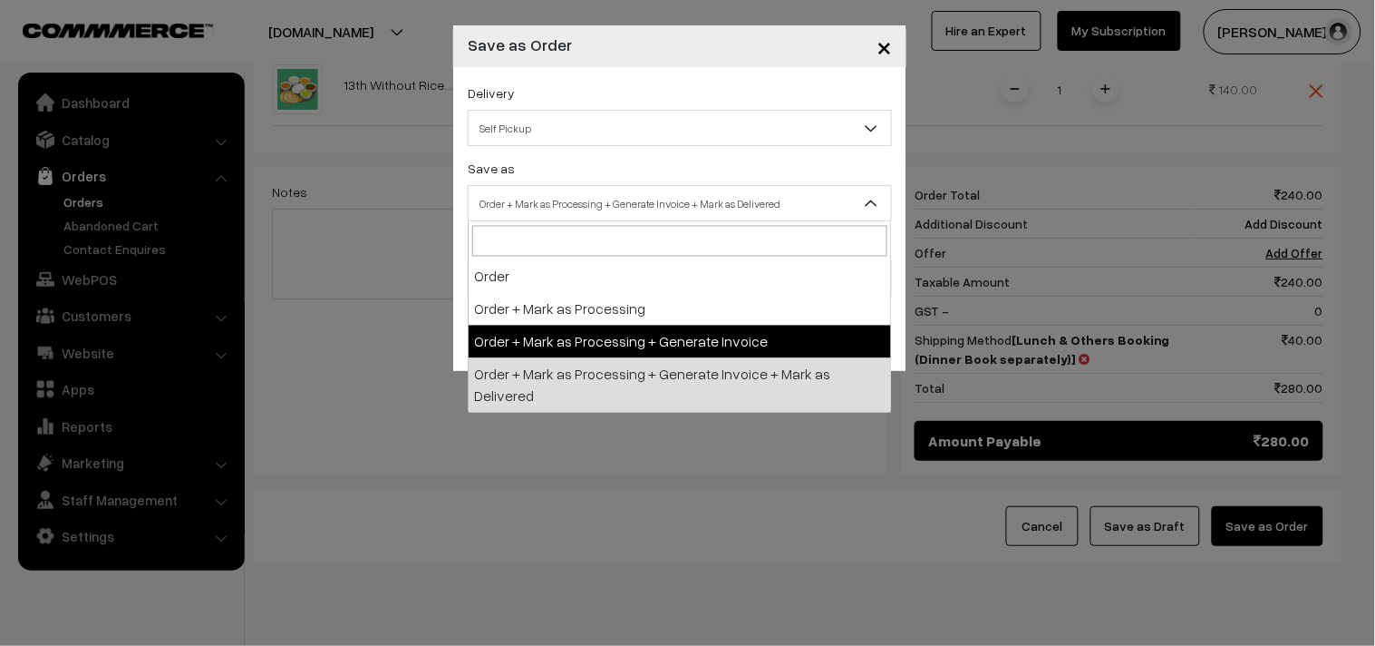
select select "3"
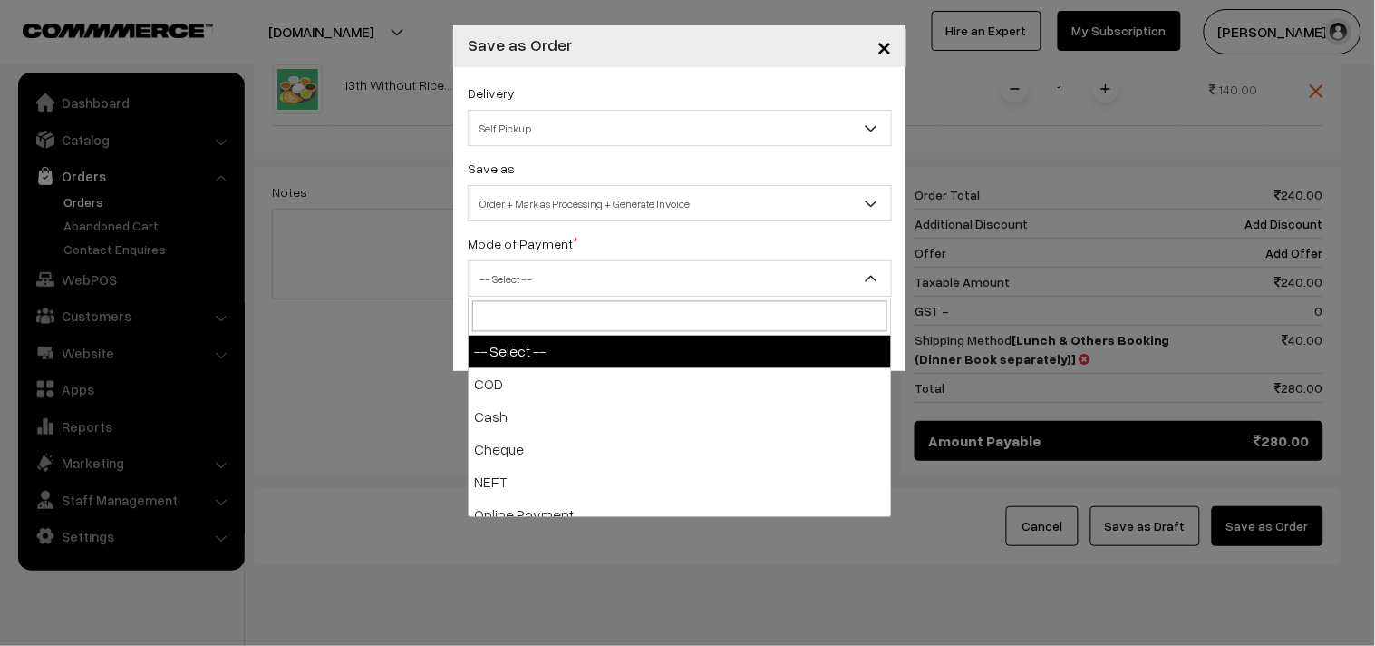
click at [536, 279] on span "-- Select --" at bounding box center [680, 279] width 423 height 32
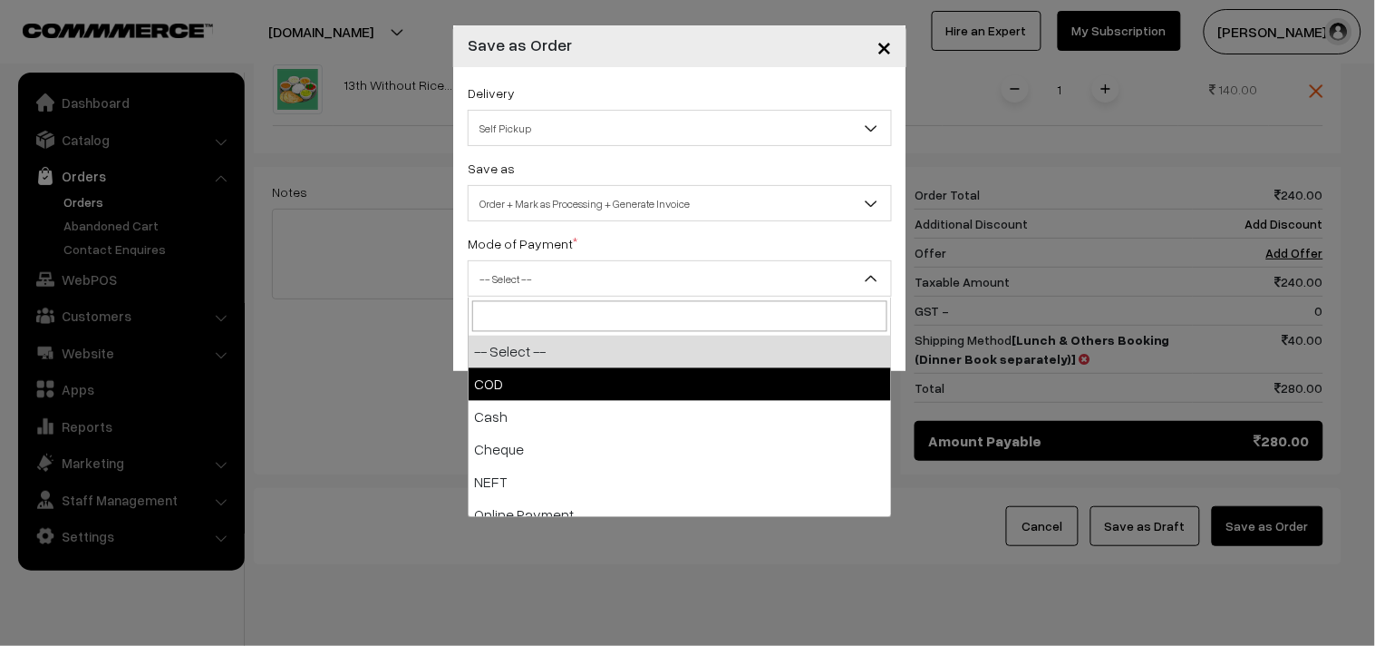
select select "1"
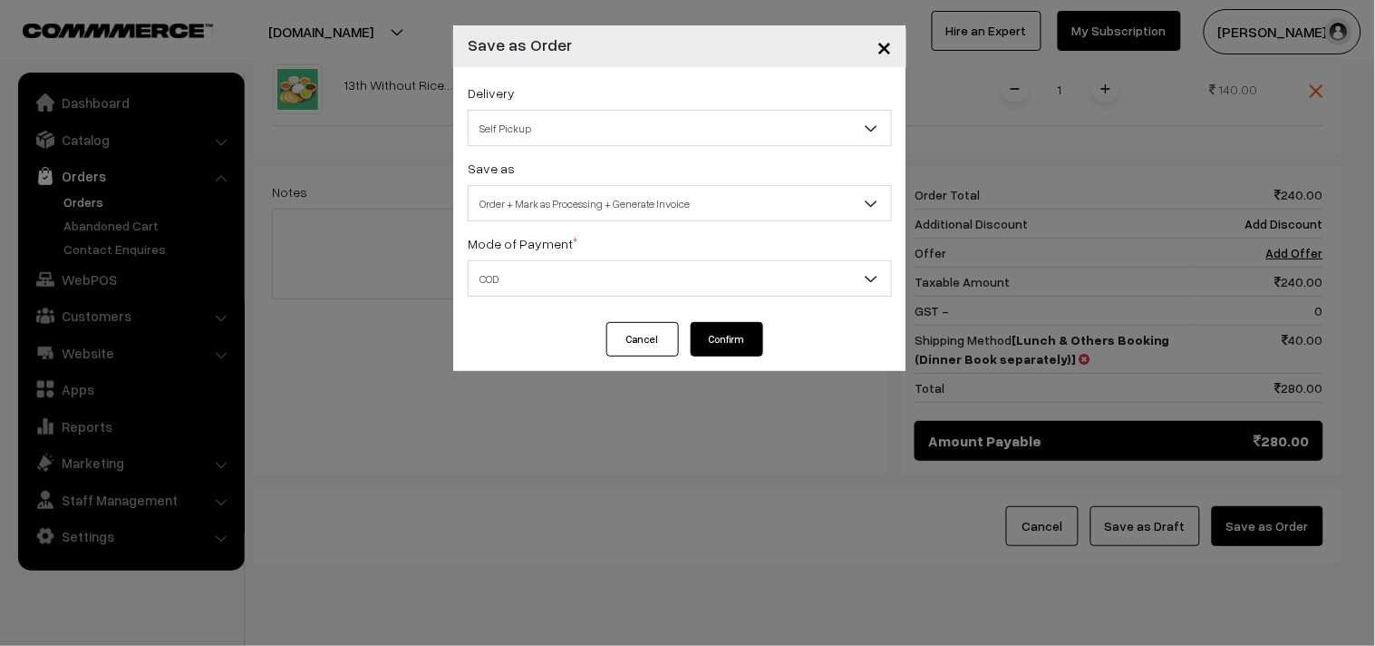
click at [730, 329] on button "Confirm" at bounding box center [727, 339] width 73 height 34
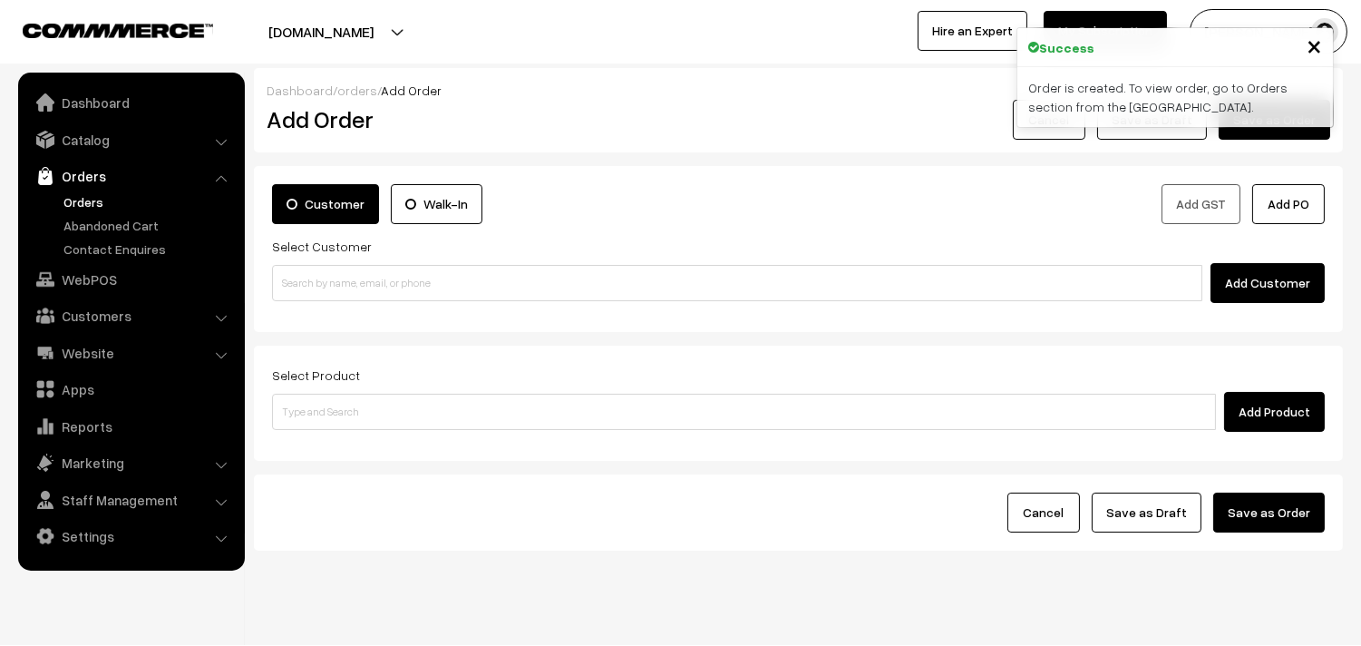
click at [73, 188] on link "Orders" at bounding box center [131, 176] width 216 height 33
click at [73, 193] on link "Orders" at bounding box center [149, 201] width 180 height 19
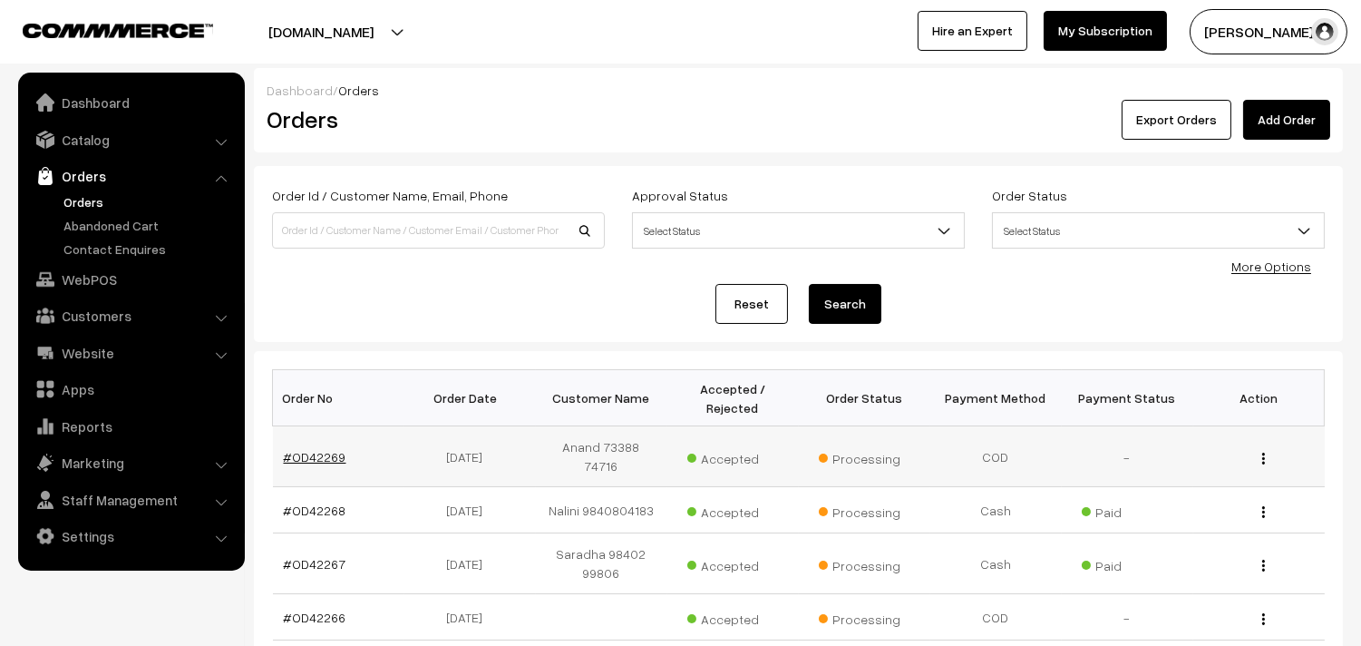
click at [327, 449] on link "#OD42269" at bounding box center [315, 456] width 63 height 15
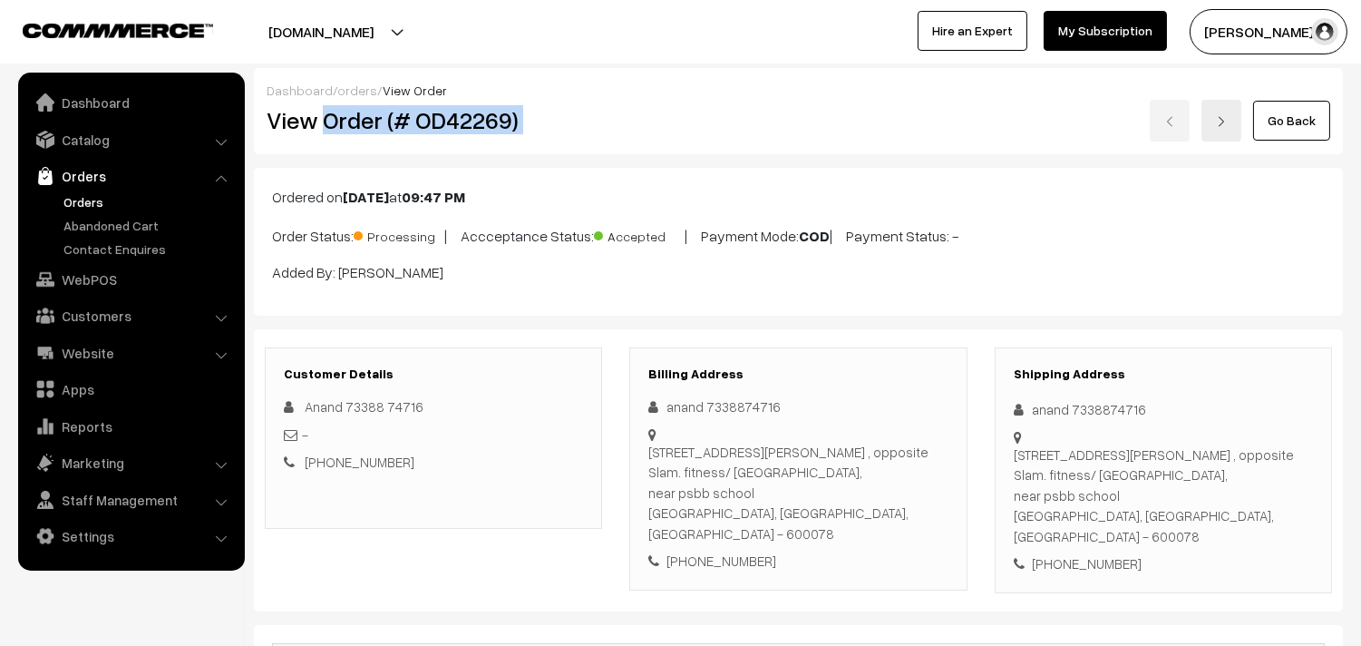
drag, startPoint x: 321, startPoint y: 119, endPoint x: 669, endPoint y: 124, distance: 348.2
click at [669, 124] on div "View Order (# OD42269) Go Back" at bounding box center [798, 121] width 1091 height 42
copy div "Order (# OD42269)"
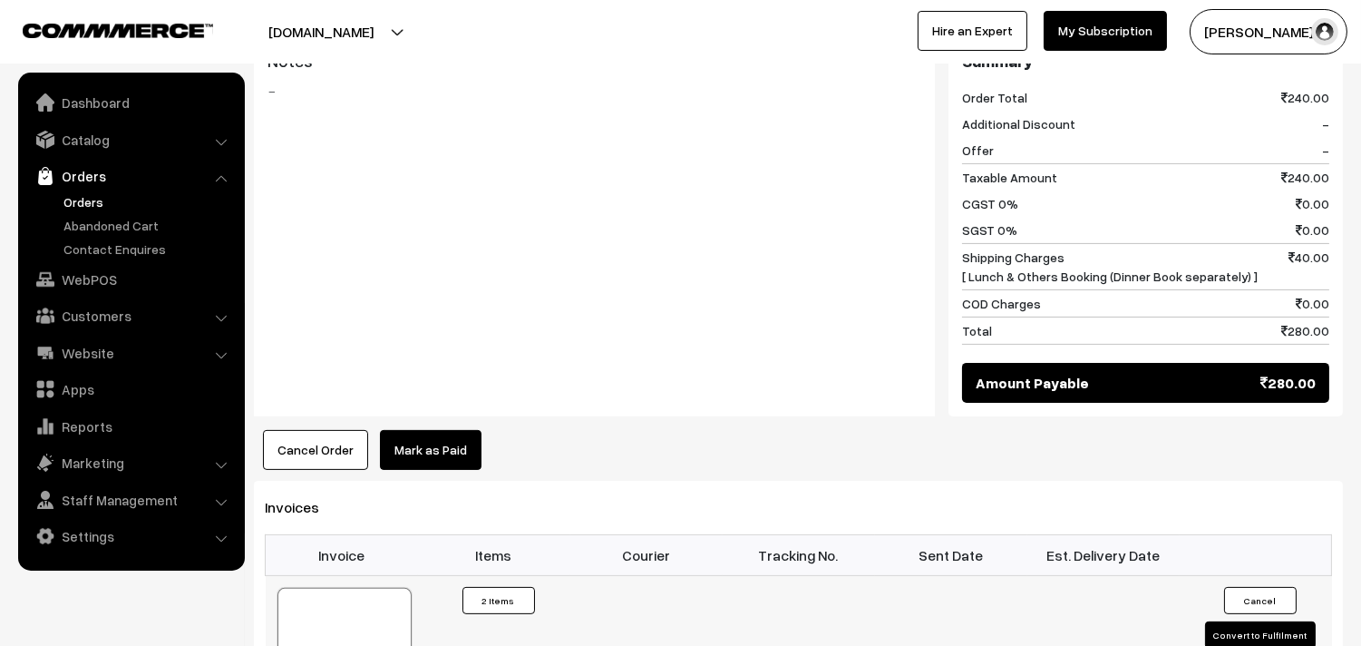
scroll to position [1108, 0]
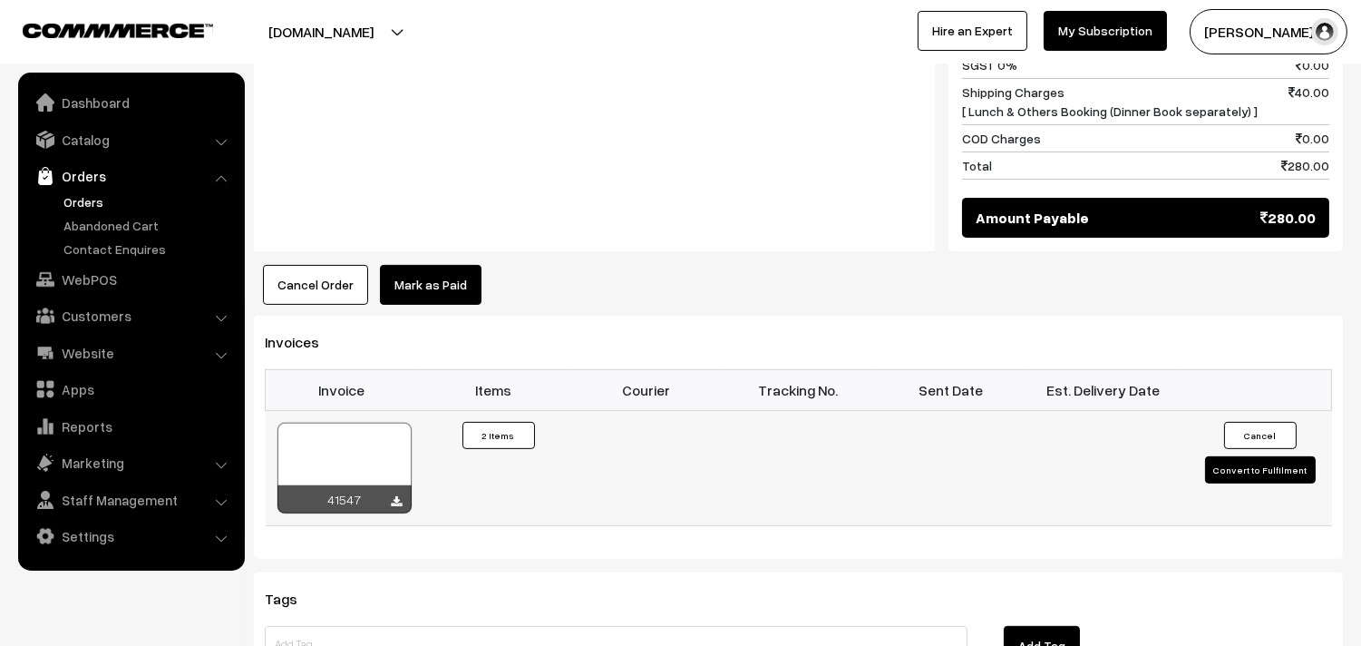
drag, startPoint x: 378, startPoint y: 381, endPoint x: 379, endPoint y: 412, distance: 30.8
click at [378, 422] on div "41547" at bounding box center [345, 468] width 136 height 92
click at [379, 423] on div at bounding box center [344, 468] width 134 height 91
click at [110, 282] on link "WebPOS" at bounding box center [131, 279] width 216 height 33
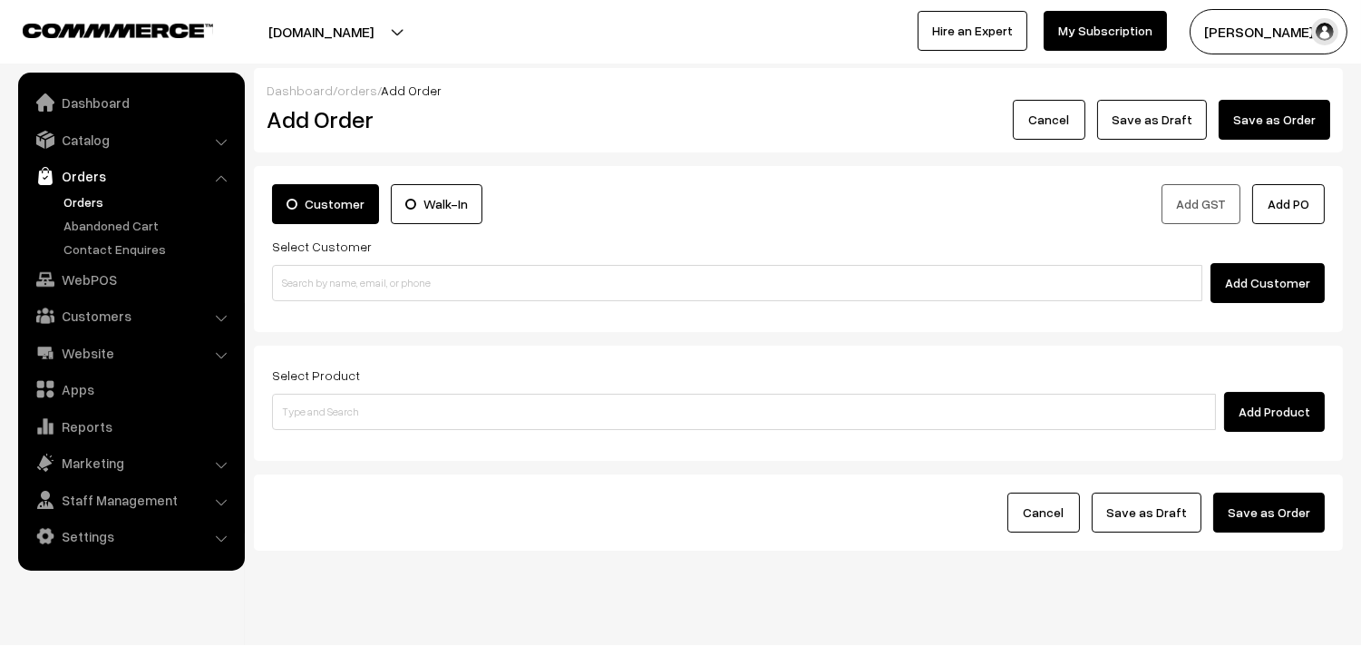
drag, startPoint x: 383, startPoint y: 304, endPoint x: 376, endPoint y: 283, distance: 21.8
click at [383, 301] on div "Customer Walk-In Add GST Add PO Select Customer Add Customer" at bounding box center [798, 249] width 1089 height 166
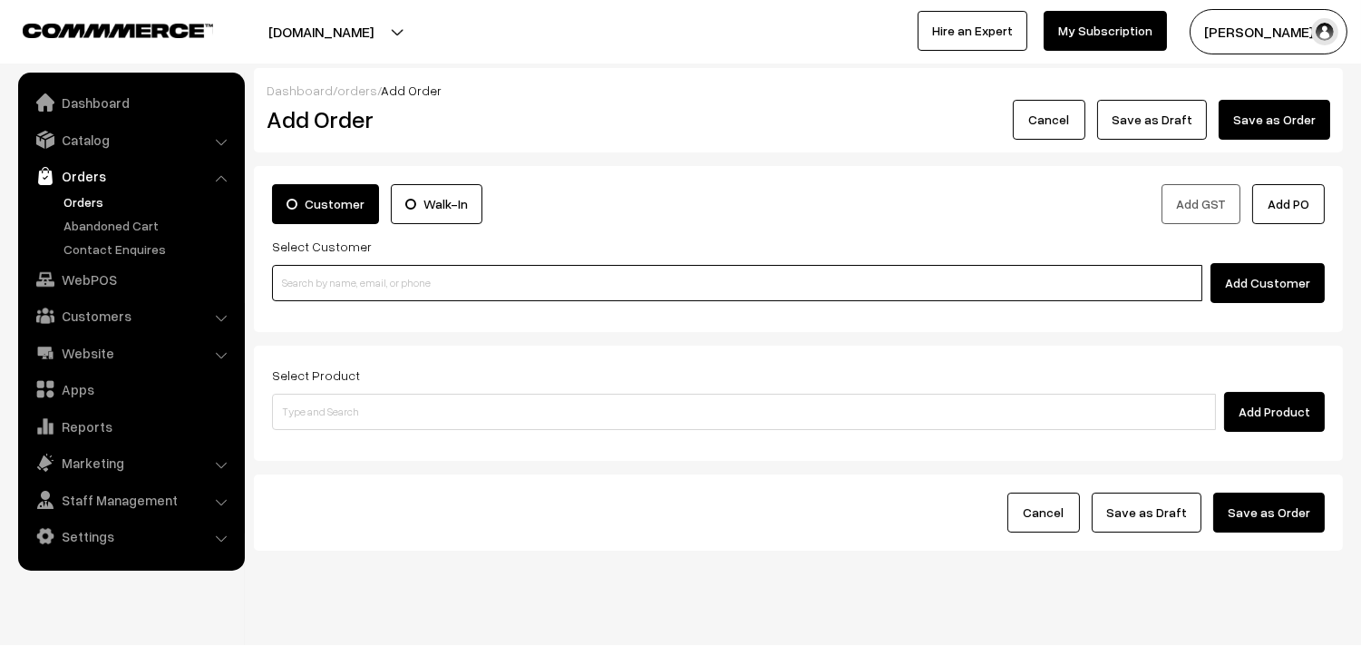
click at [361, 277] on input at bounding box center [737, 283] width 930 height 36
paste input "86103 15819"
click at [334, 281] on input "86103 15819" at bounding box center [737, 283] width 930 height 36
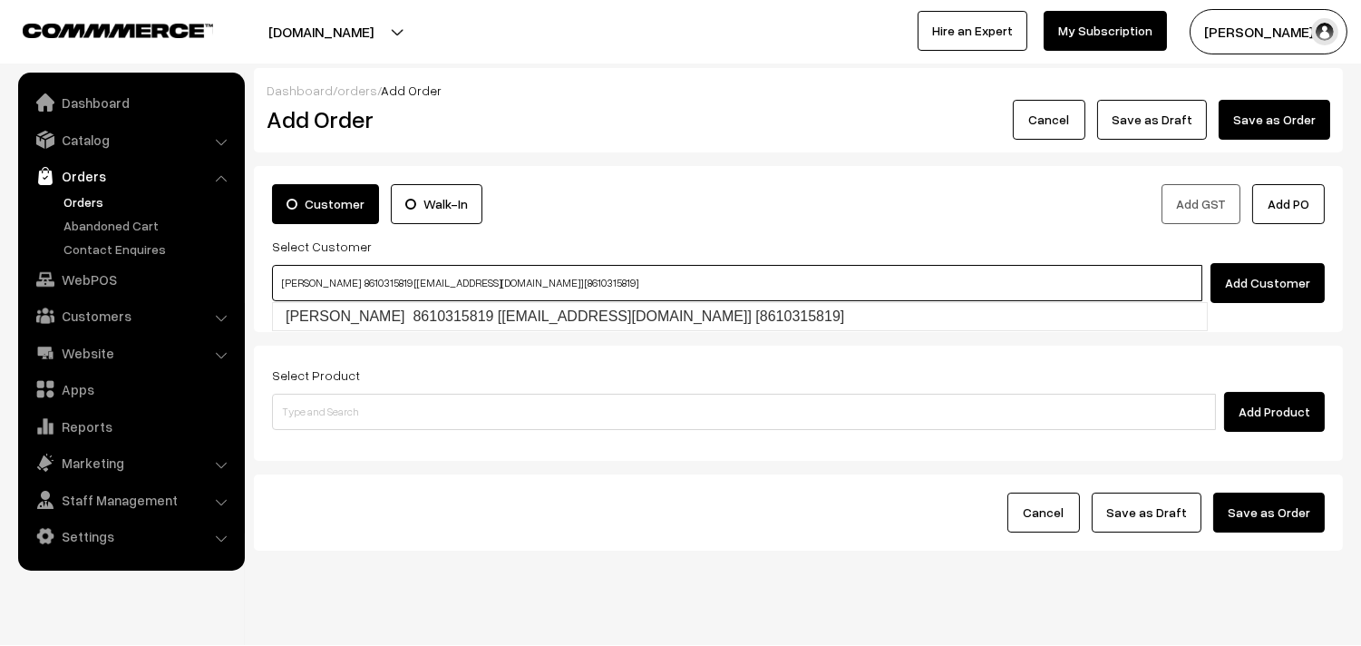
type input "Arthi 8610315819 [test63@gmail.com] [8610315819]"
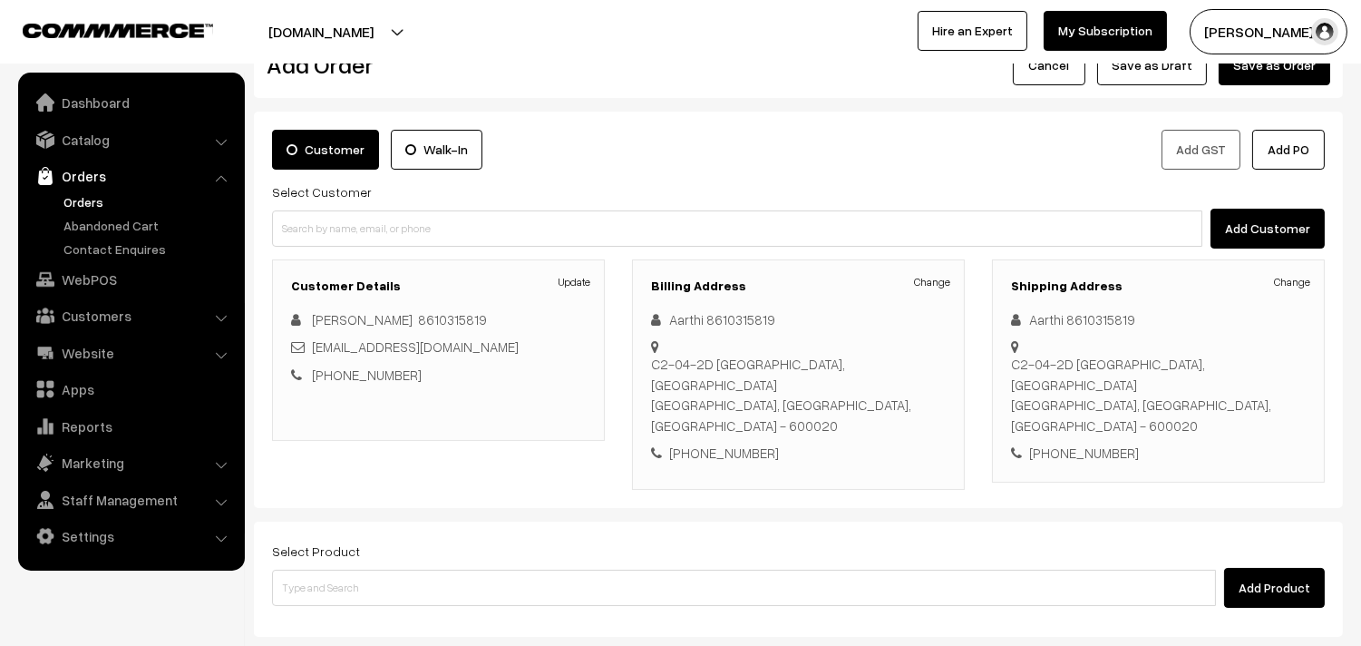
scroll to position [101, 0]
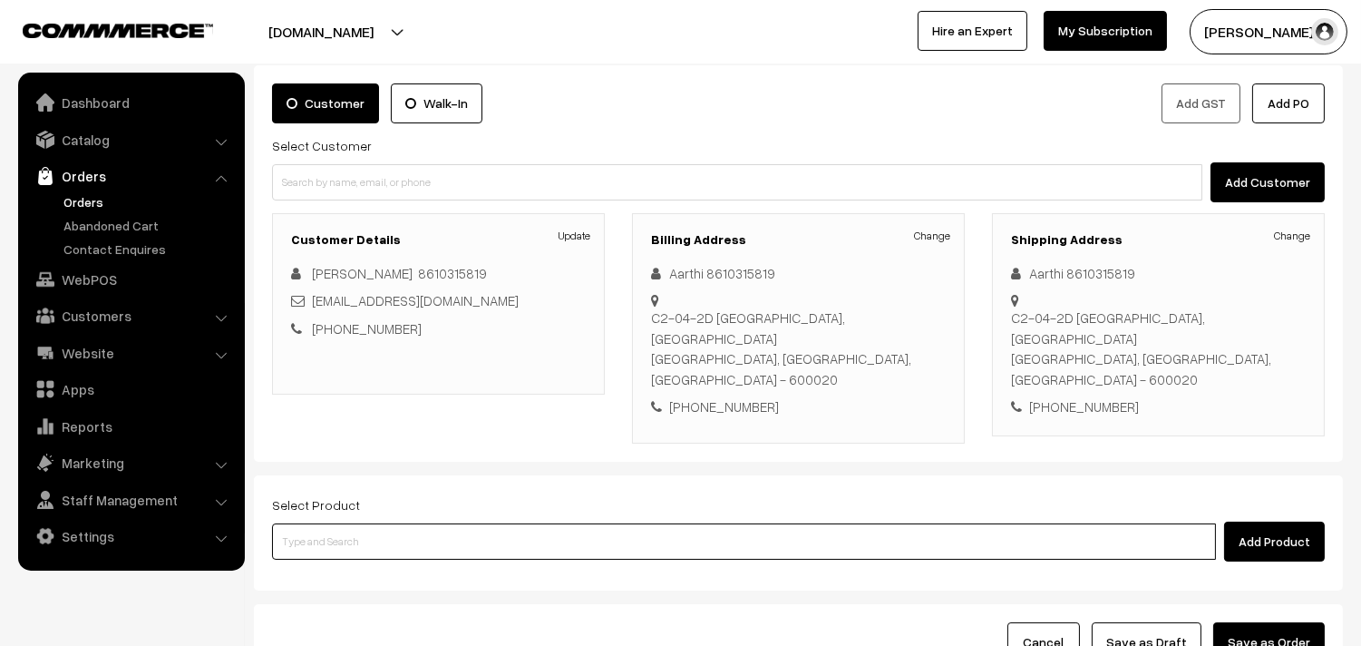
click at [547, 523] on input at bounding box center [744, 541] width 944 height 36
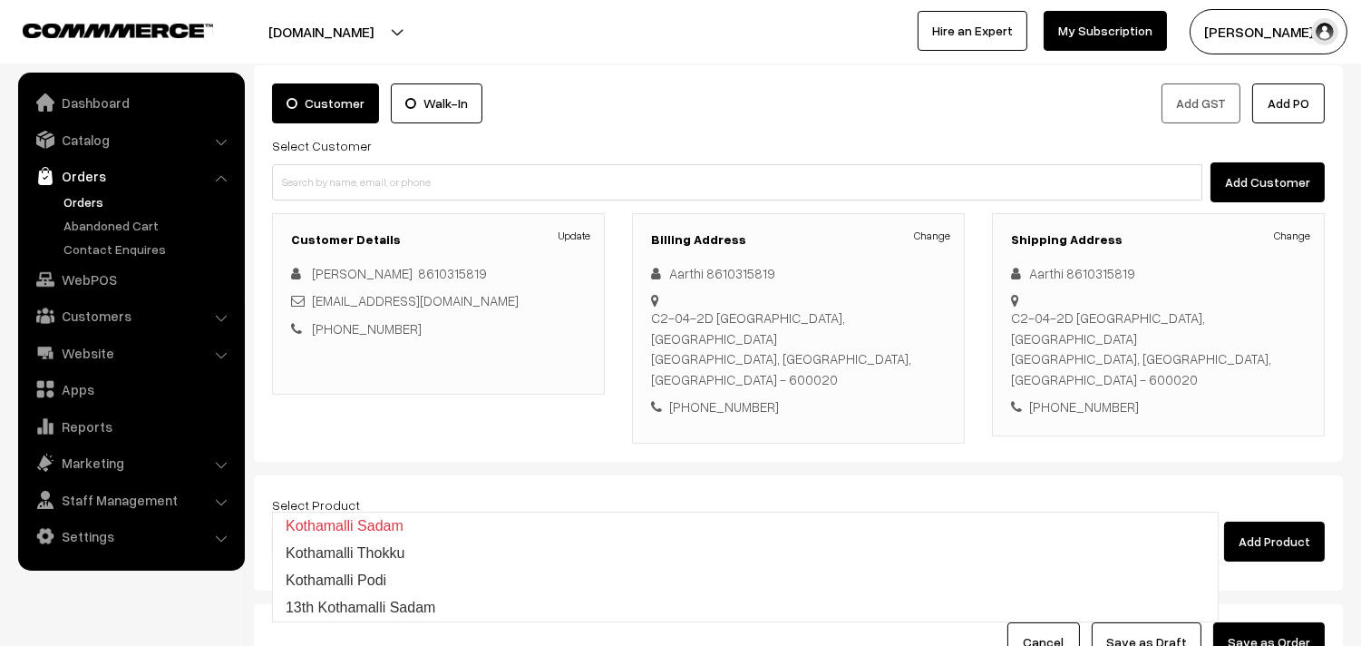
type input "13th Kothamalli Sadam"
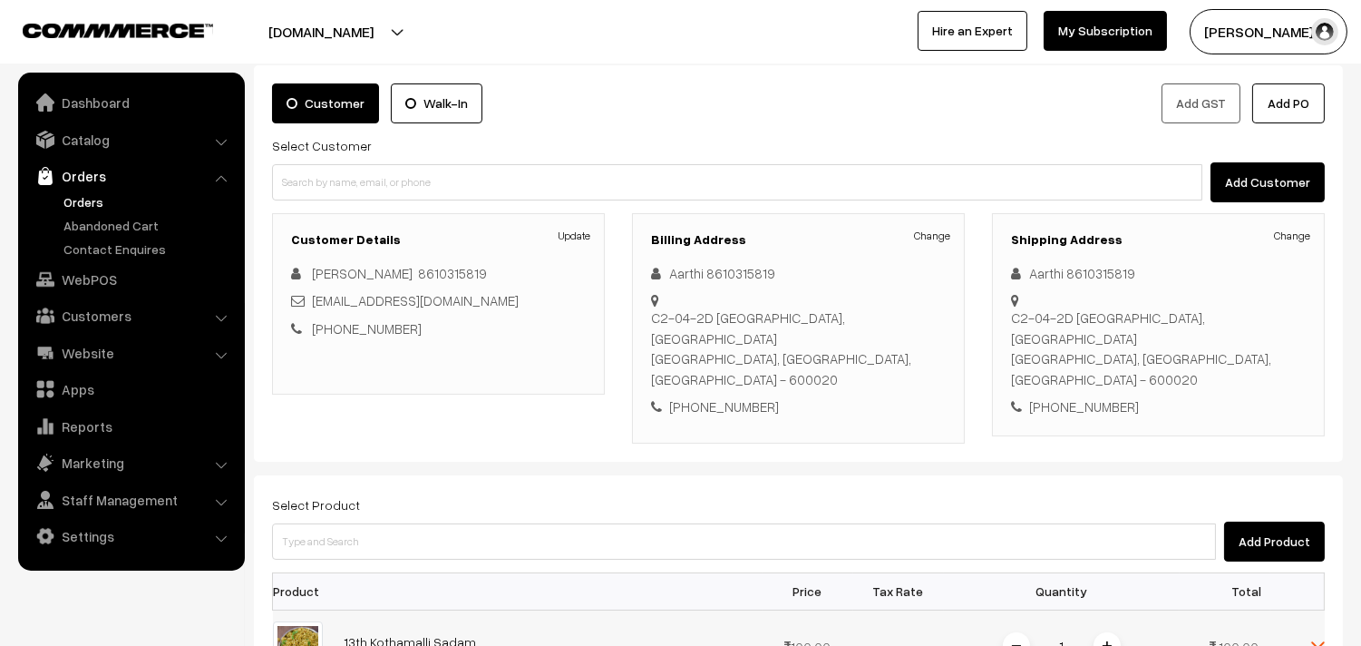
click at [1111, 632] on span at bounding box center [1106, 645] width 27 height 27
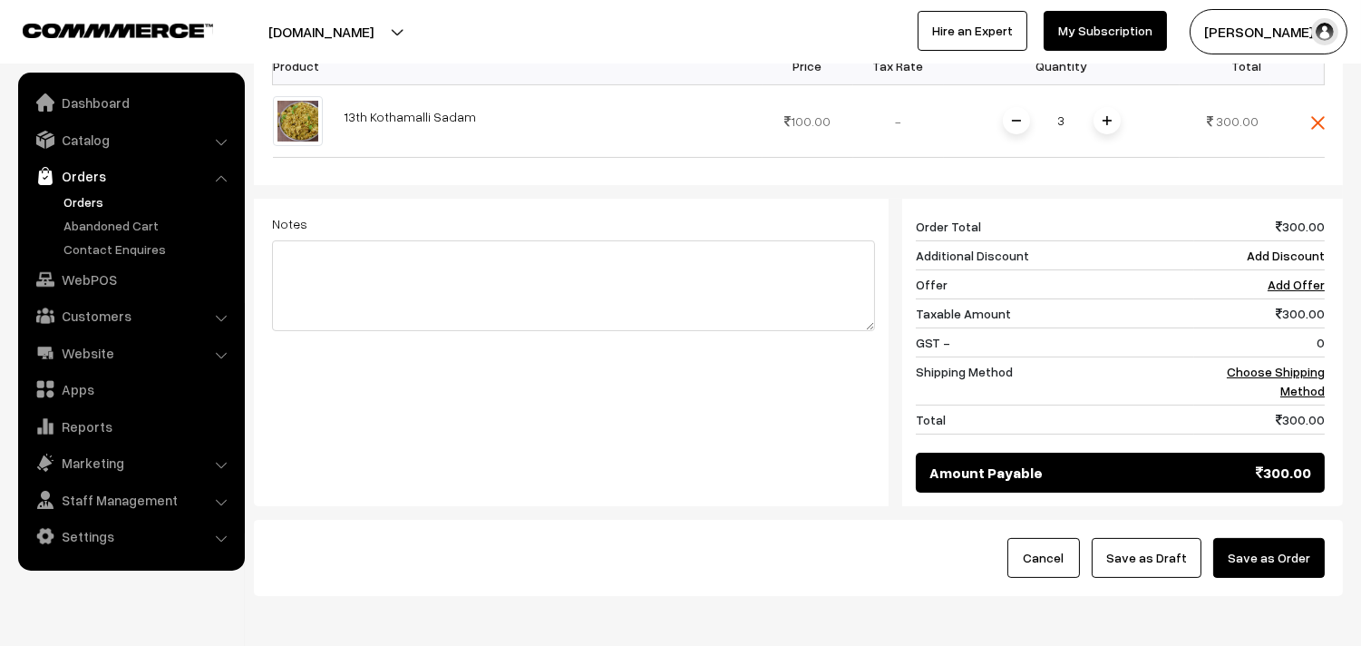
scroll to position [660, 0]
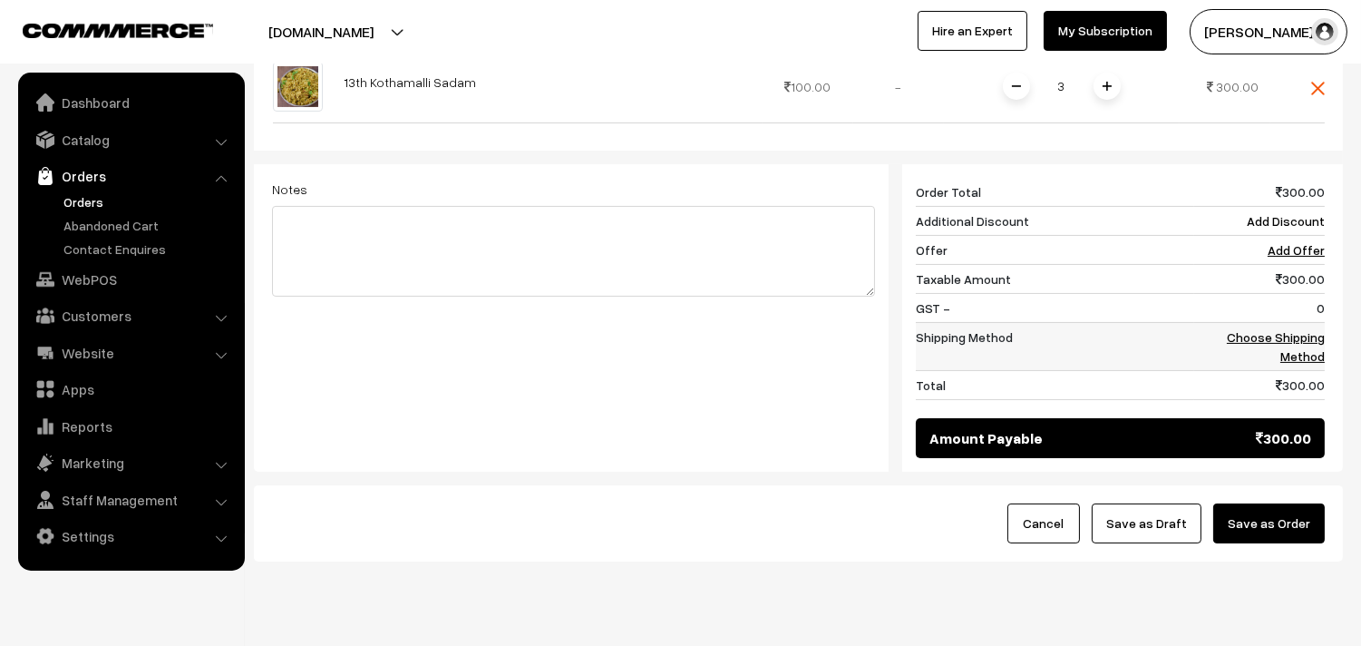
click at [1312, 329] on link "Choose Shipping Method" at bounding box center [1276, 346] width 98 height 34
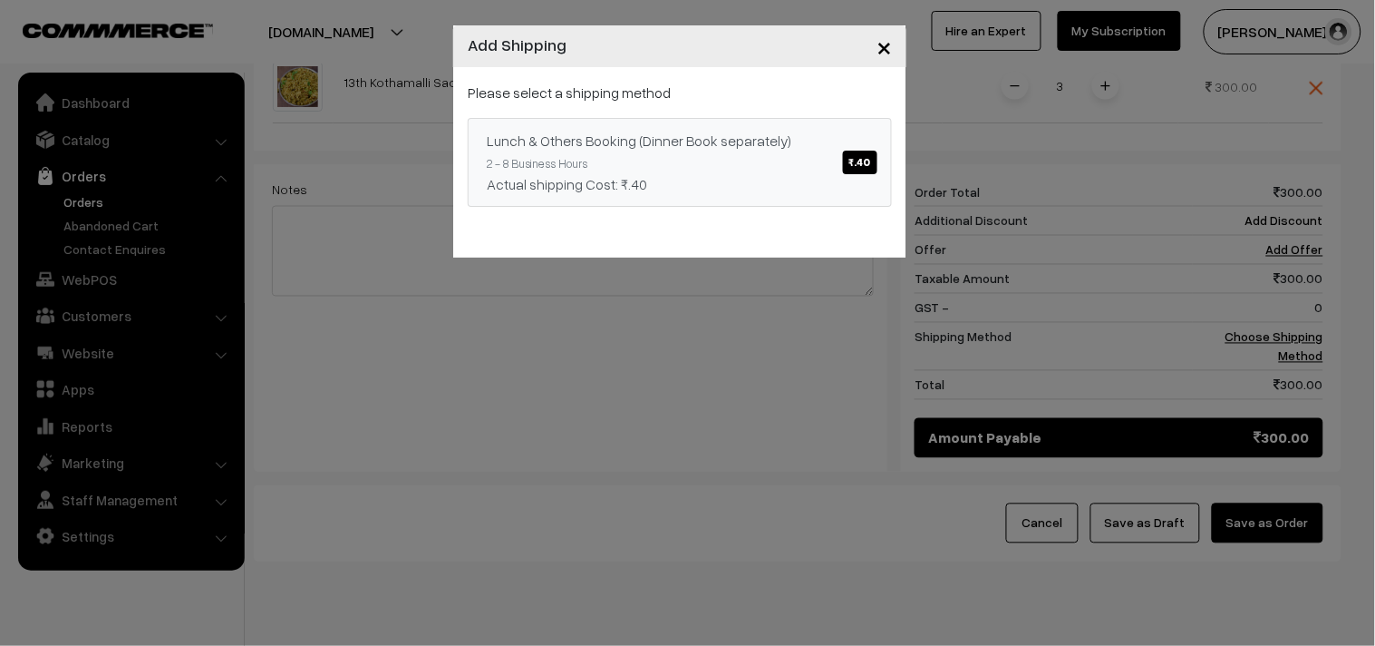
click at [789, 176] on div "Actual shipping Cost: ₹.40" at bounding box center [680, 184] width 386 height 22
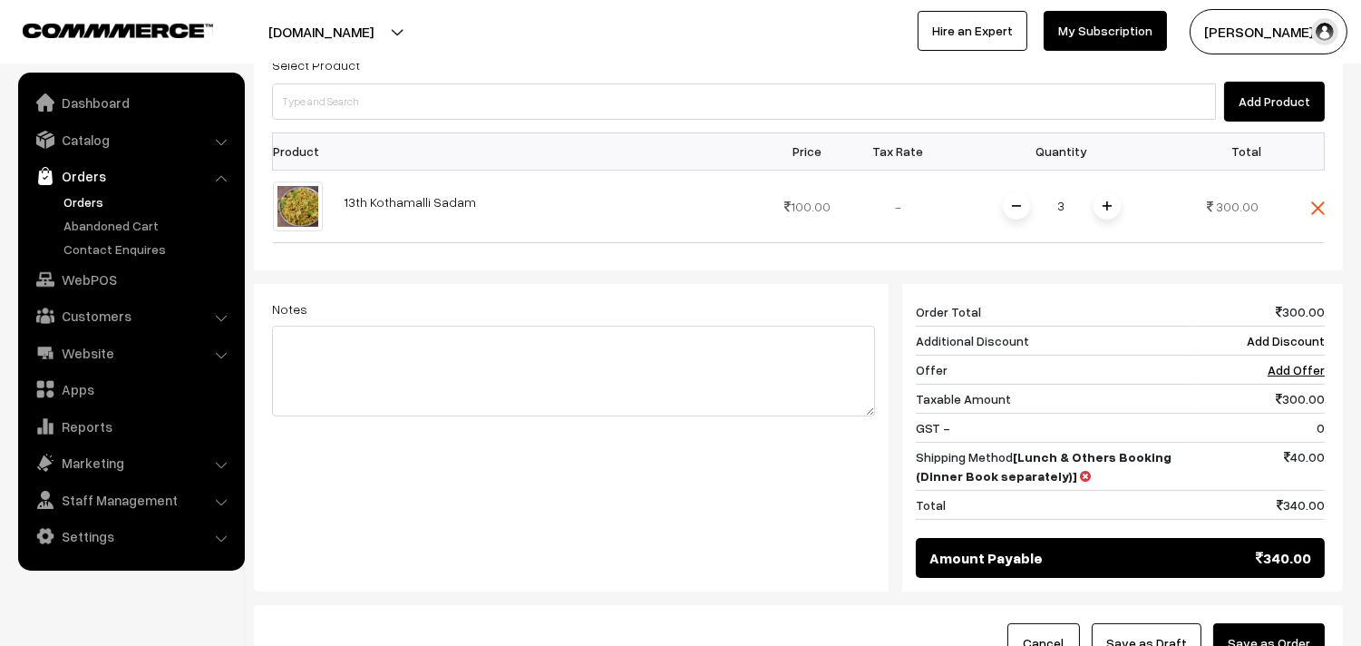
scroll to position [459, 0]
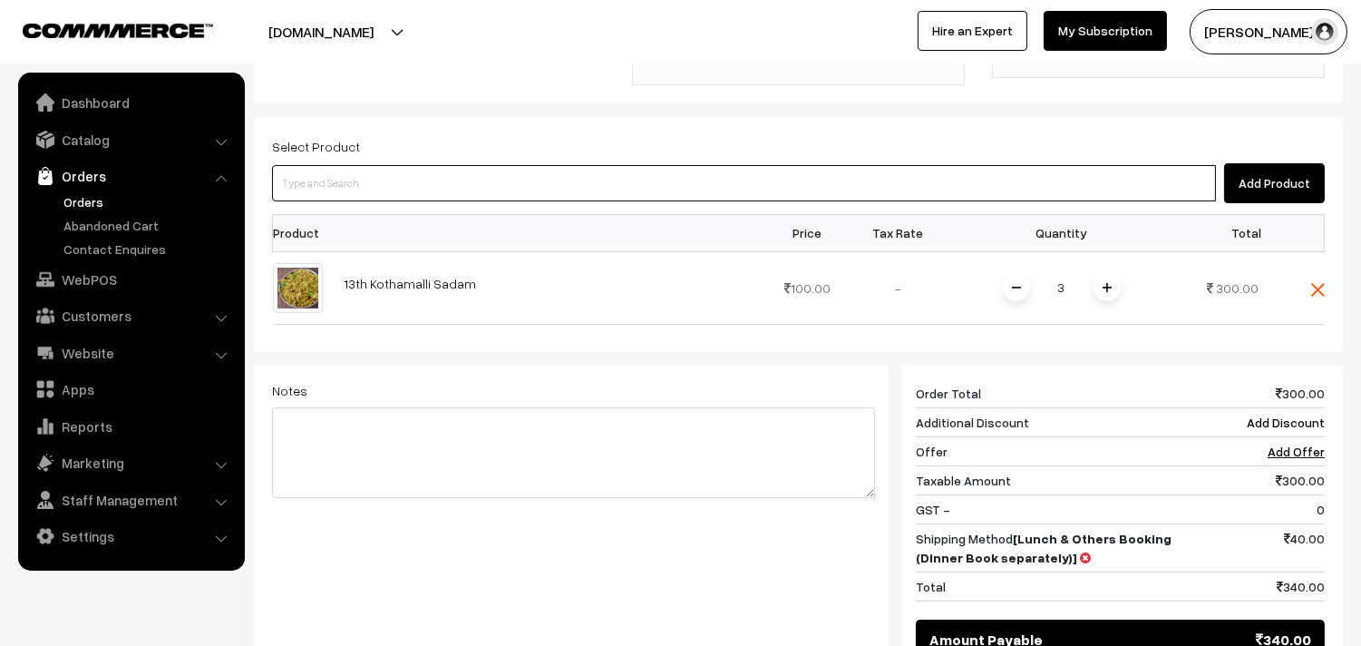
click at [383, 165] on input at bounding box center [744, 183] width 944 height 36
paste input "13th Couple Pack- Tomato Rasam"
click at [368, 165] on input "13th Couple Pack- Tomato Rasam" at bounding box center [744, 183] width 944 height 36
drag, startPoint x: 393, startPoint y: 137, endPoint x: 503, endPoint y: 142, distance: 109.8
click at [503, 165] on input "13th Couple Pack- Tomato Rasam" at bounding box center [744, 183] width 944 height 36
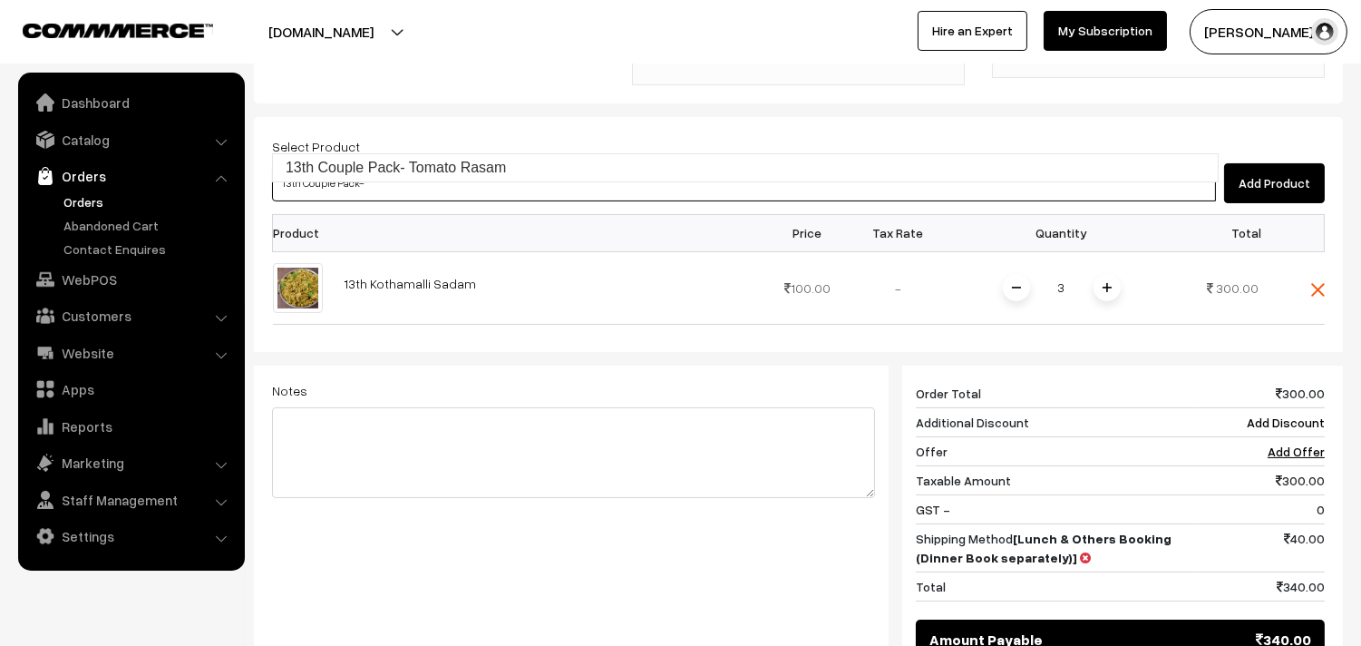
type input "13th Couple Pack- Tomato Rasam"
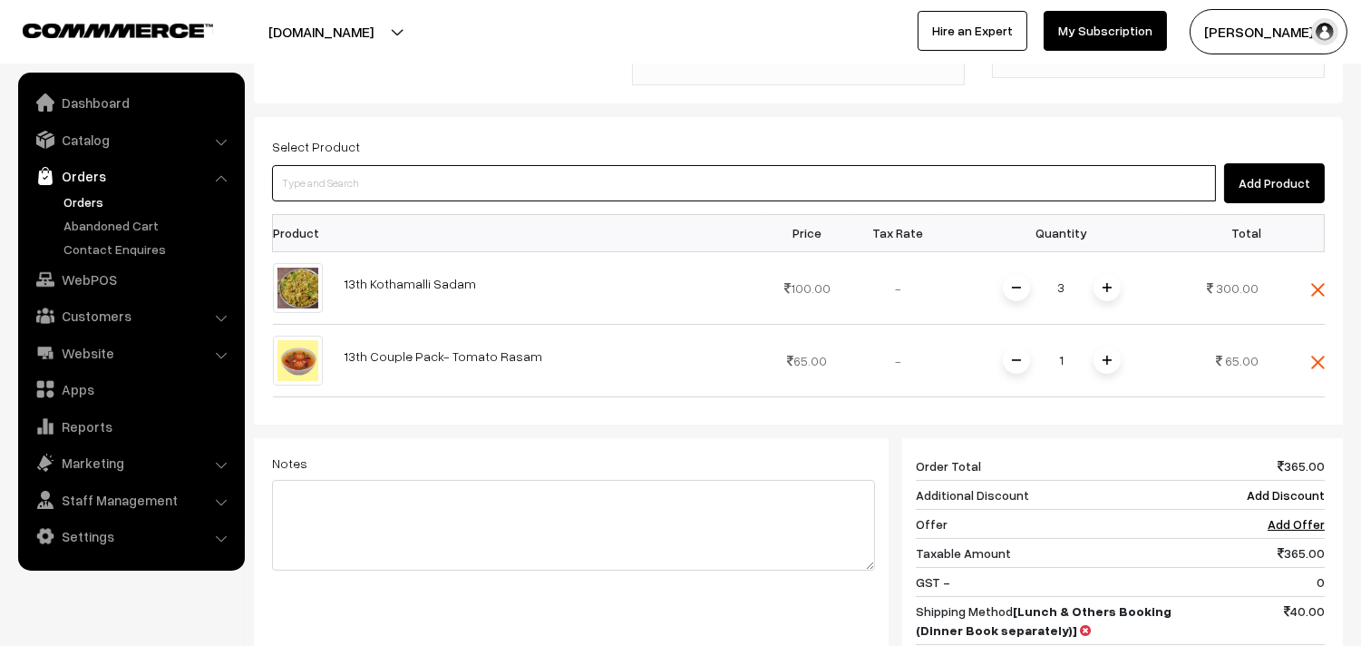
click at [500, 165] on input at bounding box center [744, 183] width 944 height 36
click at [493, 165] on input at bounding box center [744, 183] width 944 height 36
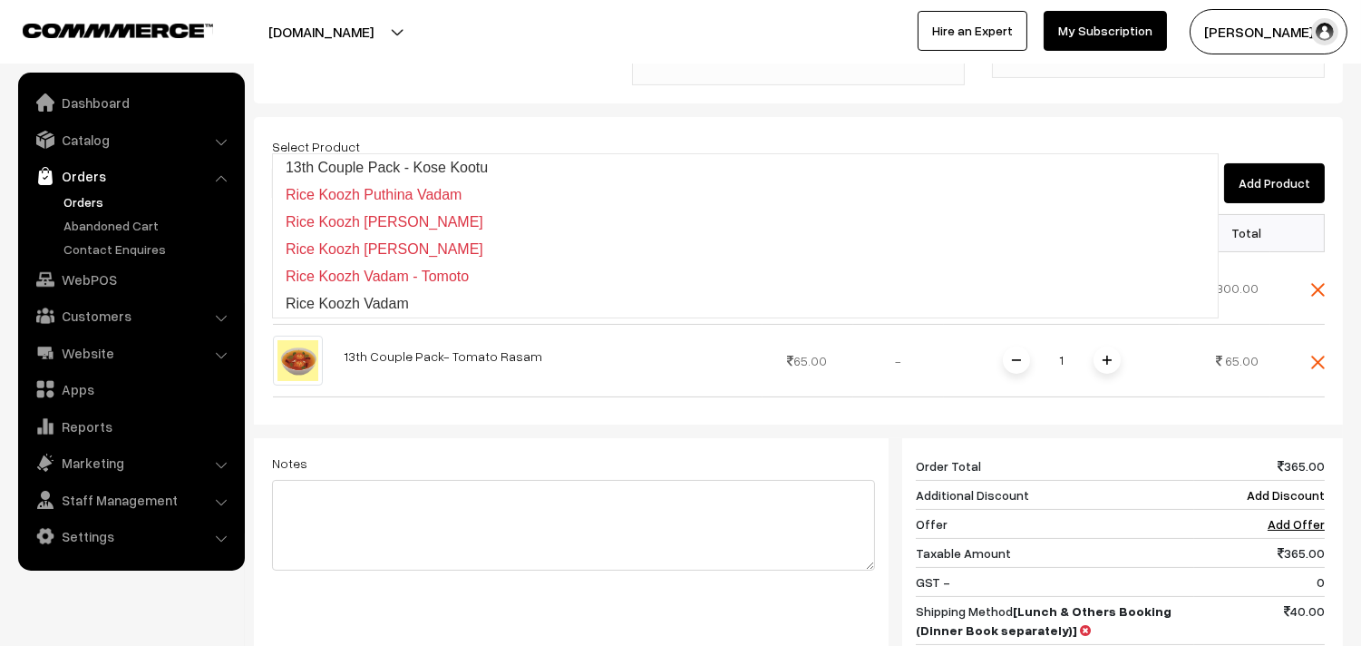
type input "13th Couple Pack - Kose Kootu"
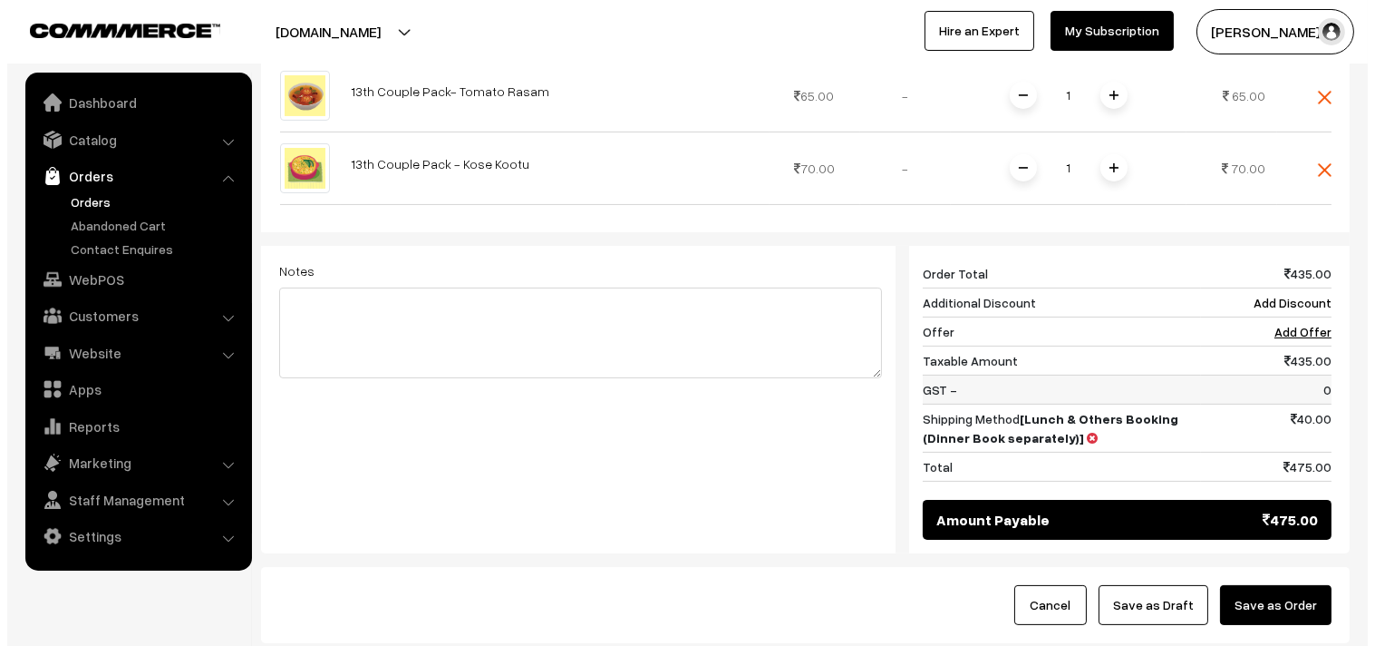
scroll to position [805, 0]
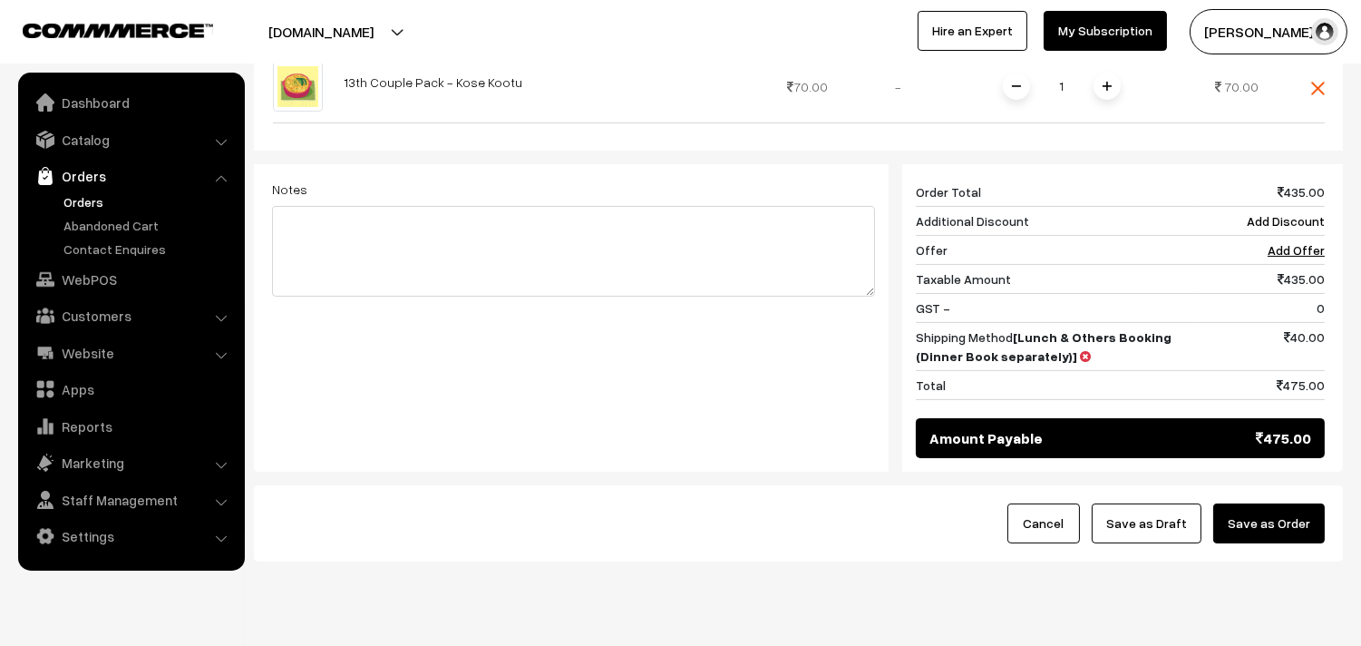
drag, startPoint x: 1298, startPoint y: 469, endPoint x: 1027, endPoint y: 456, distance: 271.4
click at [1298, 503] on button "Save as Order" at bounding box center [1269, 523] width 112 height 40
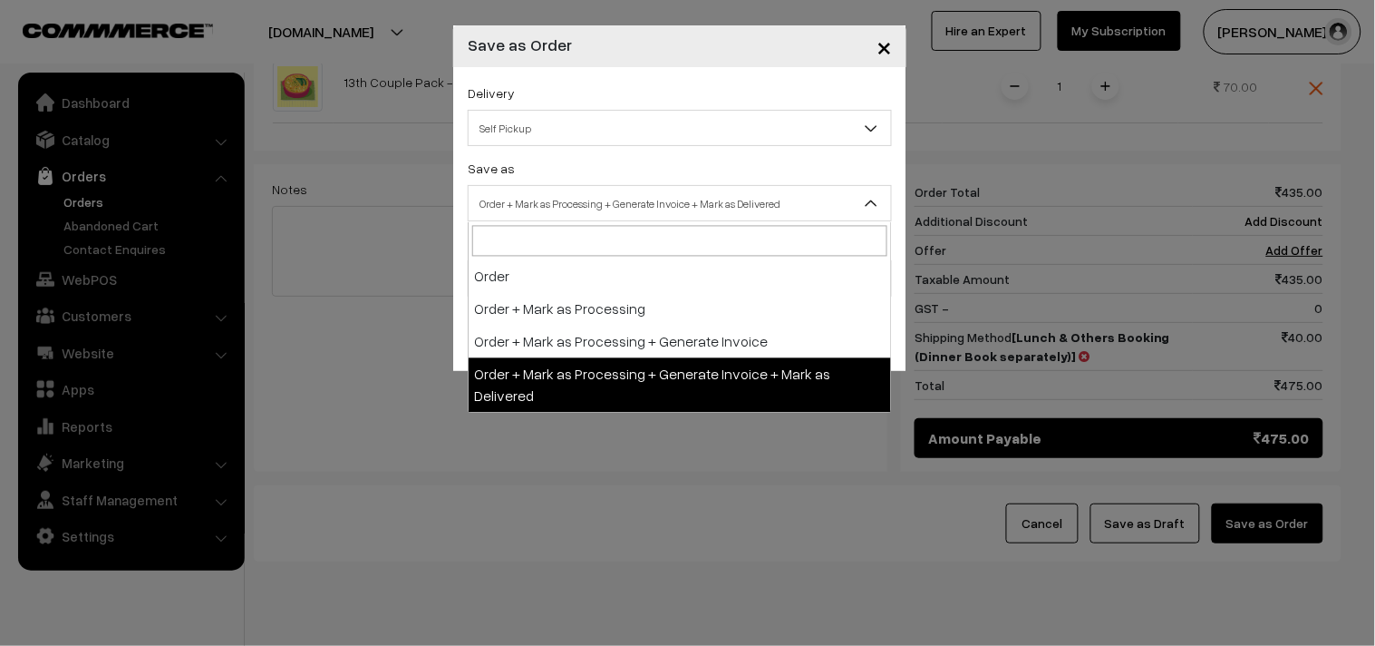
click at [617, 192] on span "Order + Mark as Processing + Generate Invoice + Mark as Delivered" at bounding box center [680, 204] width 423 height 32
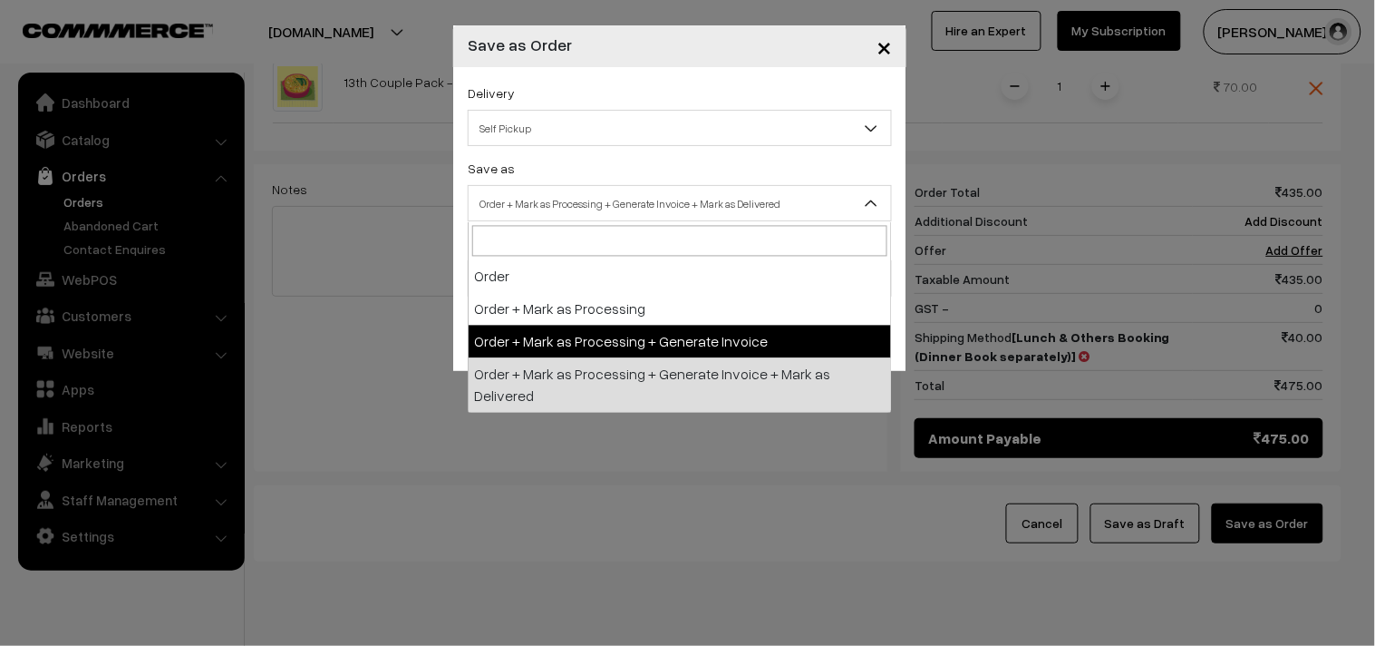
select select "3"
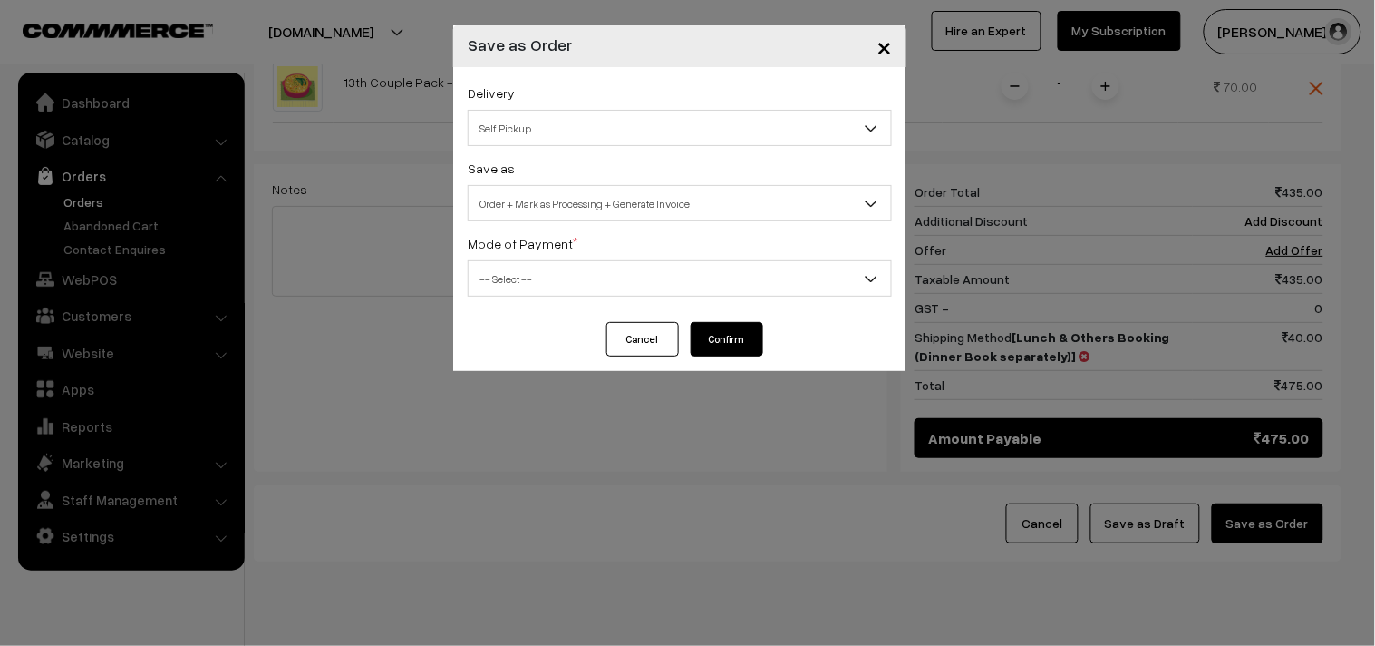
click at [559, 270] on span "-- Select --" at bounding box center [680, 279] width 423 height 32
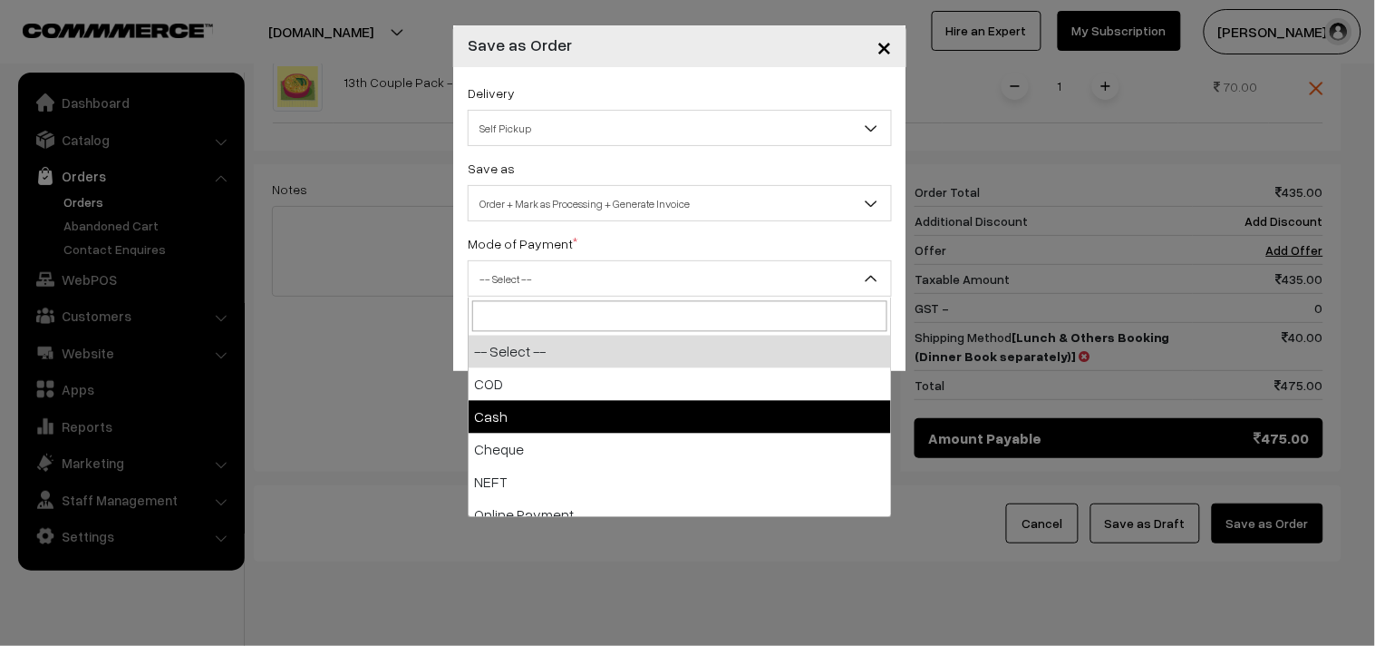
select select "2"
checkbox input "true"
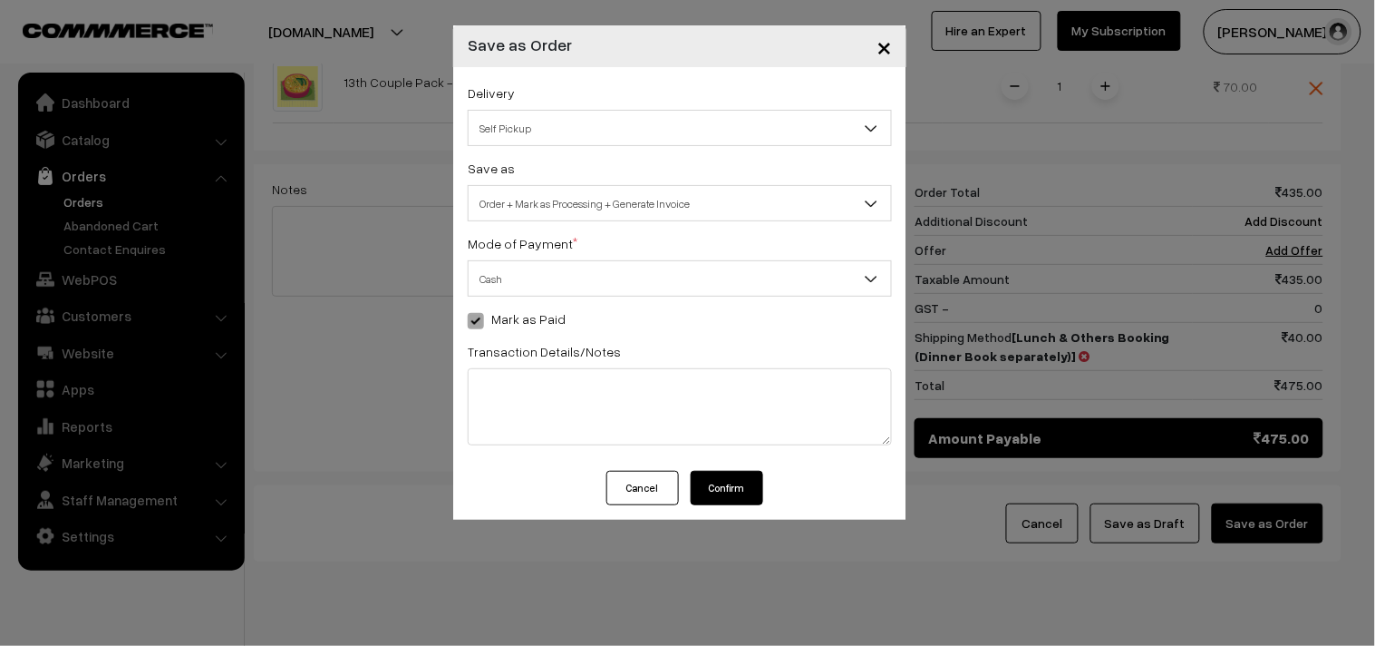
click at [714, 484] on button "Confirm" at bounding box center [727, 488] width 73 height 34
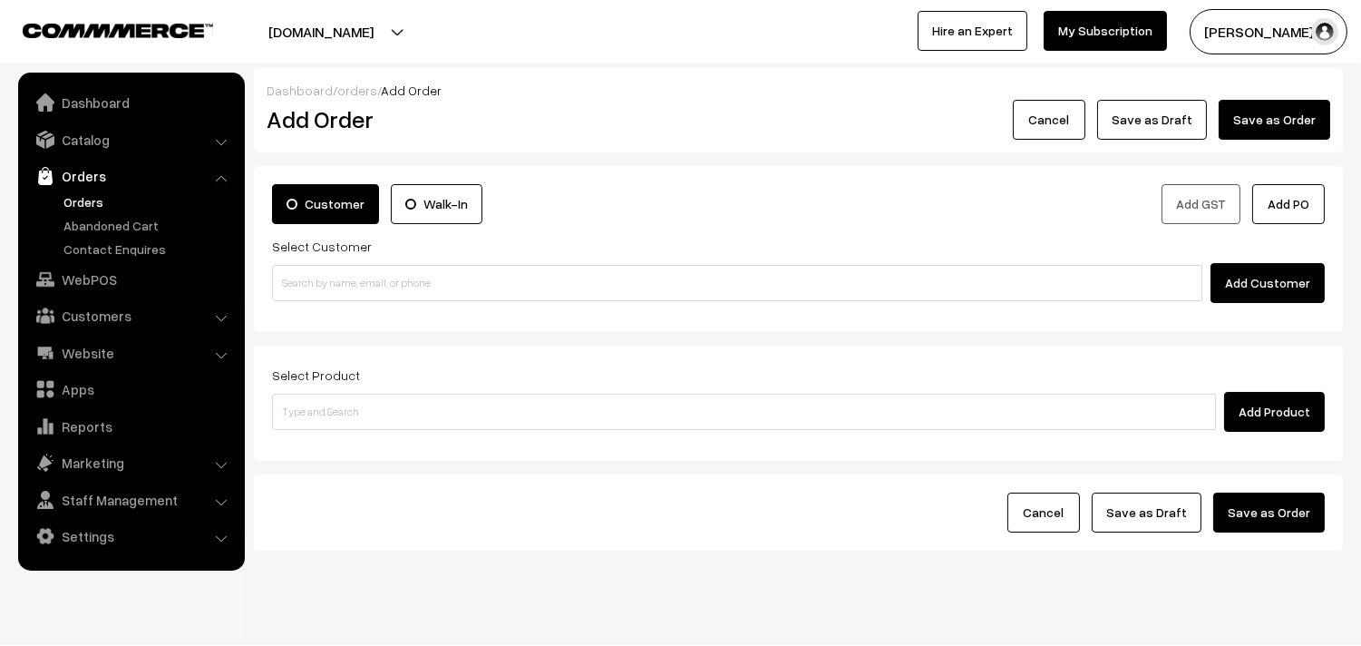
click at [102, 197] on link "Orders" at bounding box center [149, 201] width 180 height 19
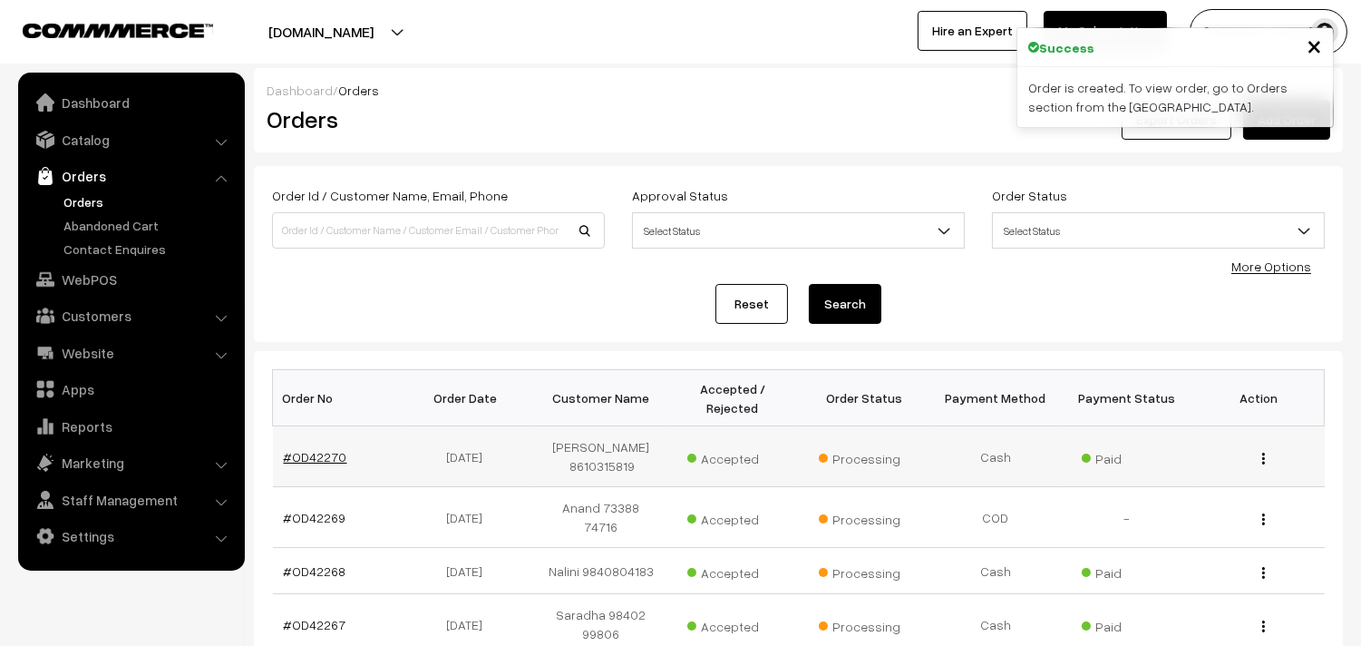
click at [319, 449] on link "#OD42270" at bounding box center [315, 456] width 63 height 15
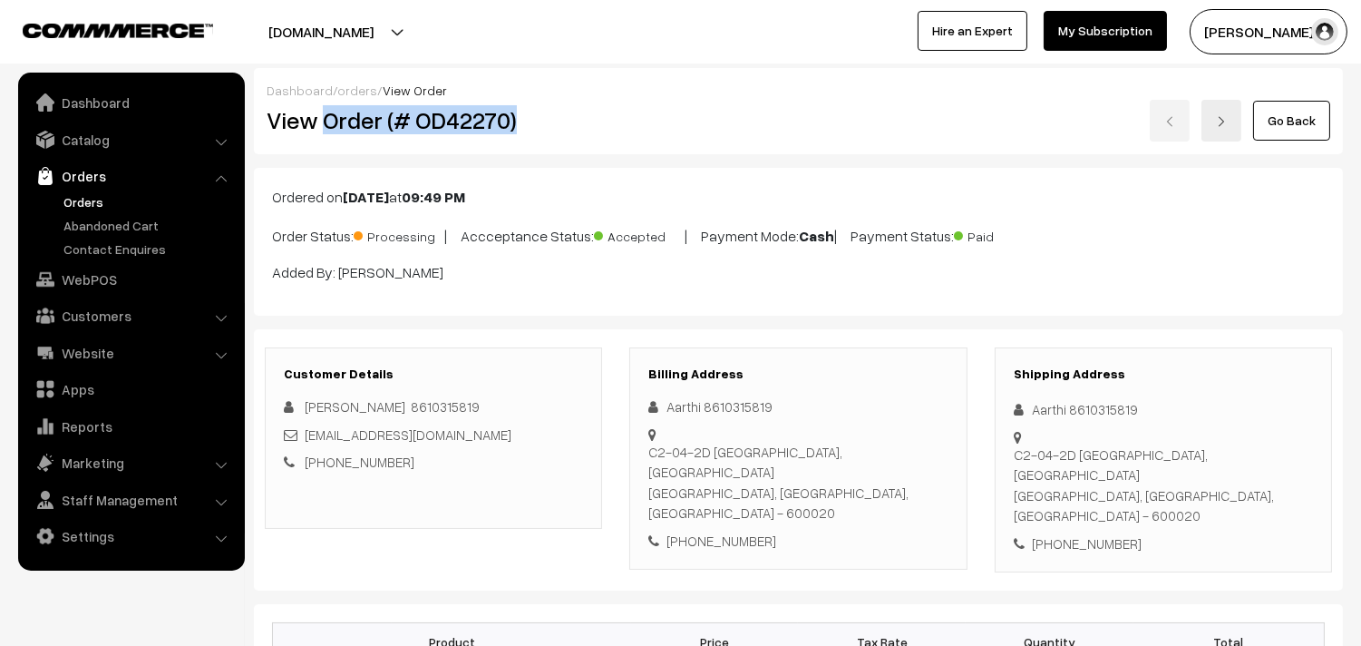
drag, startPoint x: 325, startPoint y: 119, endPoint x: 555, endPoint y: 128, distance: 230.5
click at [553, 127] on h2 "View Order (# OD42270)" at bounding box center [435, 120] width 336 height 28
copy h2 "Order (# OD42270)"
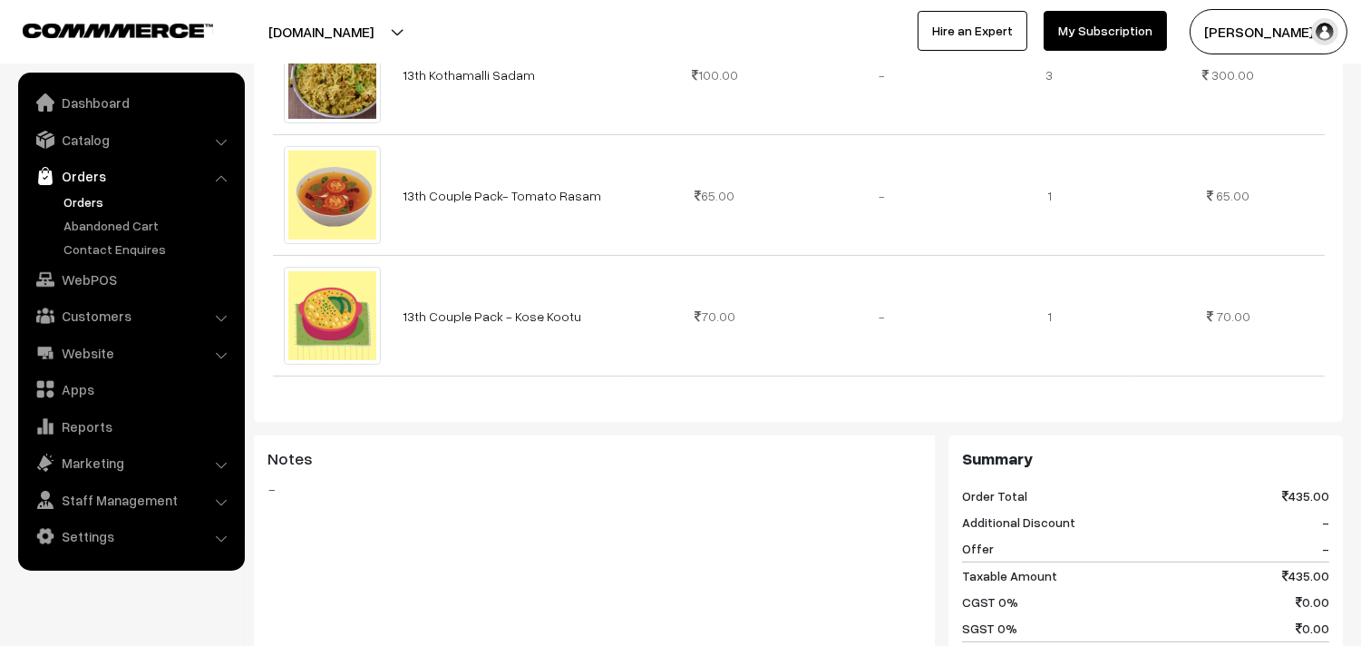
scroll to position [1007, 0]
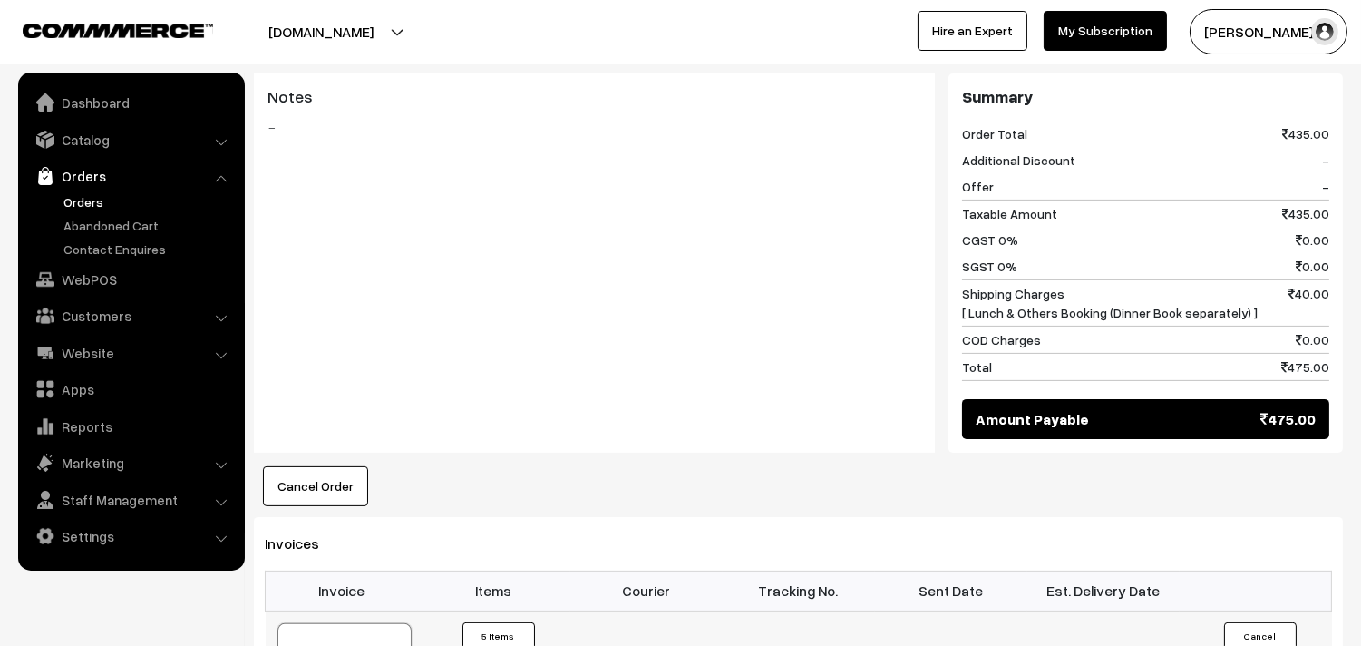
click at [103, 311] on link "Customers" at bounding box center [131, 315] width 216 height 33
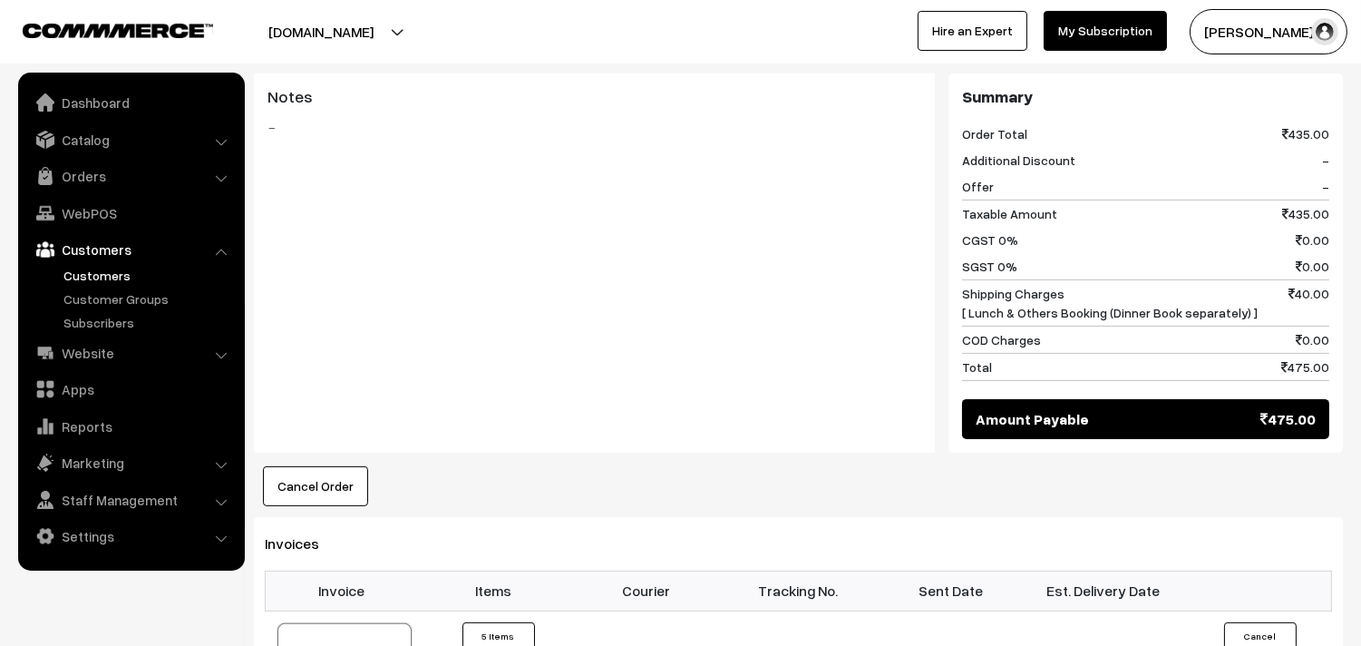
click at [120, 275] on link "Customers" at bounding box center [149, 275] width 180 height 19
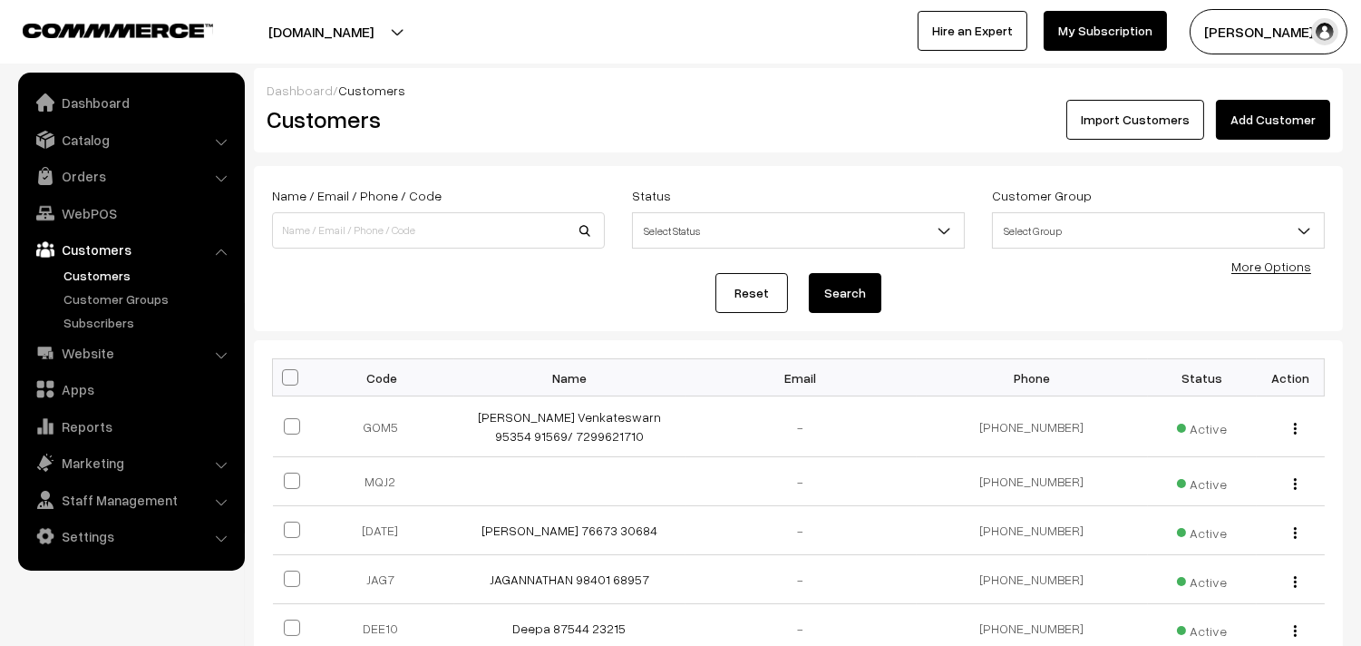
drag, startPoint x: 0, startPoint y: 0, endPoint x: 1195, endPoint y: 136, distance: 1202.7
click at [1228, 110] on link "Add Customer" at bounding box center [1273, 120] width 114 height 40
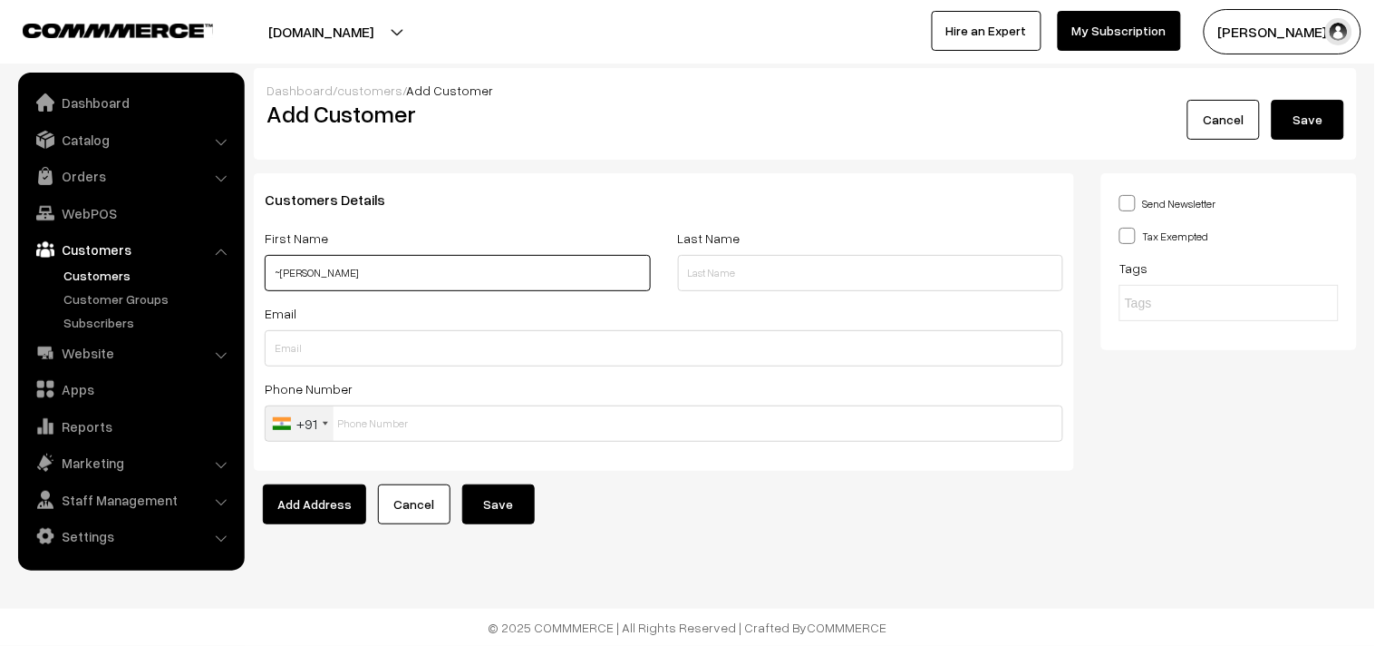
paste input "94457 27056"
type input "~[PERSON_NAME] 94457 27056"
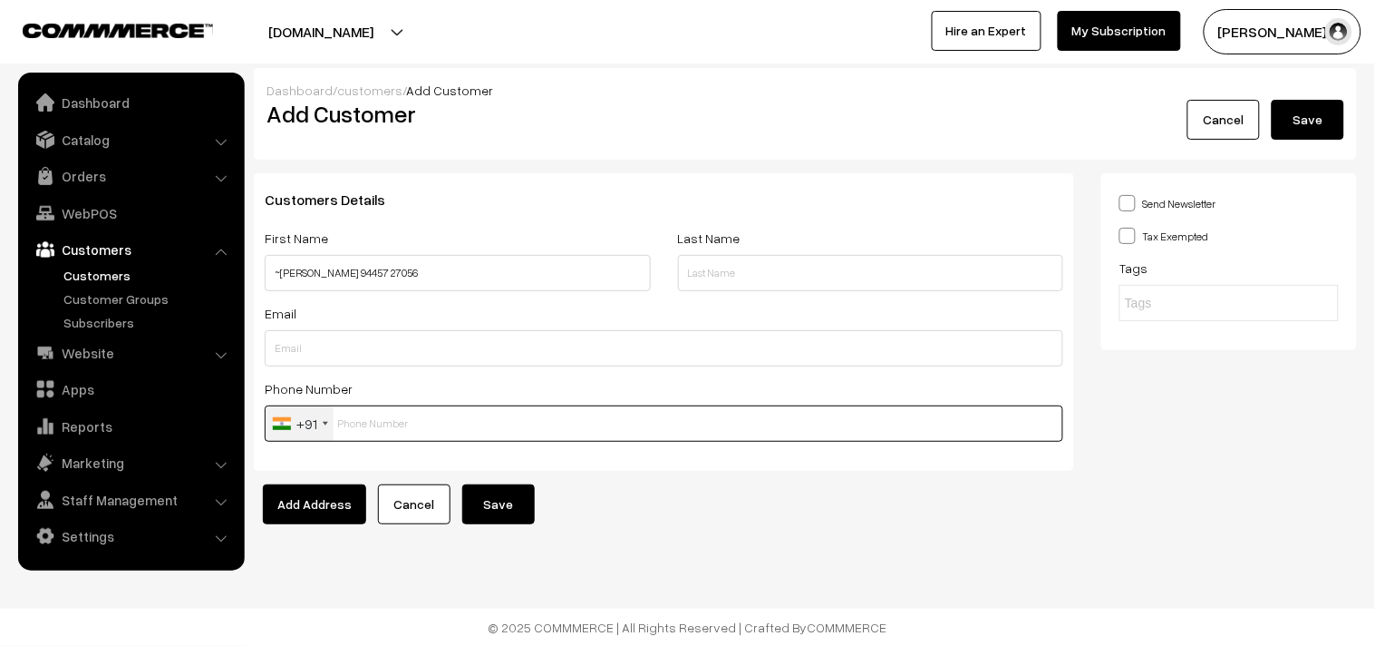
click at [393, 429] on input "text" at bounding box center [664, 423] width 799 height 36
paste input "94457 2705"
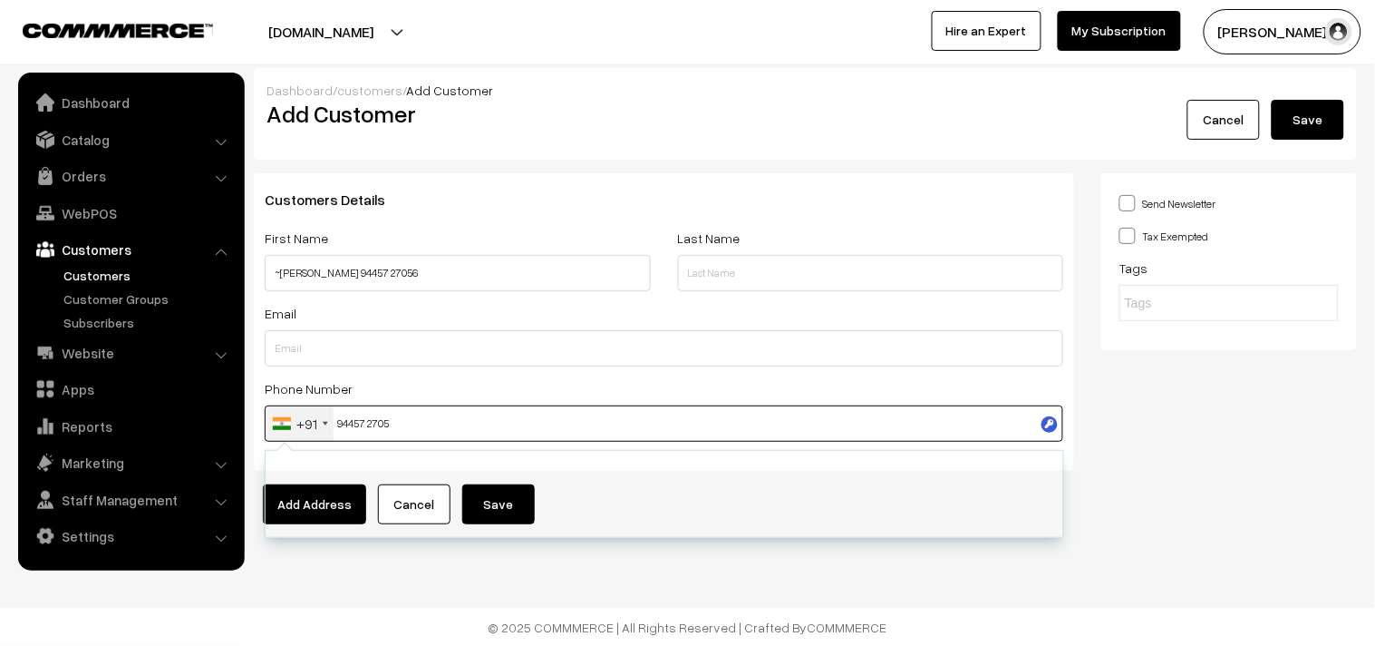
click input "94457 2705"
type input "9445727056"
click div "Dashboard / customers / Add Customer Add Customer Cancel Save Customers Details…"
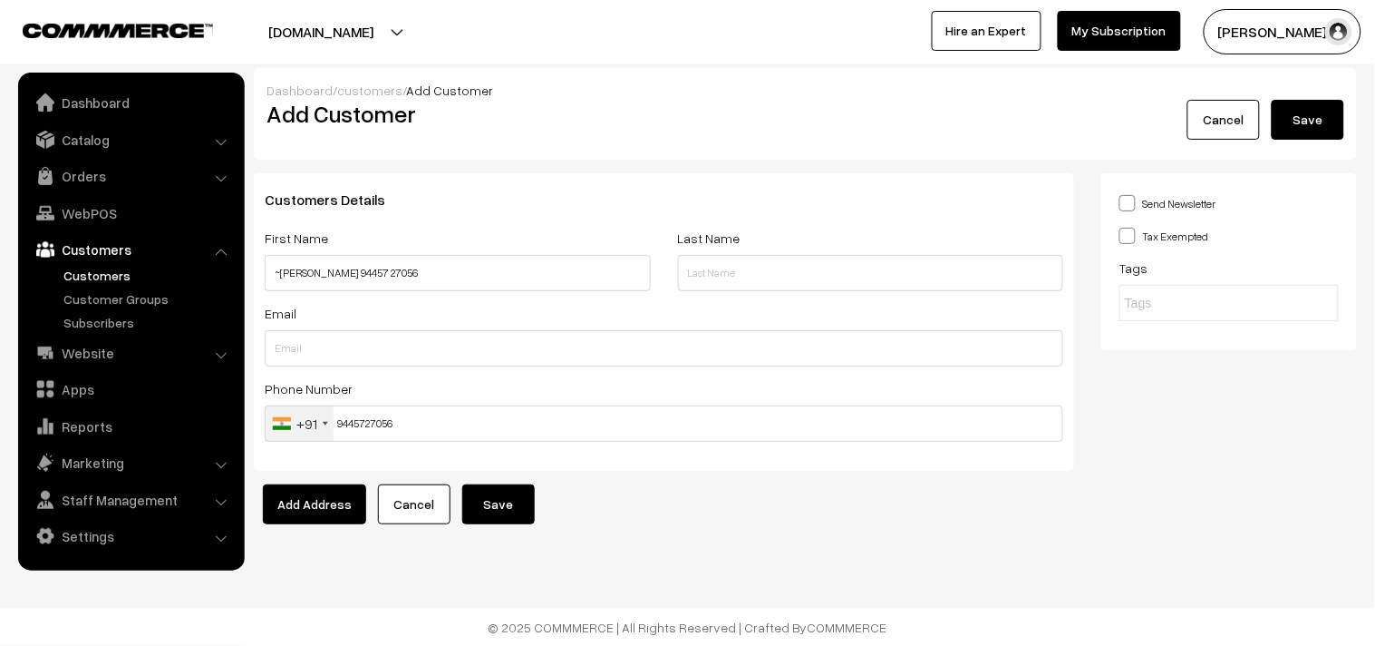
click button "Save"
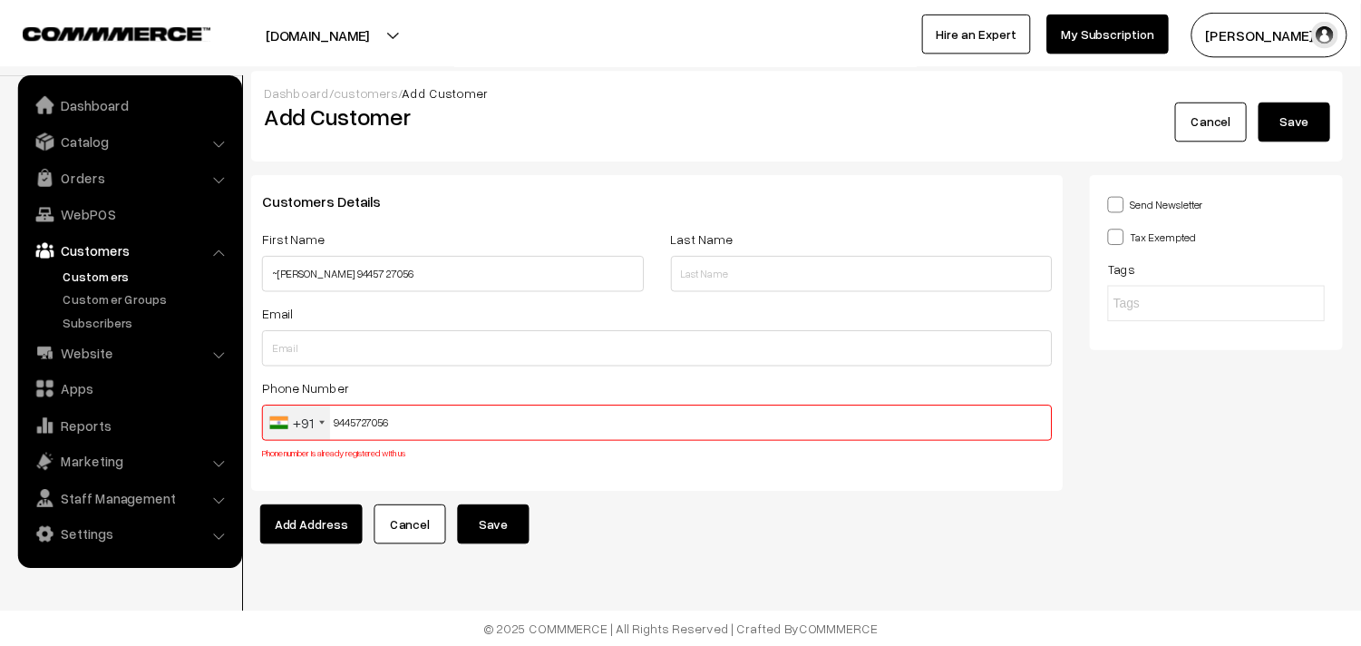
scroll to position [5, 0]
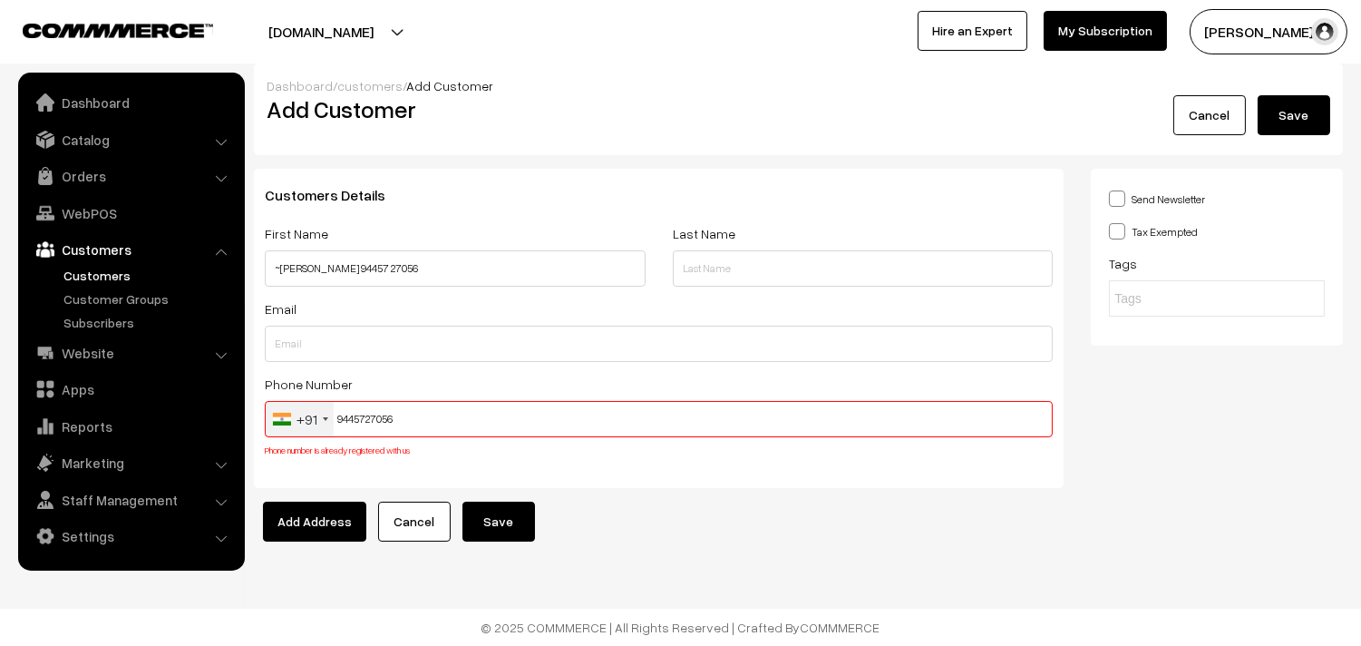
click input "9445727056"
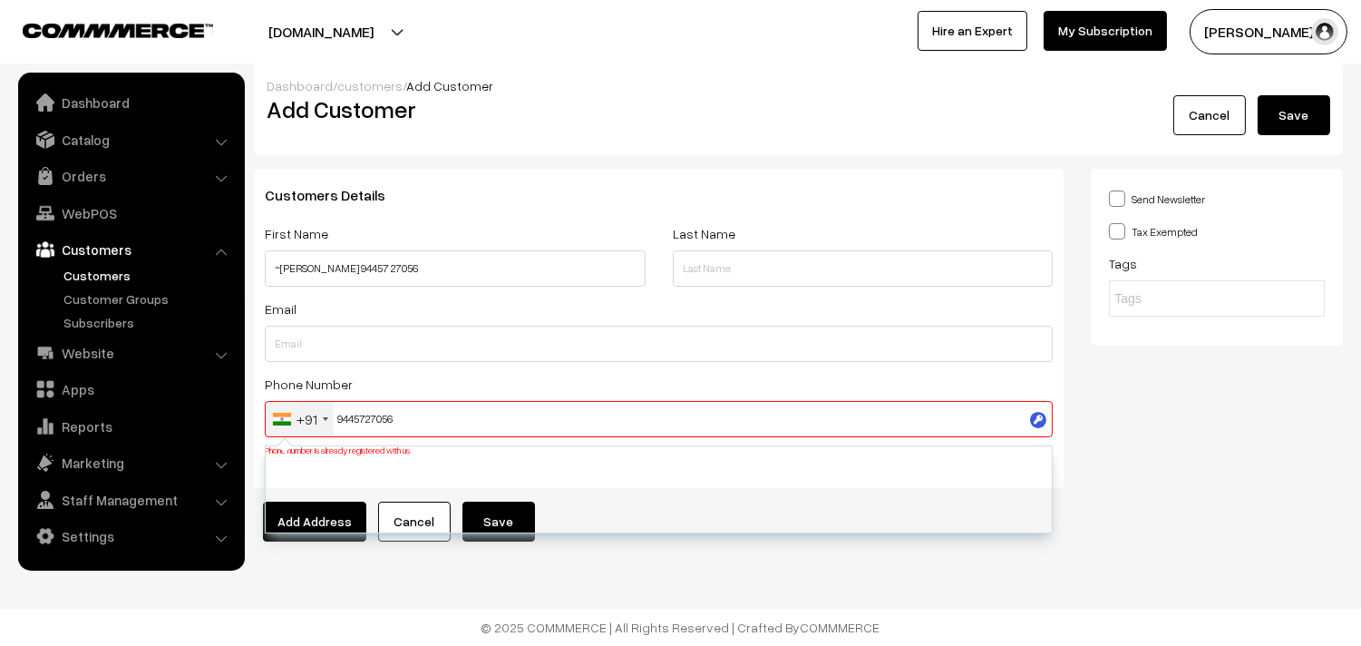
click input "9445727056"
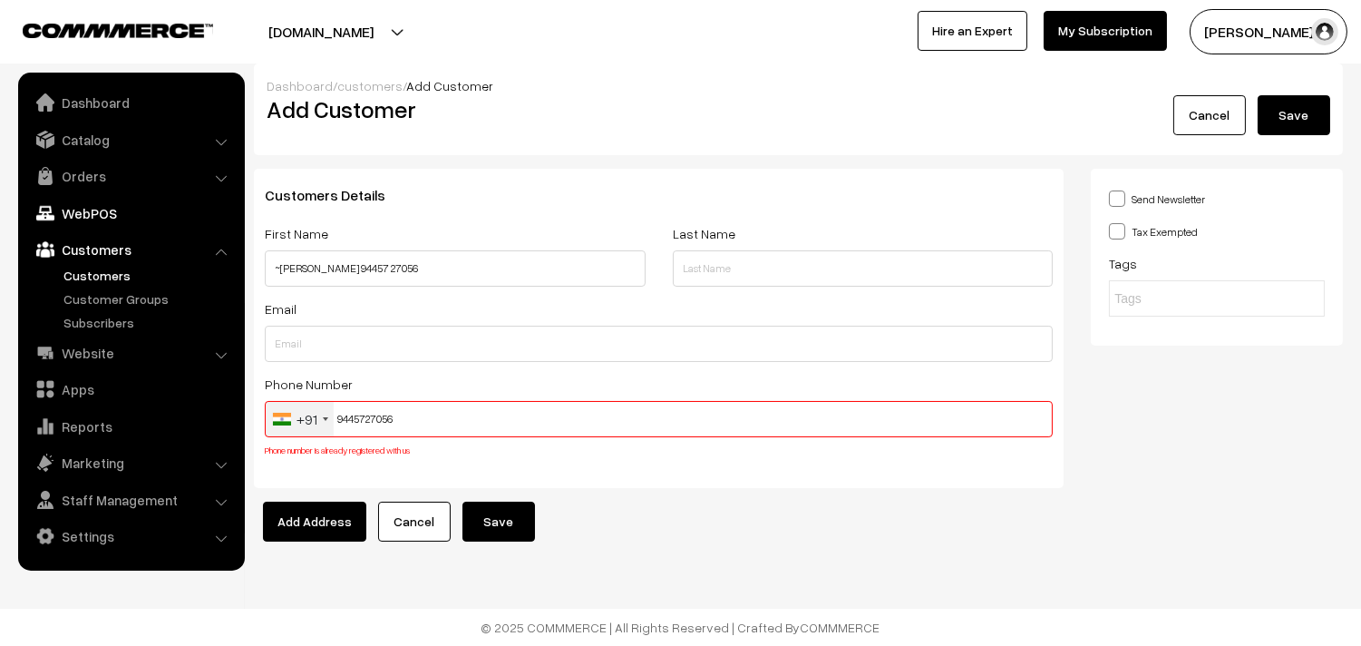
click link "WebPOS"
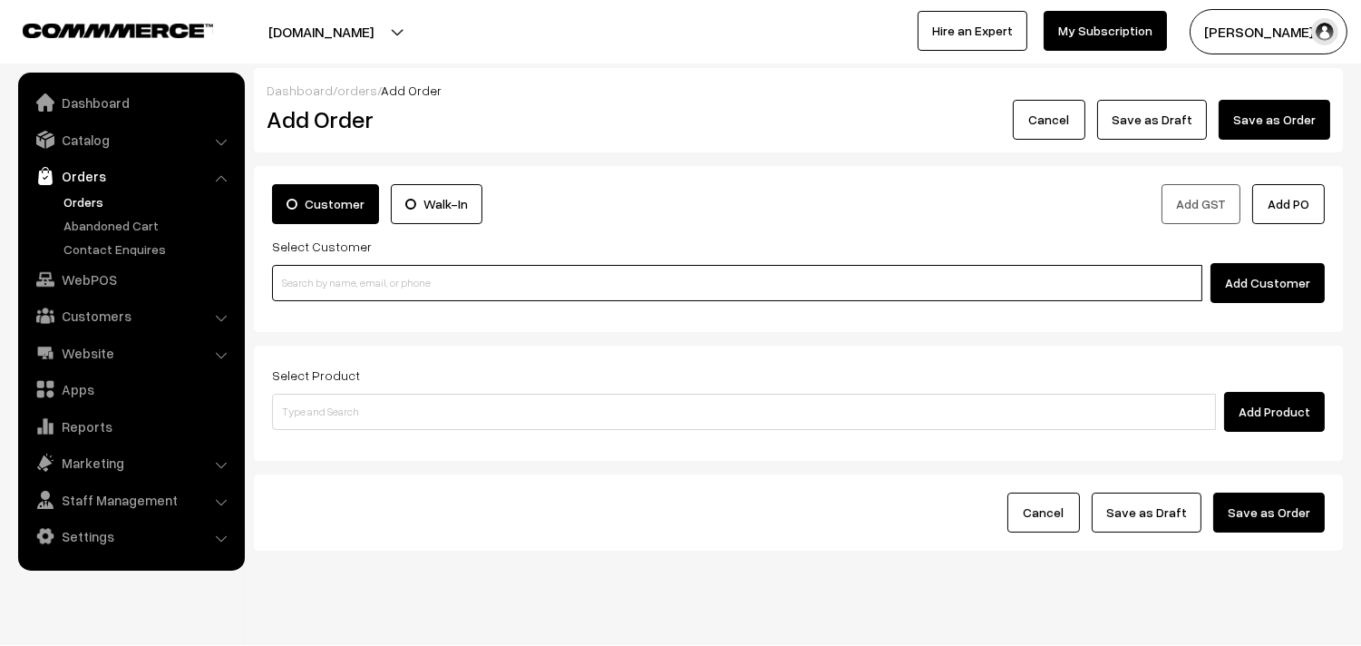
drag, startPoint x: 0, startPoint y: 0, endPoint x: 320, endPoint y: 287, distance: 430.2
click at [332, 268] on input at bounding box center [737, 283] width 930 height 36
paste input "9445727056"
type input "9445727056"
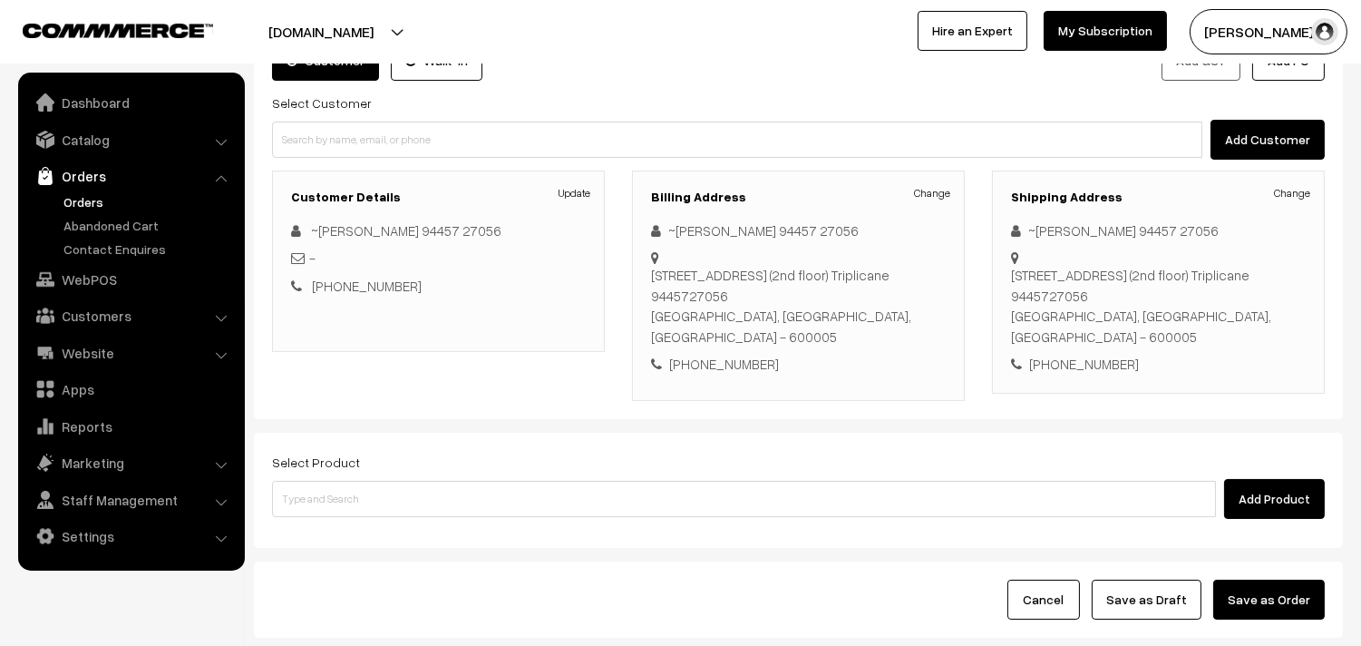
scroll to position [247, 0]
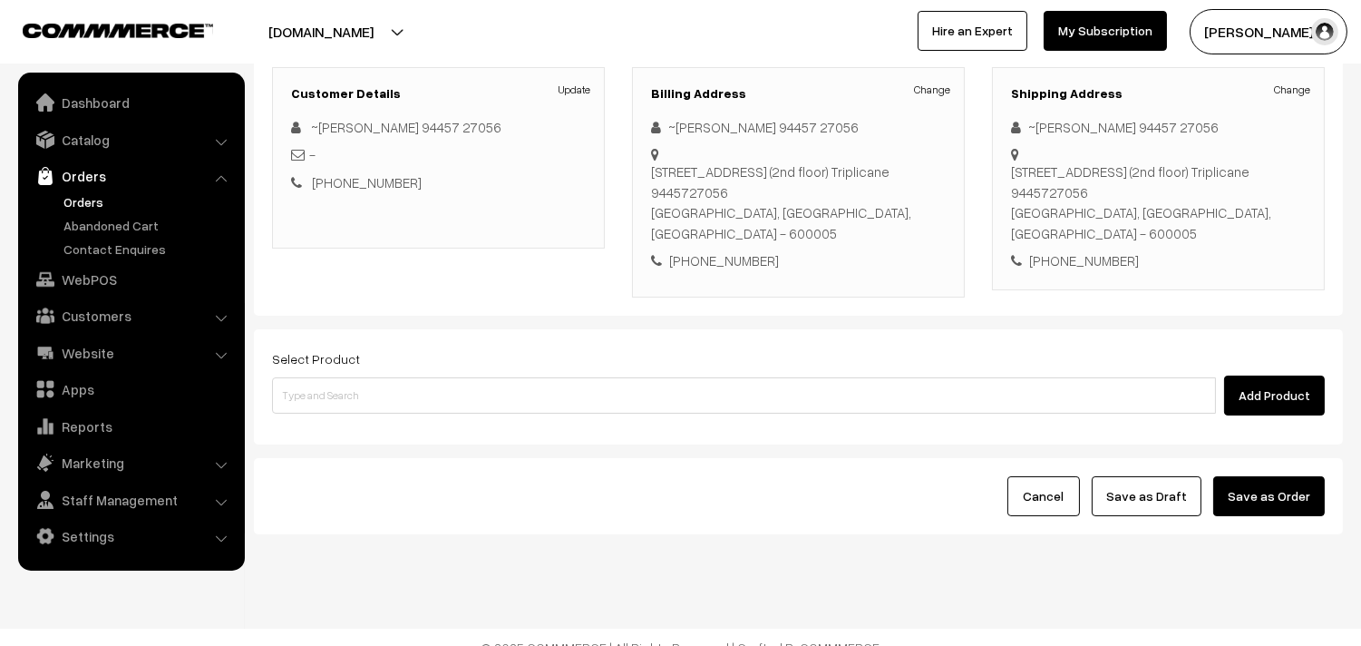
click at [450, 394] on div "Add Product" at bounding box center [798, 395] width 1053 height 40
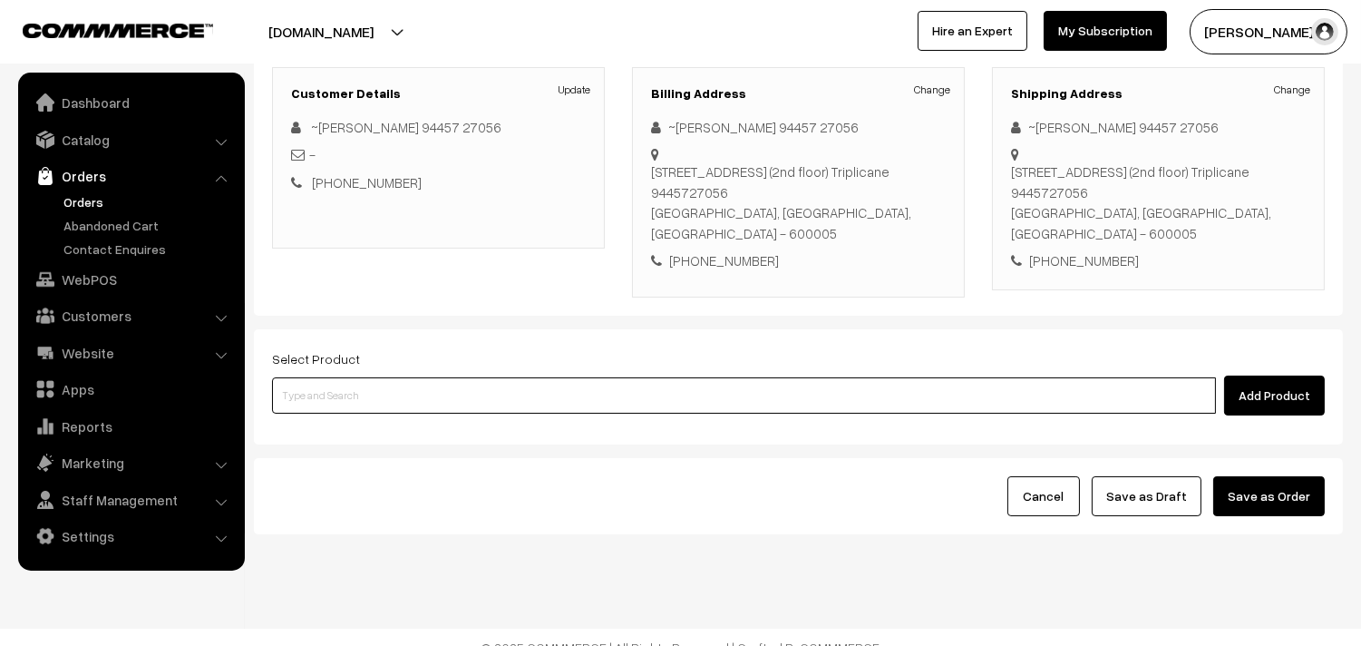
click at [448, 377] on input at bounding box center [744, 395] width 944 height 36
type input "set"
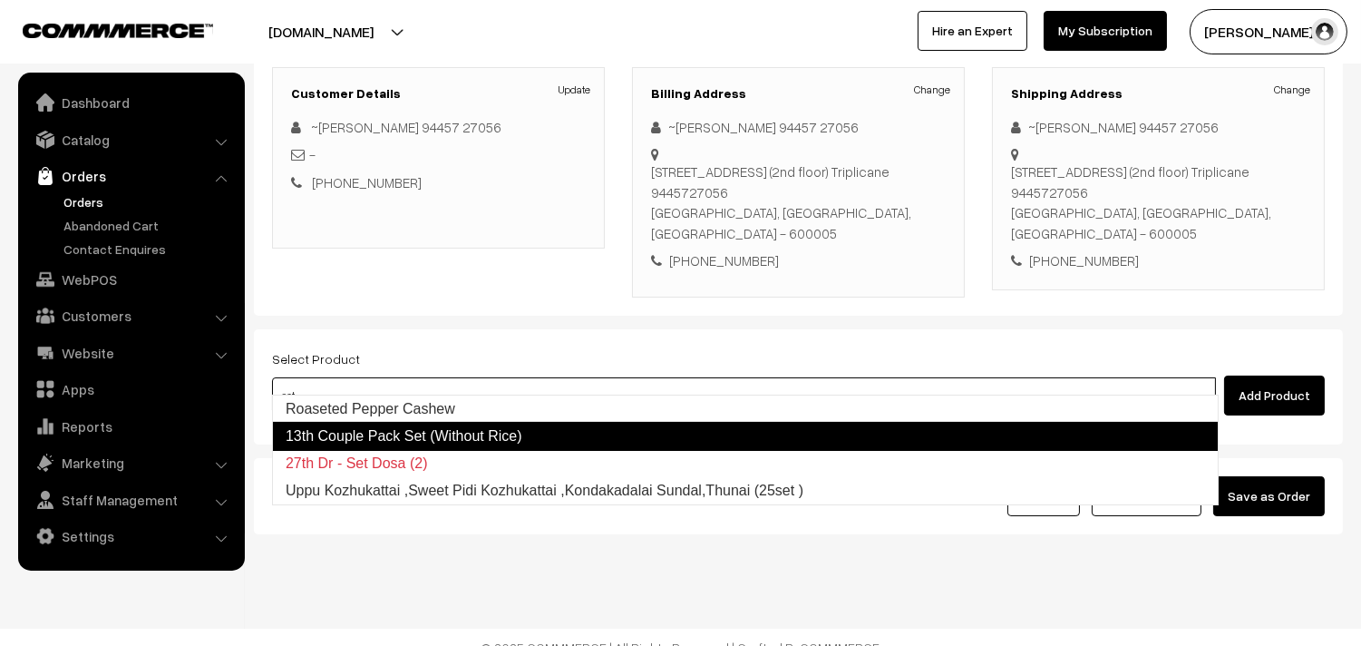
click at [404, 438] on link "13th Couple Pack Set (Without Rice)" at bounding box center [745, 436] width 947 height 29
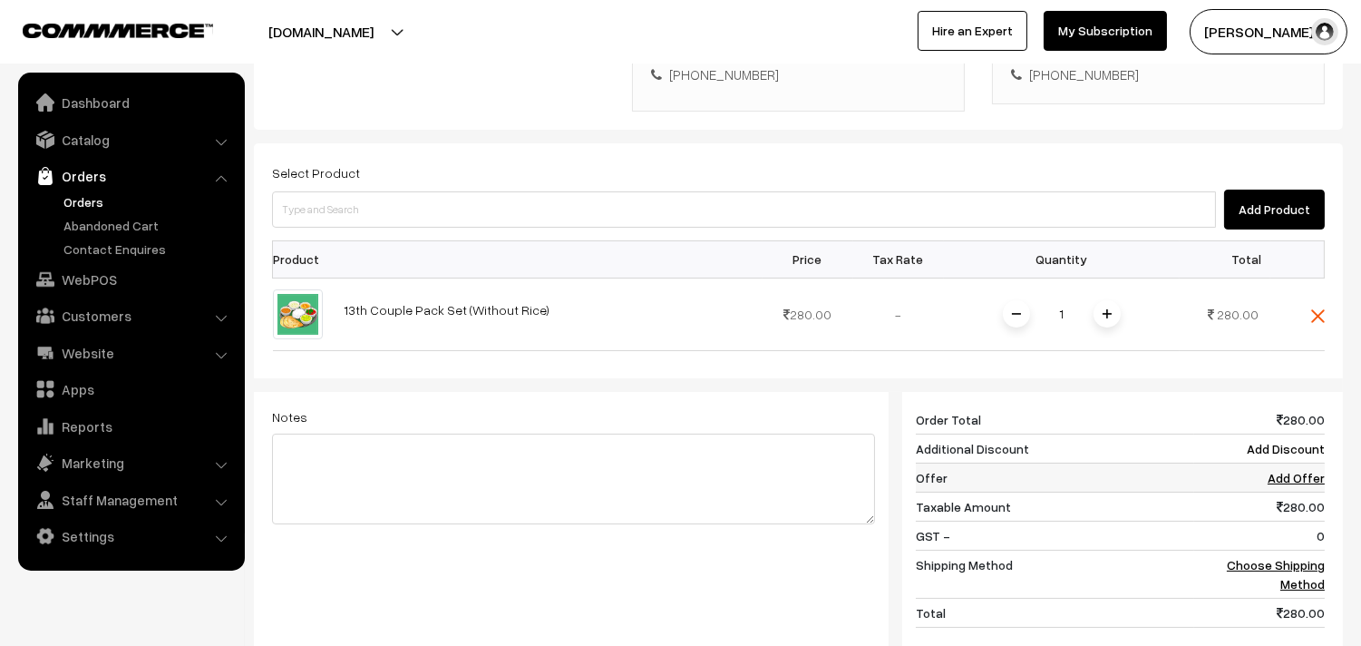
scroll to position [448, 0]
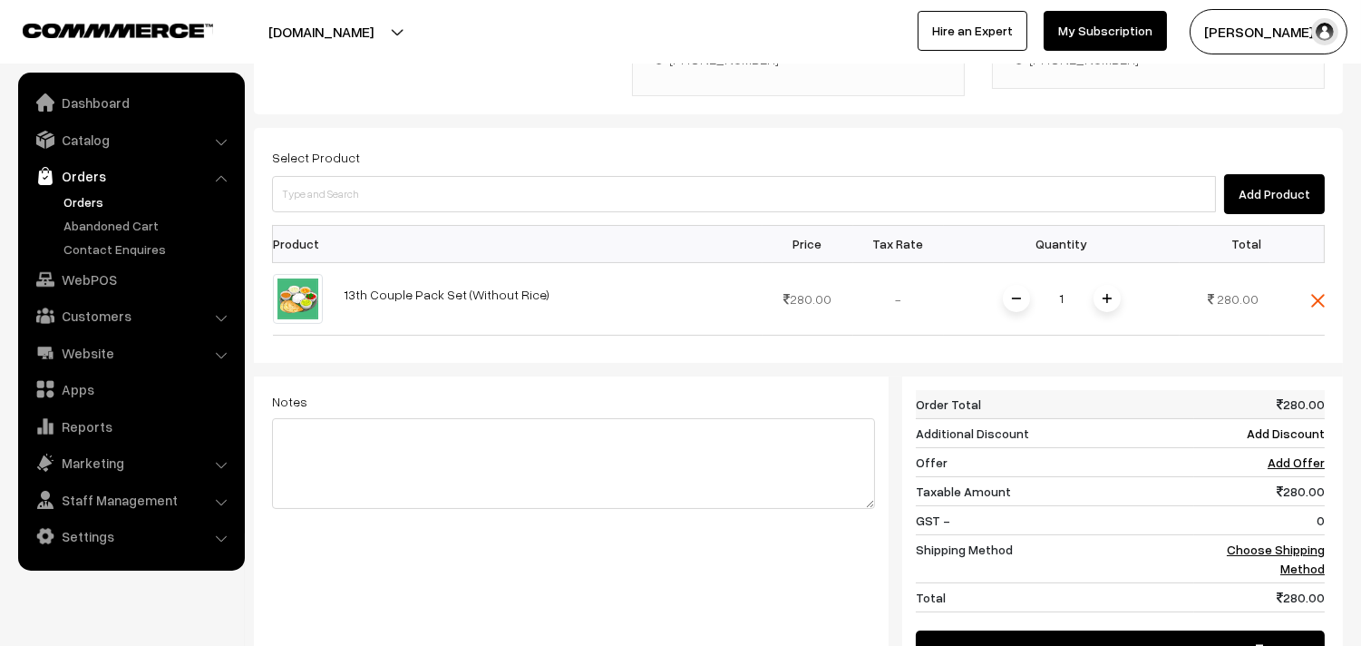
drag, startPoint x: 1302, startPoint y: 520, endPoint x: 1013, endPoint y: 376, distance: 323.2
click at [1304, 534] on td "Choose Shipping Method" at bounding box center [1259, 558] width 131 height 48
click at [1283, 541] on link "Choose Shipping Method" at bounding box center [1276, 558] width 98 height 34
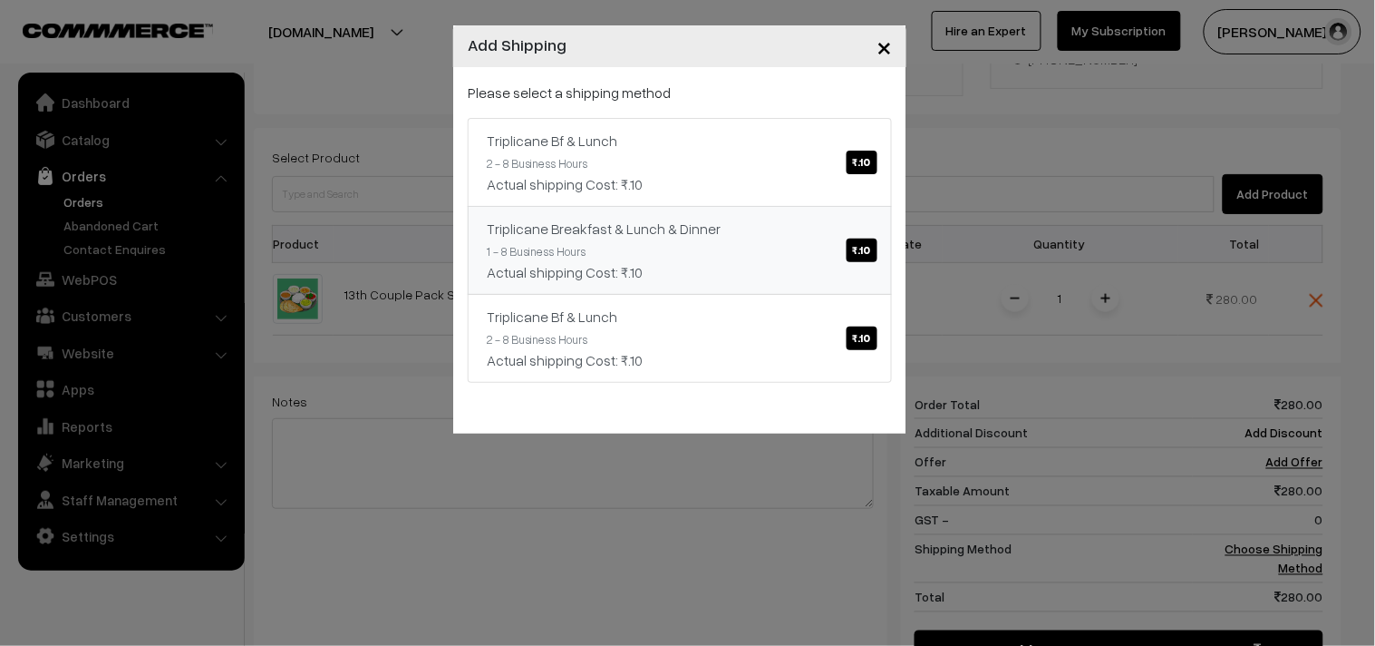
click at [716, 252] on link "Triplicane Breakfast & Lunch & Dinner ₹.10 1 - 8 Business Hours Actual shipping…" at bounding box center [680, 250] width 424 height 89
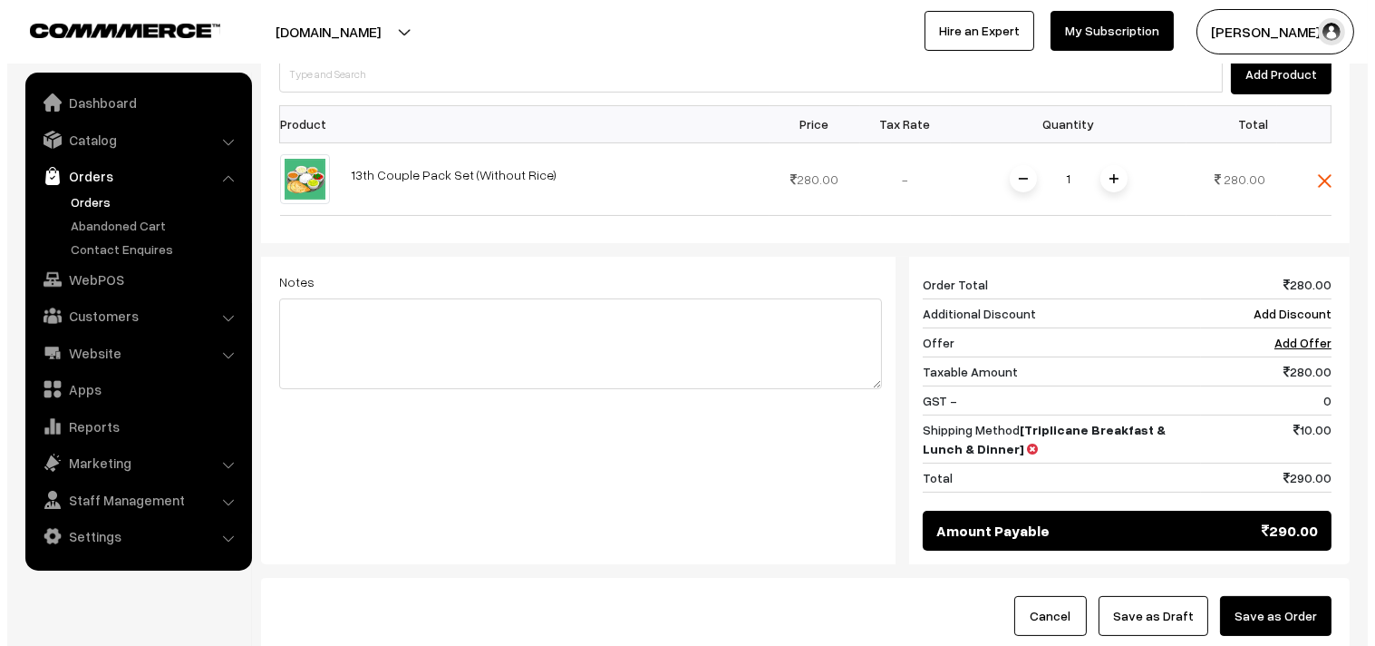
scroll to position [689, 0]
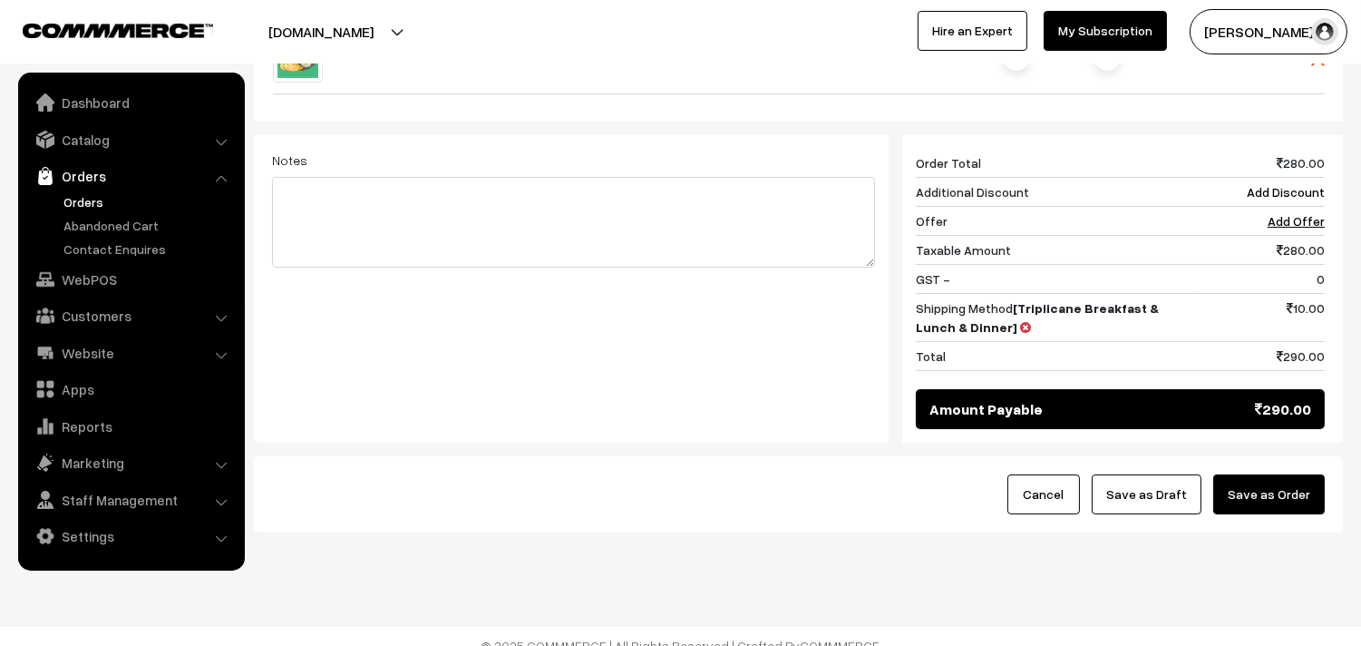
drag, startPoint x: 1257, startPoint y: 464, endPoint x: 1253, endPoint y: 487, distance: 23.0
click at [1258, 474] on button "Save as Order" at bounding box center [1269, 494] width 112 height 40
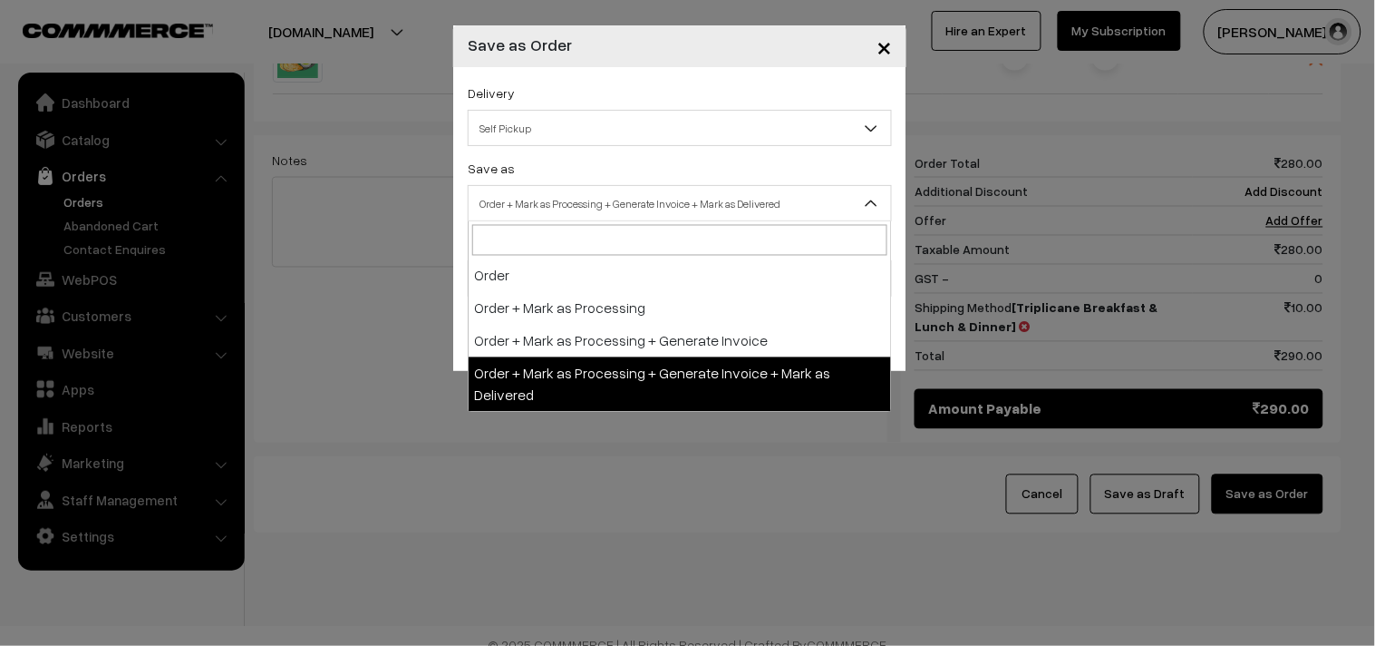
click at [657, 209] on span "Order + Mark as Processing + Generate Invoice + Mark as Delivered" at bounding box center [680, 204] width 423 height 32
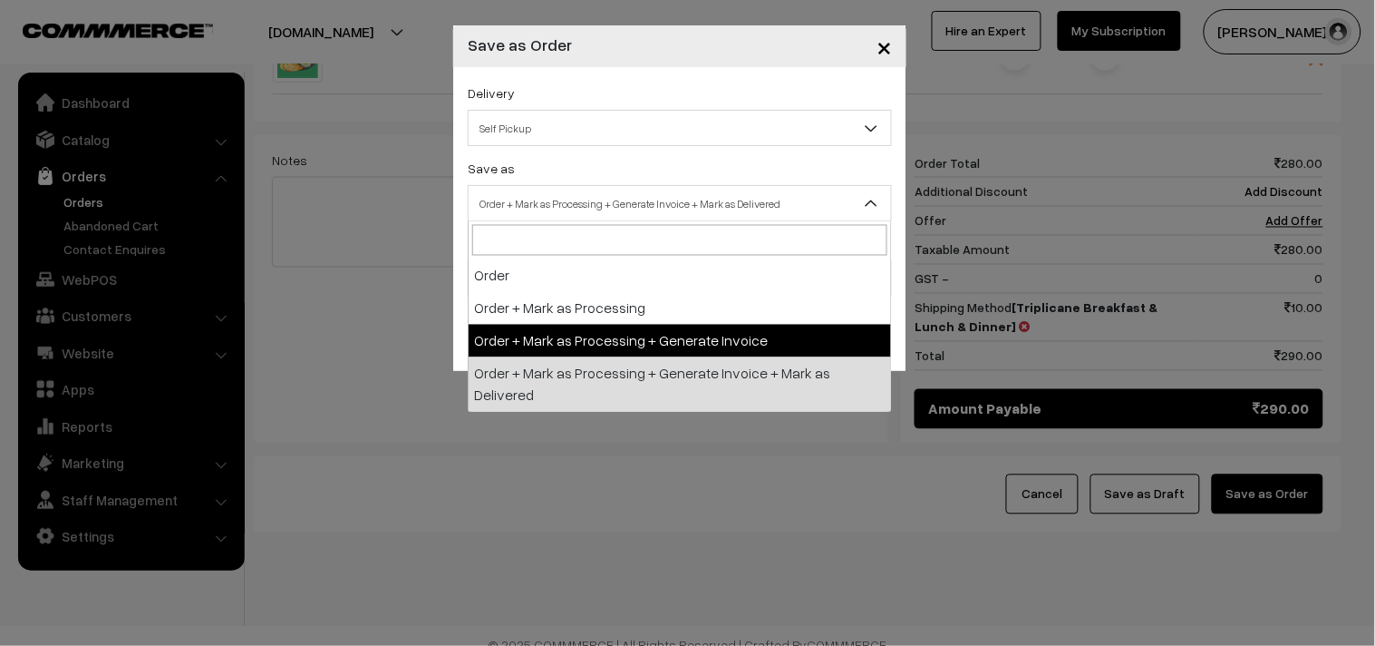
select select "3"
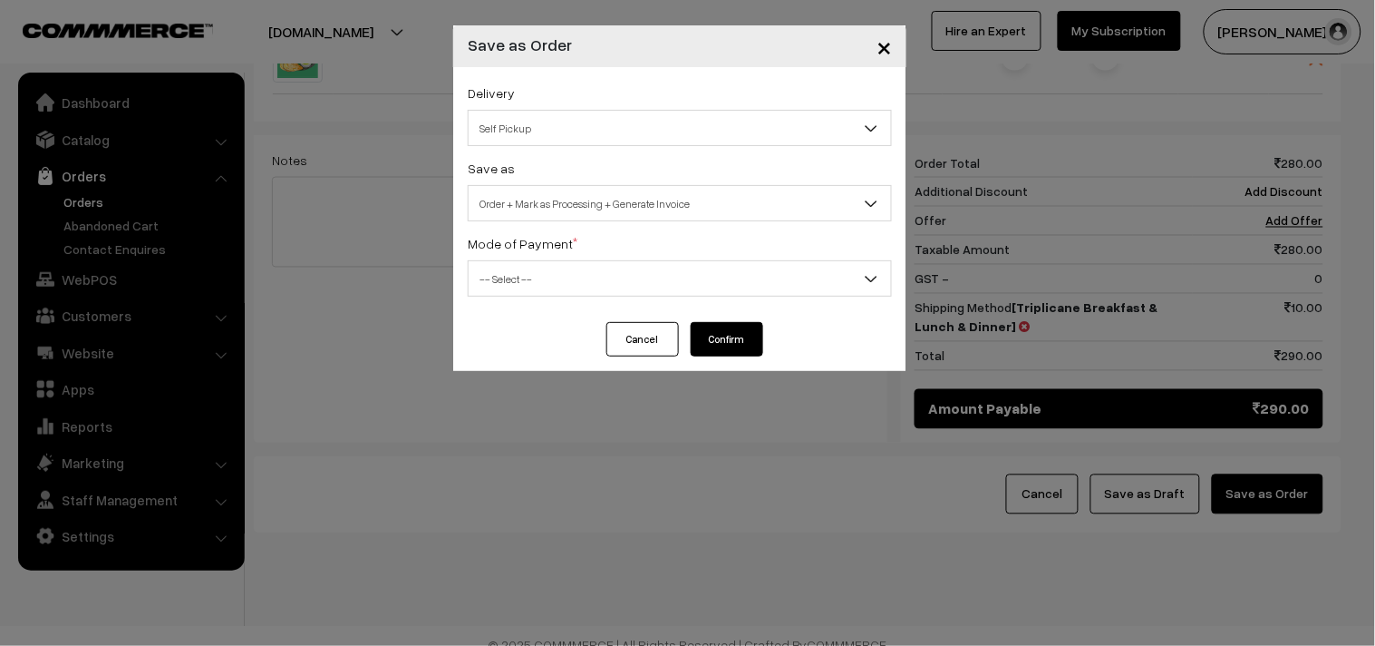
click at [574, 268] on span "-- Select --" at bounding box center [680, 279] width 423 height 32
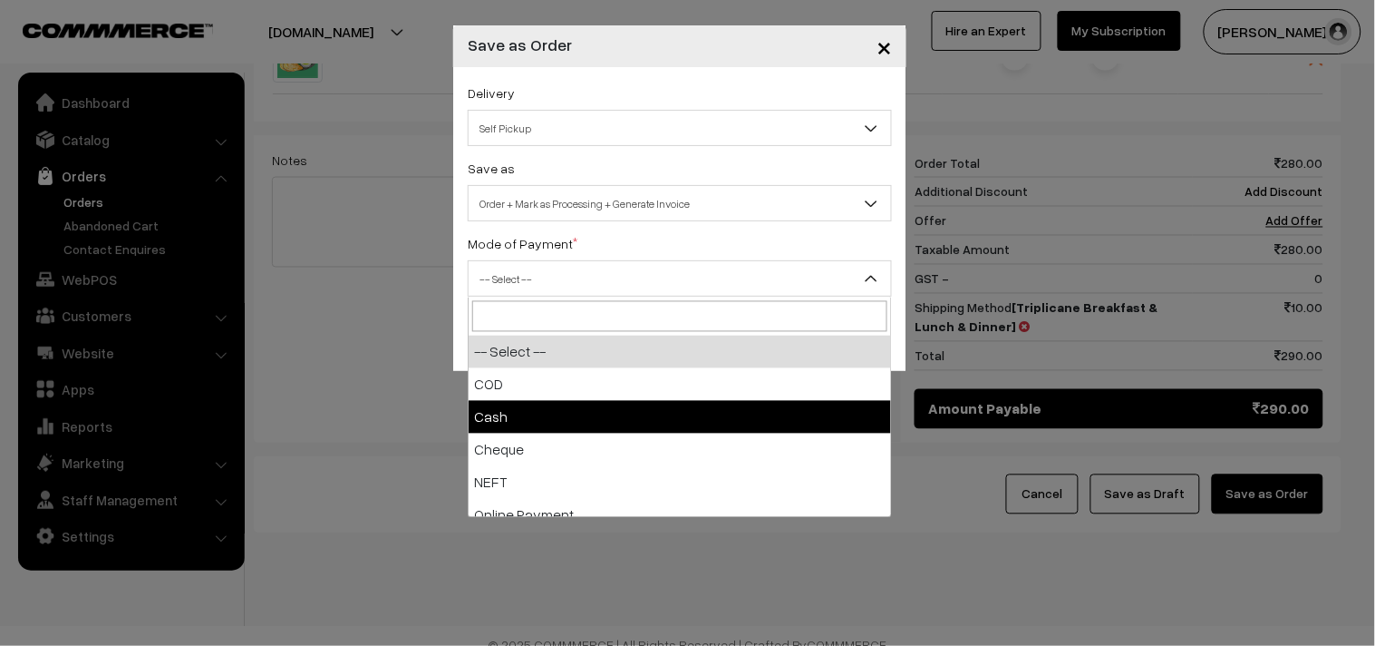
select select "2"
checkbox input "true"
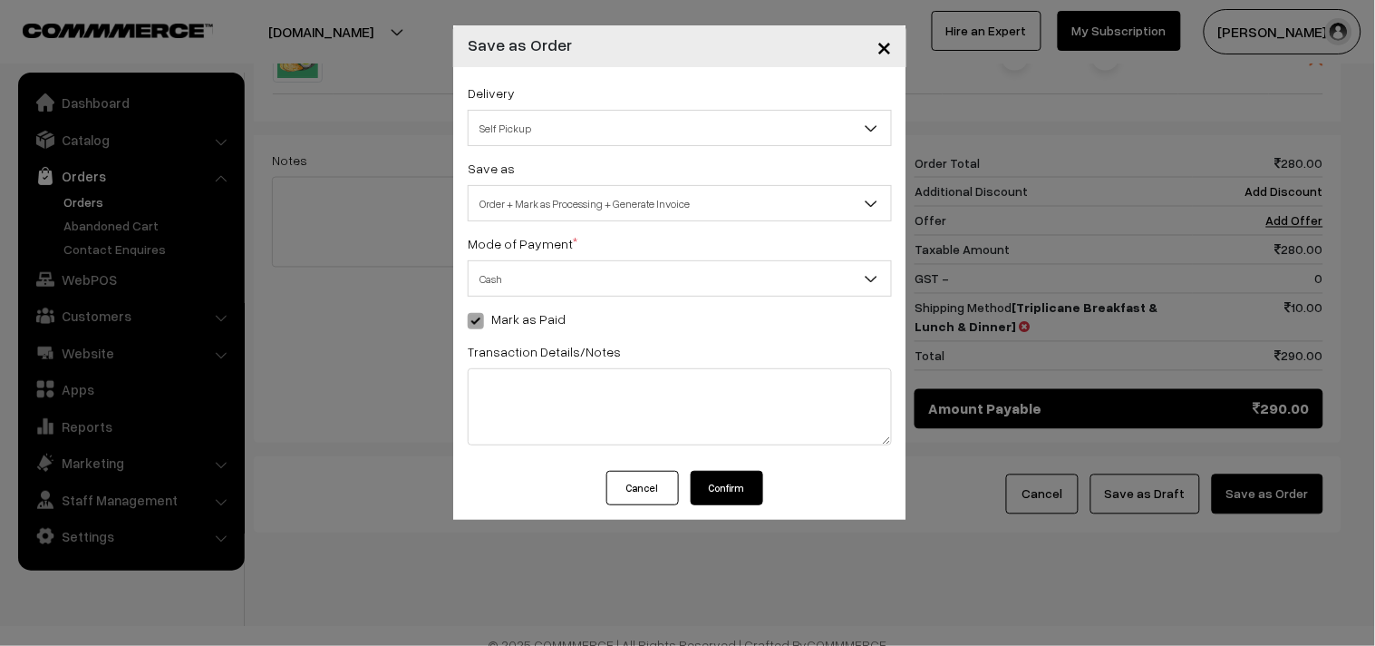
click at [732, 494] on button "Confirm" at bounding box center [727, 488] width 73 height 34
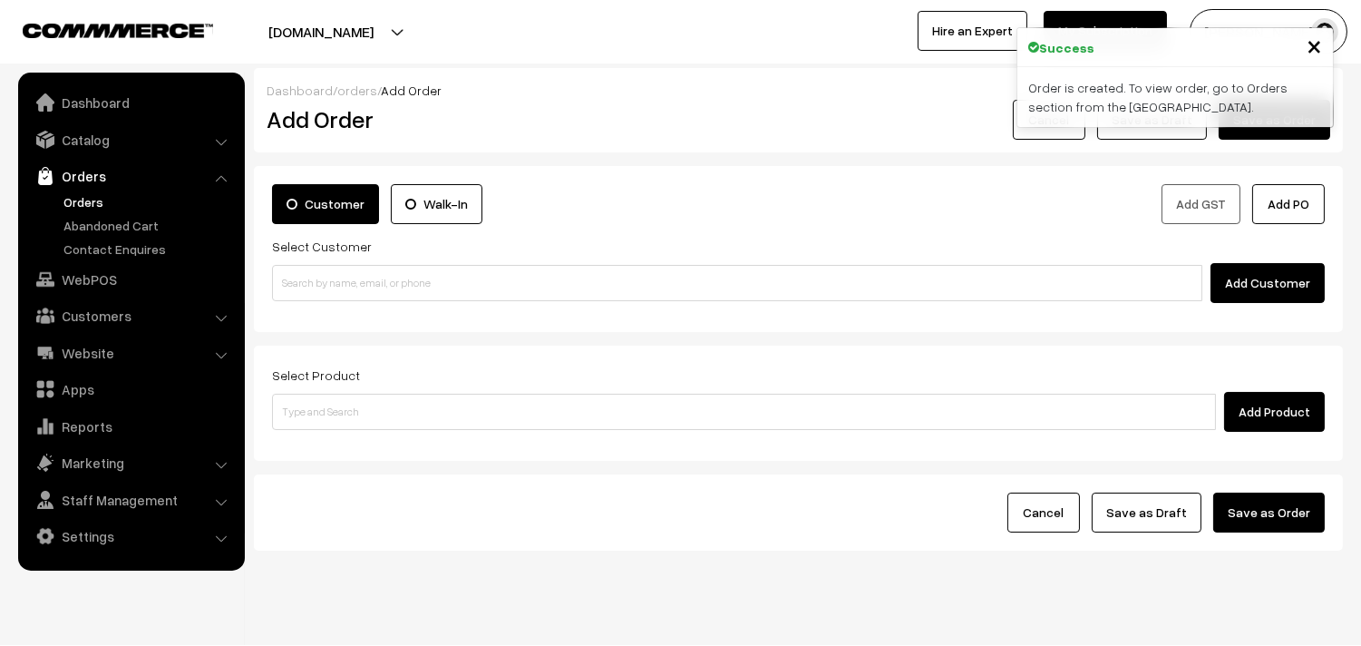
click at [66, 199] on link "Orders" at bounding box center [149, 201] width 180 height 19
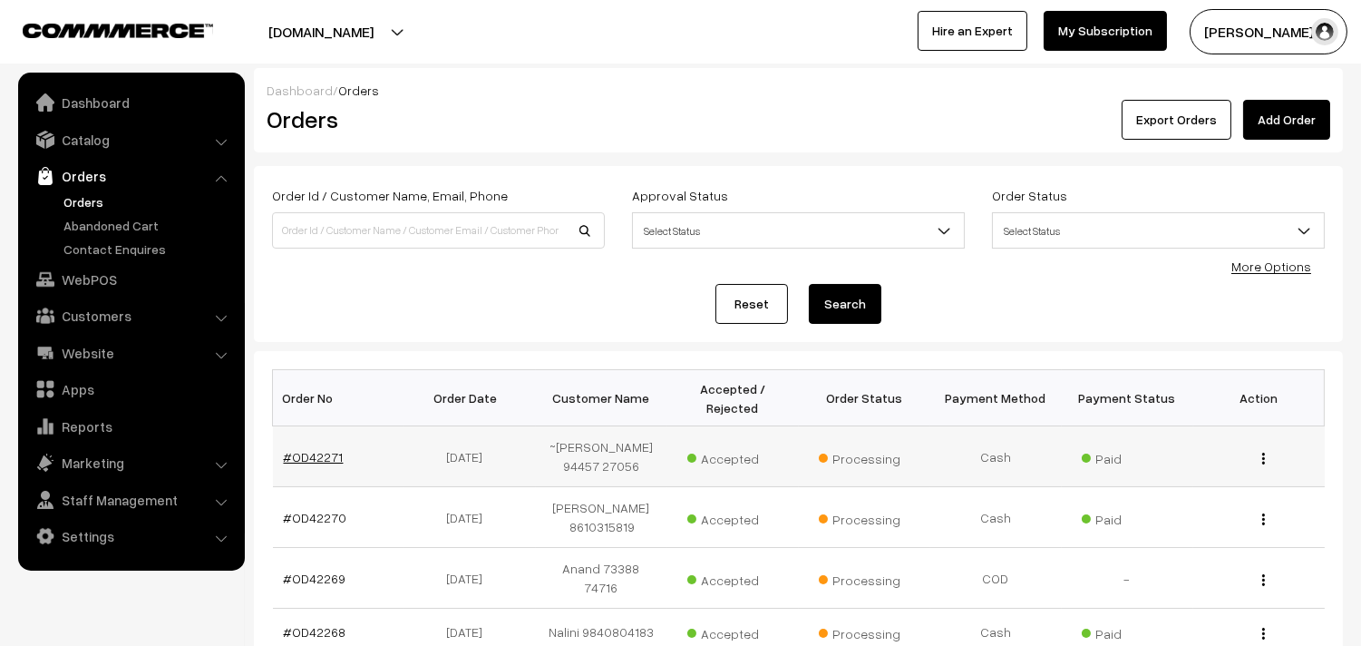
click at [317, 457] on link "#OD42271" at bounding box center [314, 456] width 60 height 15
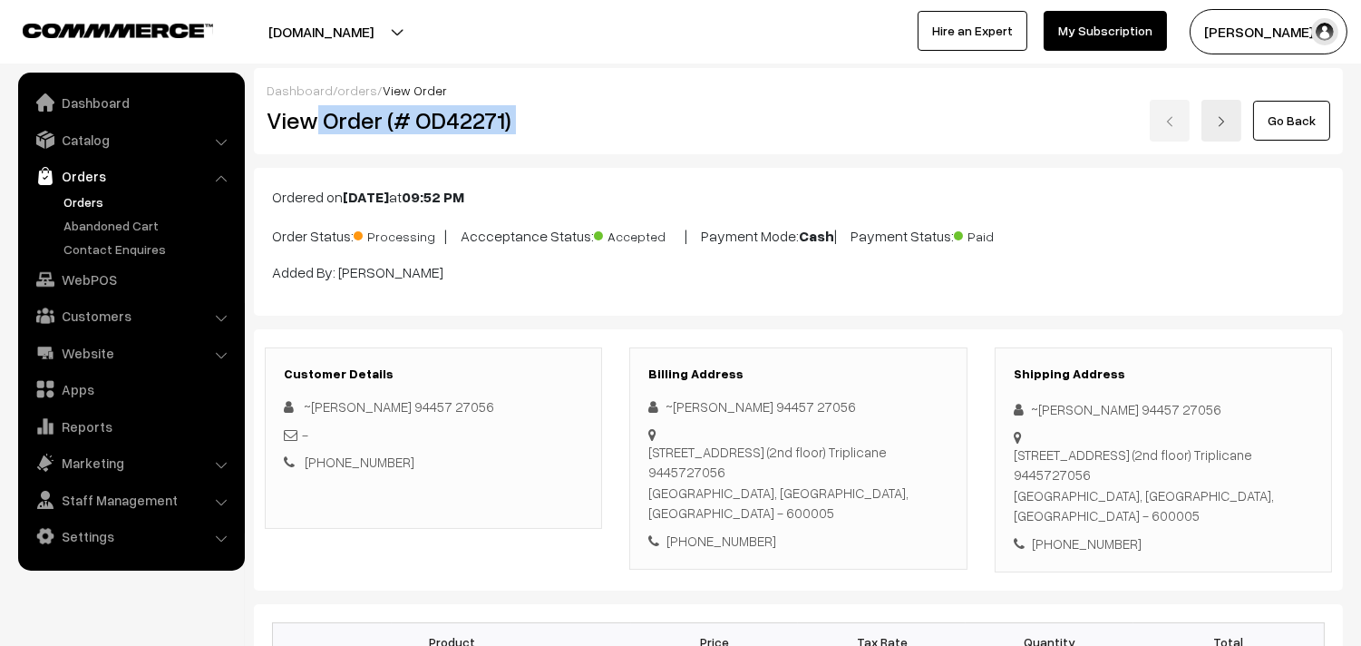
drag, startPoint x: 315, startPoint y: 124, endPoint x: 676, endPoint y: 110, distance: 362.1
click at [676, 110] on div "View Order (# OD42271) Go Back" at bounding box center [798, 121] width 1091 height 42
copy div "Order (# OD42271)"
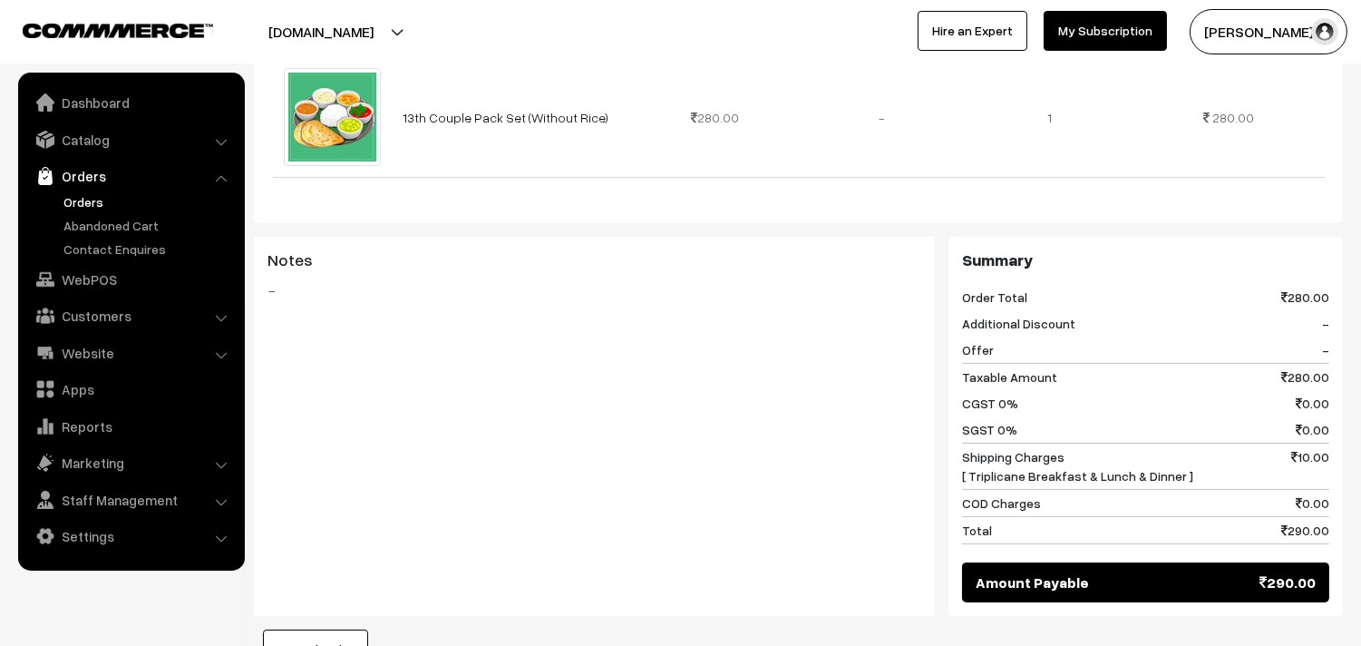
scroll to position [805, 0]
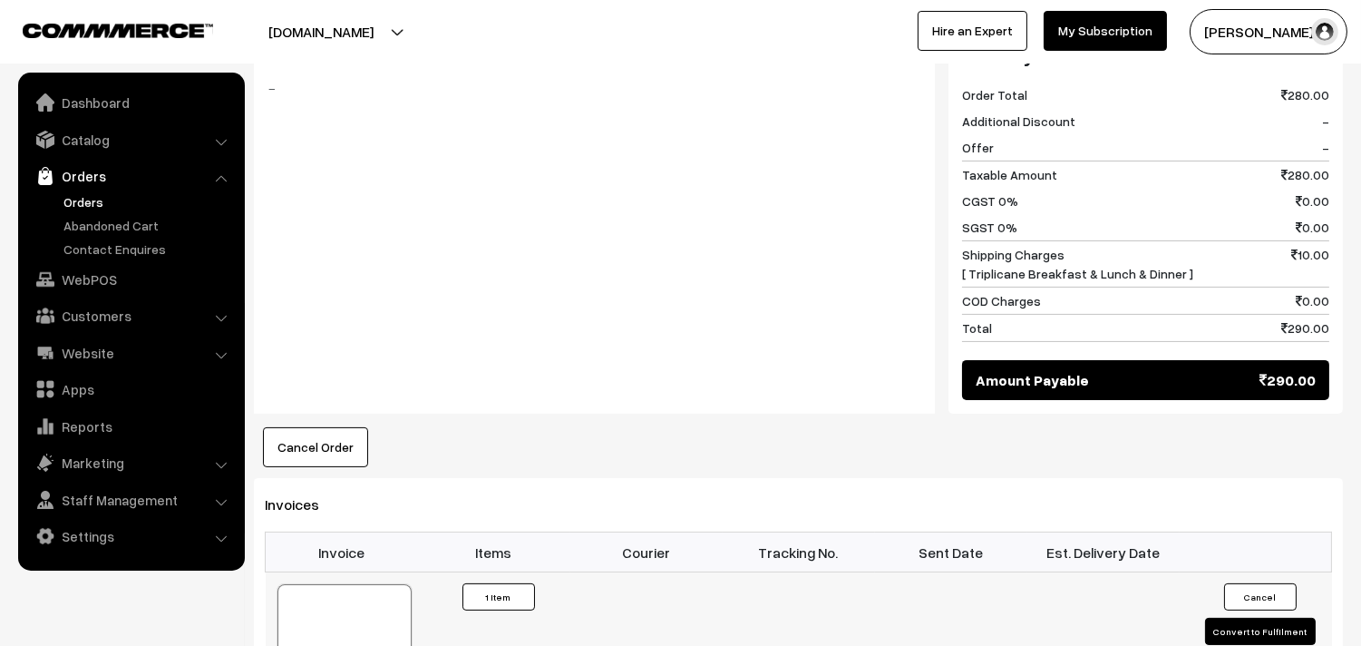
click at [366, 572] on td "41549" at bounding box center [342, 629] width 152 height 115
click at [378, 593] on div at bounding box center [344, 629] width 134 height 91
click at [94, 282] on link "WebPOS" at bounding box center [131, 279] width 216 height 33
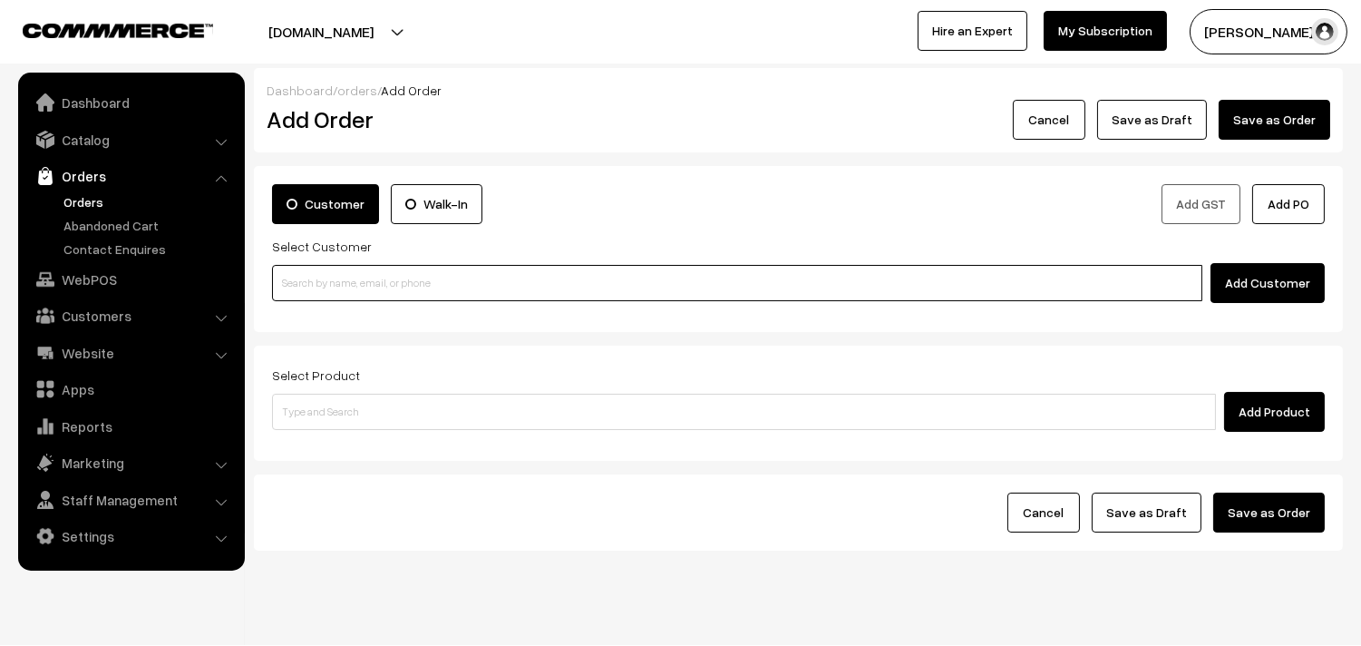
click at [388, 273] on input at bounding box center [737, 283] width 930 height 36
paste input "80569 32293"
click at [322, 283] on input "80569 32293" at bounding box center [737, 283] width 930 height 36
type input "[8056932293]"
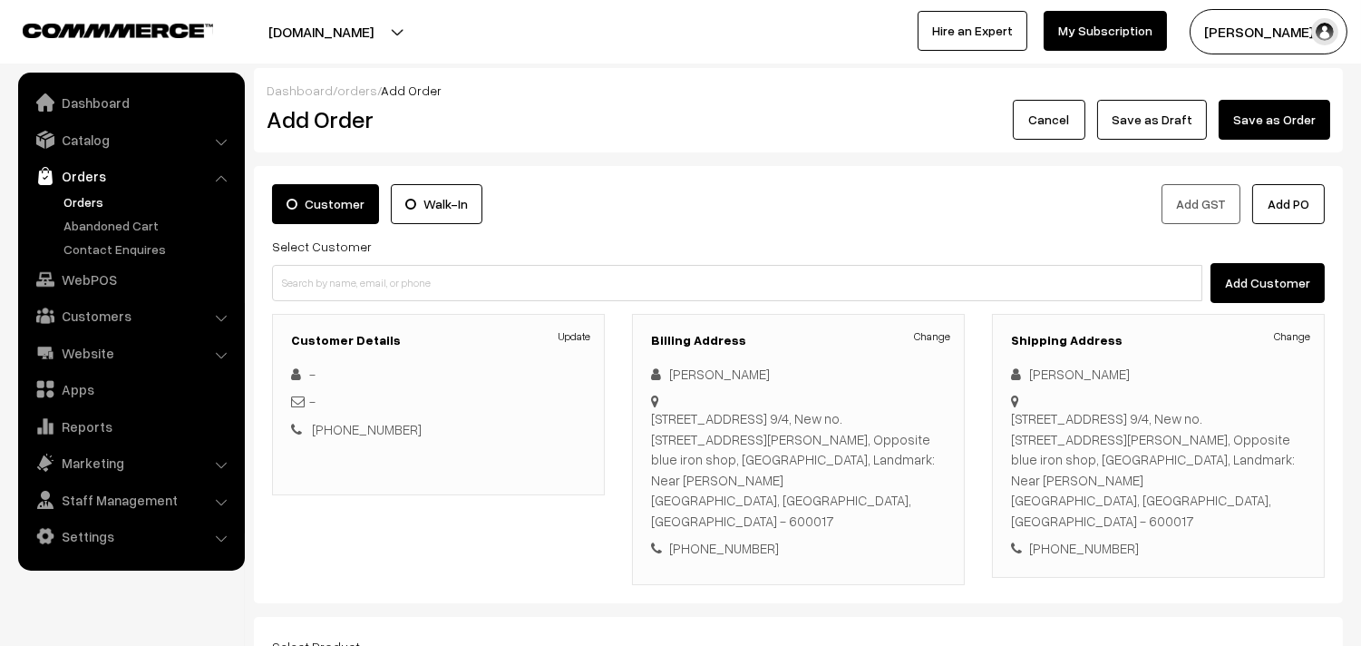
scroll to position [101, 0]
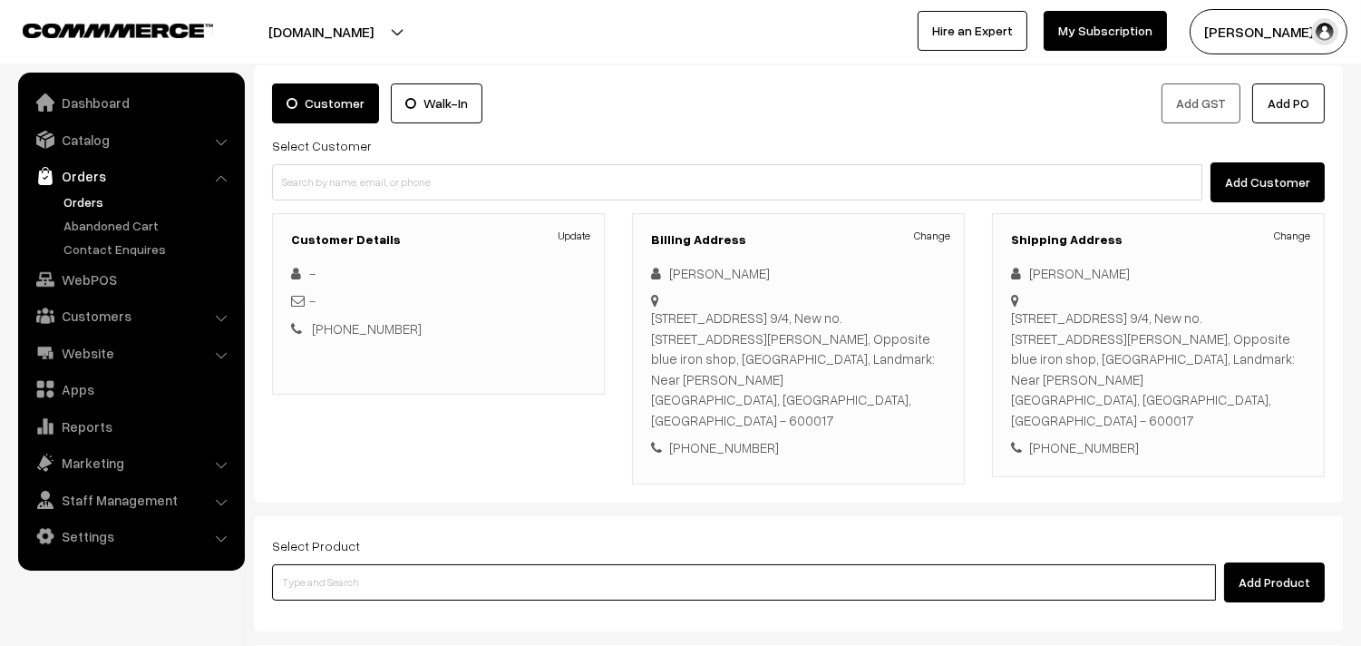
click at [405, 568] on input at bounding box center [744, 582] width 944 height 36
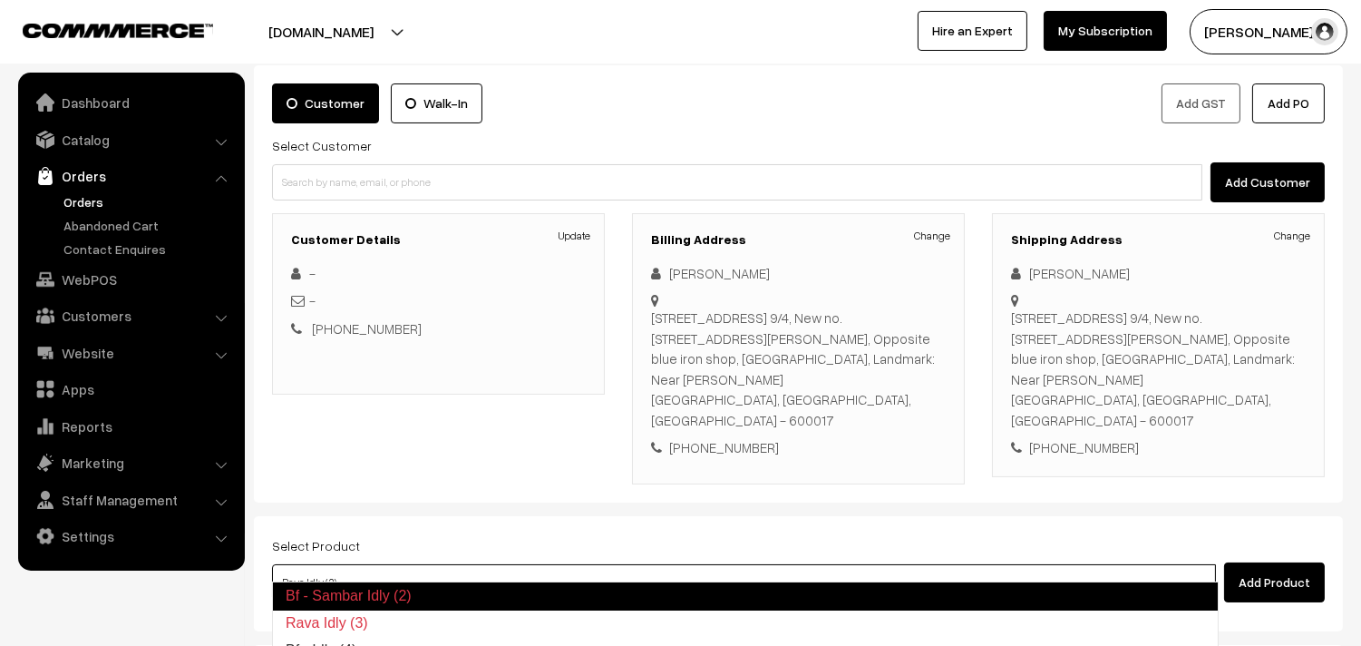
type input "Bf - Idly (4)"
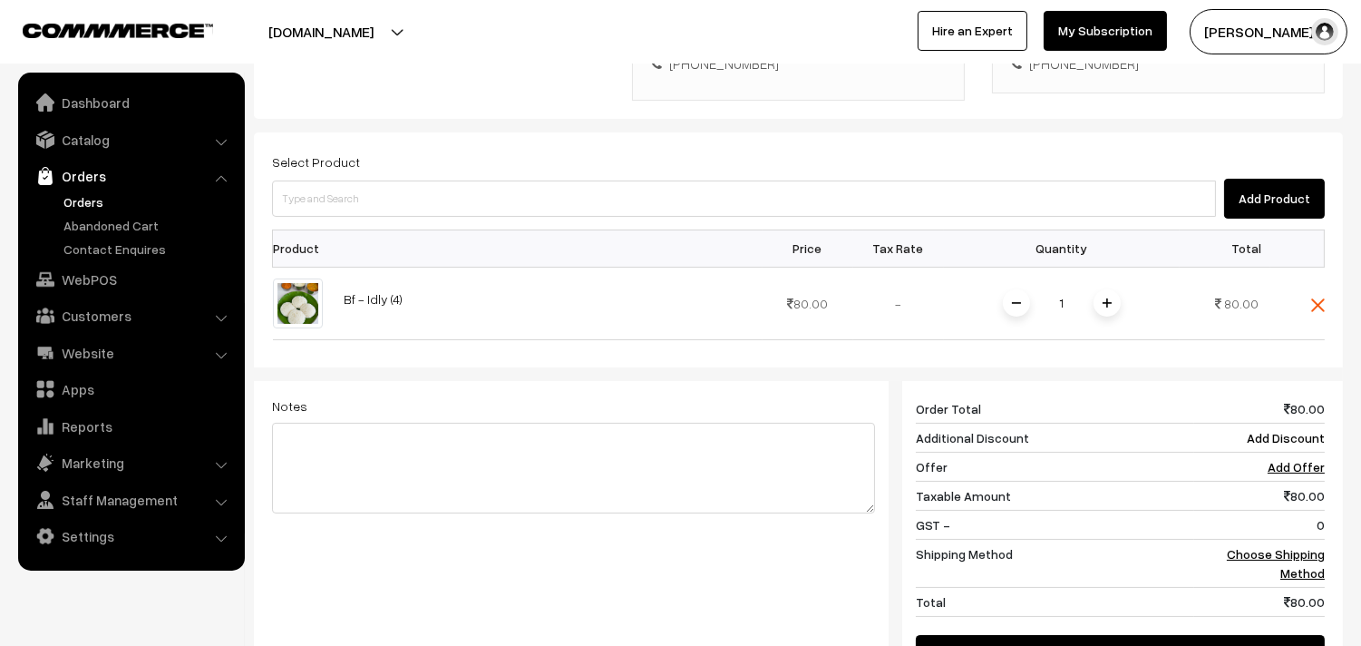
scroll to position [403, 0]
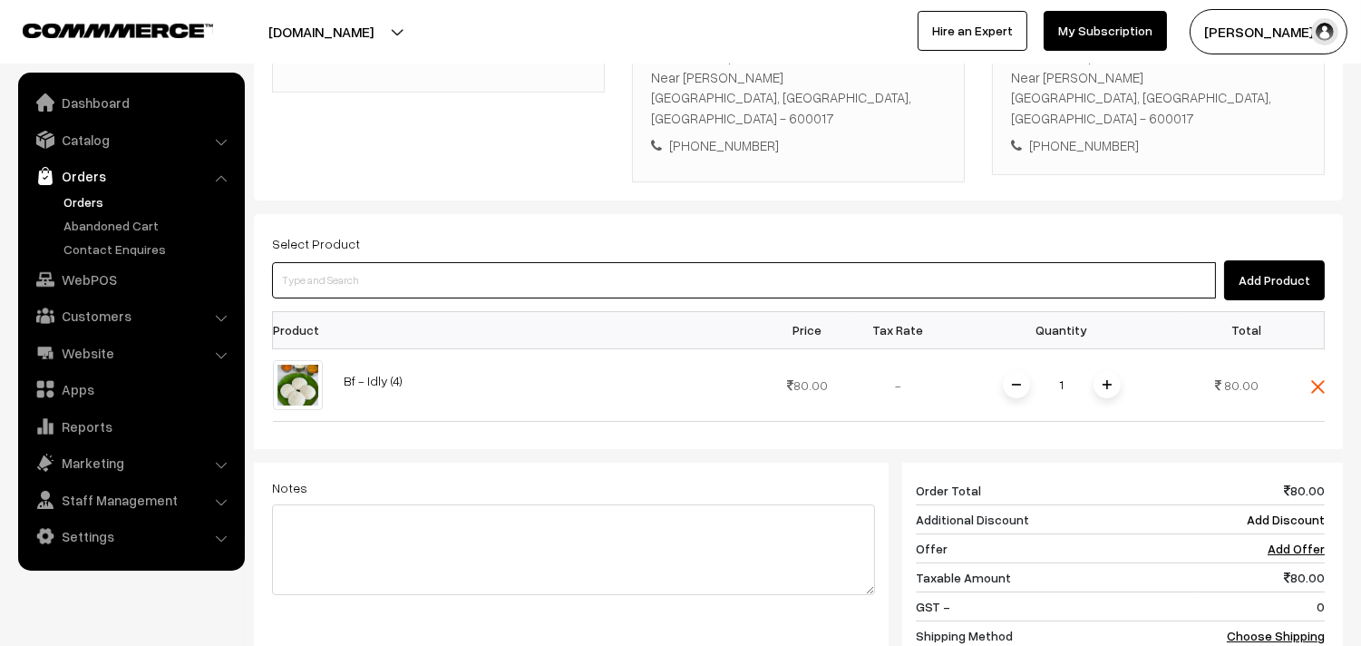
click at [464, 263] on input at bounding box center [744, 280] width 944 height 36
type input "g"
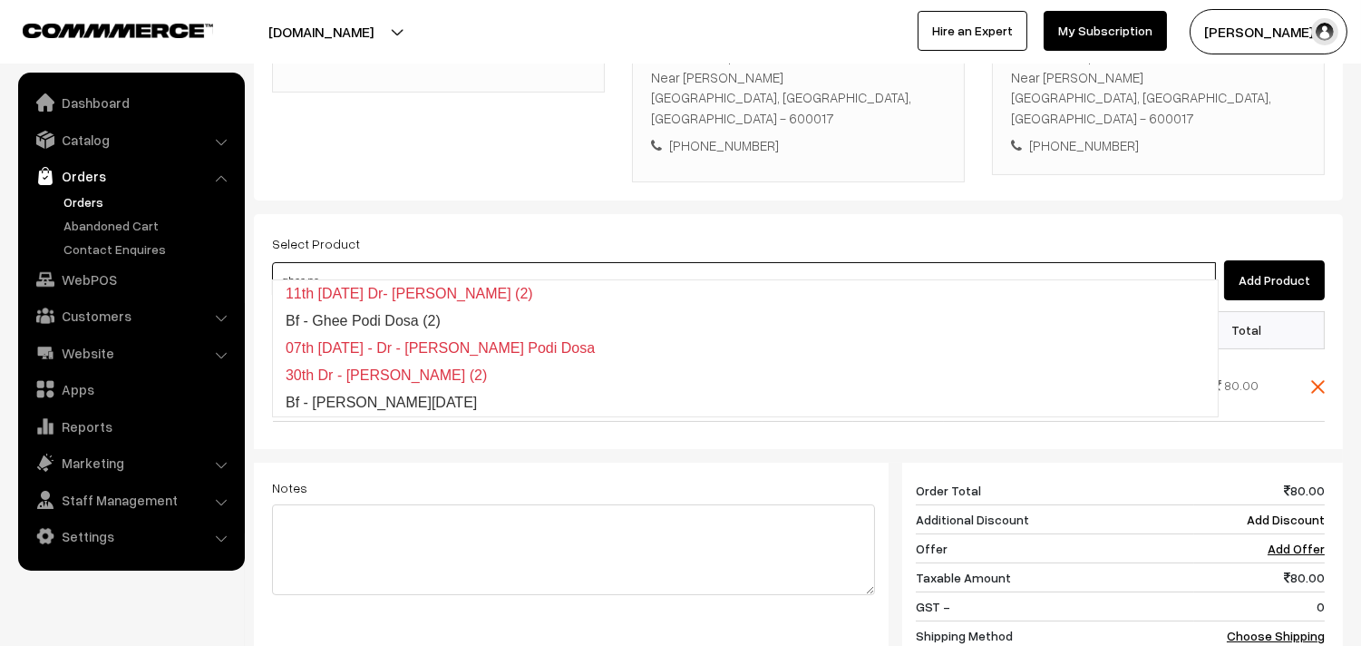
type input "Bf - Ghee Pongal"
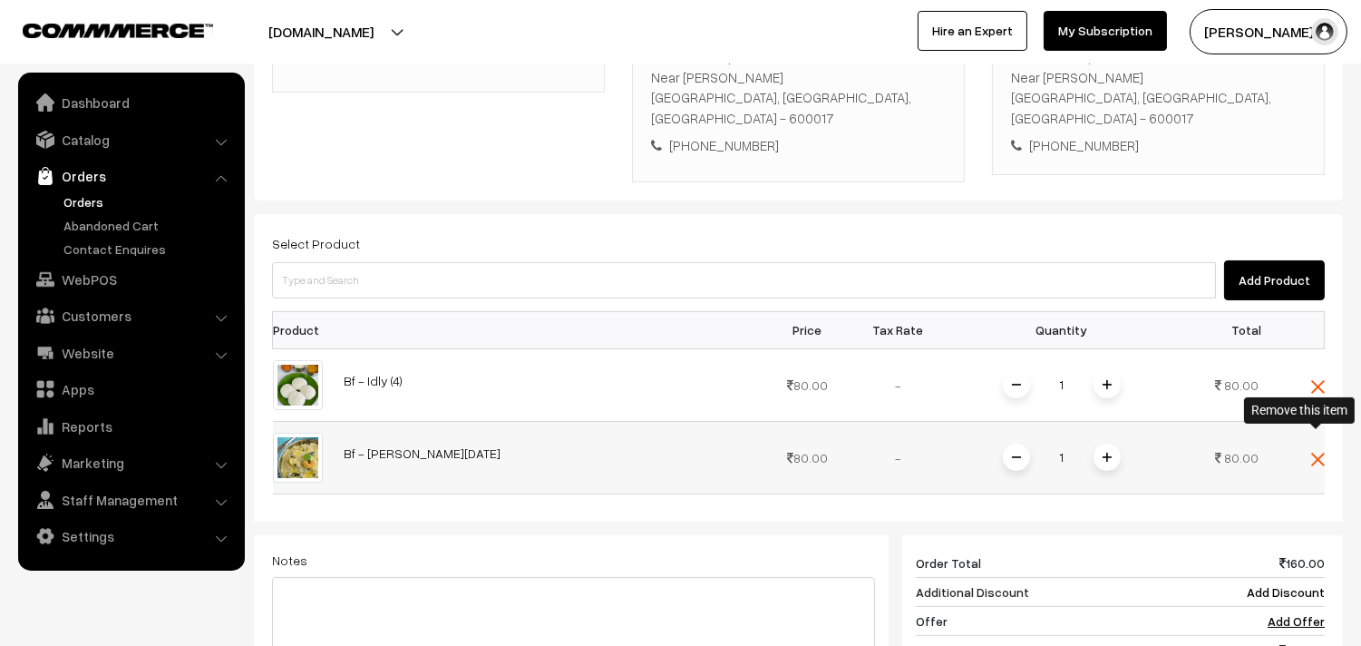
drag, startPoint x: 1317, startPoint y: 431, endPoint x: 1146, endPoint y: 437, distance: 171.5
click at [1317, 450] on span at bounding box center [1318, 457] width 14 height 15
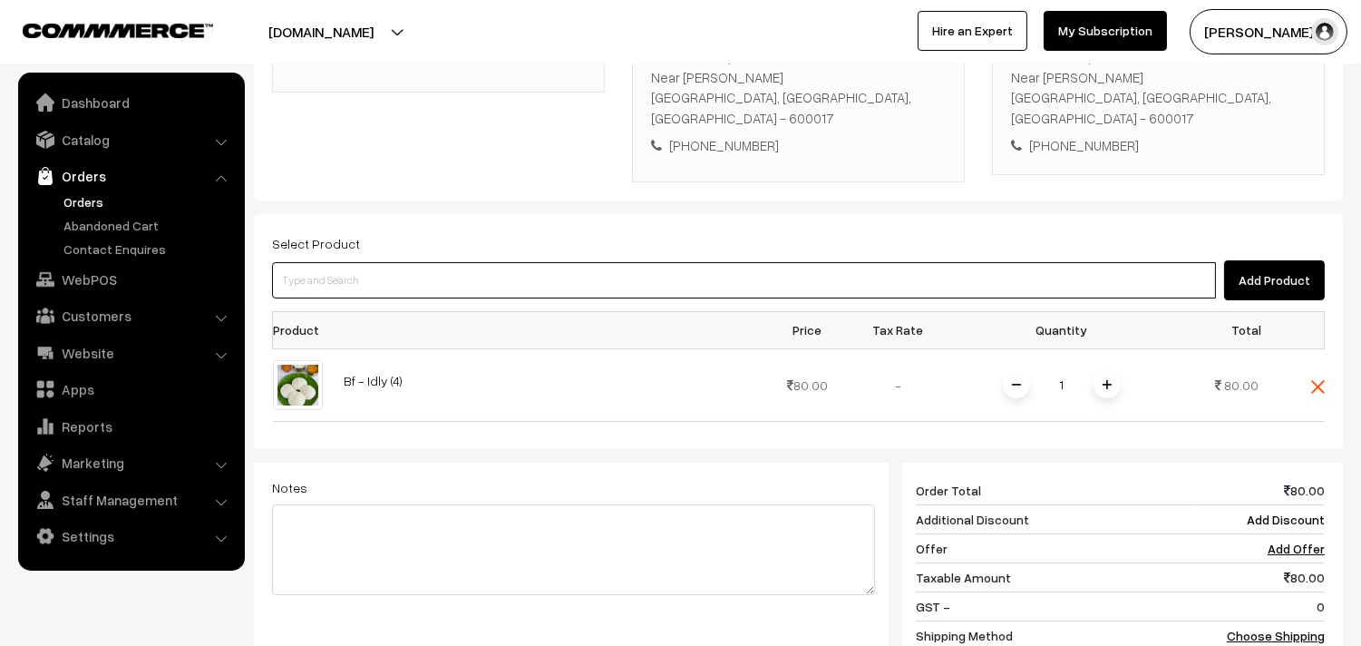
click at [672, 275] on input at bounding box center [744, 280] width 944 height 36
click at [672, 262] on input at bounding box center [744, 280] width 944 height 36
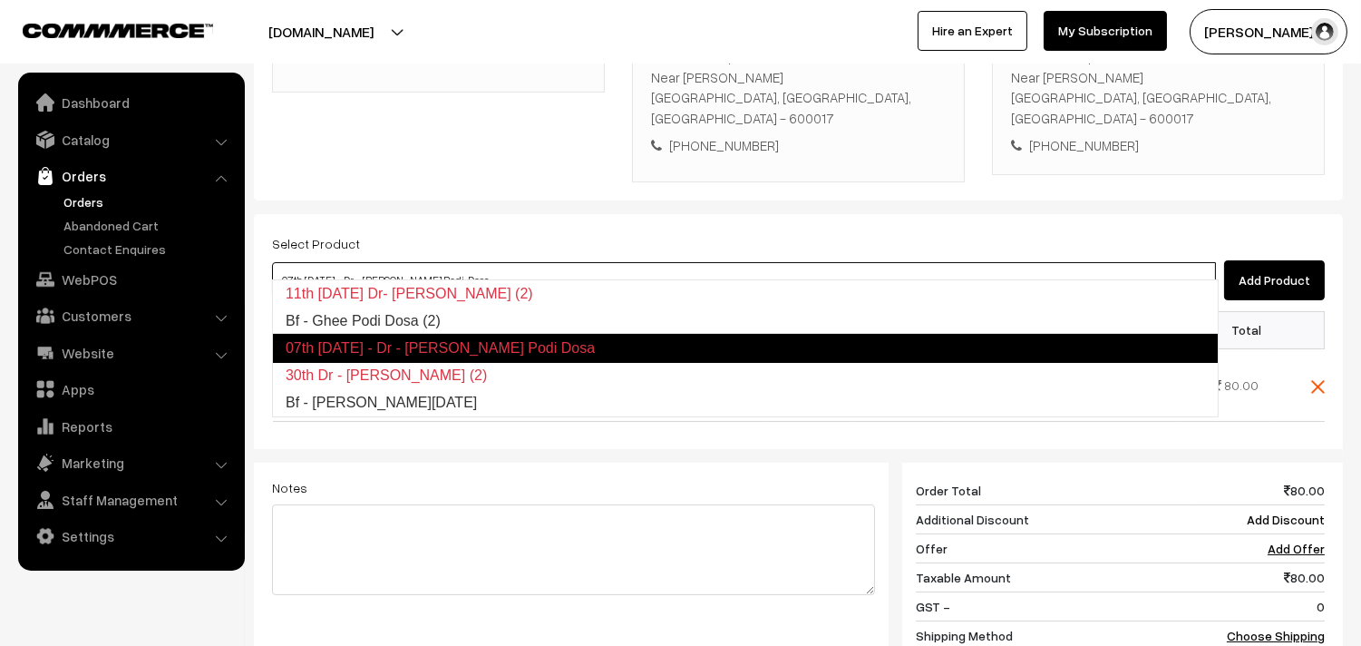
type input "Bf - Ghee Podi Dosa (2)"
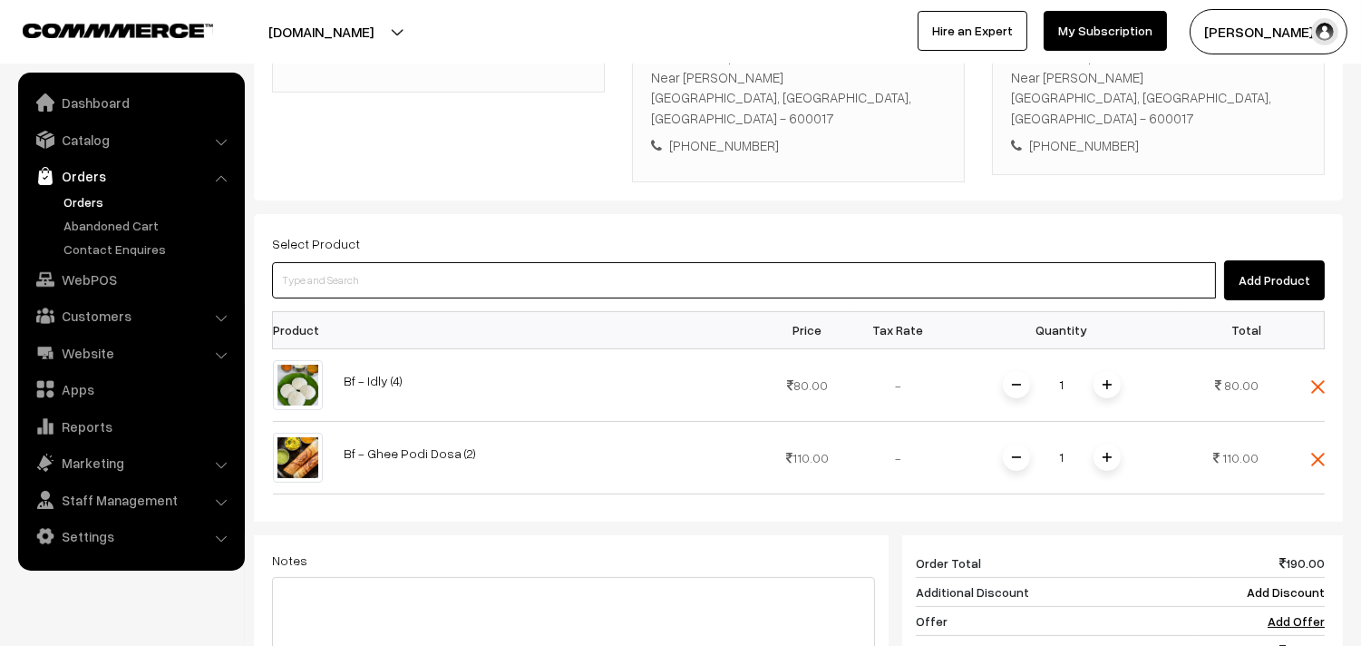
click at [524, 263] on input at bounding box center [744, 280] width 944 height 36
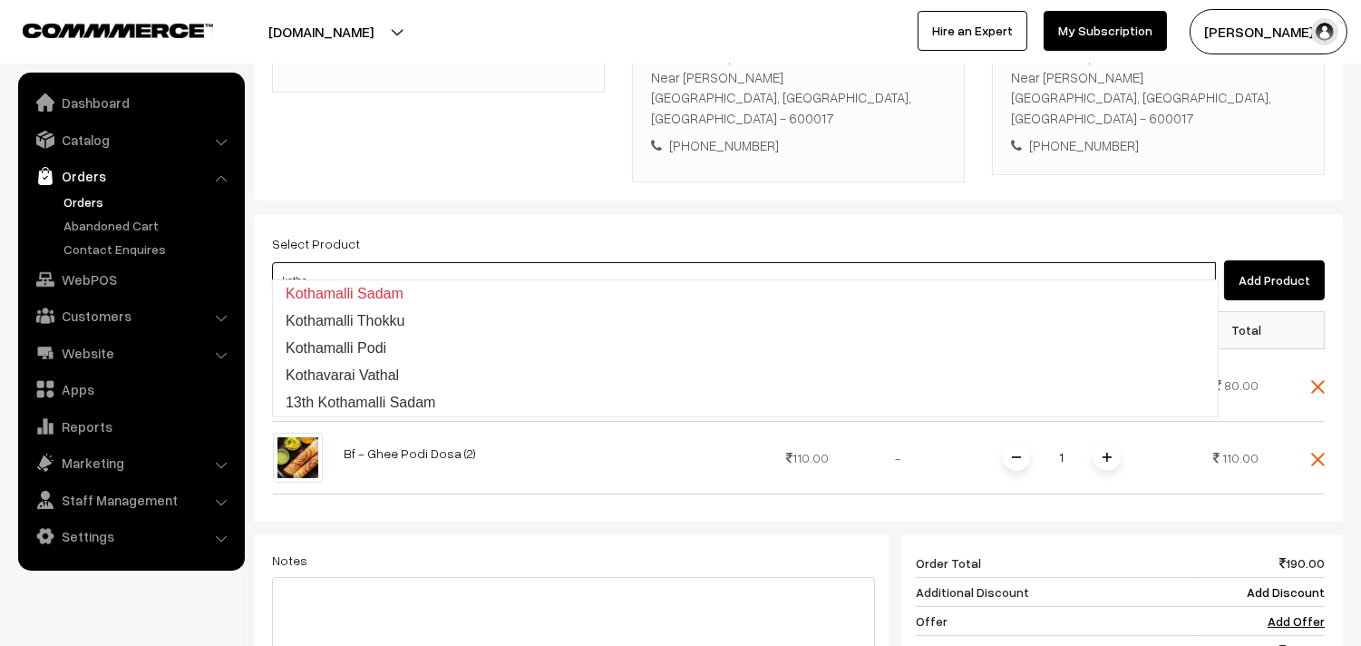
type input "13th Kothamalli Sadam"
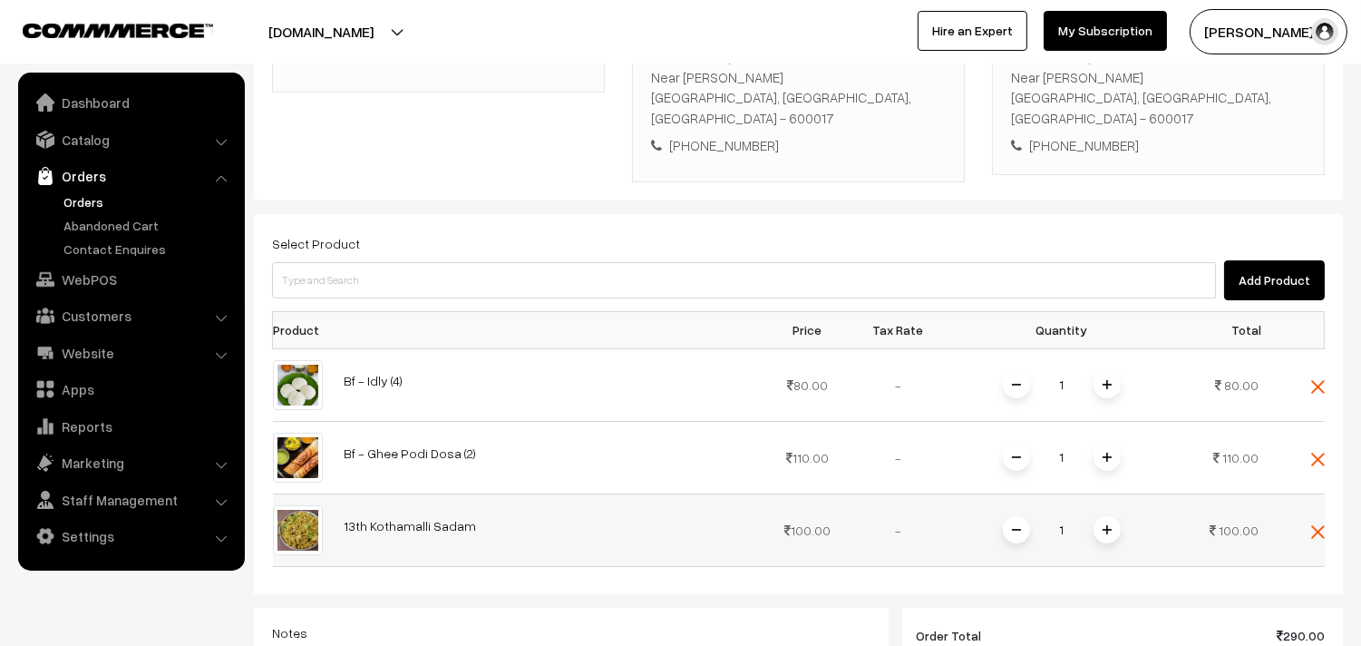
click at [1110, 516] on span at bounding box center [1106, 529] width 27 height 27
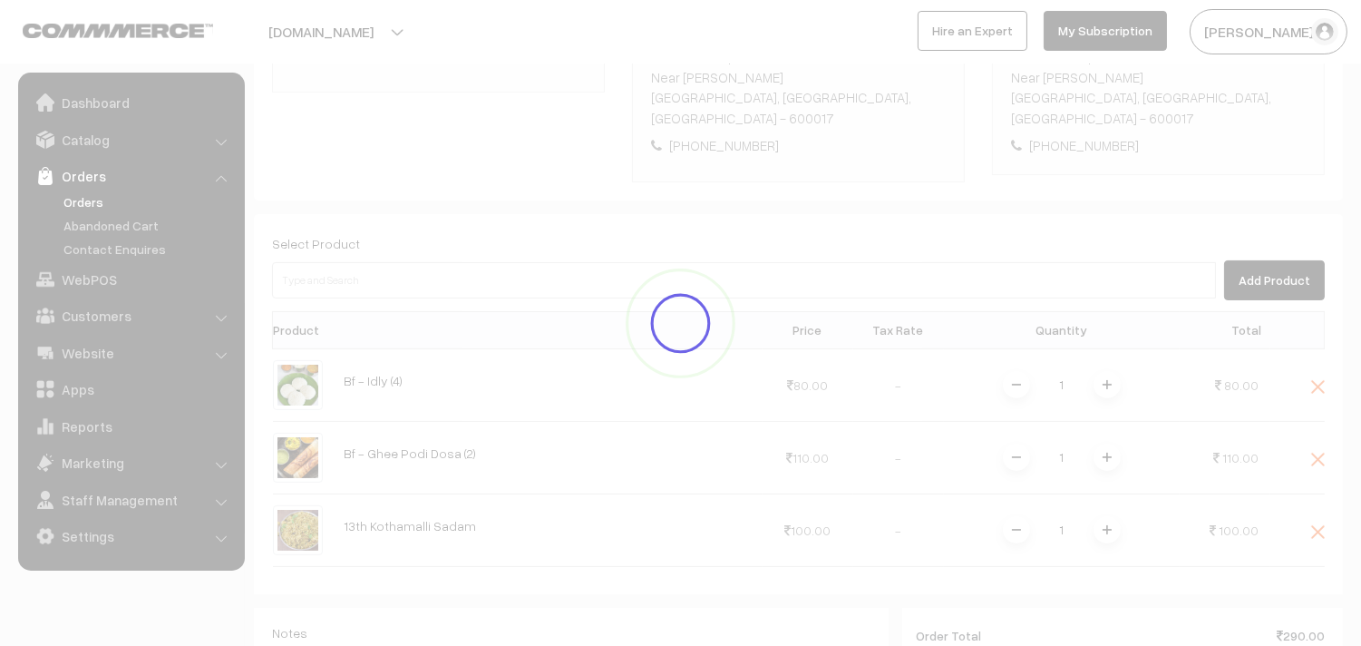
click at [1106, 508] on div "Dashboard / orders / Add Order Add Order Cancel Save as Draft Save as Order Sav…" at bounding box center [798, 334] width 1089 height 1339
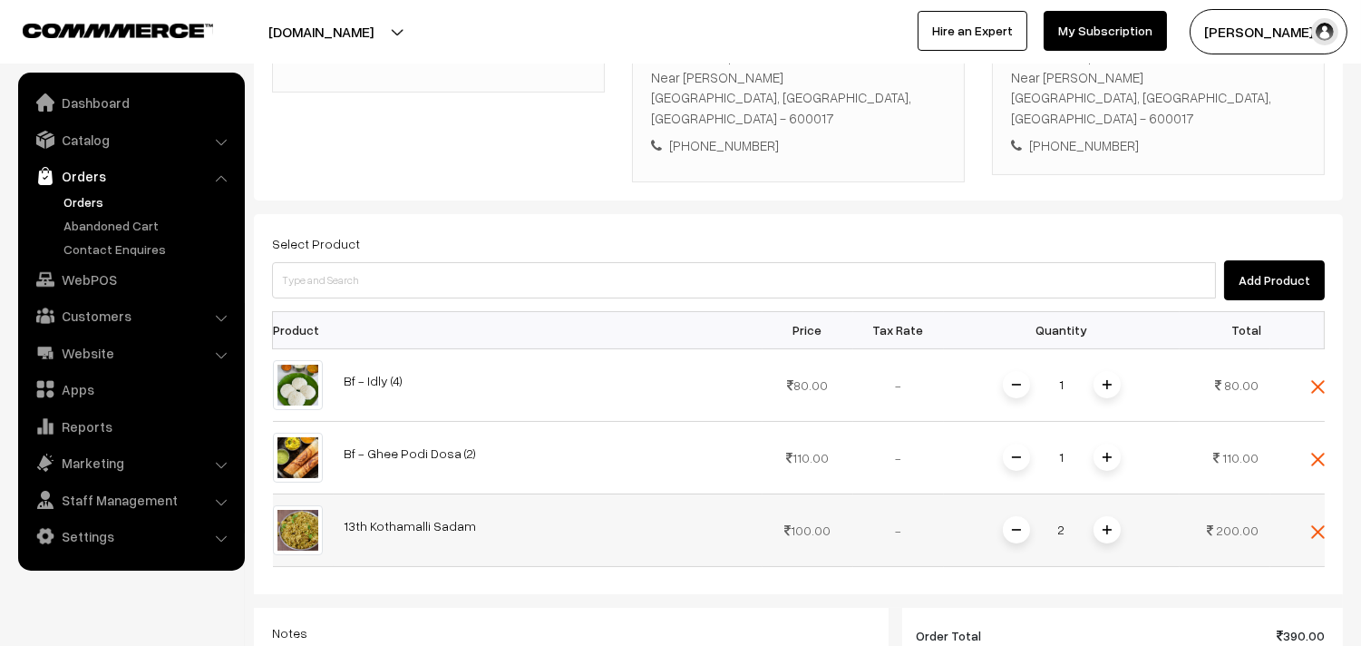
click at [1108, 525] on img at bounding box center [1107, 529] width 9 height 9
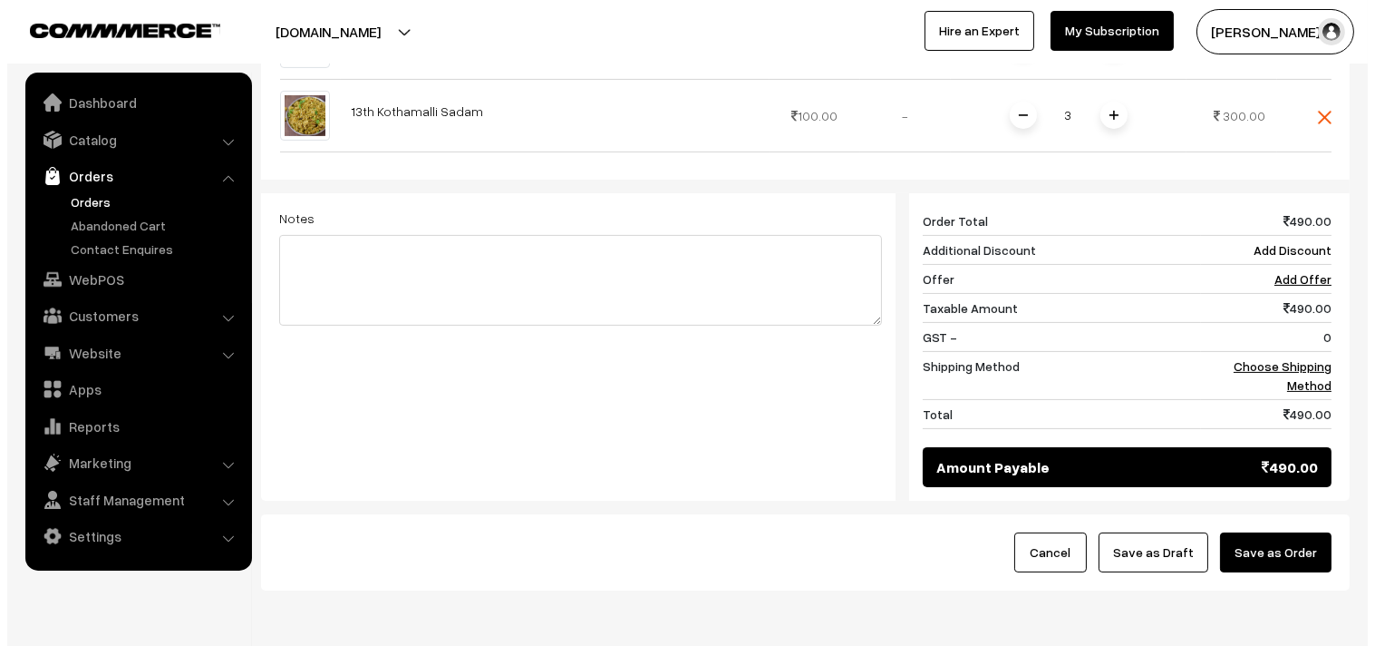
scroll to position [875, 0]
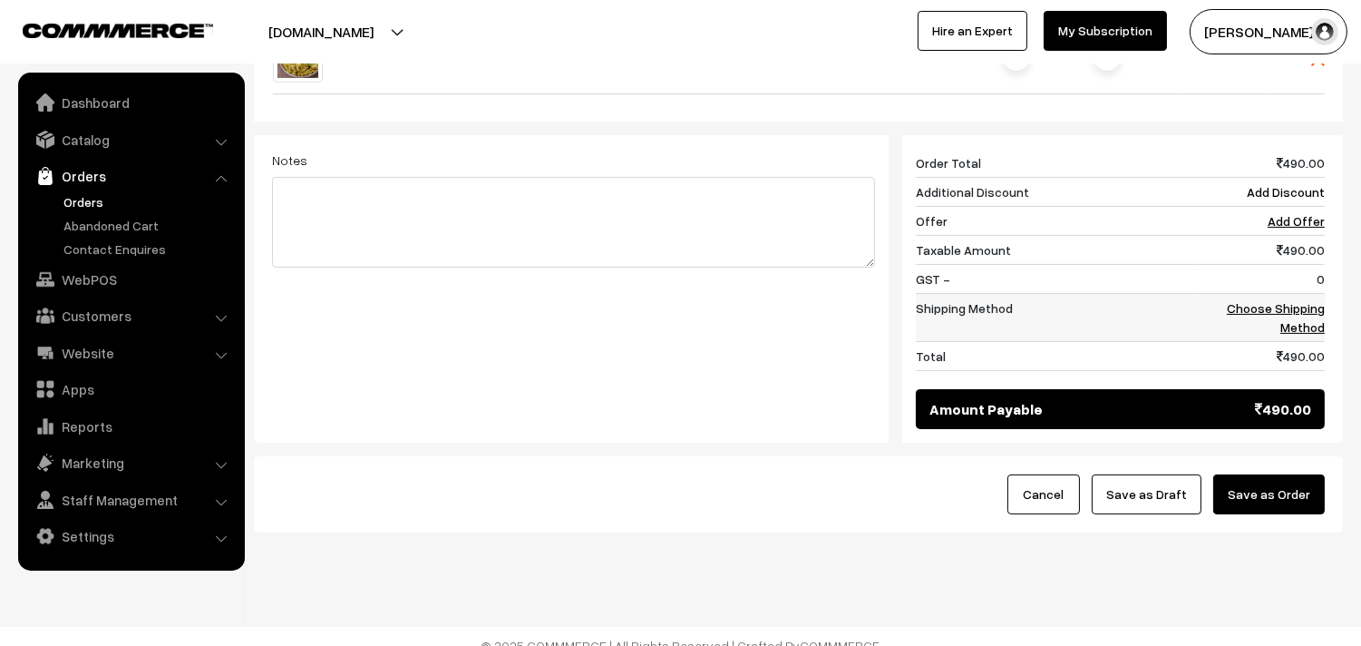
click at [1303, 306] on link "Choose Shipping Method" at bounding box center [1276, 317] width 98 height 34
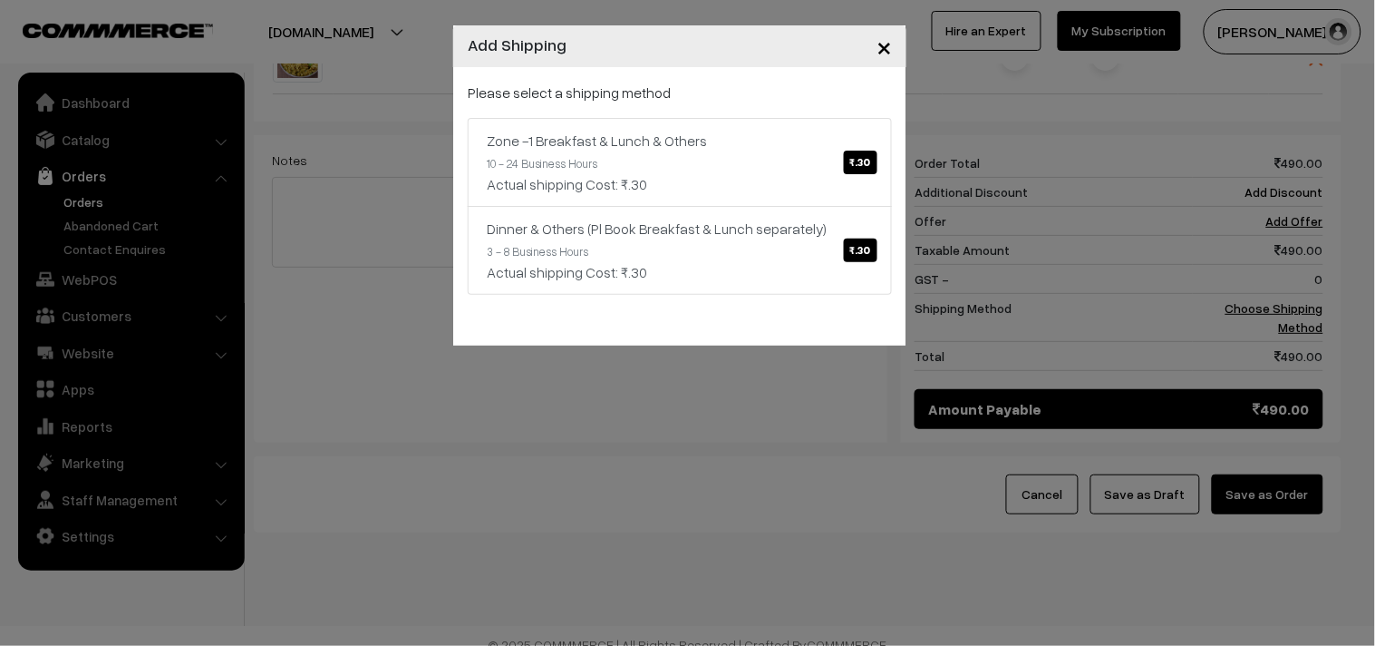
click at [705, 166] on link "Zone -1 Breakfast & Lunch & Others ₹.30 10 - 24 Business Hours Actual shipping …" at bounding box center [680, 162] width 424 height 89
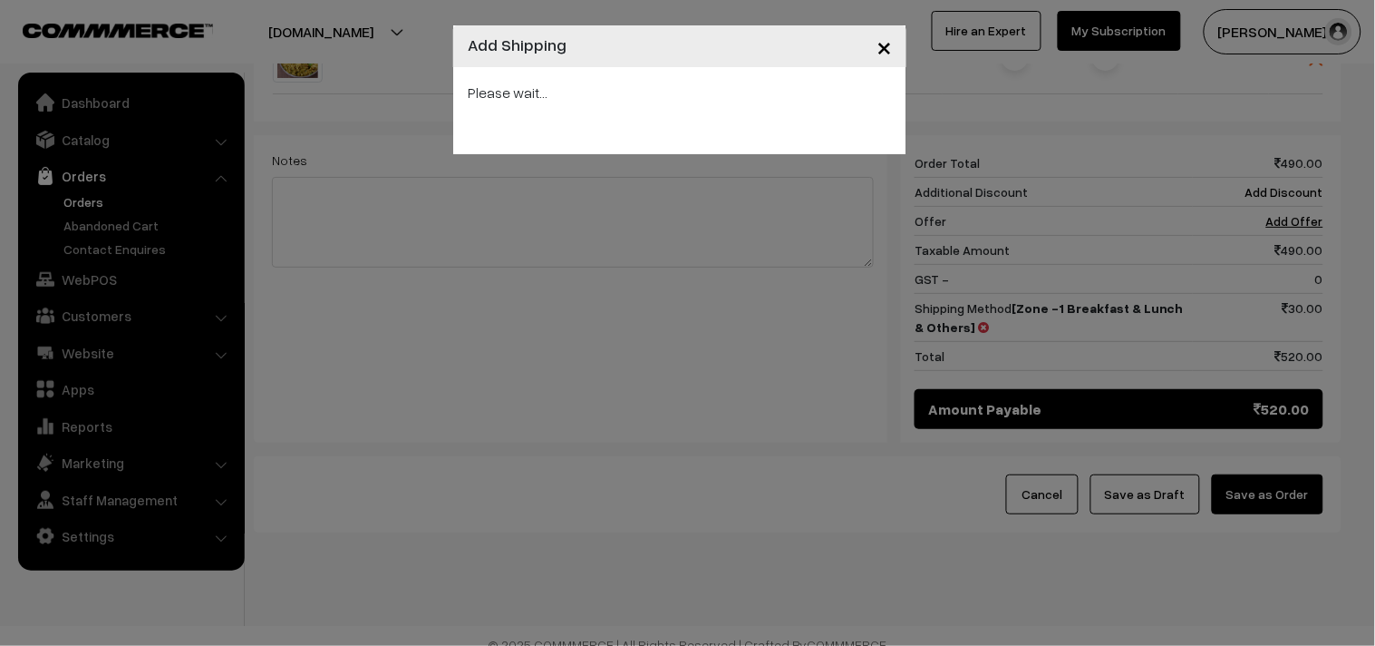
click at [1281, 478] on div "× Add Shipping Please wait..." at bounding box center [687, 323] width 1375 height 646
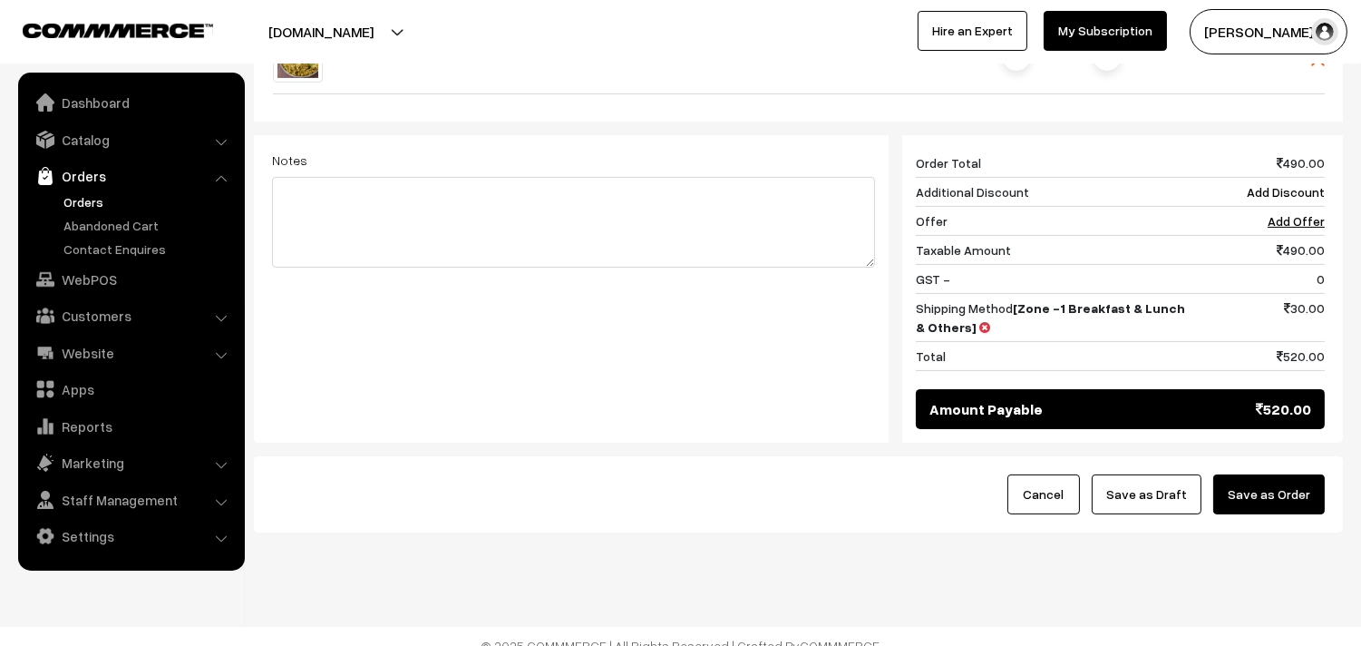
click at [1247, 475] on button "Save as Order" at bounding box center [1269, 494] width 112 height 40
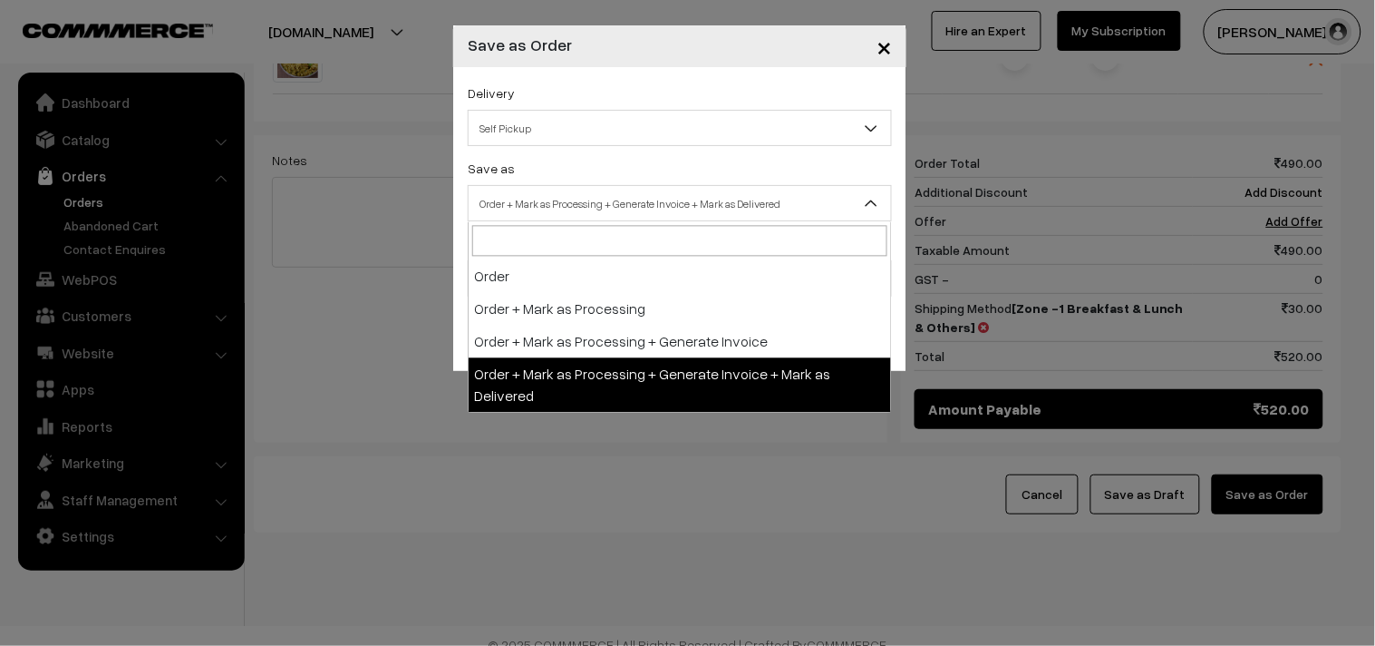
click at [506, 206] on span "Order + Mark as Processing + Generate Invoice + Mark as Delivered" at bounding box center [680, 204] width 423 height 32
select select "3"
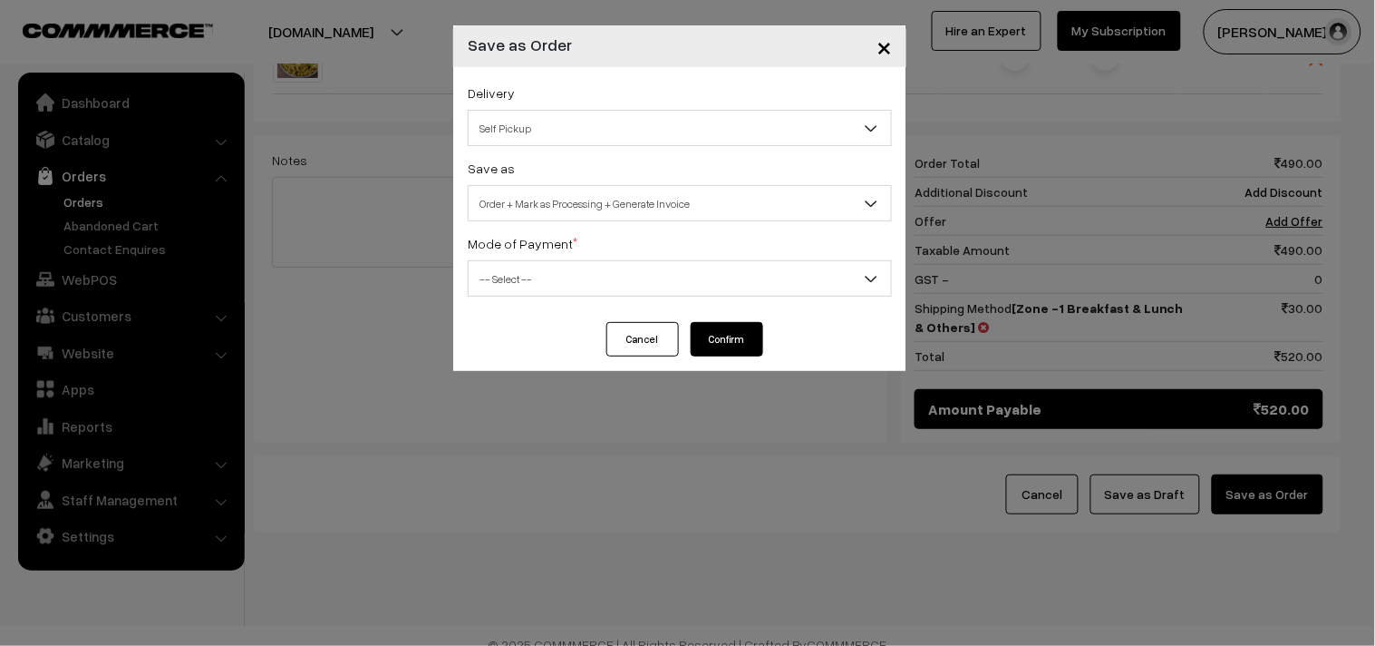
click at [541, 258] on div "Mode of Payment * -- Select -- COD Cash Cheque NEFT Online Payment DD Others --…" at bounding box center [680, 264] width 424 height 64
click at [549, 272] on span "-- Select --" at bounding box center [680, 279] width 423 height 32
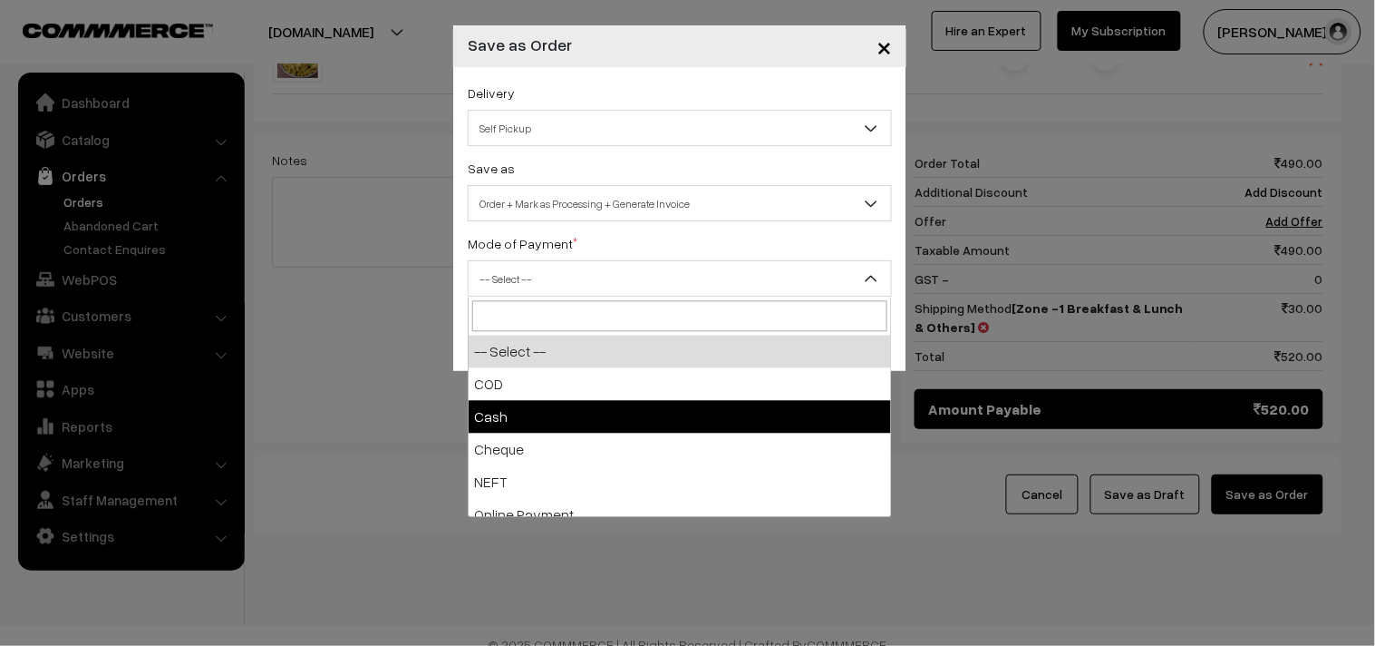
select select "2"
checkbox input "true"
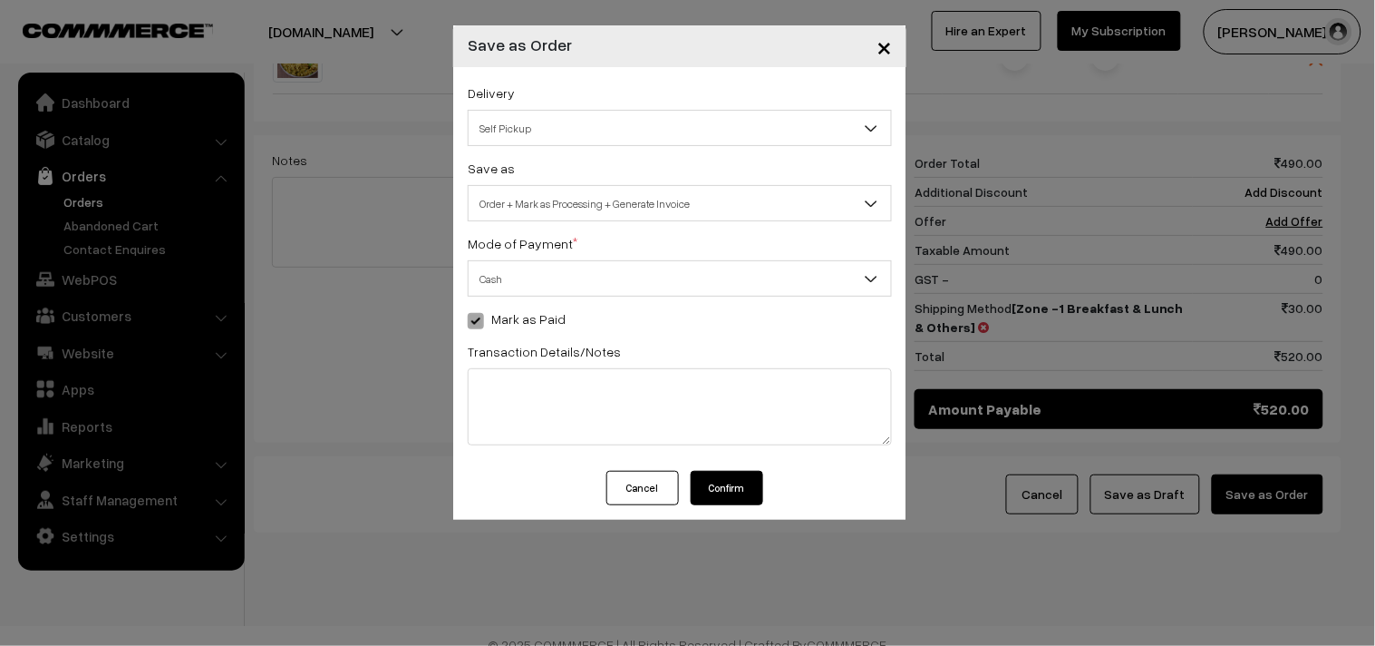
click at [718, 494] on button "Confirm" at bounding box center [727, 488] width 73 height 34
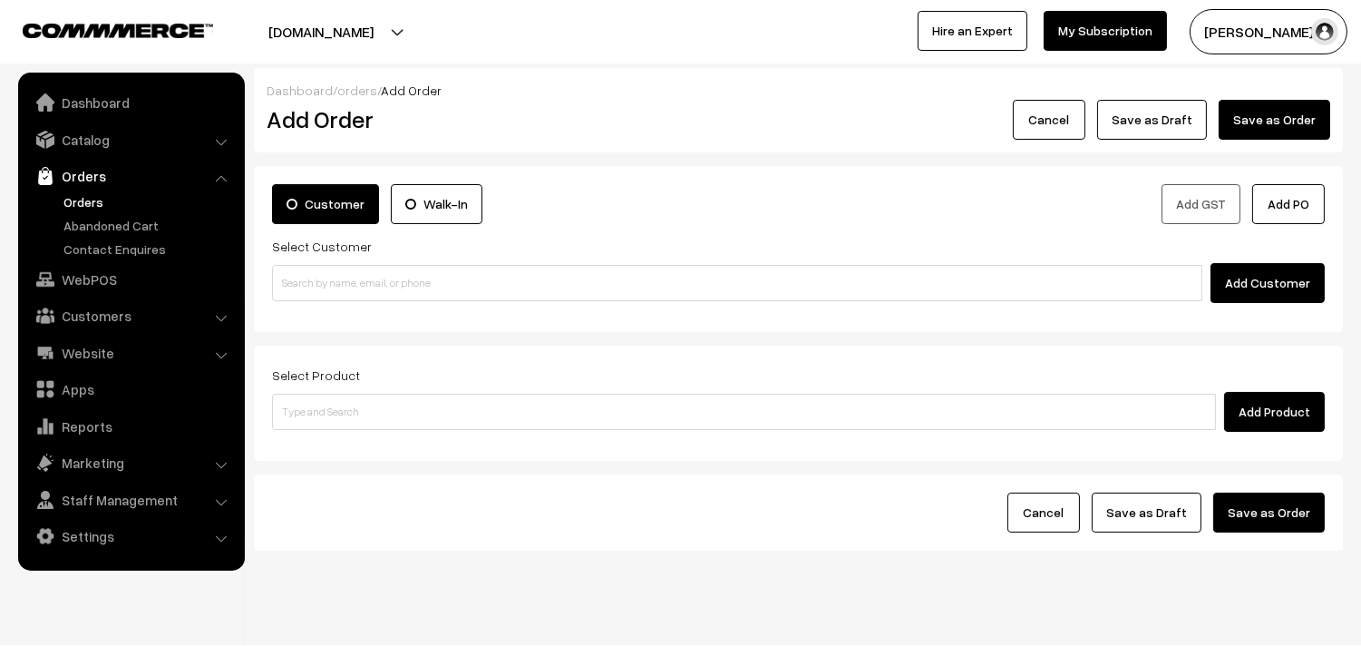
click at [79, 193] on link "Orders" at bounding box center [149, 201] width 180 height 19
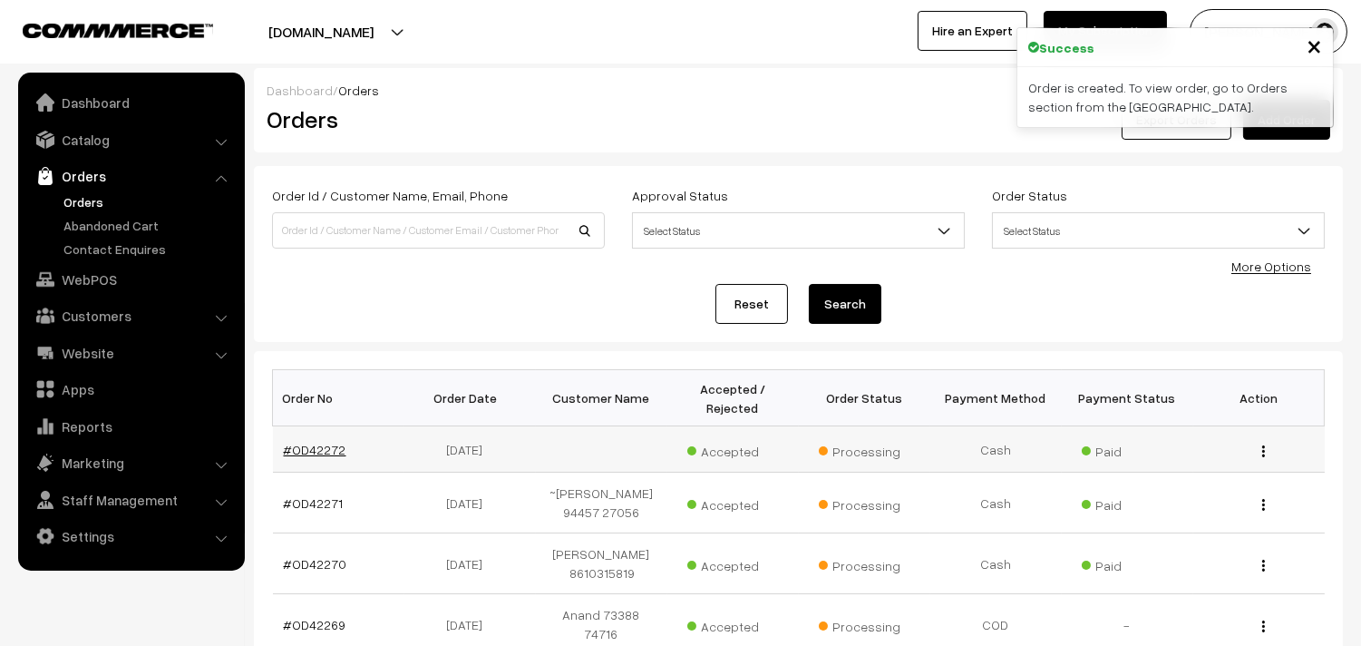
click at [317, 442] on link "#OD42272" at bounding box center [315, 449] width 63 height 15
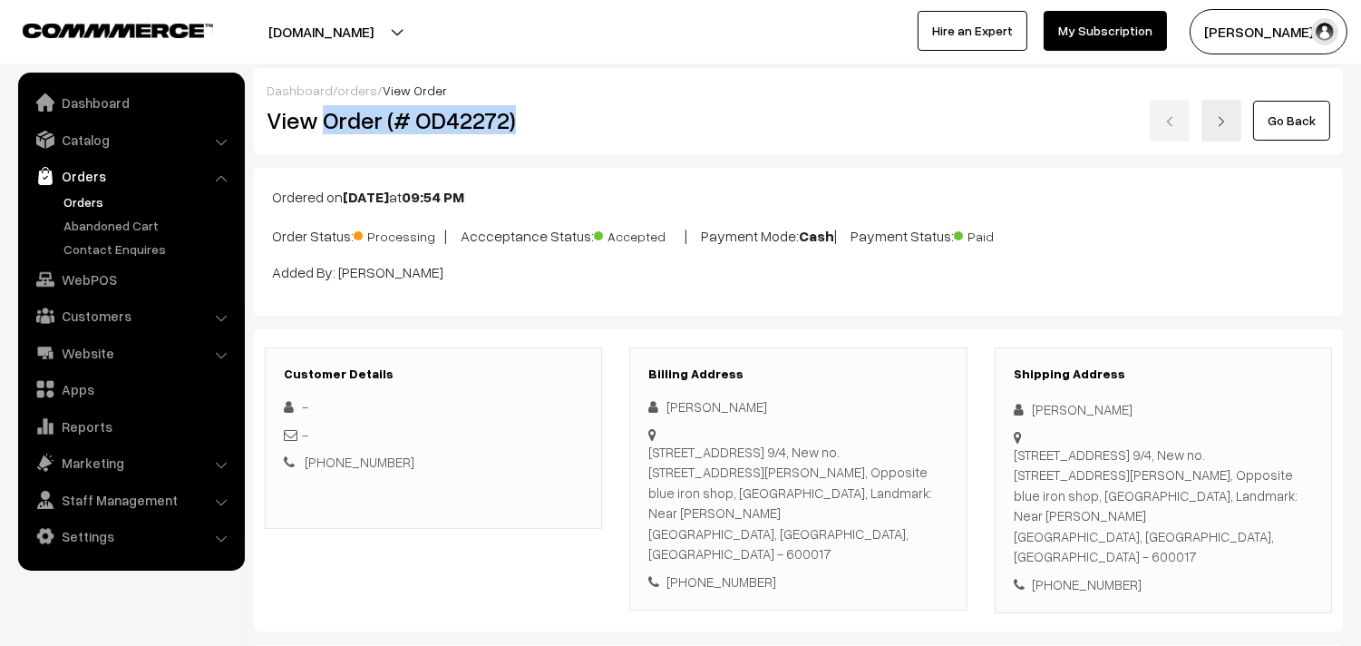
click at [615, 121] on div "View Order (# OD42272)" at bounding box center [435, 121] width 364 height 42
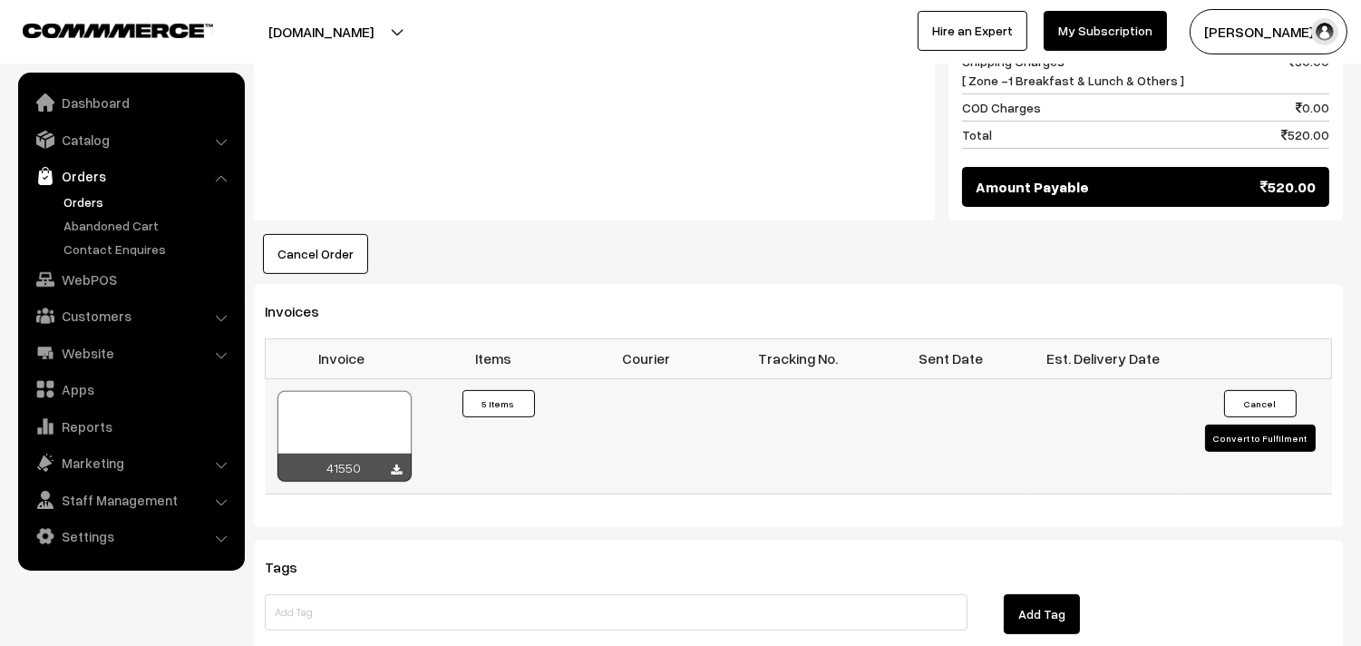
scroll to position [1309, 0]
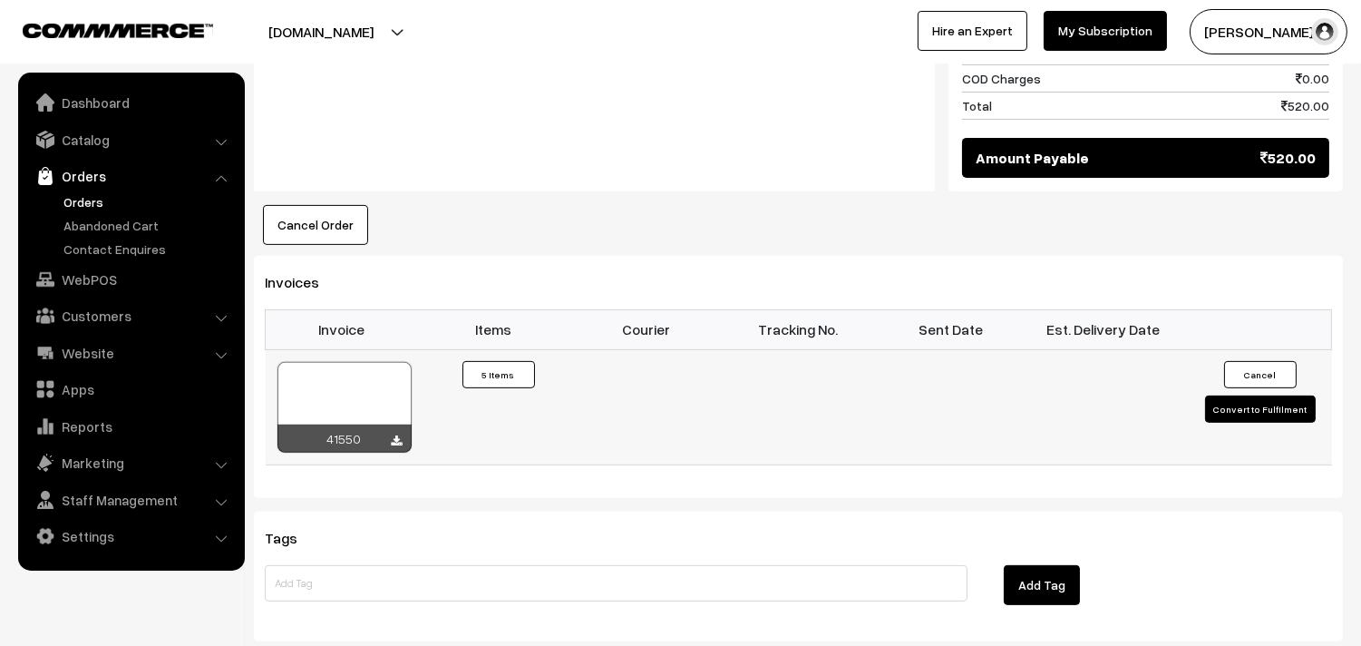
click at [293, 378] on div at bounding box center [344, 407] width 134 height 91
click at [121, 287] on link "WebPOS" at bounding box center [131, 279] width 216 height 33
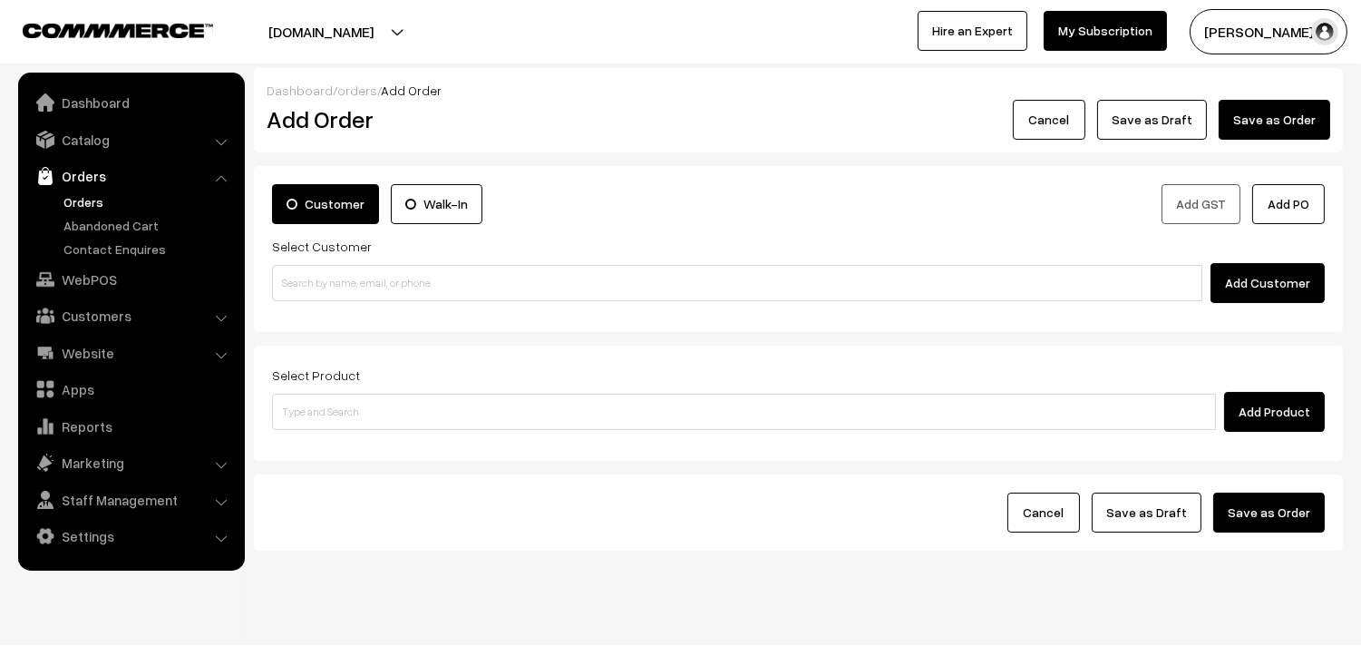
click at [364, 284] on input at bounding box center [737, 283] width 930 height 36
click at [336, 274] on input "80569 32293" at bounding box center [737, 283] width 930 height 36
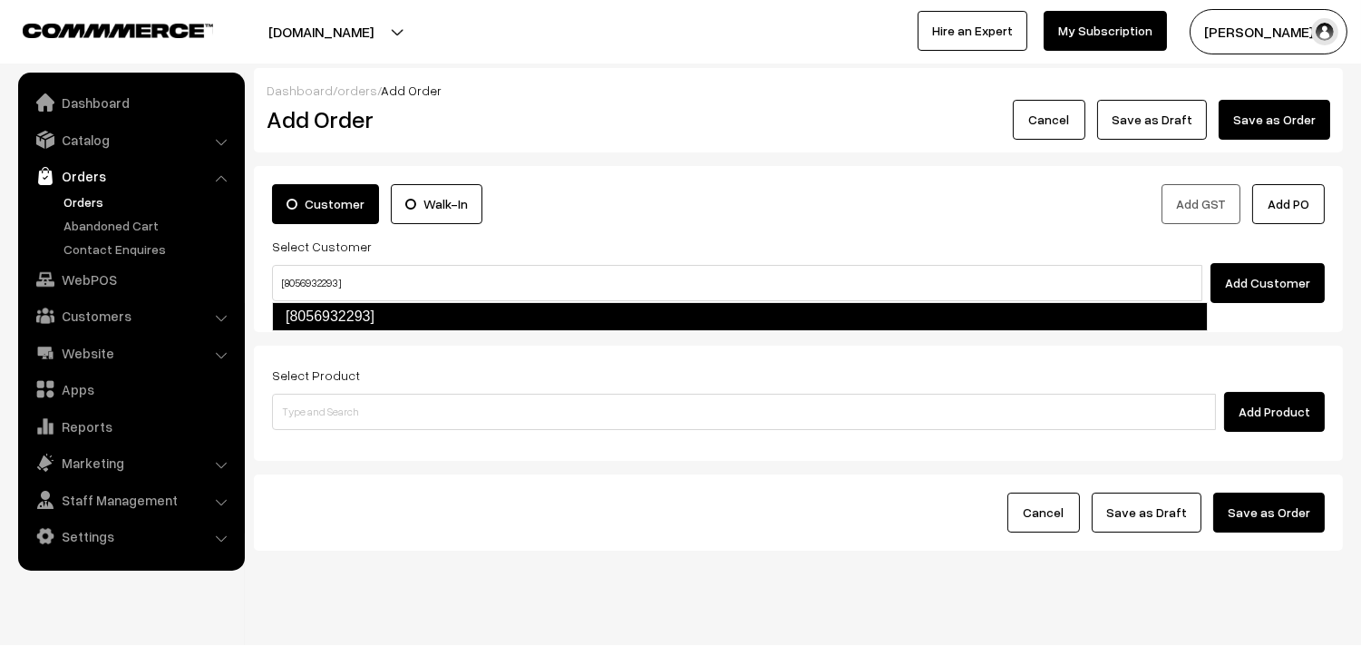
type input "[8056932293]"
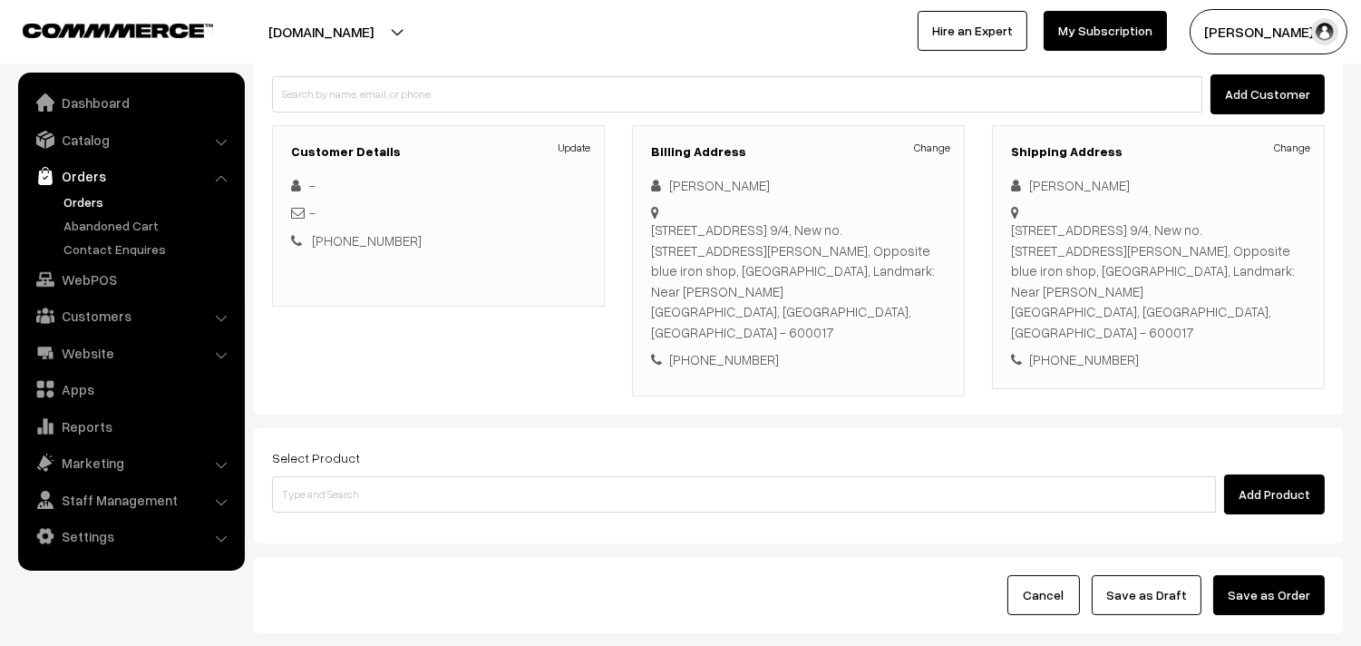
scroll to position [287, 0]
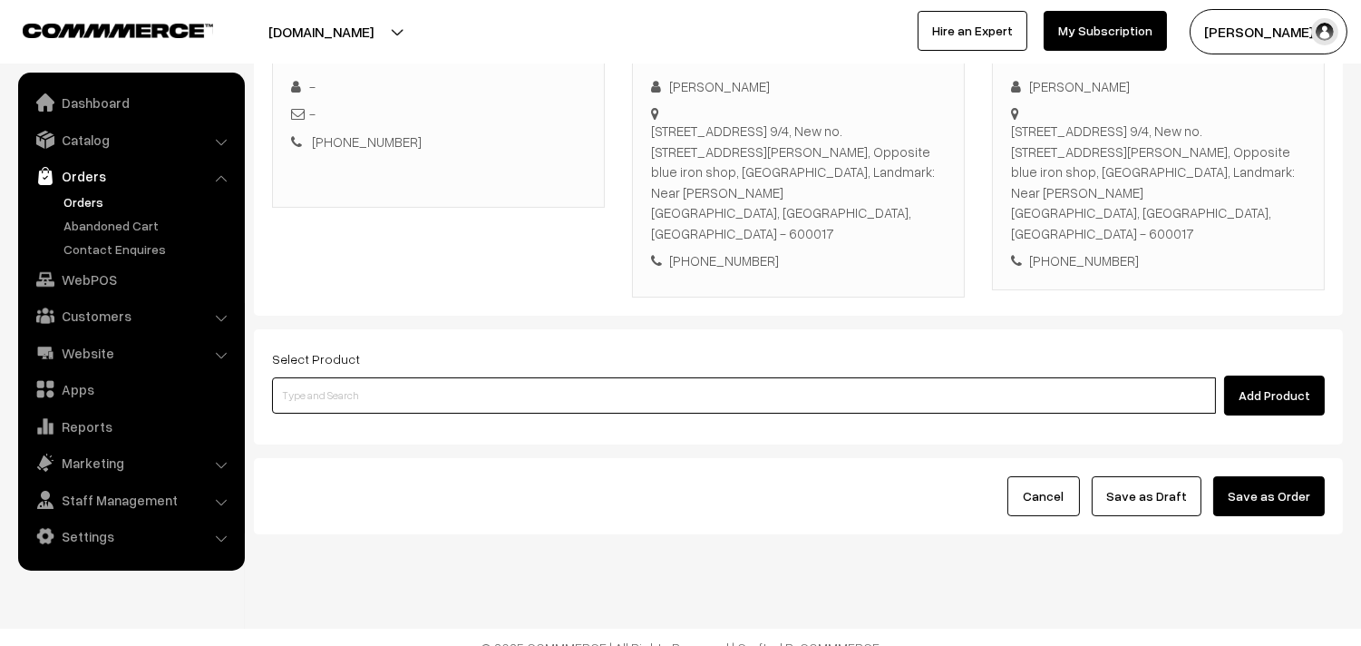
click at [433, 377] on input at bounding box center [744, 395] width 944 height 36
paste input "13th Saturday Dr - Poori (2)"
type input "13th Saturday Dr - Poori (2)"
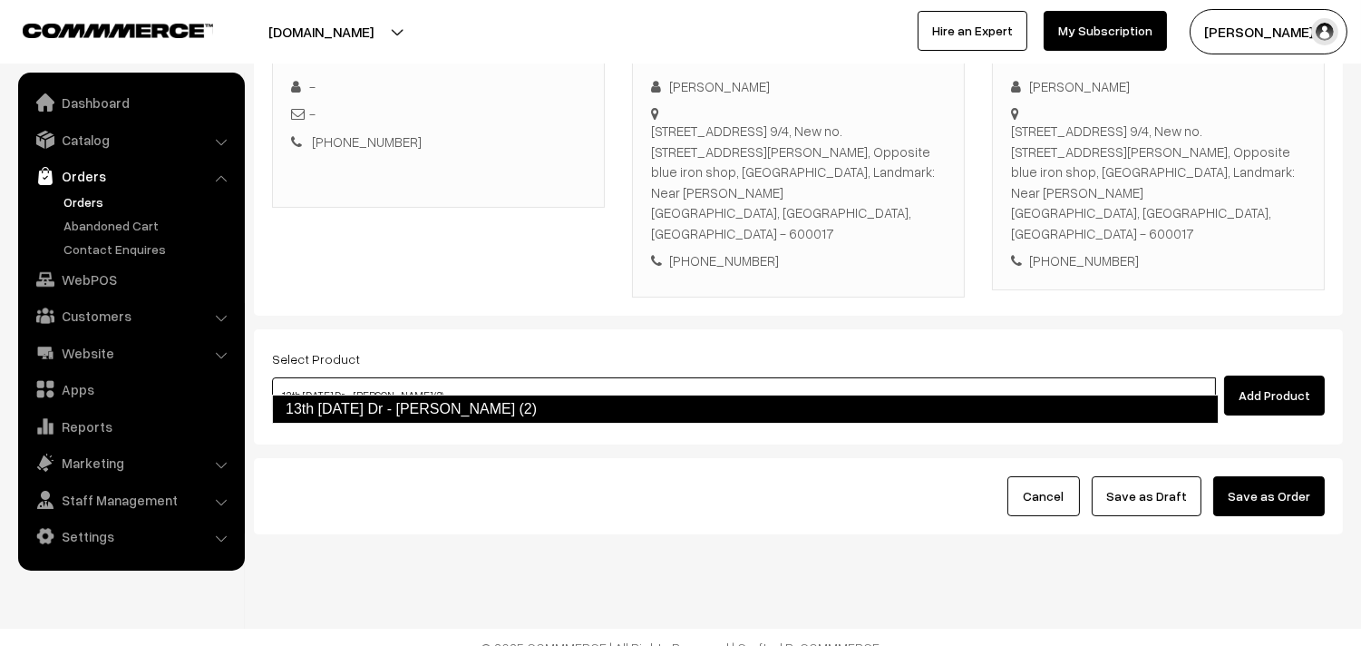
click at [394, 409] on link "13th Saturday Dr - Poori (2)" at bounding box center [745, 408] width 947 height 29
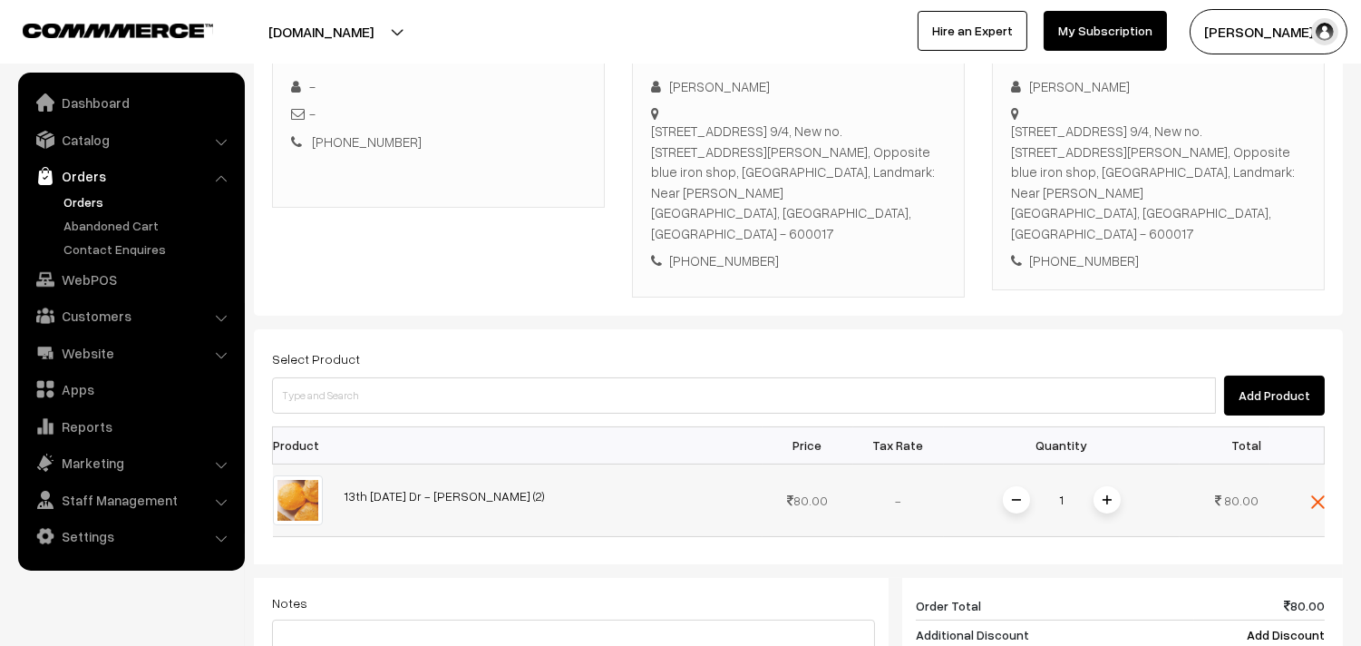
click at [1104, 486] on span at bounding box center [1106, 499] width 27 height 27
click at [1070, 397] on div "Select Product Add Product Product Price Tax Rate Quantity Total 2" at bounding box center [798, 607] width 1089 height 556
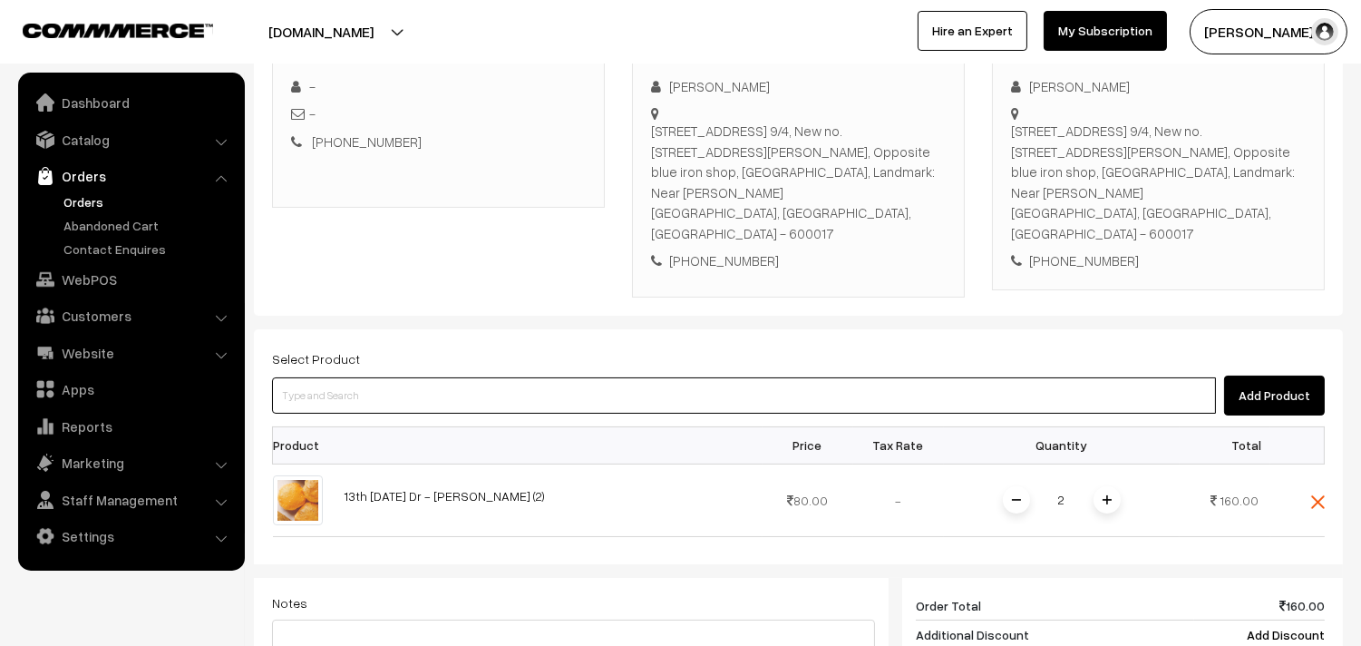
click at [1066, 377] on input at bounding box center [744, 395] width 944 height 36
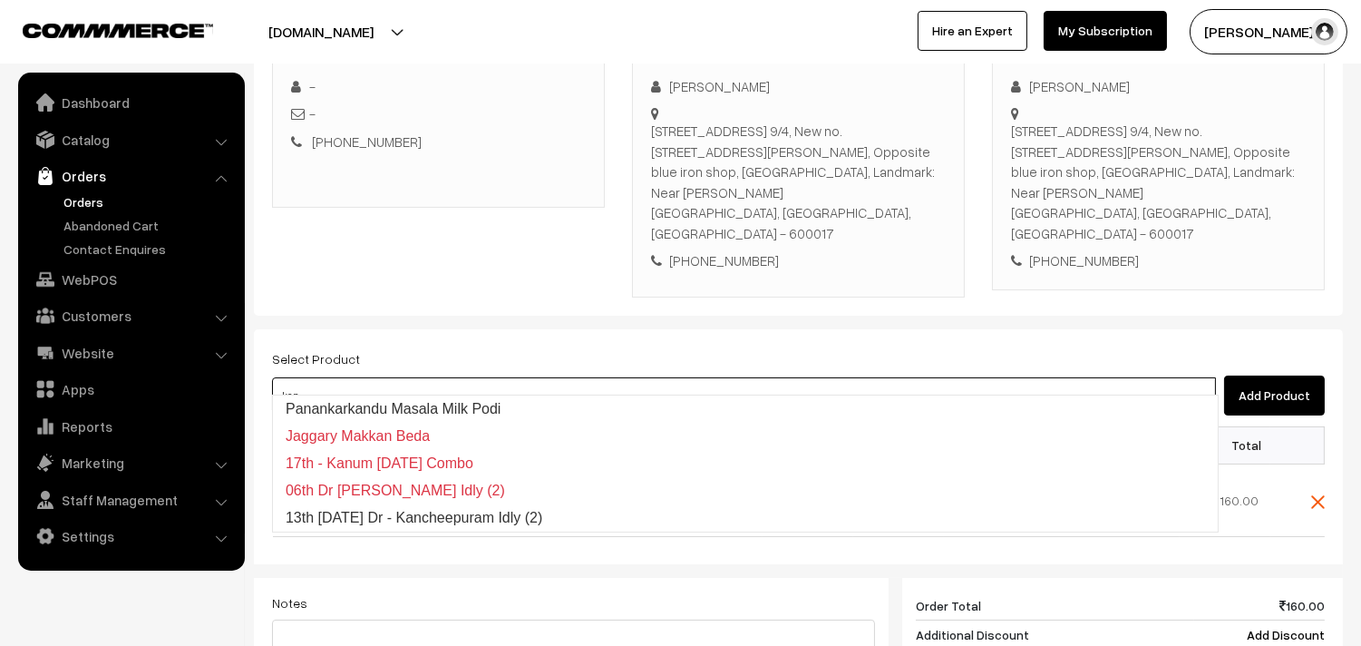
type input "13th Saturday Dr - Kancheepuram Idly (2)"
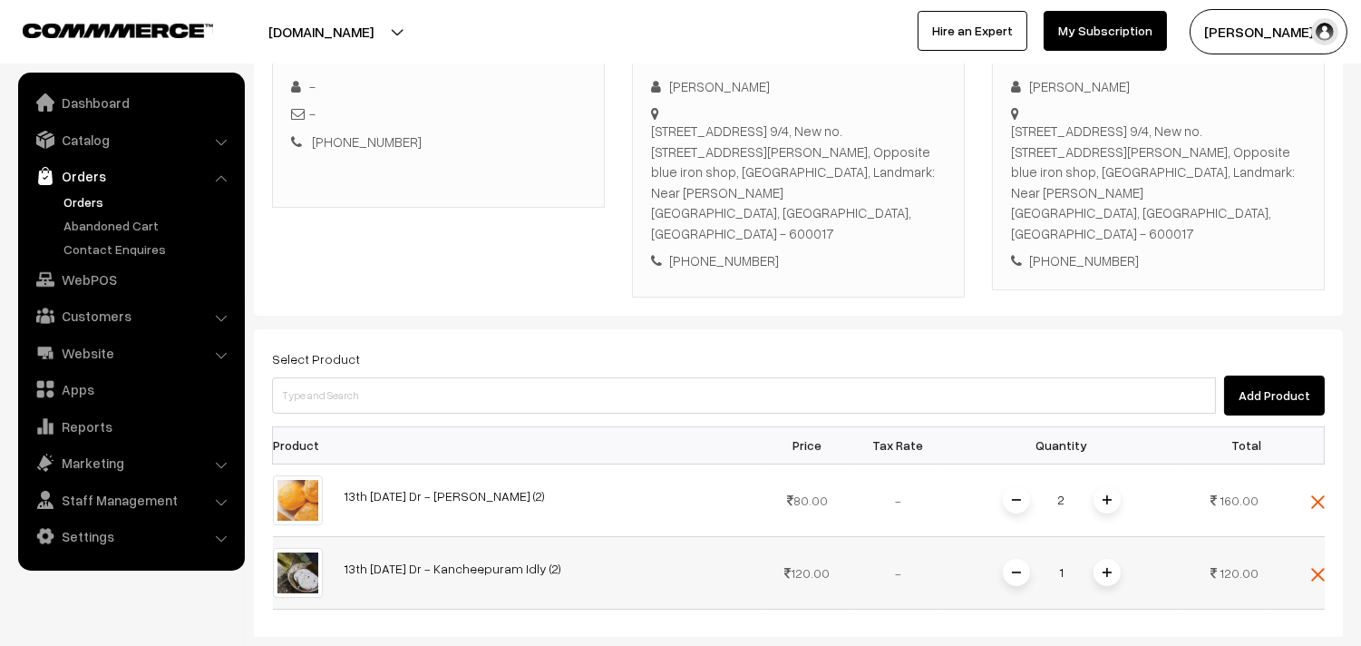
click at [1093, 559] on div "1" at bounding box center [1062, 573] width 136 height 32
click at [1103, 568] on img at bounding box center [1107, 572] width 9 height 9
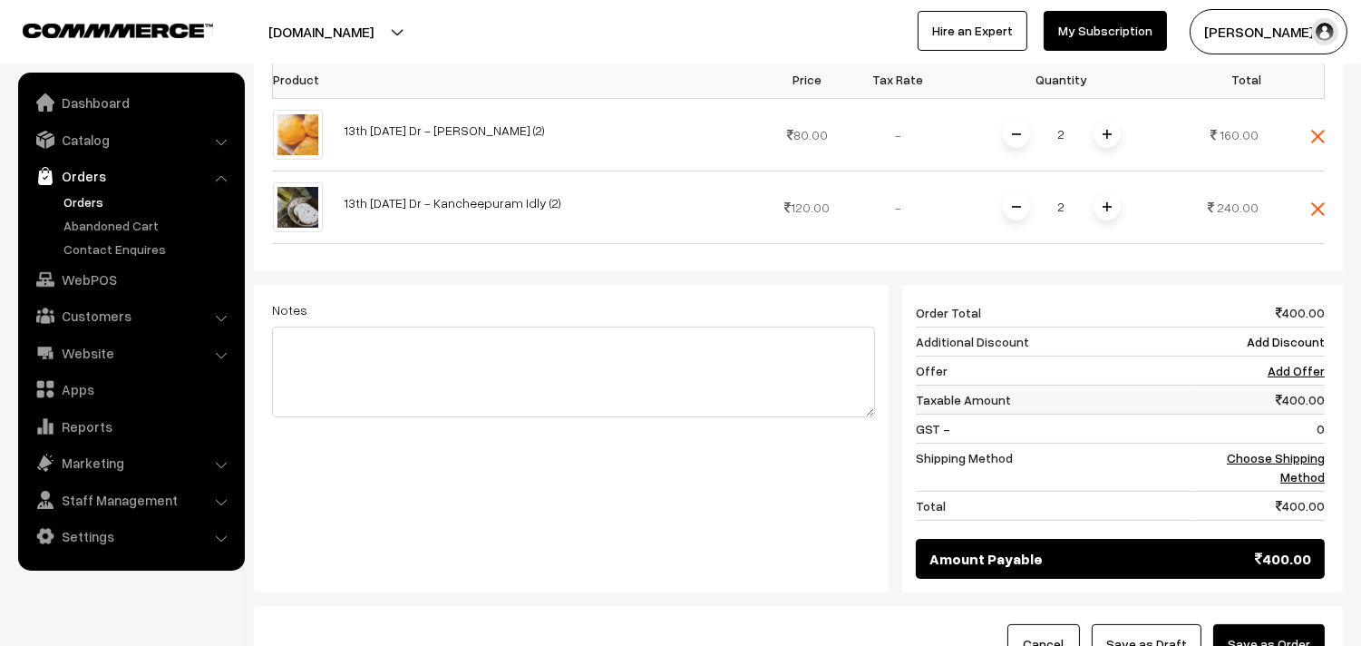
scroll to position [691, 0]
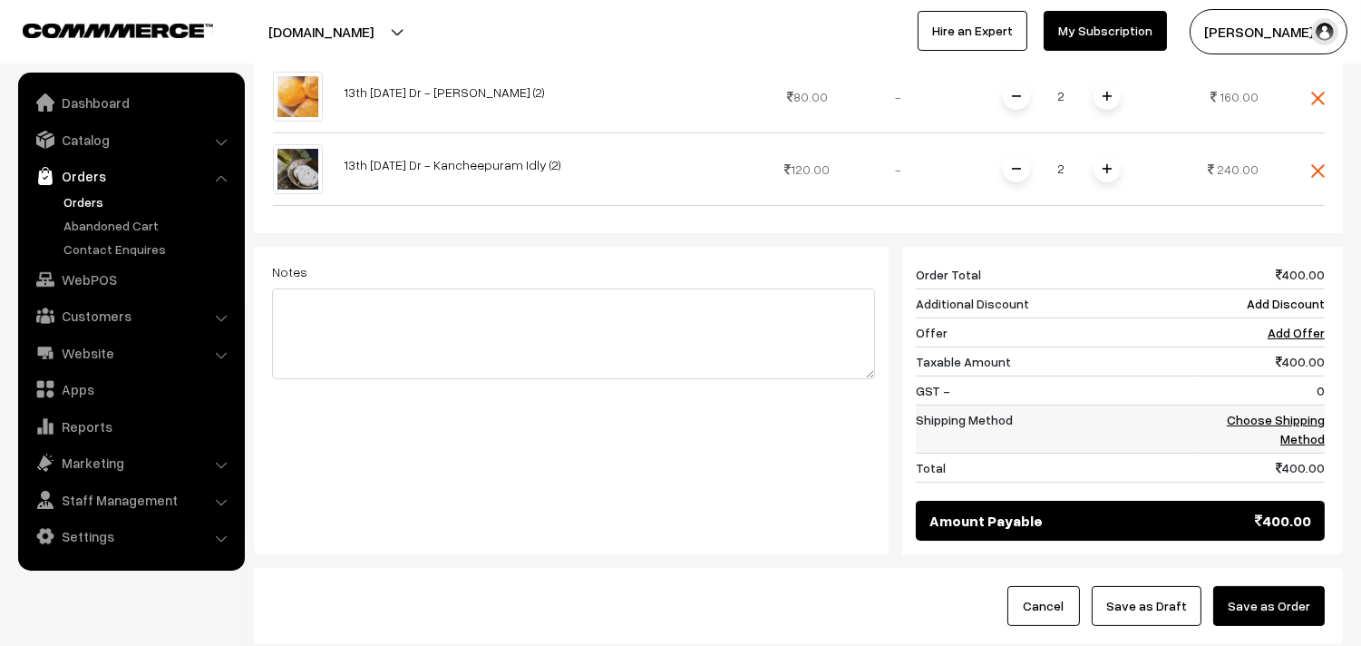
click at [1317, 414] on link "Choose Shipping Method" at bounding box center [1276, 429] width 98 height 34
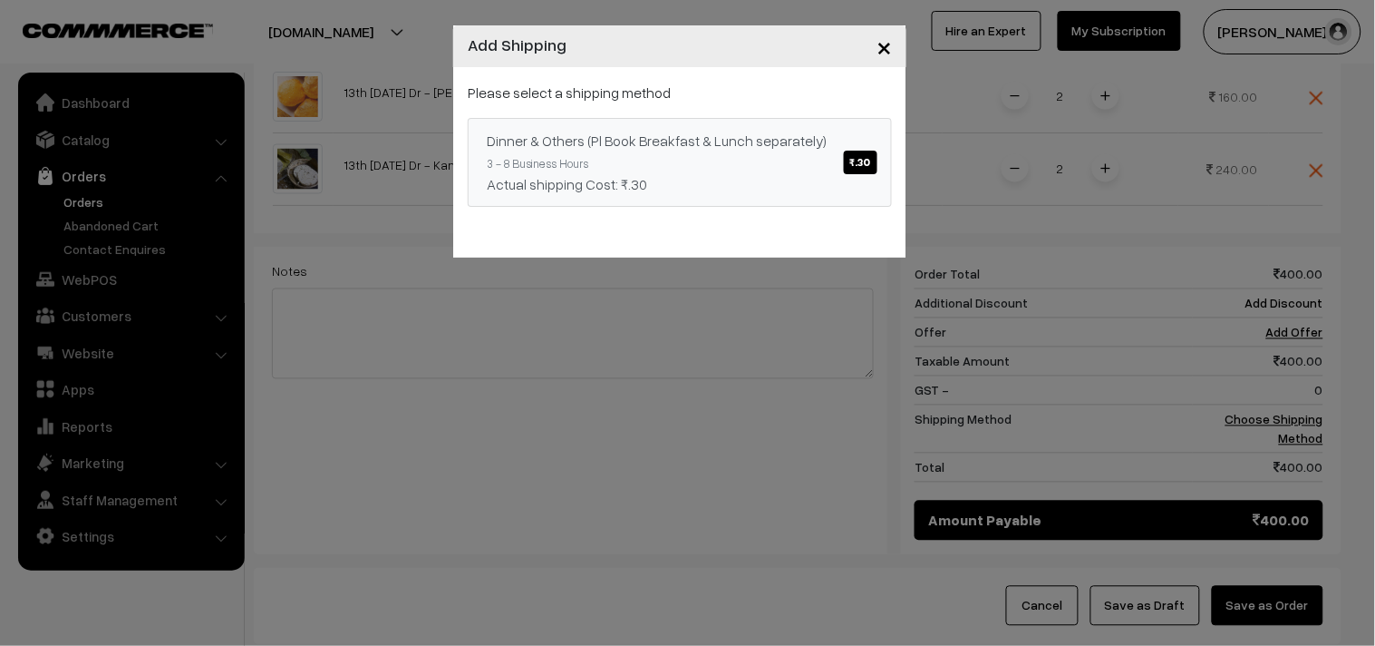
click at [782, 132] on div "Dinner & Others (Pl Book Breakfast & Lunch separately) ₹.30" at bounding box center [680, 141] width 386 height 22
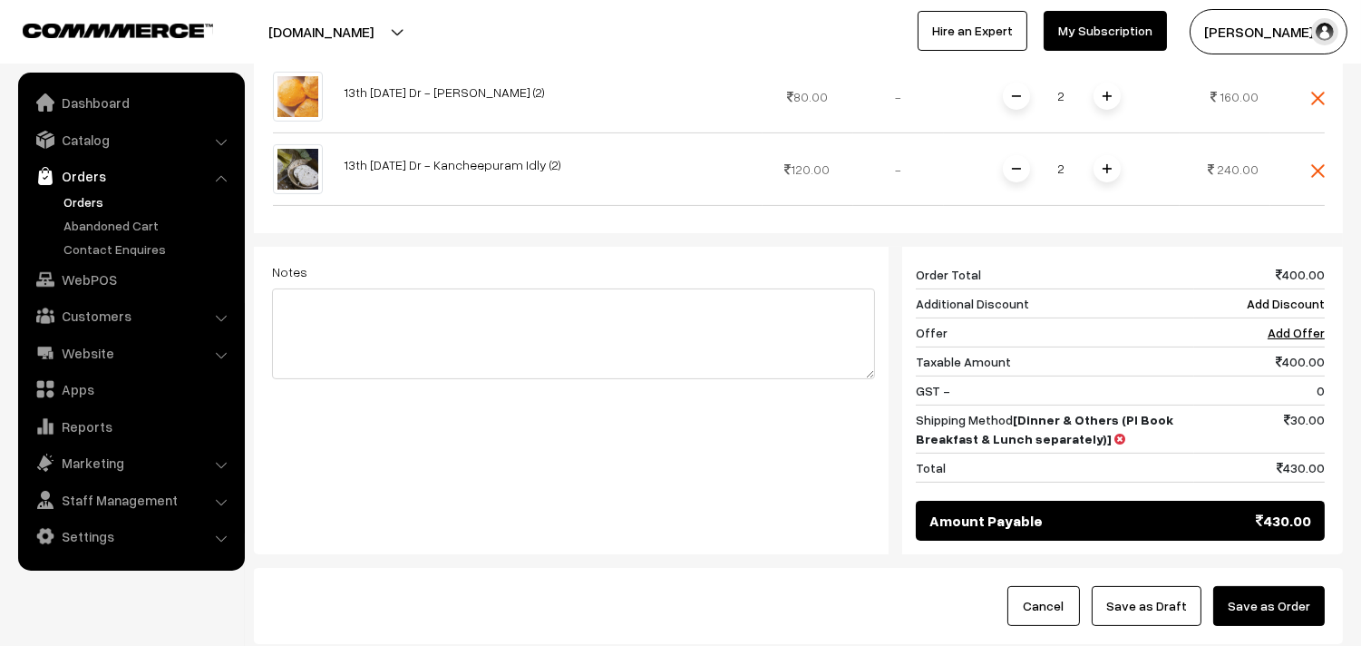
drag, startPoint x: 1264, startPoint y: 576, endPoint x: 1244, endPoint y: 576, distance: 19.9
click at [1266, 586] on button "Save as Order" at bounding box center [1269, 606] width 112 height 40
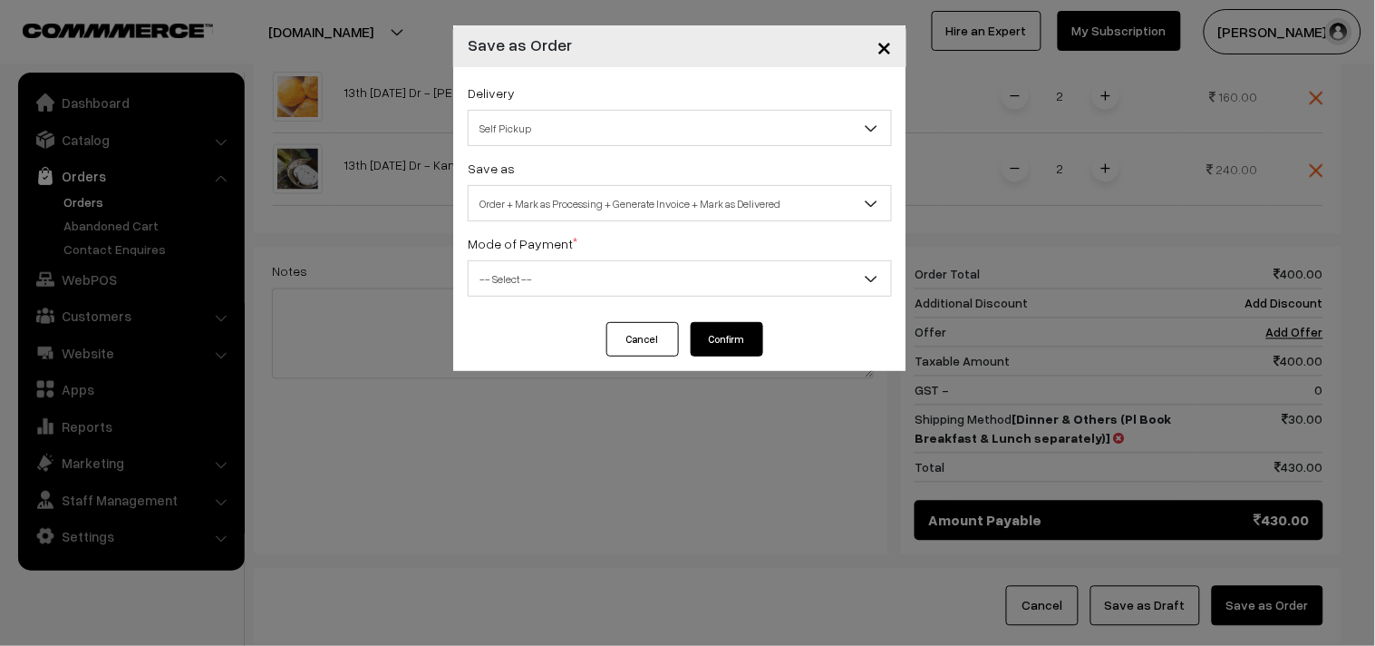
click at [680, 188] on span "Order + Mark as Processing + Generate Invoice + Mark as Delivered" at bounding box center [680, 204] width 423 height 32
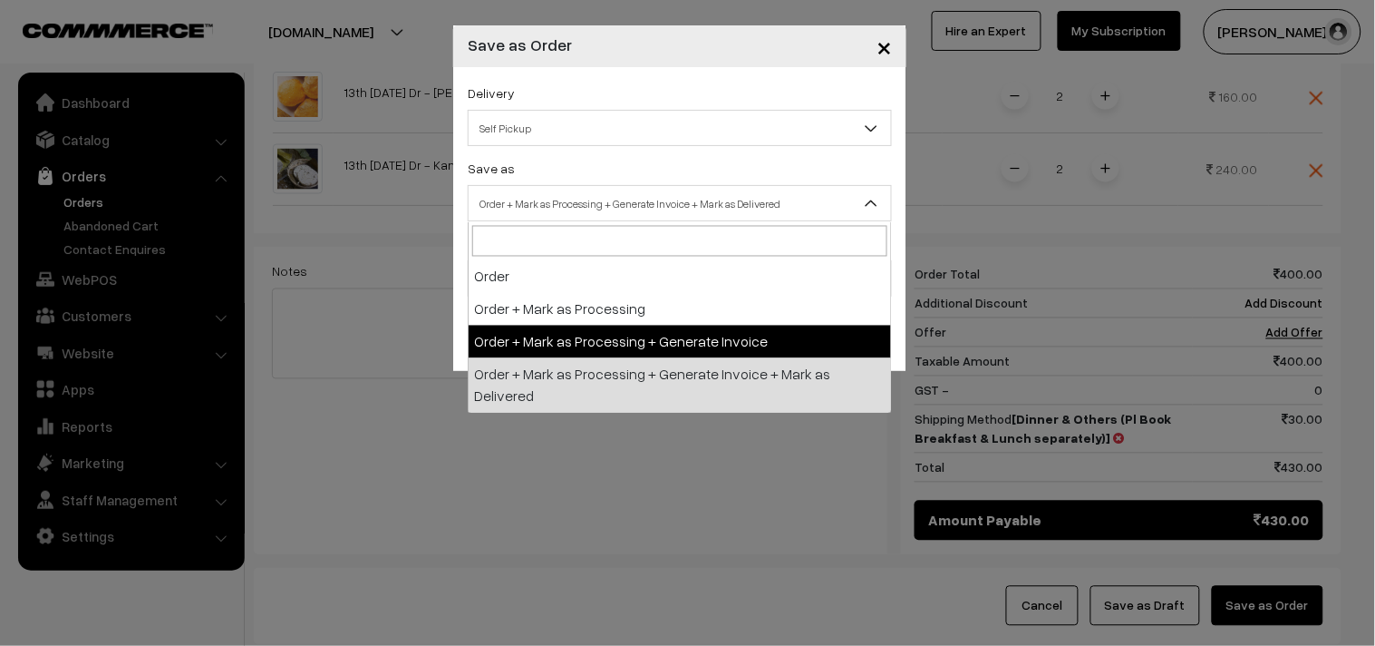
select select "3"
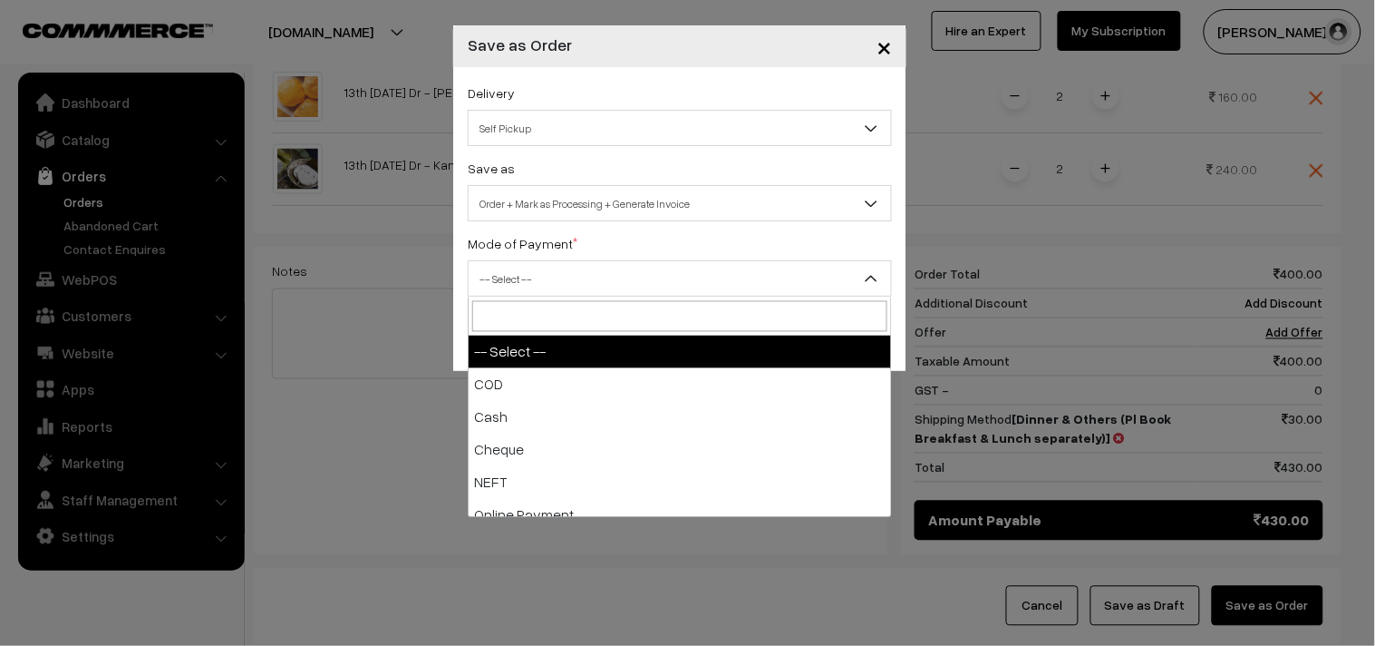
click at [567, 284] on span "-- Select --" at bounding box center [680, 279] width 423 height 32
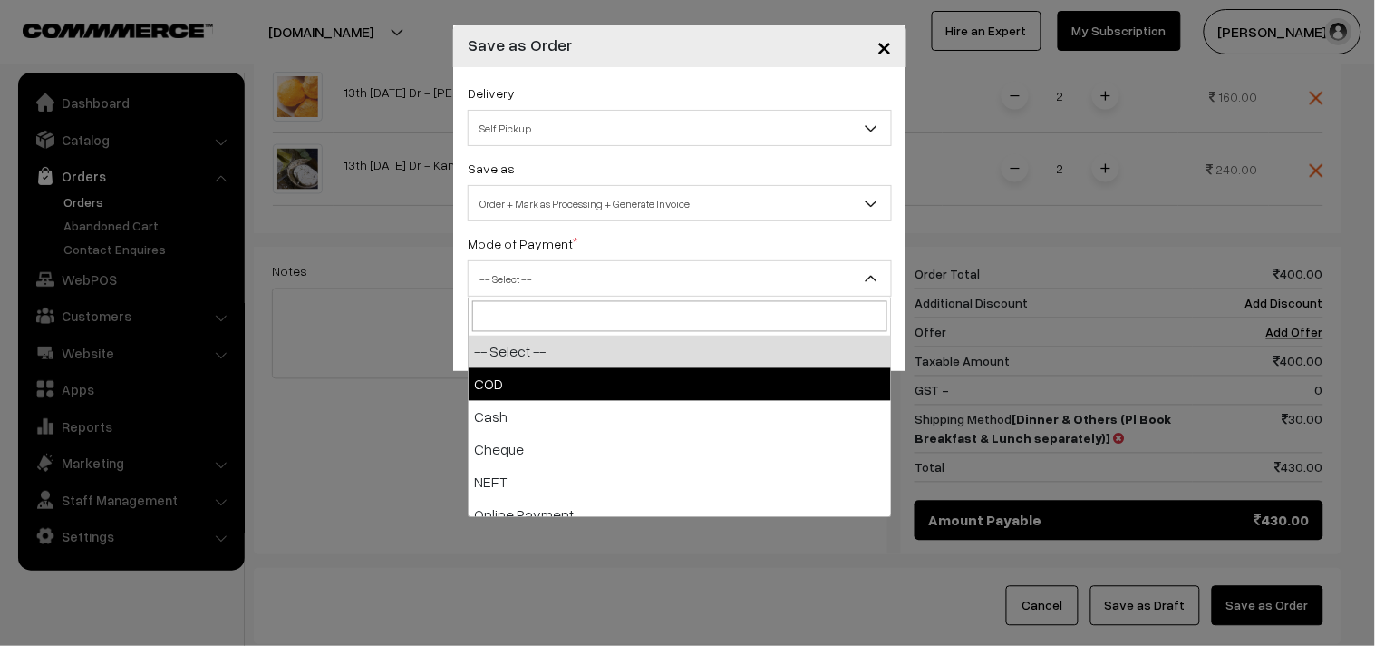
select select "1"
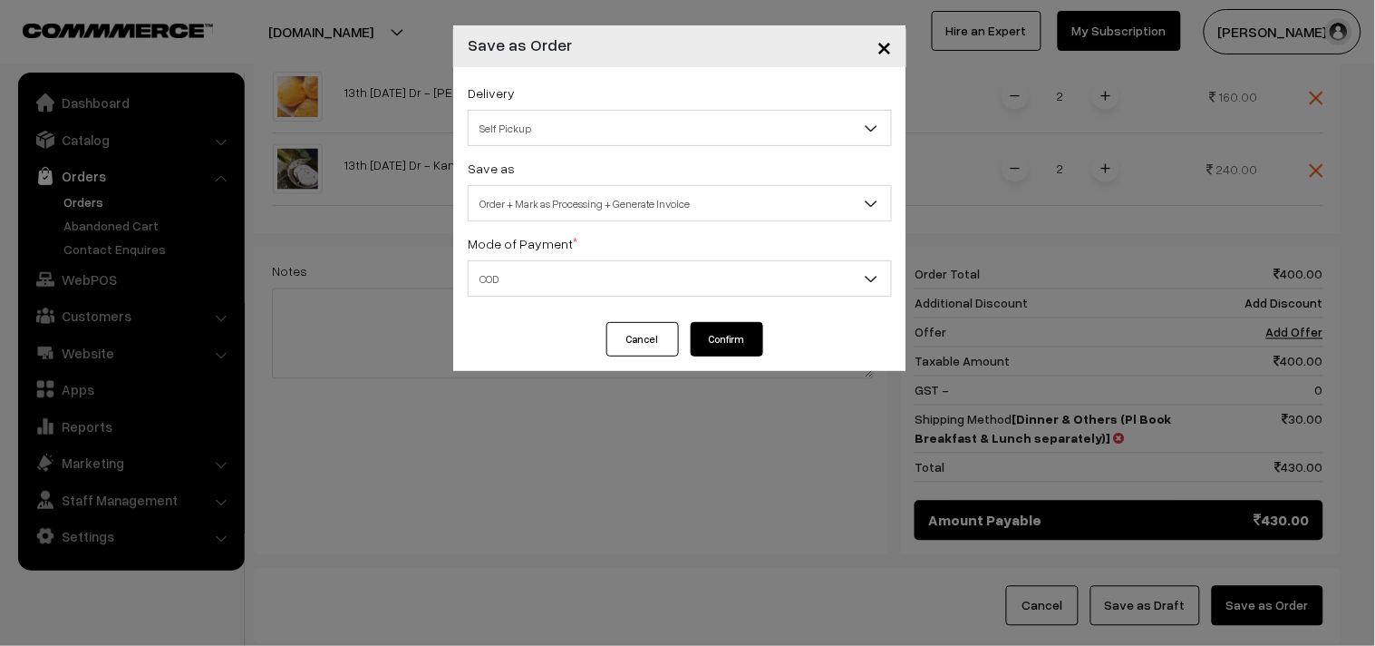
click at [751, 336] on button "Confirm" at bounding box center [727, 339] width 73 height 34
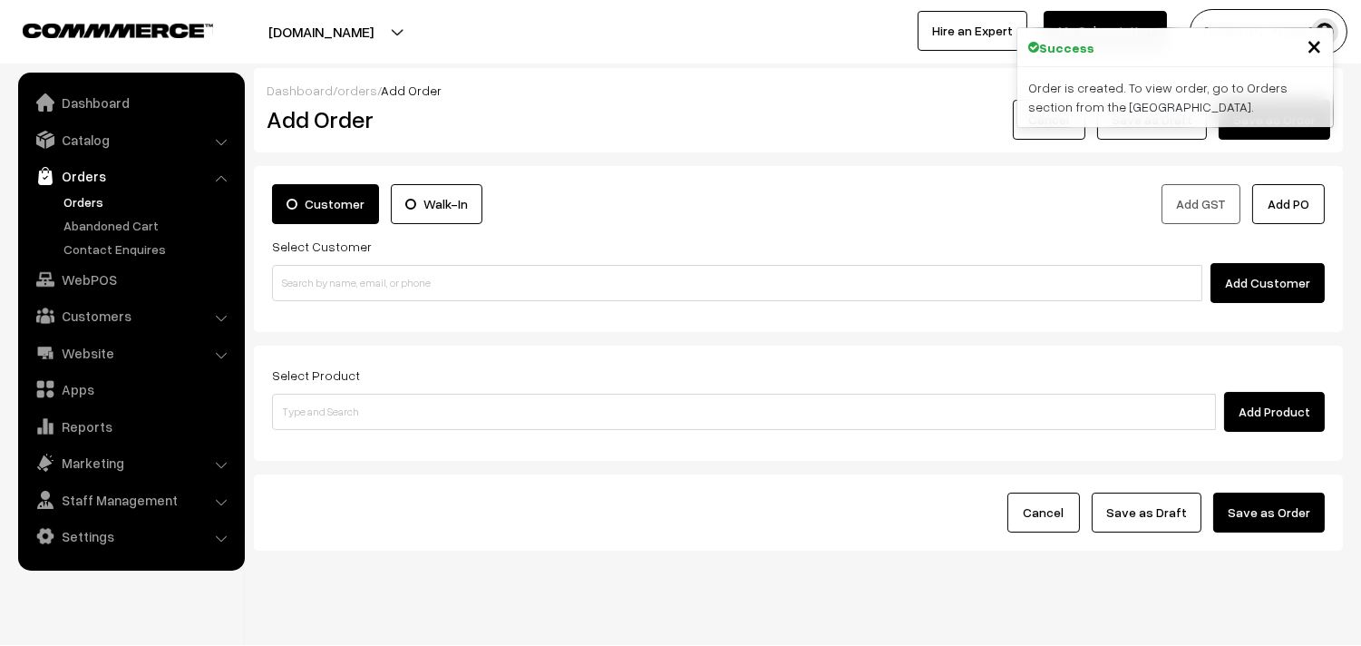
click at [80, 196] on link "Orders" at bounding box center [149, 201] width 180 height 19
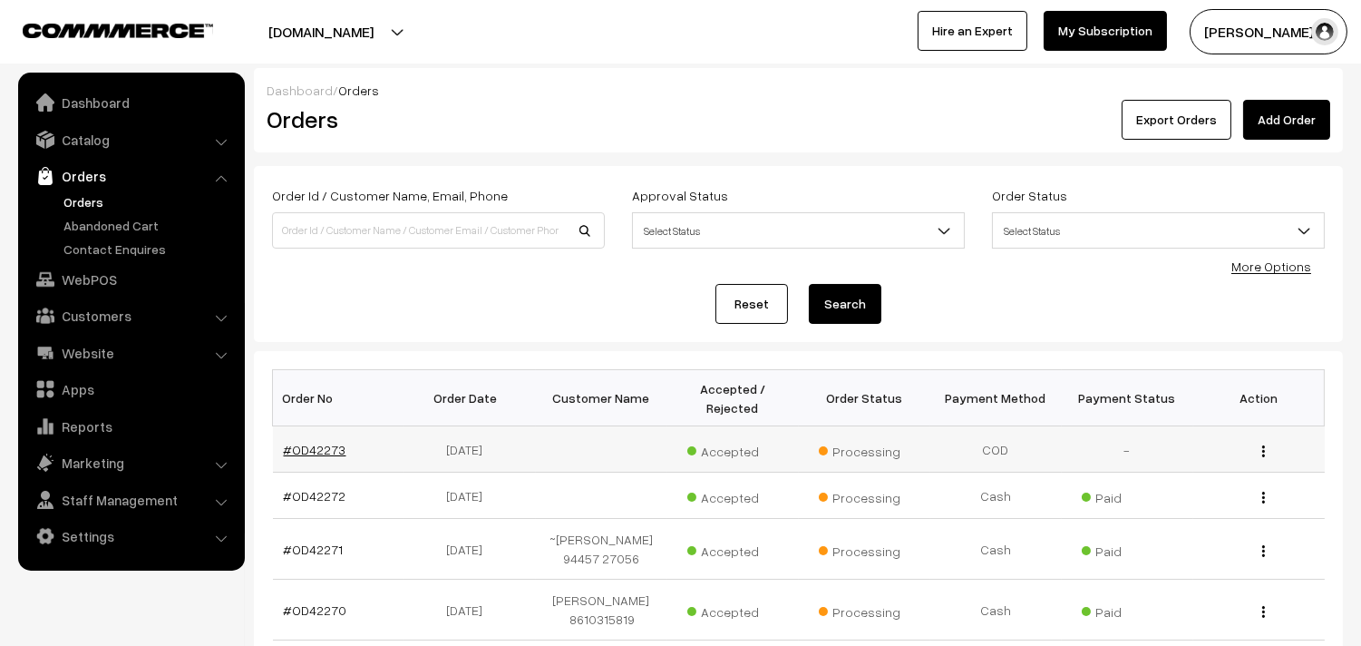
click at [305, 446] on link "#OD42273" at bounding box center [315, 449] width 63 height 15
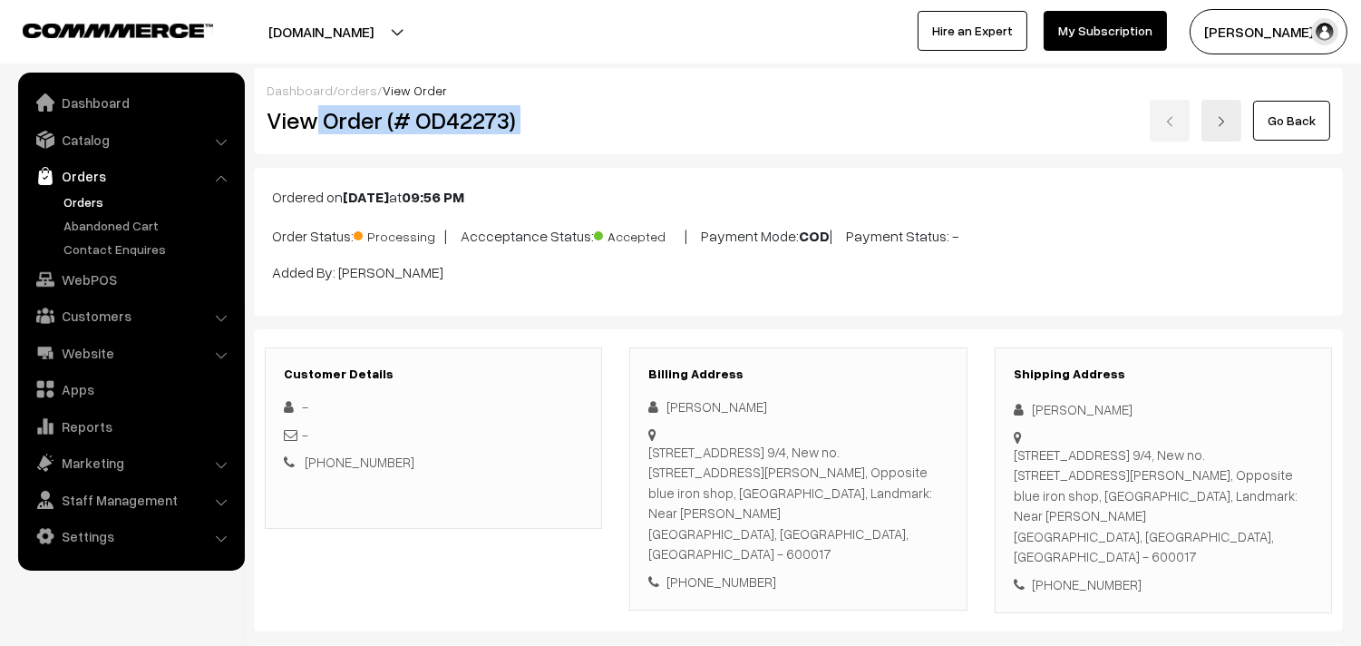
drag, startPoint x: 317, startPoint y: 128, endPoint x: 742, endPoint y: 119, distance: 424.4
click at [746, 123] on div "View Order (# OD42273) Go Back" at bounding box center [798, 121] width 1091 height 42
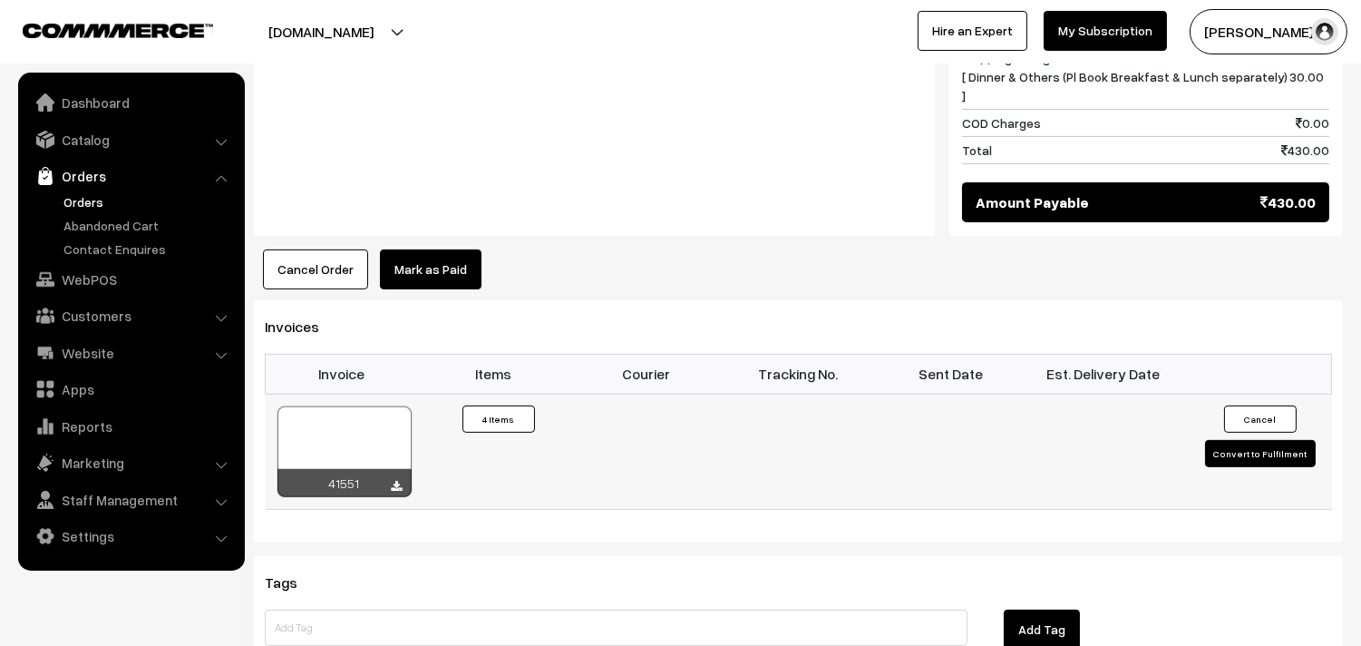
scroll to position [1209, 0]
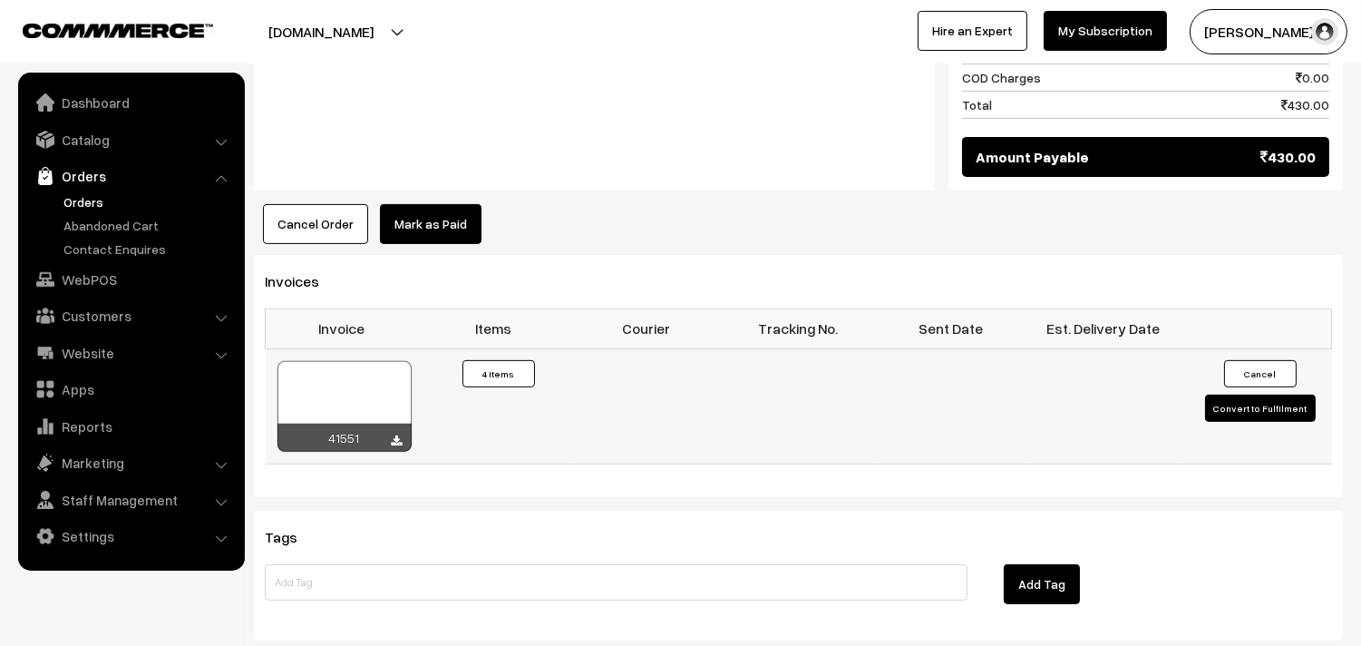
click at [346, 361] on div at bounding box center [344, 406] width 134 height 91
click at [95, 189] on link "Orders" at bounding box center [131, 176] width 216 height 33
click at [78, 198] on link "Orders" at bounding box center [149, 201] width 180 height 19
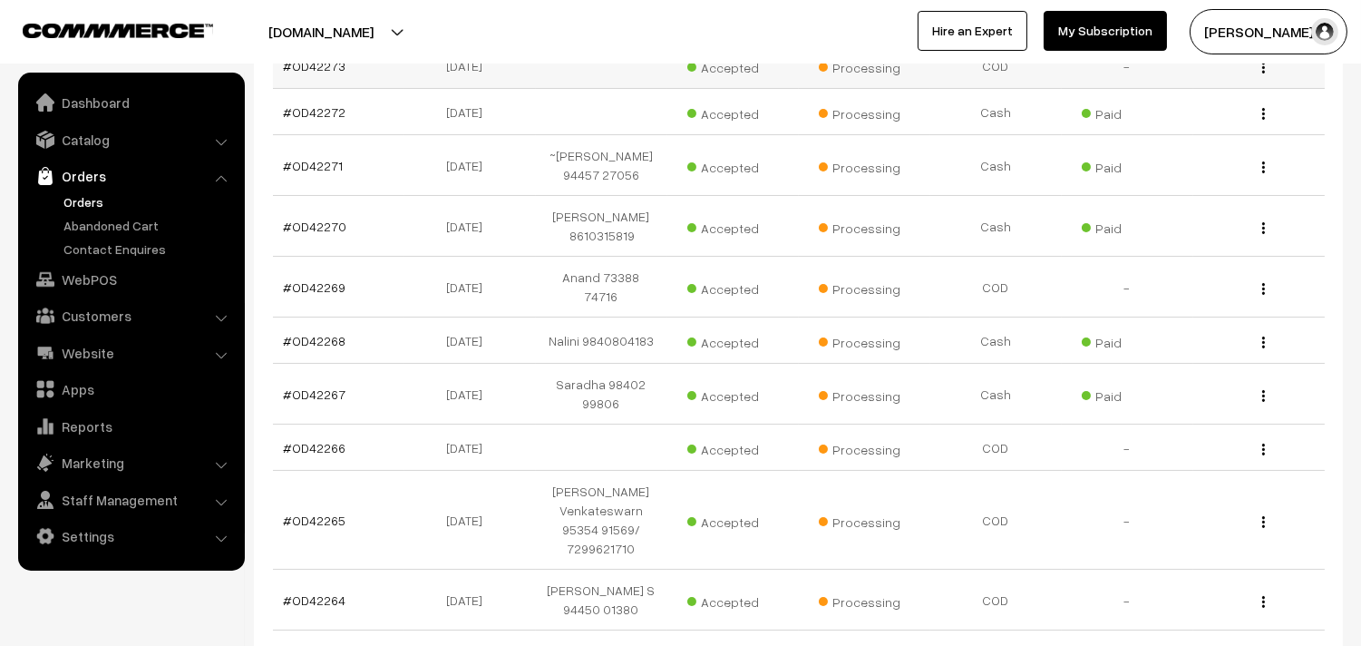
scroll to position [403, 0]
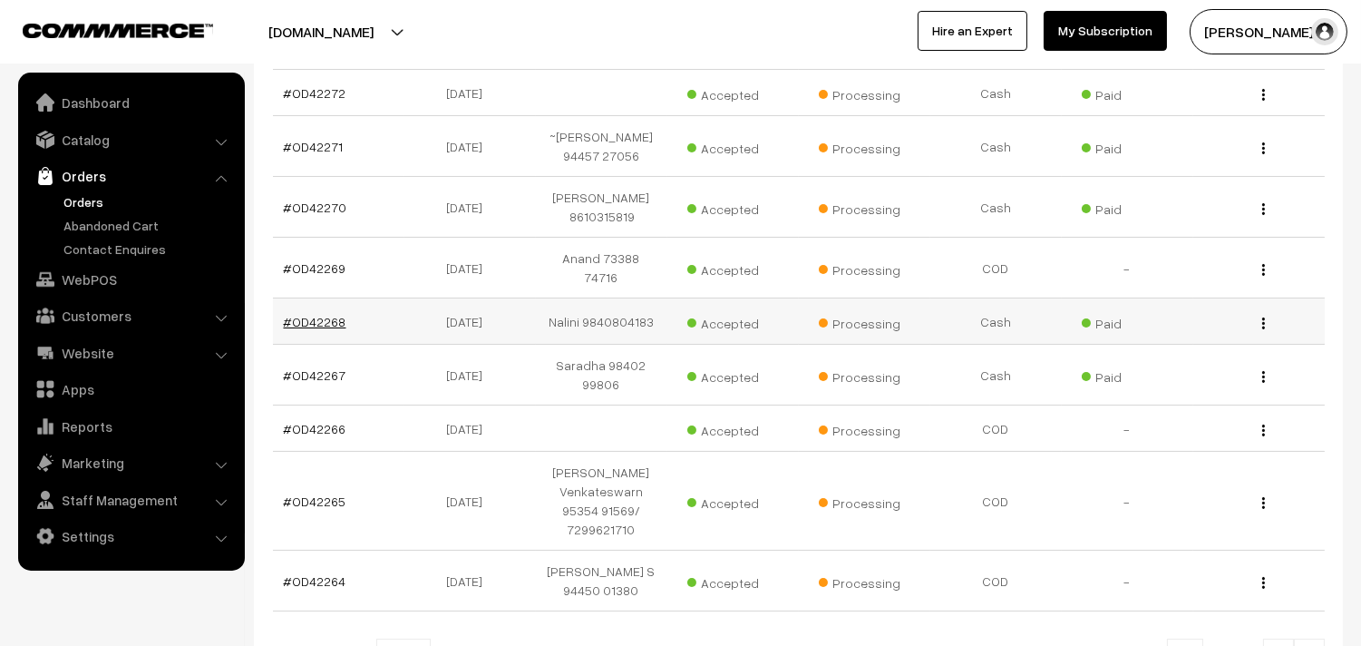
click at [304, 314] on link "#OD42268" at bounding box center [315, 321] width 63 height 15
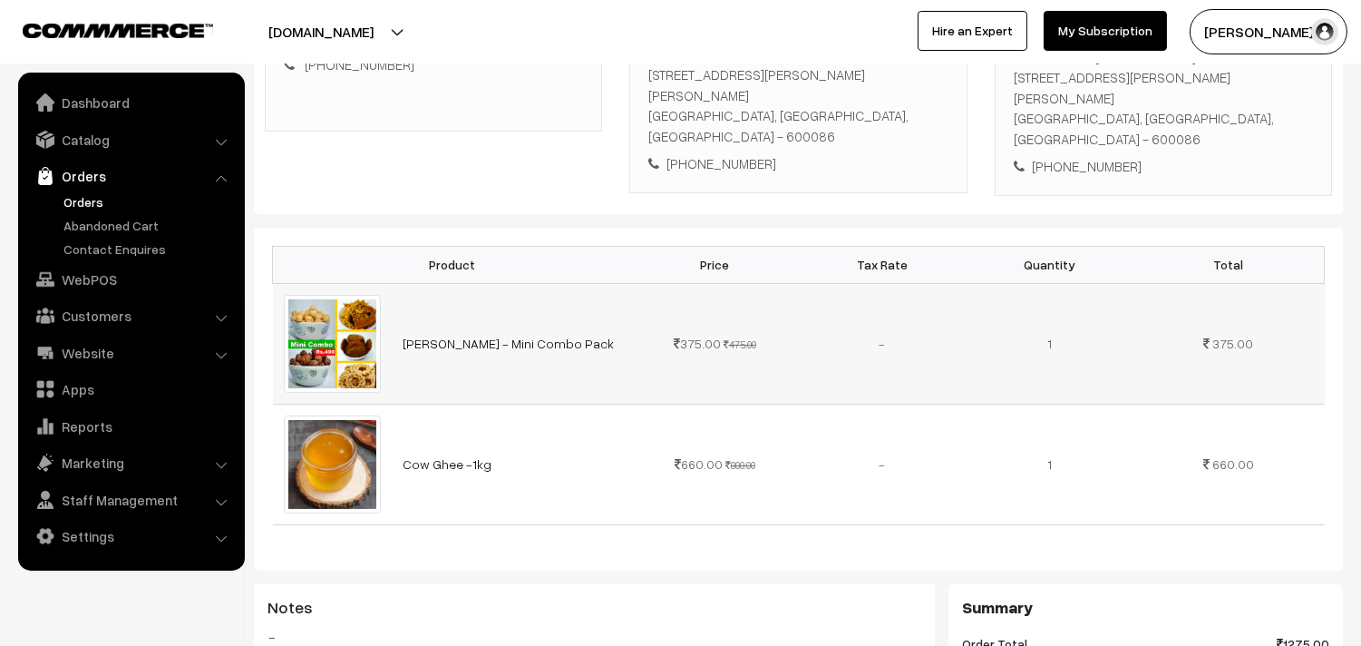
scroll to position [403, 0]
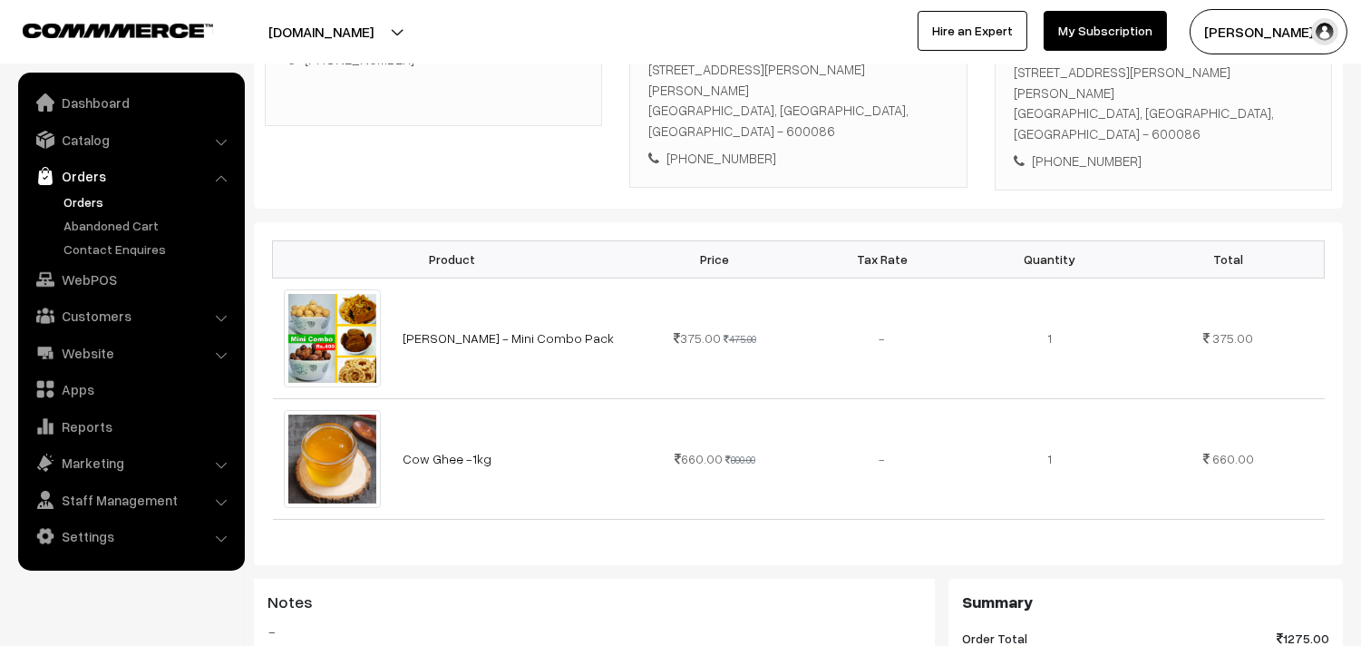
click at [86, 194] on link "Orders" at bounding box center [149, 201] width 180 height 19
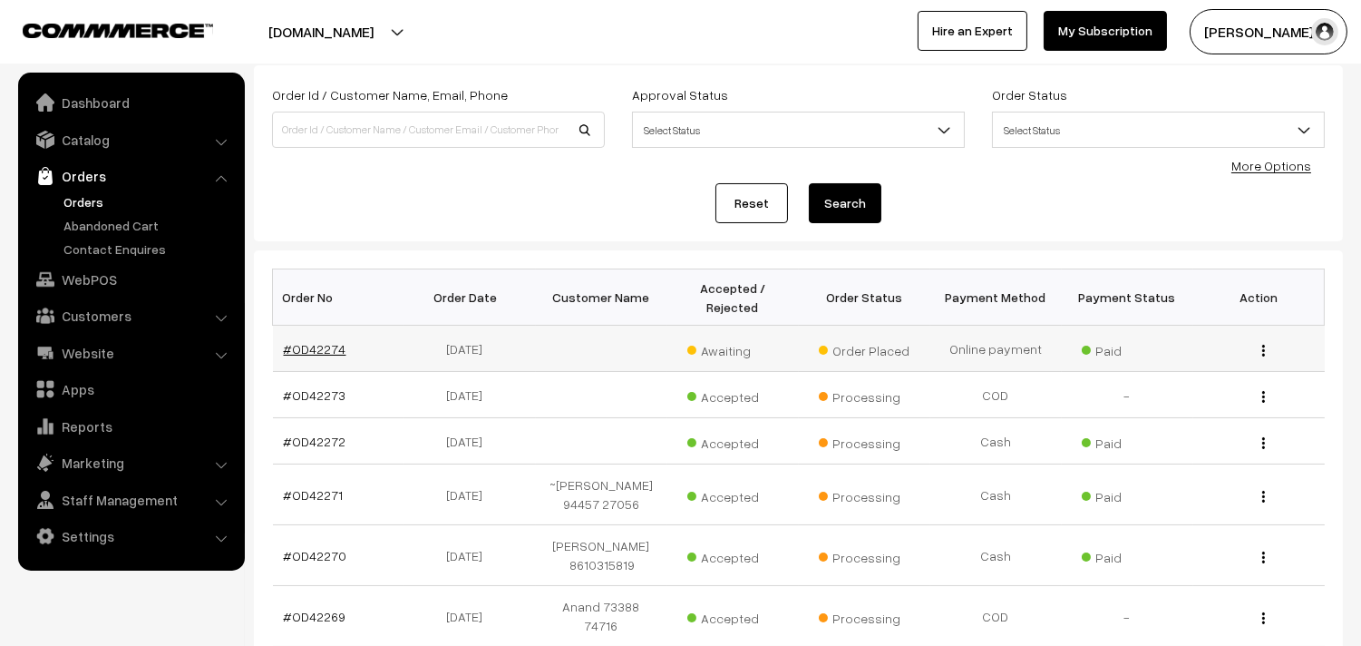
click at [303, 345] on link "#OD42274" at bounding box center [315, 348] width 63 height 15
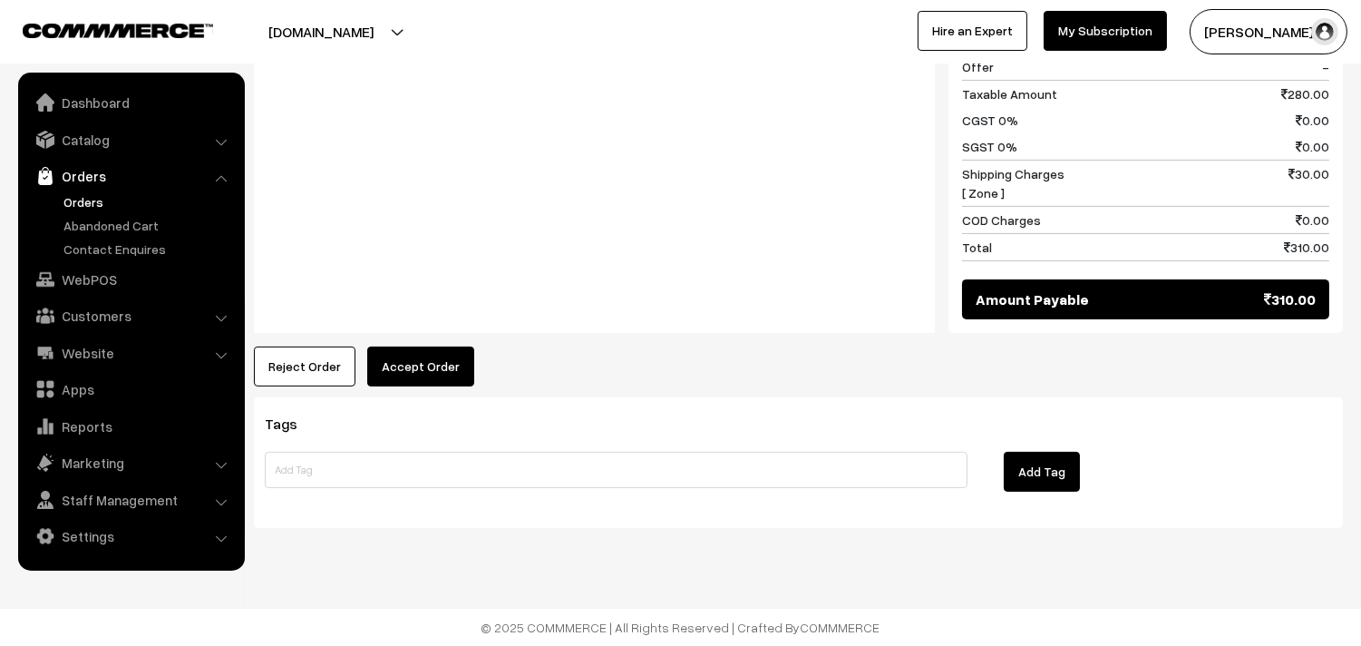
click at [417, 366] on button "Accept Order" at bounding box center [420, 366] width 107 height 40
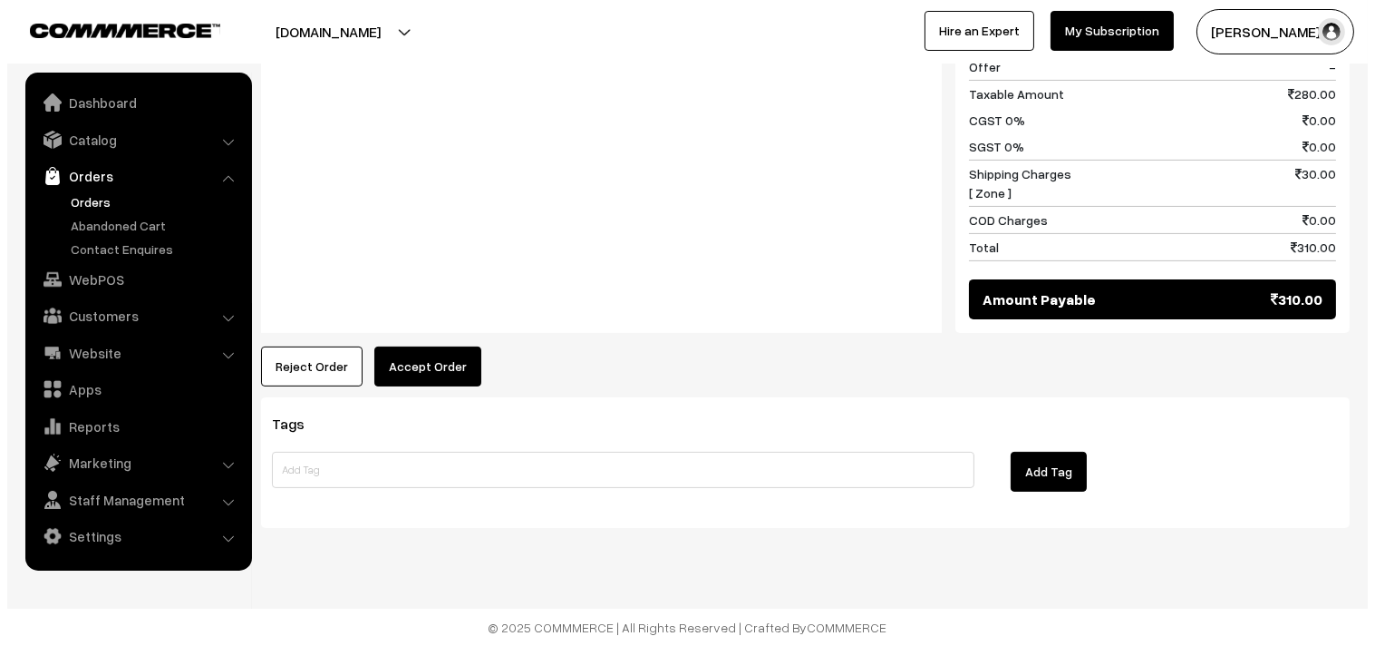
scroll to position [852, 0]
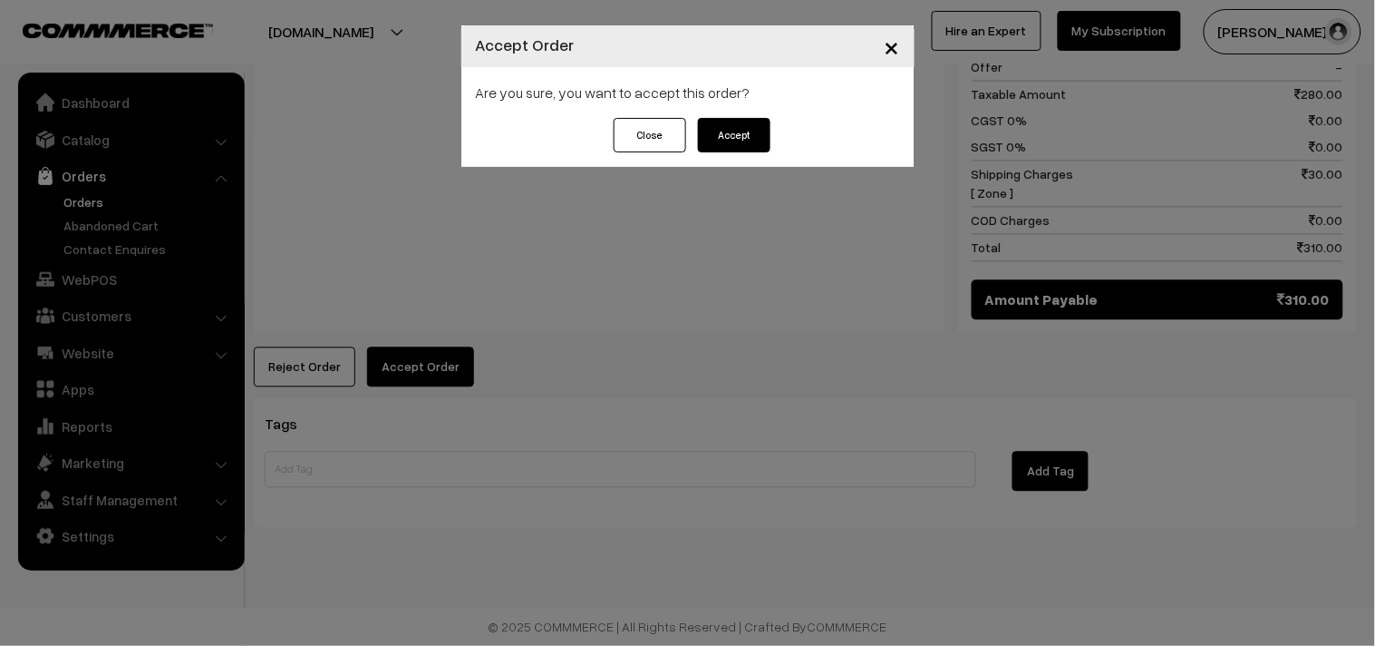
click at [744, 163] on div "Close Accept" at bounding box center [687, 142] width 453 height 49
click at [753, 148] on button "Accept" at bounding box center [734, 135] width 73 height 34
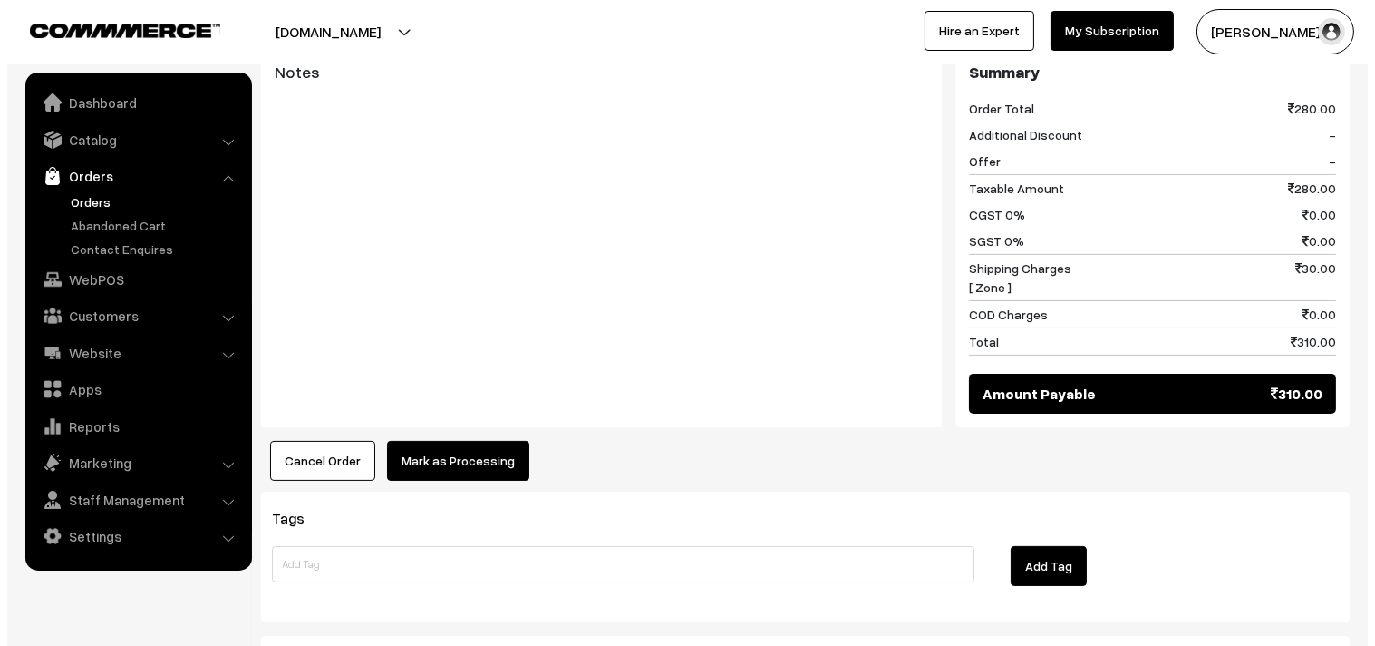
scroll to position [704, 0]
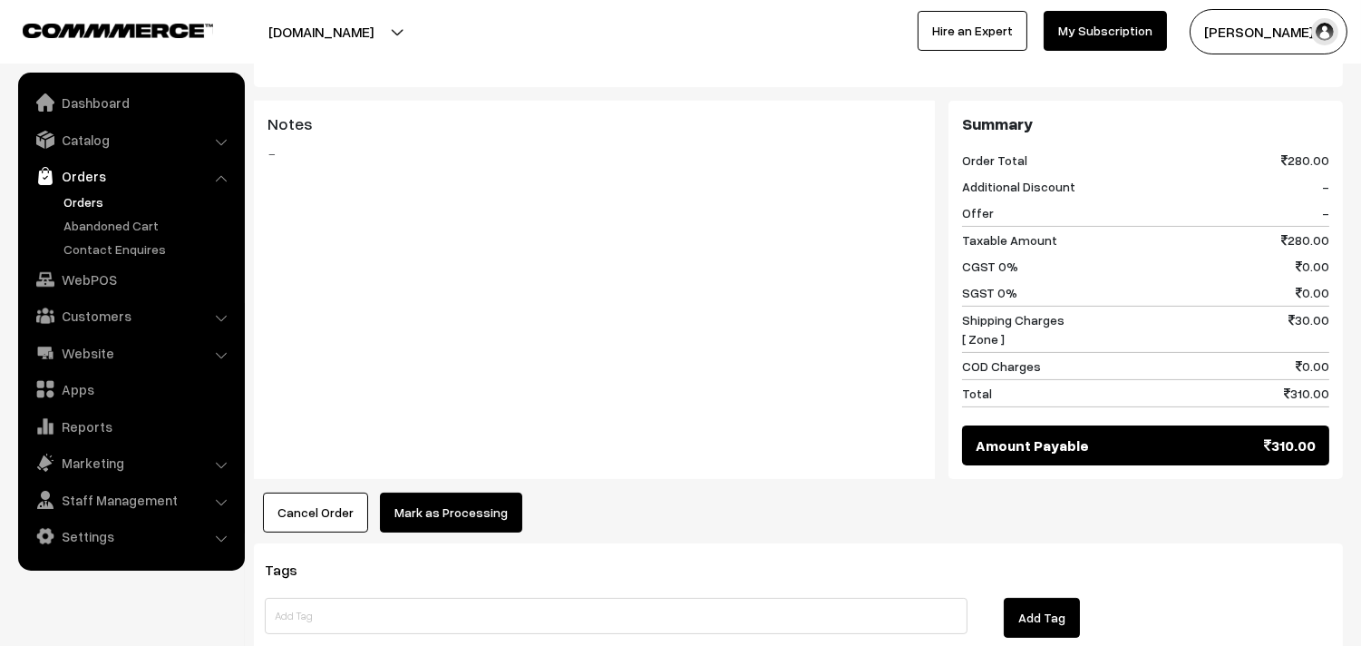
drag, startPoint x: 462, startPoint y: 491, endPoint x: 463, endPoint y: 503, distance: 11.8
click at [464, 497] on div "Product Price Tax Rate Quantity Total 13th Couple Pack Set (Without Rice) 280.00" at bounding box center [798, 199] width 1089 height 668
click at [463, 500] on button "Mark as Processing" at bounding box center [451, 512] width 142 height 40
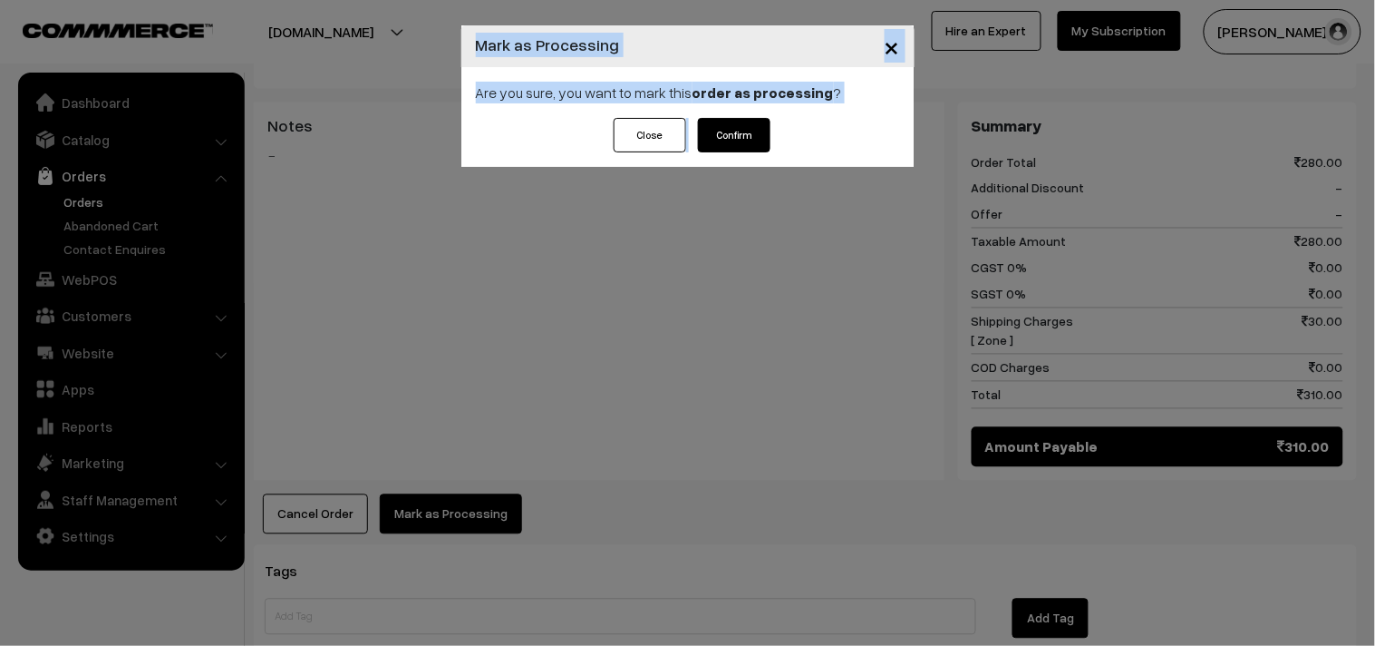
click at [764, 143] on button "Confirm" at bounding box center [734, 135] width 73 height 34
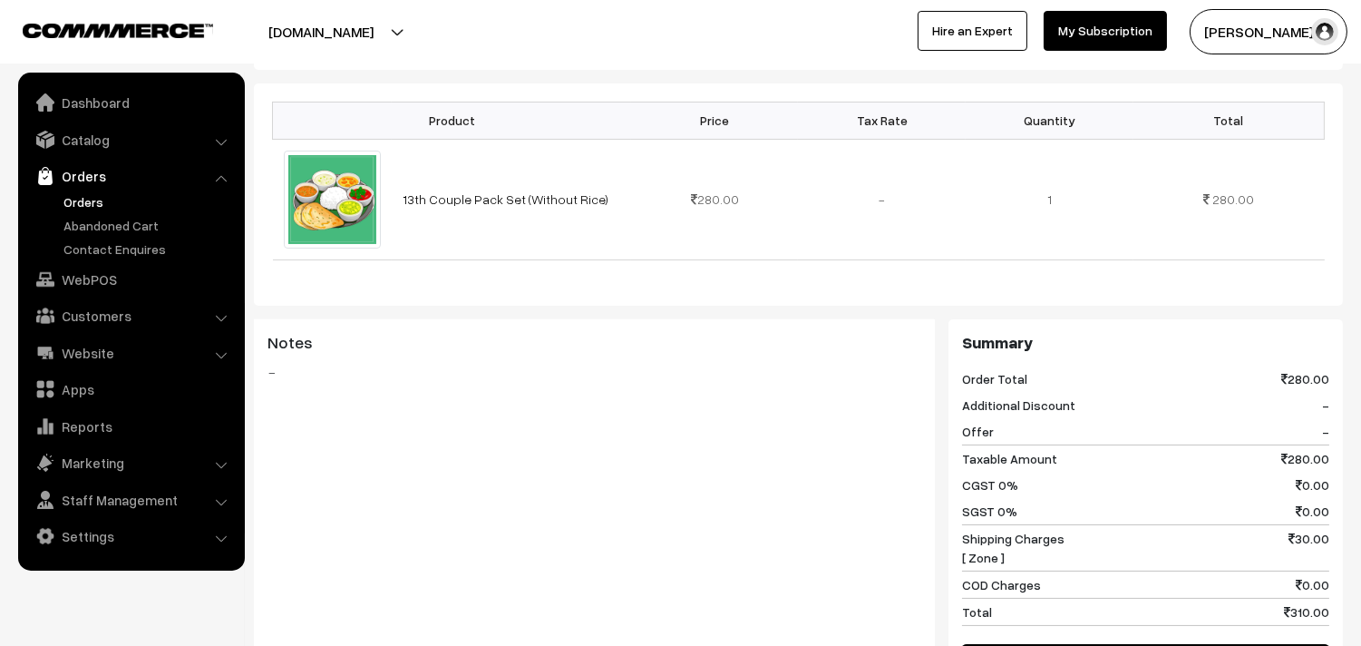
scroll to position [503, 0]
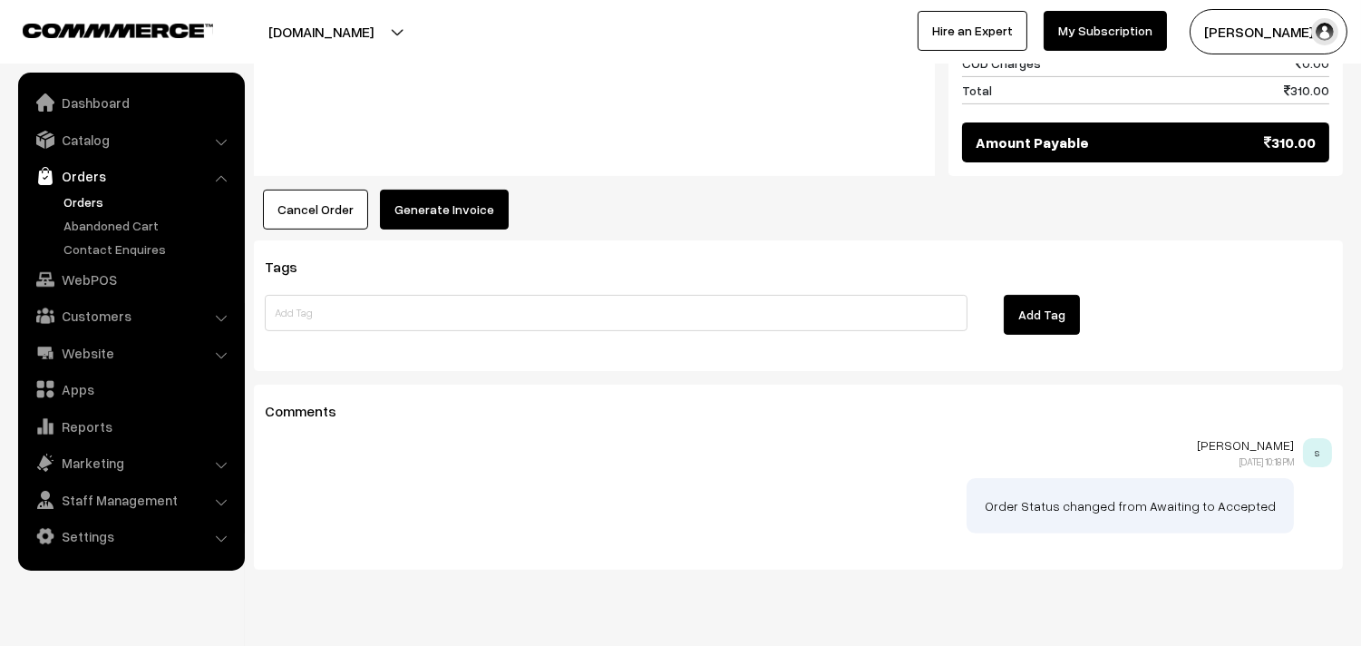
click at [450, 206] on button "Generate Invoice" at bounding box center [444, 209] width 129 height 40
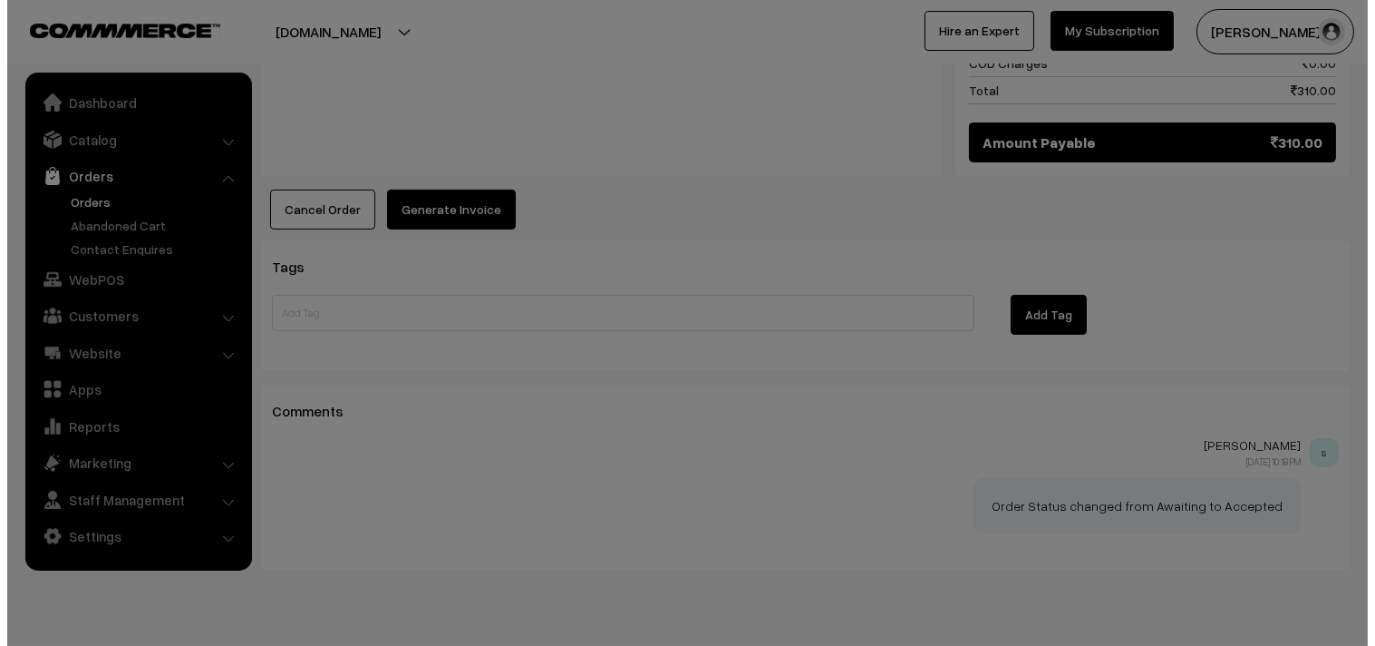
scroll to position [1008, 0]
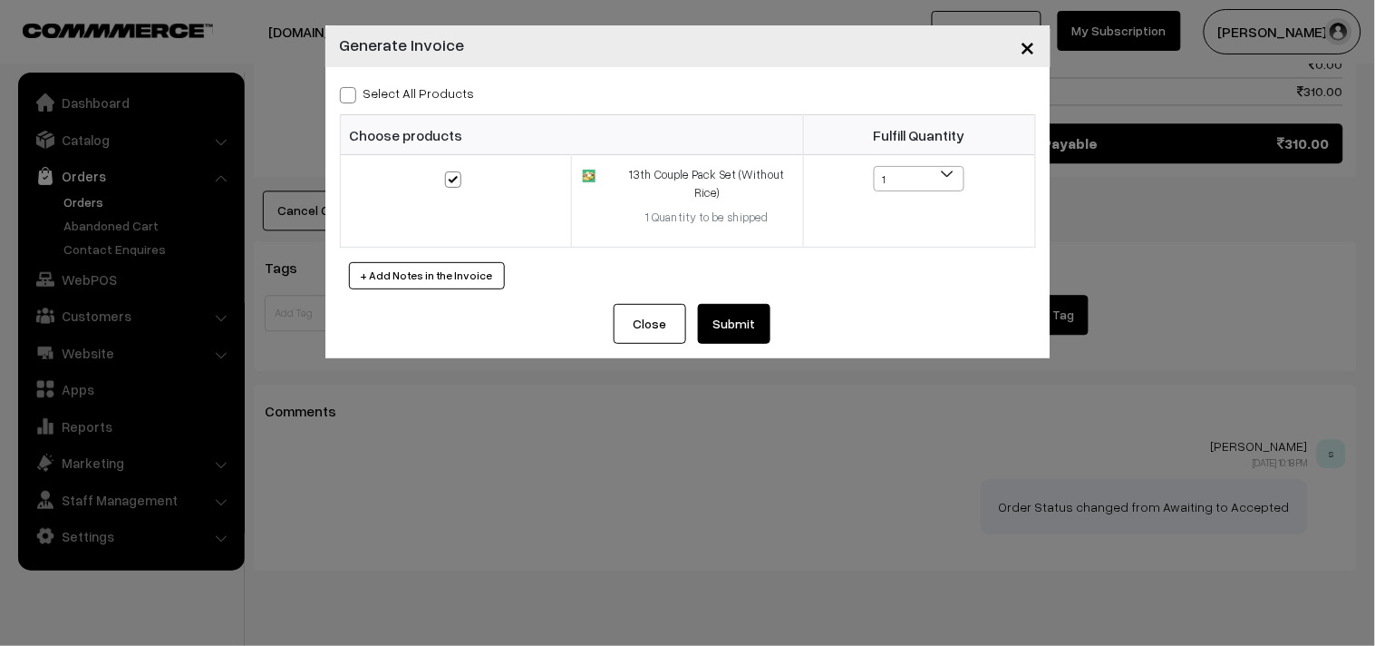
click at [754, 311] on button "Submit" at bounding box center [734, 324] width 73 height 40
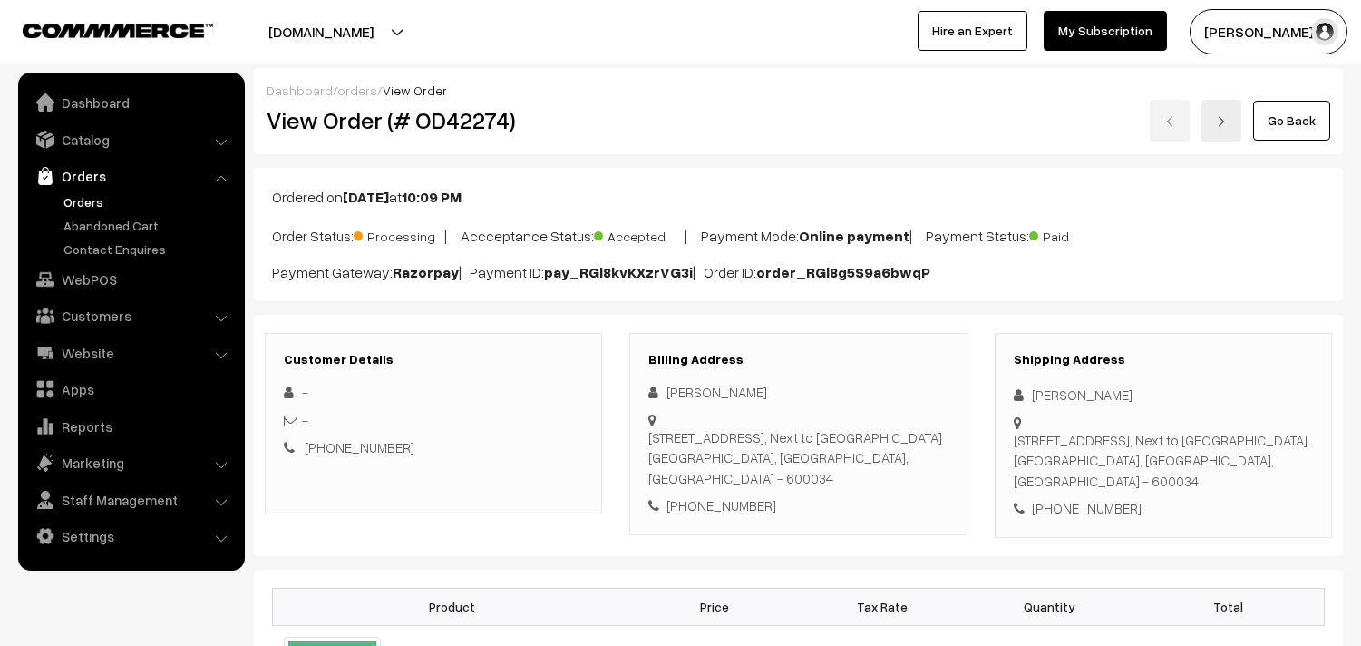
scroll to position [1007, 0]
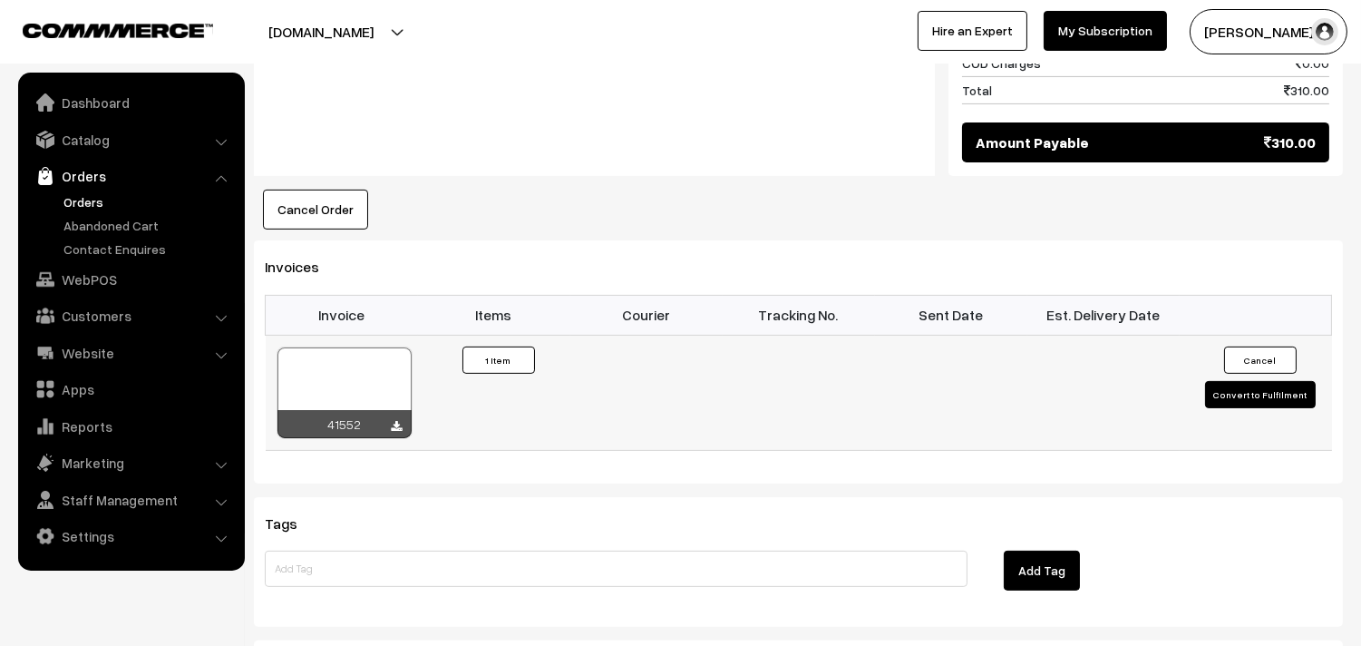
click at [386, 377] on div at bounding box center [344, 392] width 134 height 91
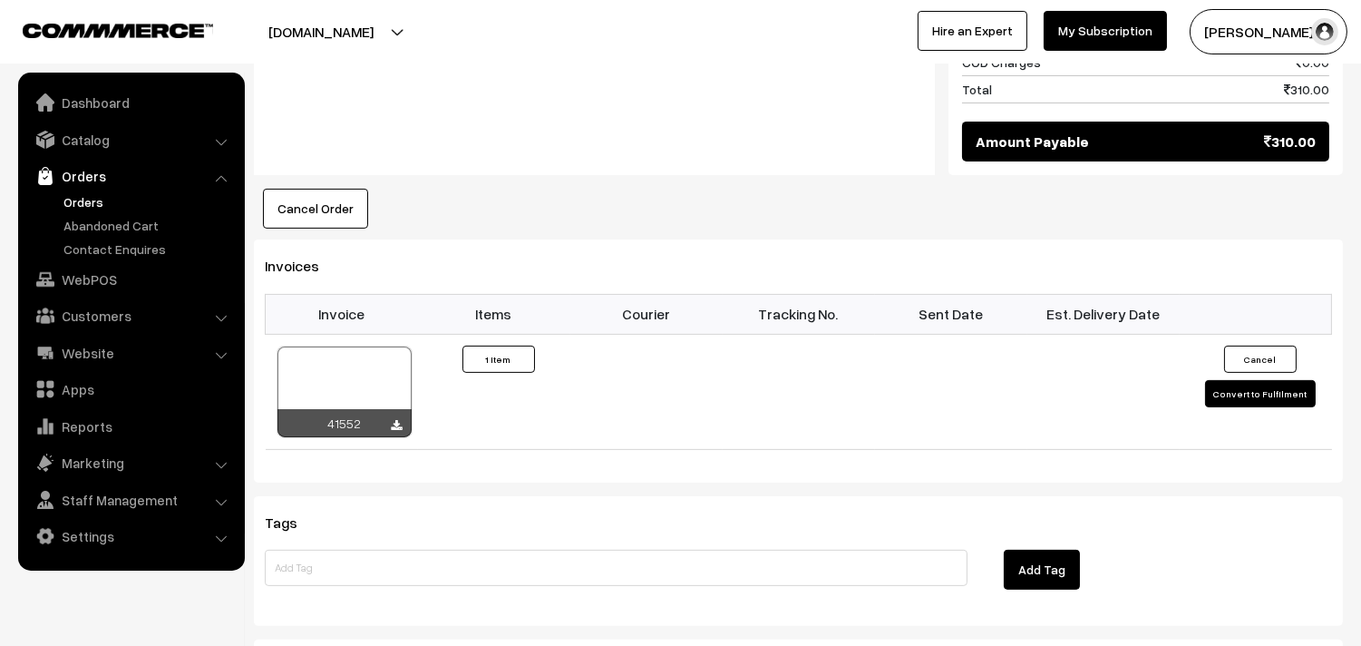
click at [95, 200] on link "Orders" at bounding box center [149, 201] width 180 height 19
